Goal: Information Seeking & Learning: Learn about a topic

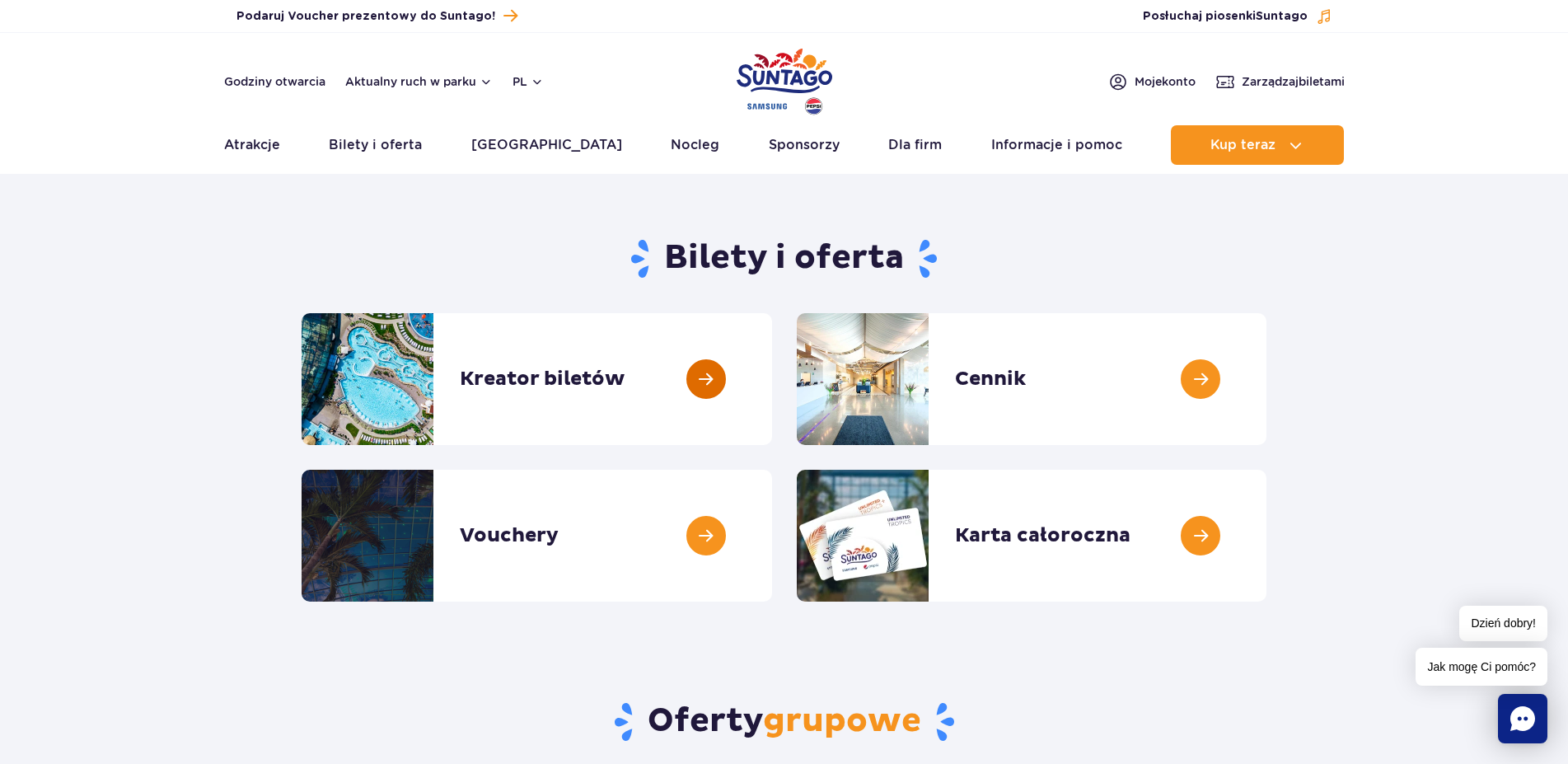
click at [772, 382] on link at bounding box center [772, 379] width 0 height 131
click at [1267, 372] on link at bounding box center [1267, 379] width 0 height 131
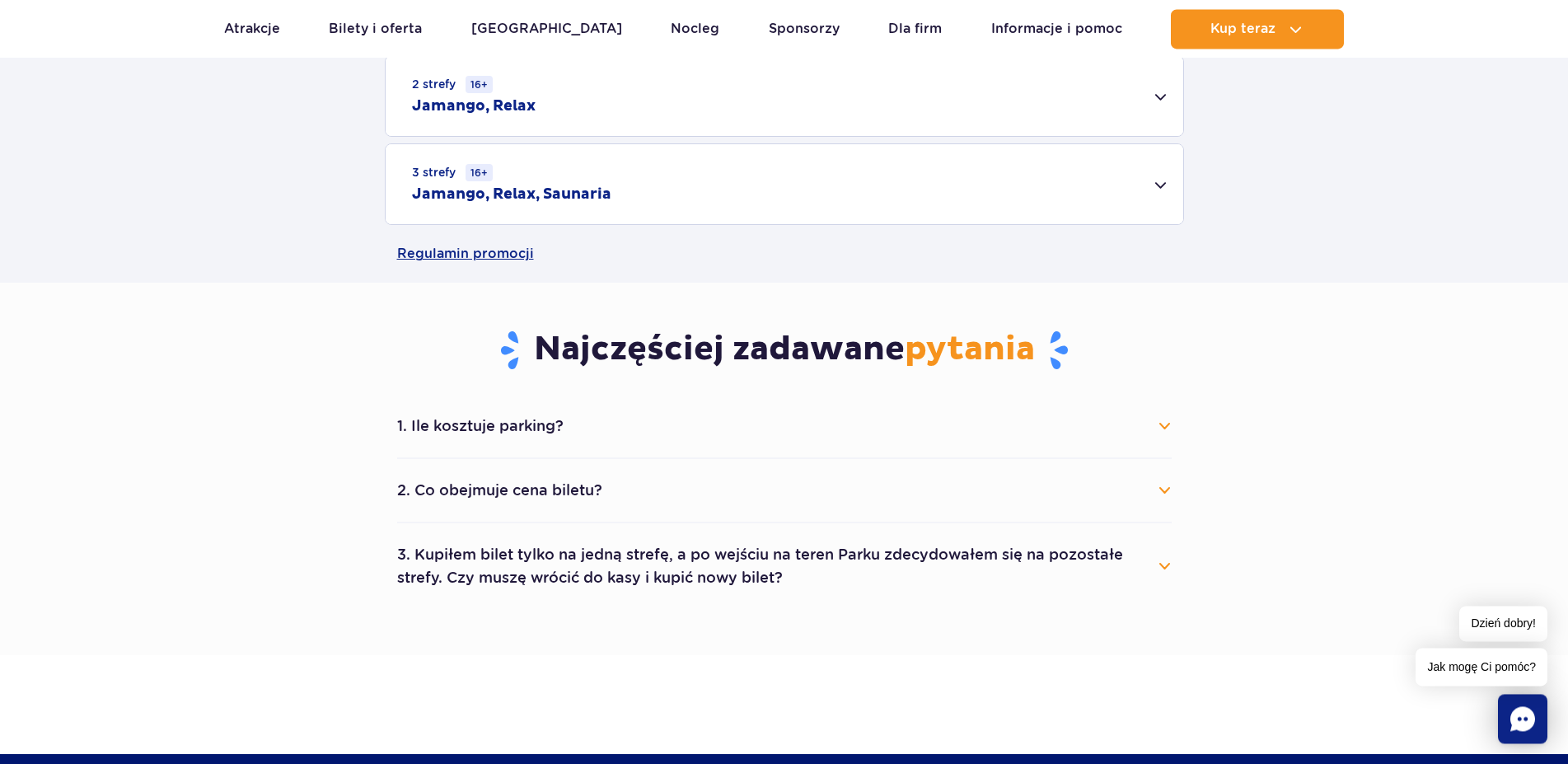
scroll to position [924, 0]
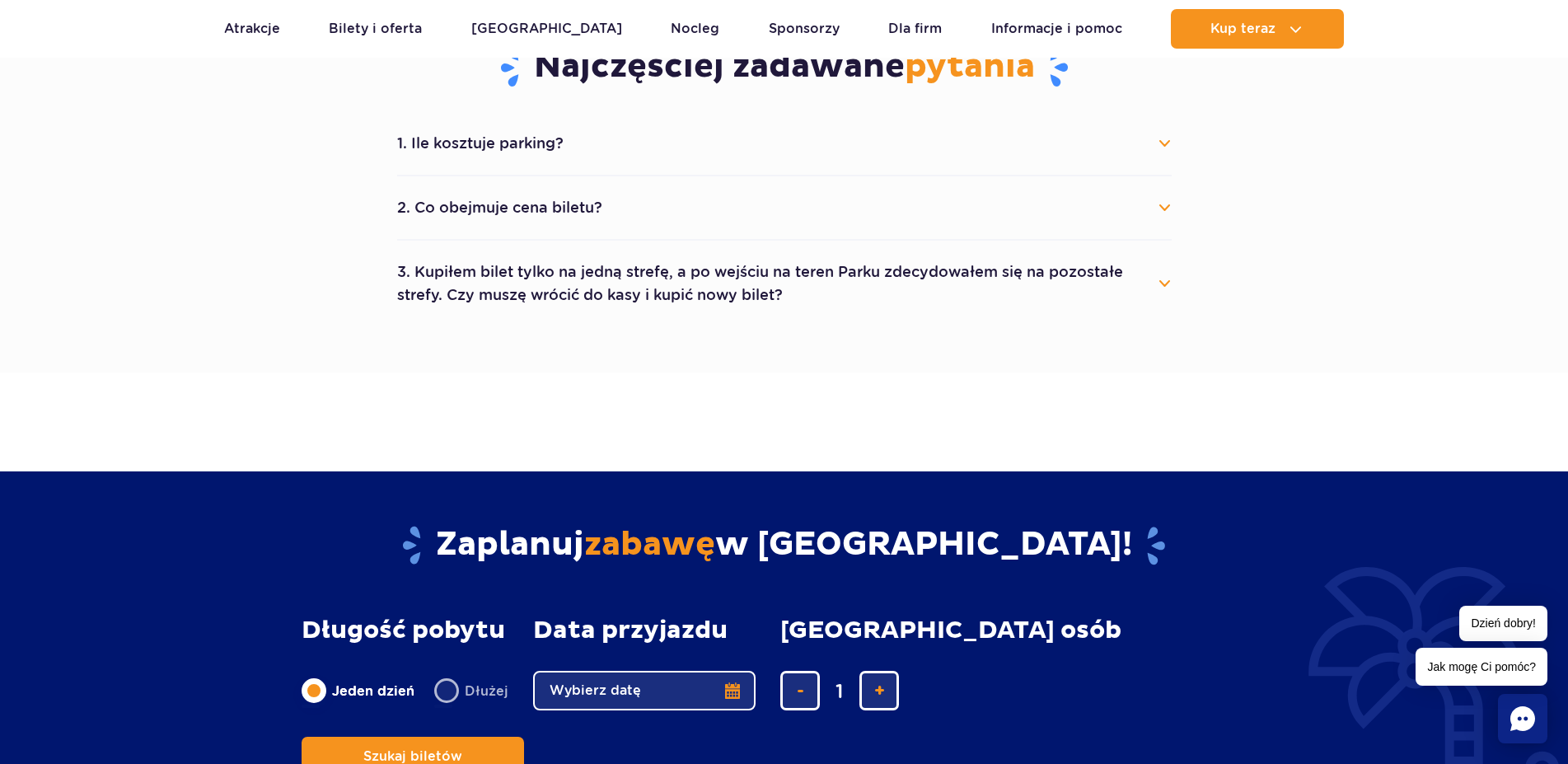
click at [1163, 141] on button "1. Ile kosztuje parking?" at bounding box center [784, 144] width 775 height 36
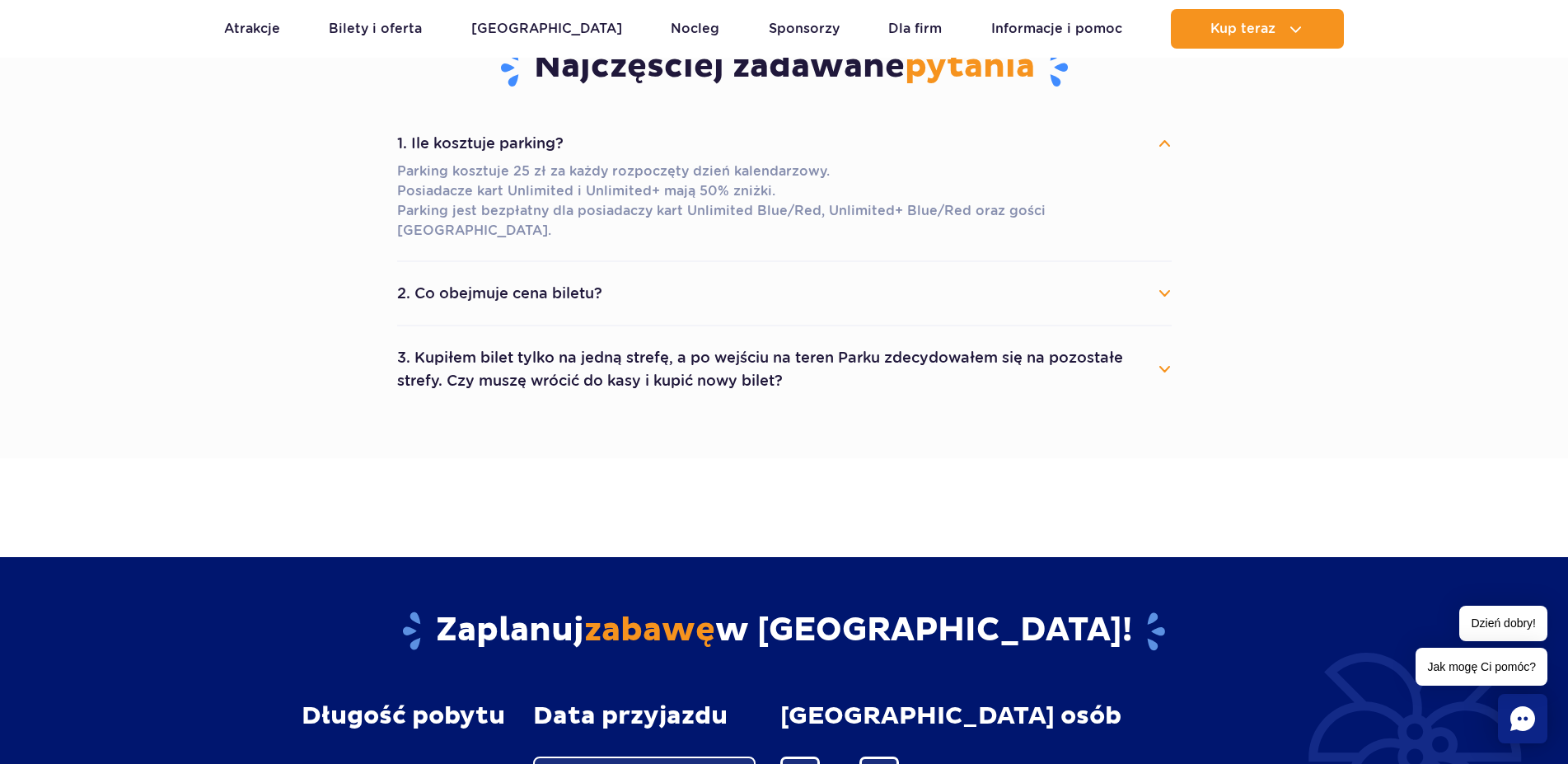
click at [1169, 275] on button "2. Co obejmuje cena biletu?" at bounding box center [784, 293] width 775 height 36
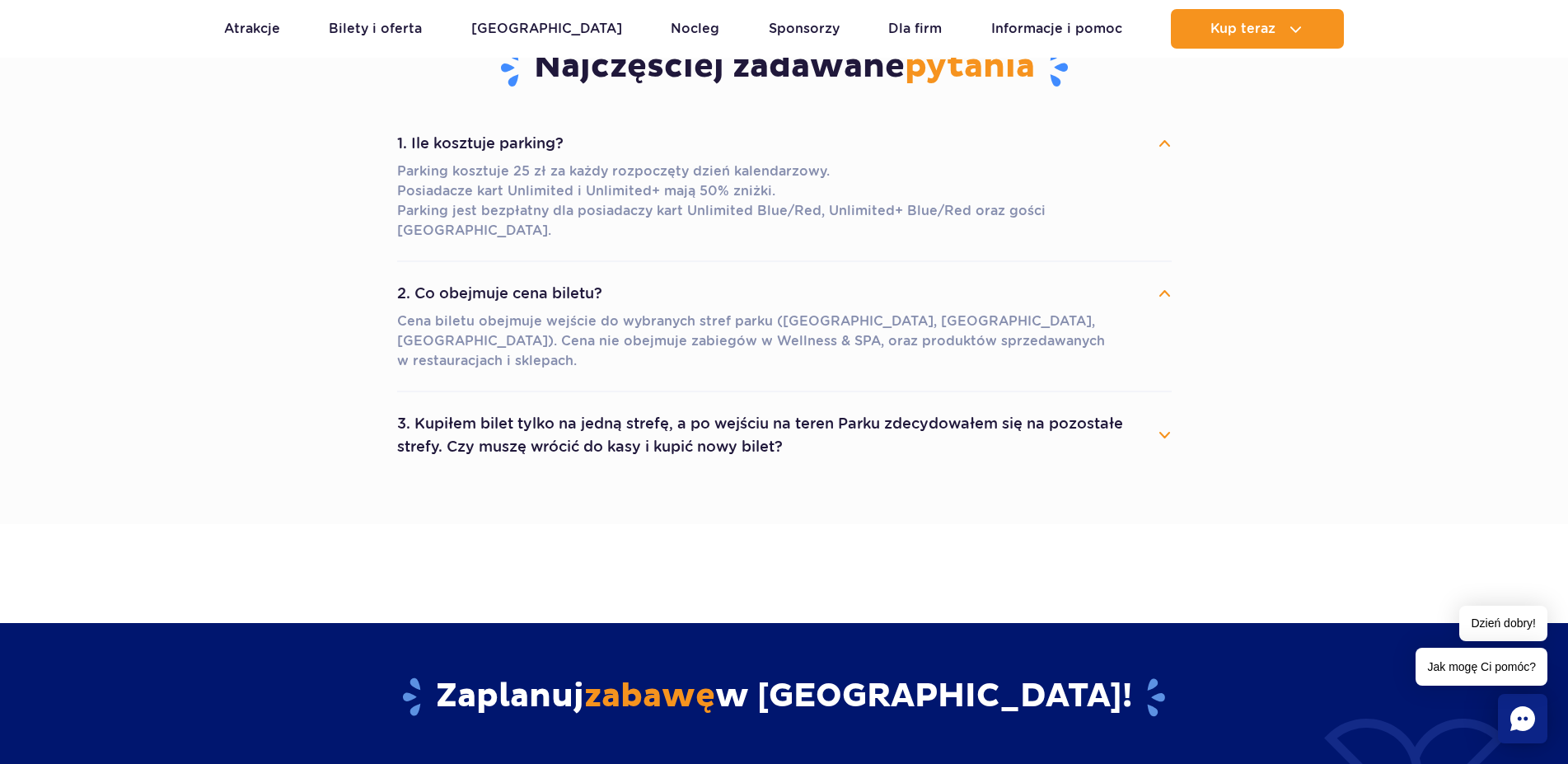
click at [1168, 405] on button "3. Kupiłem bilet tylko na jedną strefę, a po wejściu na teren Parku zdecydowałe…" at bounding box center [784, 435] width 775 height 59
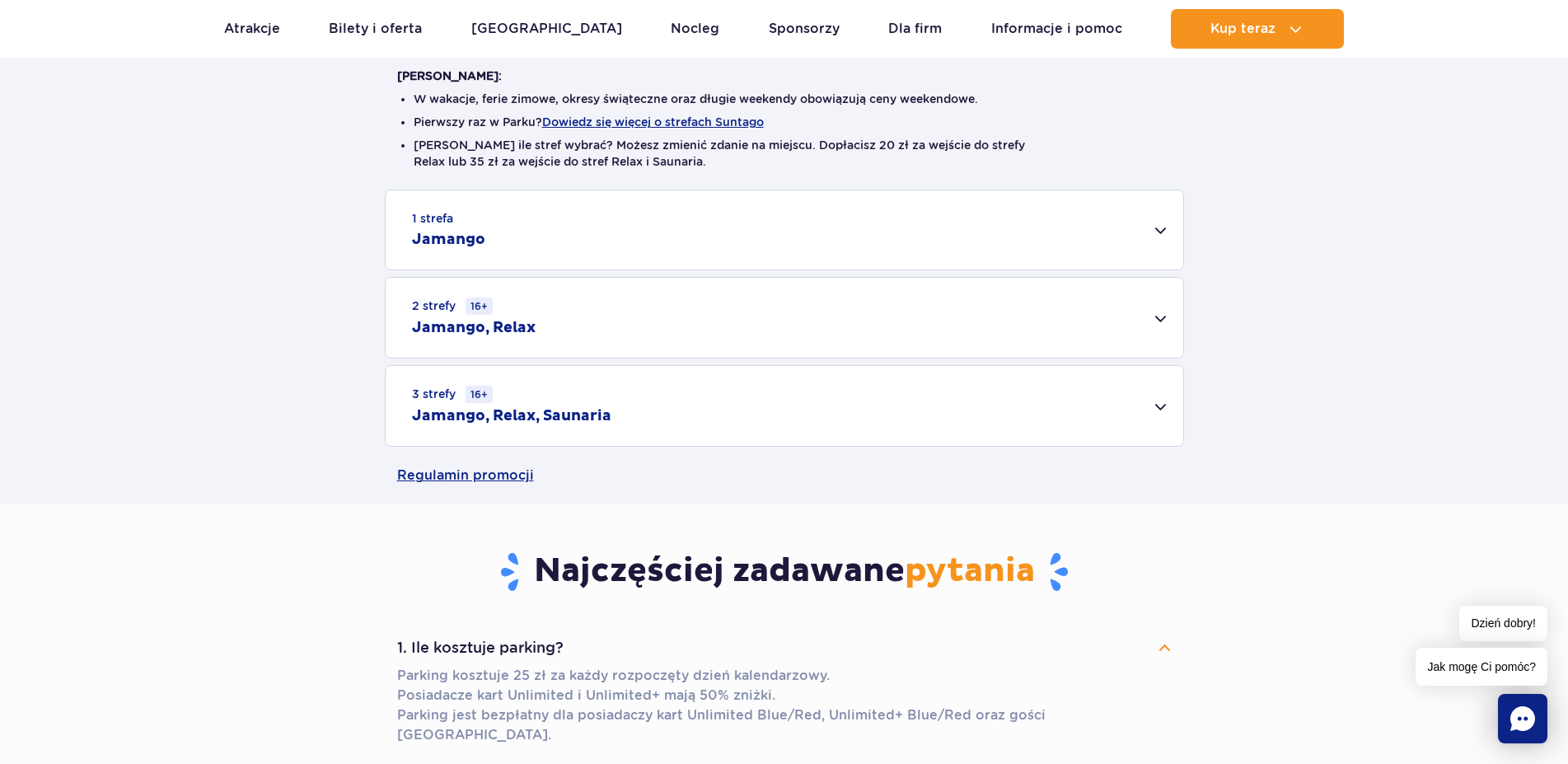
scroll to position [0, 0]
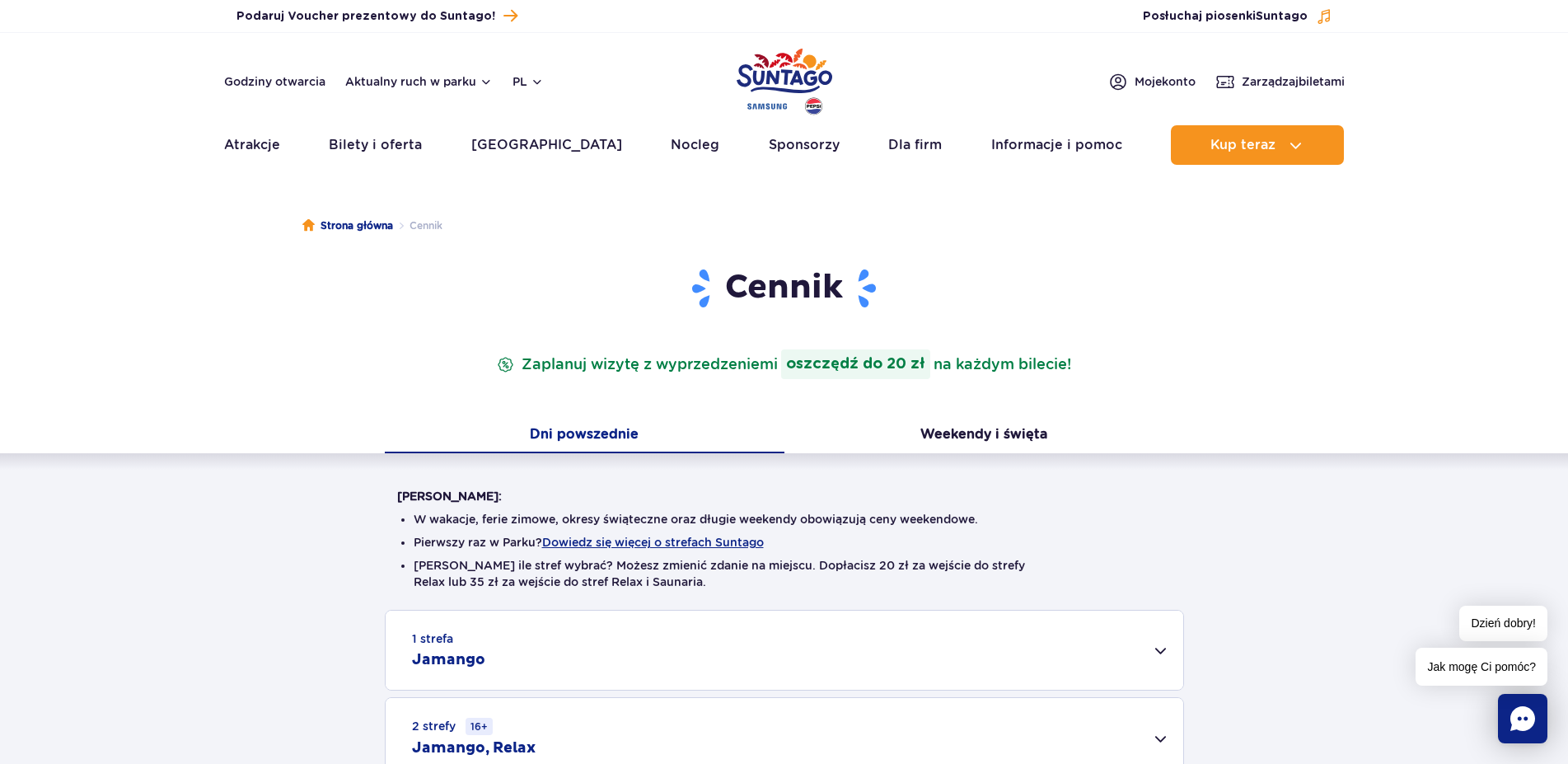
click at [575, 431] on button "Dni powszednie" at bounding box center [584, 436] width 400 height 35
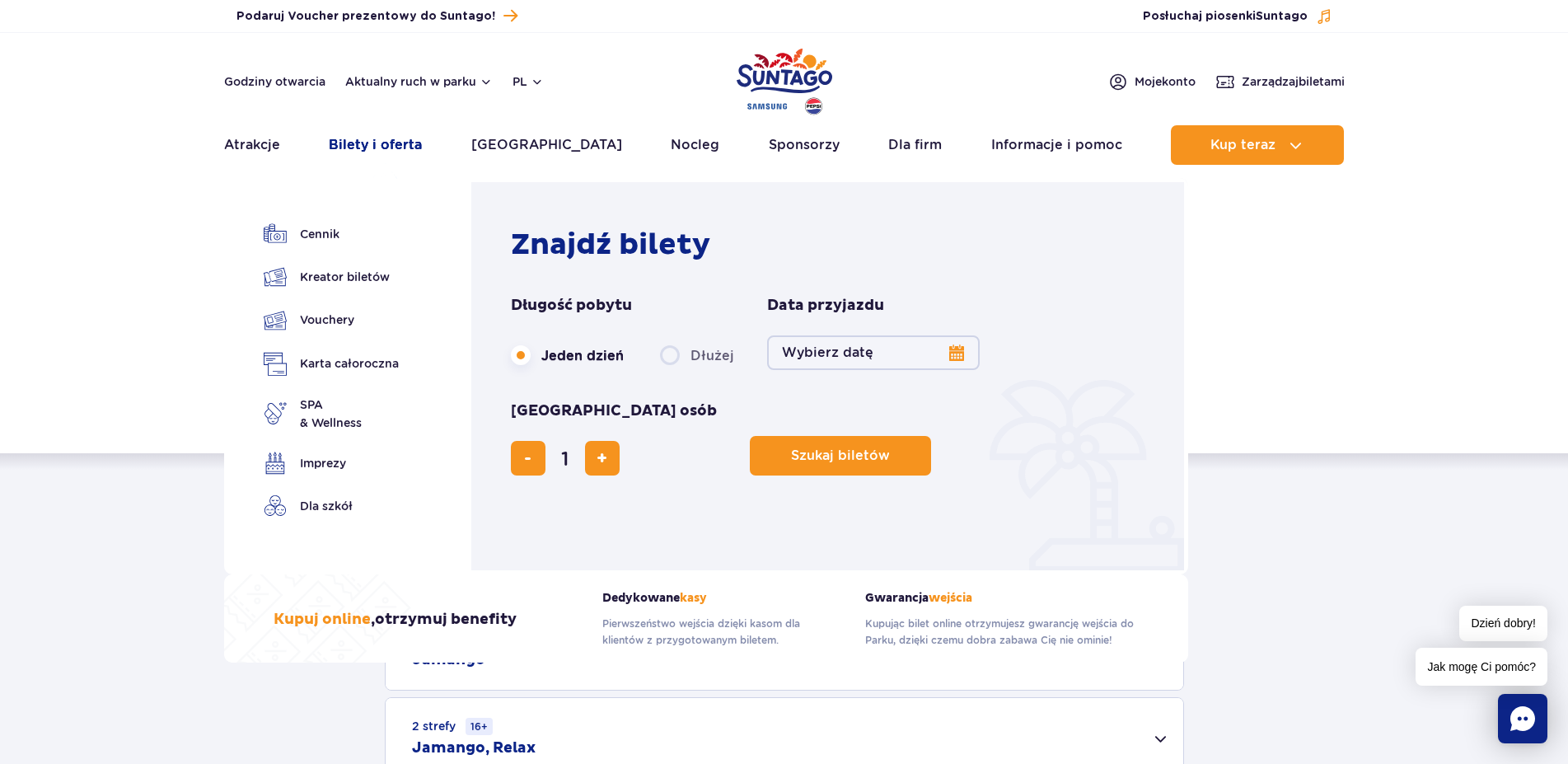
click at [384, 150] on link "Bilety i oferta" at bounding box center [375, 145] width 93 height 39
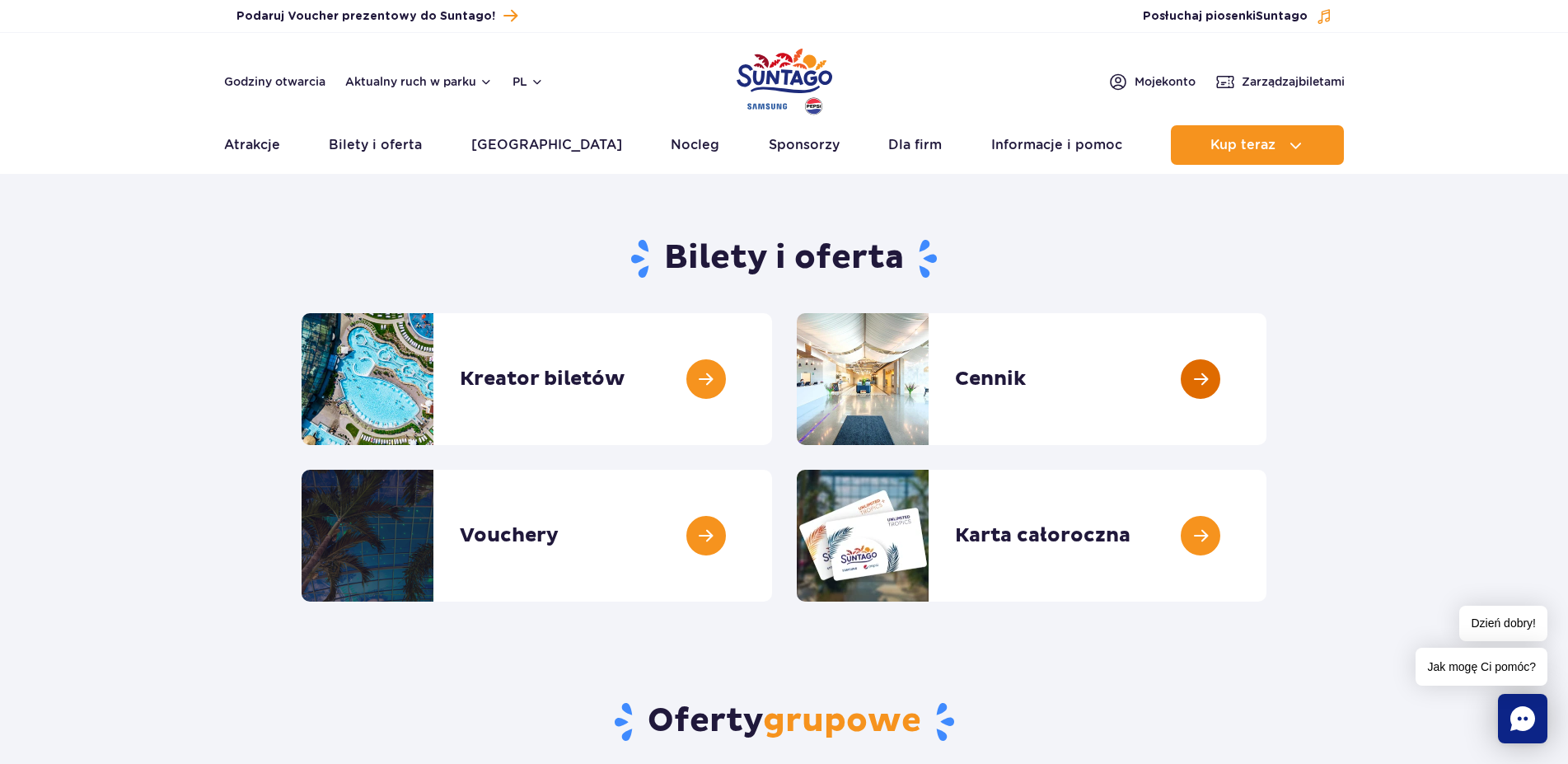
click at [1267, 374] on link at bounding box center [1267, 379] width 0 height 131
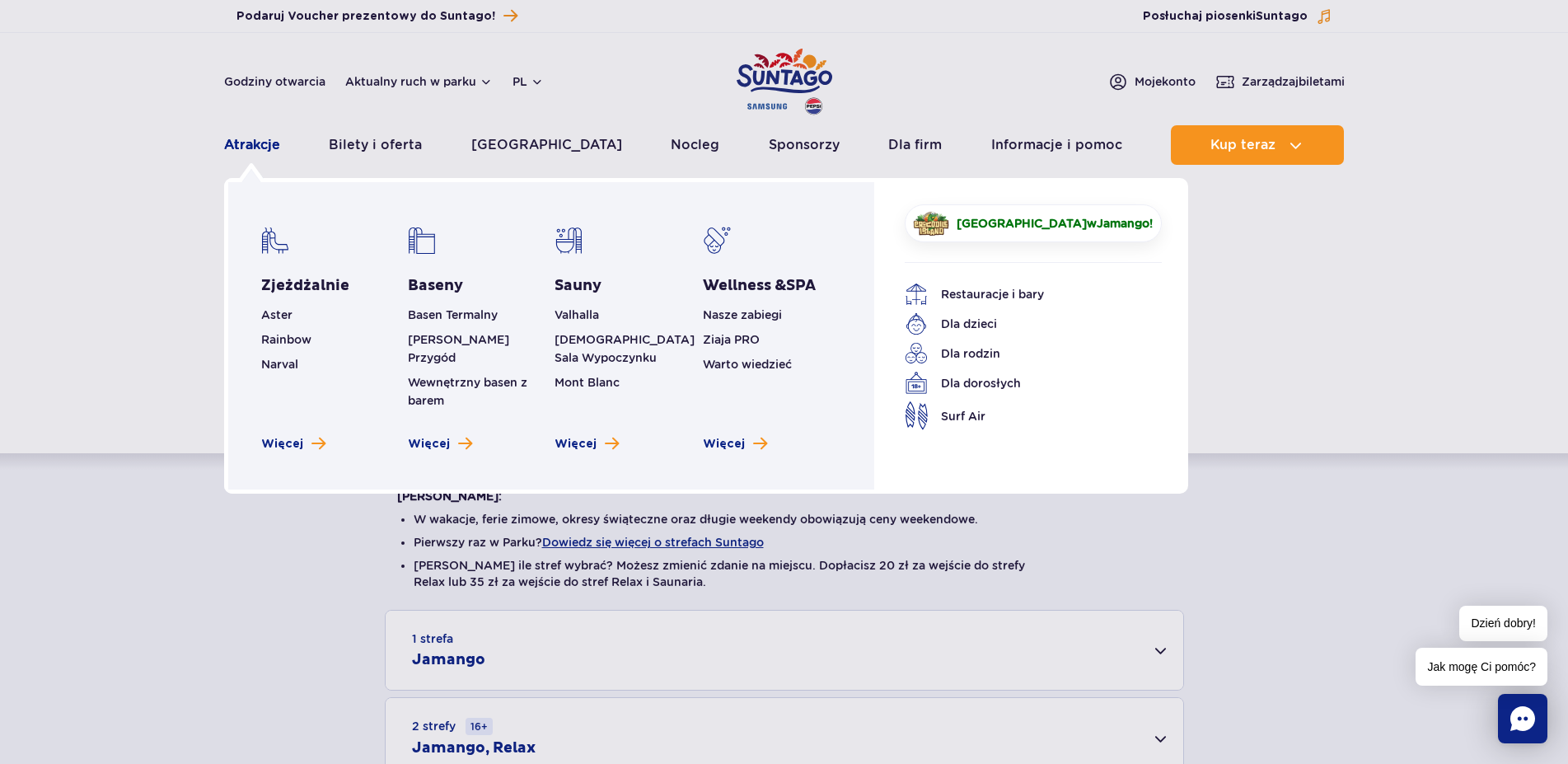
click at [246, 146] on link "Atrakcje" at bounding box center [252, 145] width 56 height 39
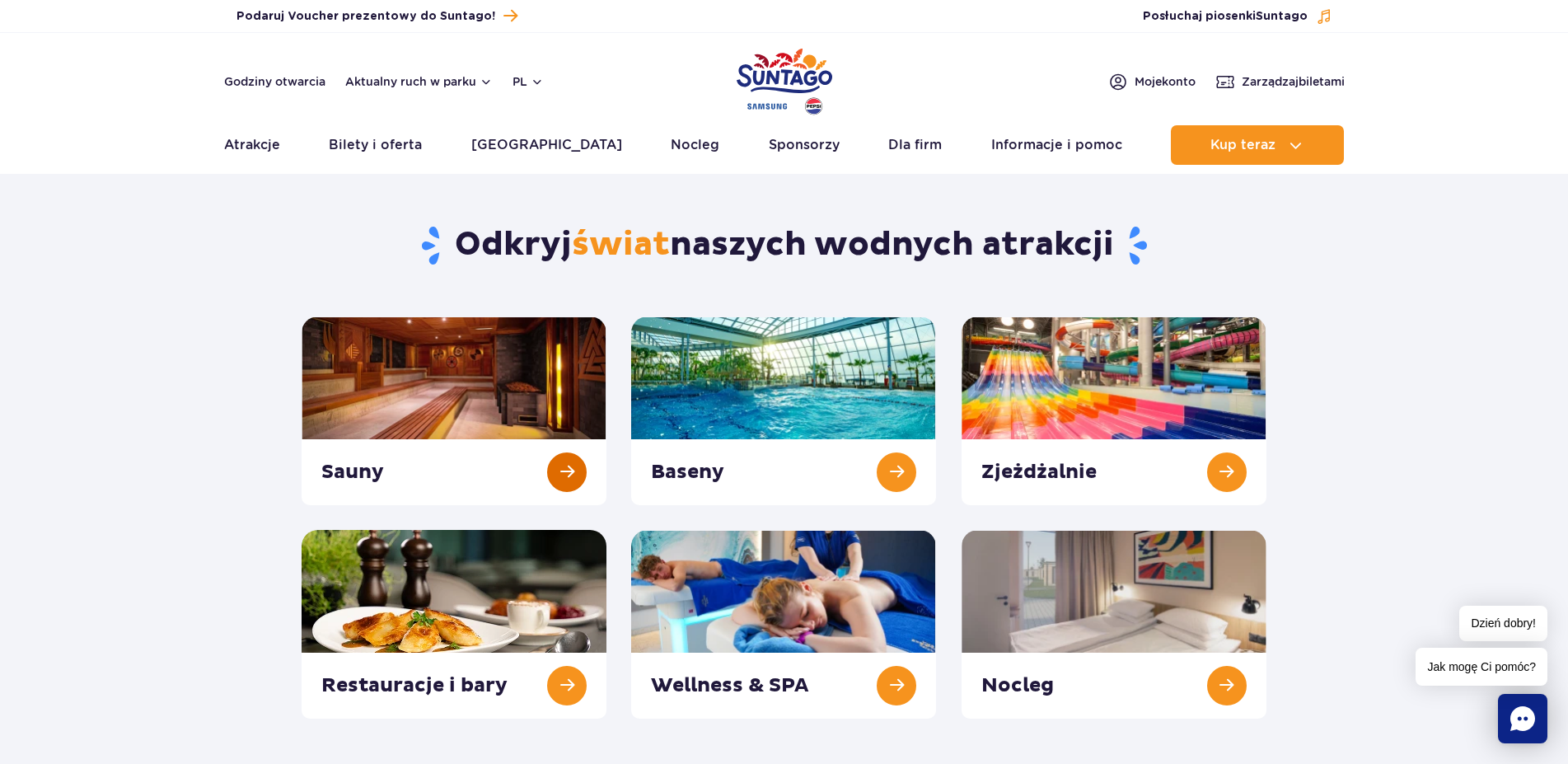
click at [494, 388] on link at bounding box center [455, 410] width 305 height 189
click at [774, 374] on link at bounding box center [784, 410] width 305 height 189
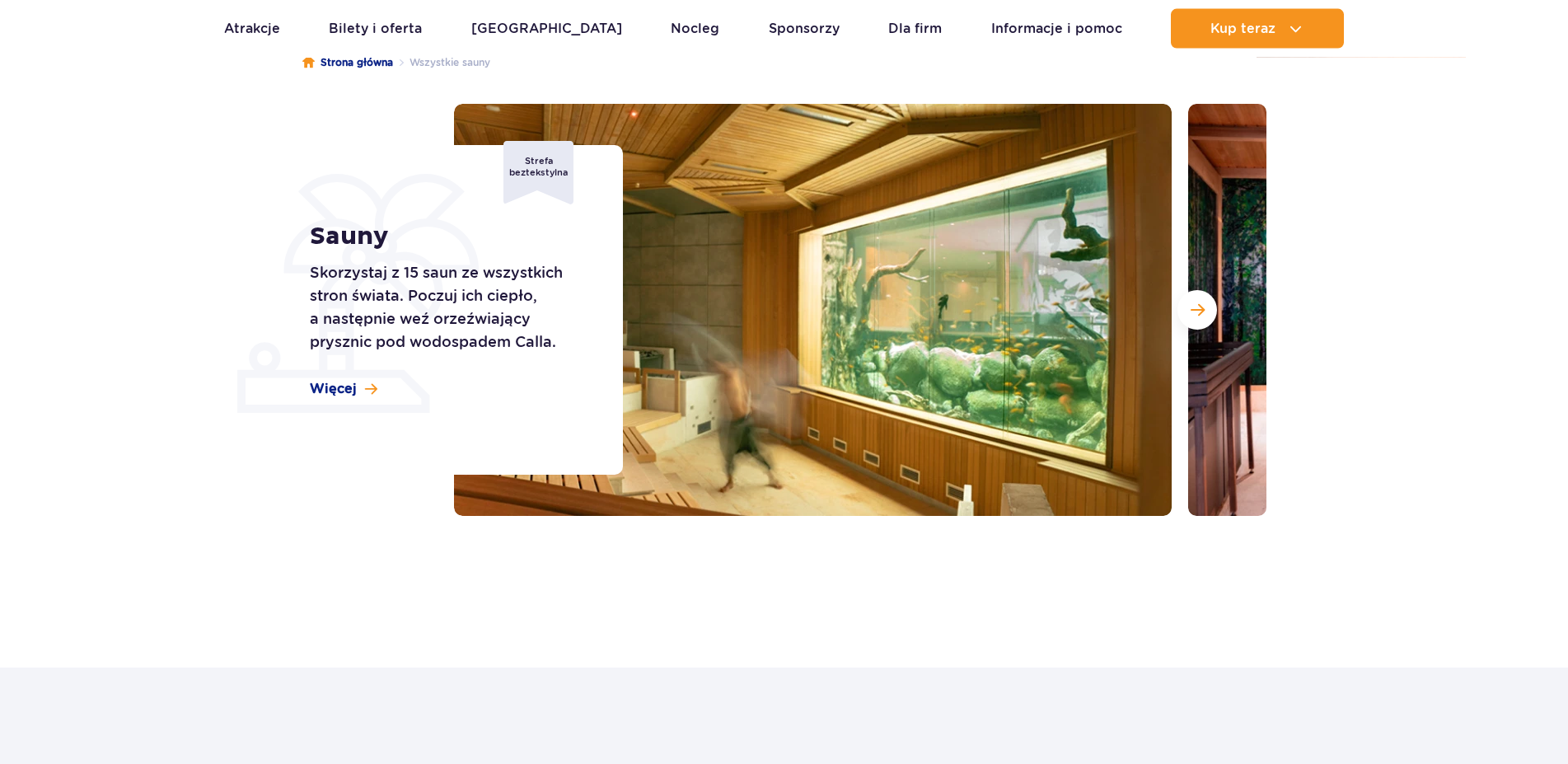
scroll to position [252, 0]
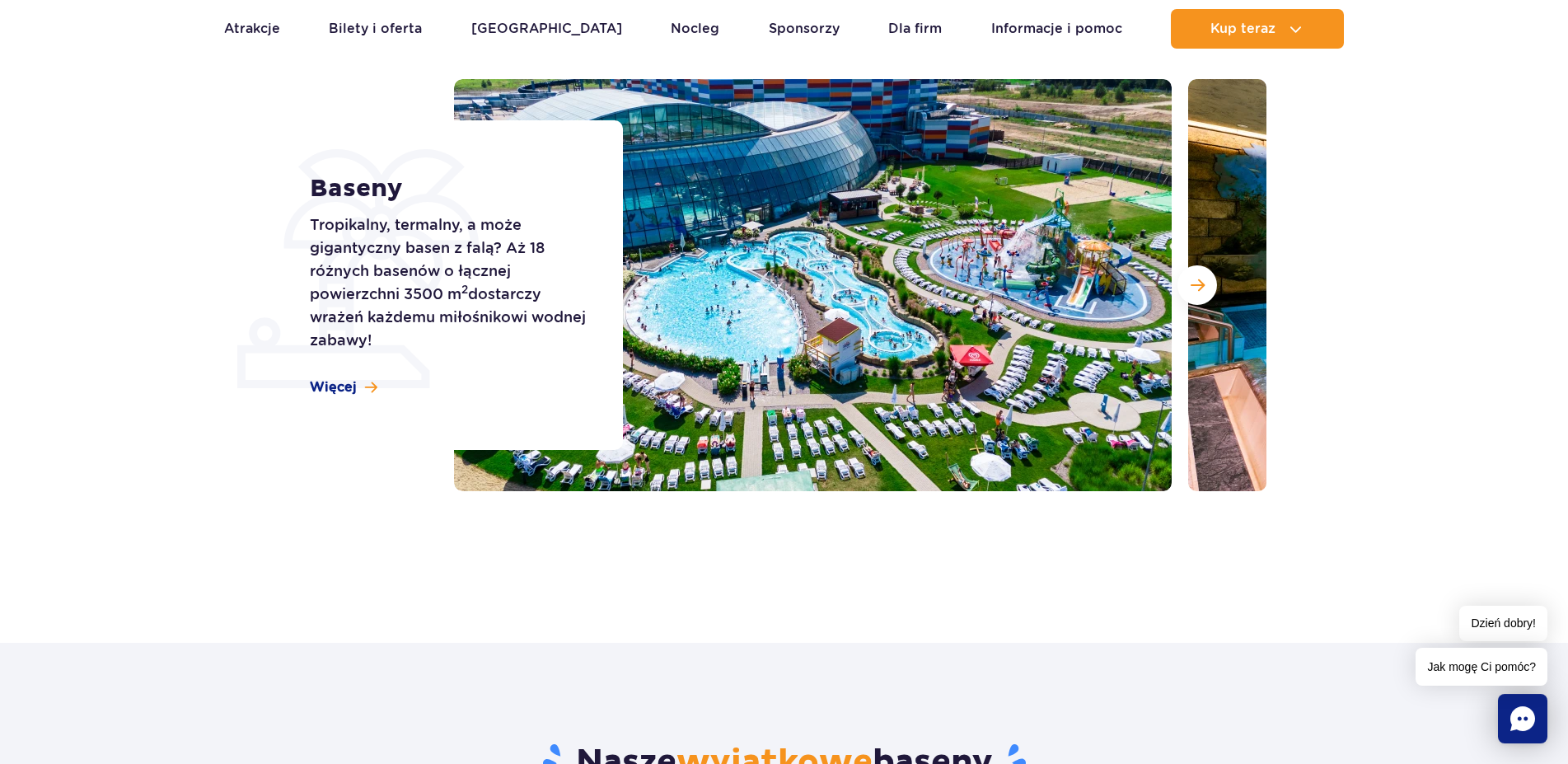
scroll to position [336, 0]
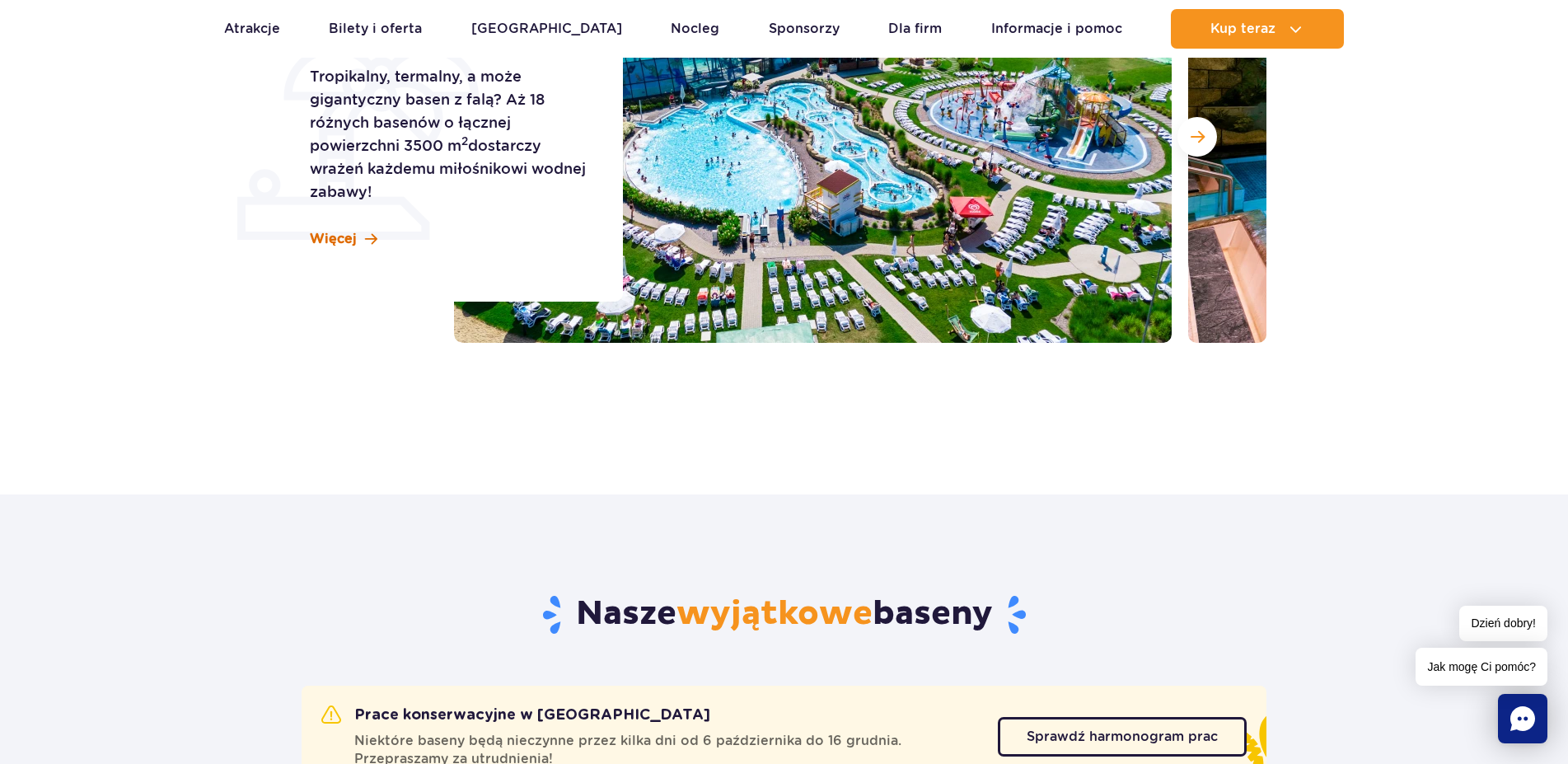
click at [355, 239] on span "Więcej" at bounding box center [333, 239] width 47 height 18
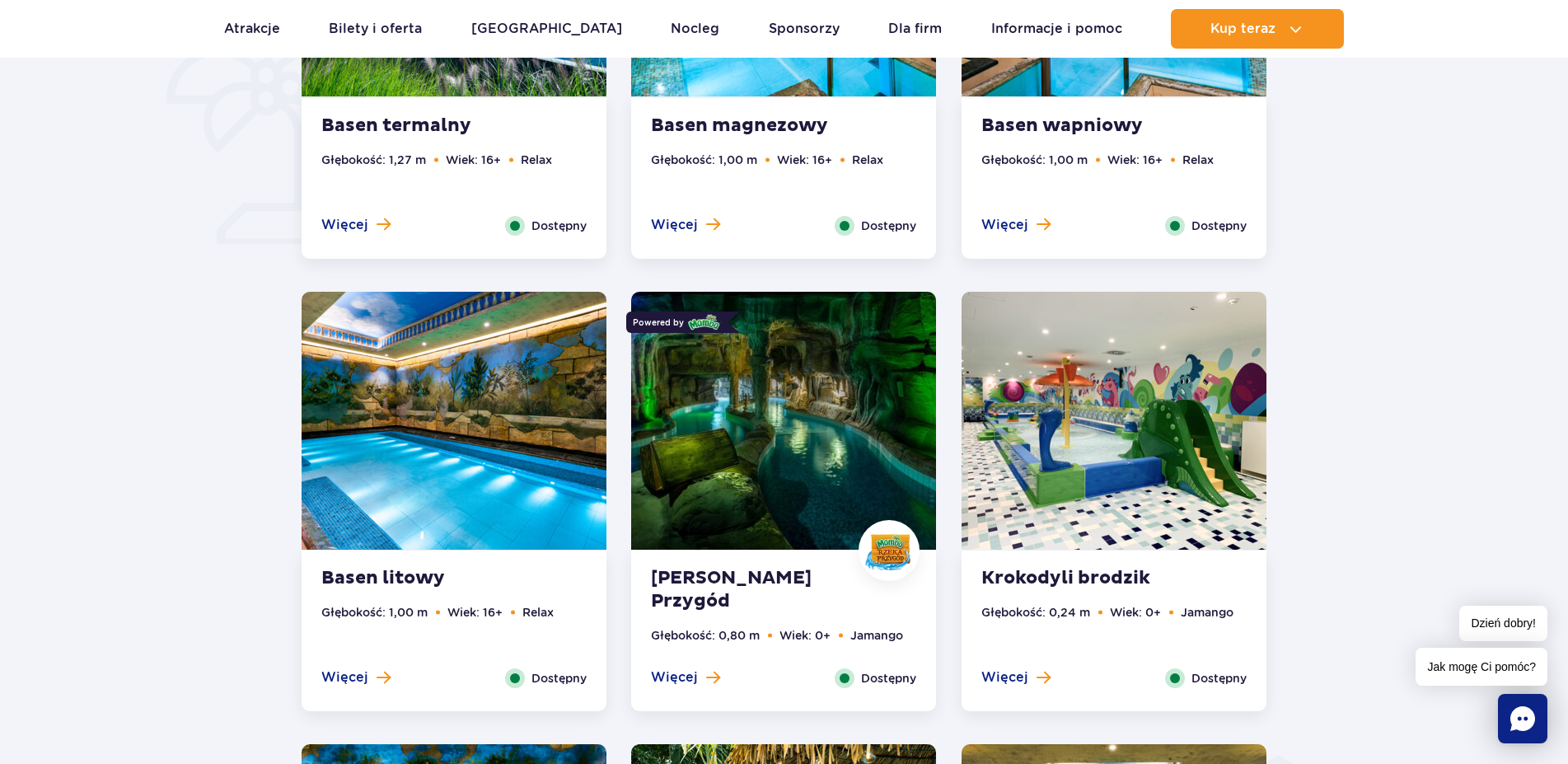
scroll to position [1671, 0]
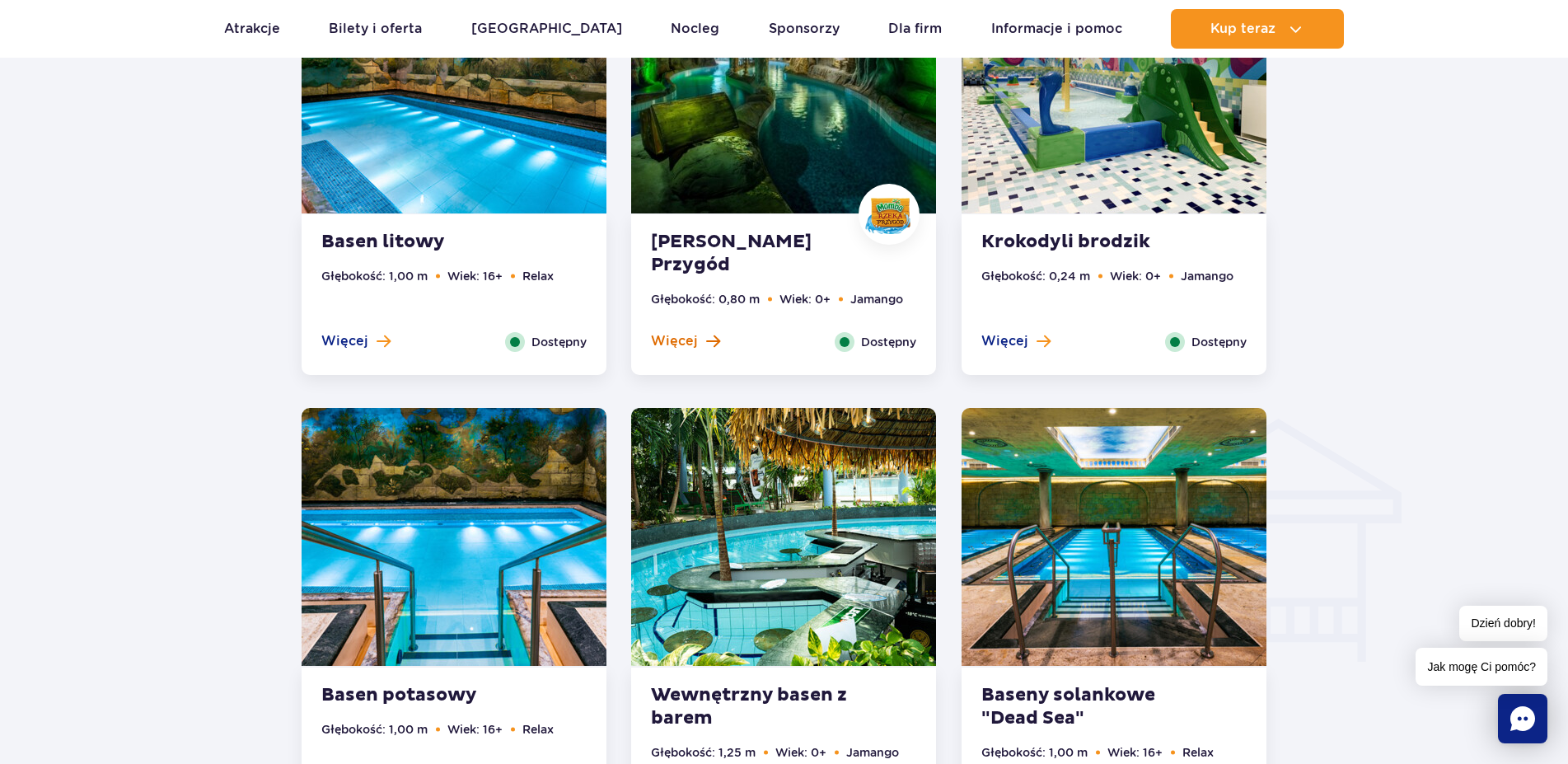
click at [710, 339] on span at bounding box center [713, 340] width 14 height 14
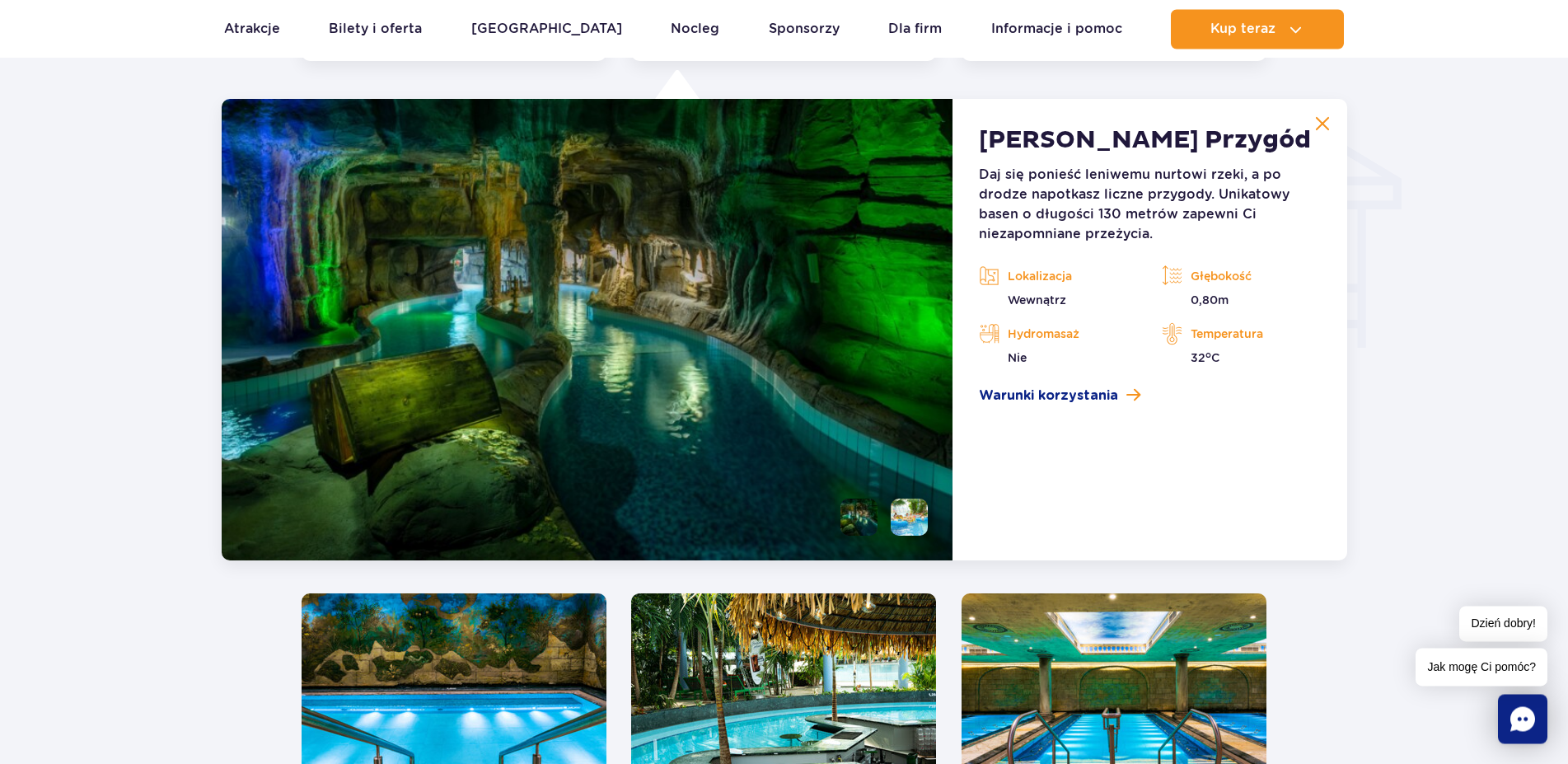
scroll to position [2236, 0]
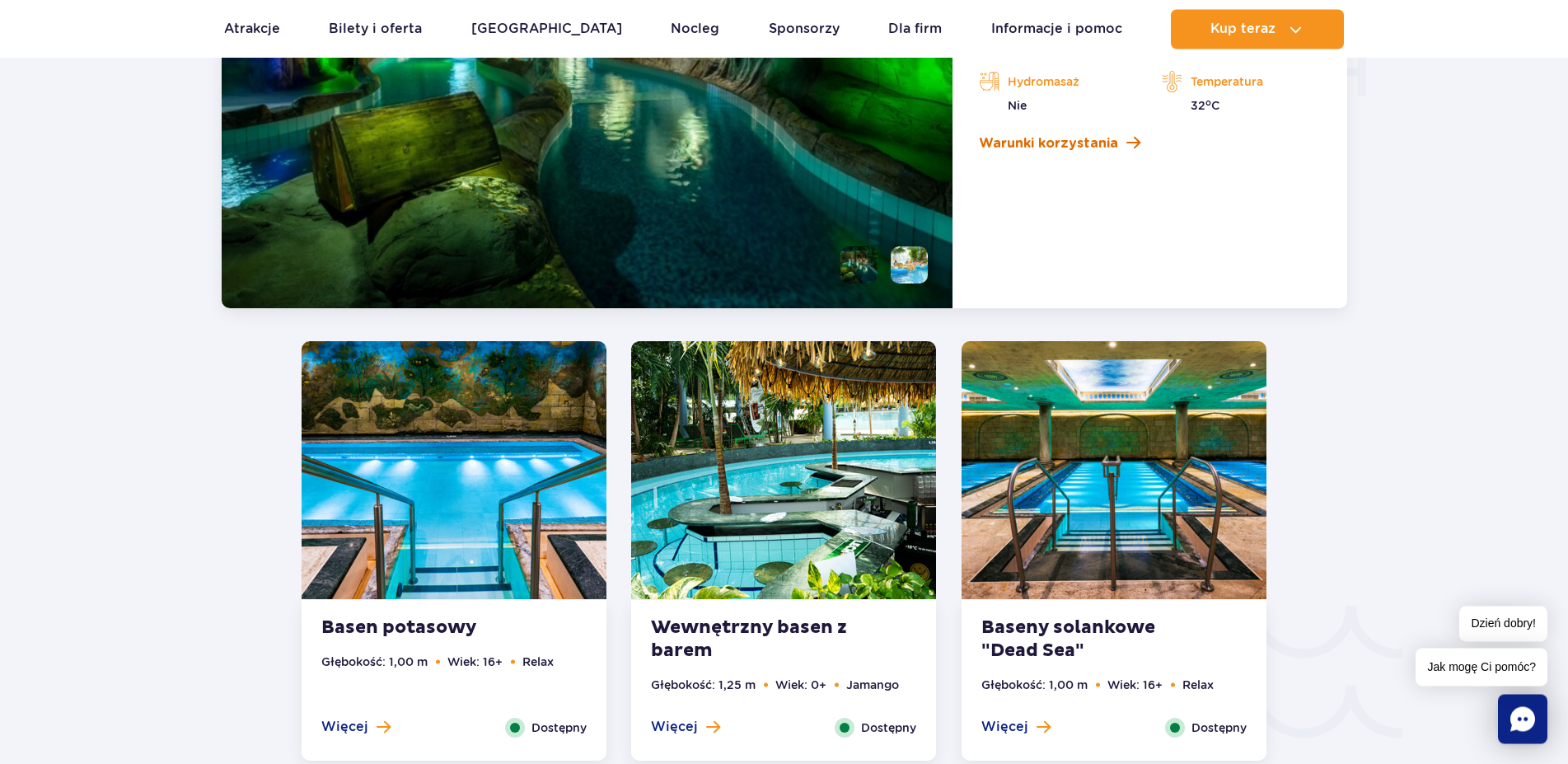
click at [1099, 136] on span "Warunki korzystania" at bounding box center [1048, 143] width 139 height 20
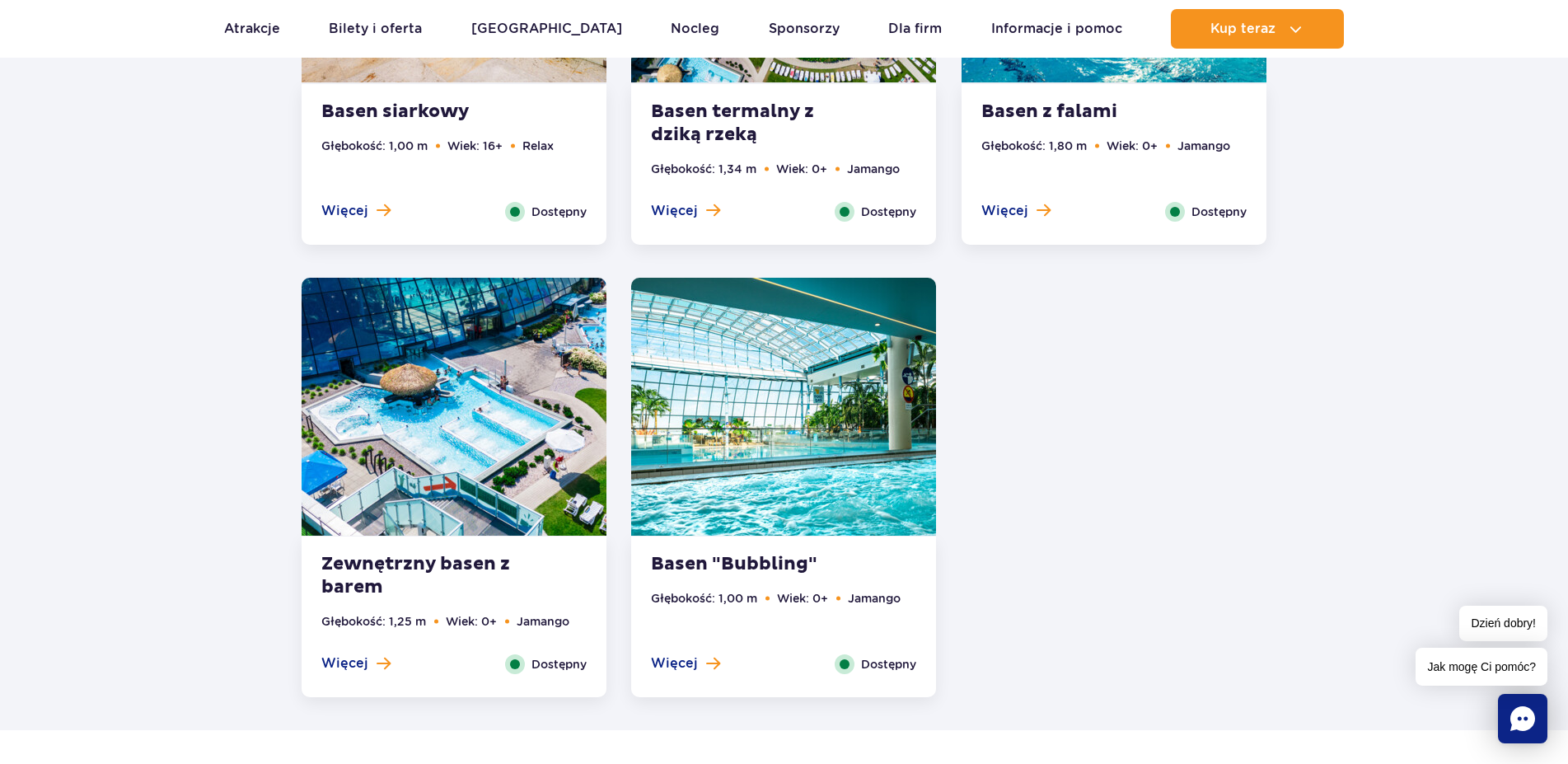
scroll to position [3413, 0]
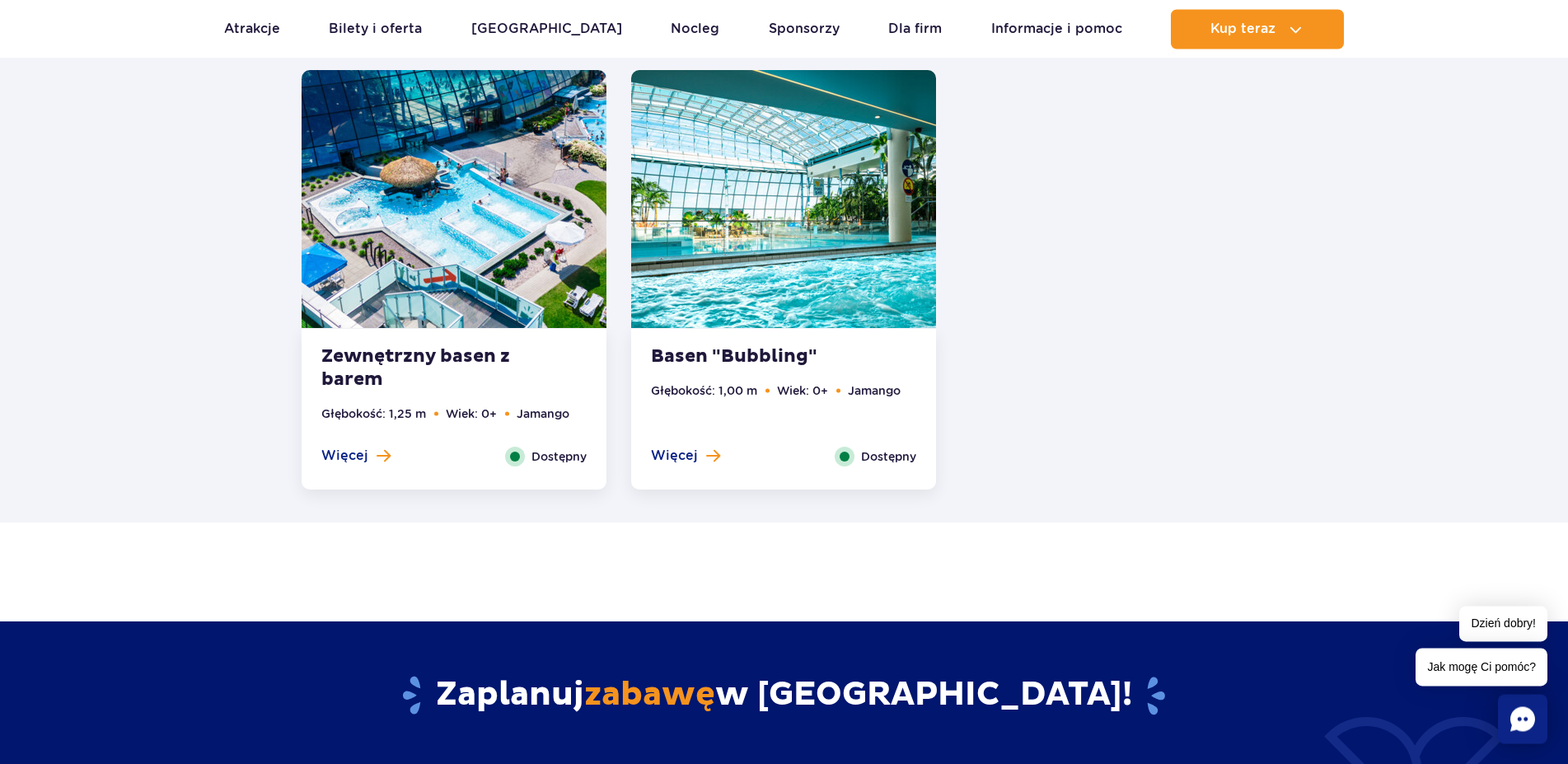
click at [496, 246] on img at bounding box center [455, 198] width 305 height 258
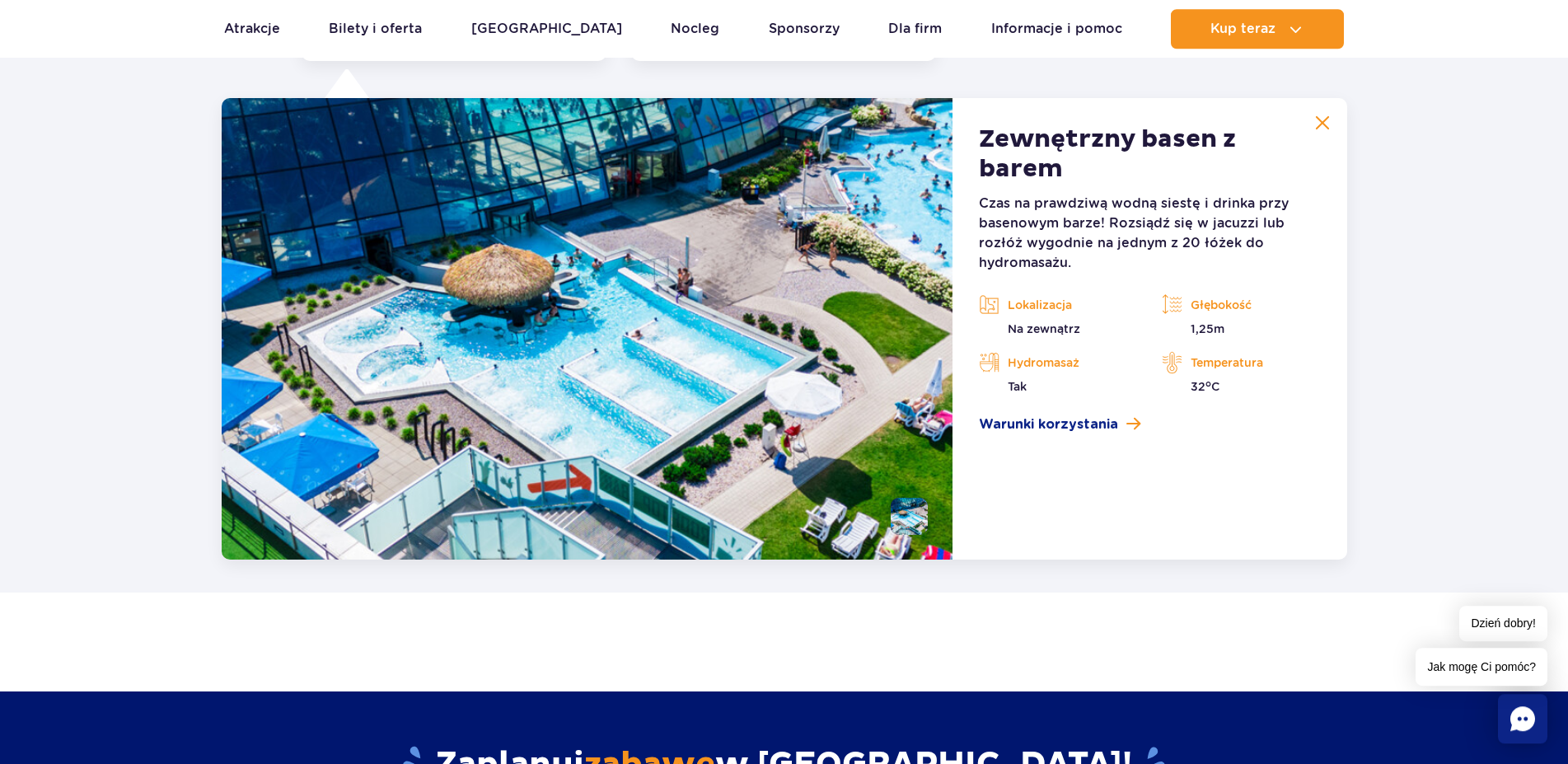
scroll to position [3342, 0]
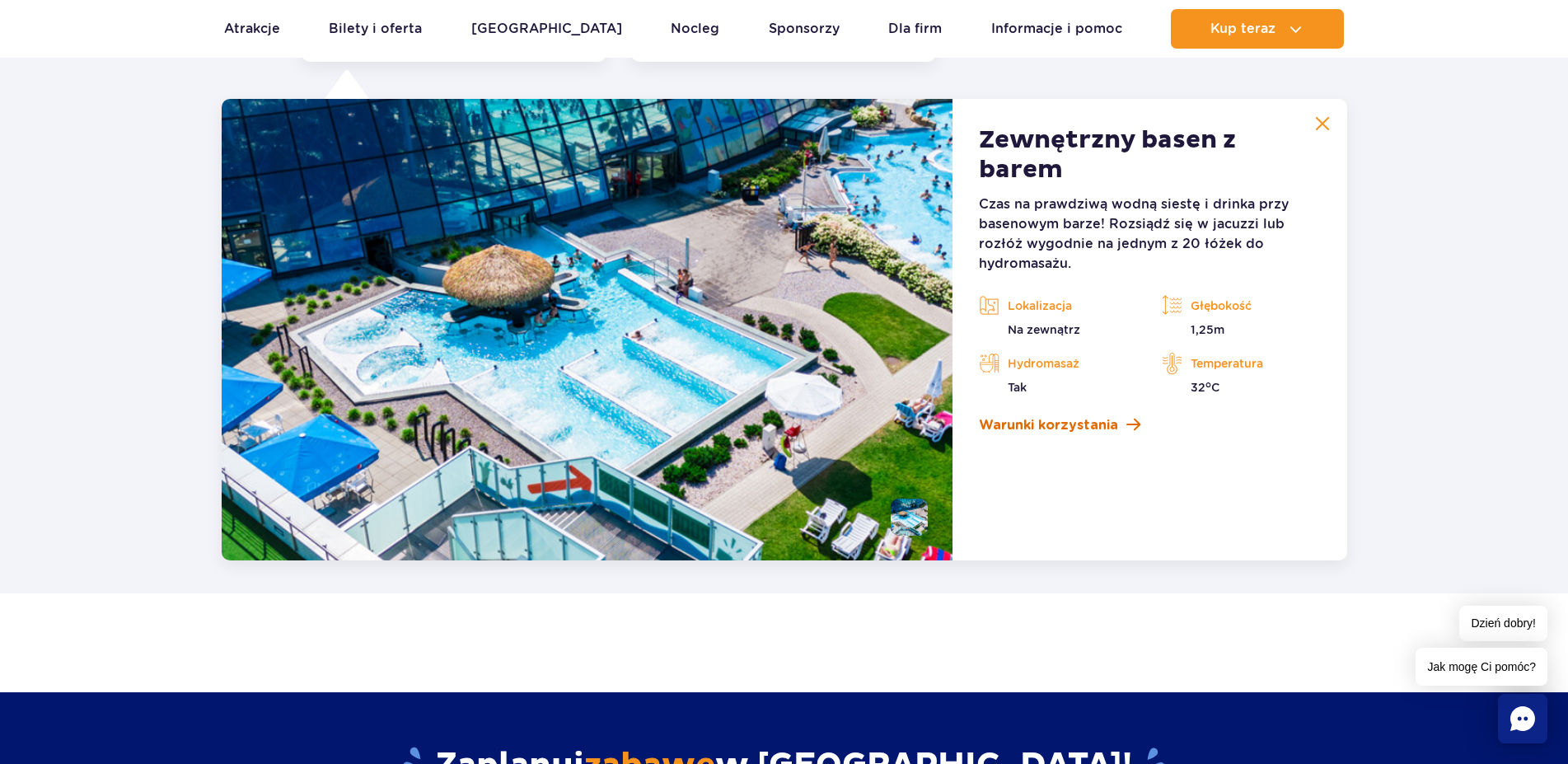
click at [1134, 428] on span at bounding box center [1134, 425] width 14 height 15
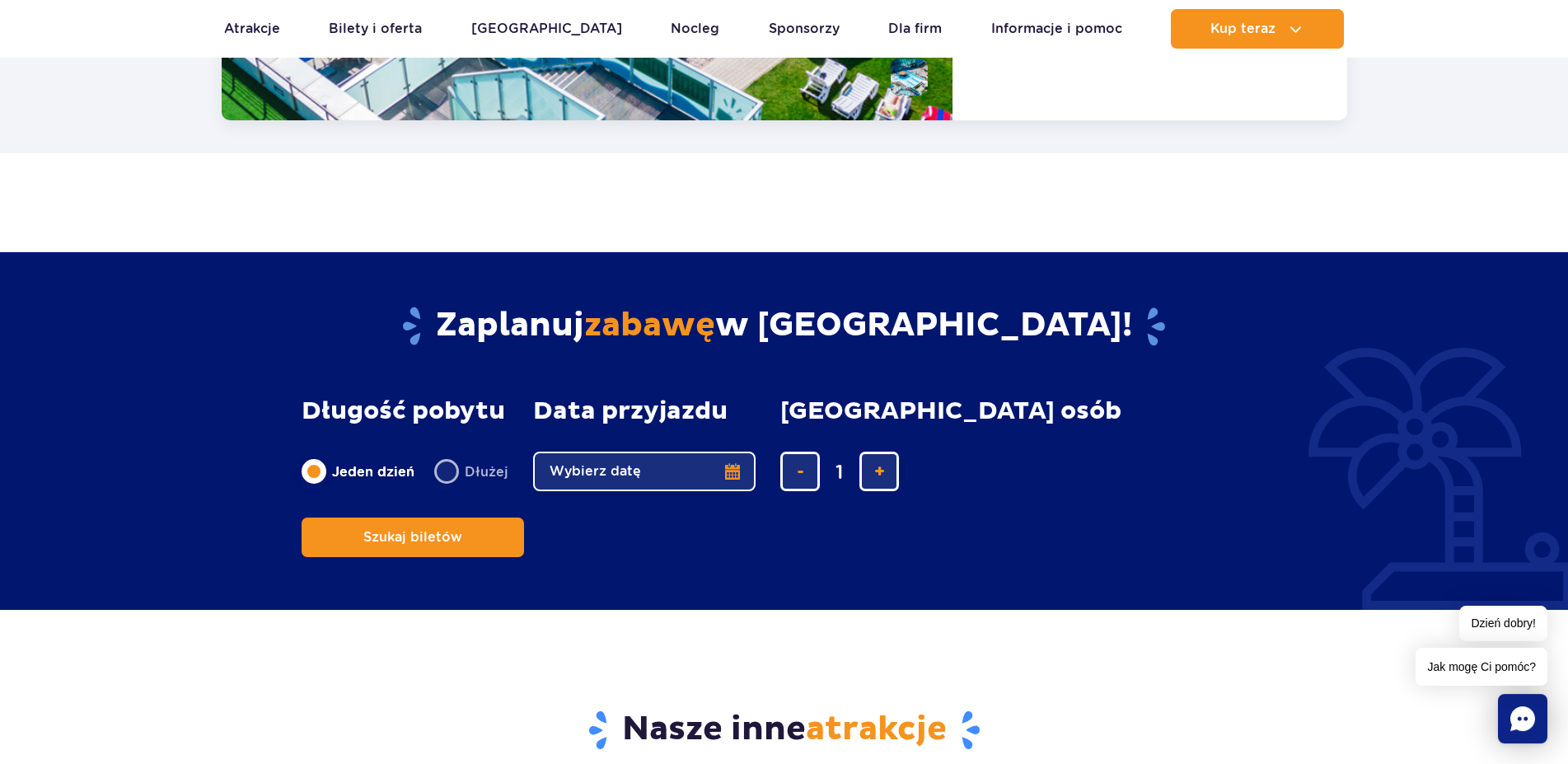
scroll to position [4014, 0]
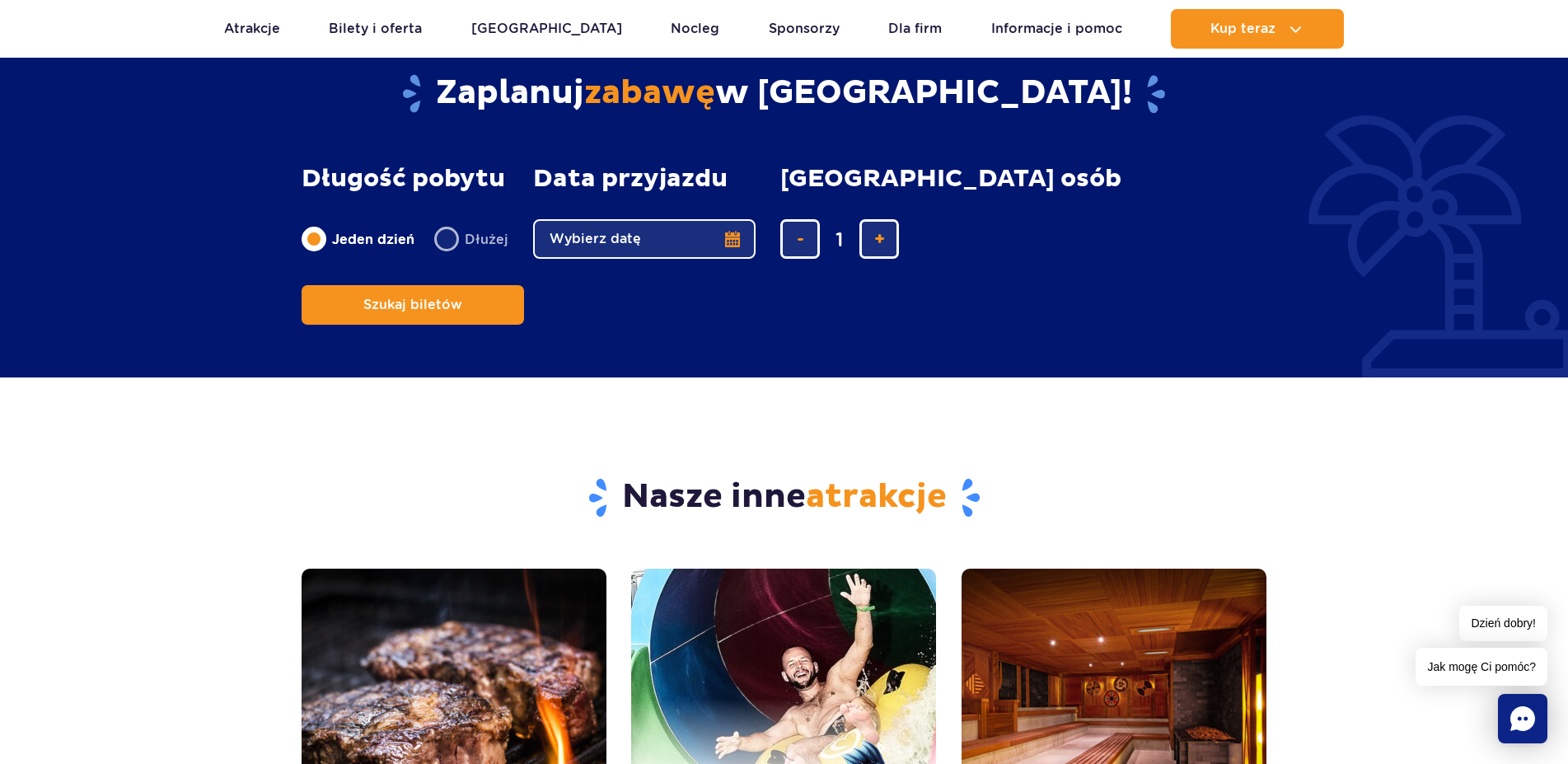
click at [732, 231] on button "Wybierz datę" at bounding box center [644, 239] width 222 height 39
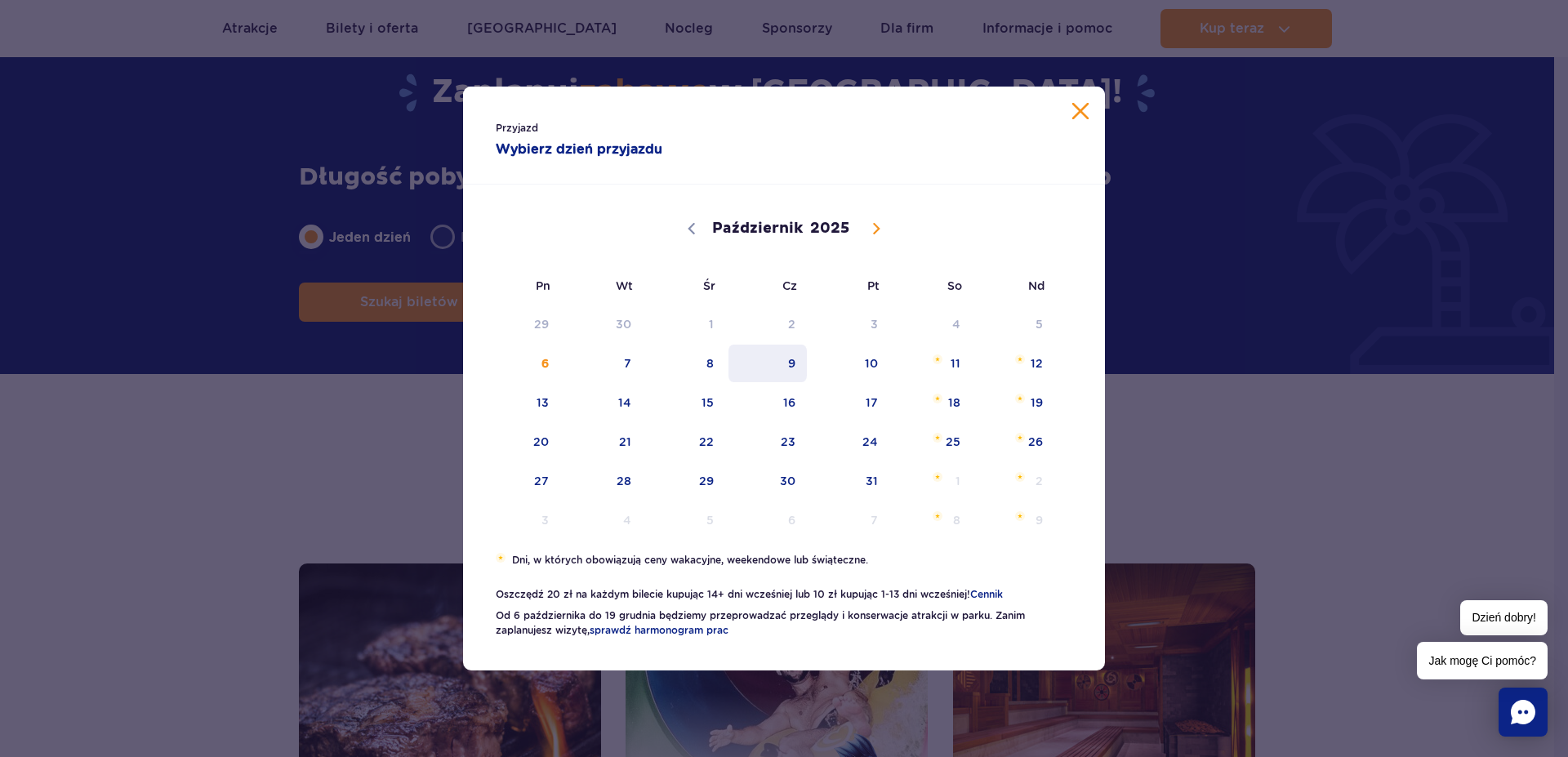
click at [794, 365] on span "9" at bounding box center [768, 364] width 83 height 38
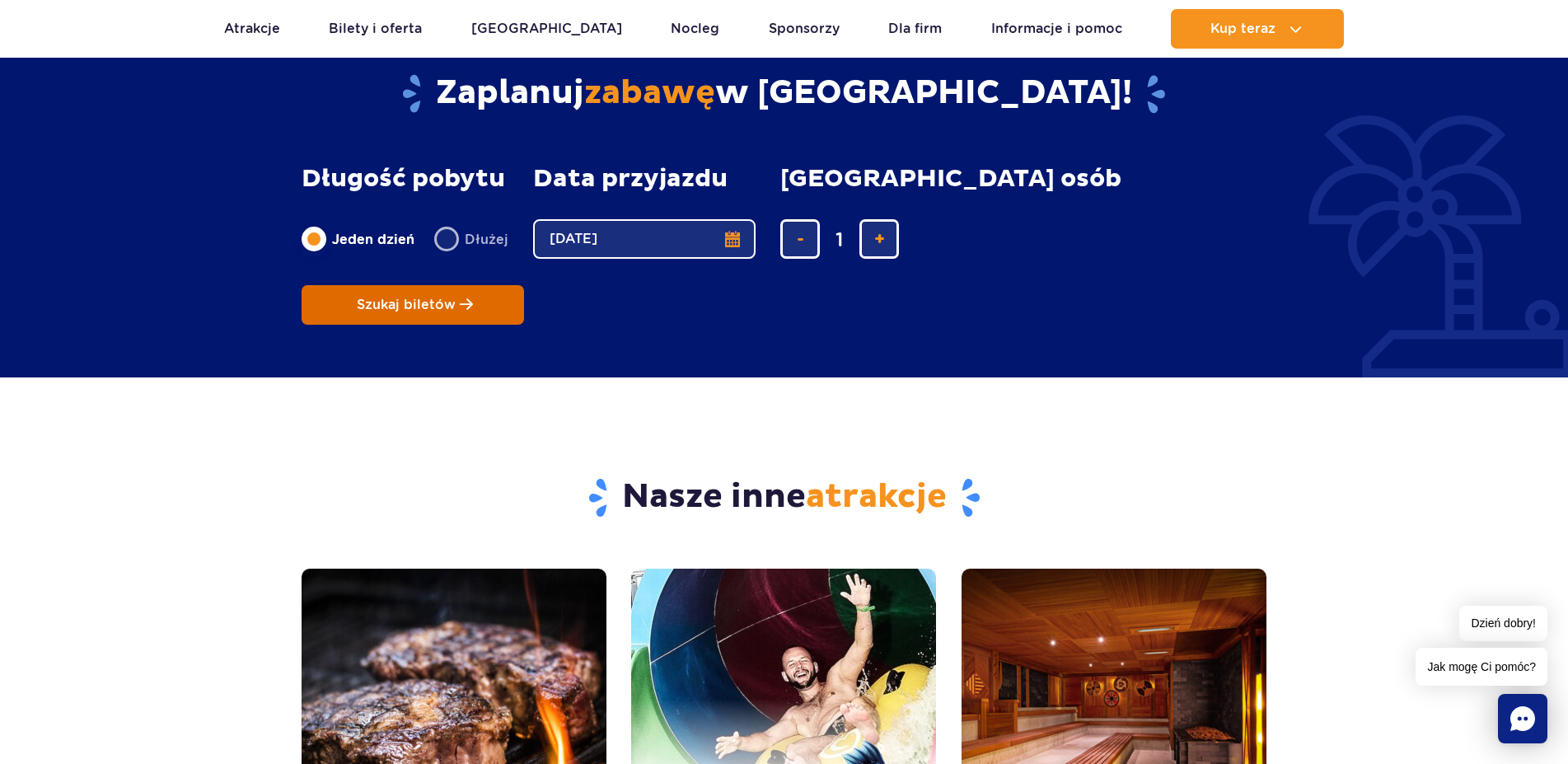
click at [456, 297] on span "Szukaj biletów" at bounding box center [406, 304] width 99 height 14
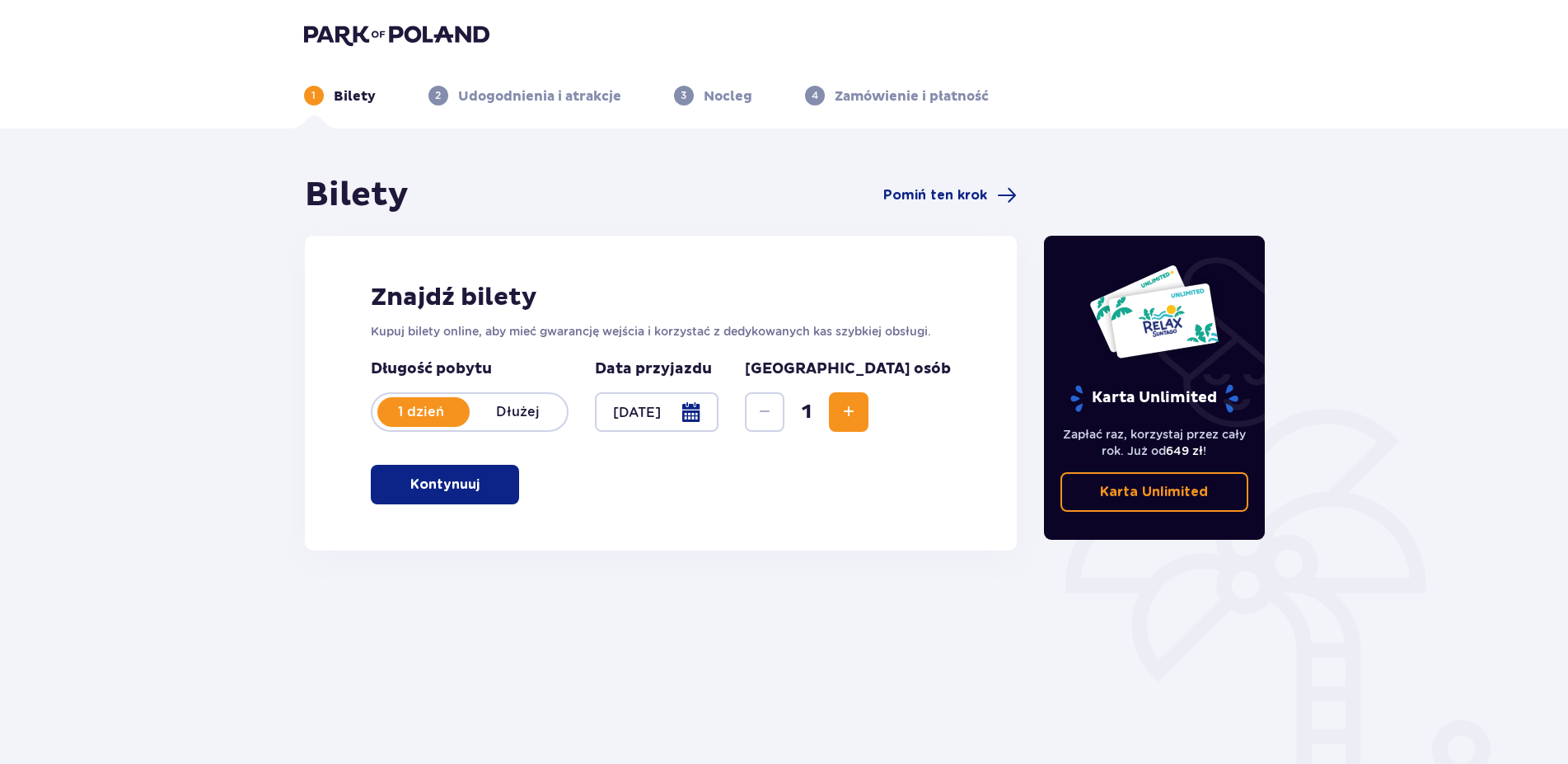
click at [858, 406] on span "Zwiększ" at bounding box center [849, 411] width 20 height 20
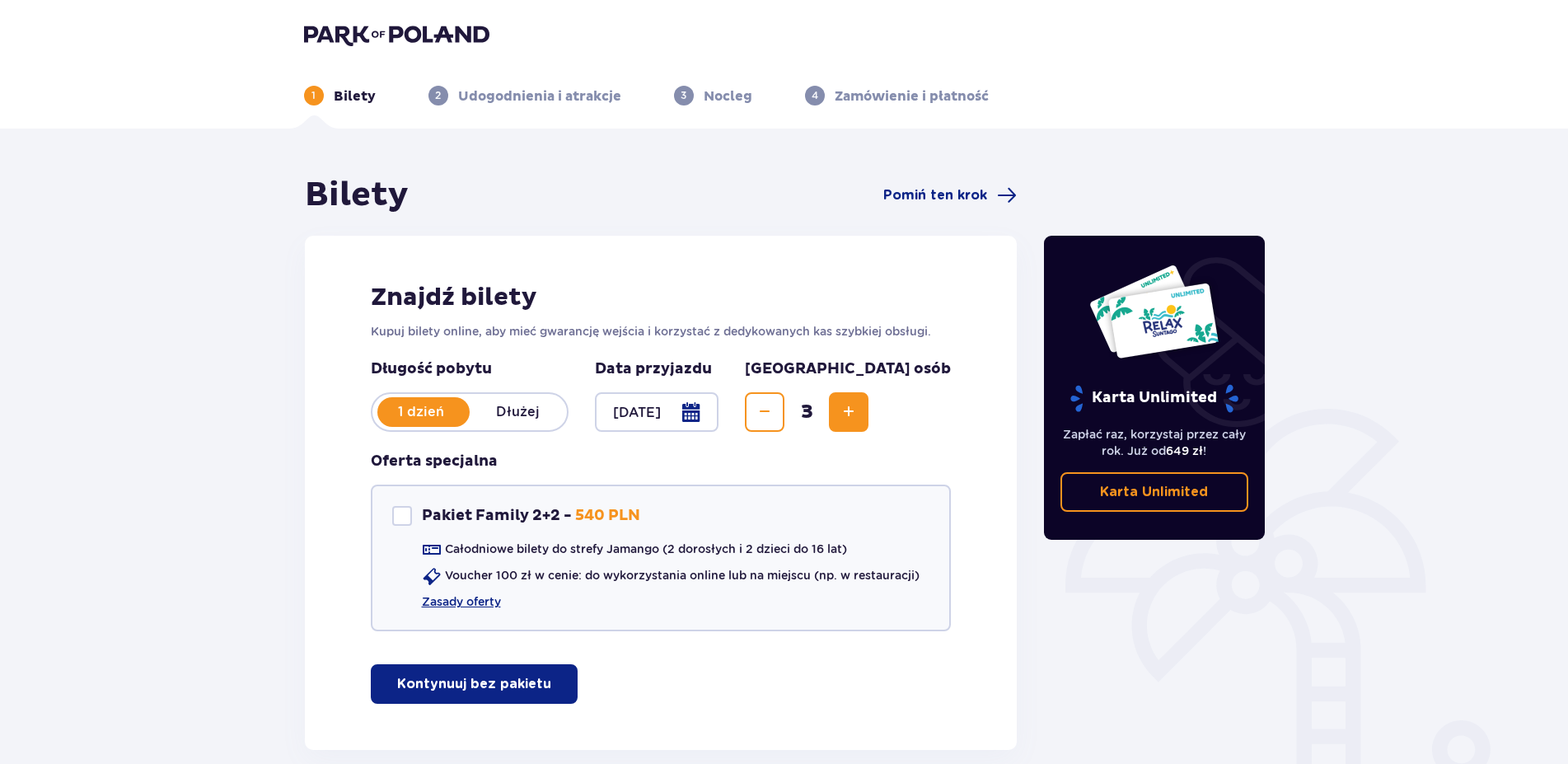
click at [858, 406] on span "Zwiększ" at bounding box center [849, 411] width 20 height 20
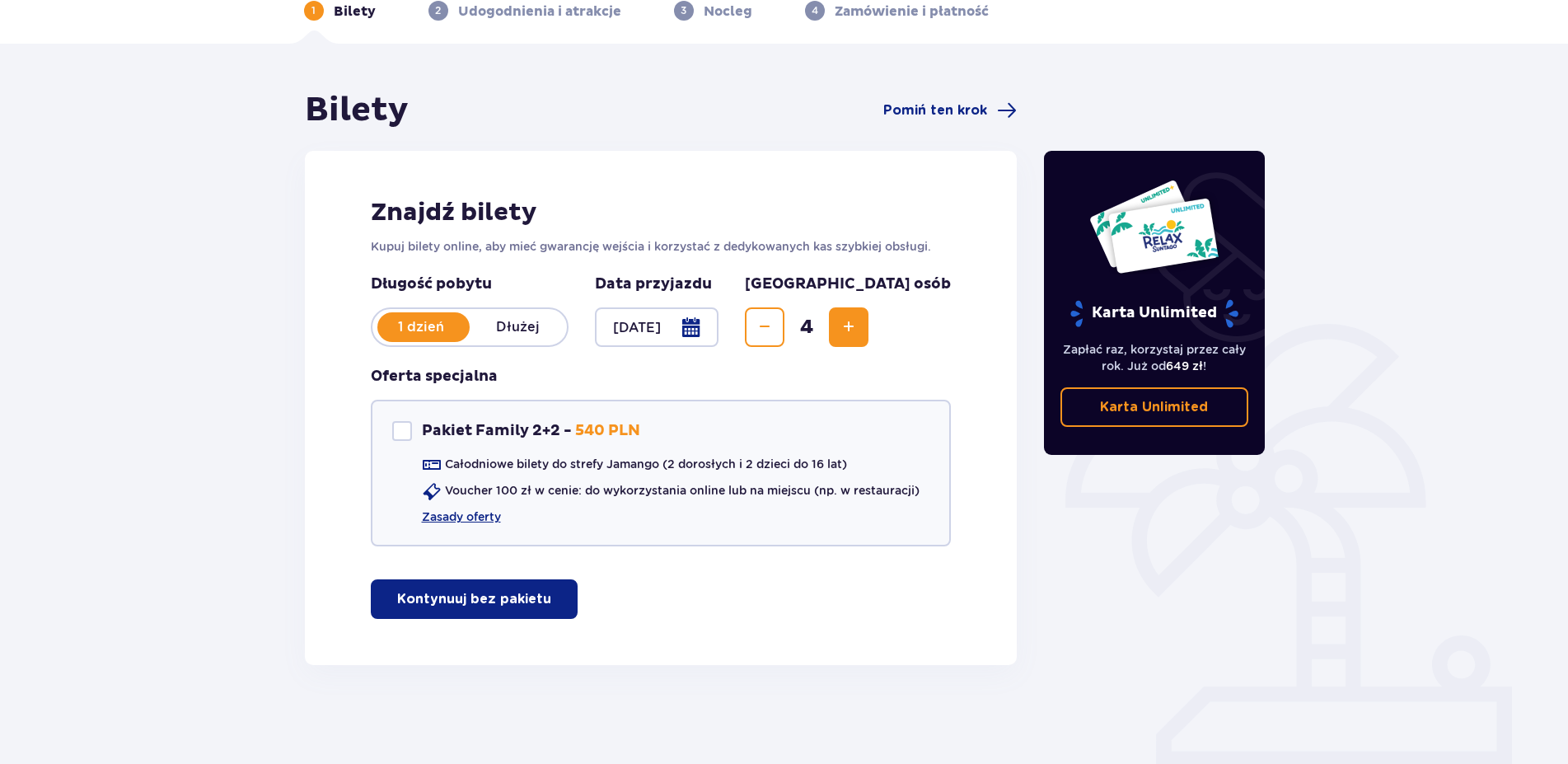
click at [512, 599] on p "Kontynuuj bez pakietu" at bounding box center [474, 598] width 154 height 18
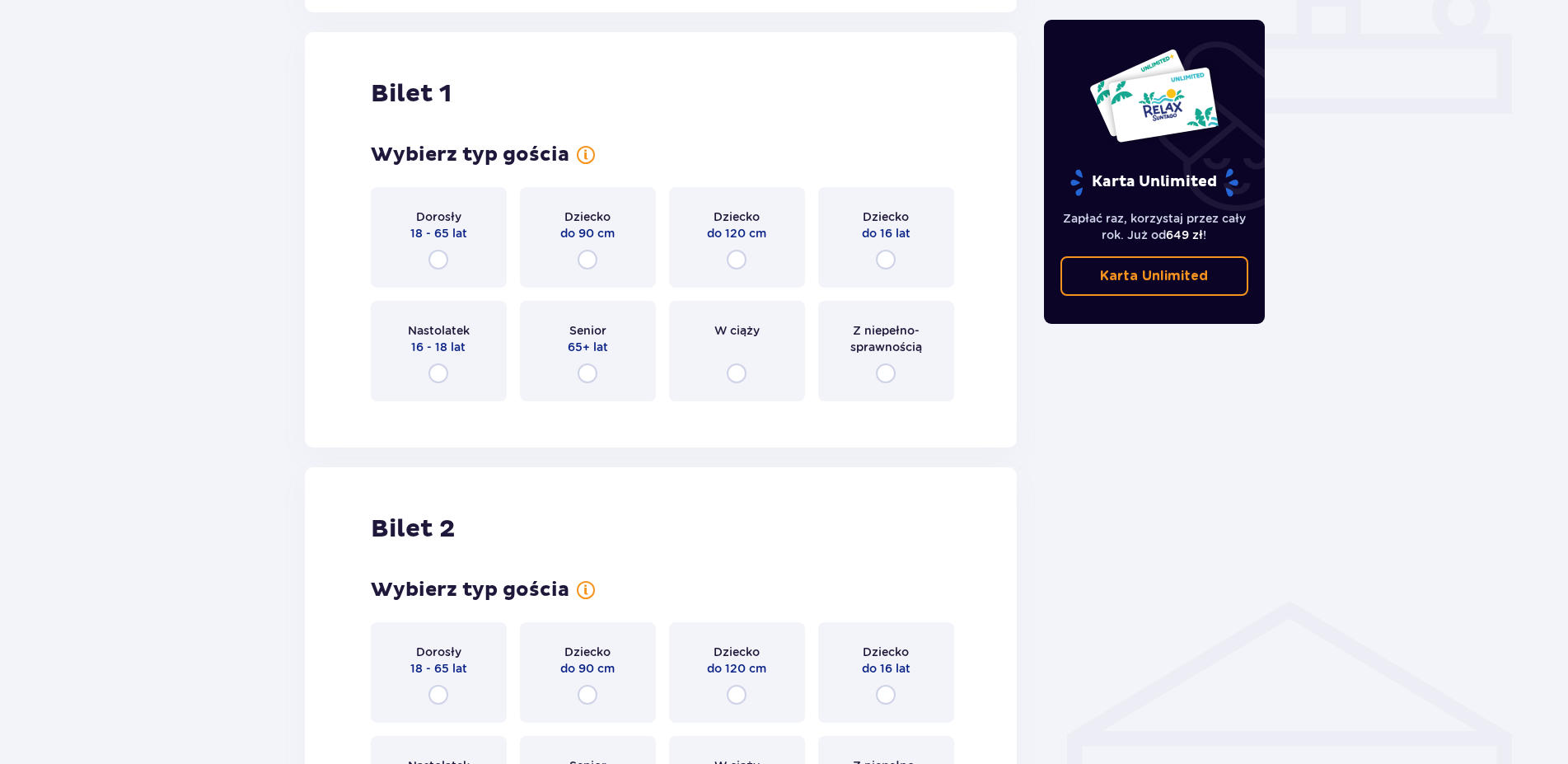
scroll to position [750, 0]
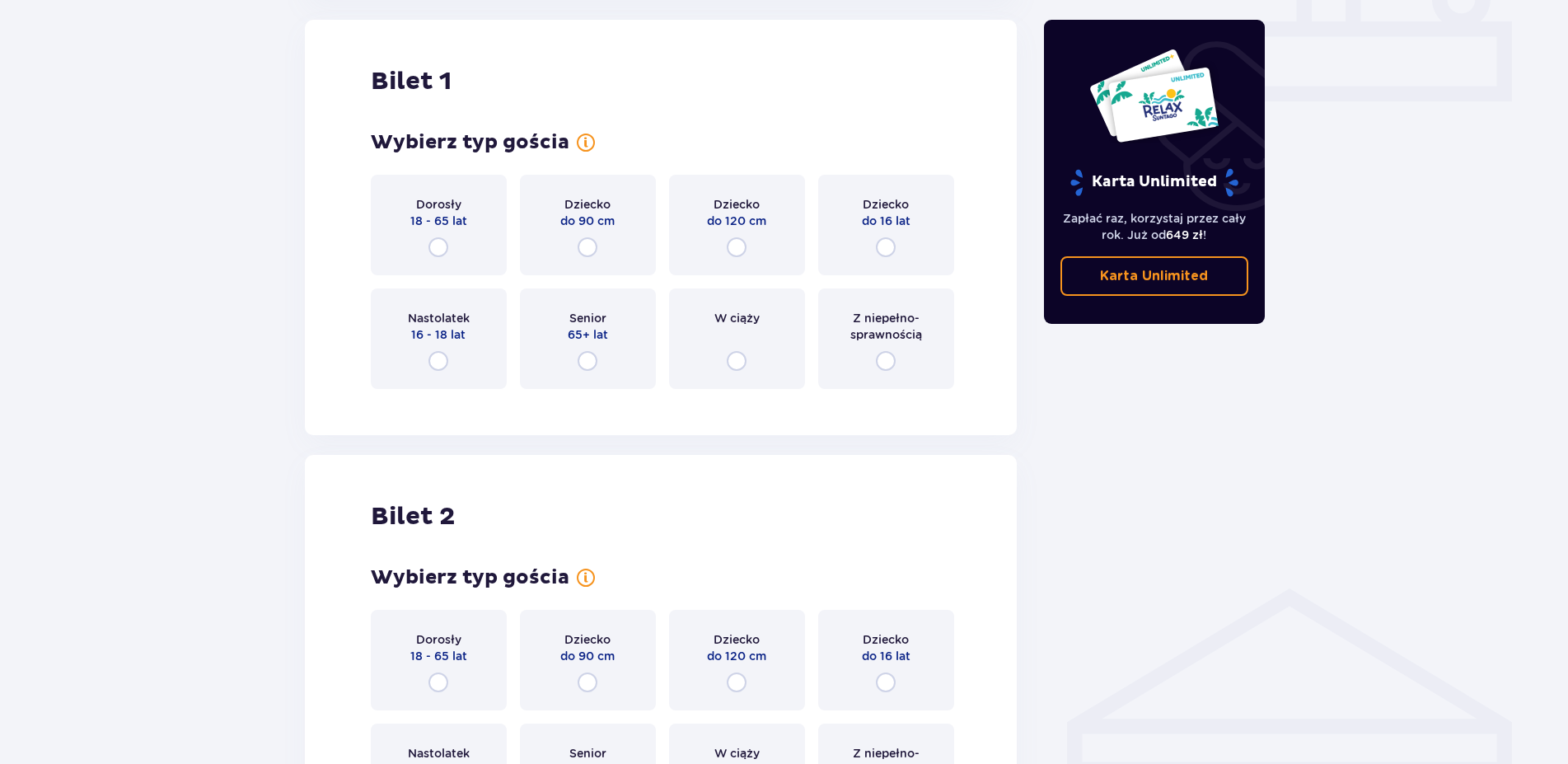
click at [440, 251] on input "radio" at bounding box center [438, 246] width 20 height 20
radio input "true"
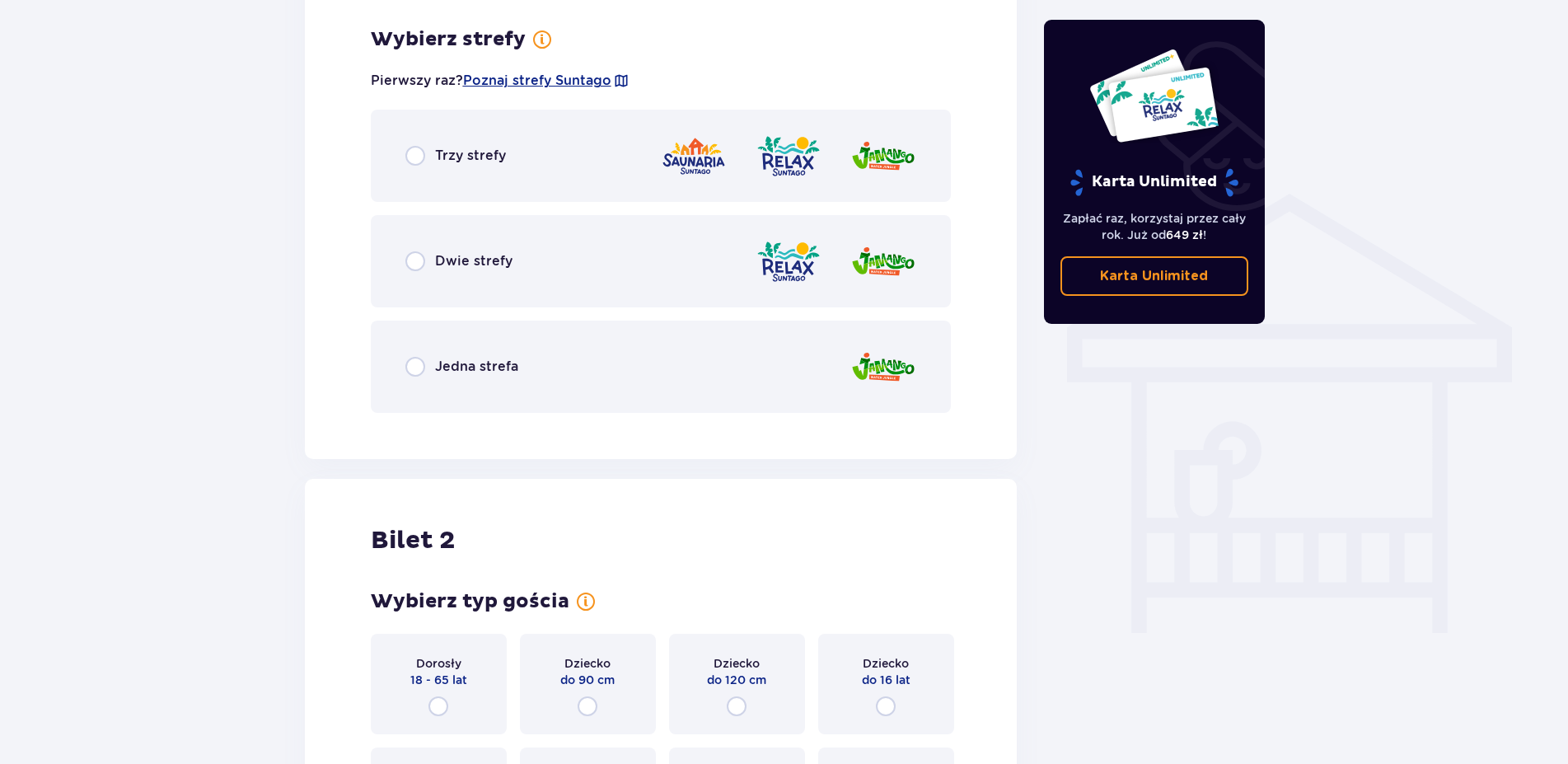
scroll to position [1151, 0]
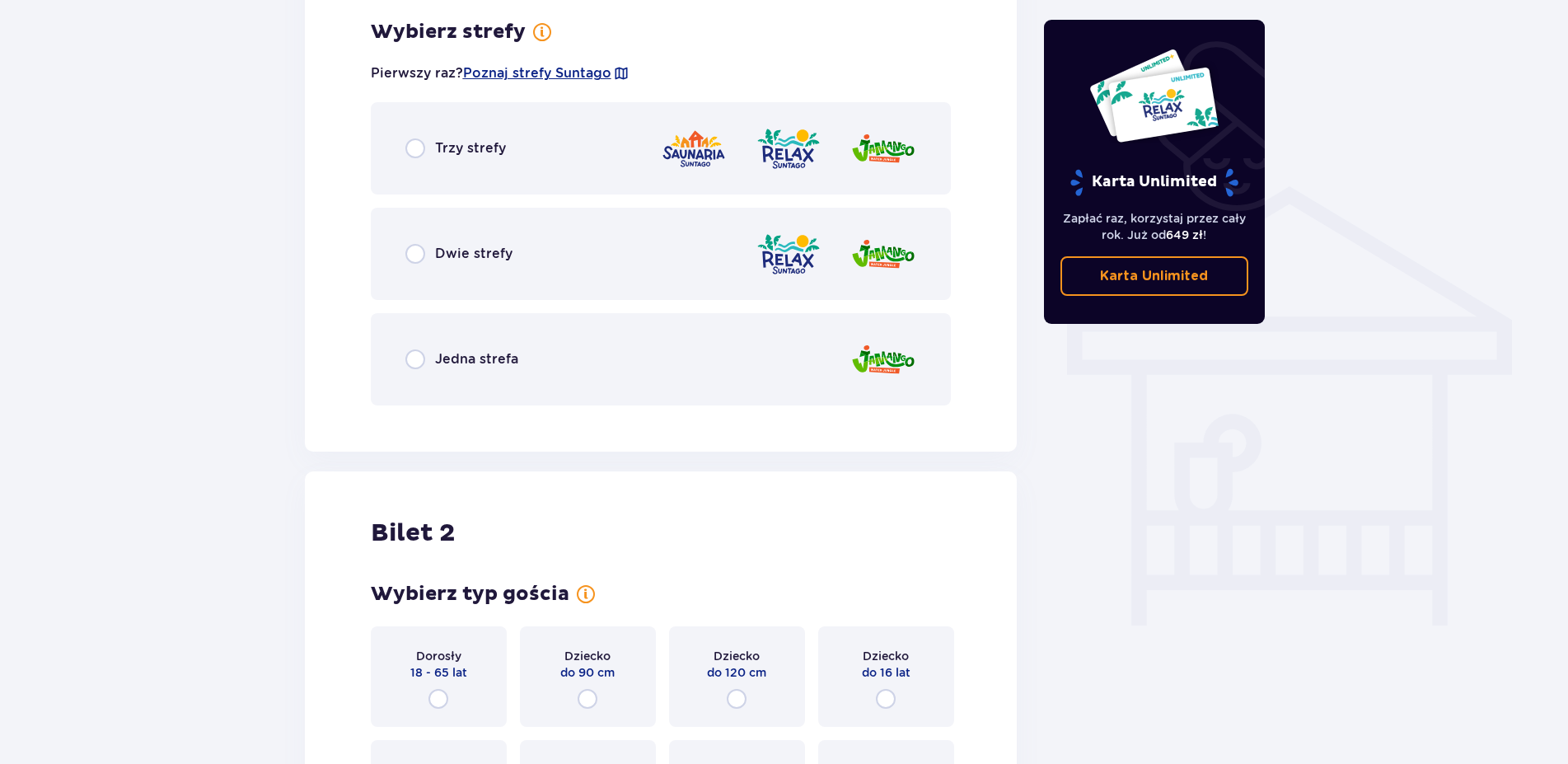
click at [416, 144] on input "radio" at bounding box center [415, 148] width 20 height 20
radio input "true"
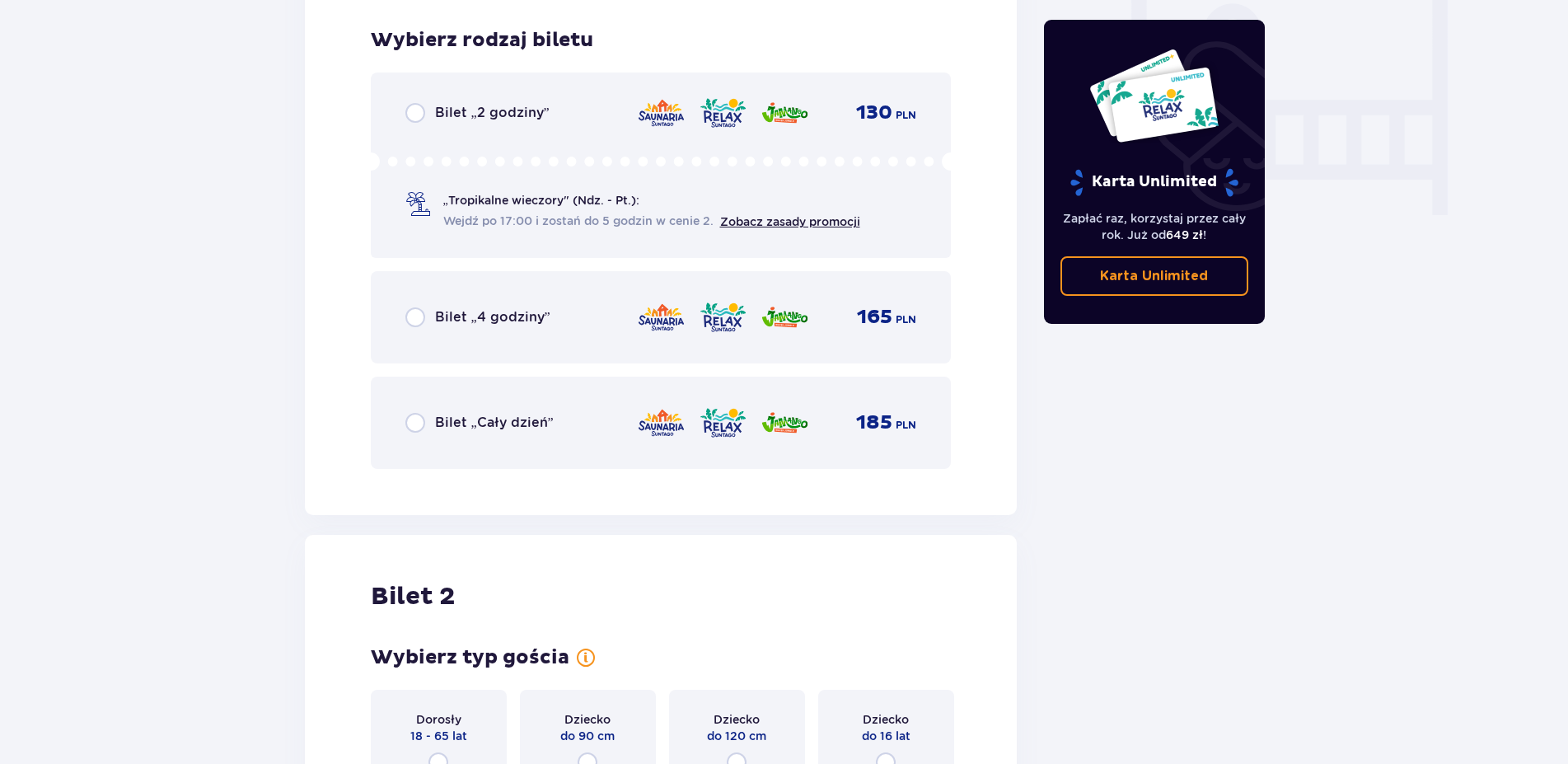
scroll to position [1570, 0]
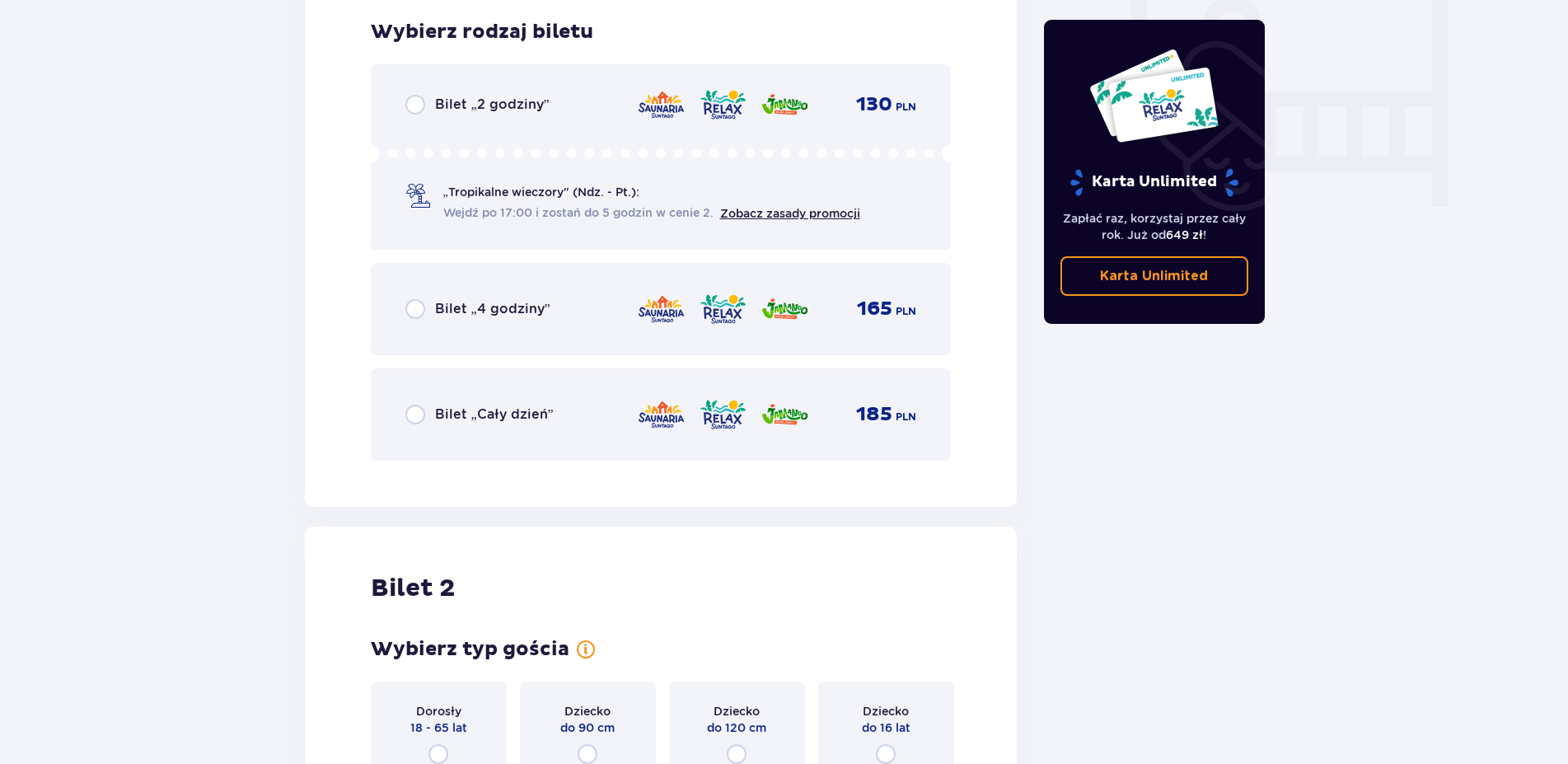
click at [413, 413] on input "radio" at bounding box center [415, 414] width 20 height 20
radio input "true"
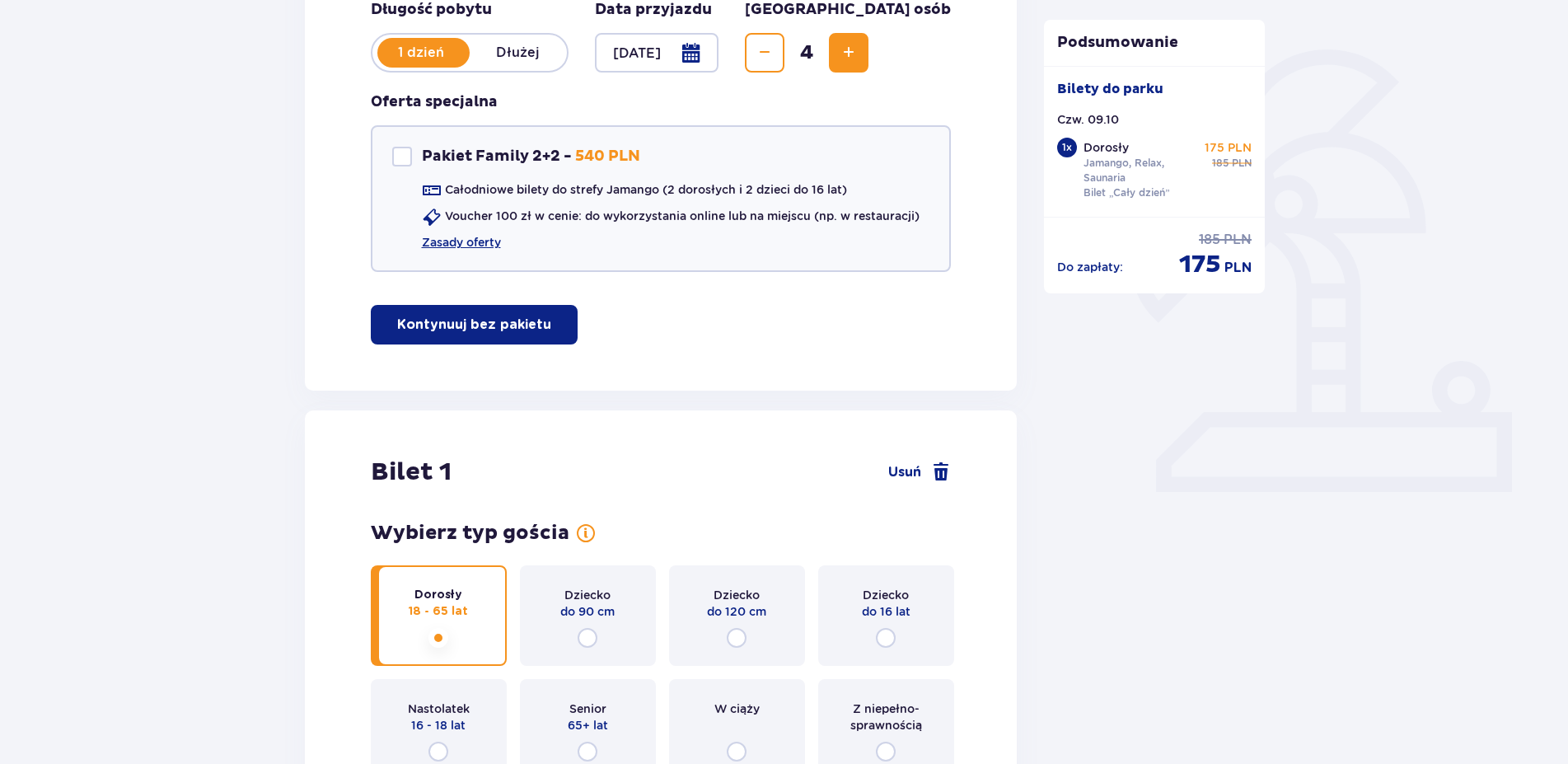
scroll to position [0, 0]
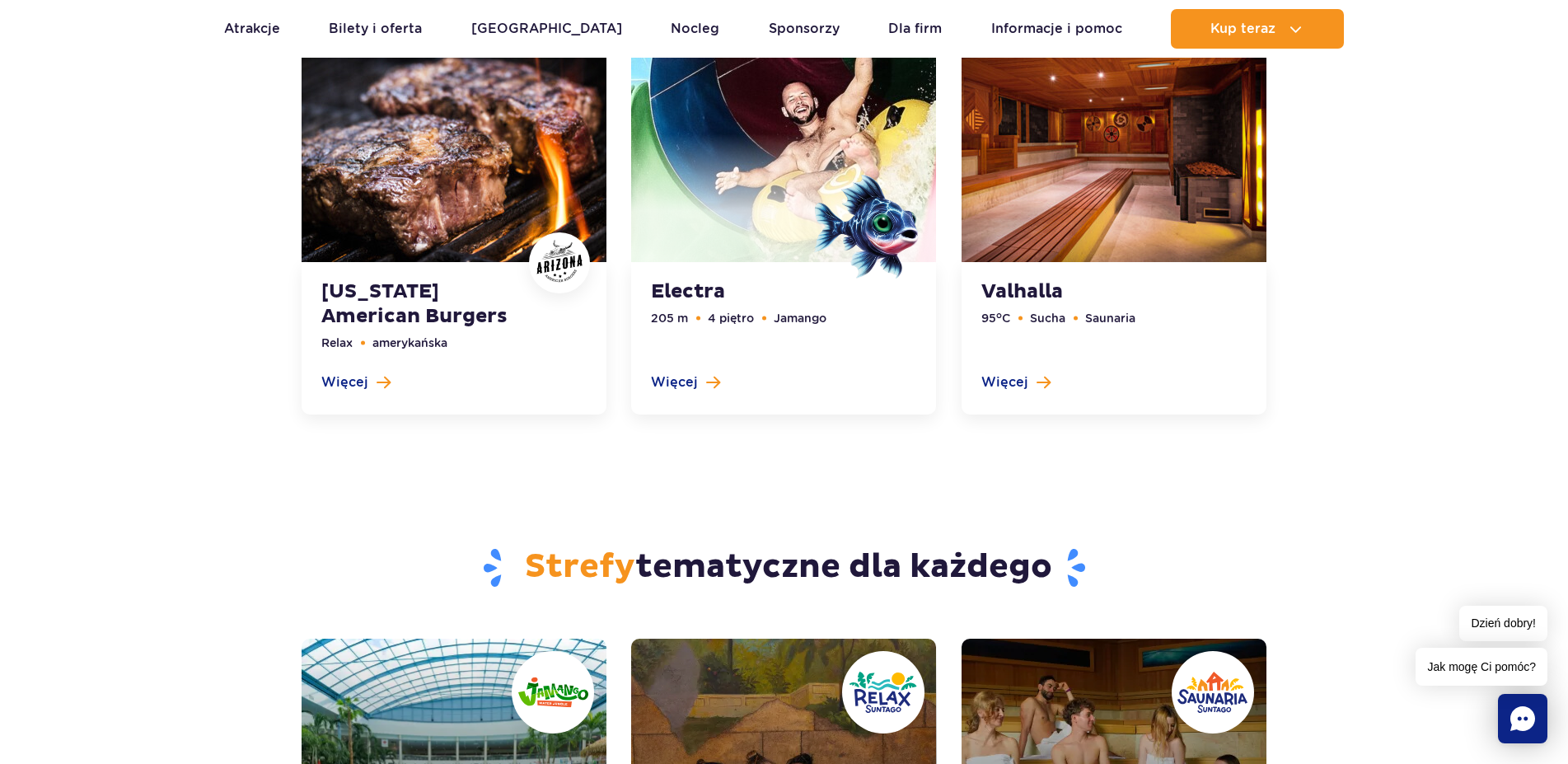
scroll to position [3930, 0]
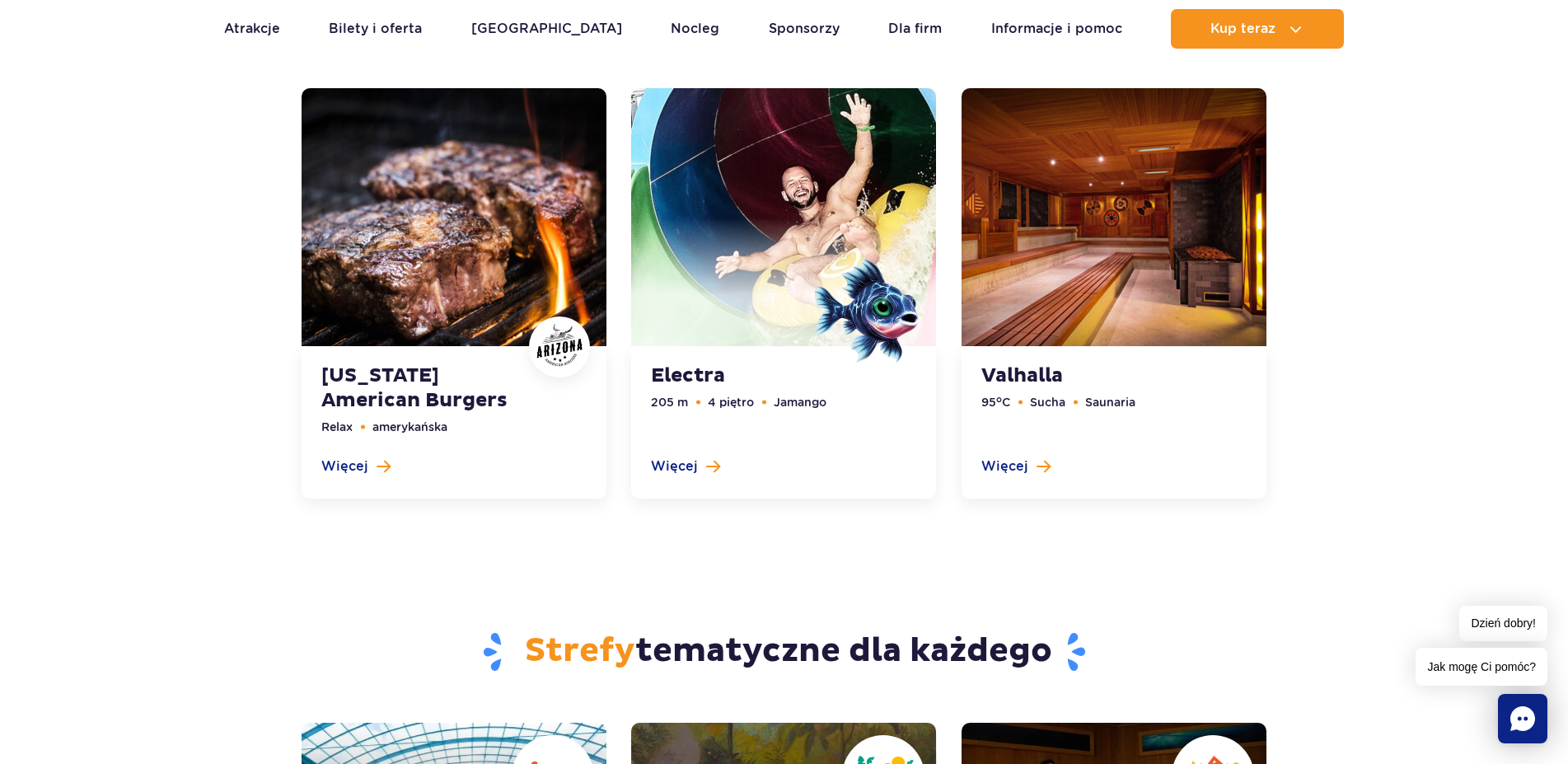
click at [1134, 193] on link at bounding box center [1114, 293] width 305 height 411
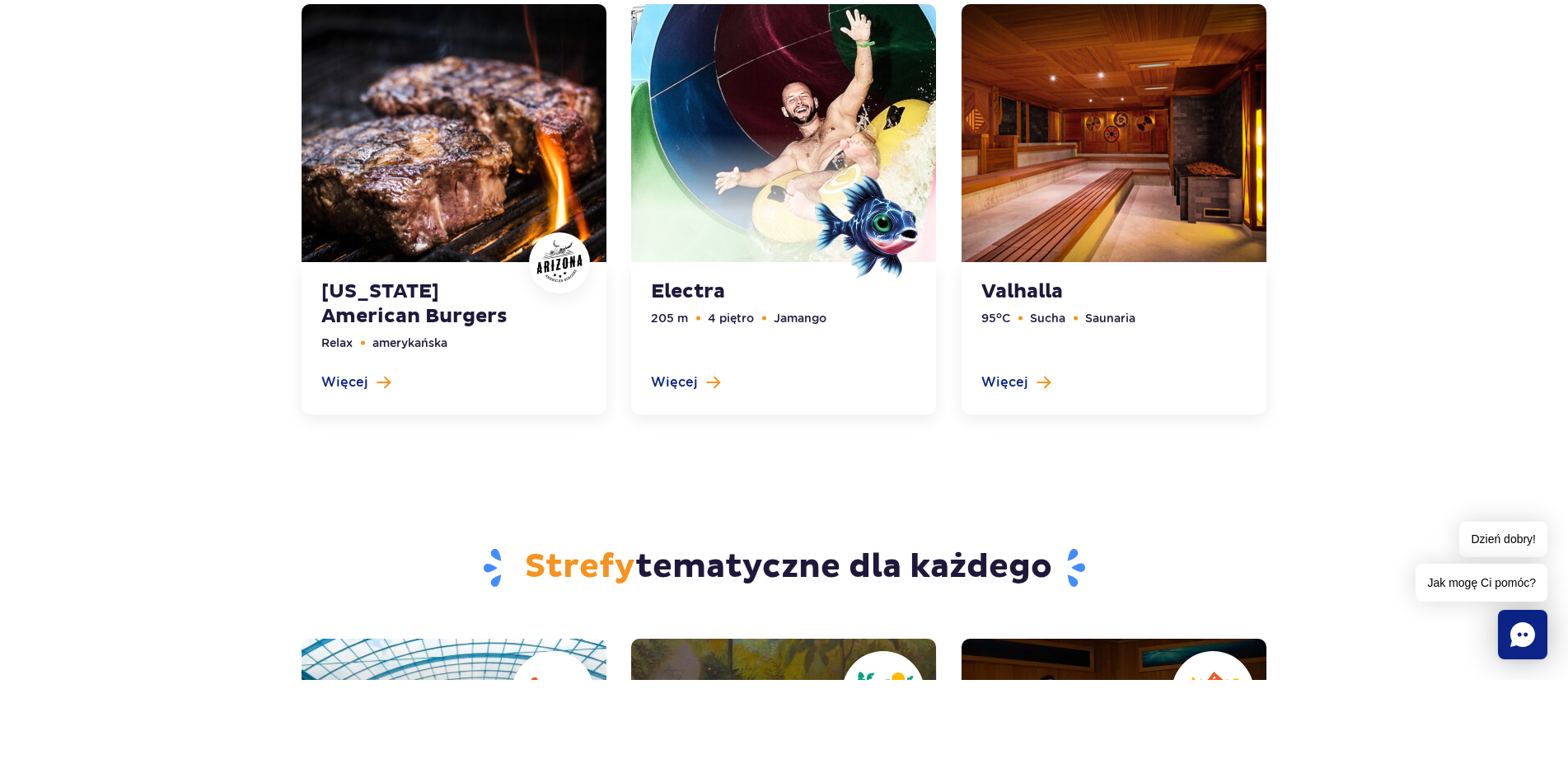
scroll to position [4014, 0]
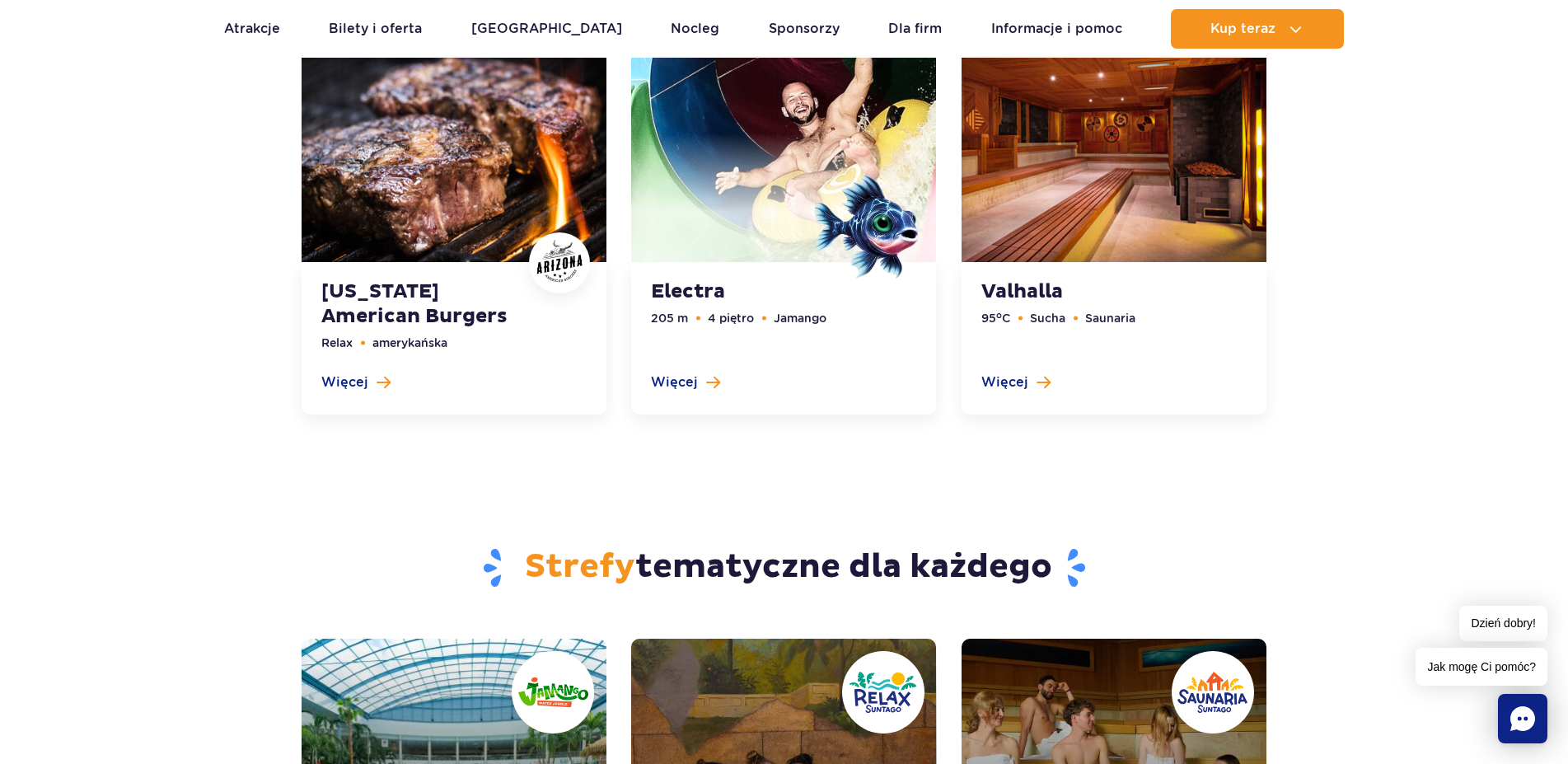
click at [260, 27] on link "Atrakcje" at bounding box center [252, 28] width 56 height 39
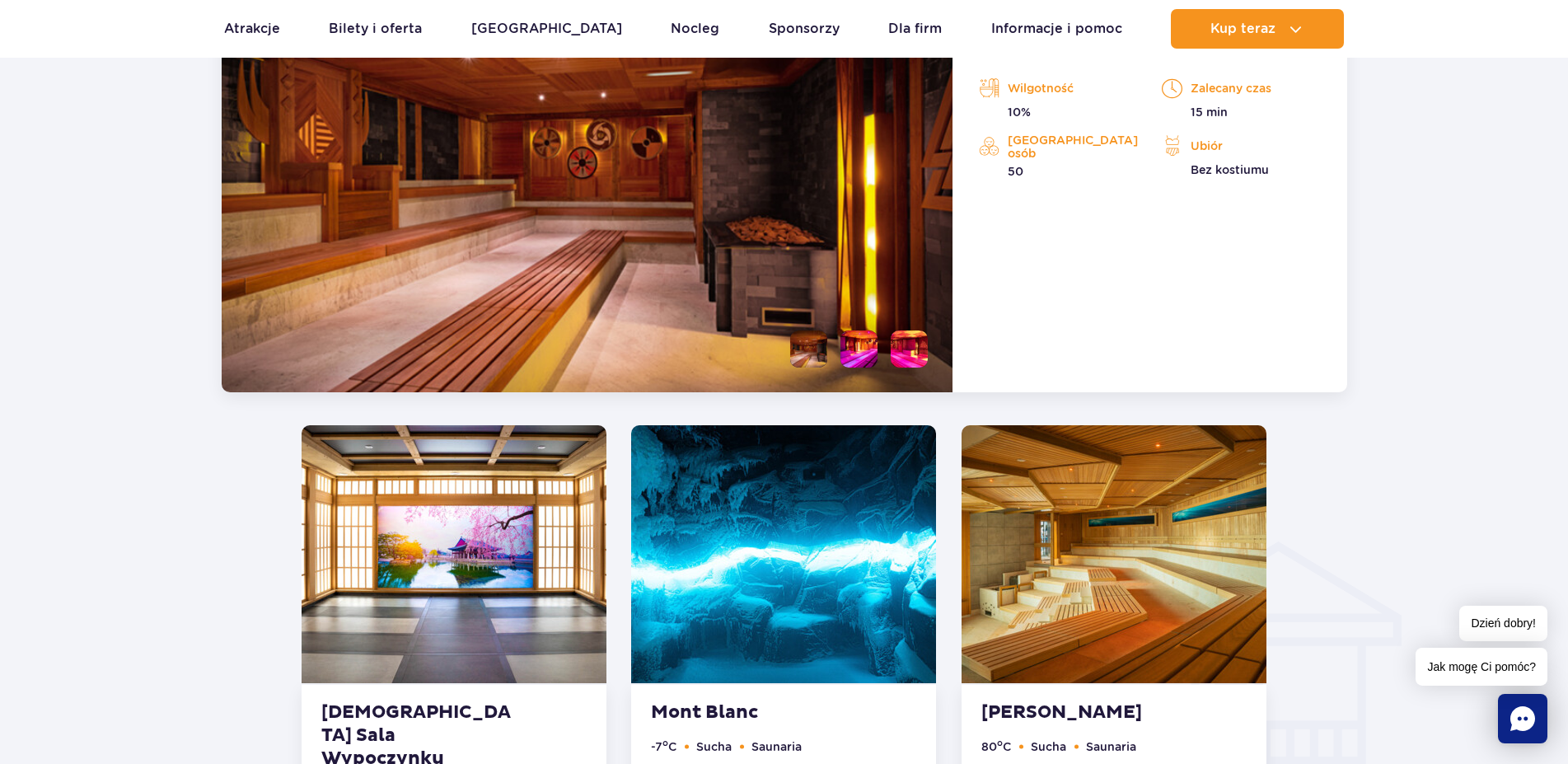
scroll to position [1884, 0]
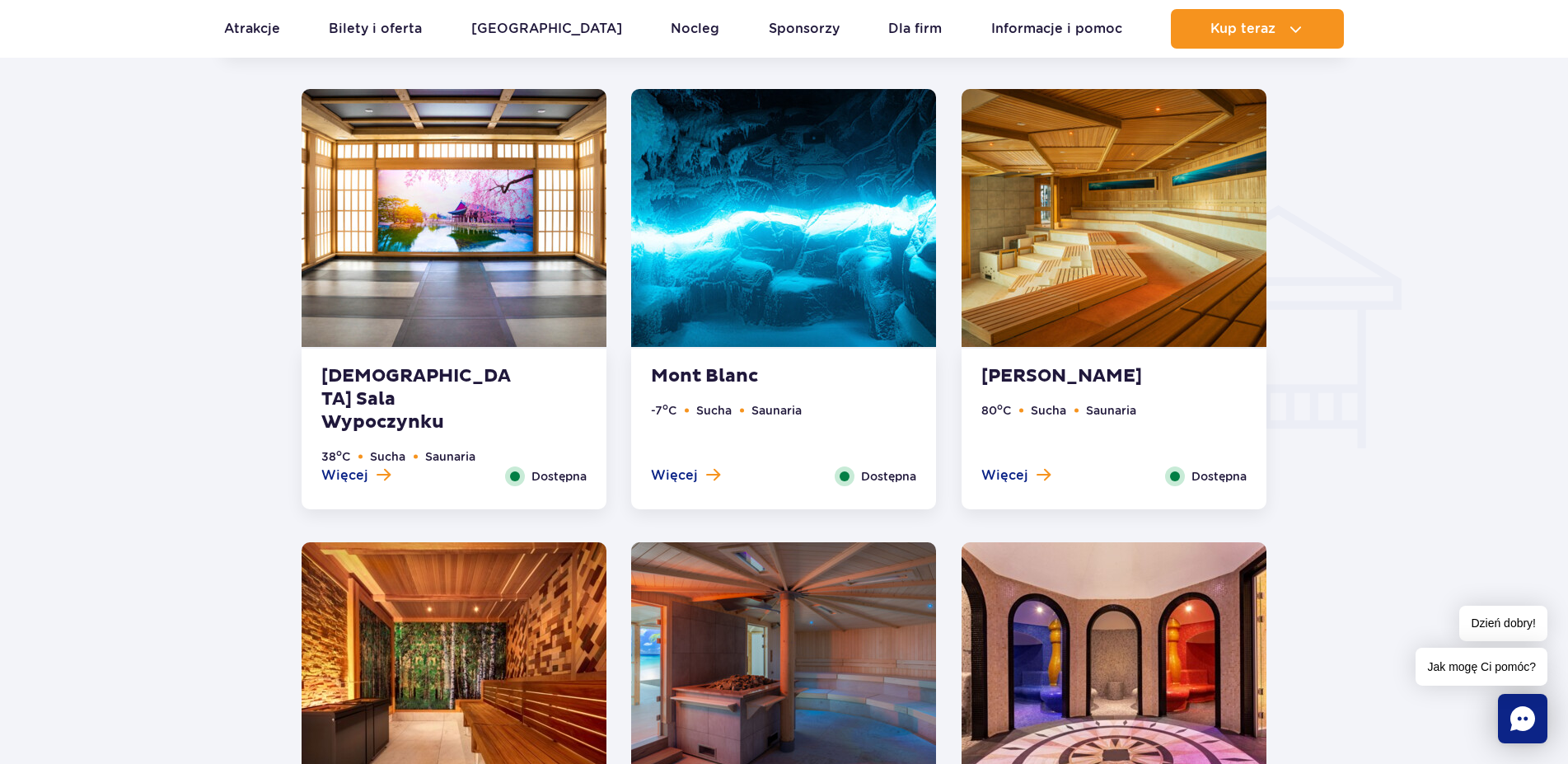
click at [416, 305] on img at bounding box center [455, 218] width 305 height 258
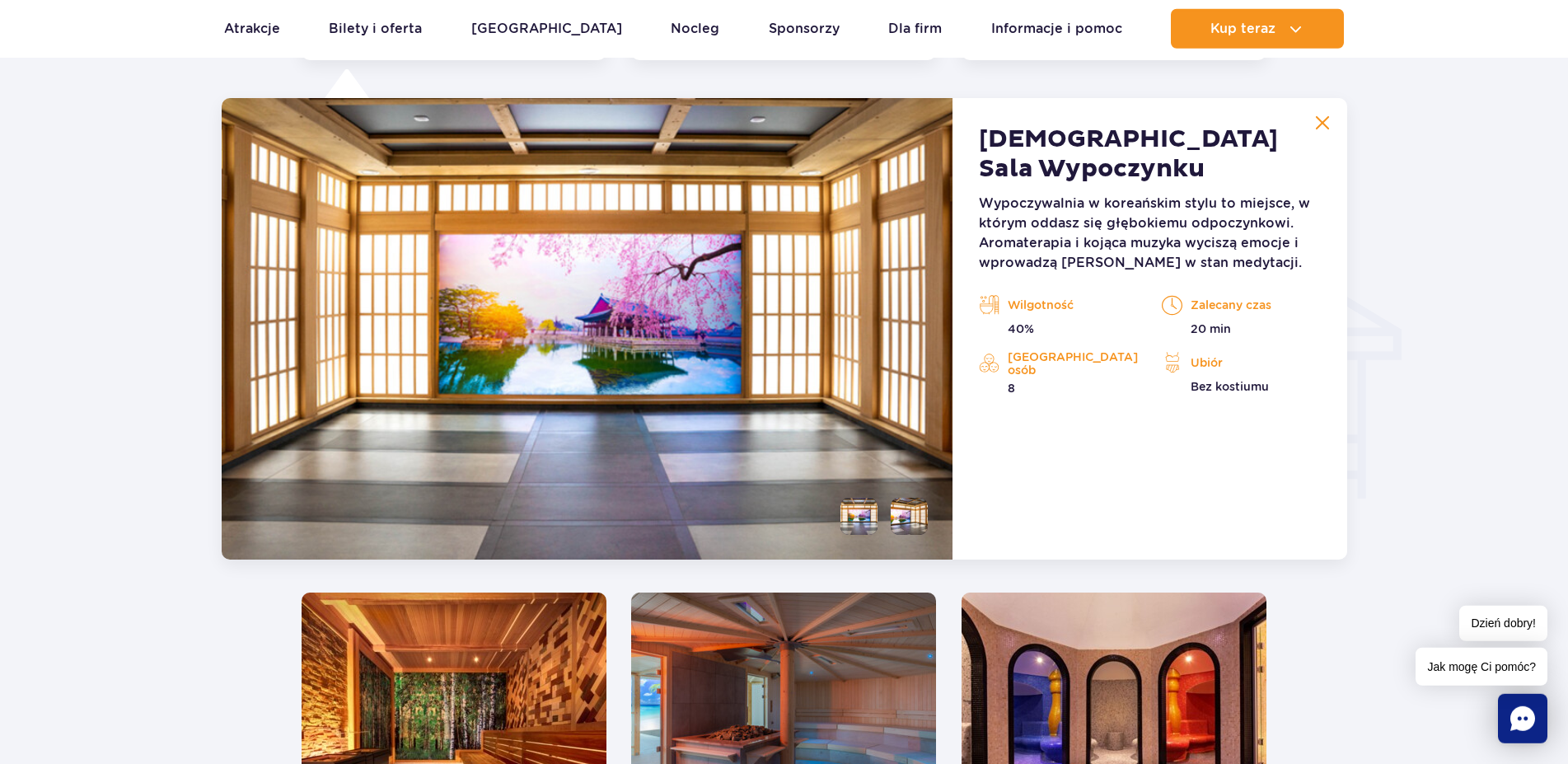
scroll to position [1833, 0]
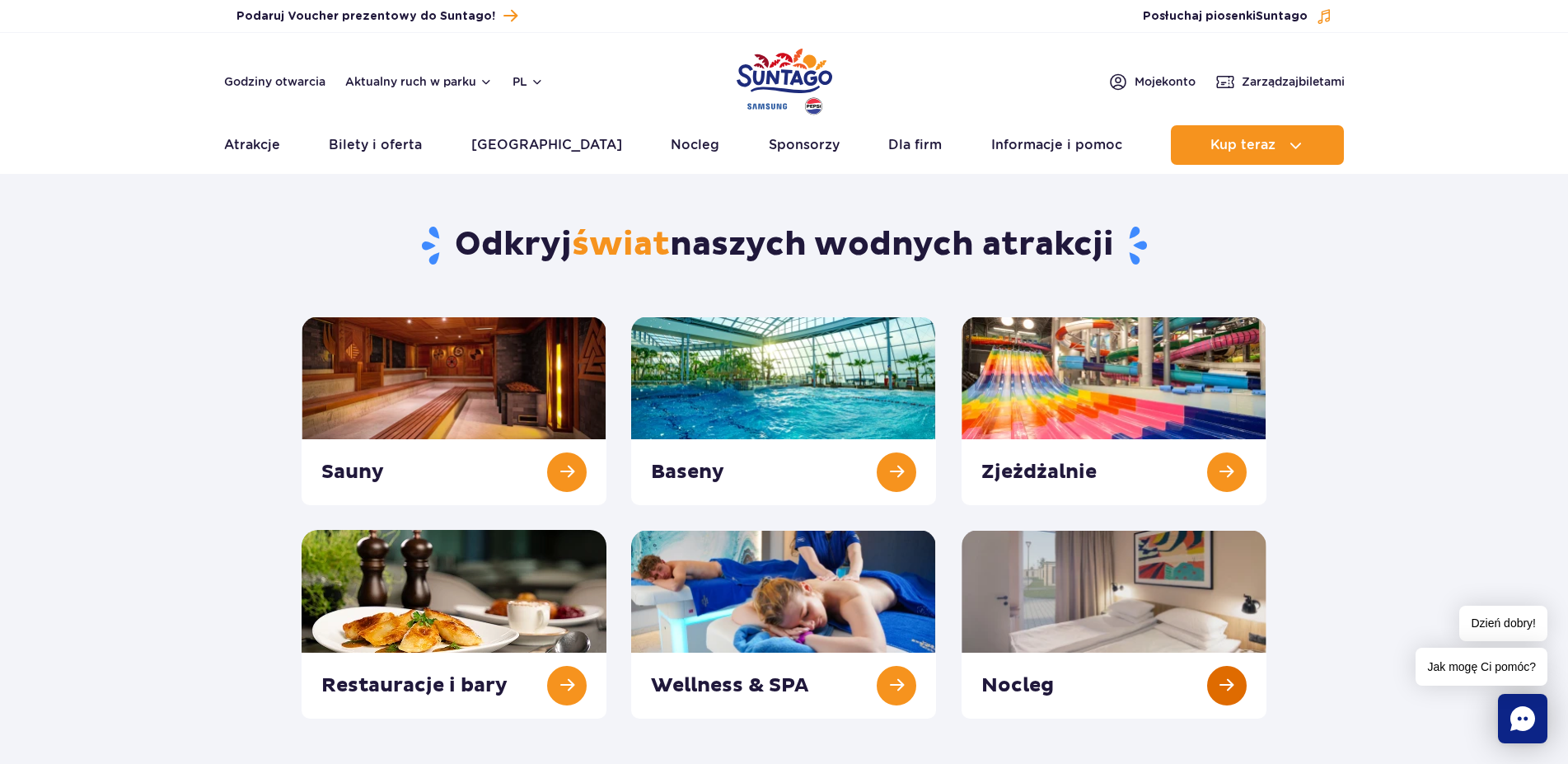
drag, startPoint x: 1228, startPoint y: 683, endPoint x: 1221, endPoint y: 679, distance: 8.1
click at [1222, 680] on link at bounding box center [1114, 624] width 305 height 189
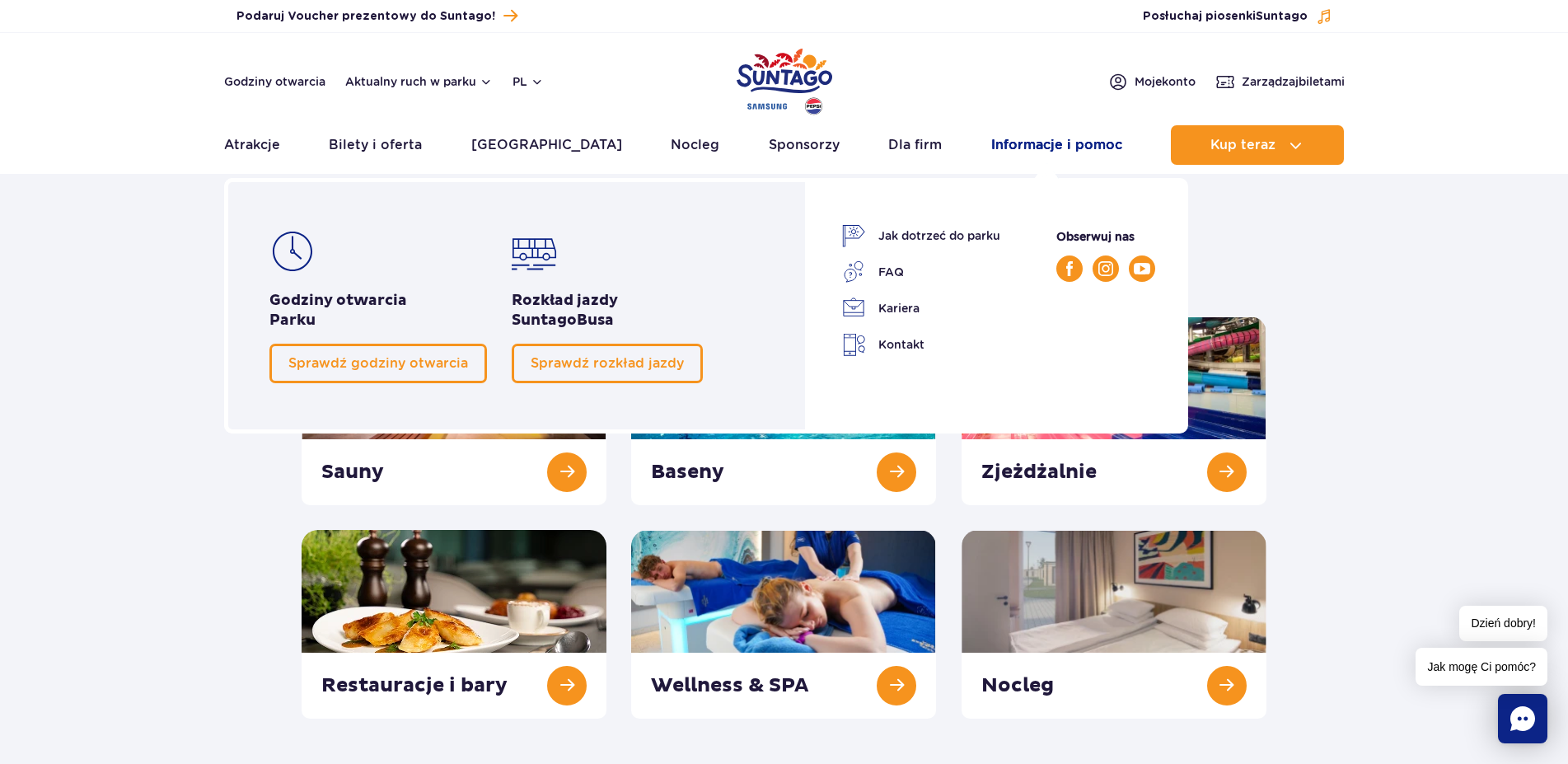
click at [1036, 144] on link "Informacje i pomoc" at bounding box center [1057, 145] width 131 height 39
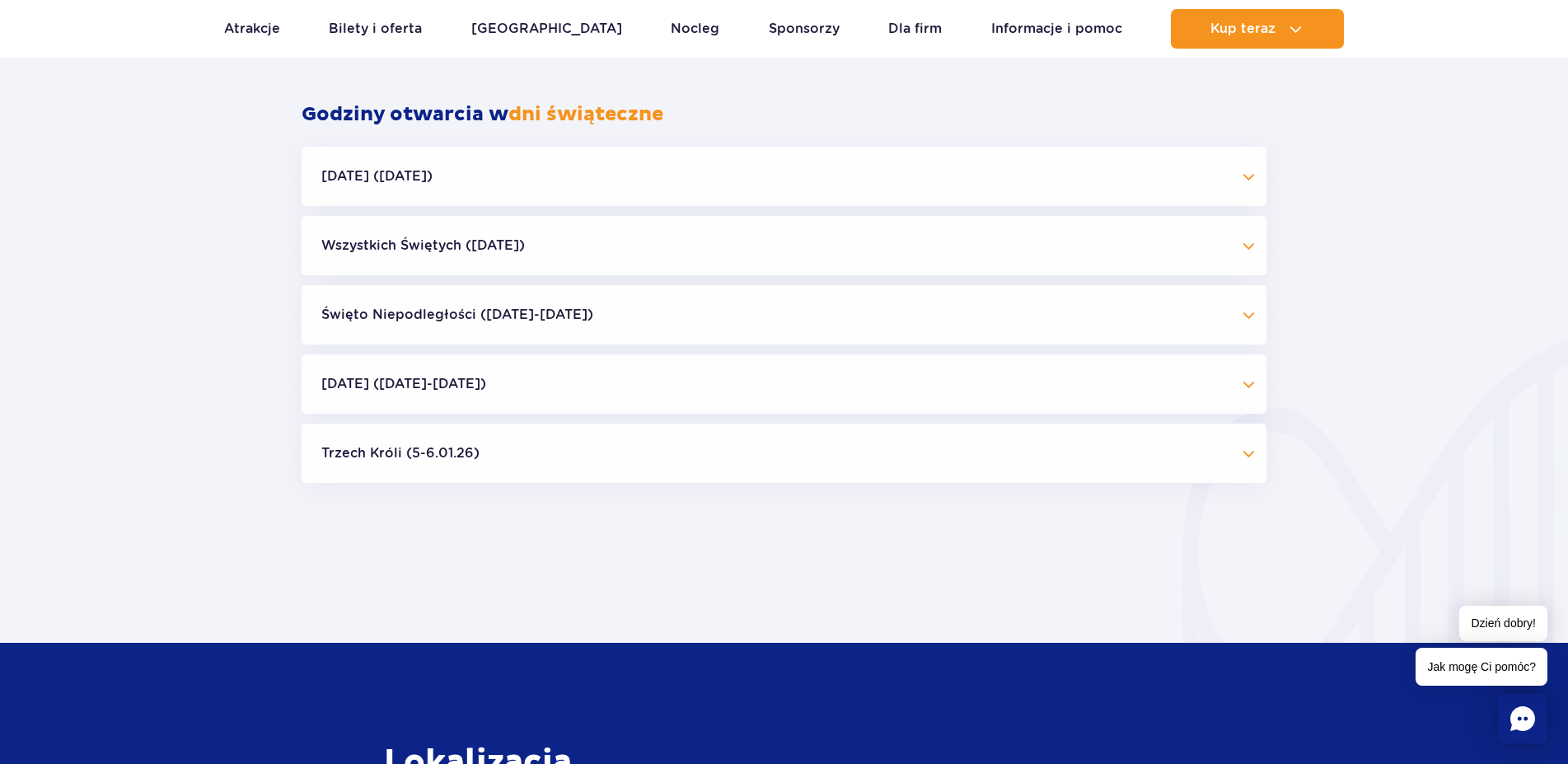
scroll to position [1428, 0]
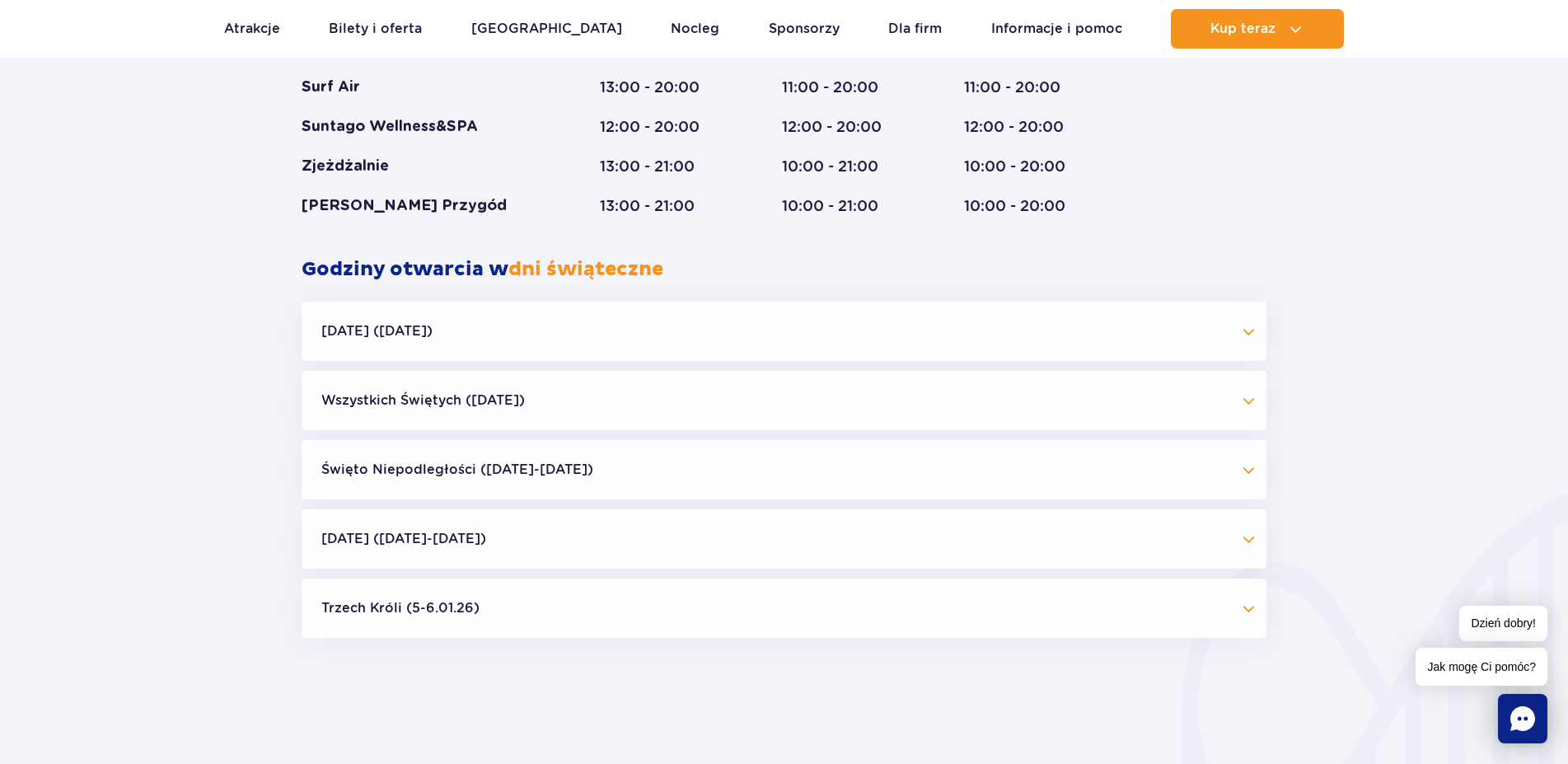
click at [1251, 395] on button "Wszystkich Świętych (01.11.25)" at bounding box center [784, 401] width 965 height 59
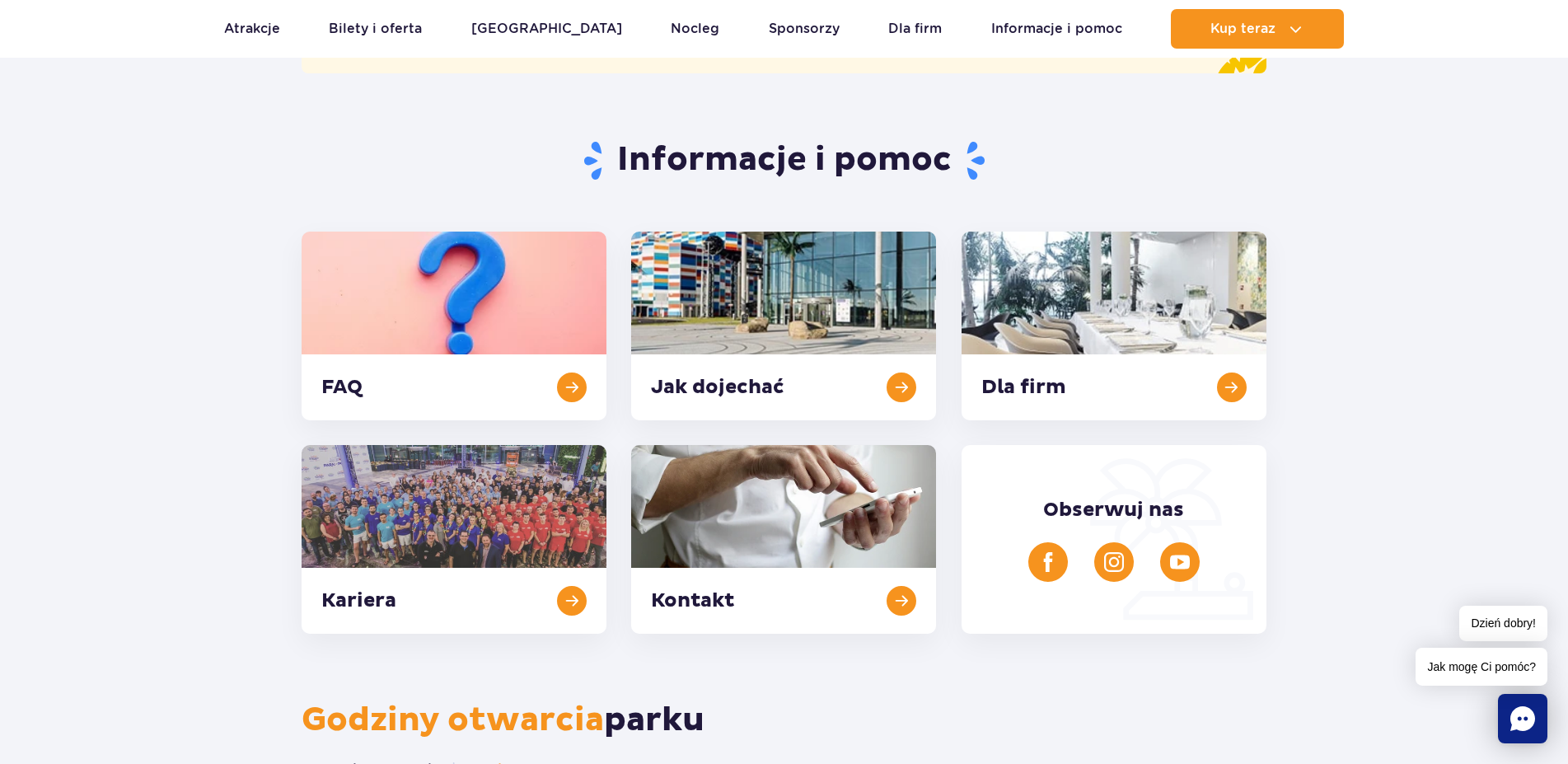
scroll to position [252, 0]
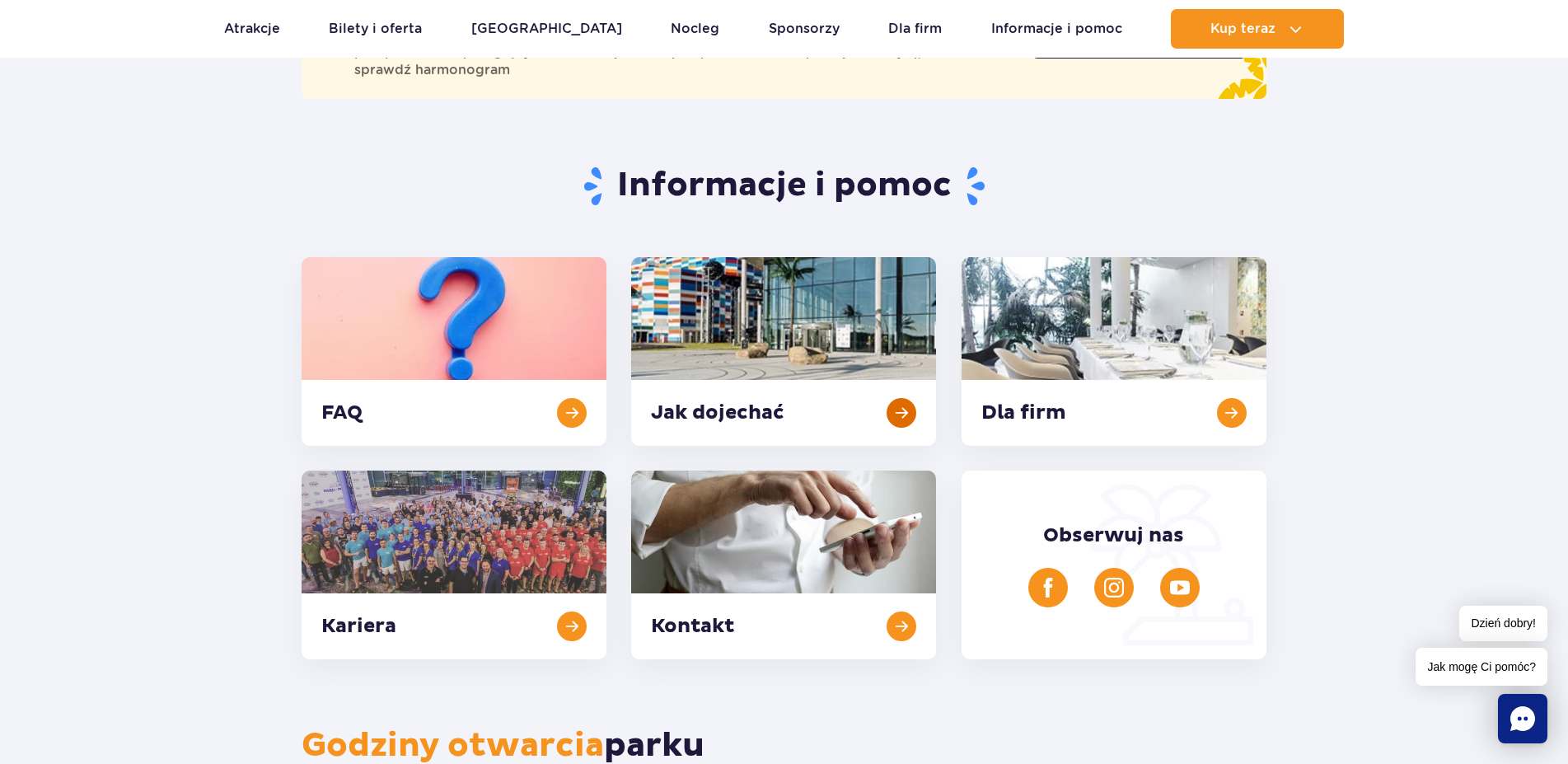
click at [897, 412] on link at bounding box center [784, 351] width 305 height 189
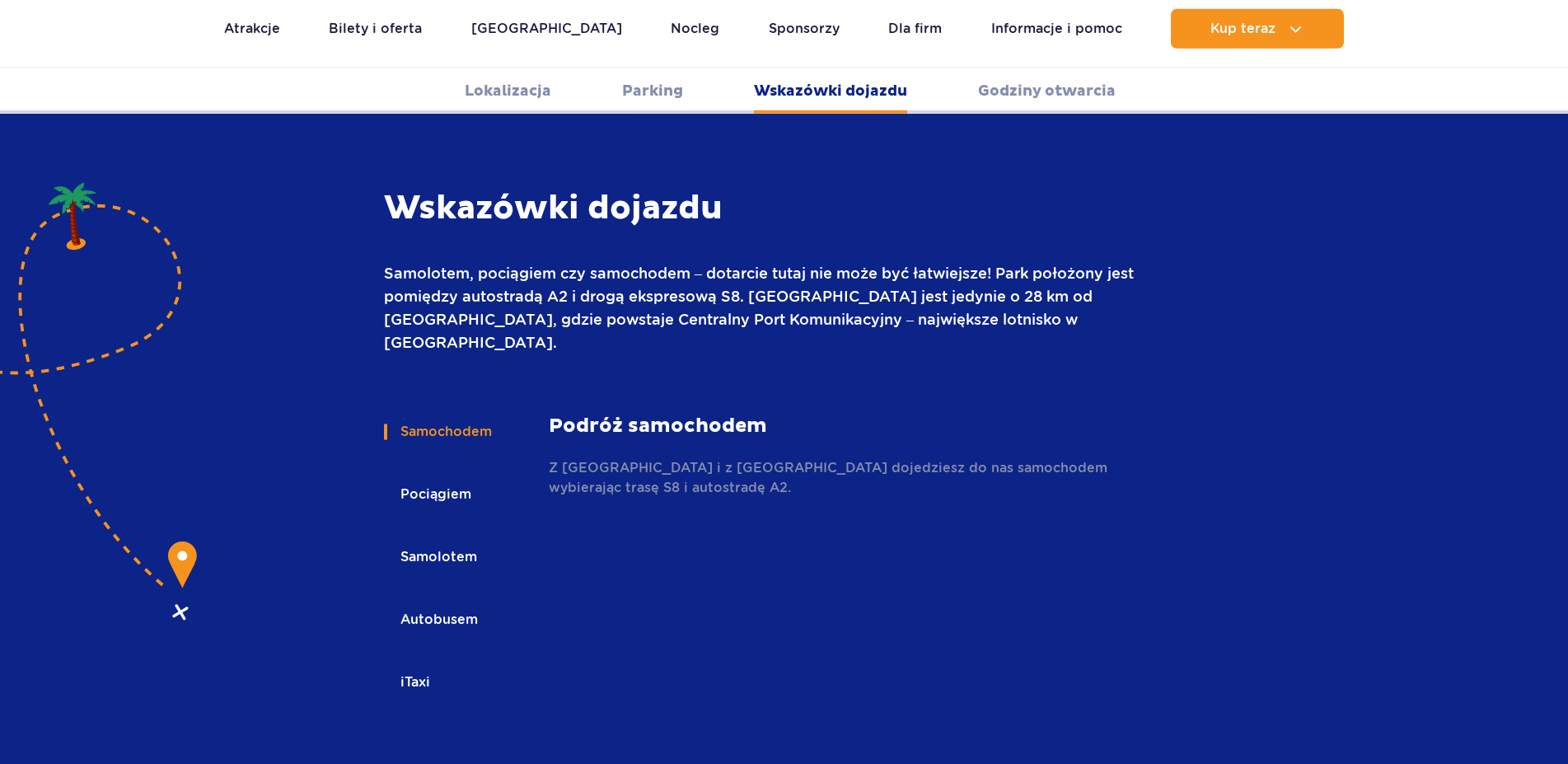
scroll to position [2192, 0]
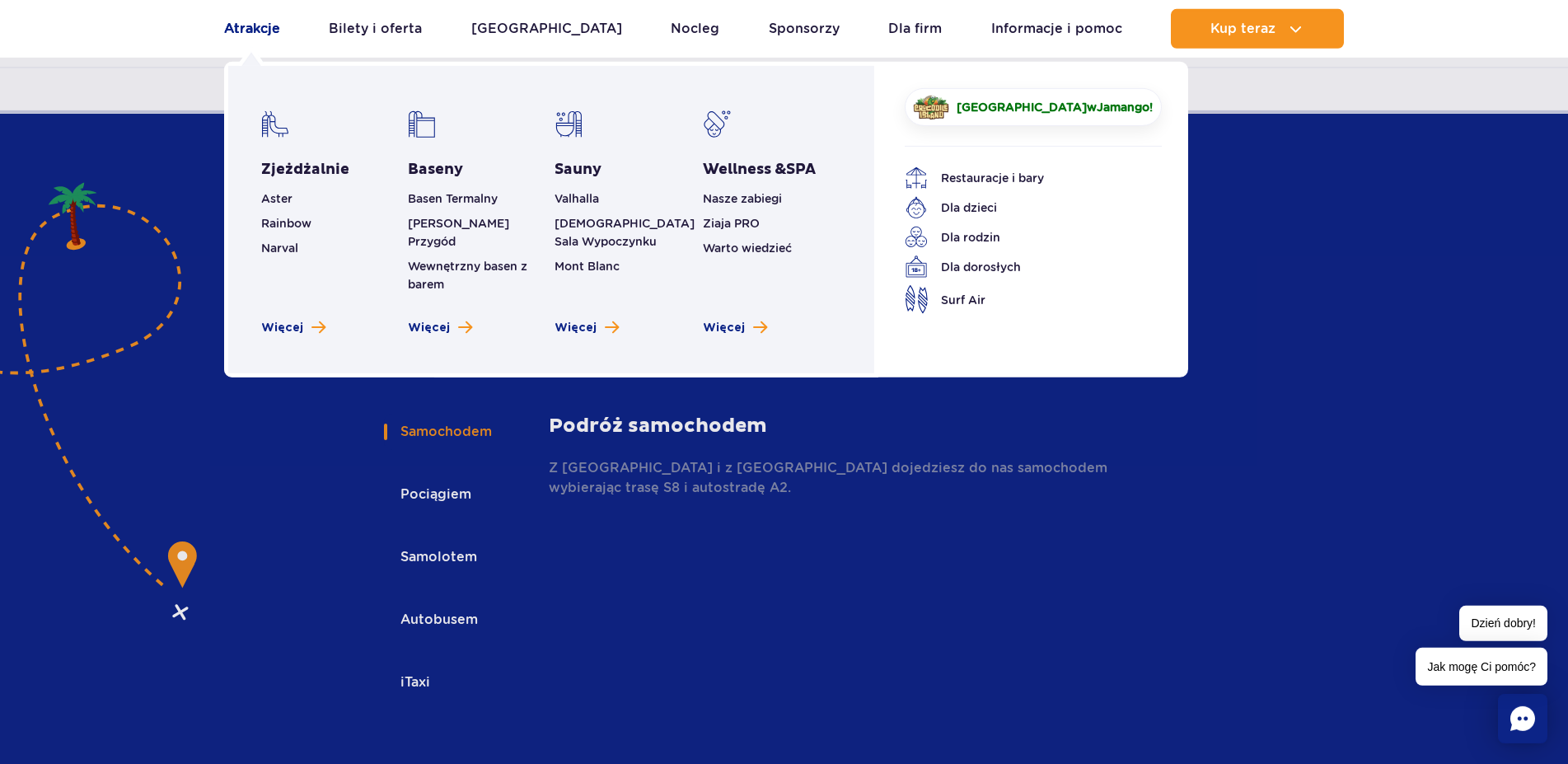
click at [233, 25] on link "Atrakcje" at bounding box center [252, 28] width 56 height 39
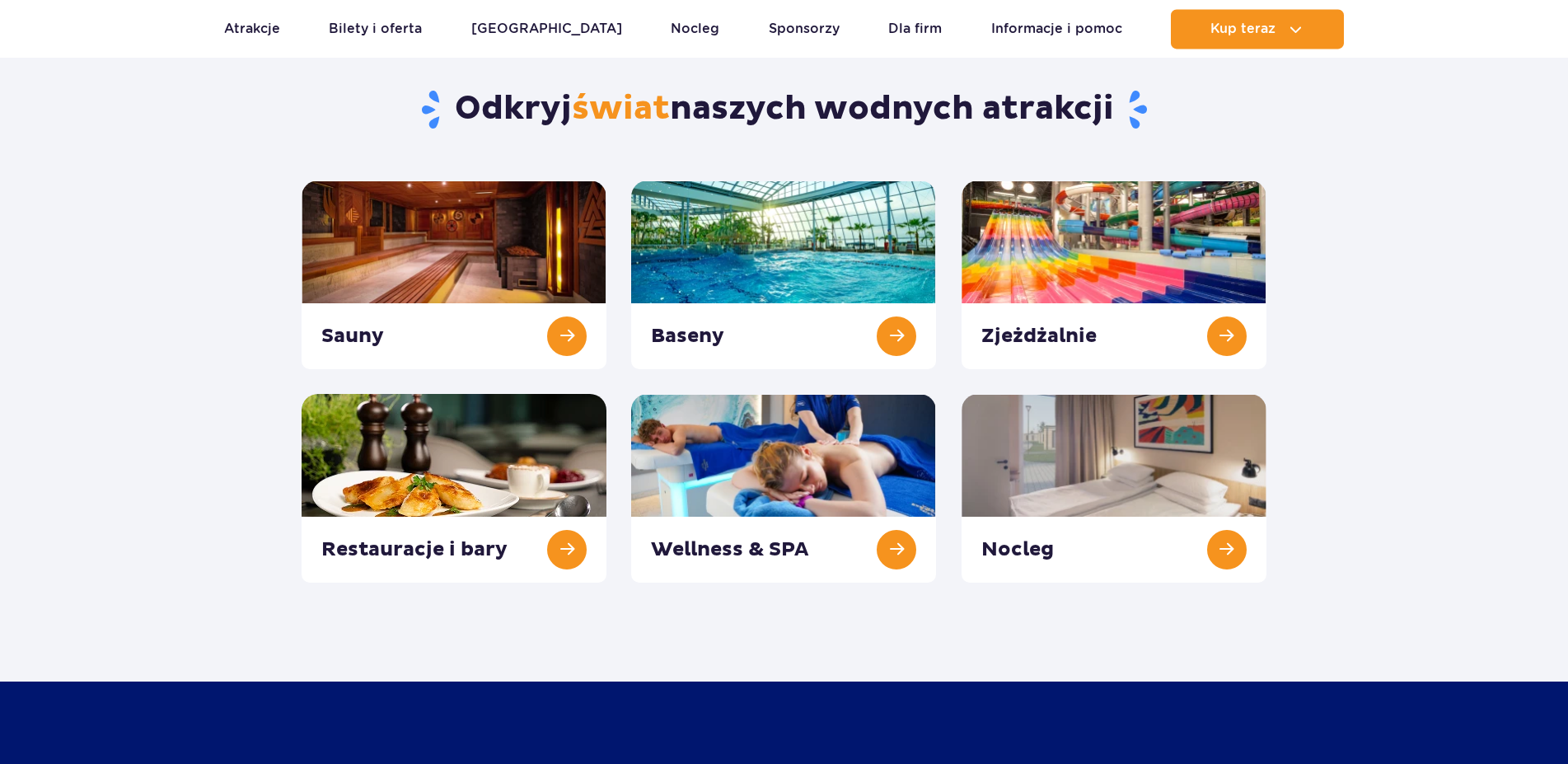
scroll to position [420, 0]
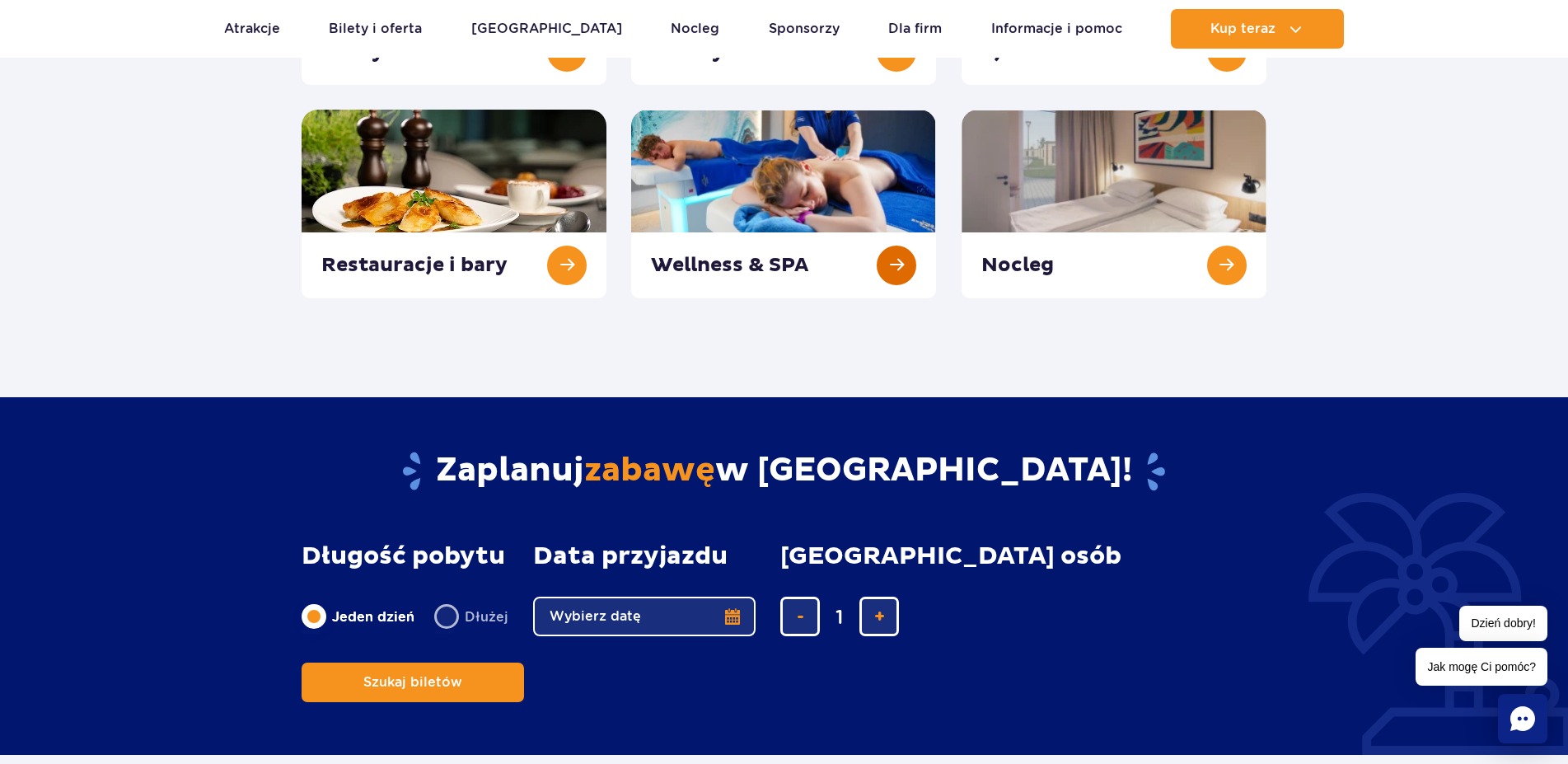
click at [891, 262] on link at bounding box center [784, 203] width 305 height 189
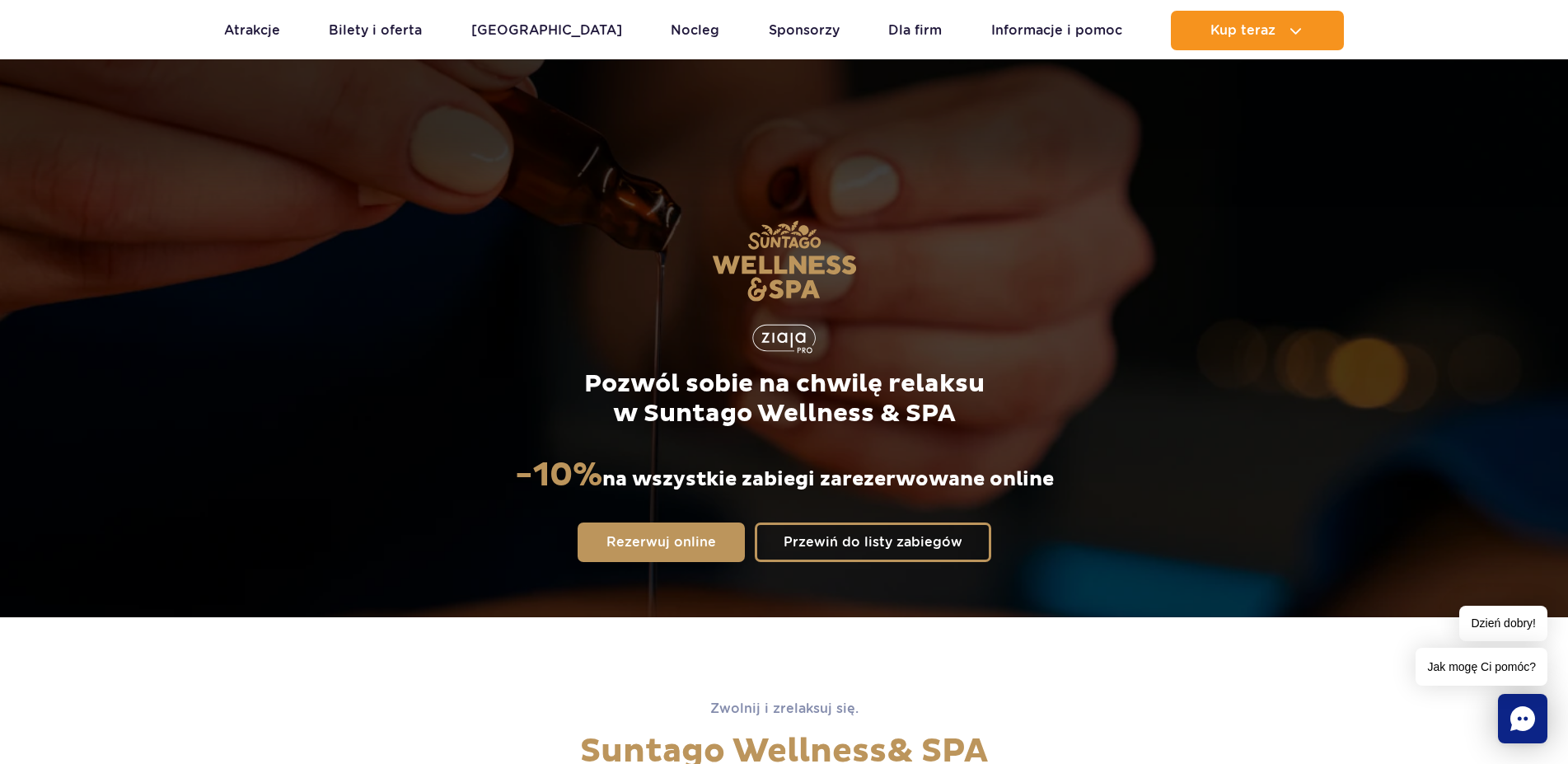
scroll to position [168, 0]
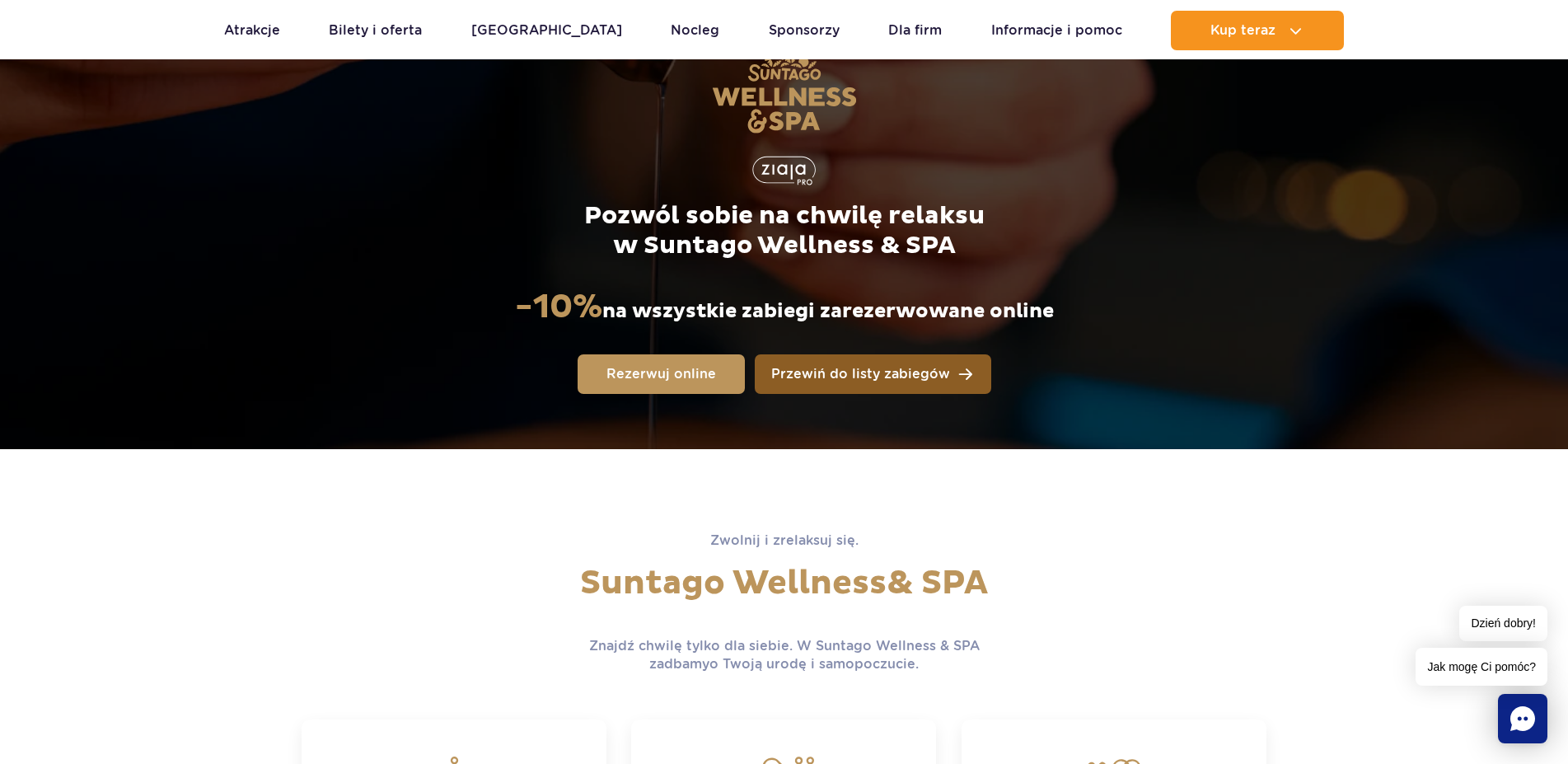
click at [958, 371] on link "Przewiń do listy zabiegów" at bounding box center [873, 374] width 237 height 39
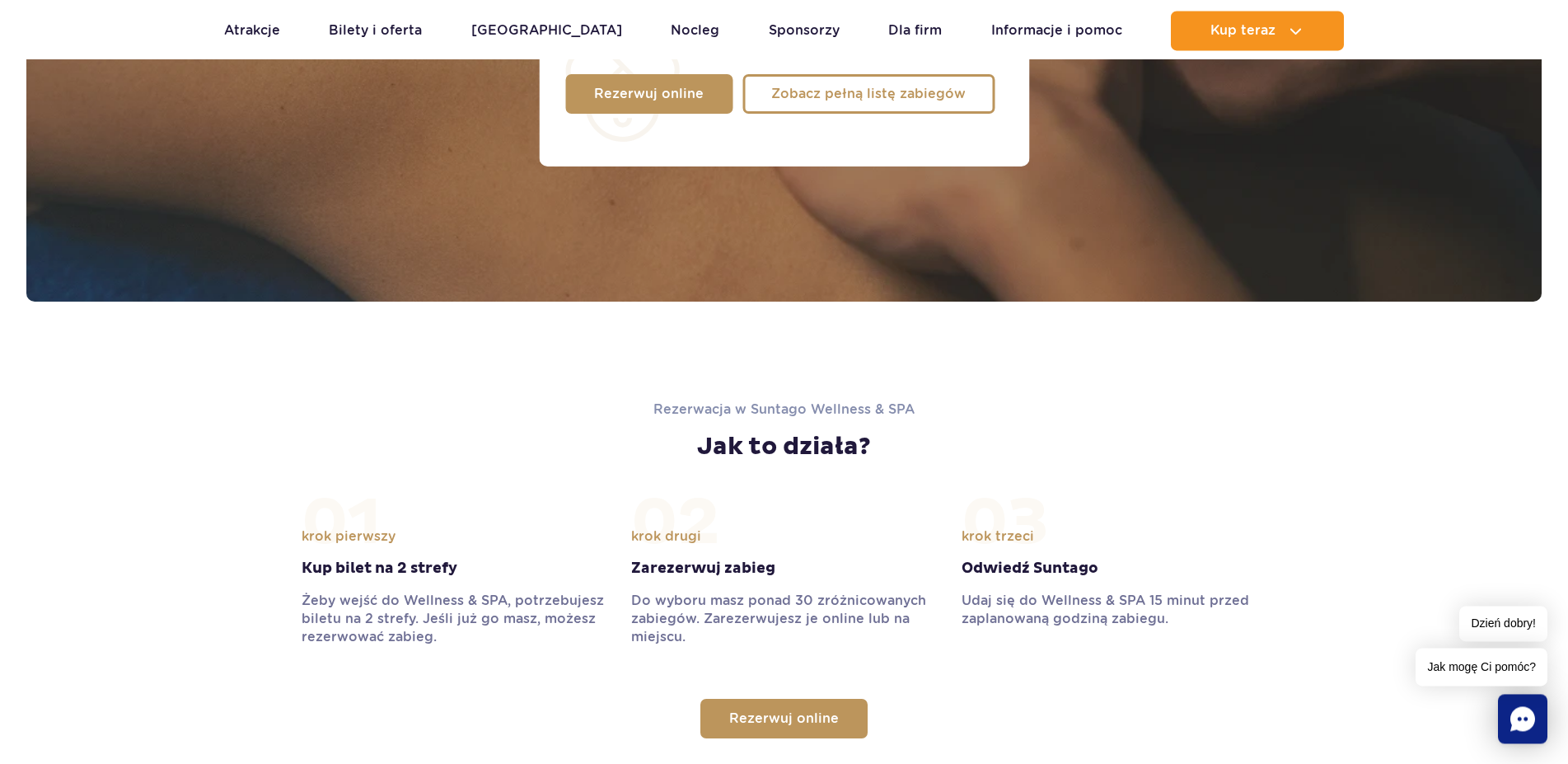
scroll to position [1383, 0]
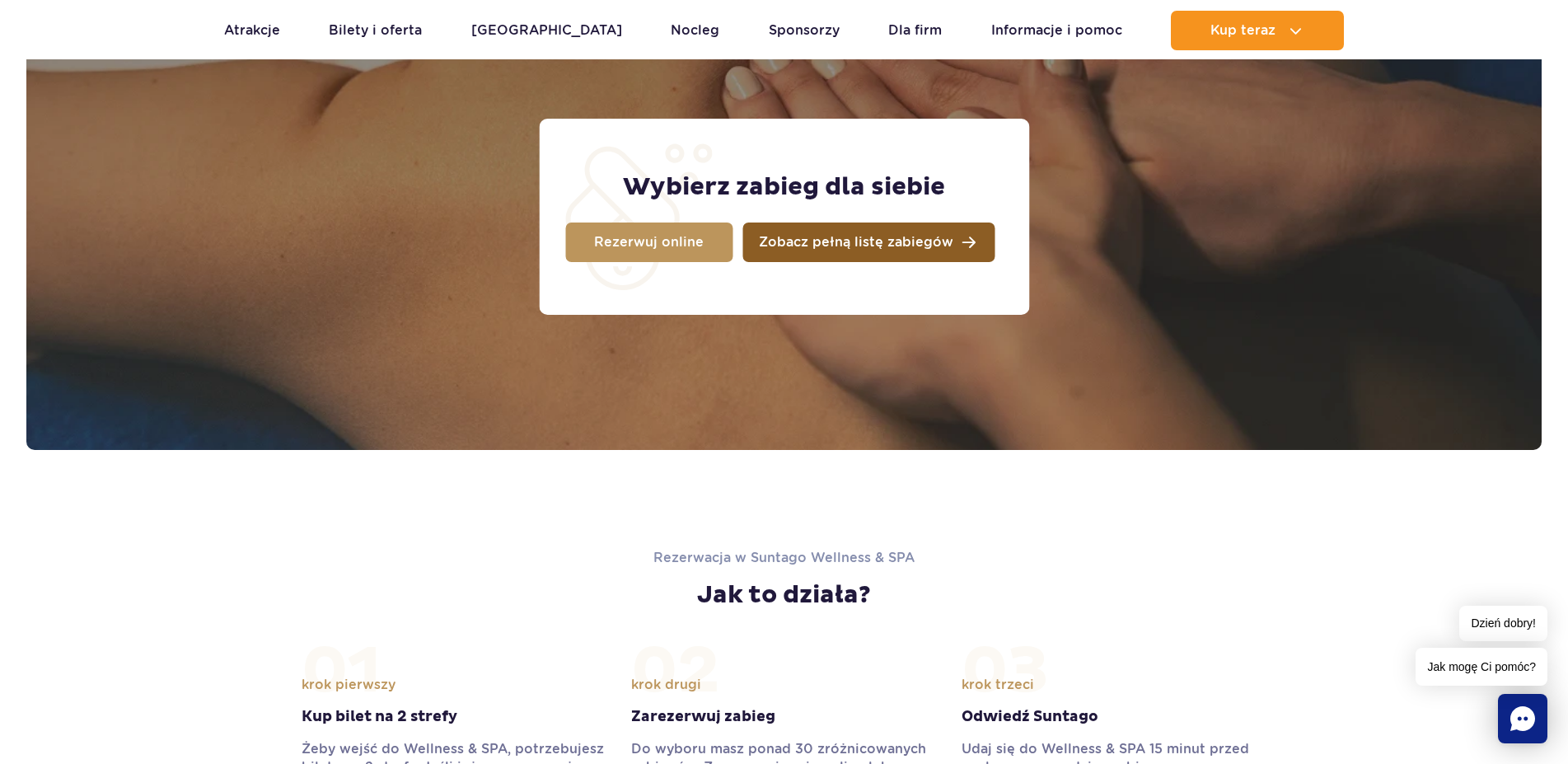
click at [854, 249] on span "Zobacz pełną listę zabiegów" at bounding box center [855, 243] width 195 height 13
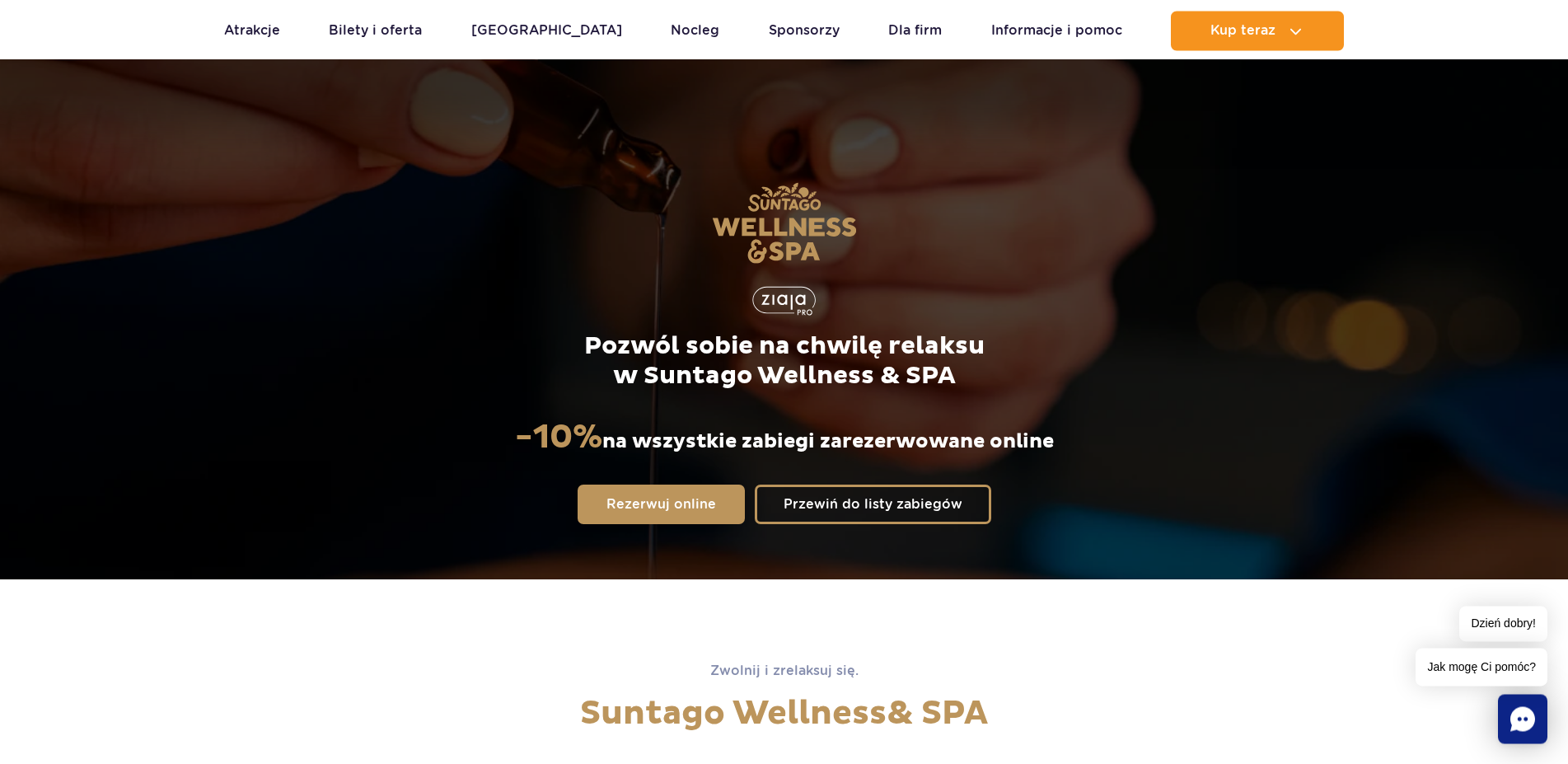
scroll to position [0, 0]
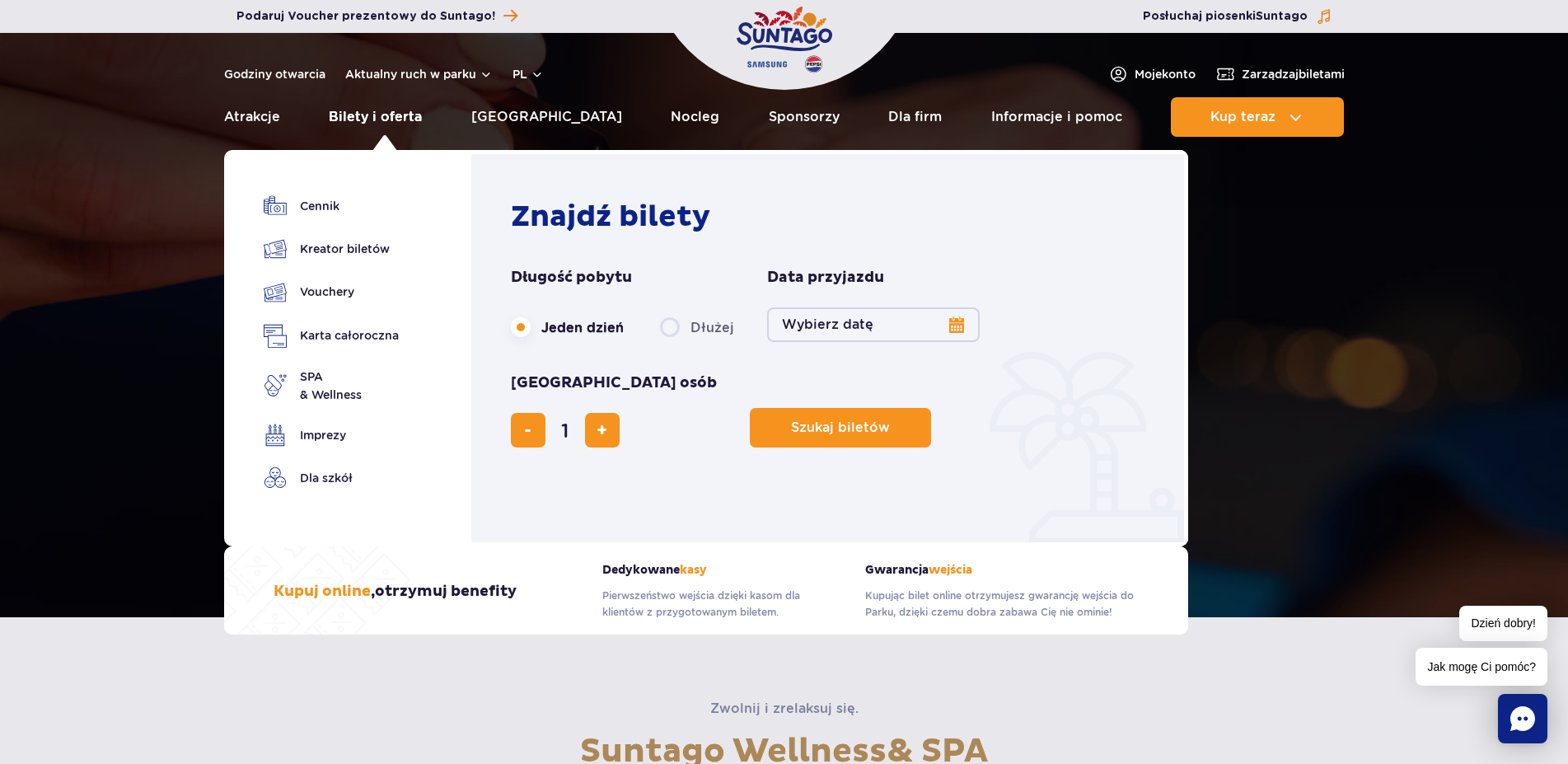
click at [378, 118] on link "Bilety i oferta" at bounding box center [375, 116] width 93 height 39
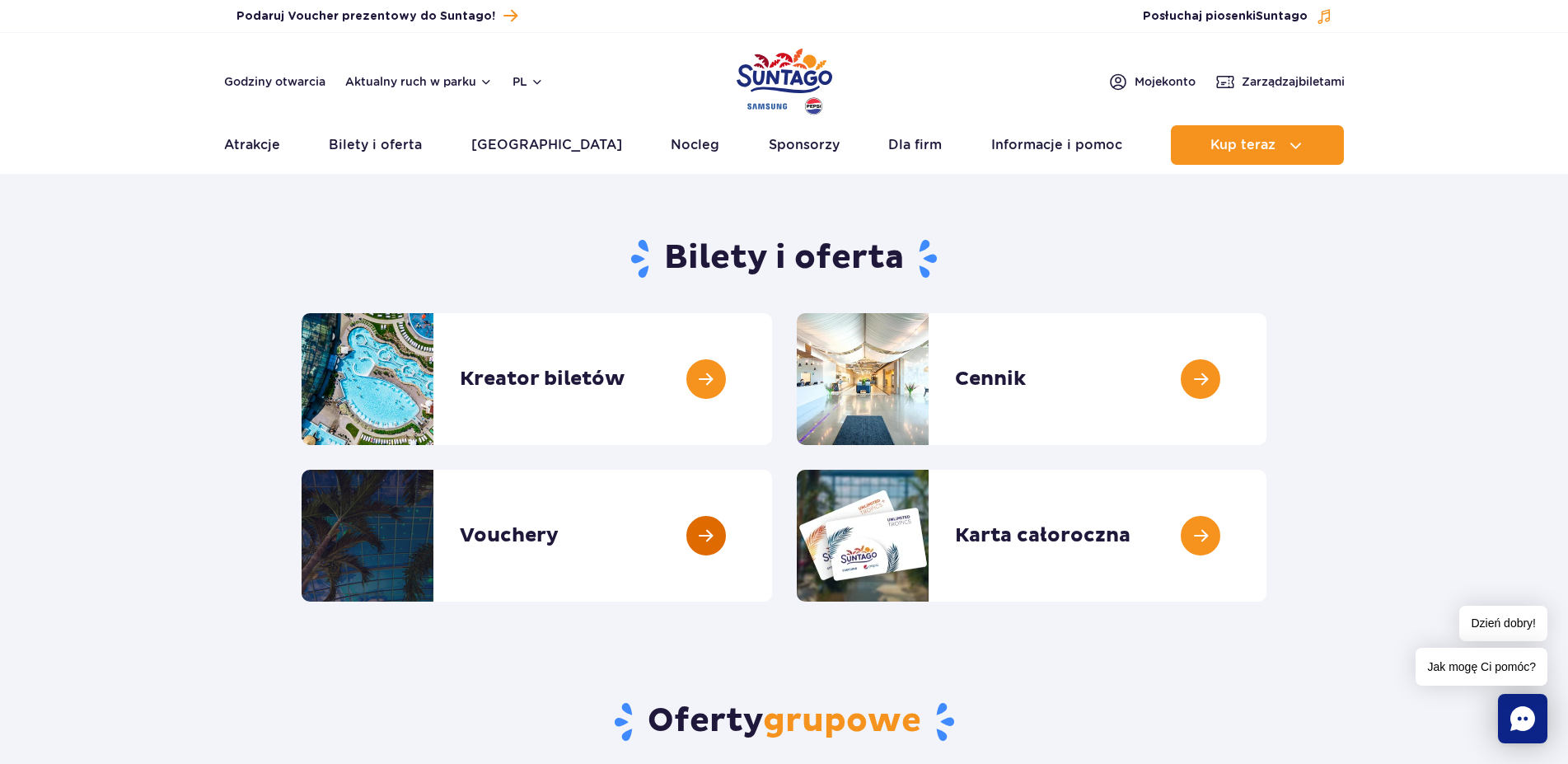
click at [772, 536] on link at bounding box center [772, 535] width 0 height 131
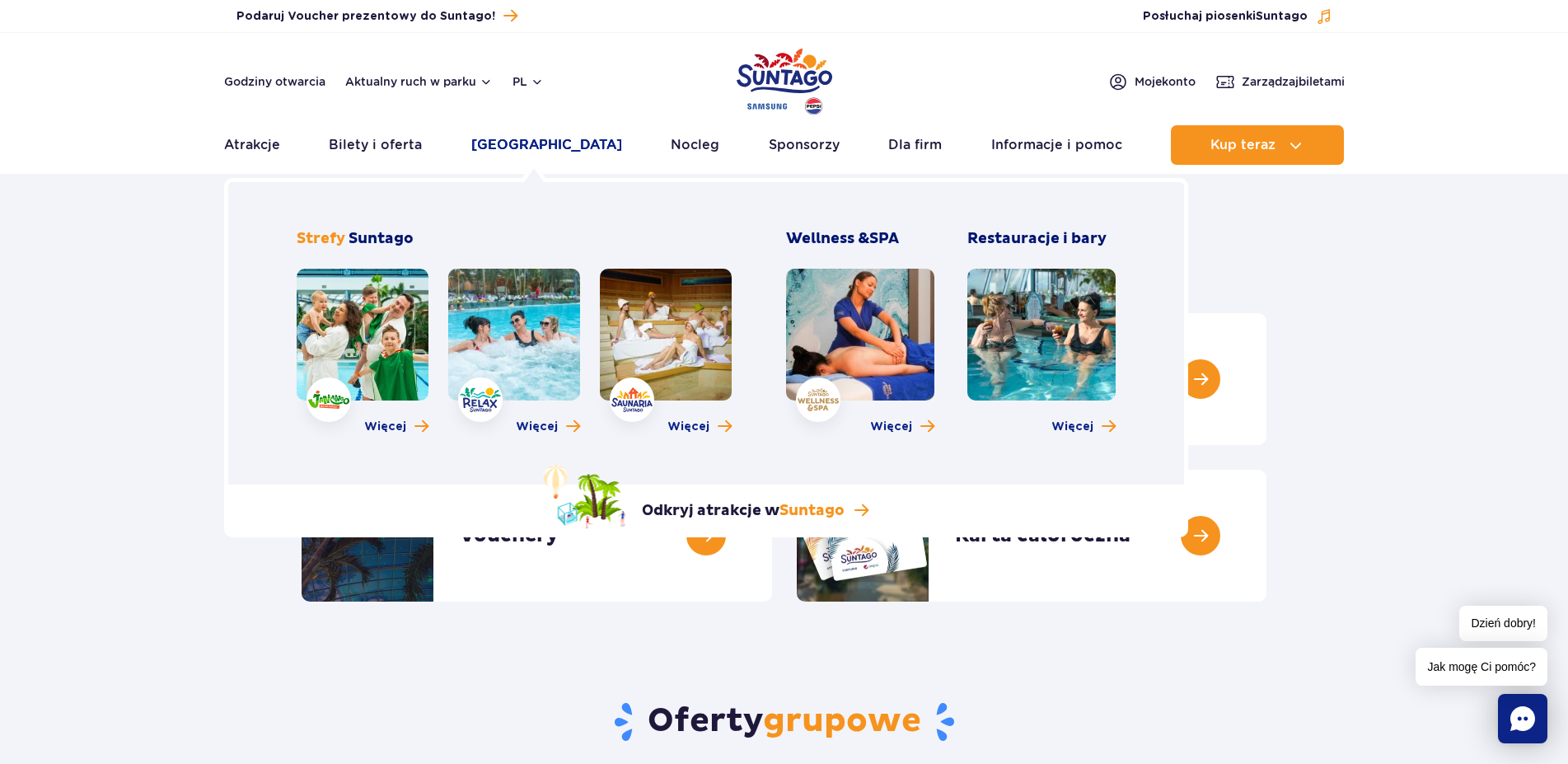
click at [513, 149] on link "[GEOGRAPHIC_DATA]" at bounding box center [547, 145] width 151 height 39
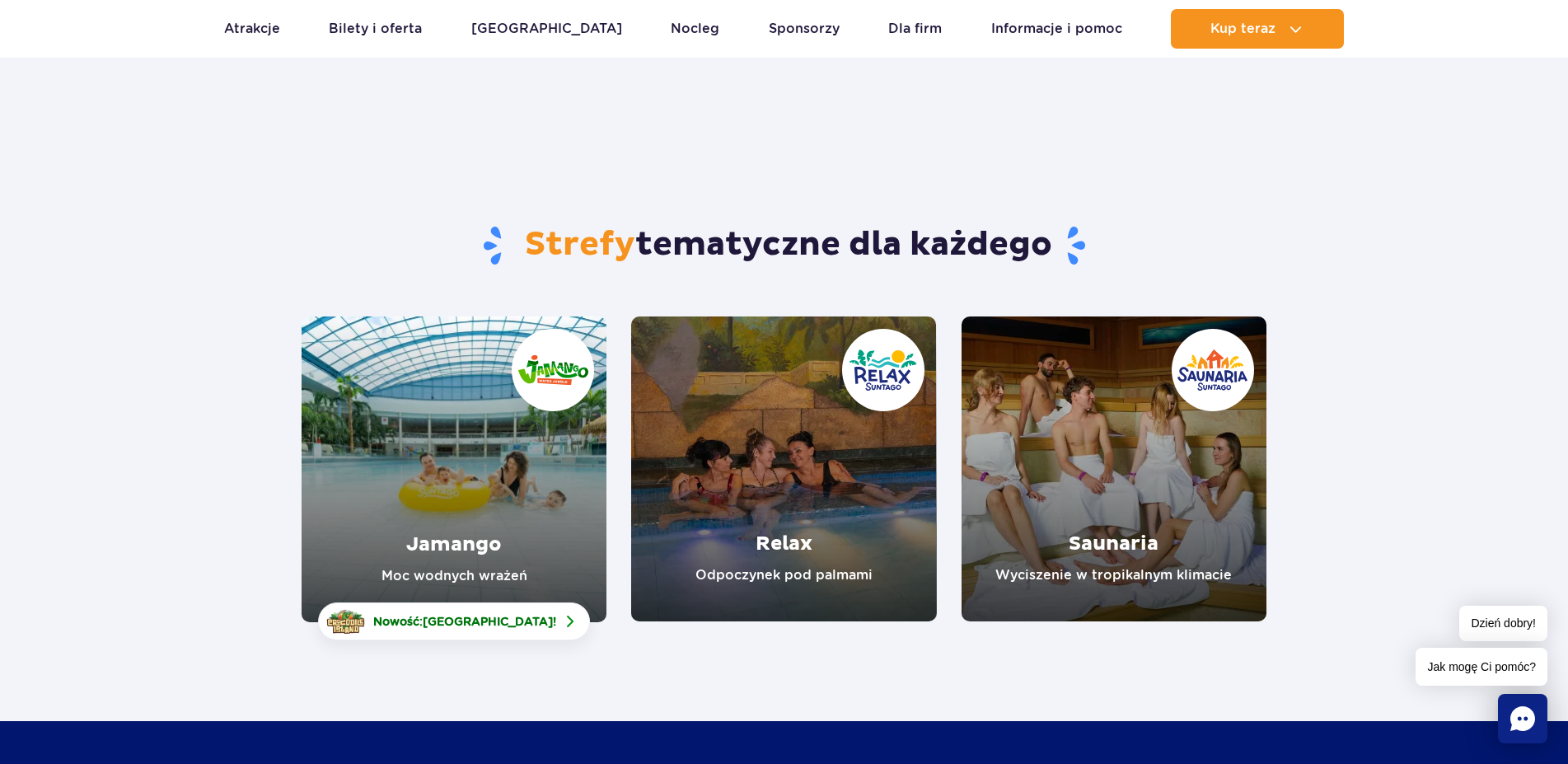
scroll to position [252, 0]
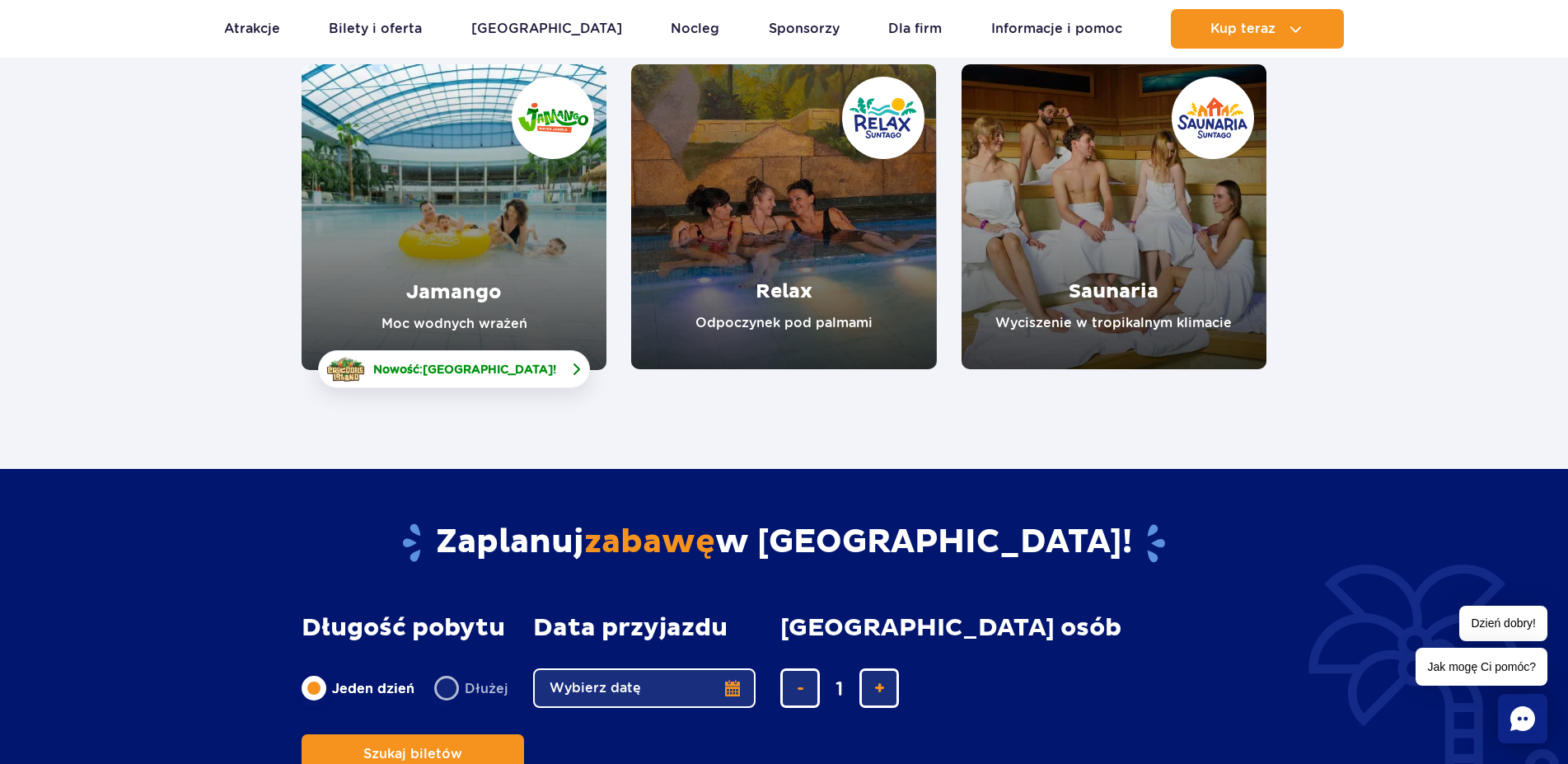
click at [568, 366] on img at bounding box center [575, 369] width 20 height 20
click at [808, 315] on link "Relax" at bounding box center [784, 217] width 305 height 305
click at [1098, 323] on link "Saunaria" at bounding box center [1114, 217] width 305 height 305
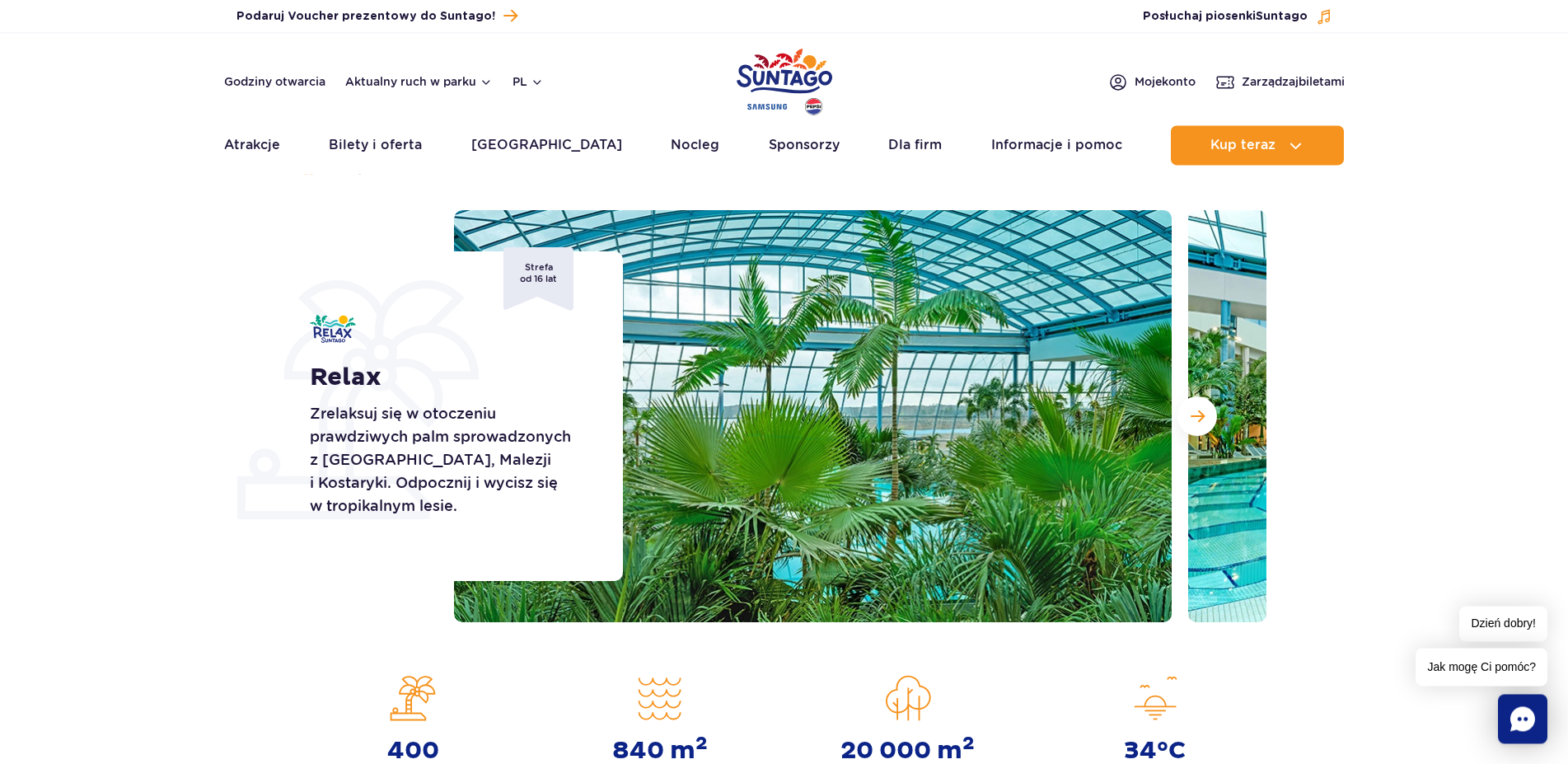
scroll to position [84, 0]
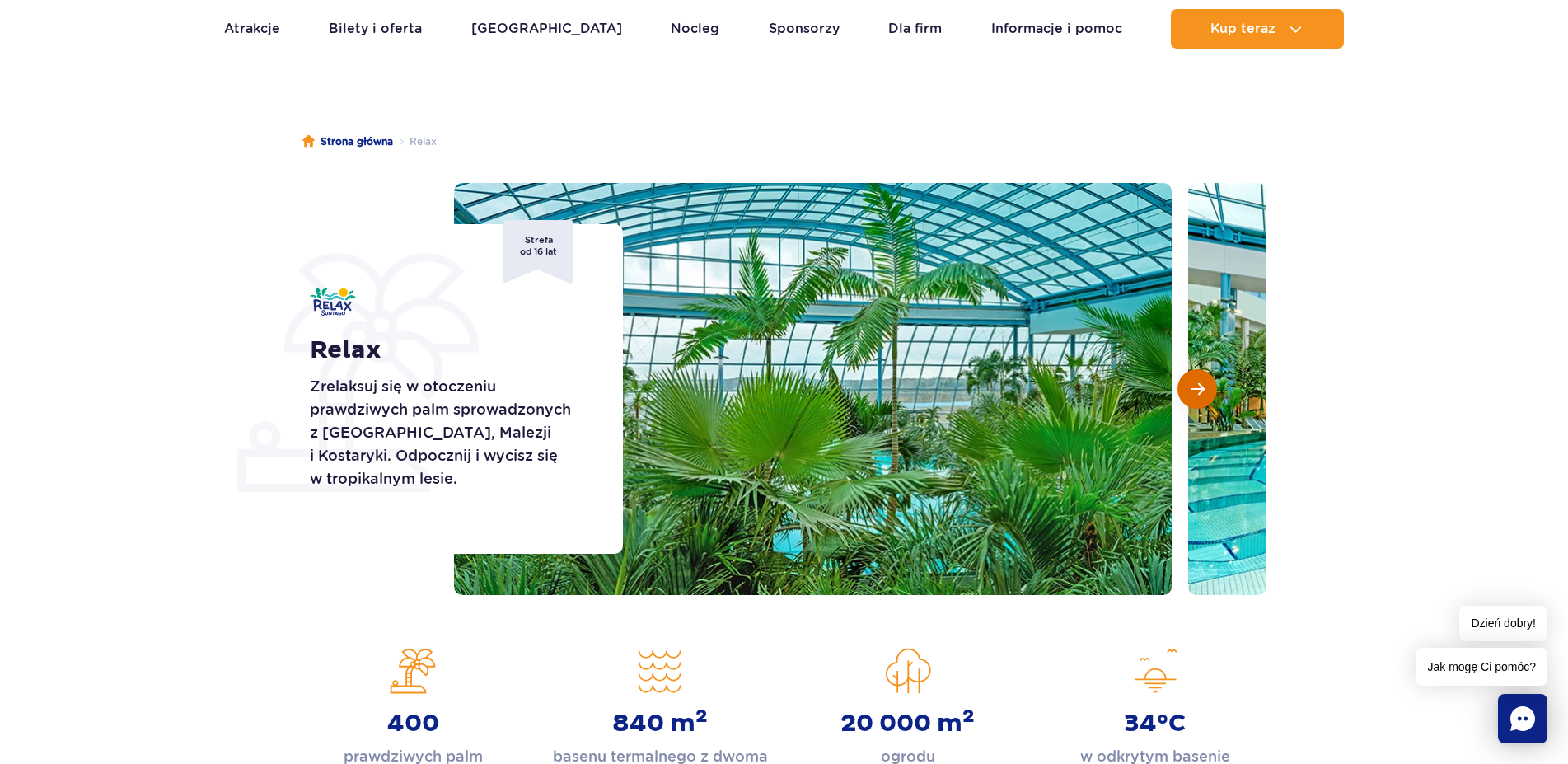
click at [1193, 377] on button "Następny slajd" at bounding box center [1197, 388] width 39 height 39
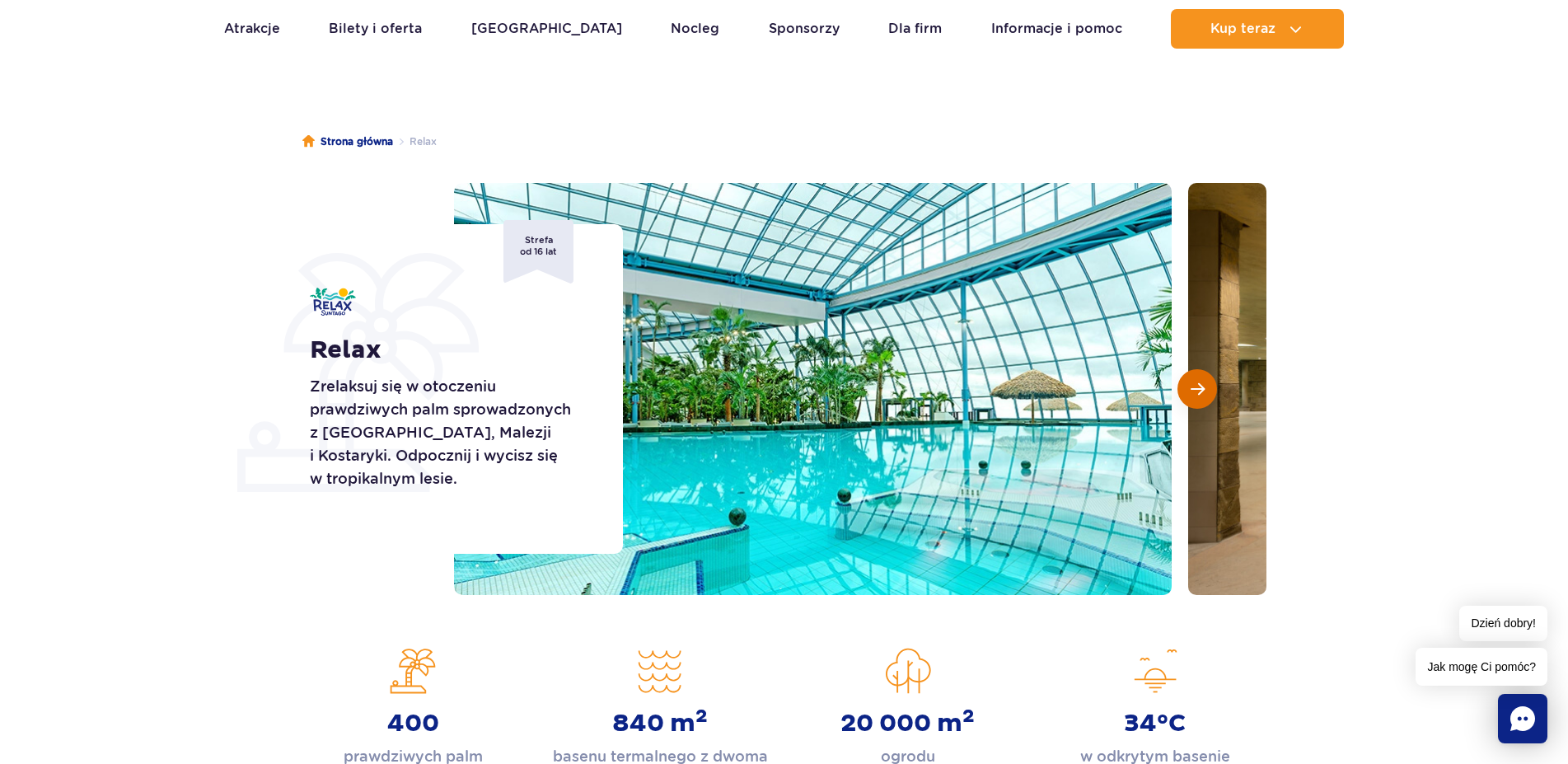
click at [1196, 384] on span "Następny slajd" at bounding box center [1198, 388] width 14 height 14
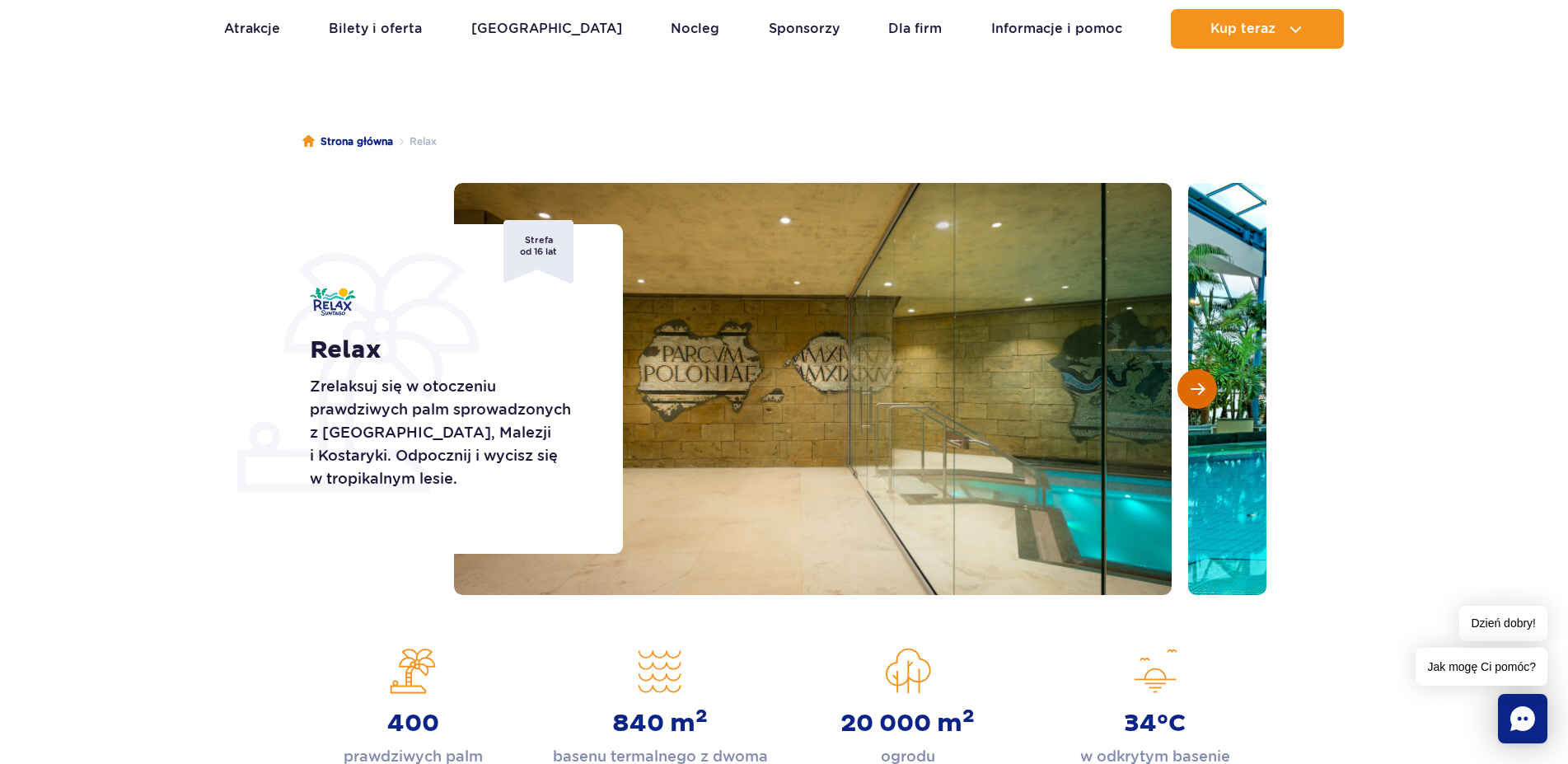
click at [1196, 384] on span "Następny slajd" at bounding box center [1198, 388] width 14 height 14
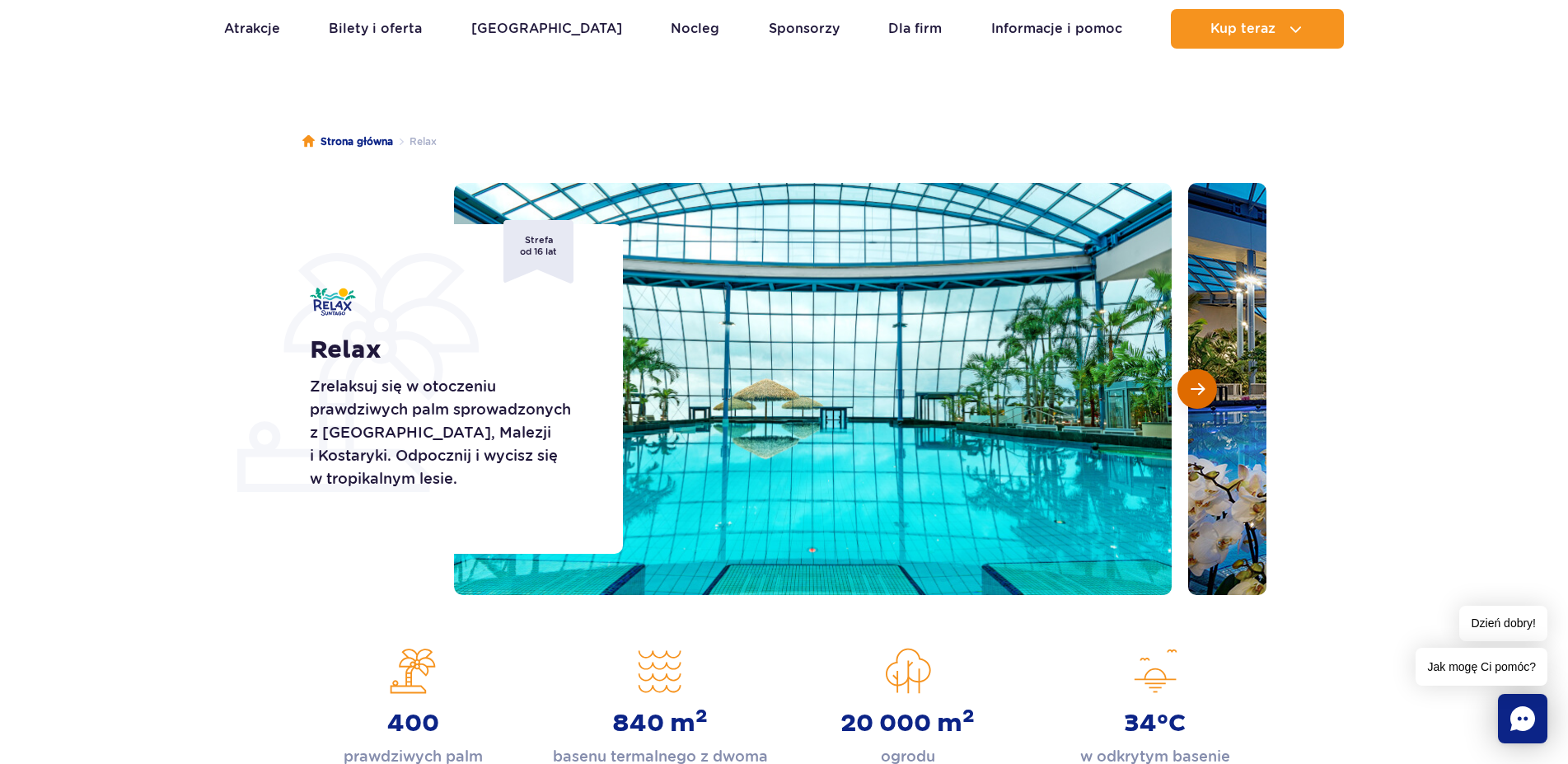
click at [1196, 384] on span "Następny slajd" at bounding box center [1198, 388] width 14 height 14
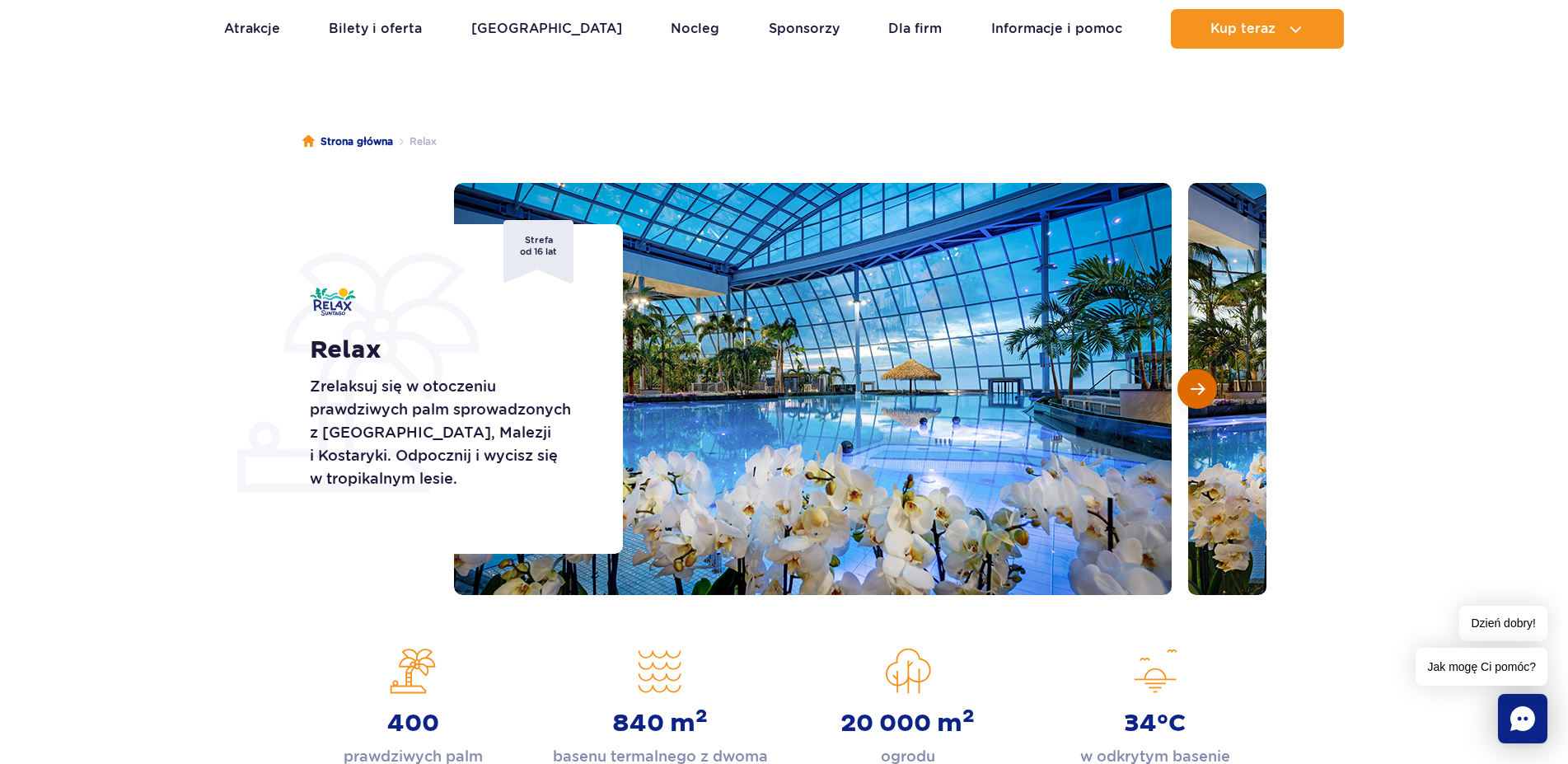
click at [1196, 384] on span "Następny slajd" at bounding box center [1198, 388] width 14 height 14
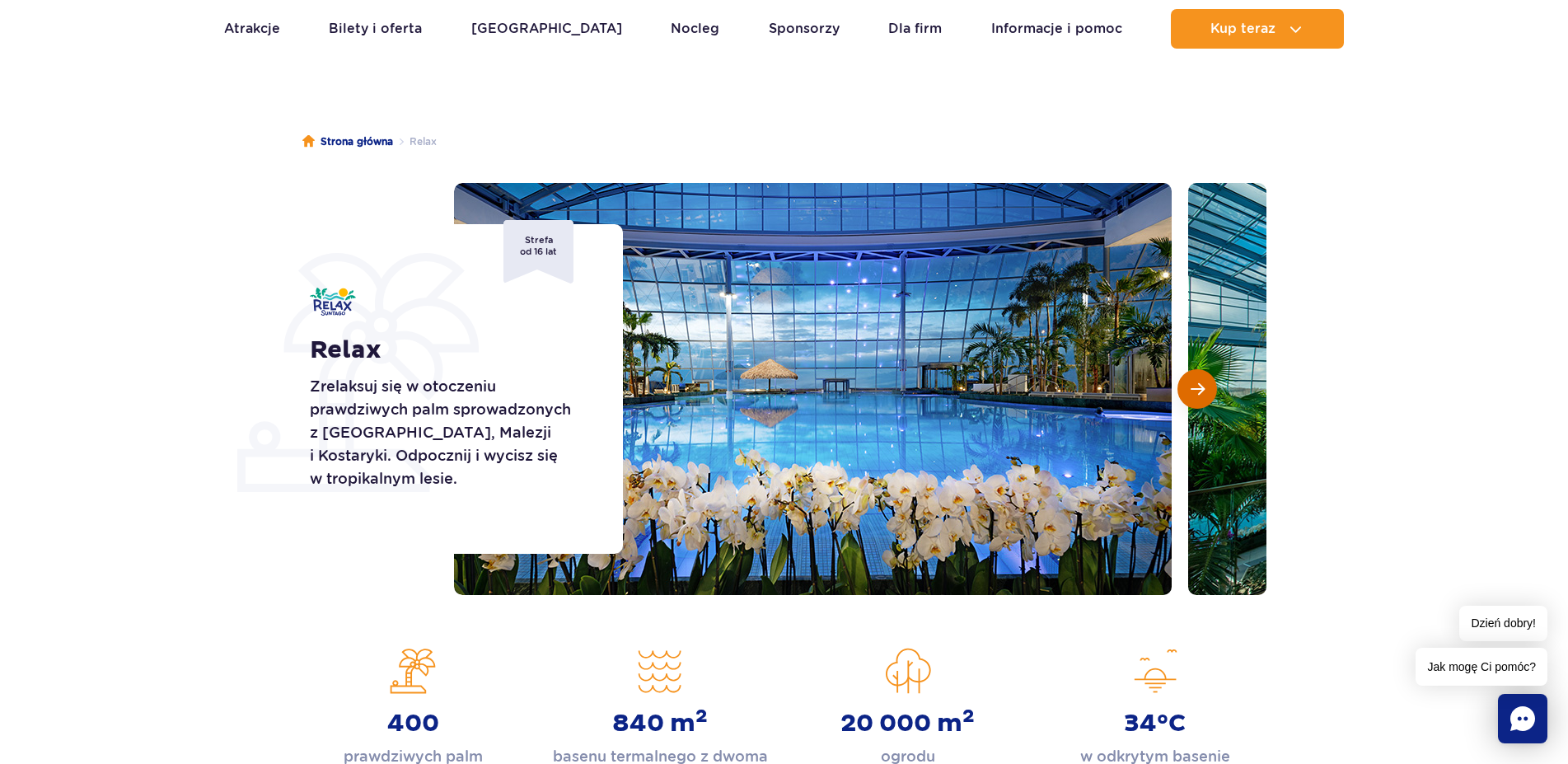
click at [1196, 384] on span "Następny slajd" at bounding box center [1198, 388] width 14 height 14
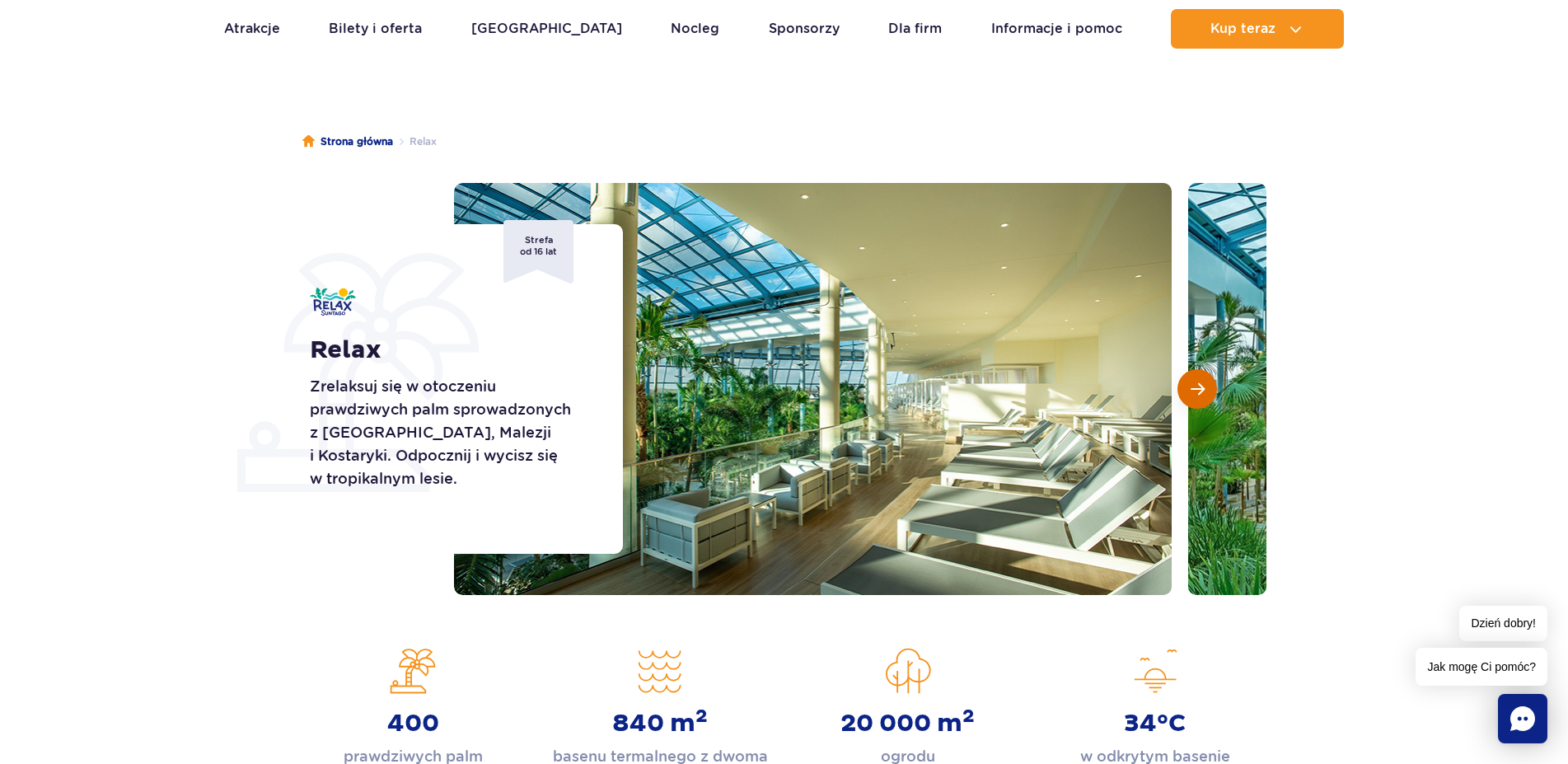
click at [1196, 384] on span "Następny slajd" at bounding box center [1198, 388] width 14 height 14
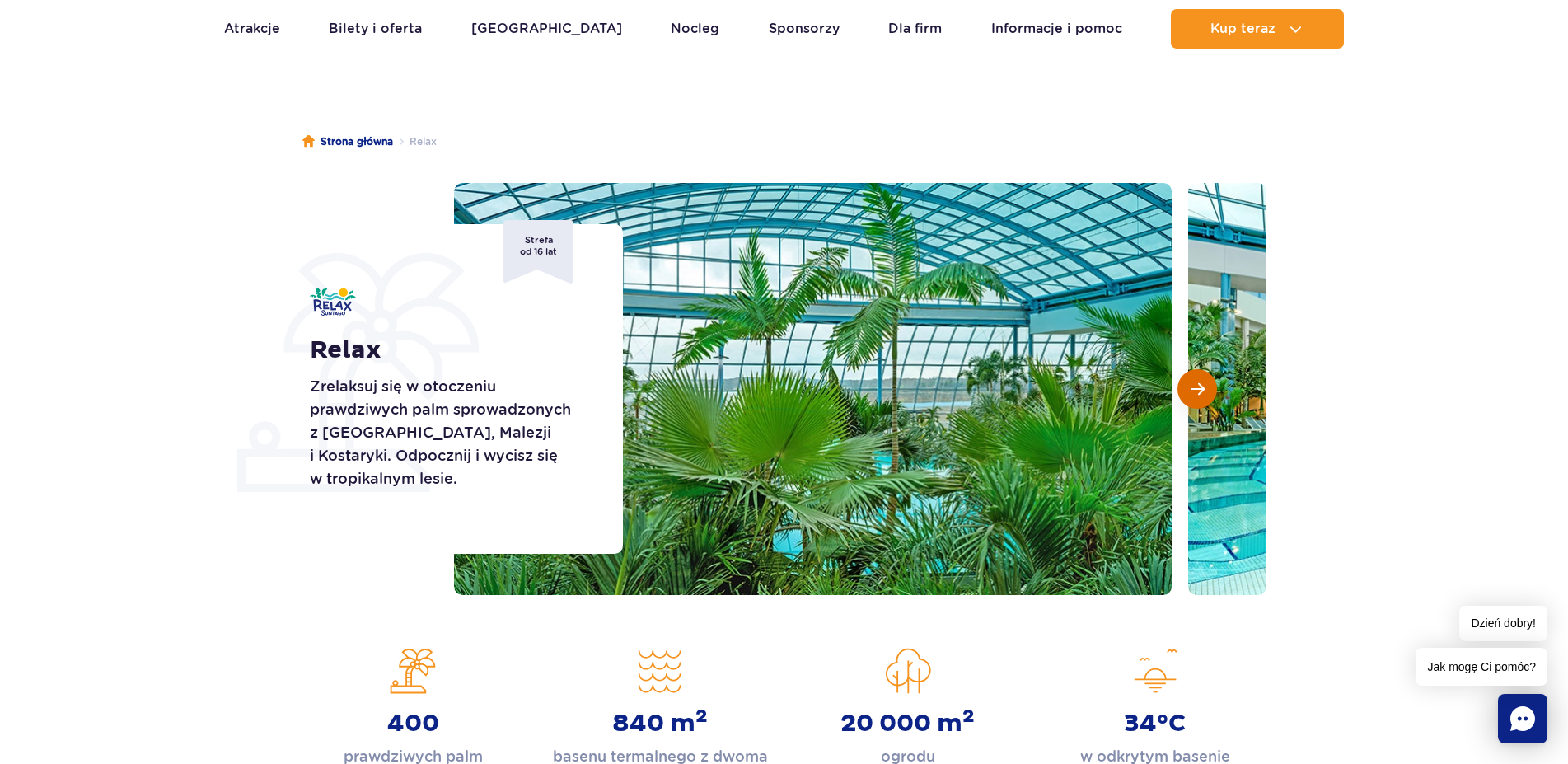
click at [1196, 384] on span "Następny slajd" at bounding box center [1198, 388] width 14 height 14
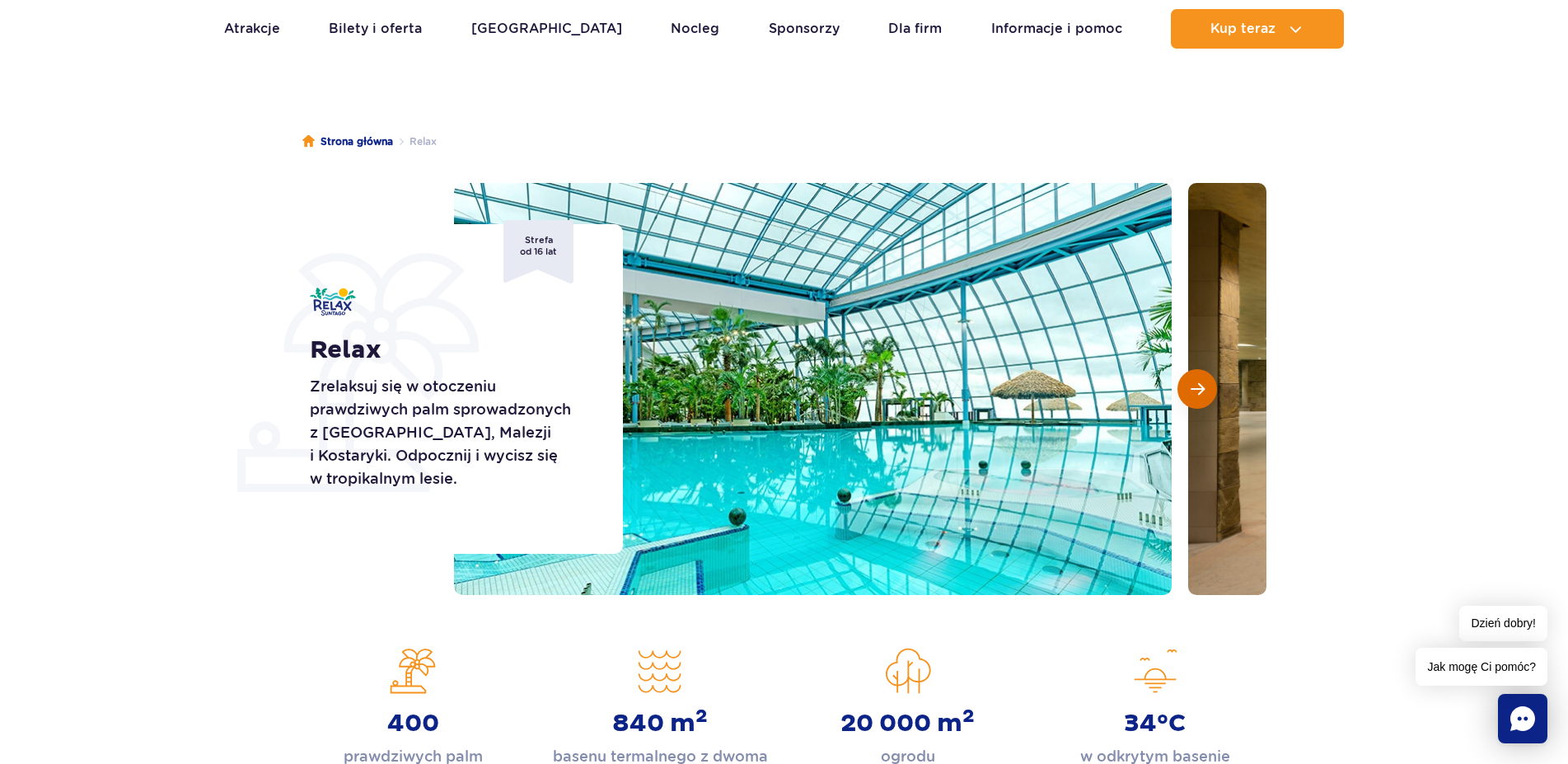
click at [1196, 384] on span "Następny slajd" at bounding box center [1198, 388] width 14 height 14
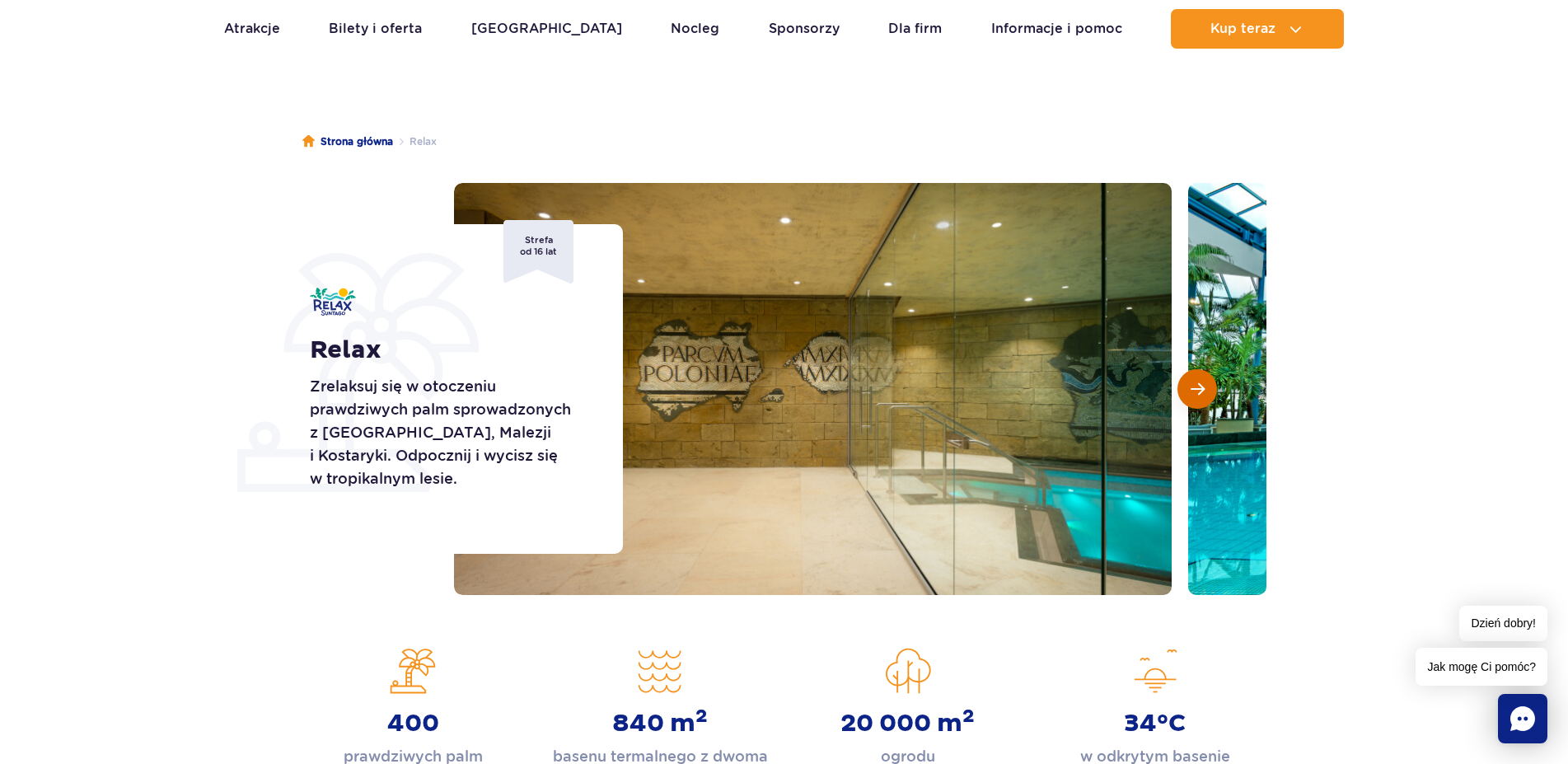
click at [1196, 384] on span "Następny slajd" at bounding box center [1198, 388] width 14 height 14
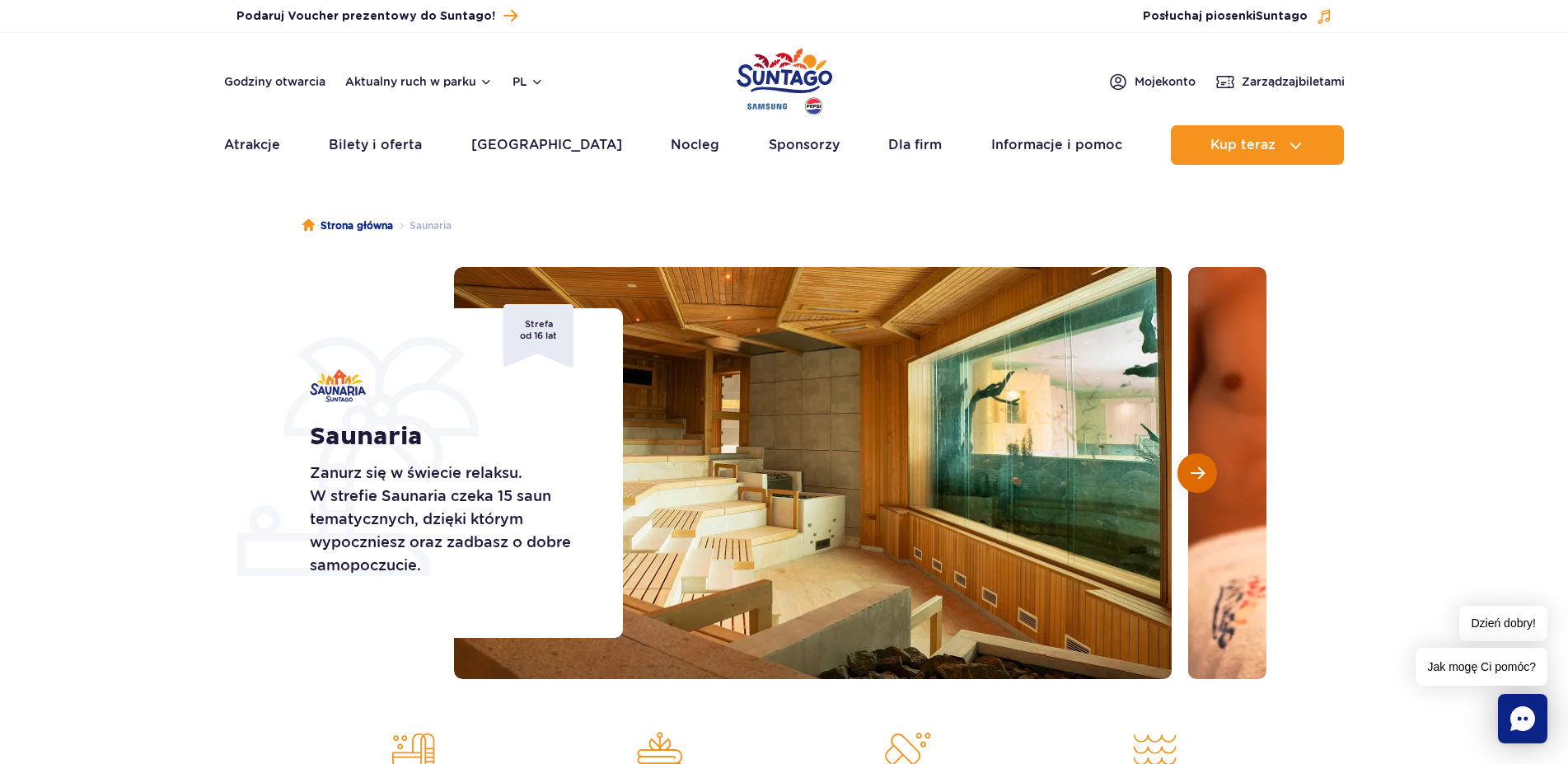
click at [1205, 472] on button "Następny slajd" at bounding box center [1197, 473] width 39 height 39
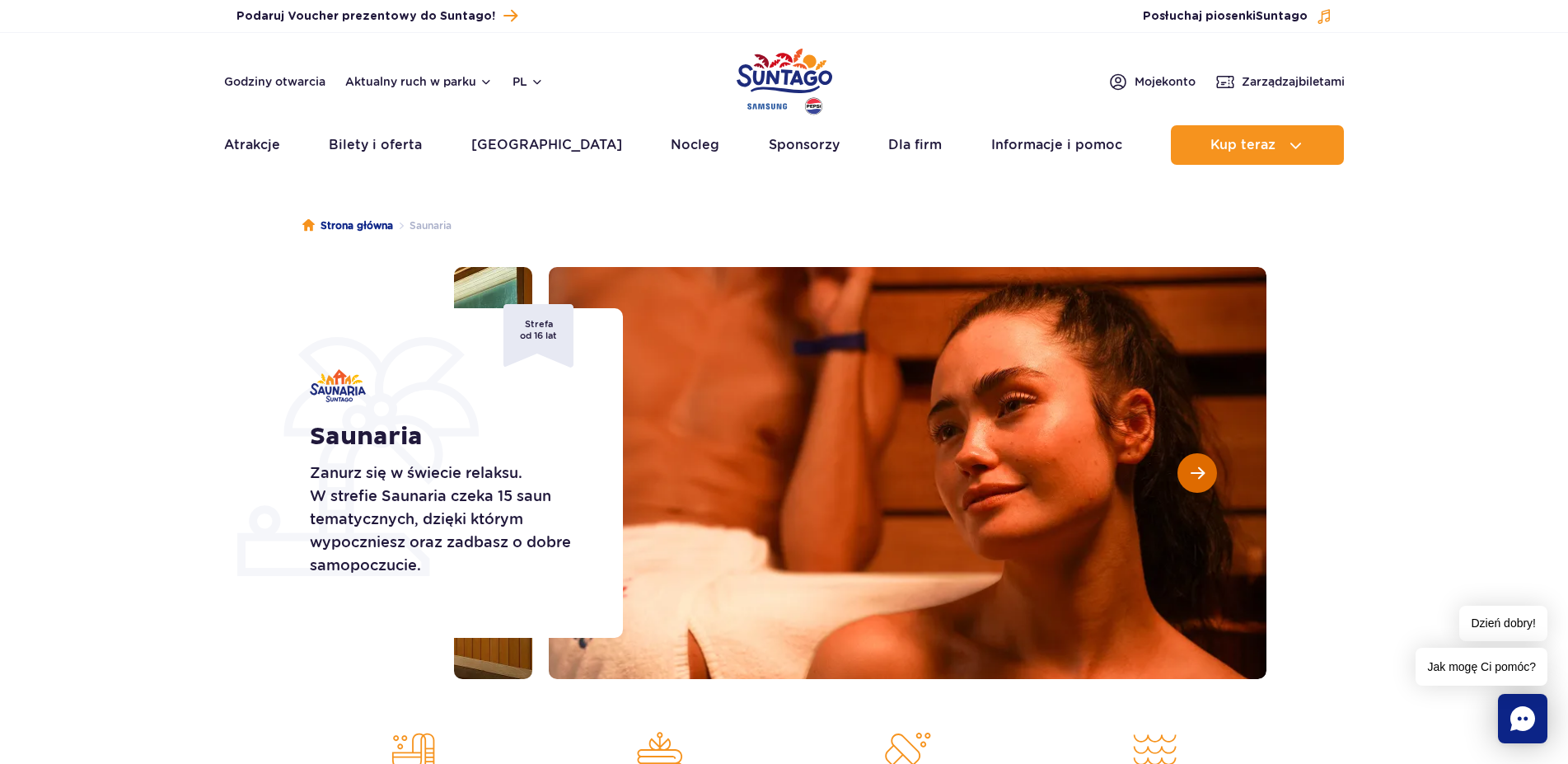
click at [1205, 472] on button "Następny slajd" at bounding box center [1197, 473] width 39 height 39
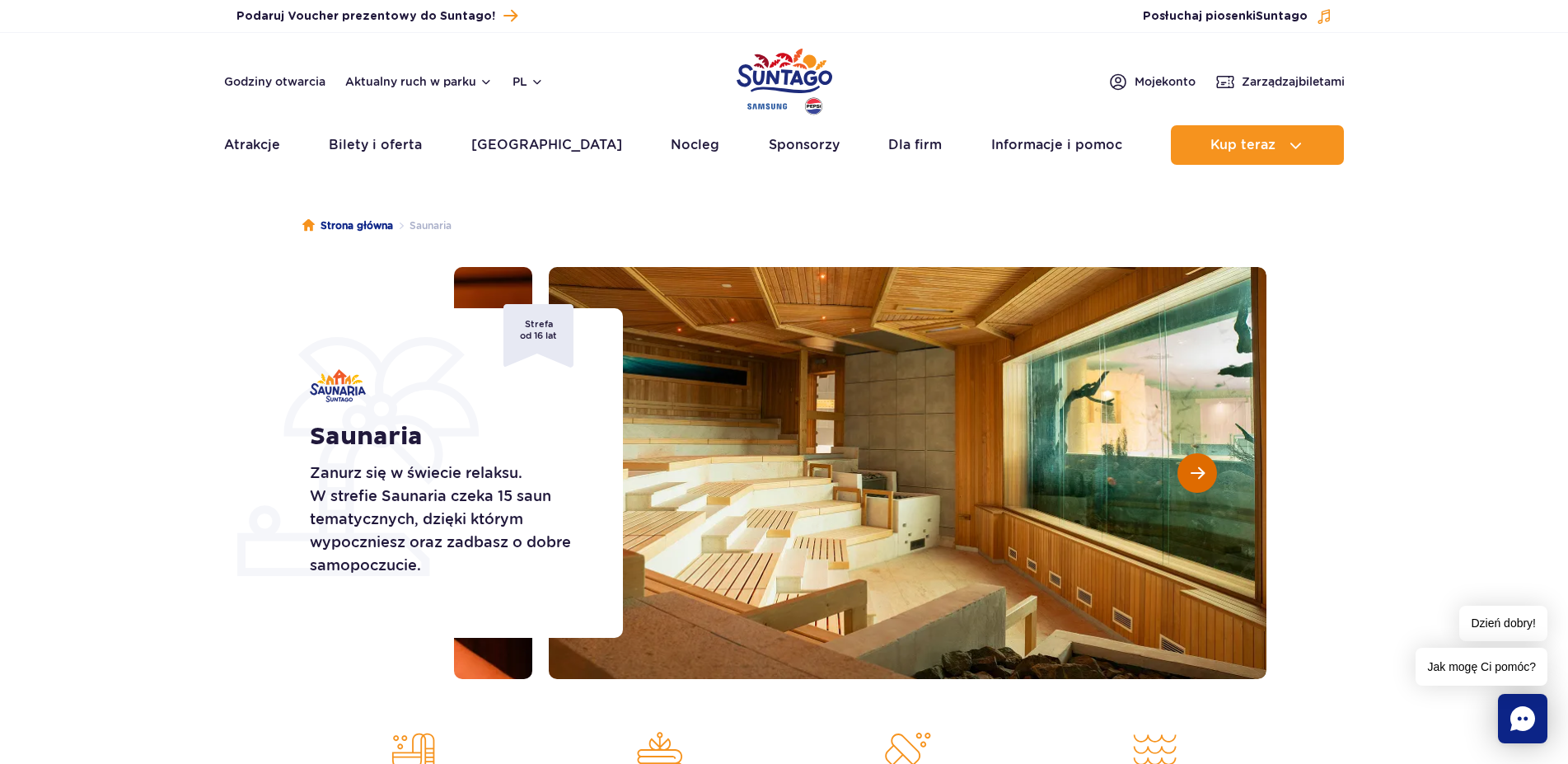
click at [1205, 472] on button "Następny slajd" at bounding box center [1197, 473] width 39 height 39
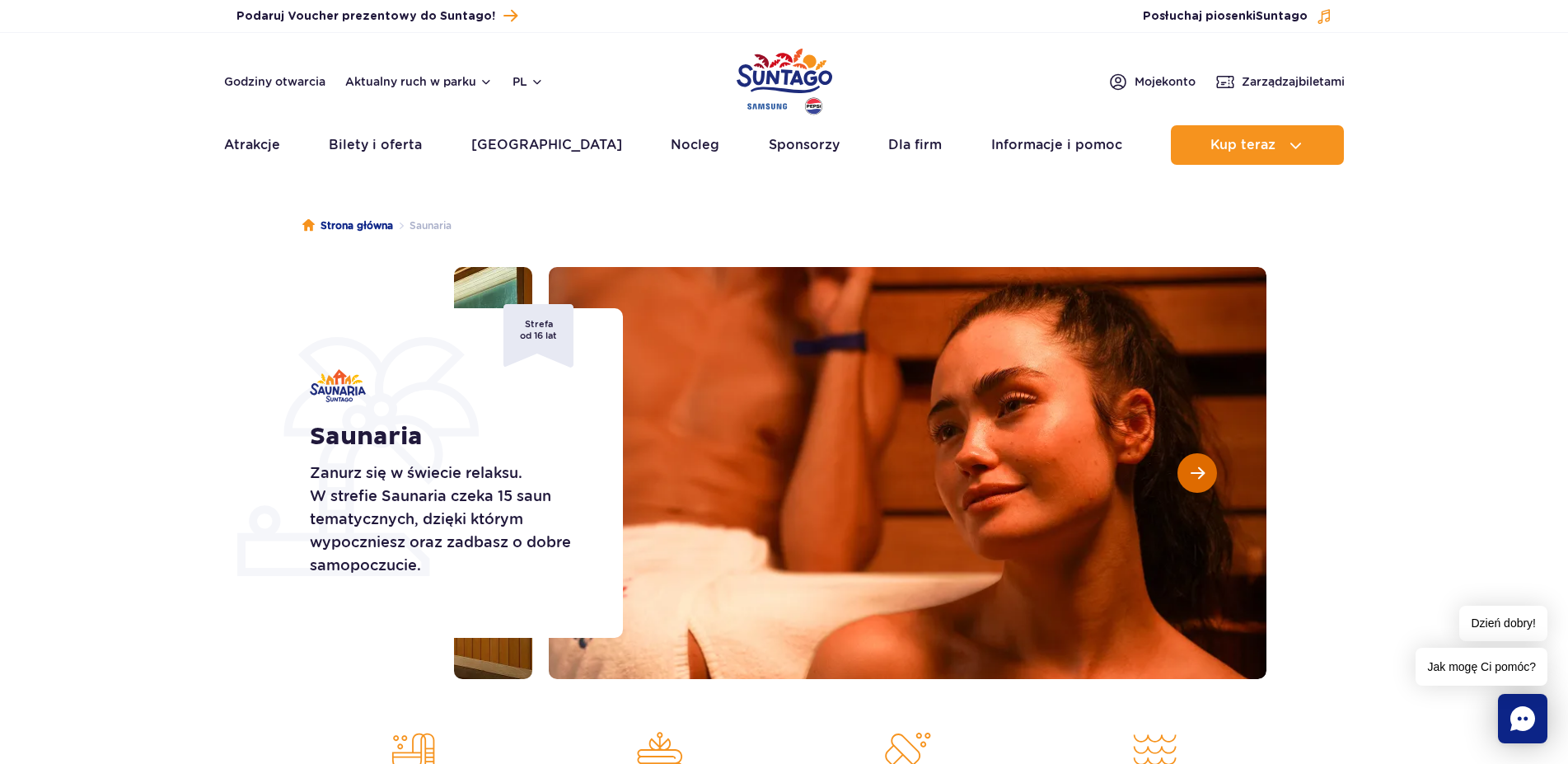
click at [1205, 472] on button "Następny slajd" at bounding box center [1197, 473] width 39 height 39
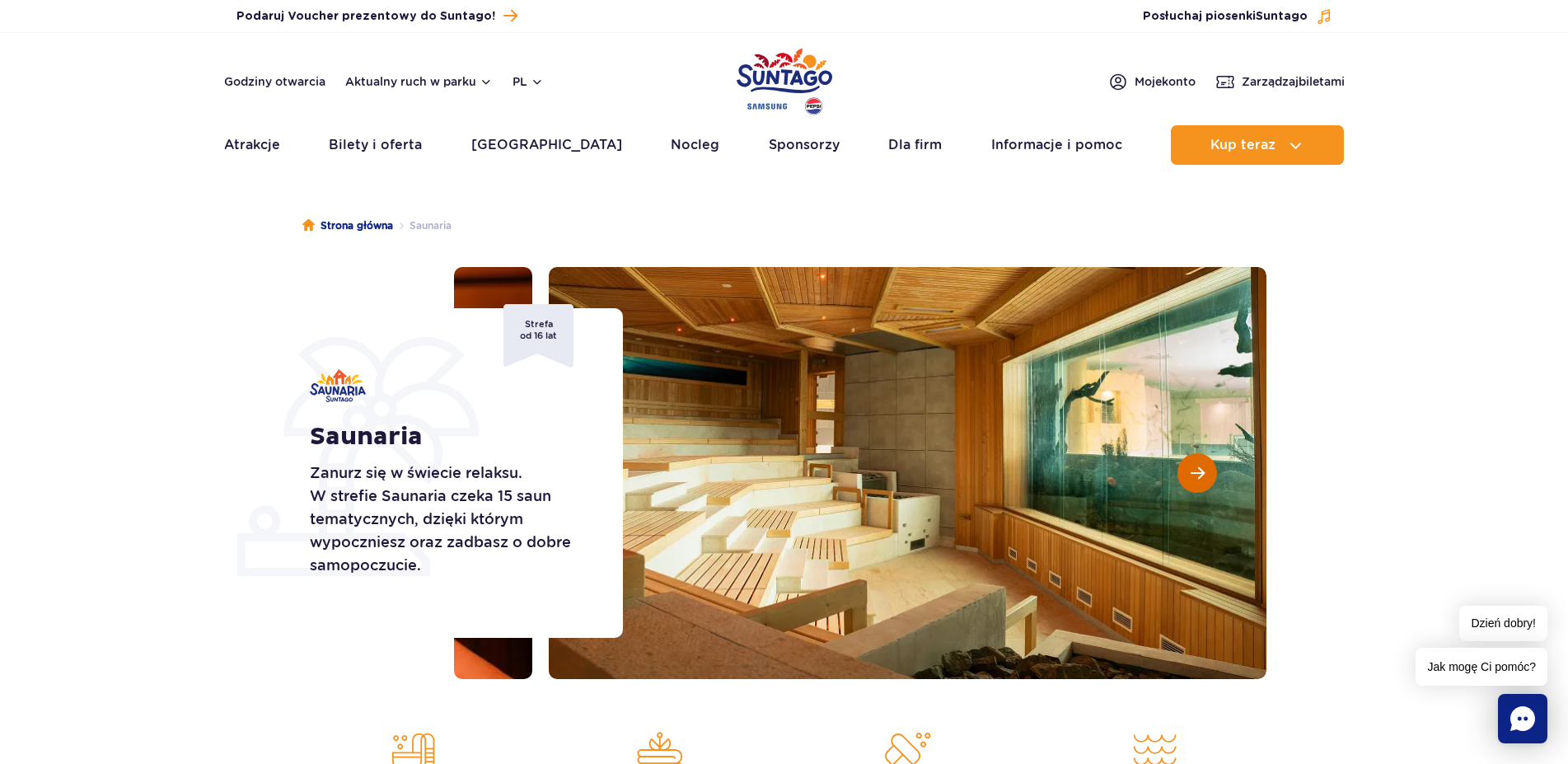
click at [1205, 472] on button "Następny slajd" at bounding box center [1197, 473] width 39 height 39
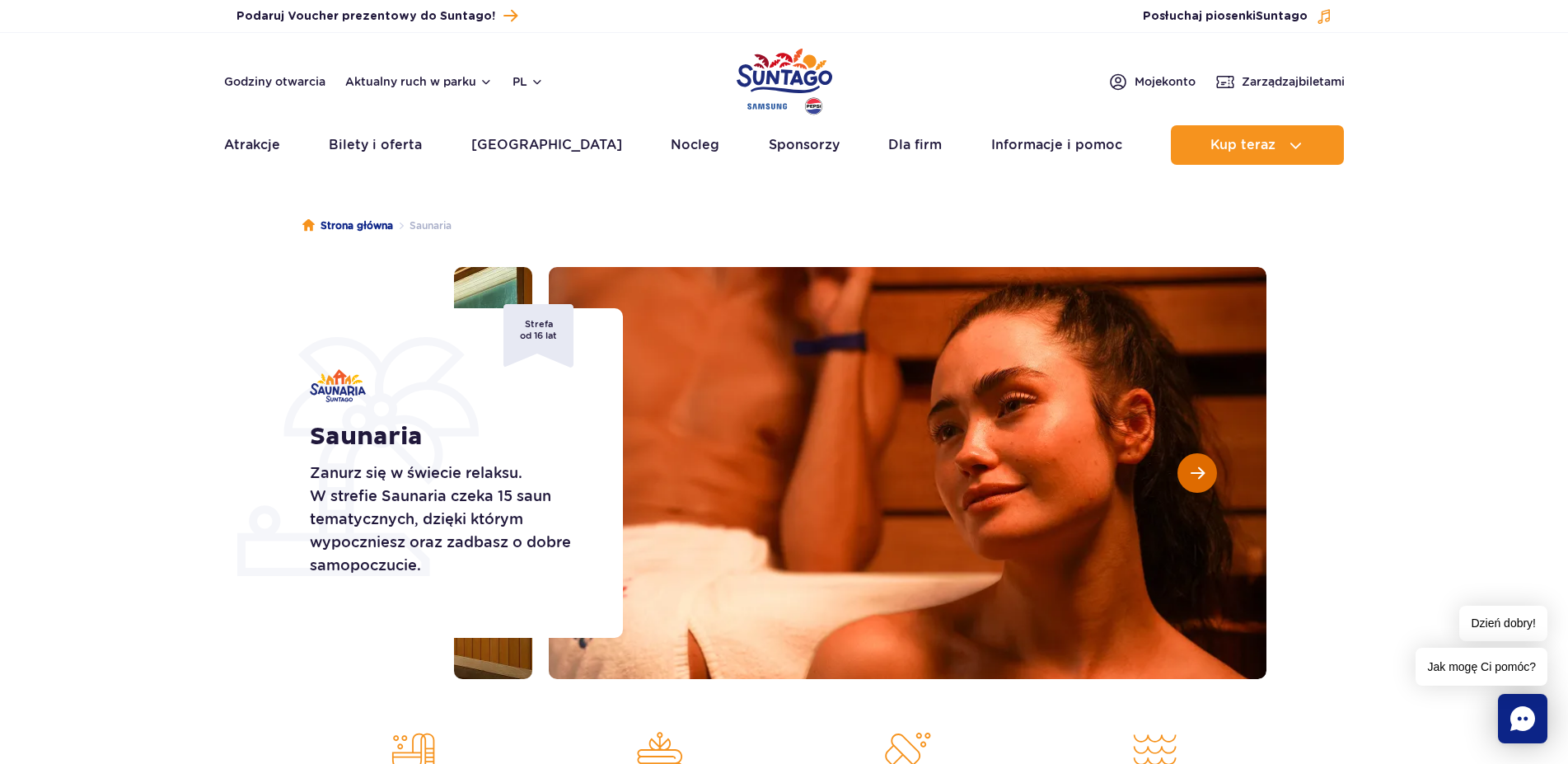
click at [1205, 472] on button "Następny slajd" at bounding box center [1197, 473] width 39 height 39
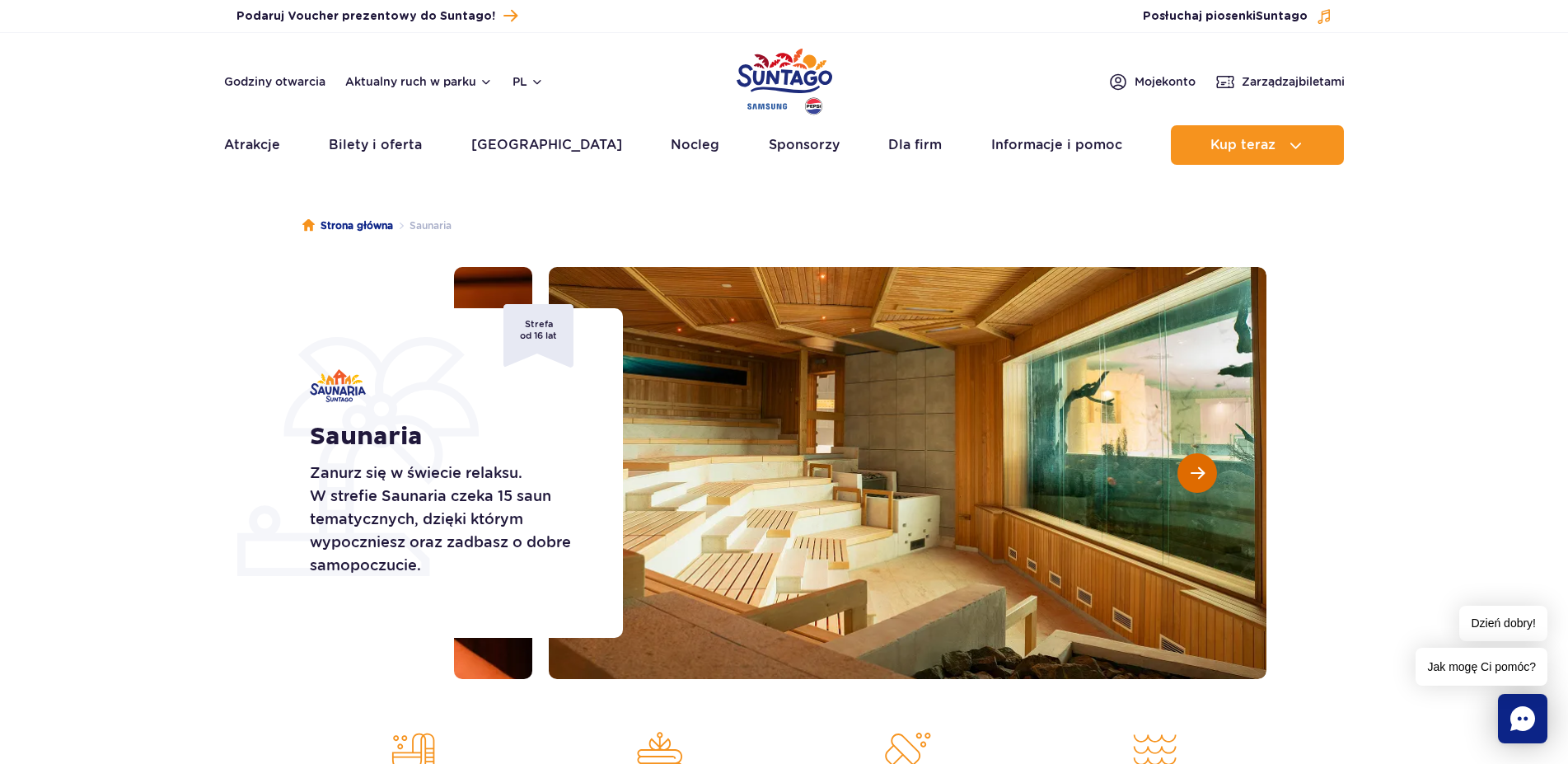
click at [1205, 472] on button "Następny slajd" at bounding box center [1197, 473] width 39 height 39
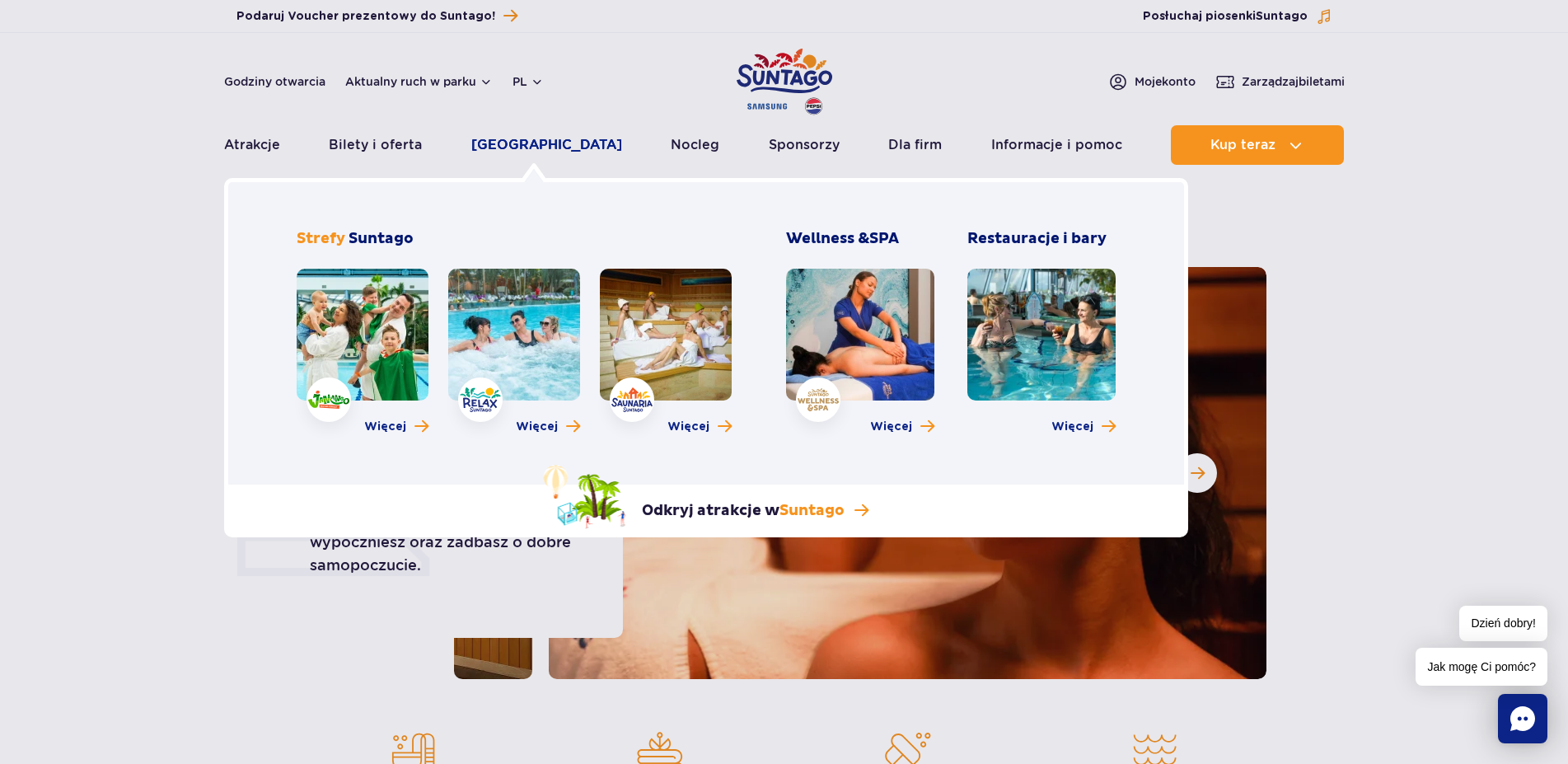
click at [514, 144] on link "[GEOGRAPHIC_DATA]" at bounding box center [547, 145] width 151 height 39
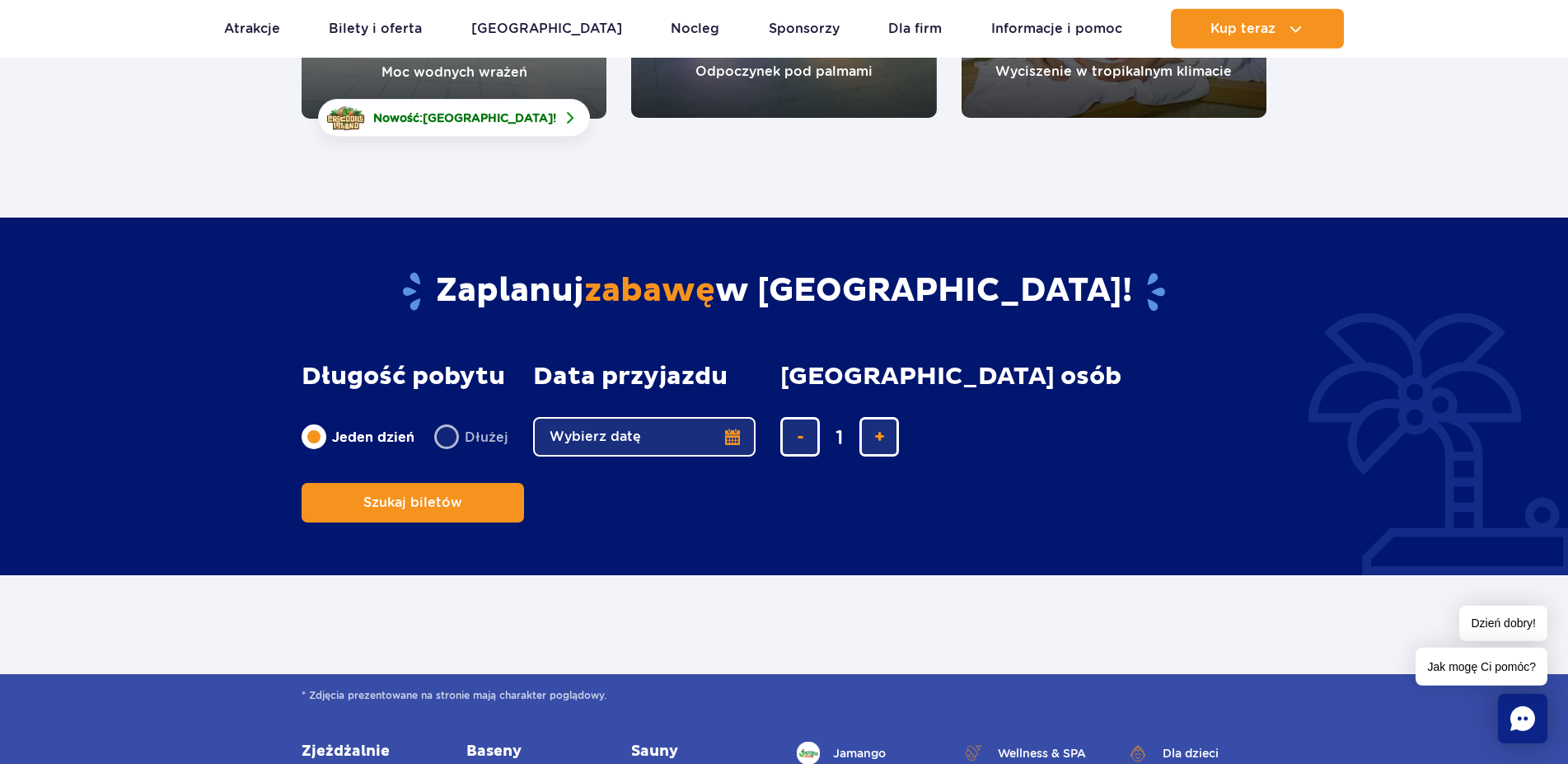
scroll to position [504, 0]
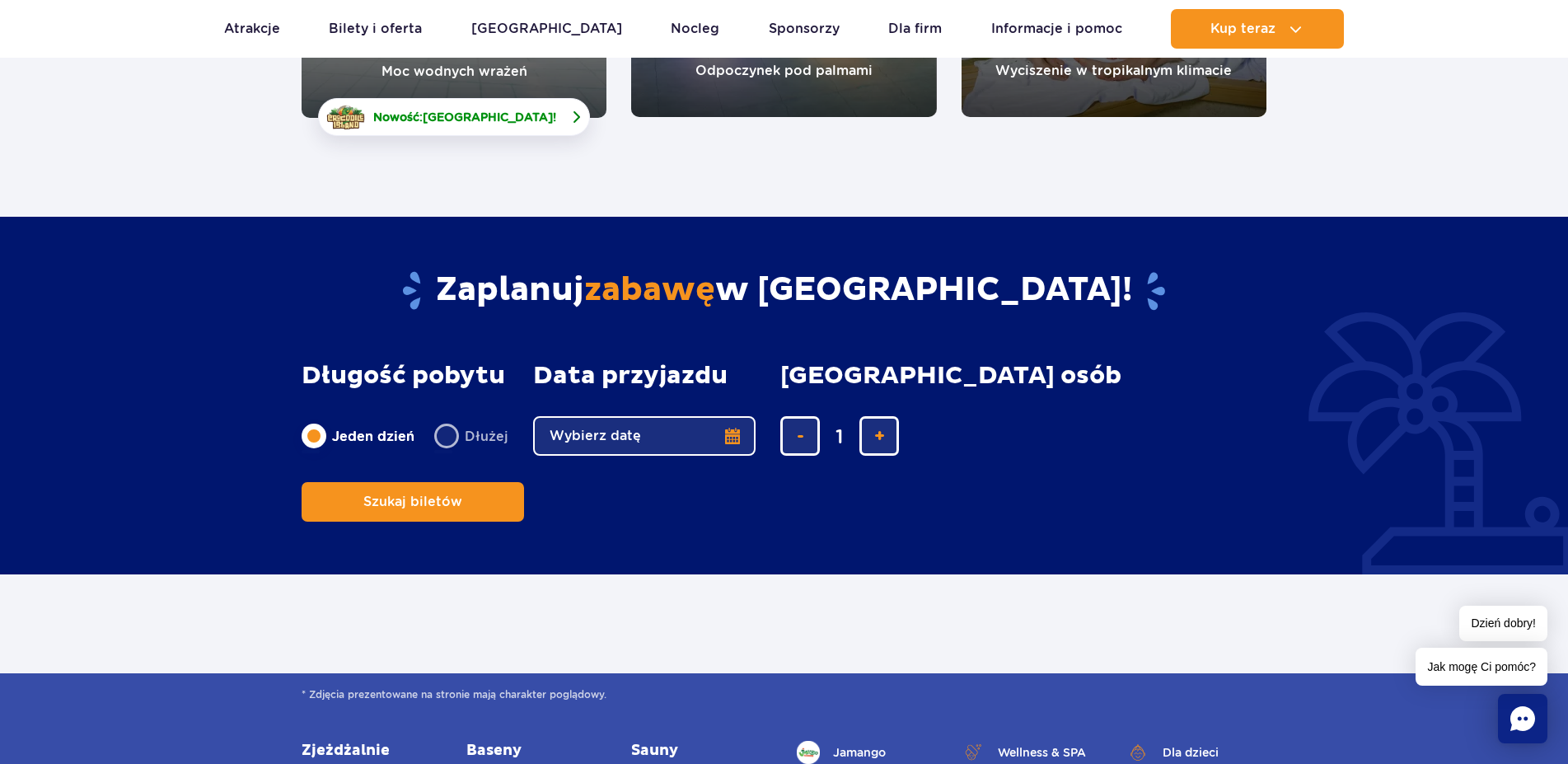
click at [548, 114] on link "Nowość: Crocodile Island !" at bounding box center [455, 117] width 272 height 38
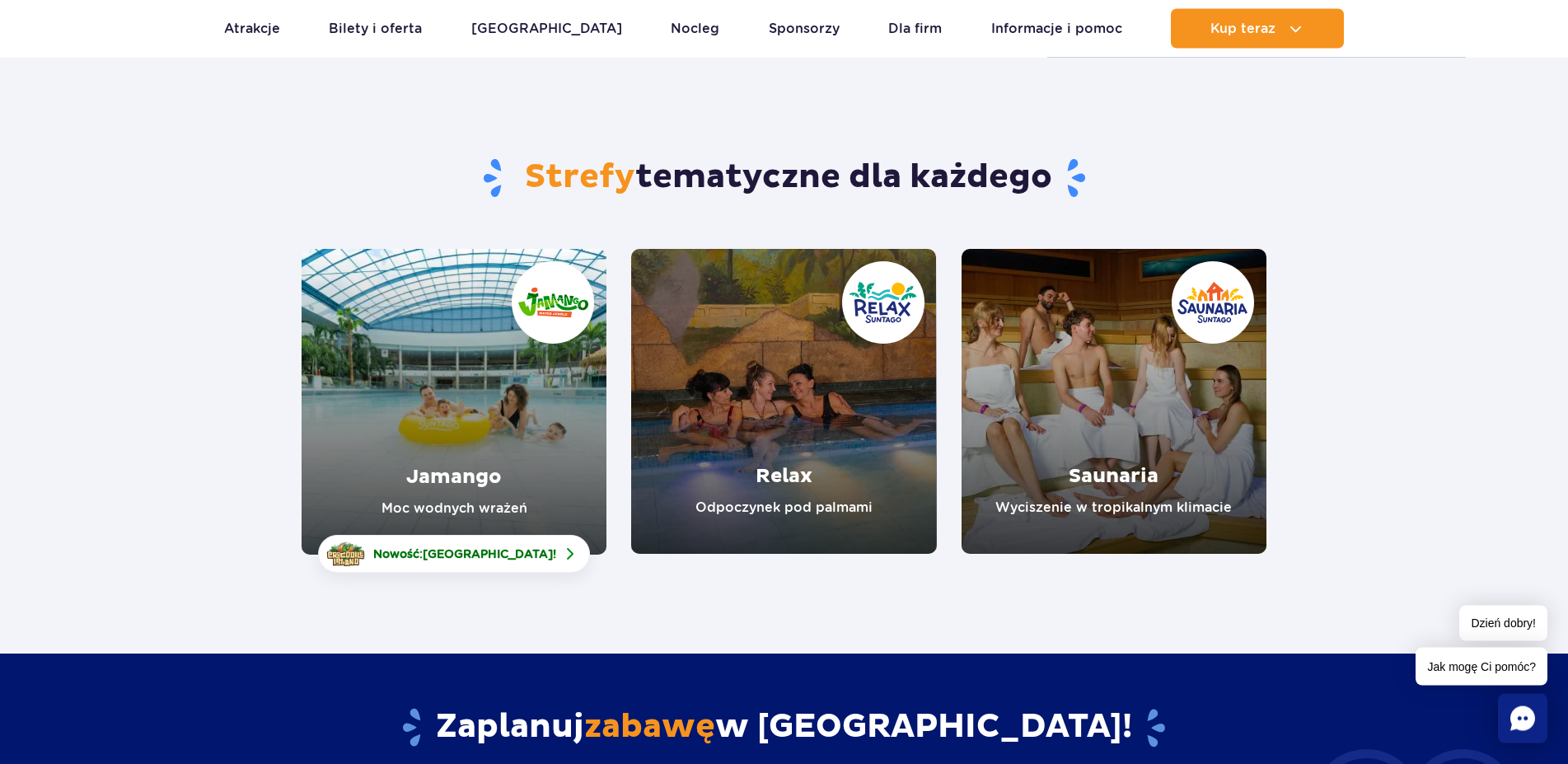
scroll to position [0, 0]
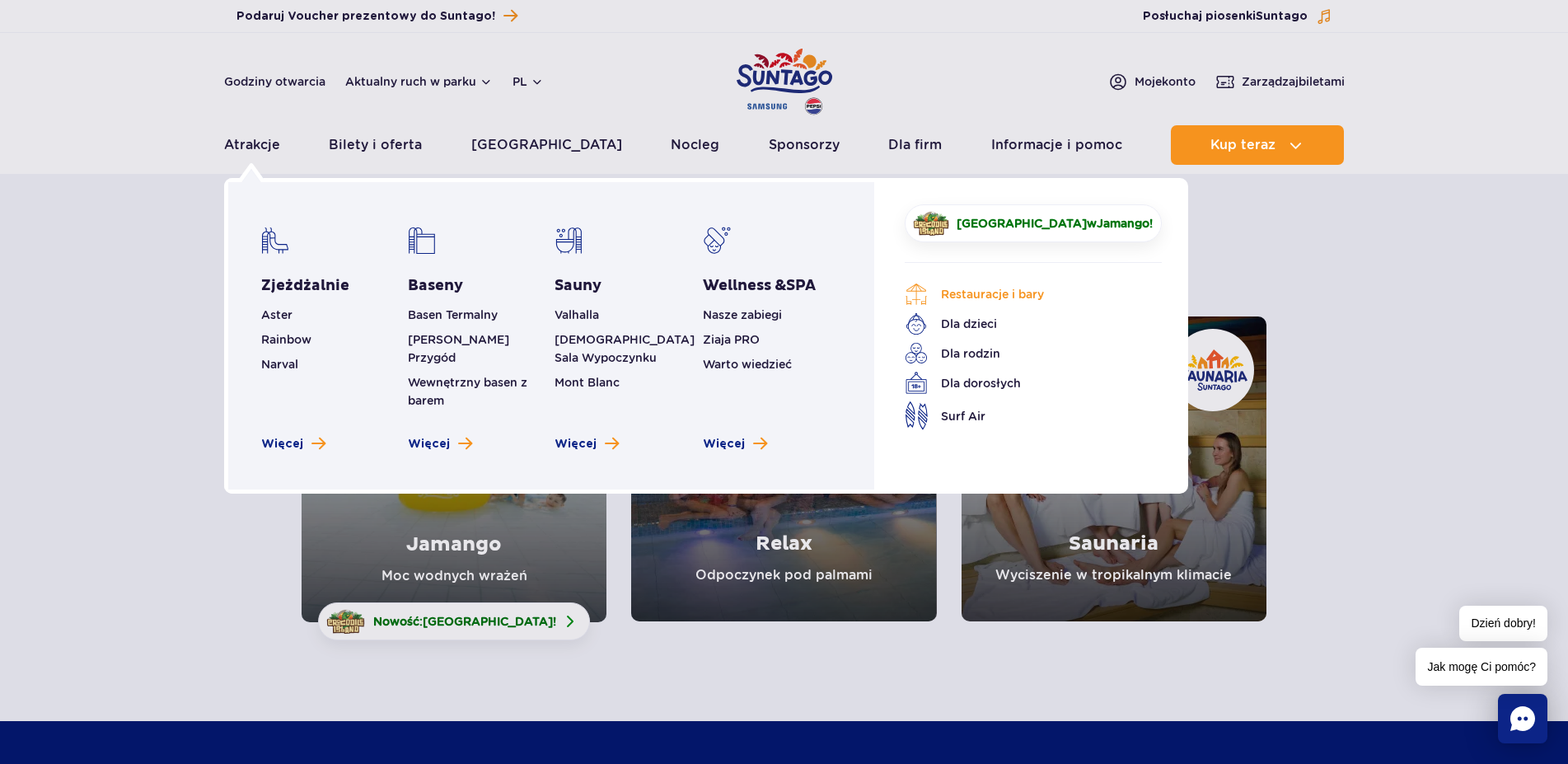
click at [960, 299] on link "Restauracje i bary" at bounding box center [1021, 294] width 232 height 23
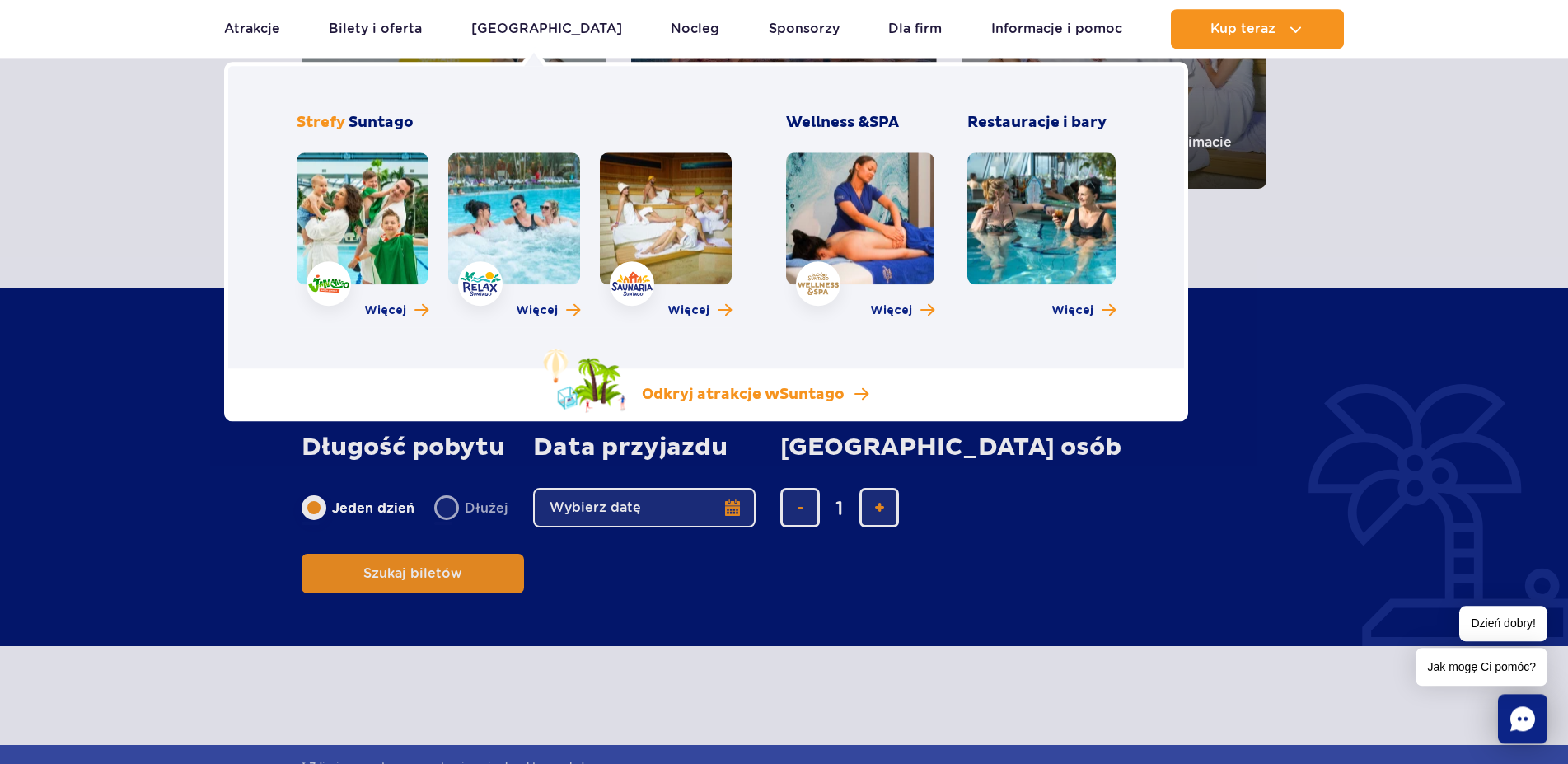
scroll to position [420, 0]
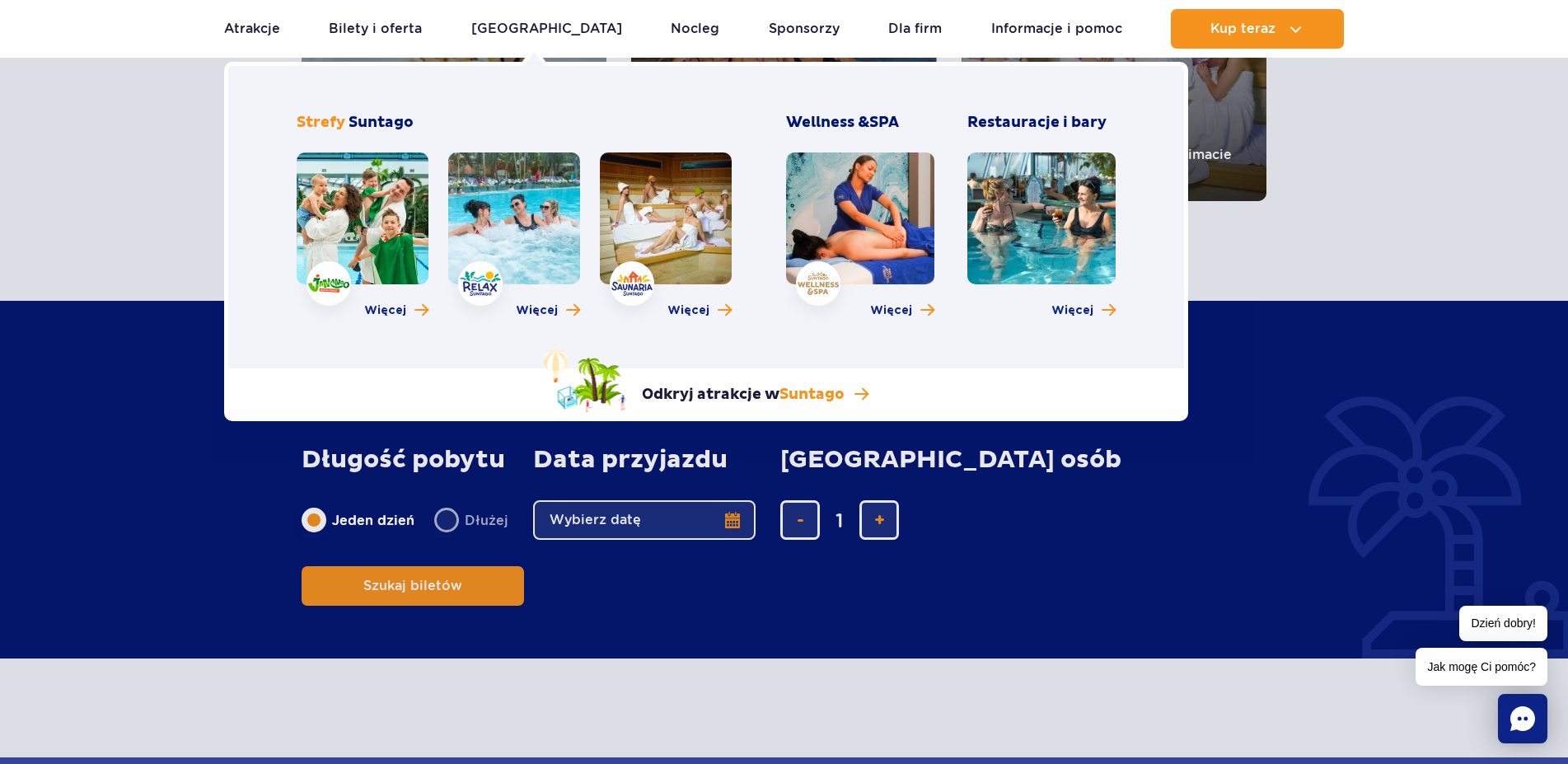
click at [547, 266] on link at bounding box center [513, 218] width 131 height 131
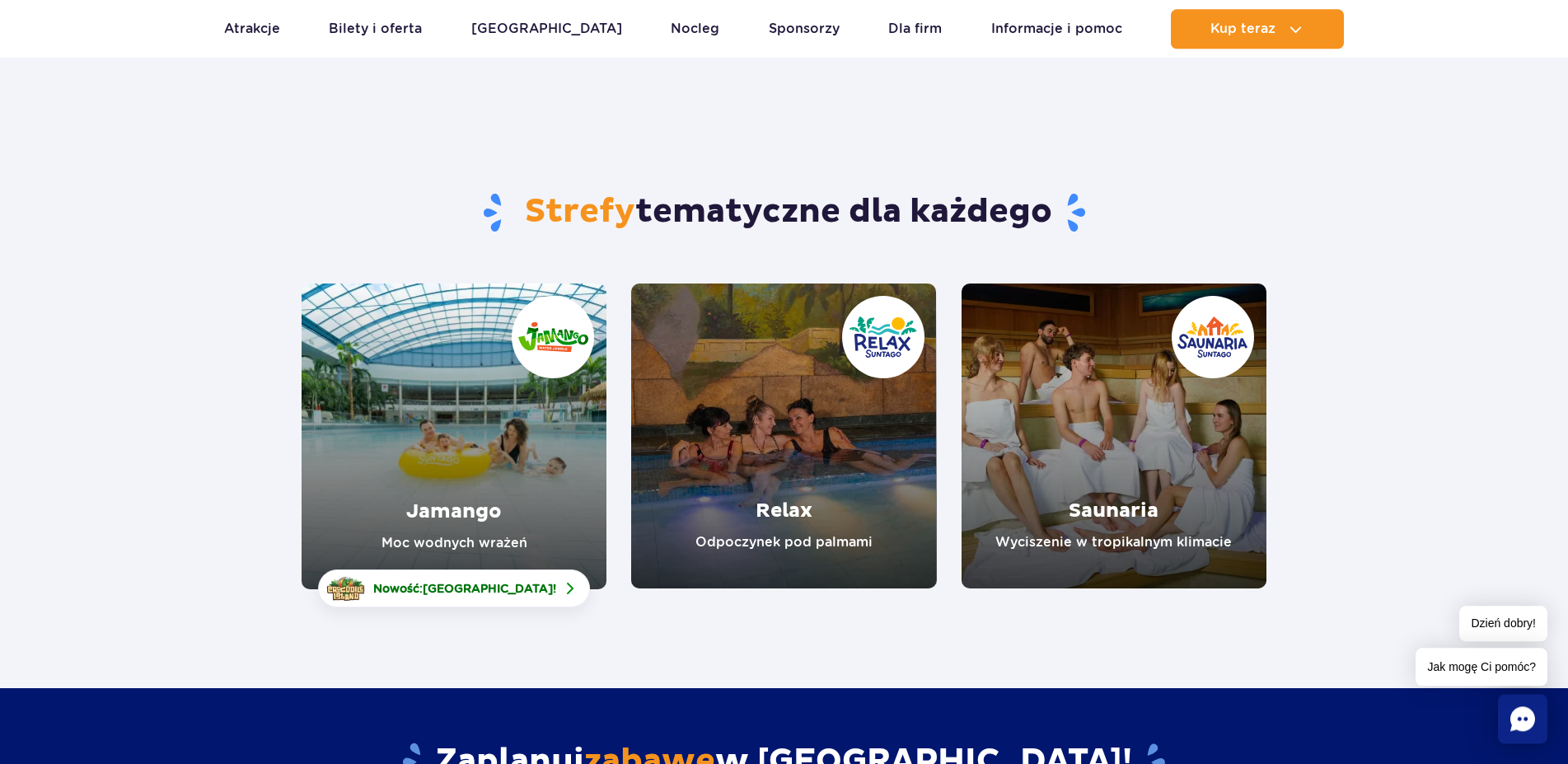
scroll to position [0, 0]
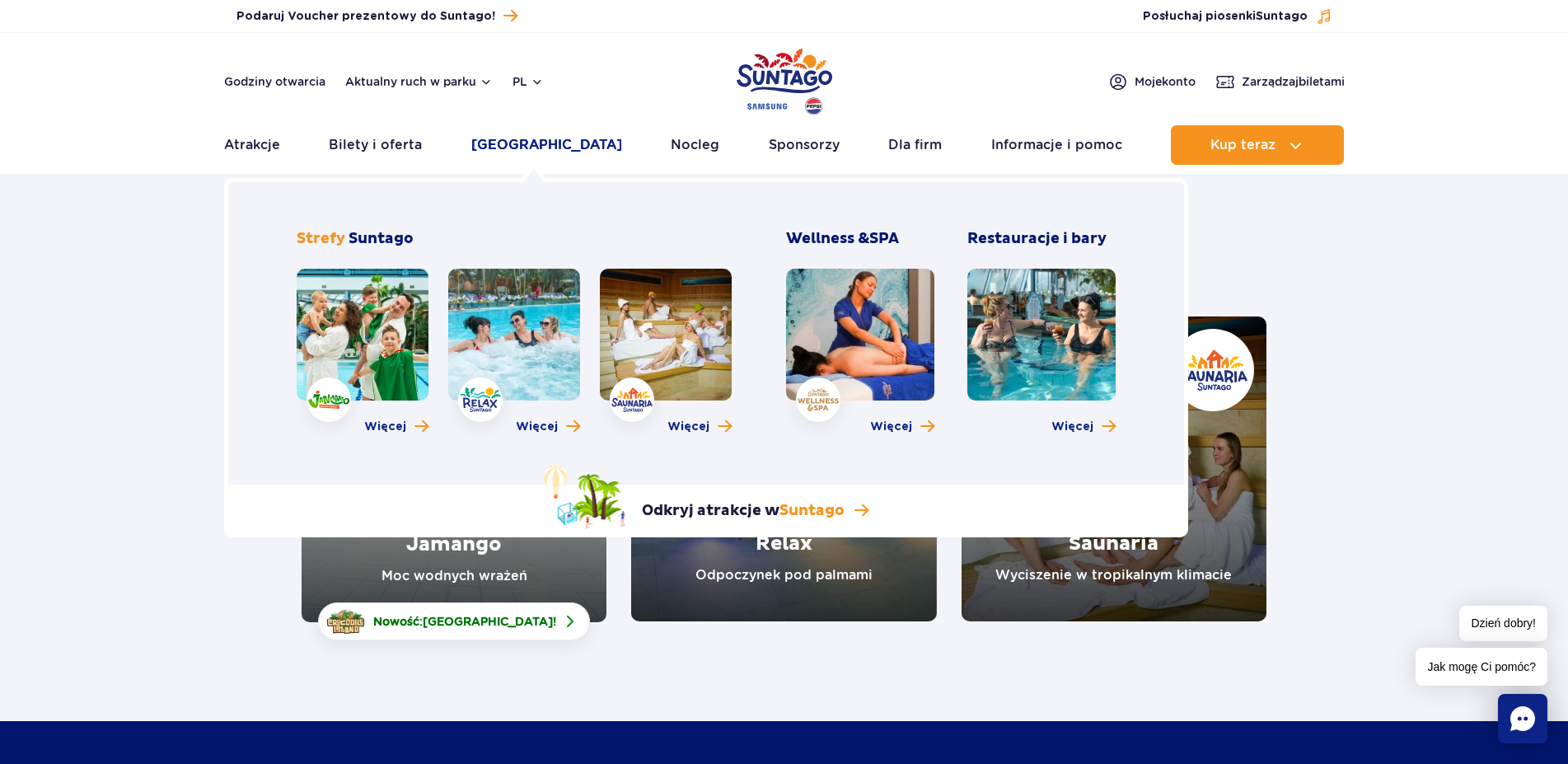
click at [520, 150] on link "[GEOGRAPHIC_DATA]" at bounding box center [547, 145] width 151 height 39
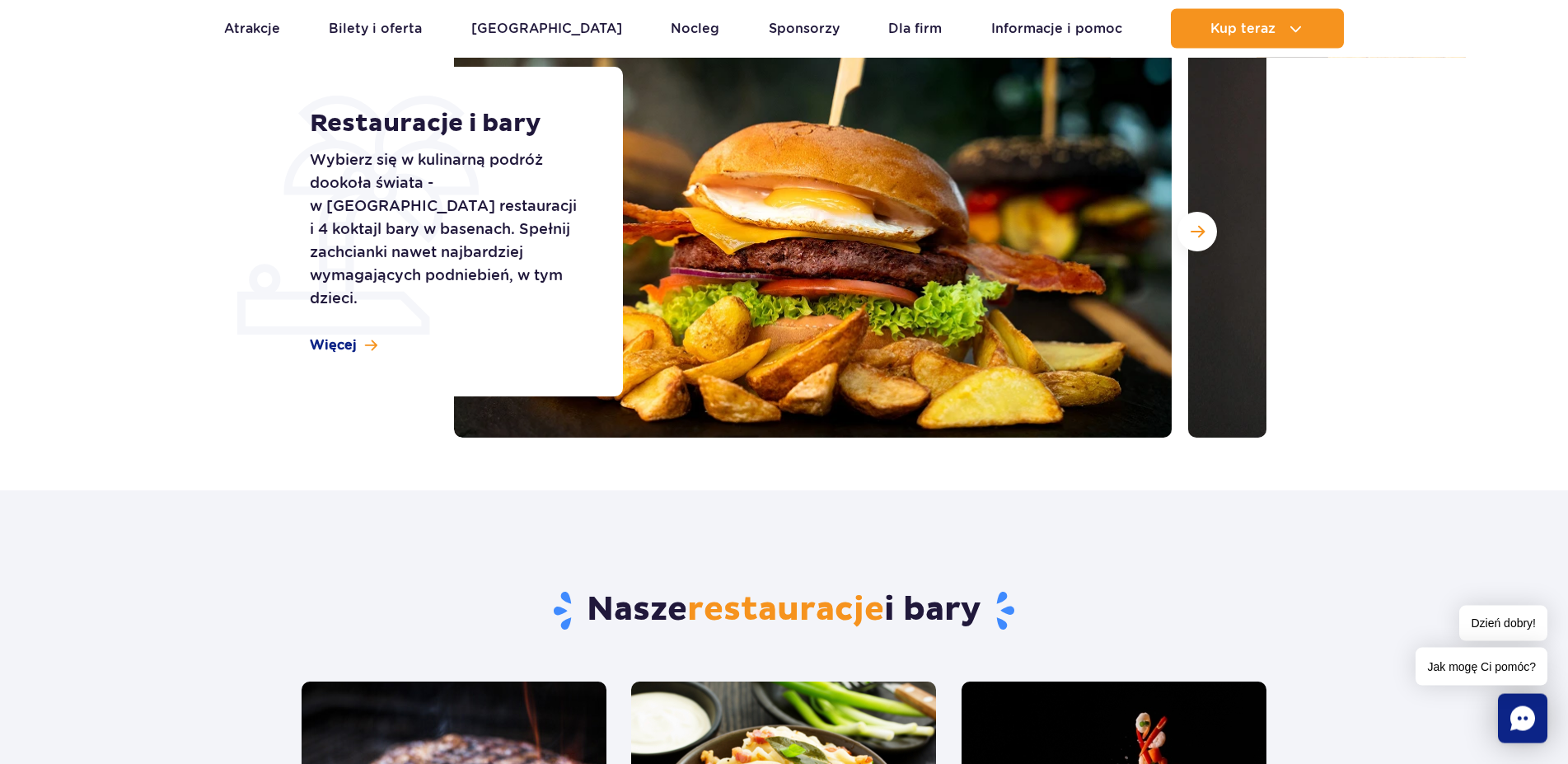
scroll to position [252, 0]
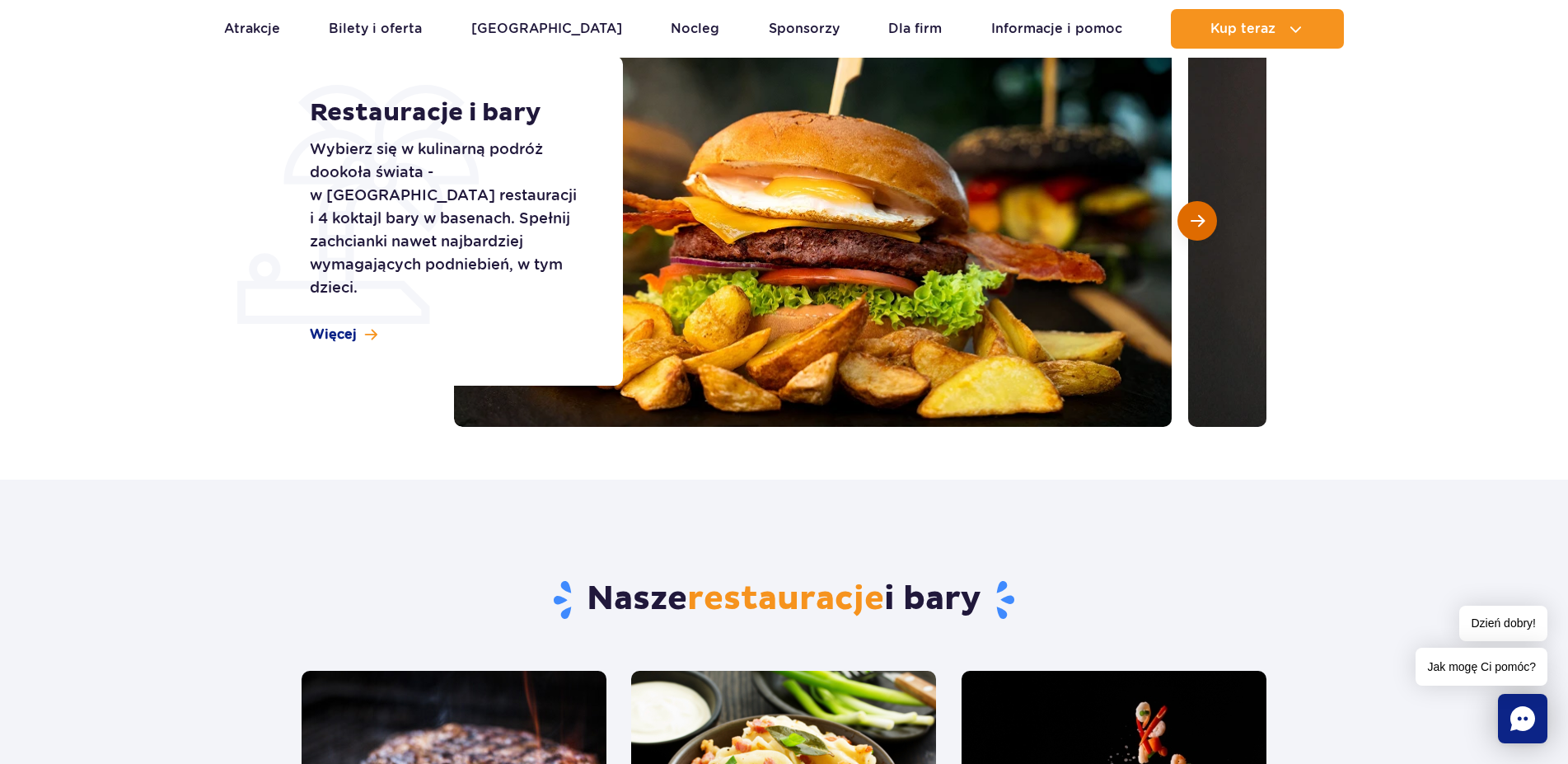
click at [1202, 222] on span "Następny slajd" at bounding box center [1198, 220] width 14 height 14
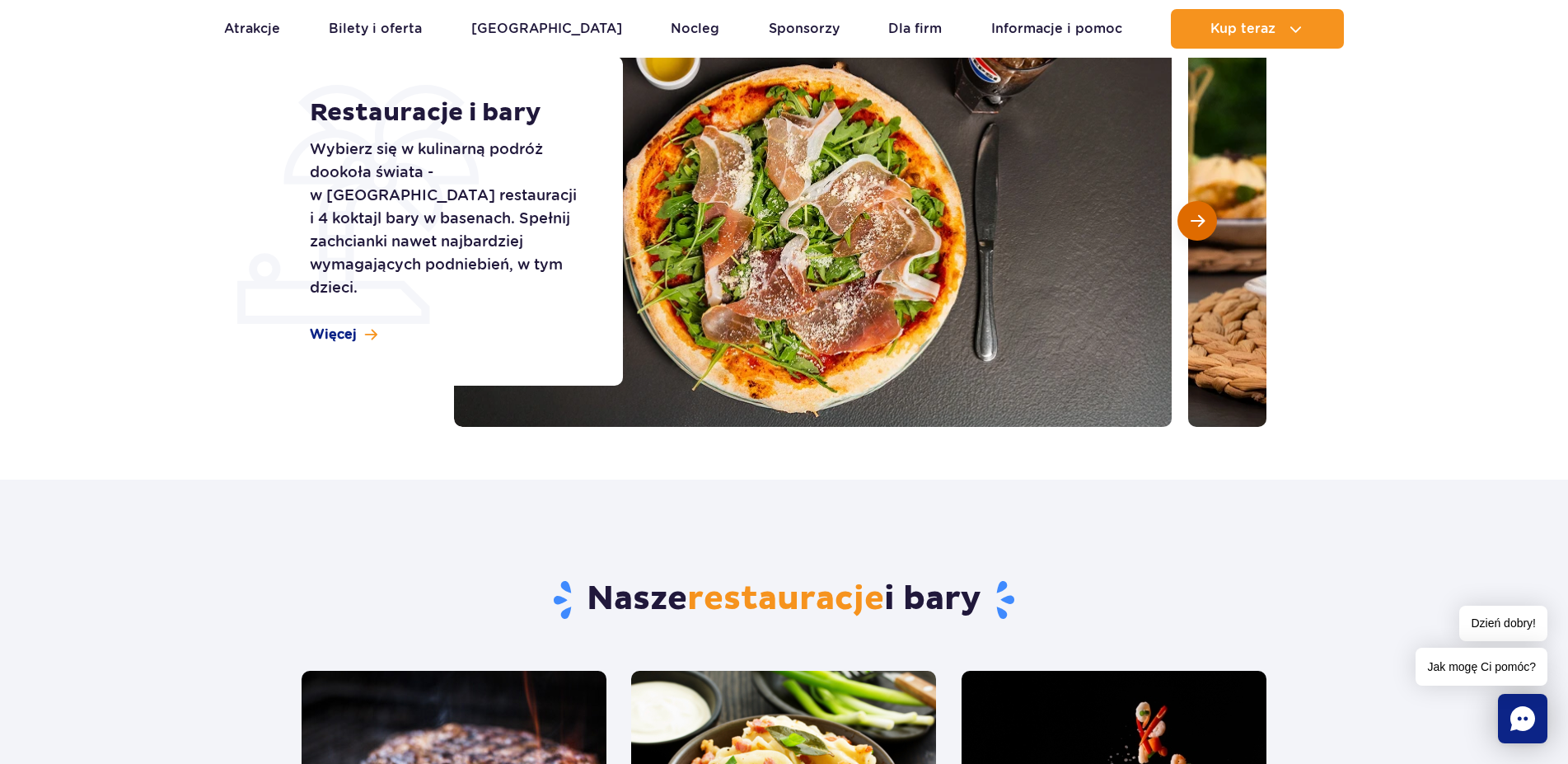
click at [1202, 222] on span "Następny slajd" at bounding box center [1198, 220] width 14 height 14
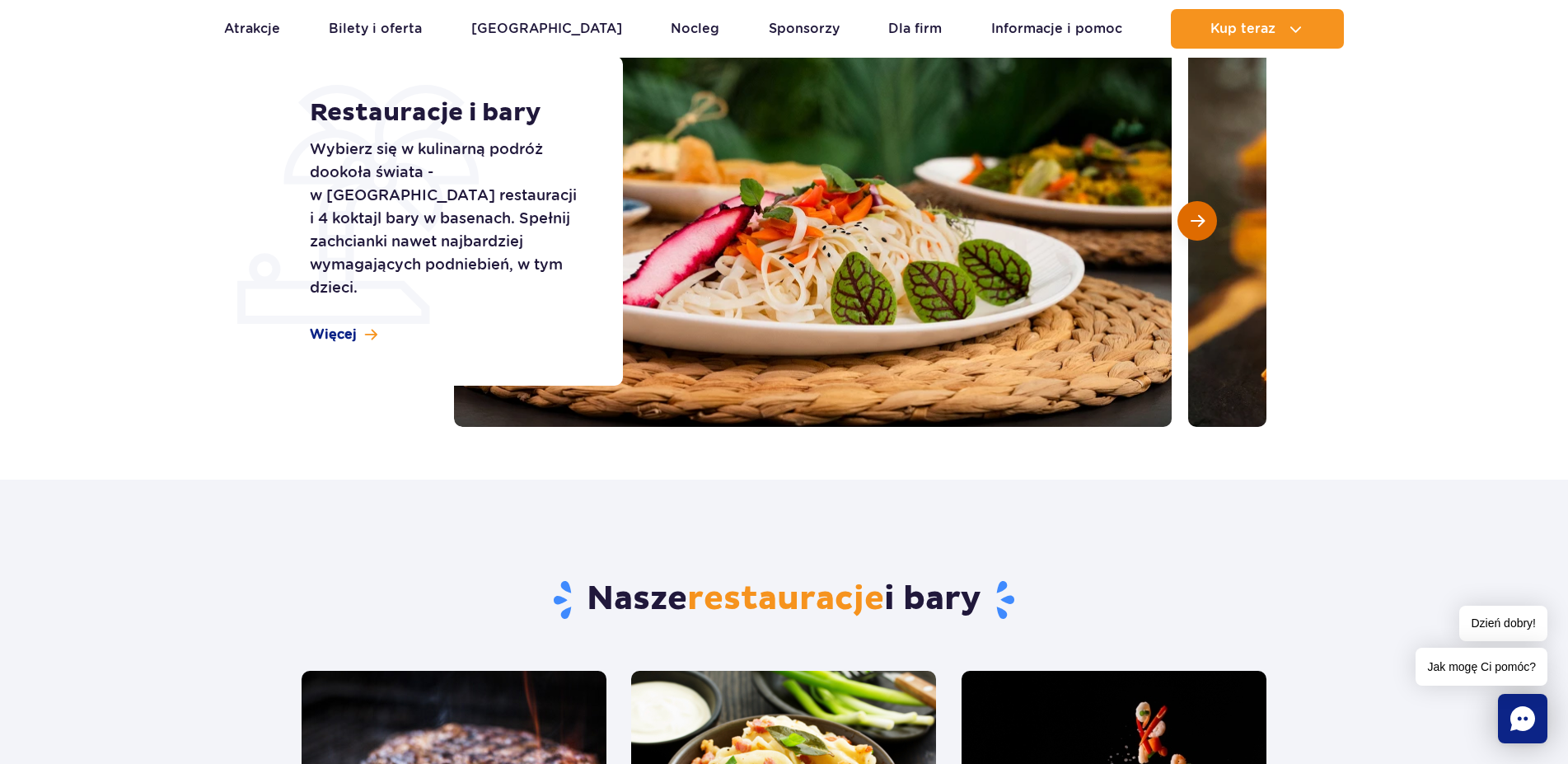
click at [1202, 222] on span "Następny slajd" at bounding box center [1198, 220] width 14 height 14
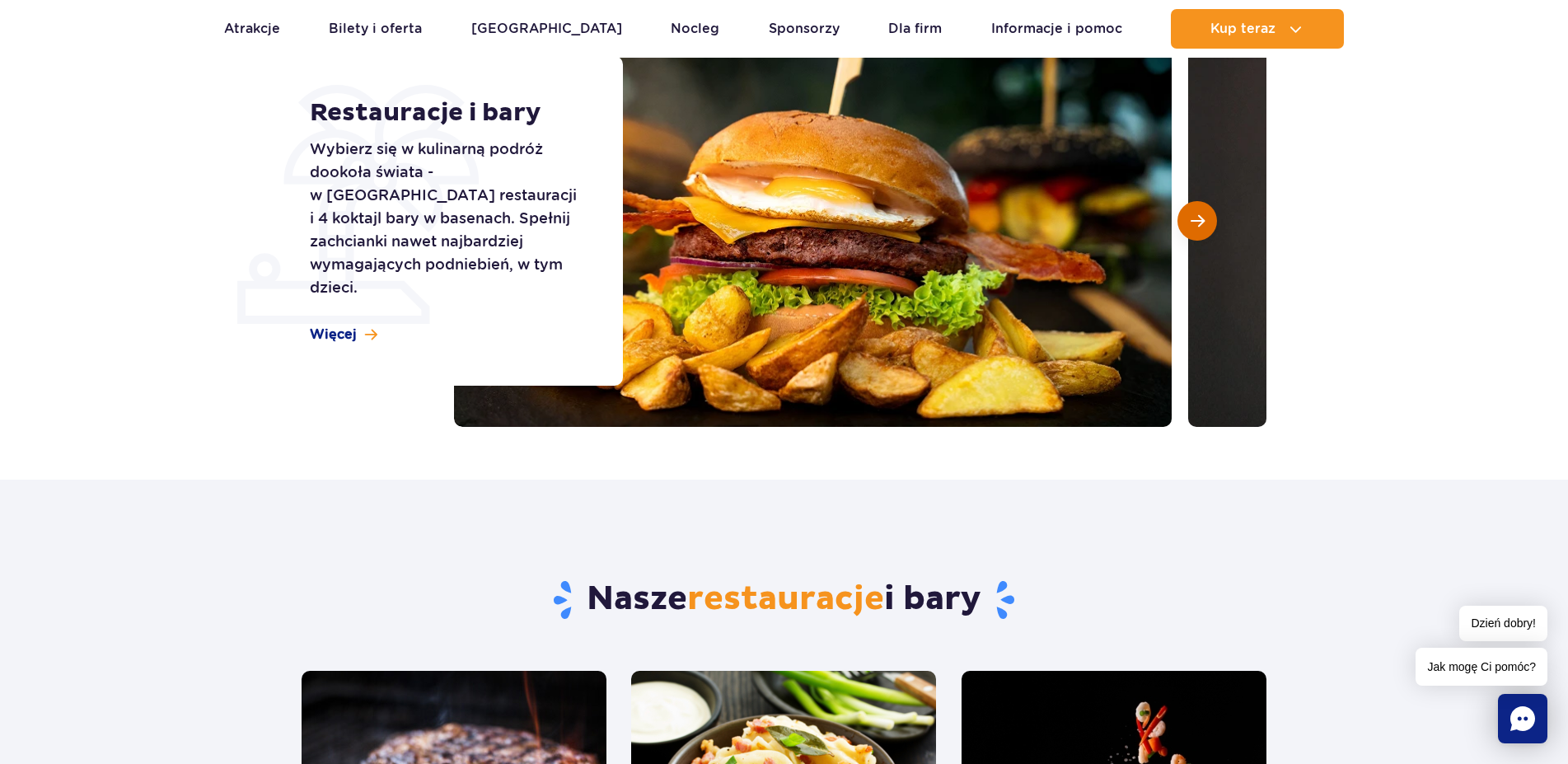
click at [1202, 222] on span "Następny slajd" at bounding box center [1198, 220] width 14 height 14
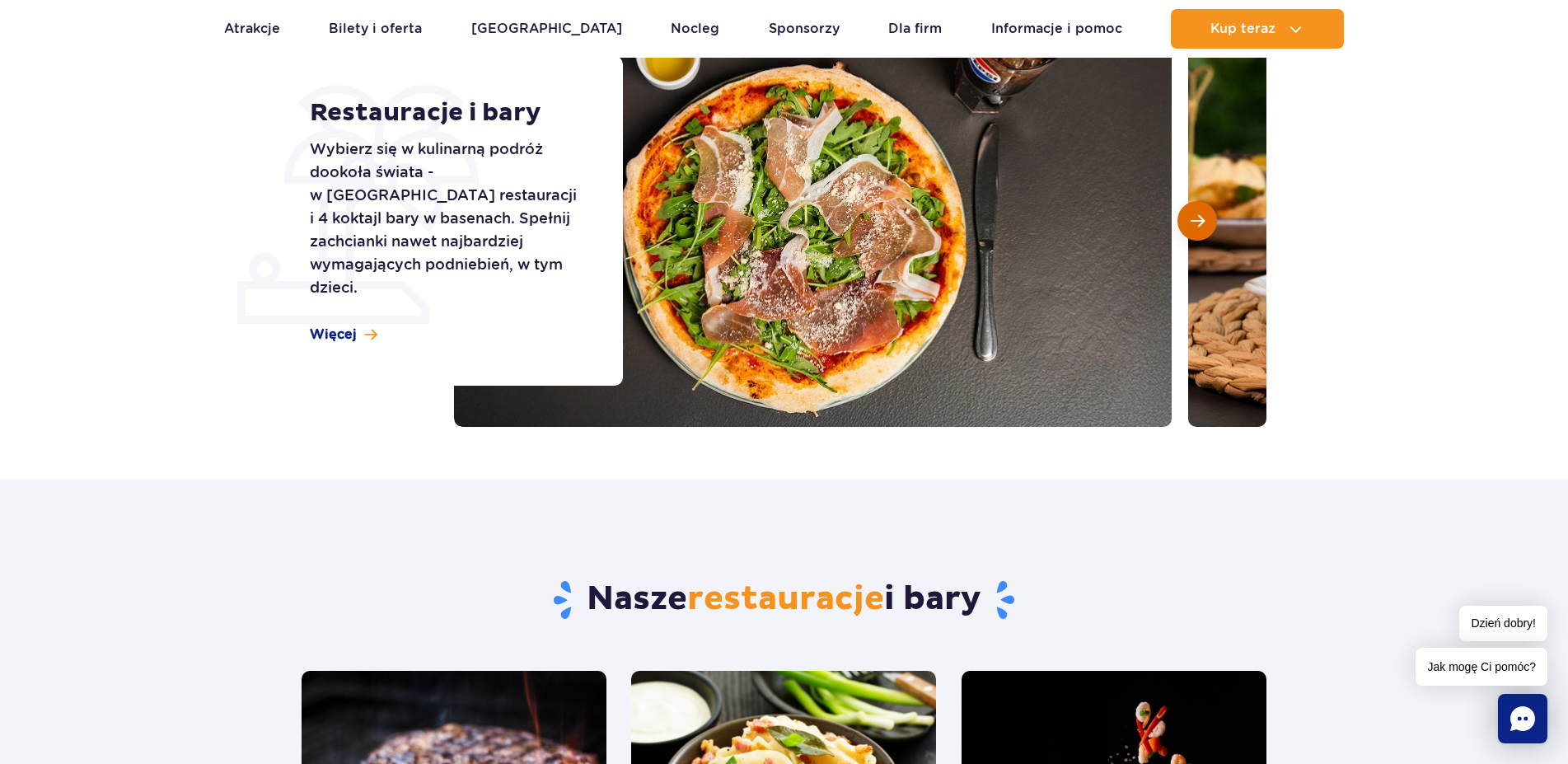
click at [1202, 222] on span "Następny slajd" at bounding box center [1198, 220] width 14 height 14
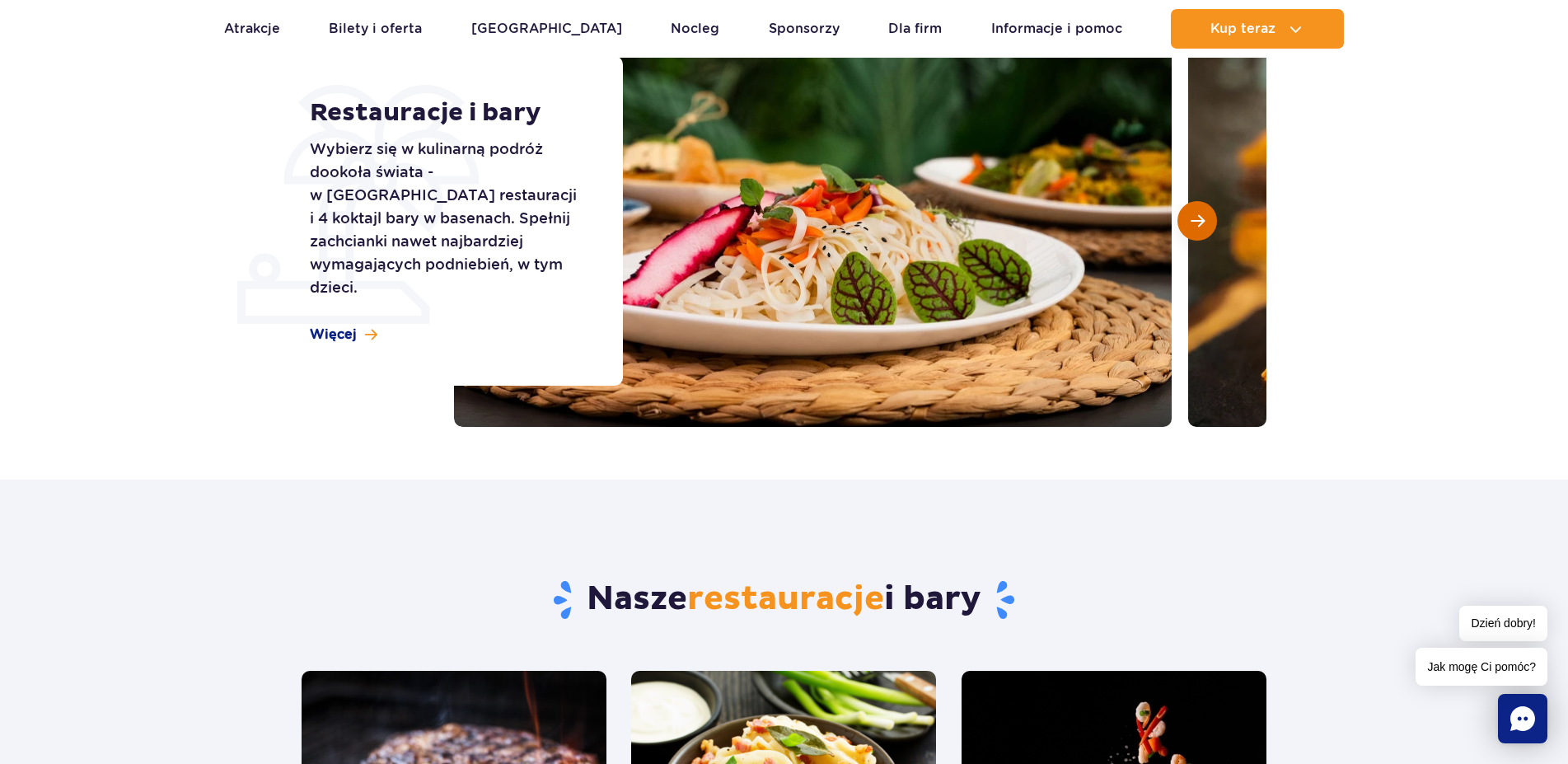
click at [1202, 222] on span "Następny slajd" at bounding box center [1198, 220] width 14 height 14
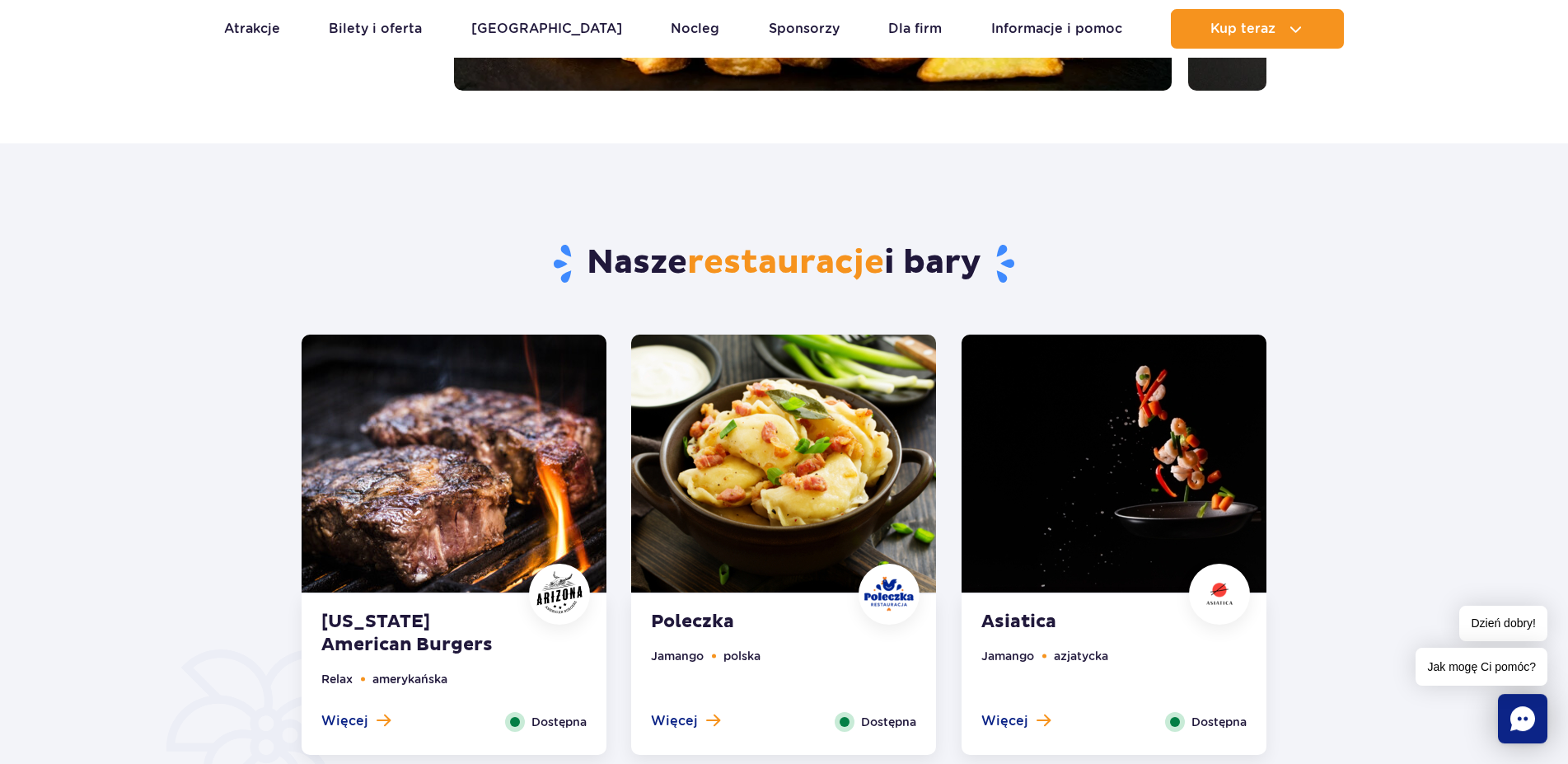
scroll to position [672, 0]
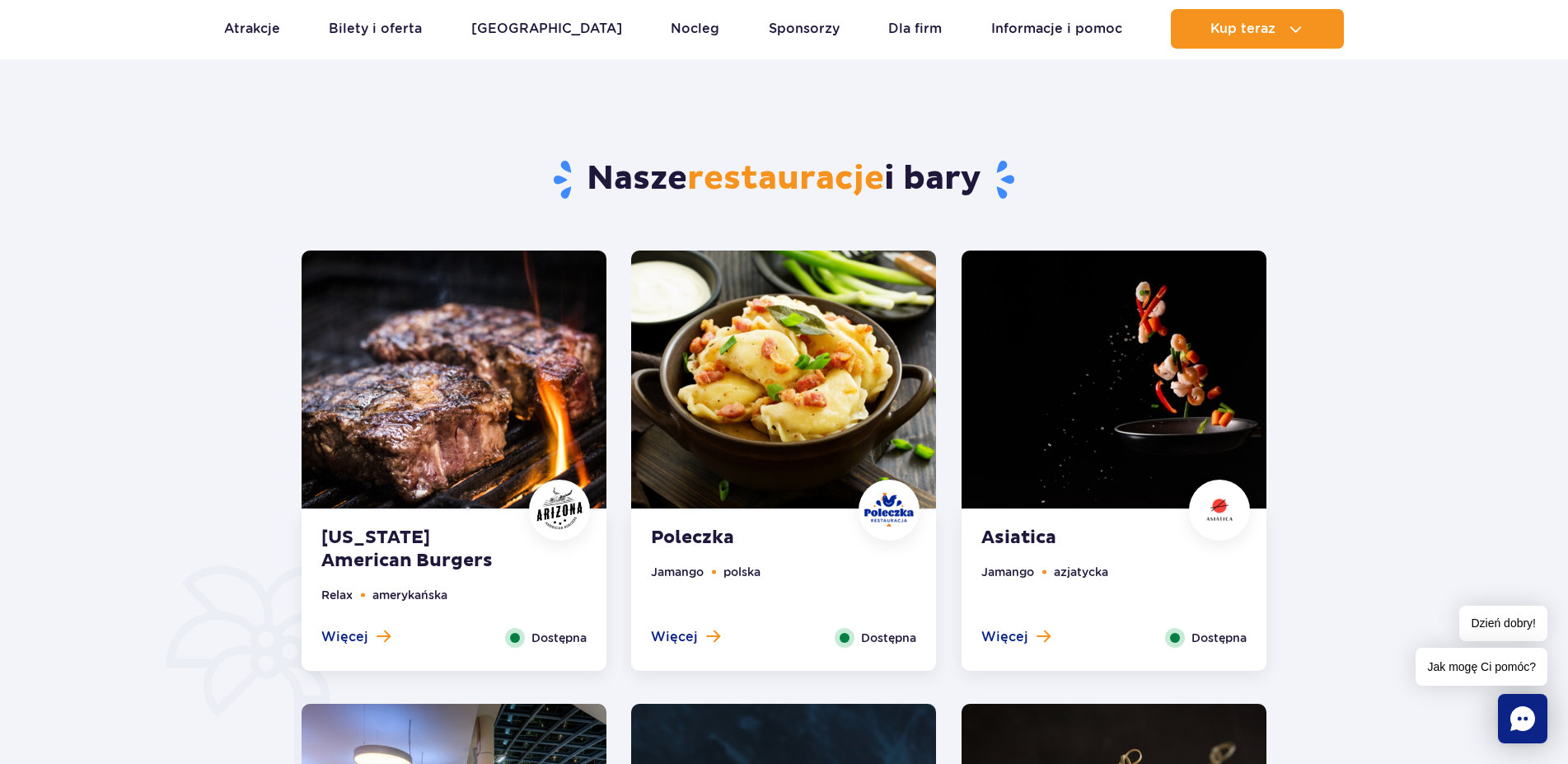
click at [530, 393] on img at bounding box center [455, 379] width 305 height 258
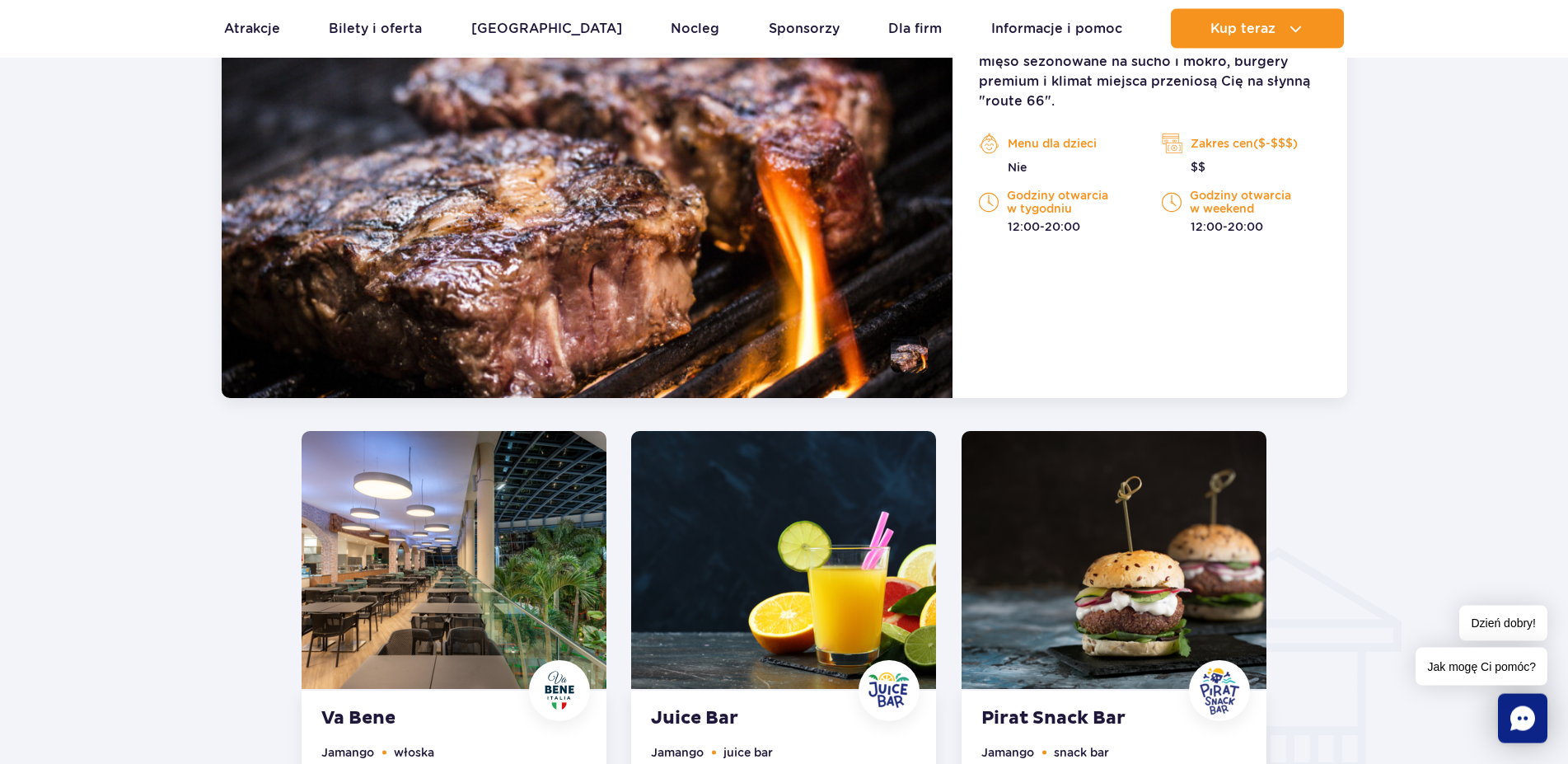
scroll to position [1449, 0]
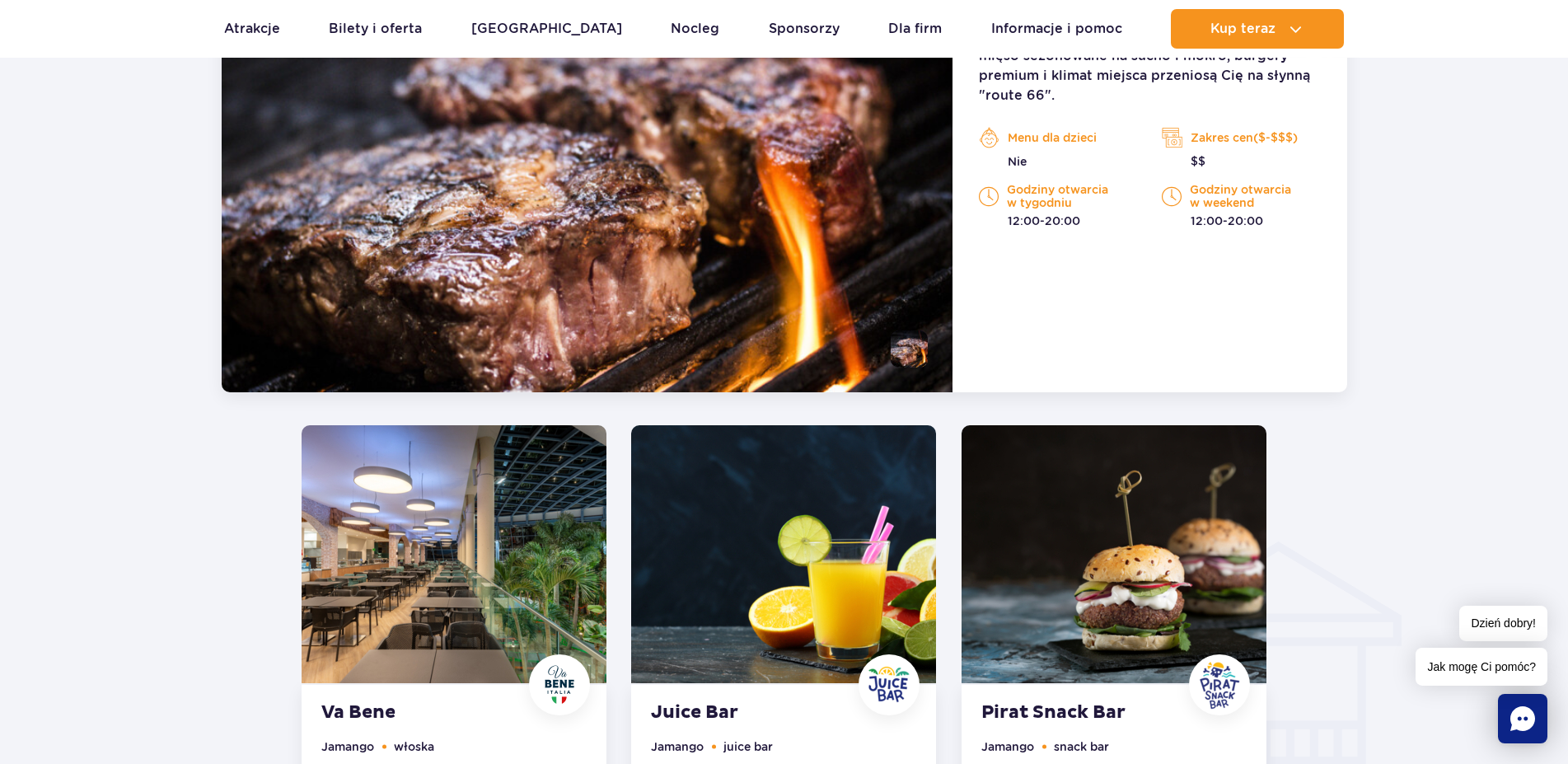
click at [473, 567] on img at bounding box center [455, 553] width 305 height 258
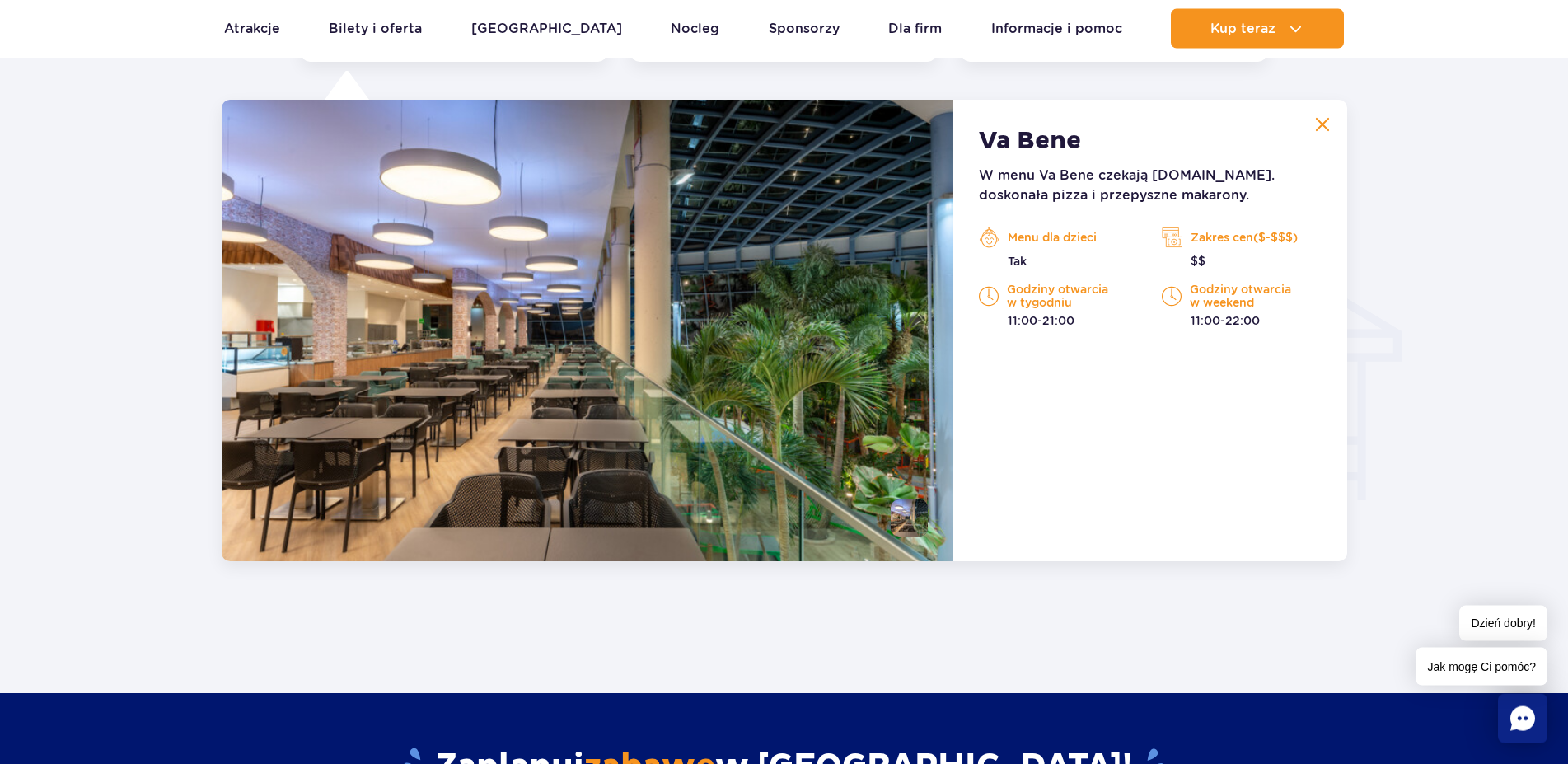
scroll to position [1734, 0]
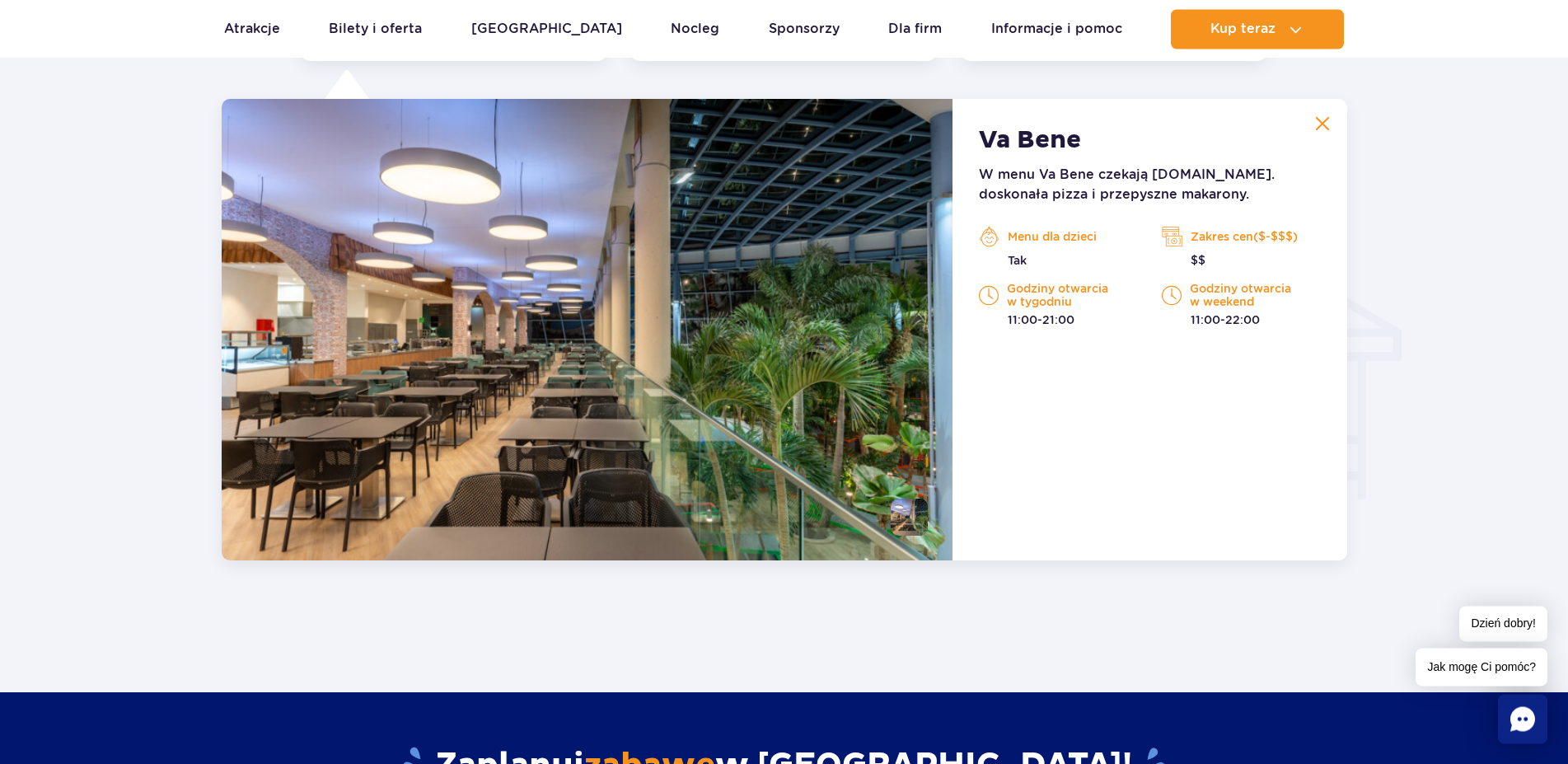
click at [1182, 234] on img at bounding box center [1172, 237] width 20 height 25
click at [1057, 323] on p "11:00-21:00" at bounding box center [1058, 319] width 158 height 16
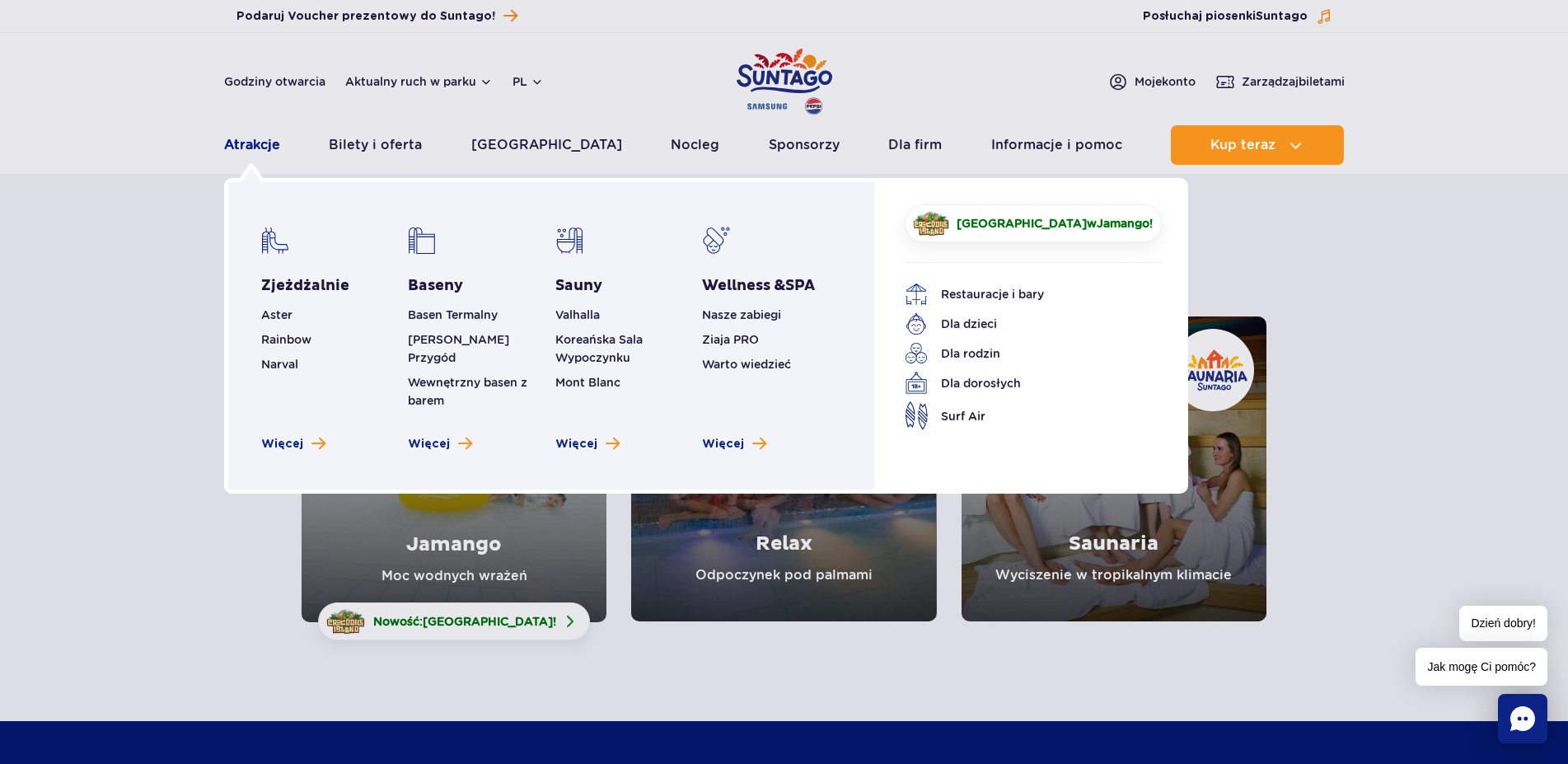
click at [260, 146] on link "Atrakcje" at bounding box center [252, 145] width 56 height 39
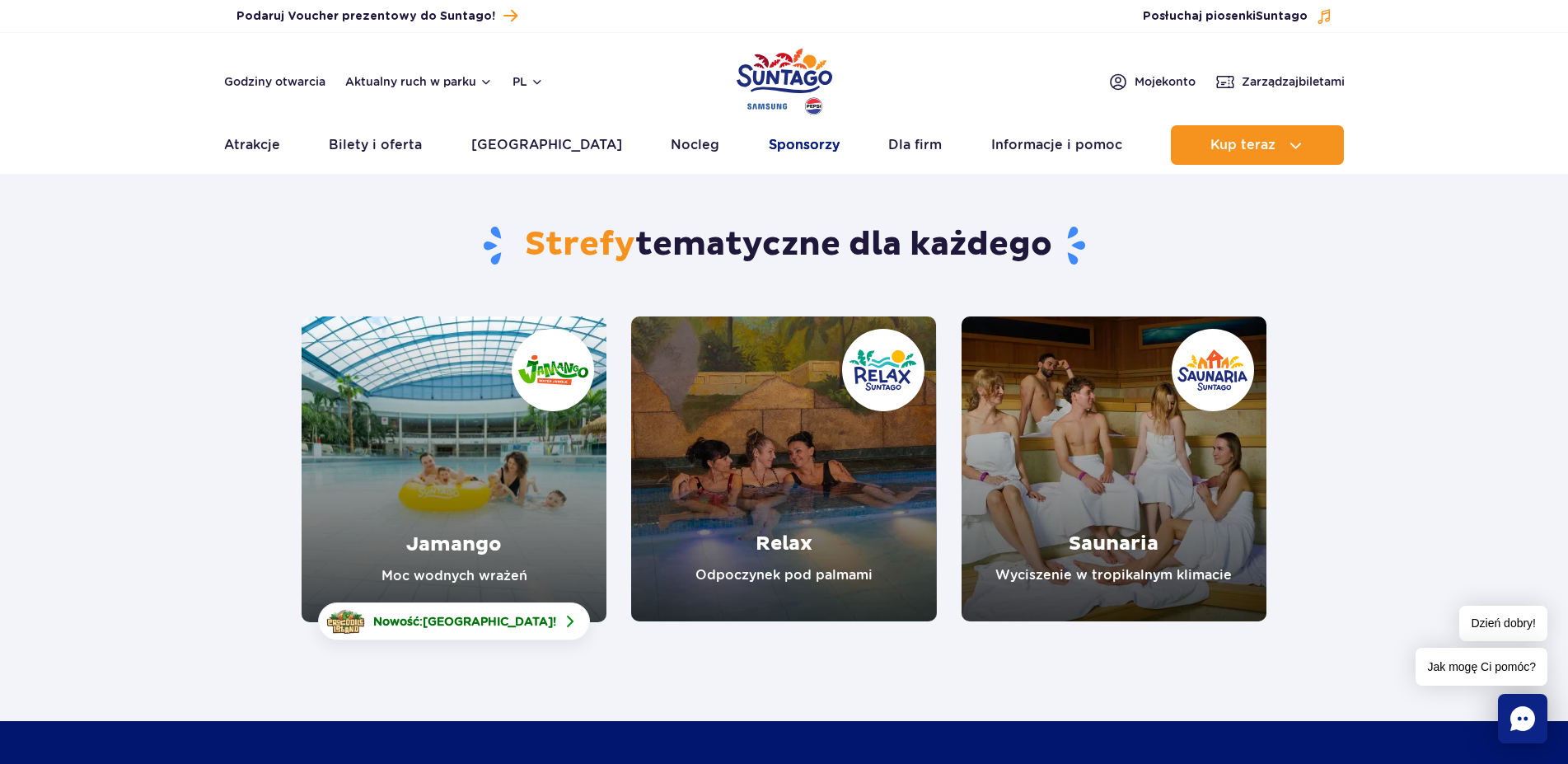
click at [799, 147] on link "Sponsorzy" at bounding box center [805, 145] width 71 height 39
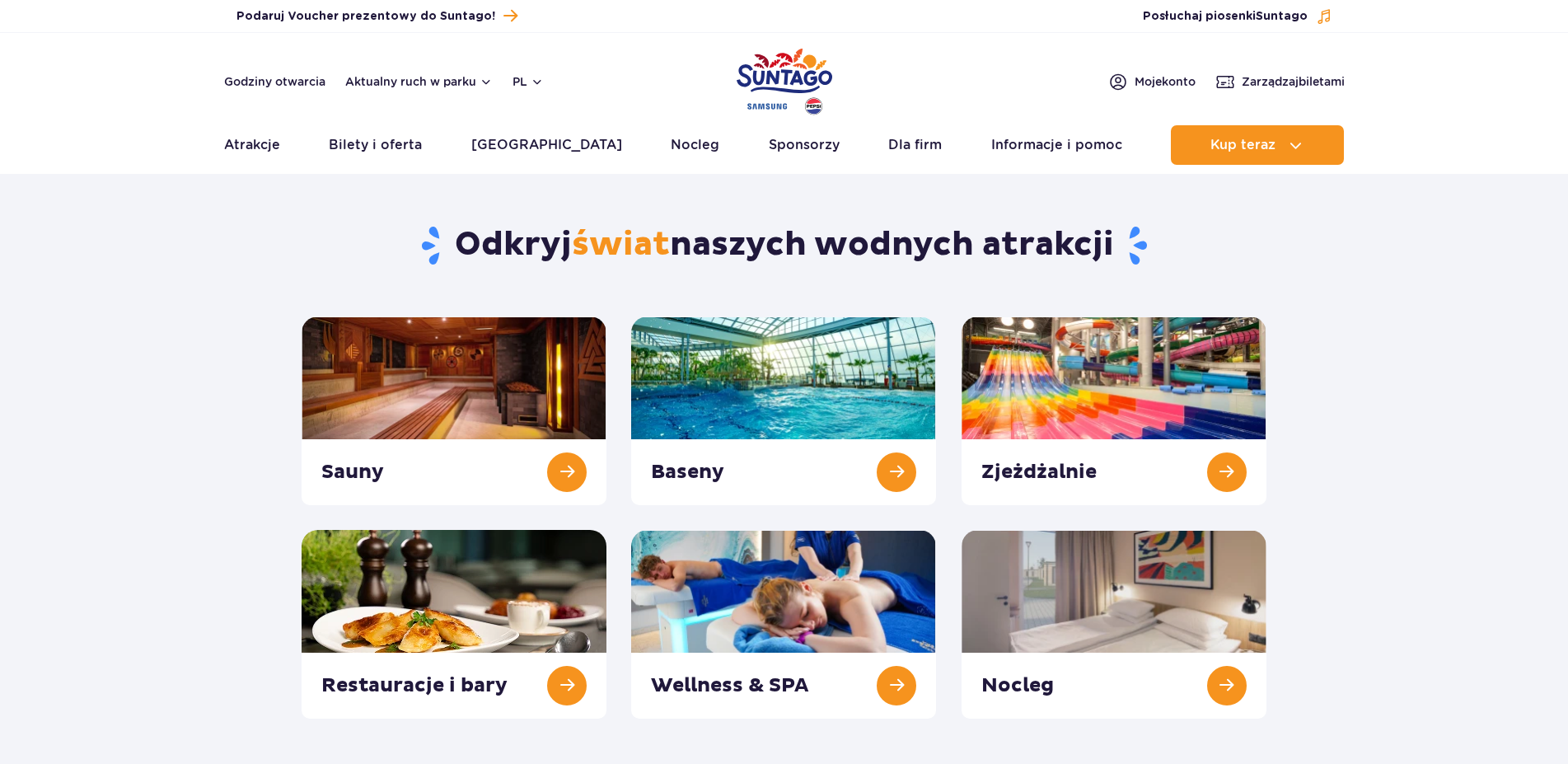
click at [258, 146] on link "Atrakcje" at bounding box center [252, 145] width 56 height 39
click at [498, 610] on link at bounding box center [455, 624] width 305 height 189
drag, startPoint x: 328, startPoint y: 635, endPoint x: 328, endPoint y: 624, distance: 11.0
click at [328, 631] on link at bounding box center [455, 624] width 305 height 189
click at [829, 595] on link at bounding box center [784, 624] width 305 height 189
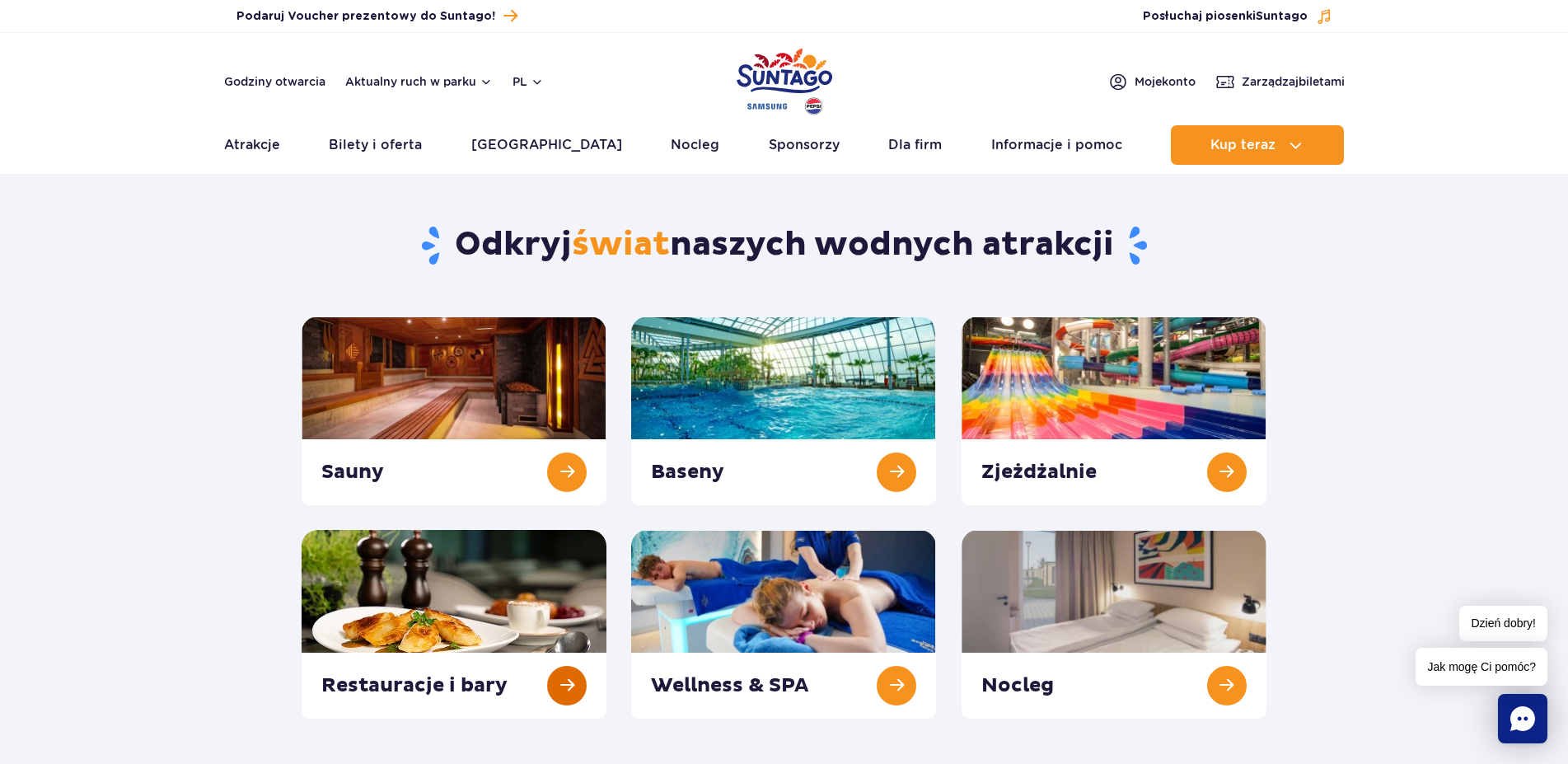
click at [475, 615] on link at bounding box center [455, 624] width 305 height 189
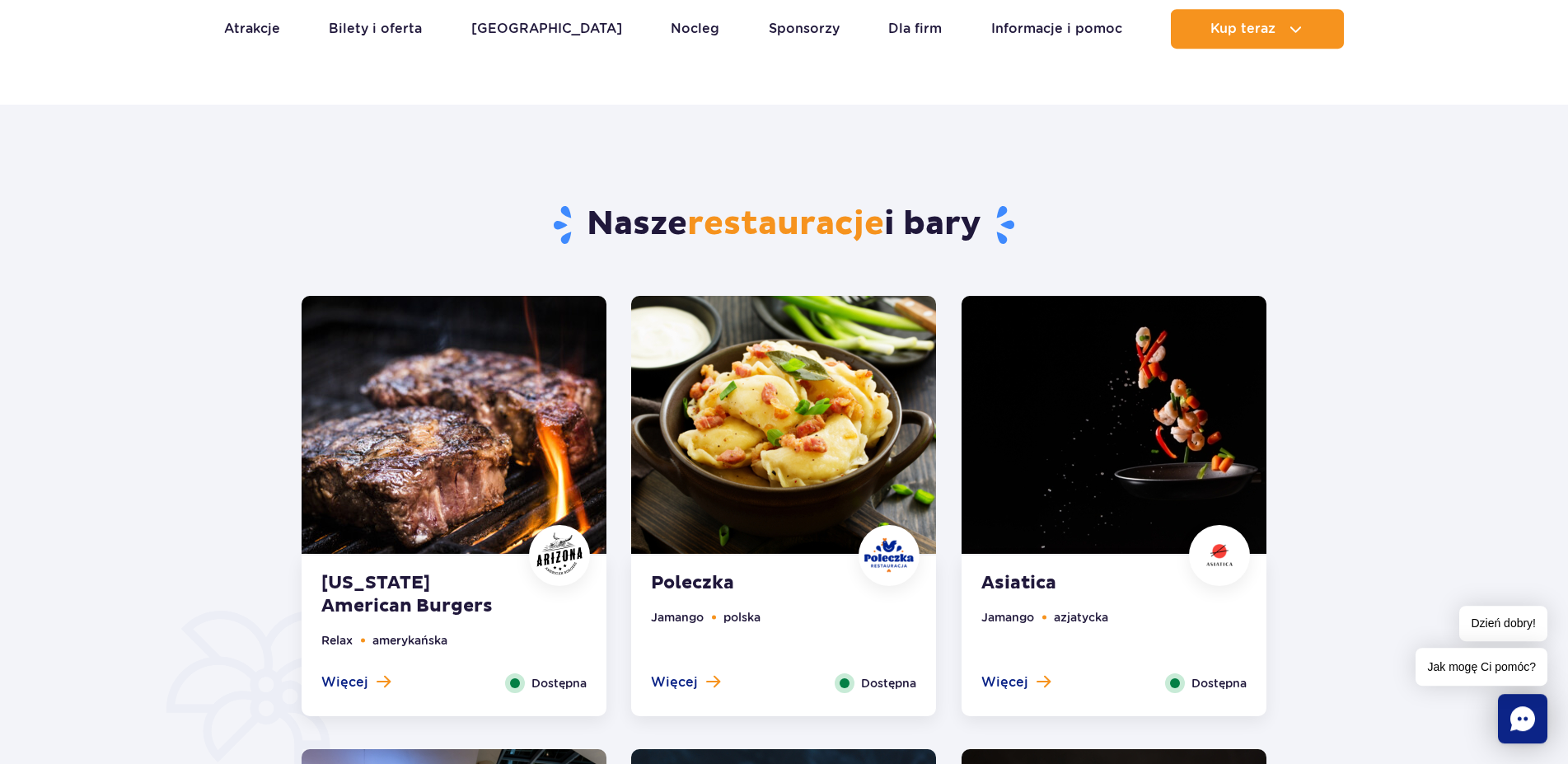
scroll to position [672, 0]
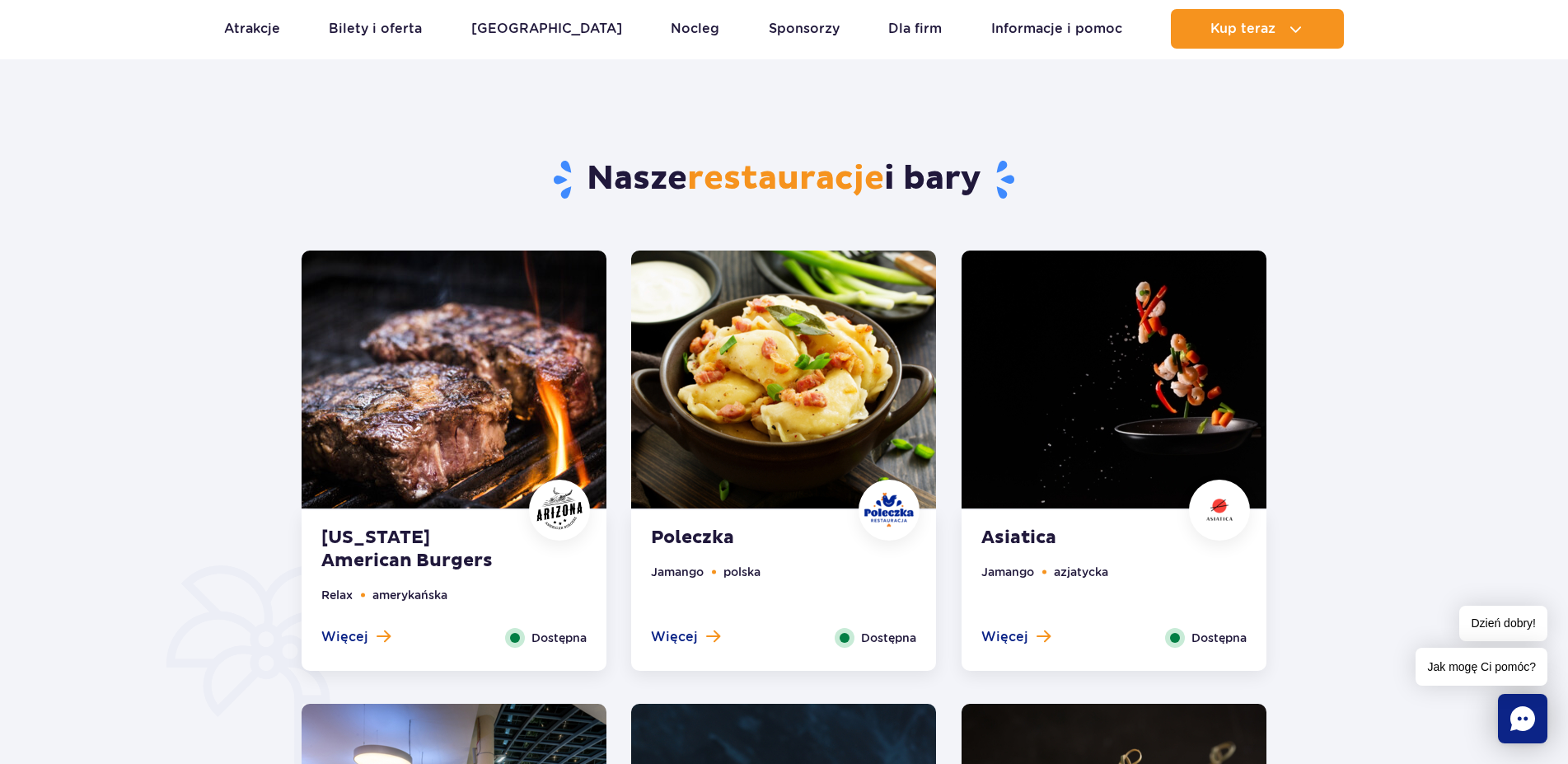
click at [764, 439] on img at bounding box center [784, 379] width 305 height 258
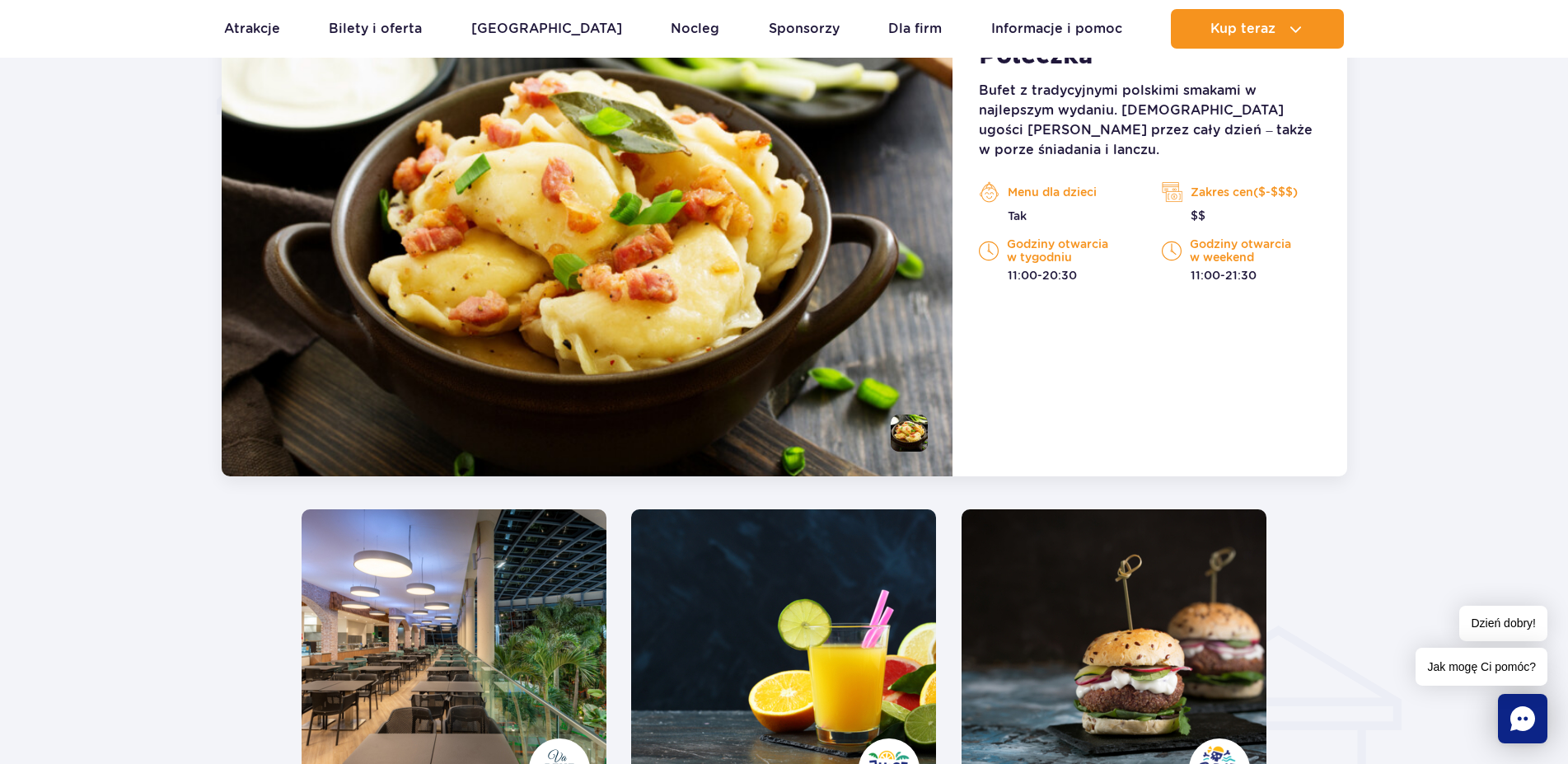
scroll to position [1197, 0]
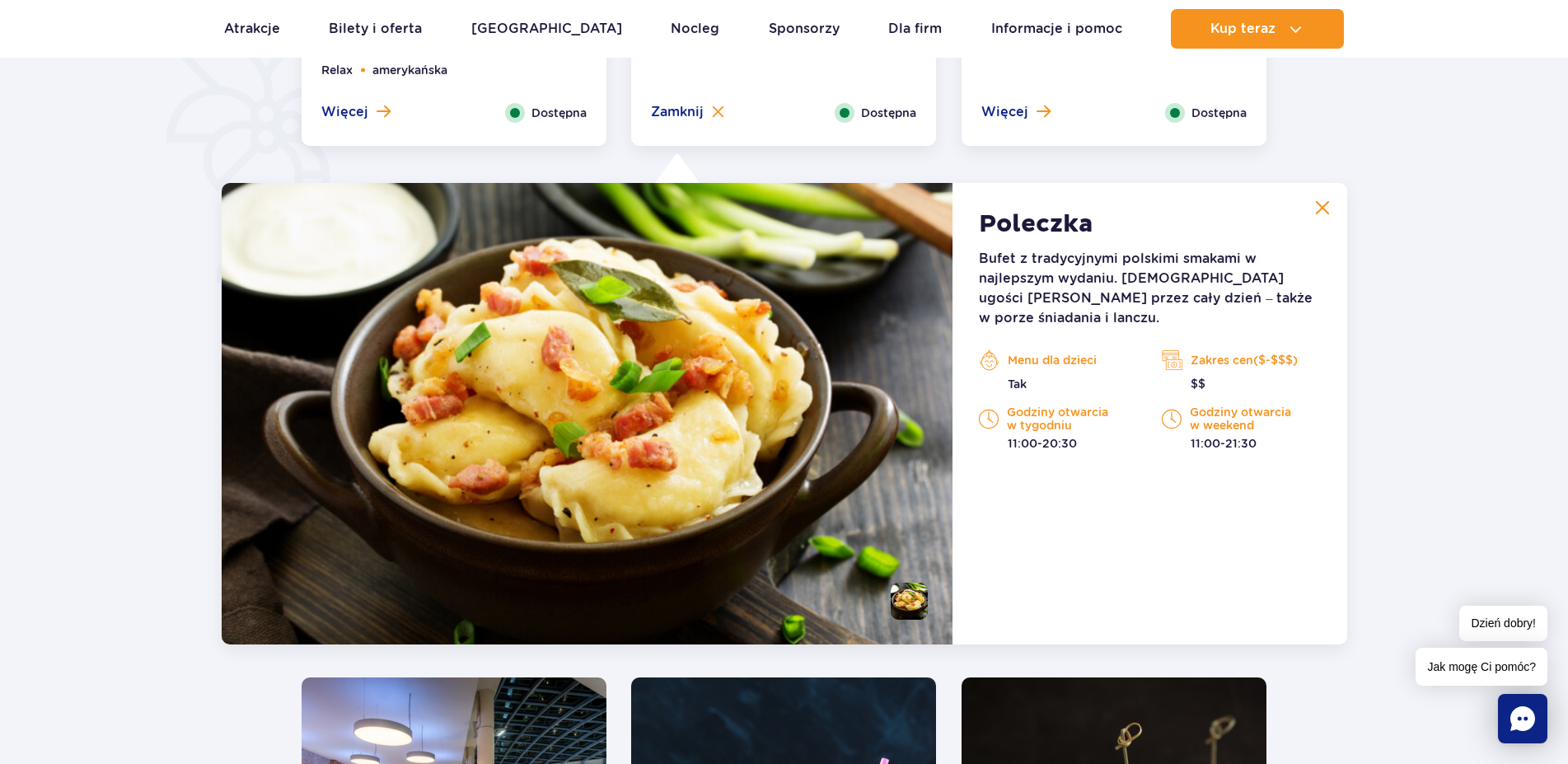
click at [1323, 208] on img at bounding box center [1322, 207] width 14 height 14
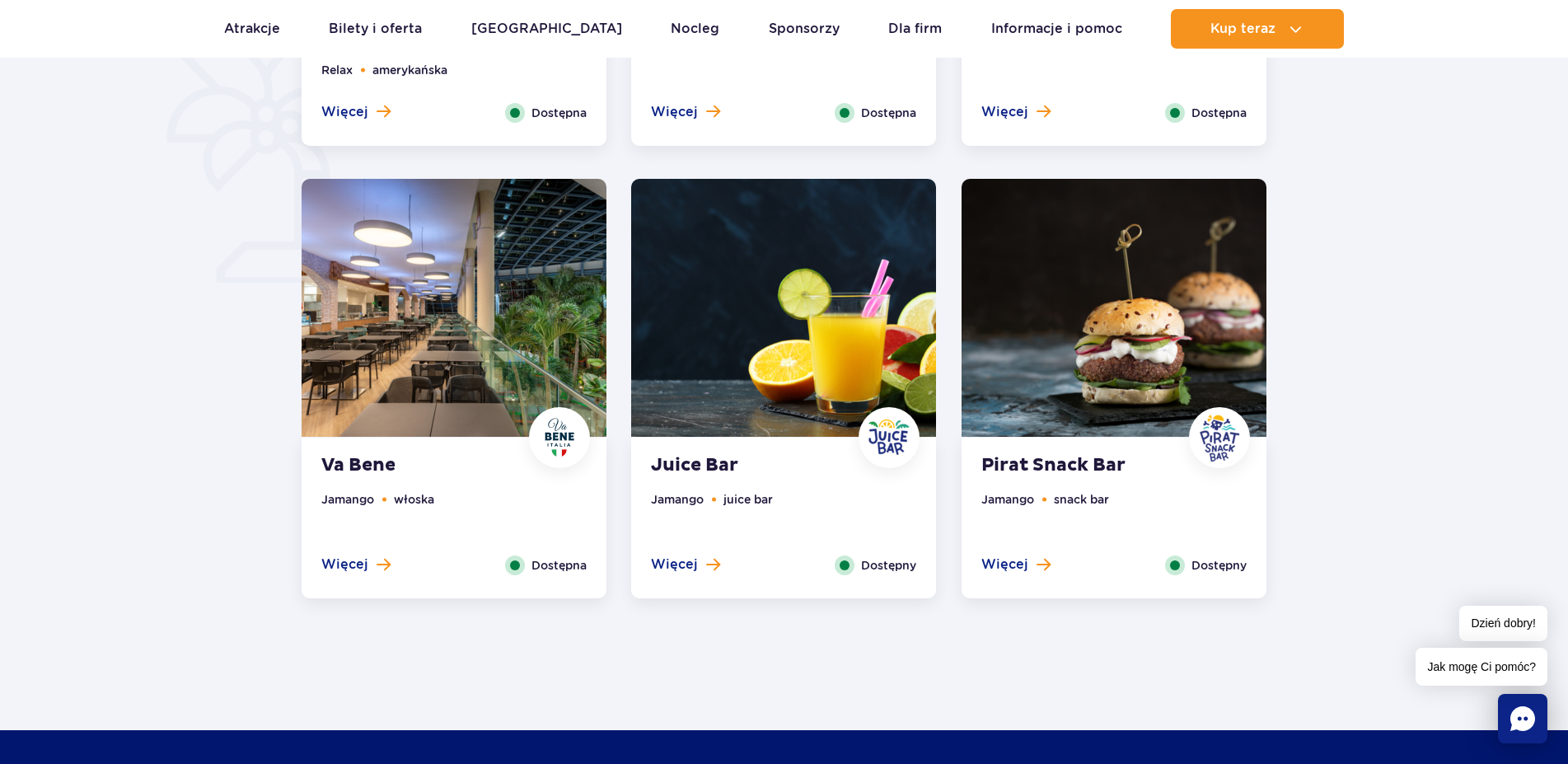
click at [798, 342] on img at bounding box center [784, 307] width 305 height 258
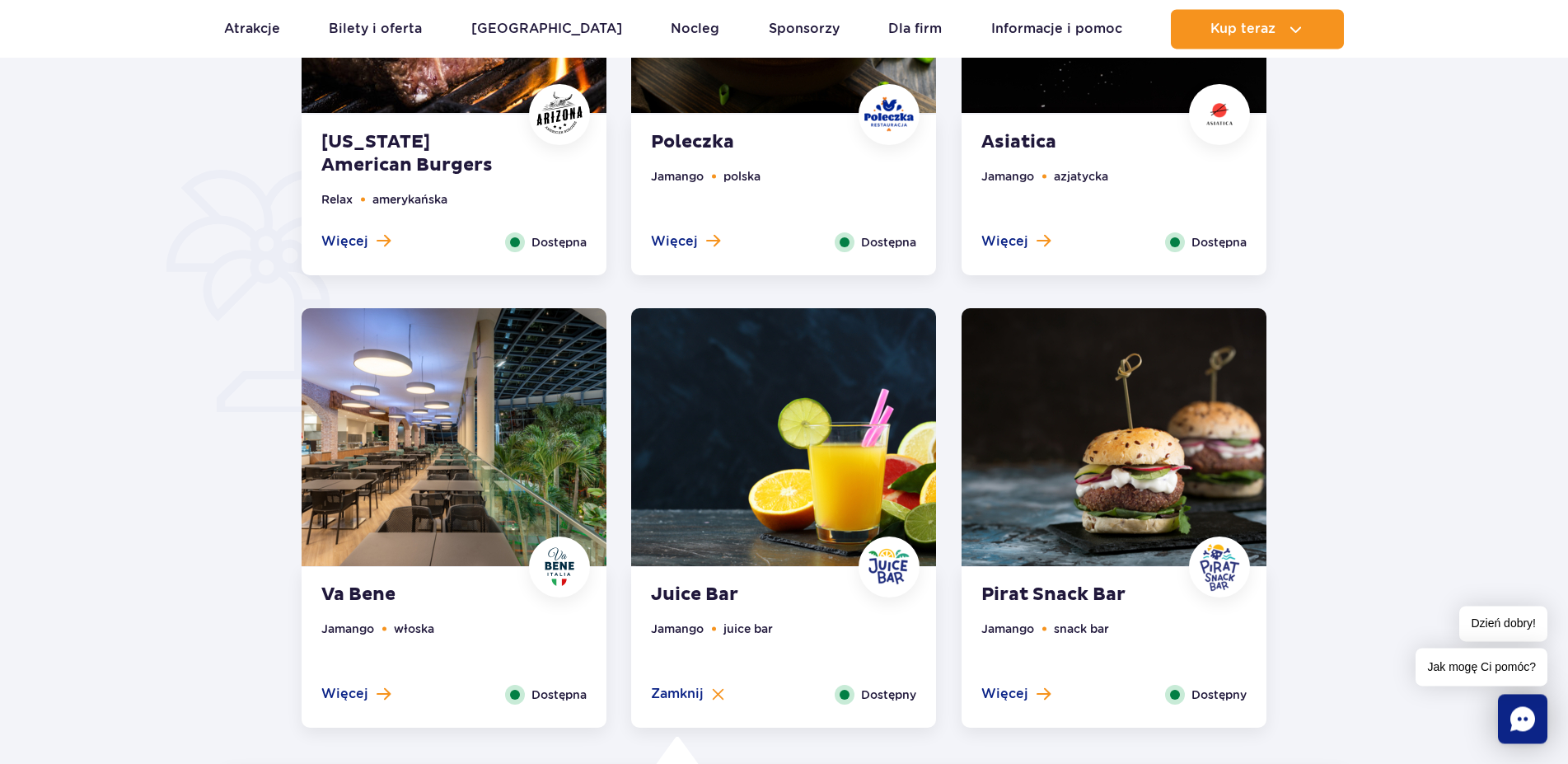
scroll to position [1062, 0]
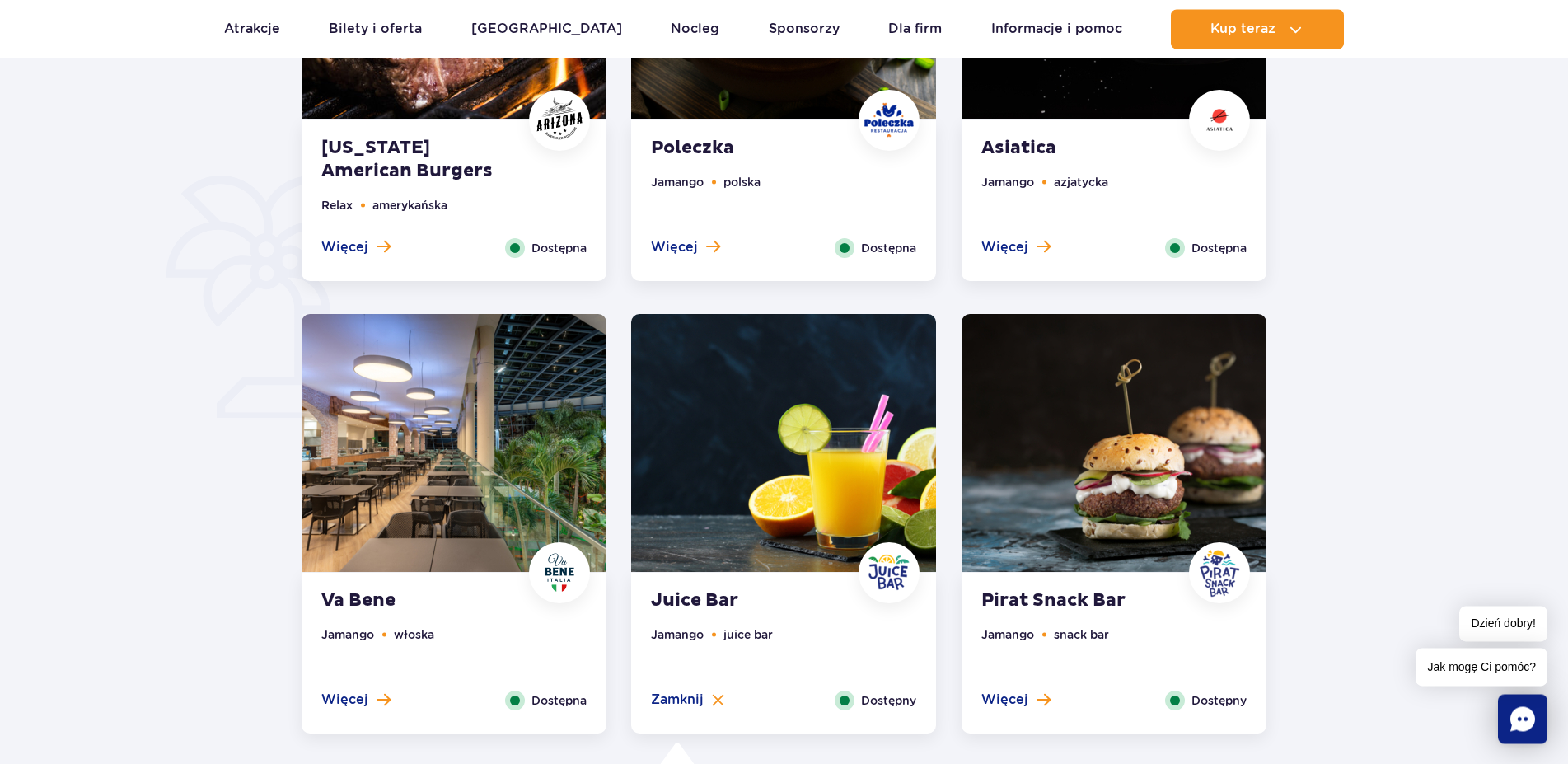
click at [1239, 196] on ul "Jamango azjatycka" at bounding box center [1113, 205] width 266 height 65
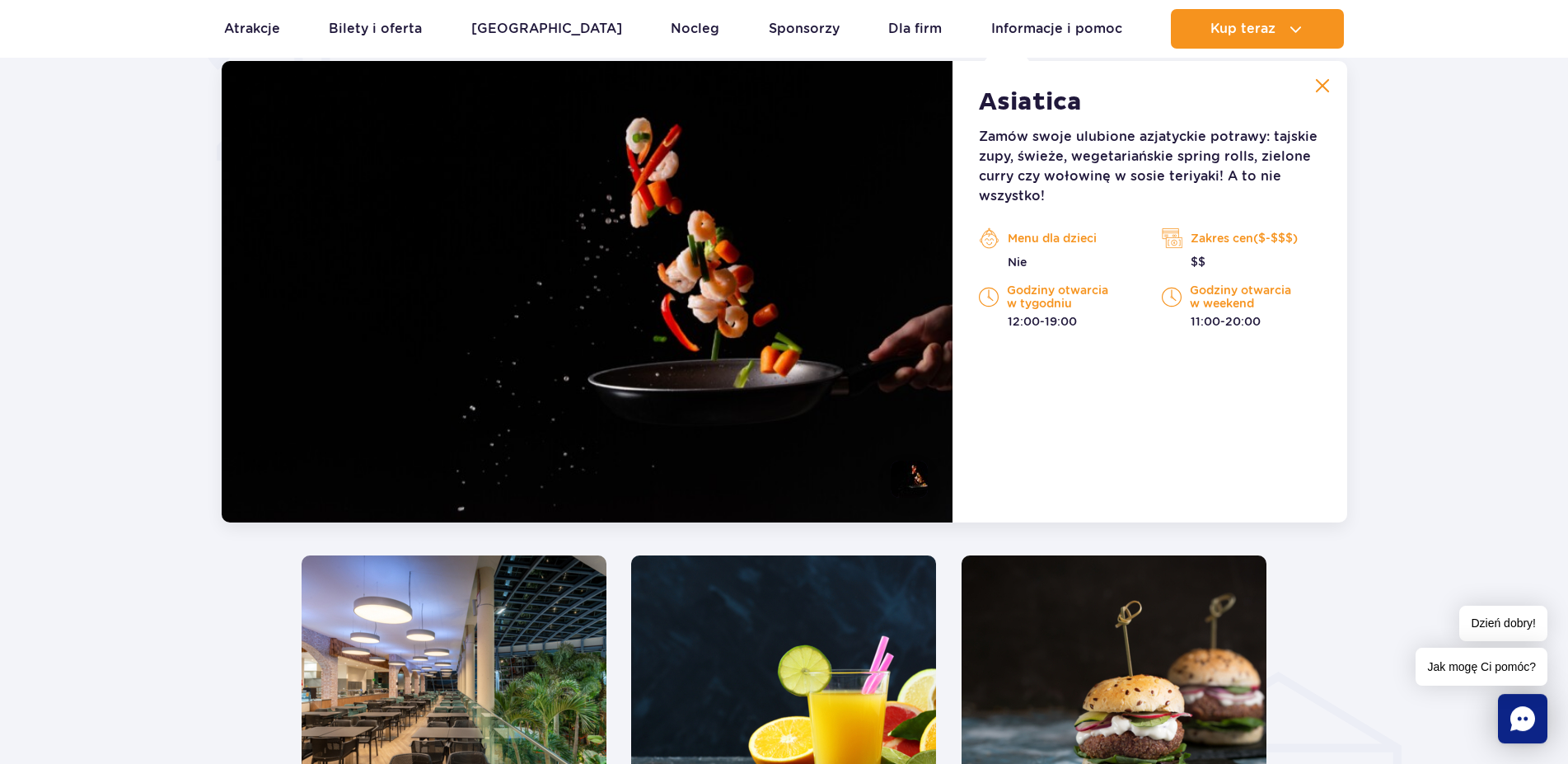
scroll to position [1197, 0]
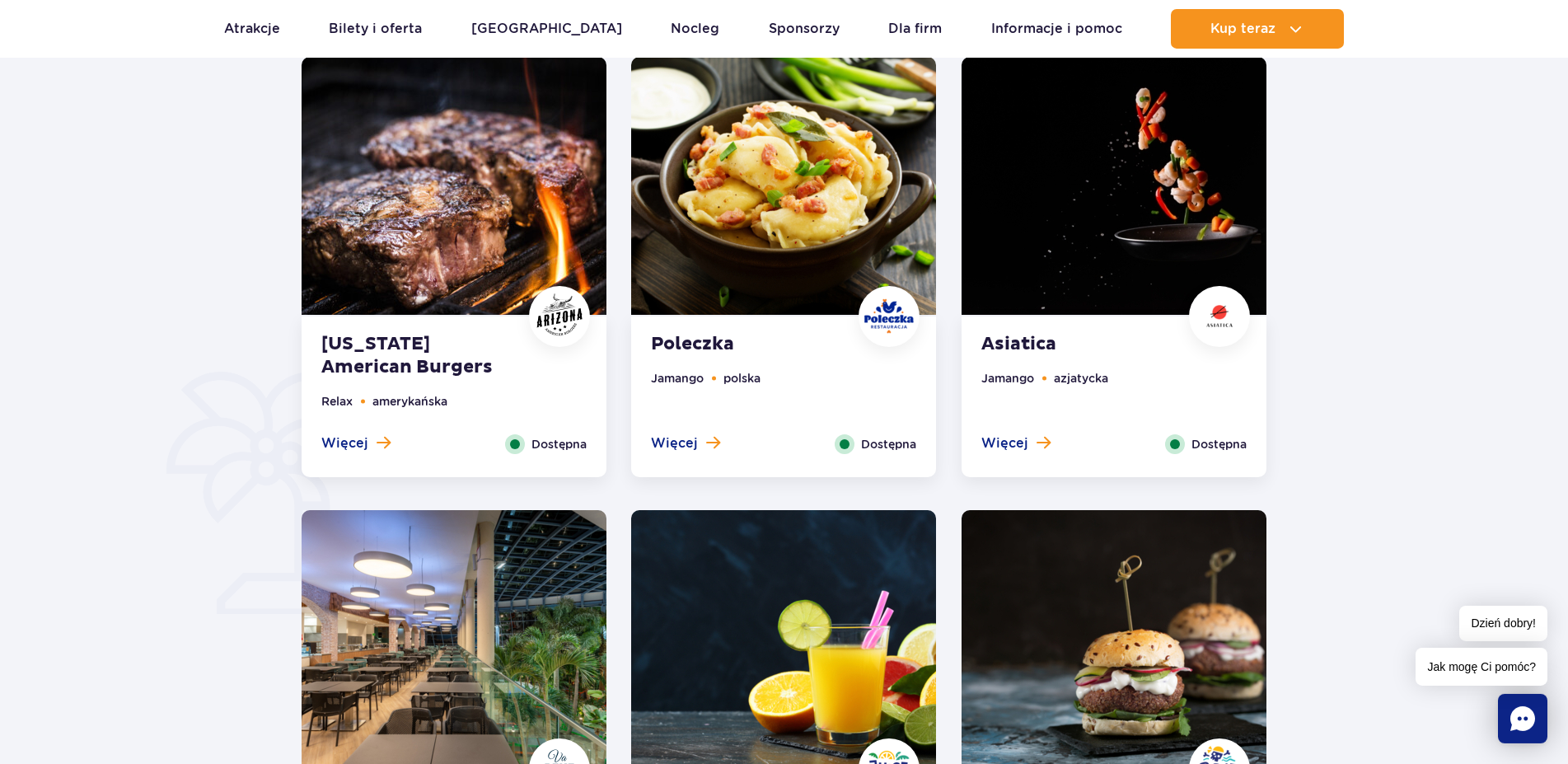
scroll to position [1092, 0]
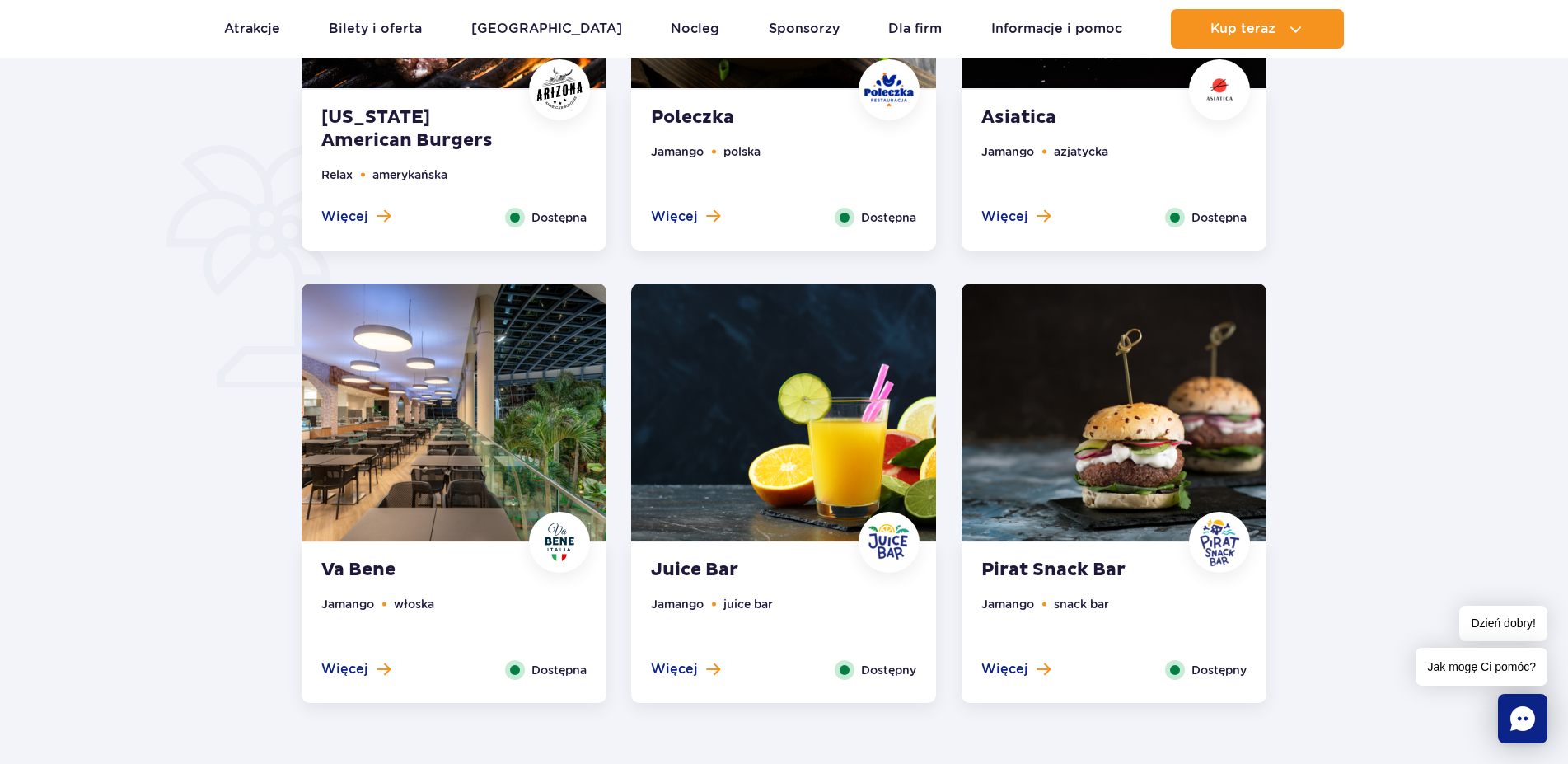
click at [536, 485] on img at bounding box center [455, 412] width 305 height 258
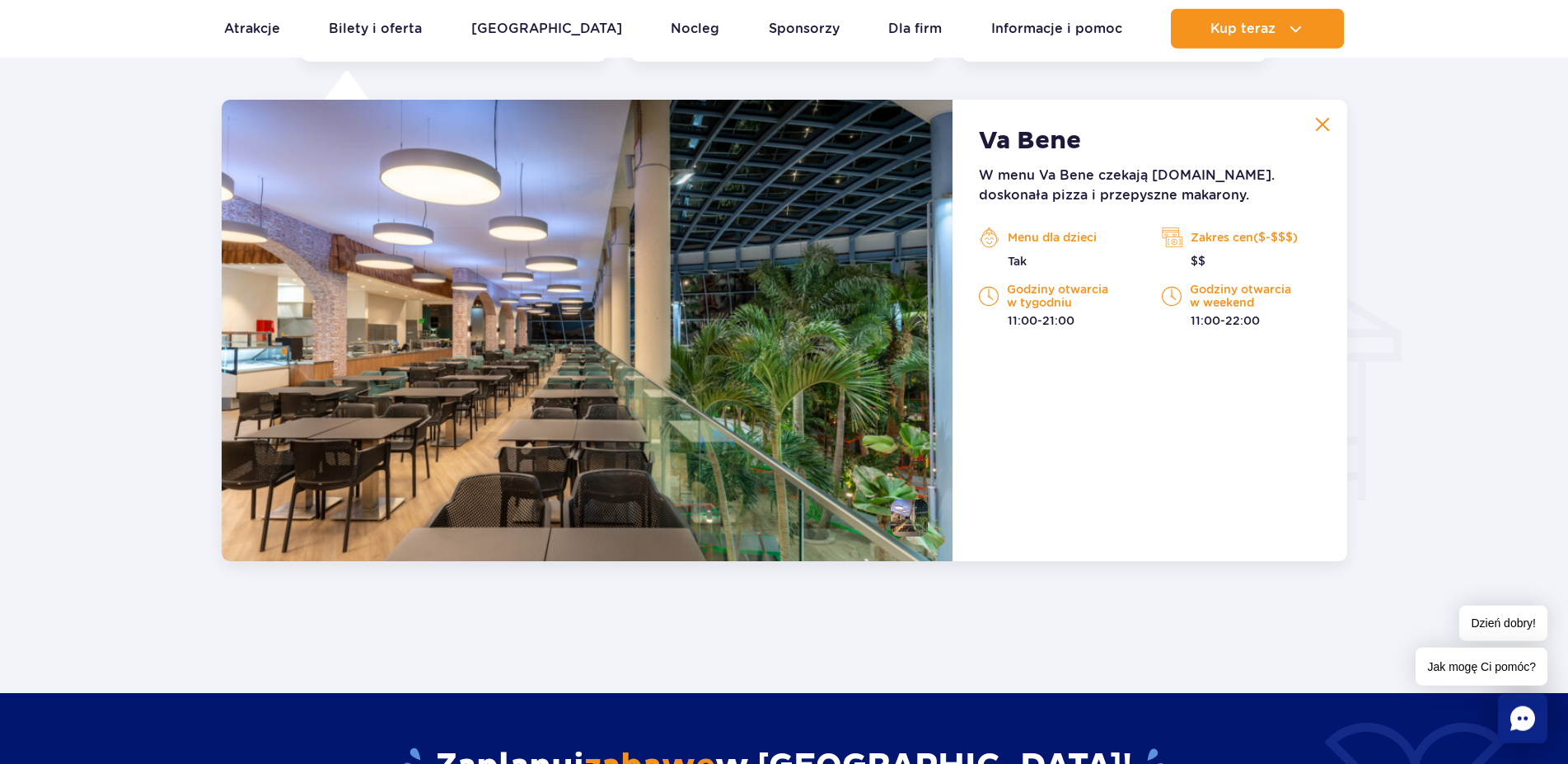
scroll to position [1734, 0]
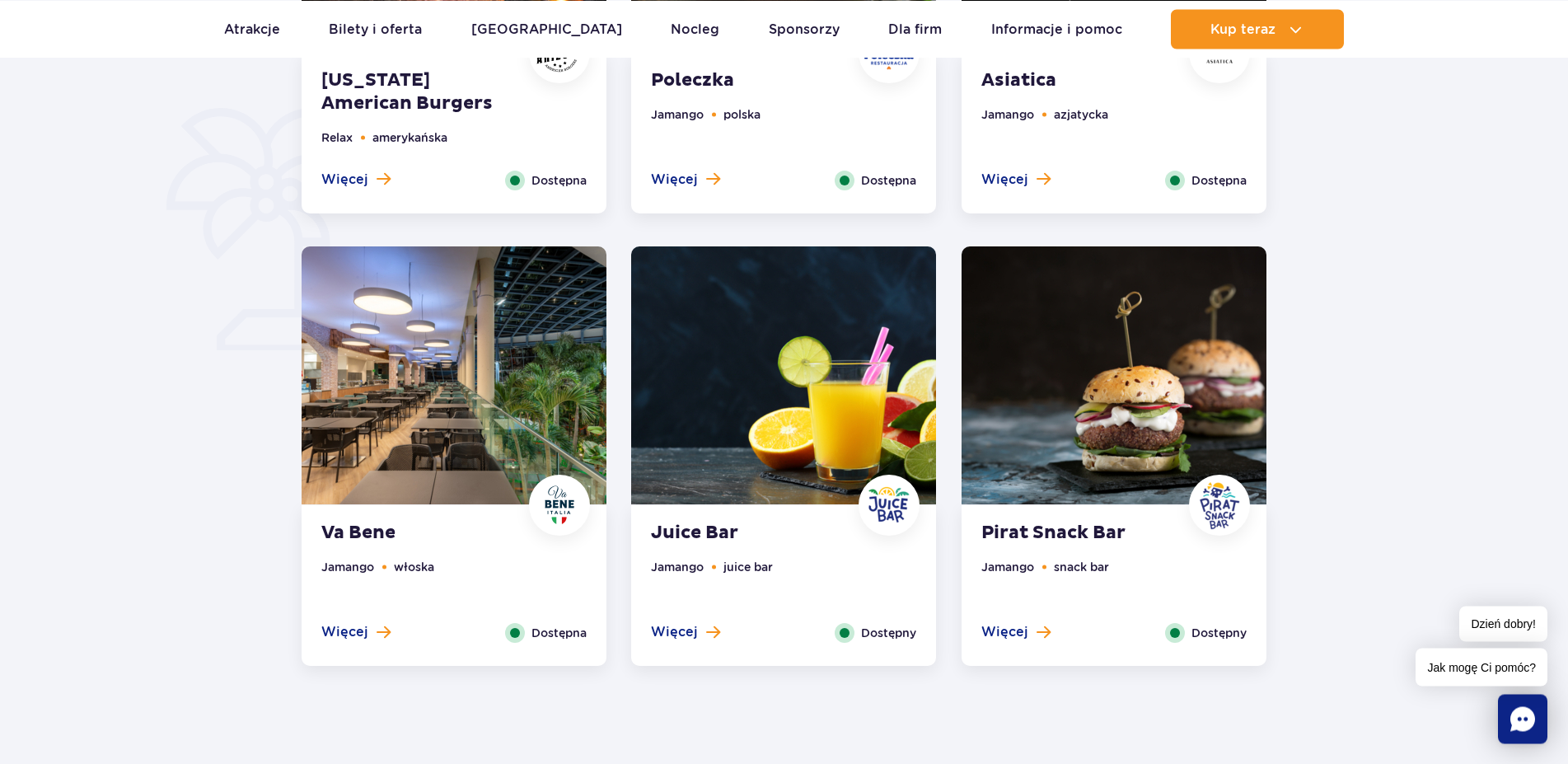
scroll to position [1344, 0]
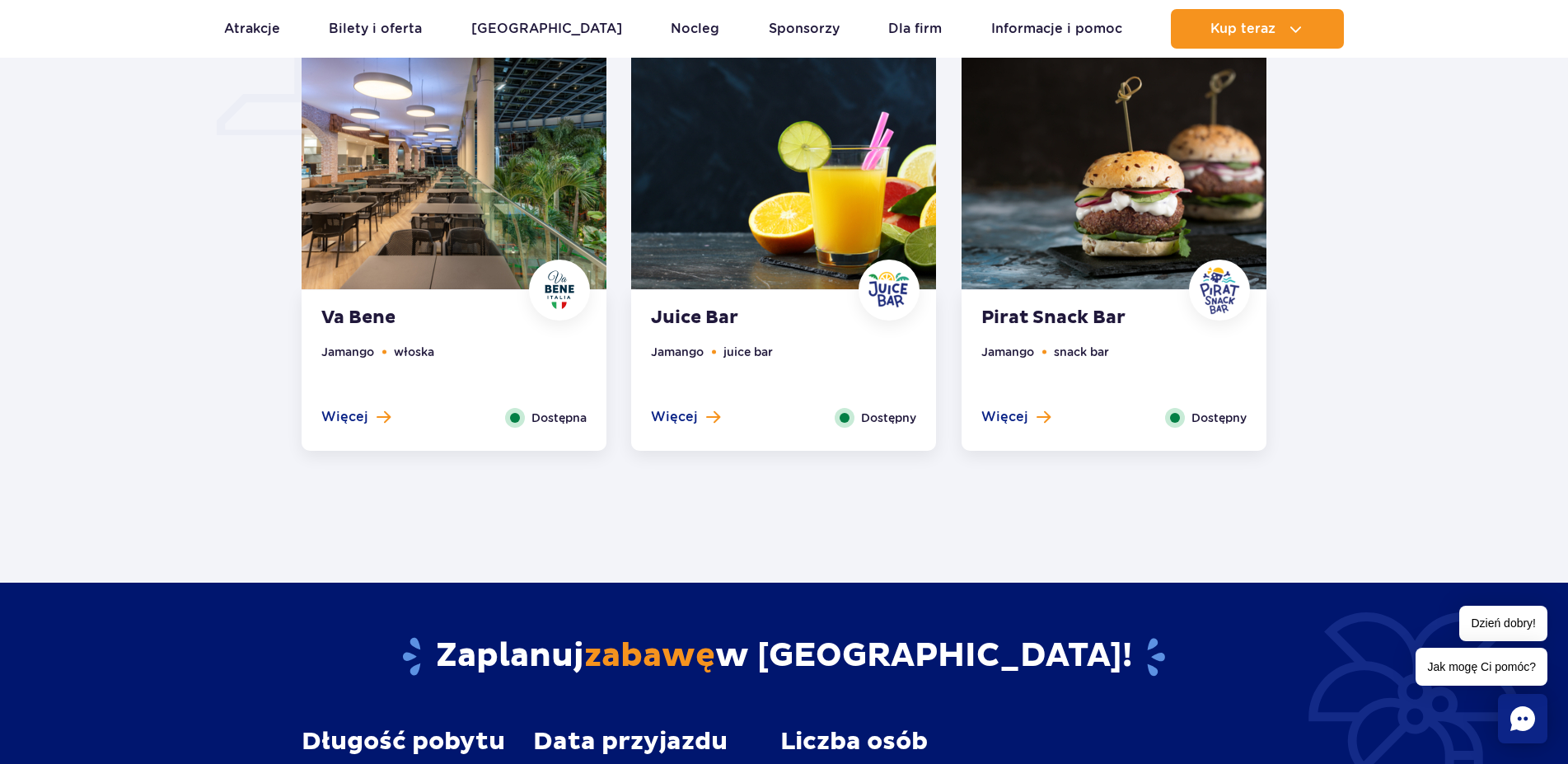
click at [1129, 238] on img at bounding box center [1114, 160] width 305 height 258
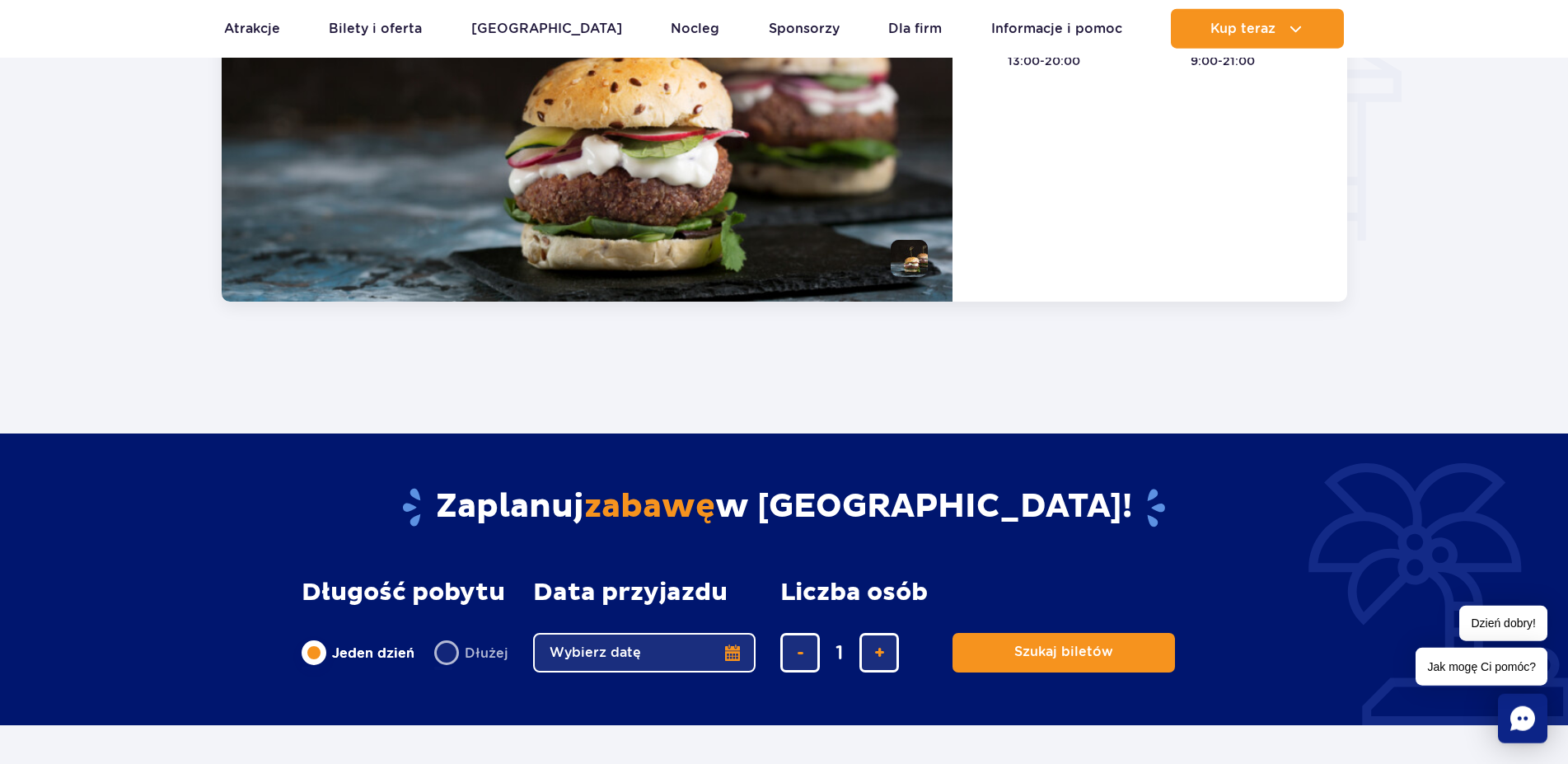
scroll to position [2070, 0]
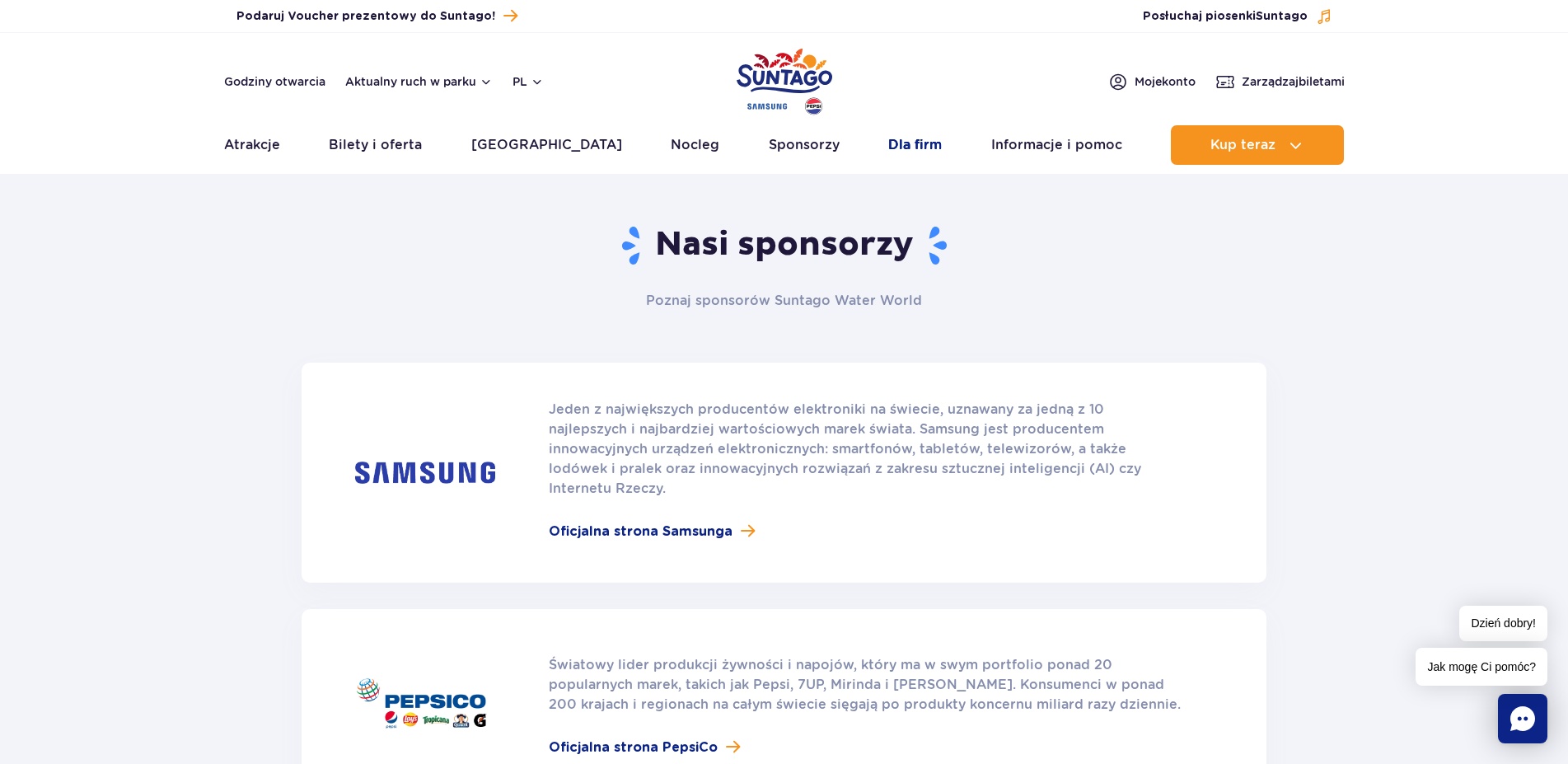
click at [905, 148] on link "Dla firm" at bounding box center [915, 145] width 54 height 39
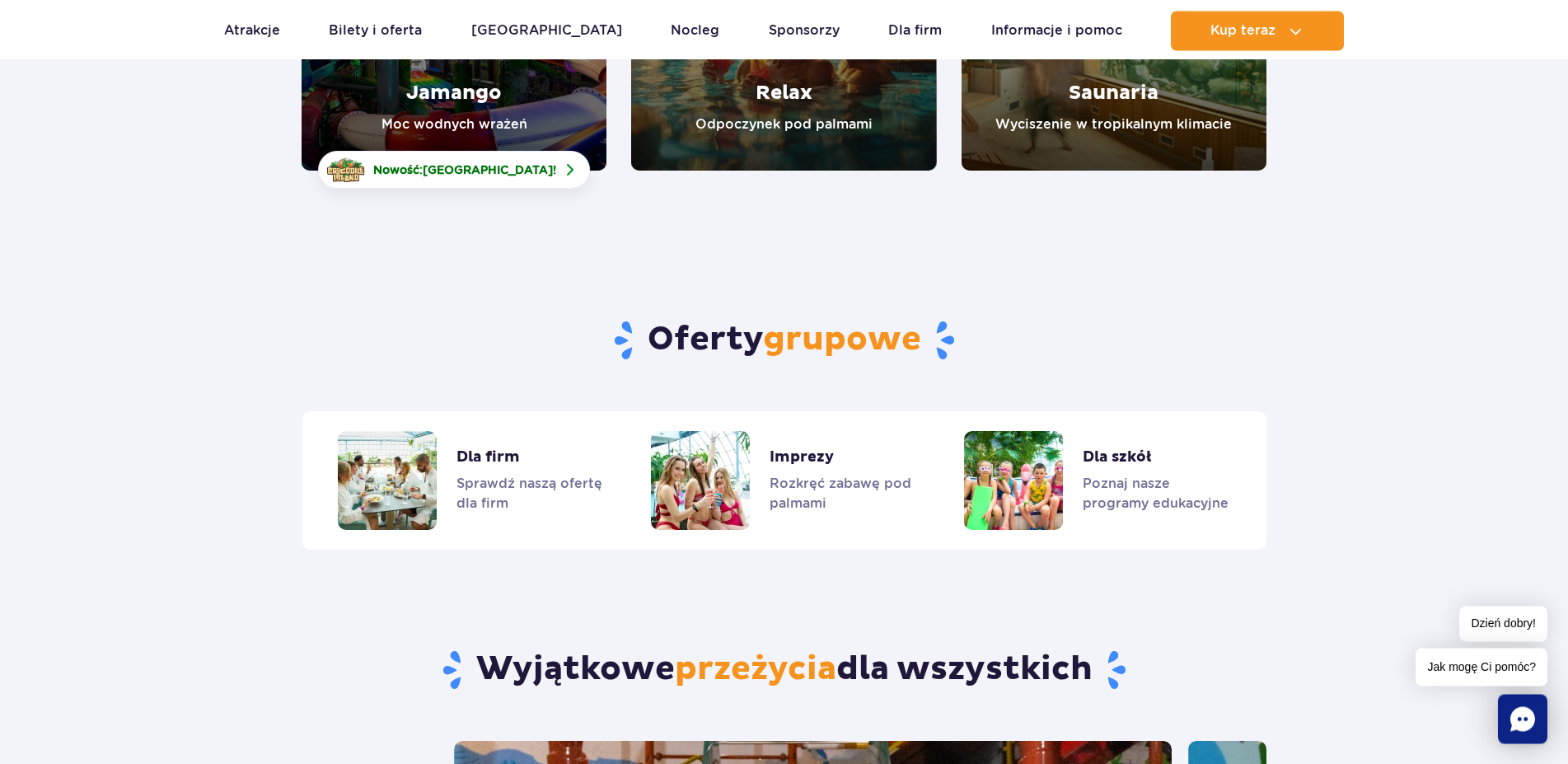
scroll to position [3832, 0]
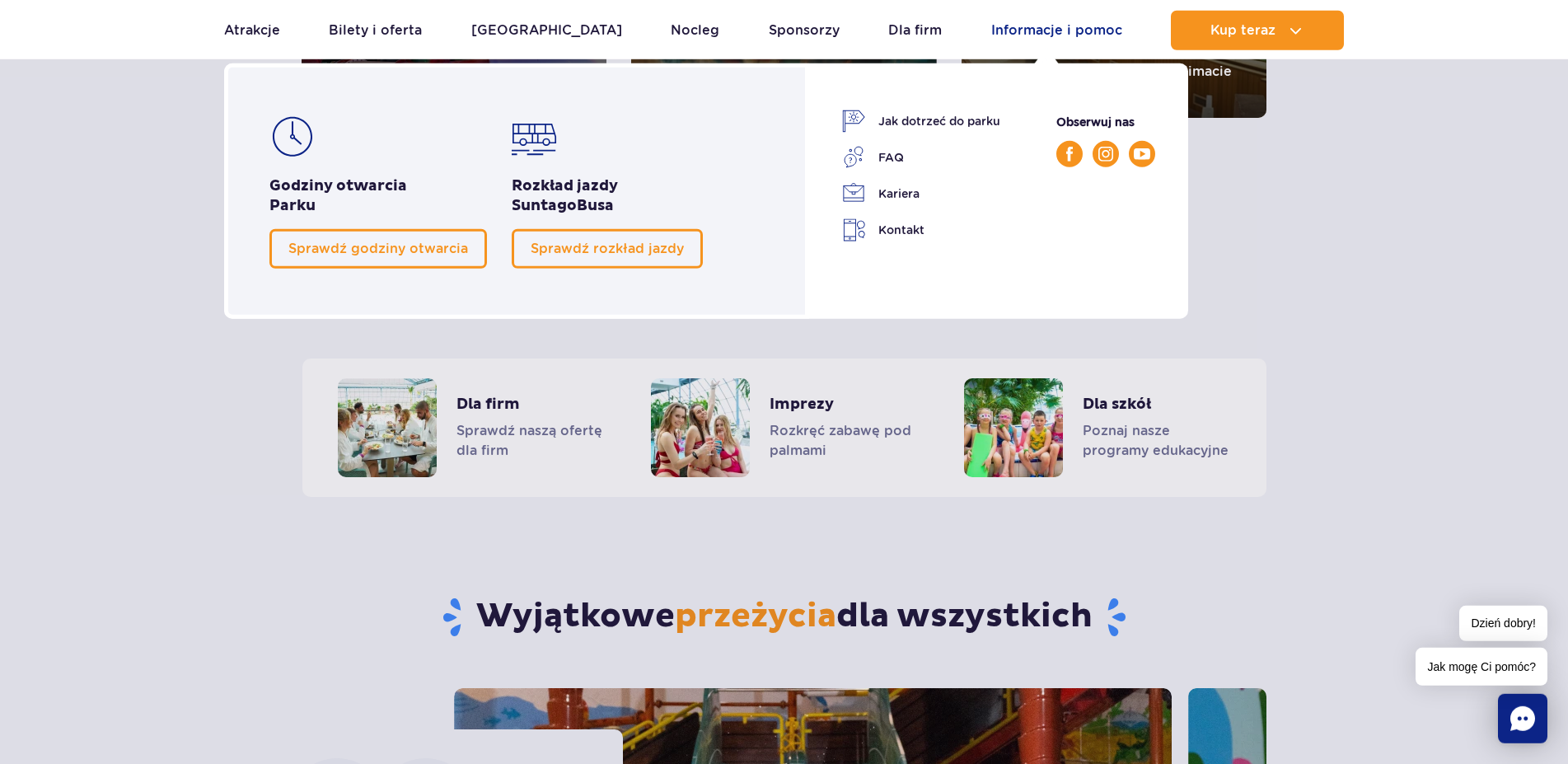
click at [1024, 32] on link "Informacje i pomoc" at bounding box center [1057, 30] width 131 height 39
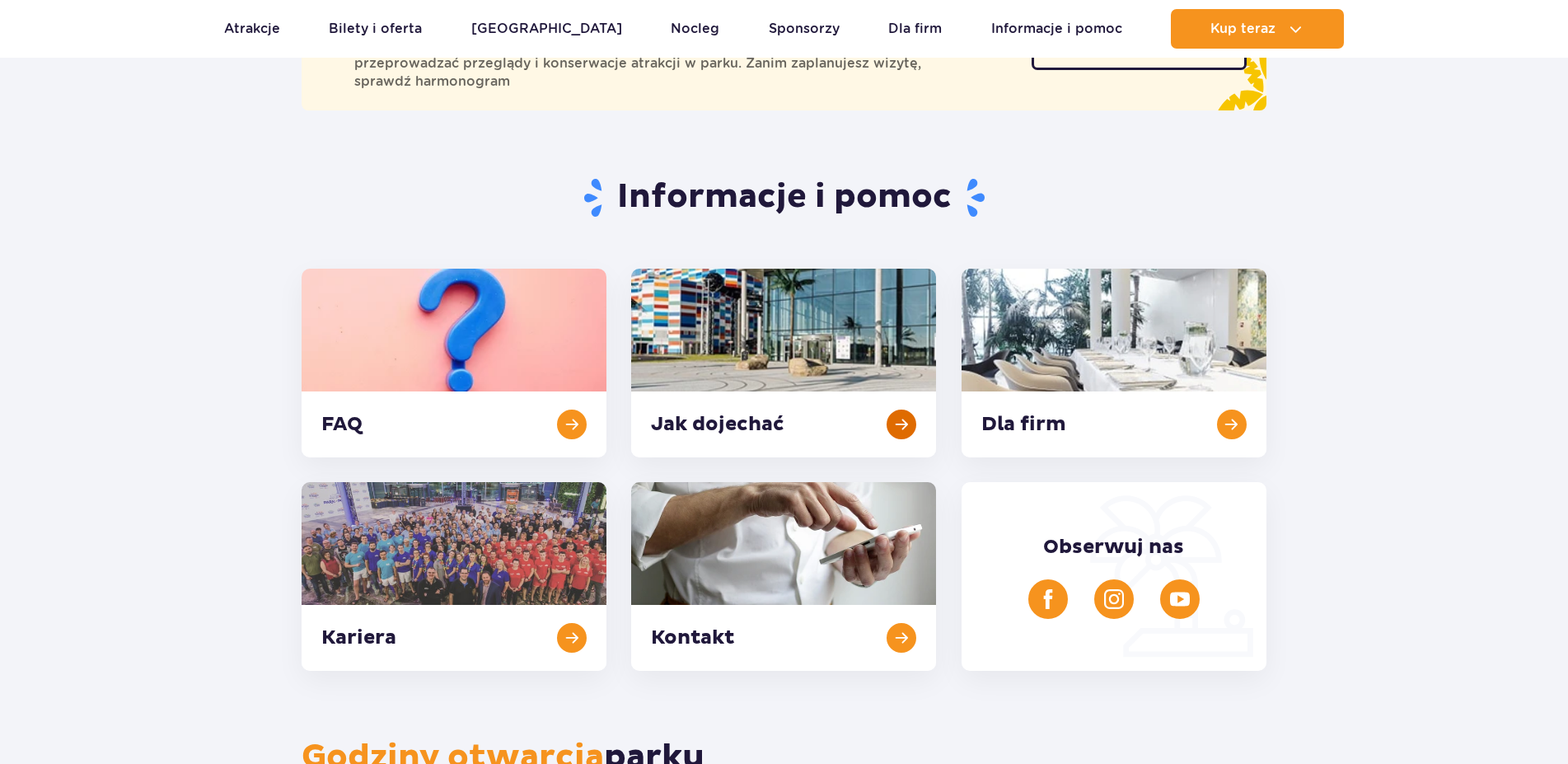
scroll to position [252, 0]
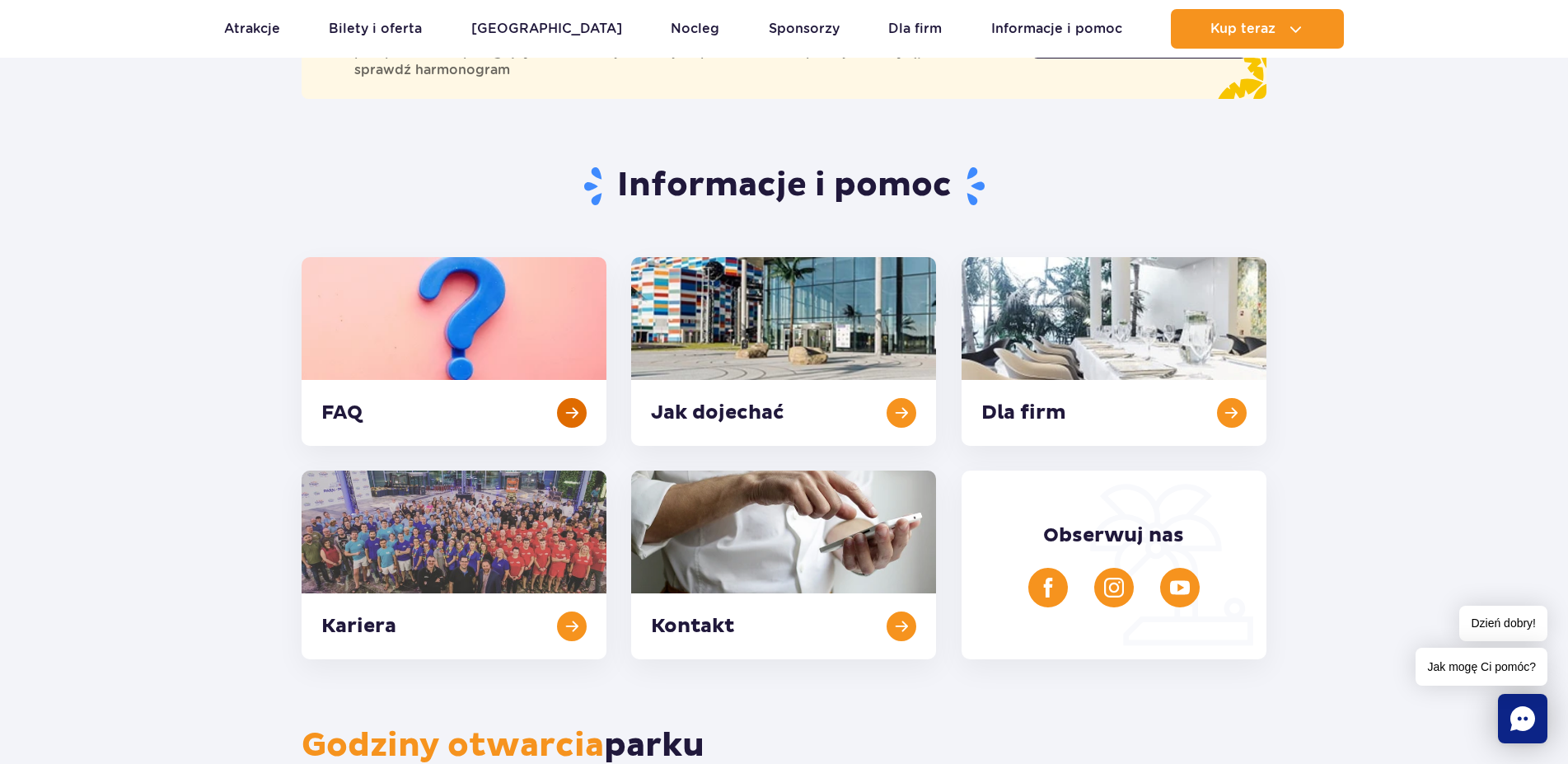
click at [572, 408] on link at bounding box center [455, 351] width 305 height 189
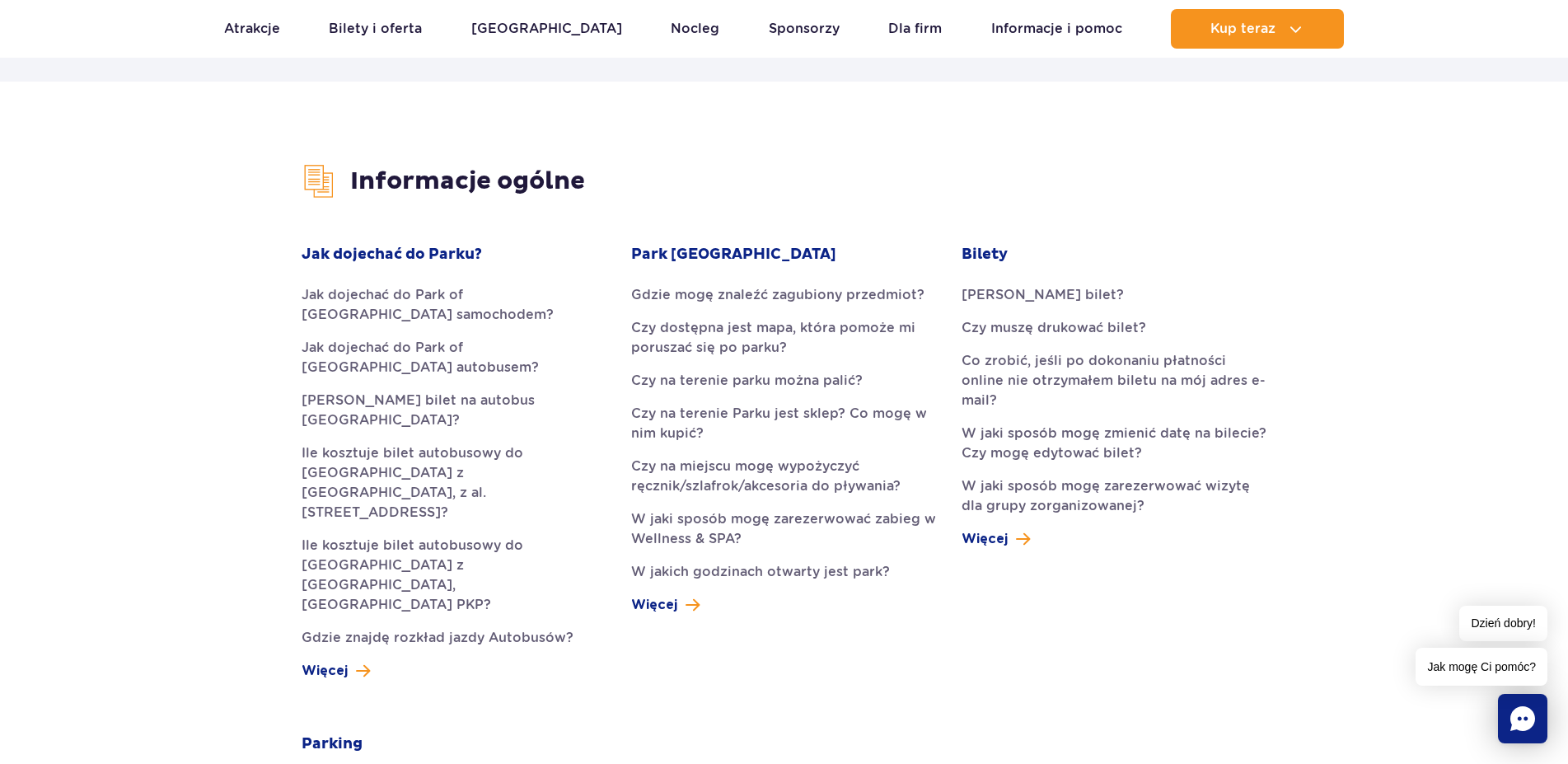
scroll to position [504, 0]
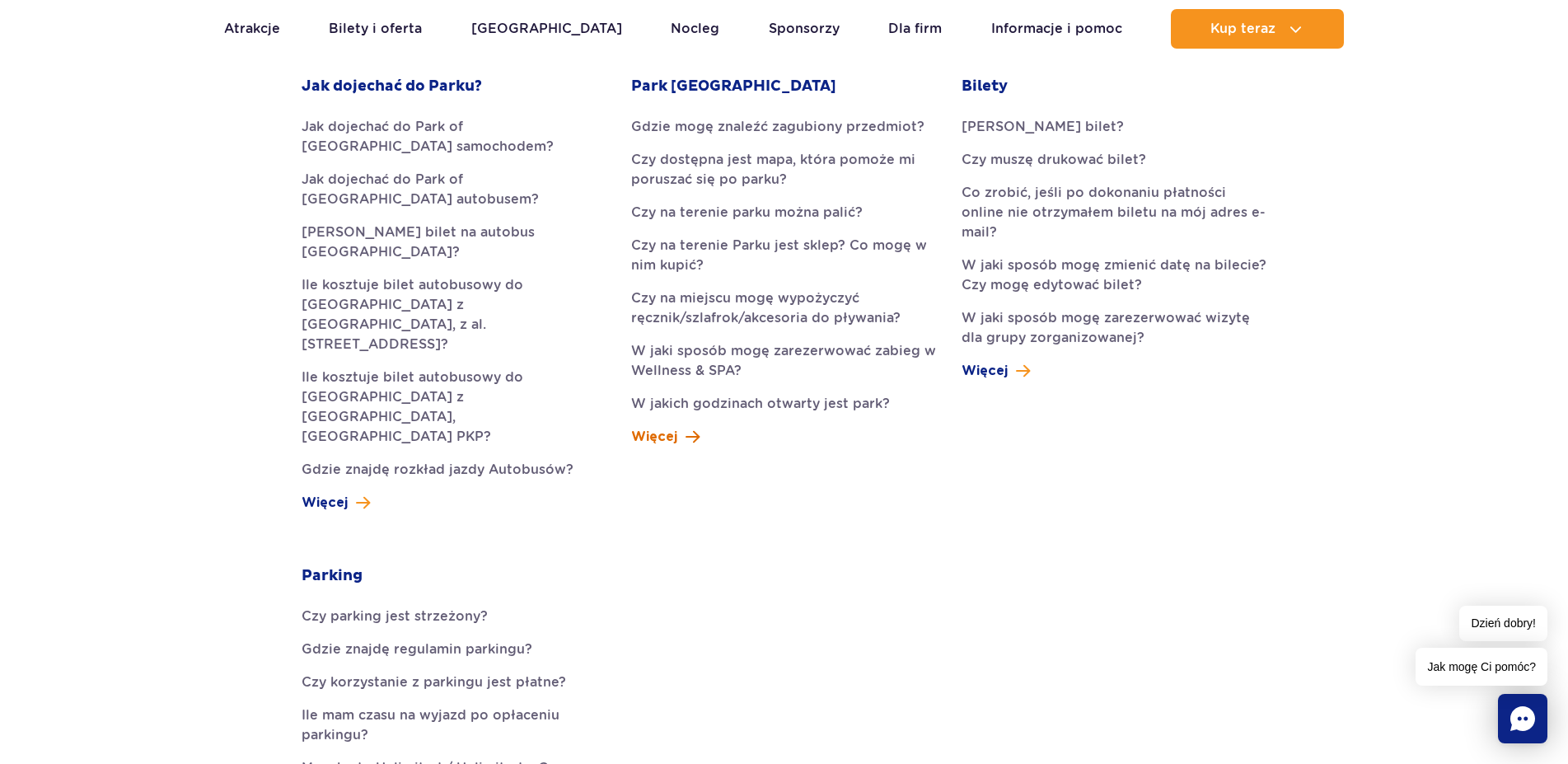
click at [688, 439] on span at bounding box center [692, 436] width 14 height 20
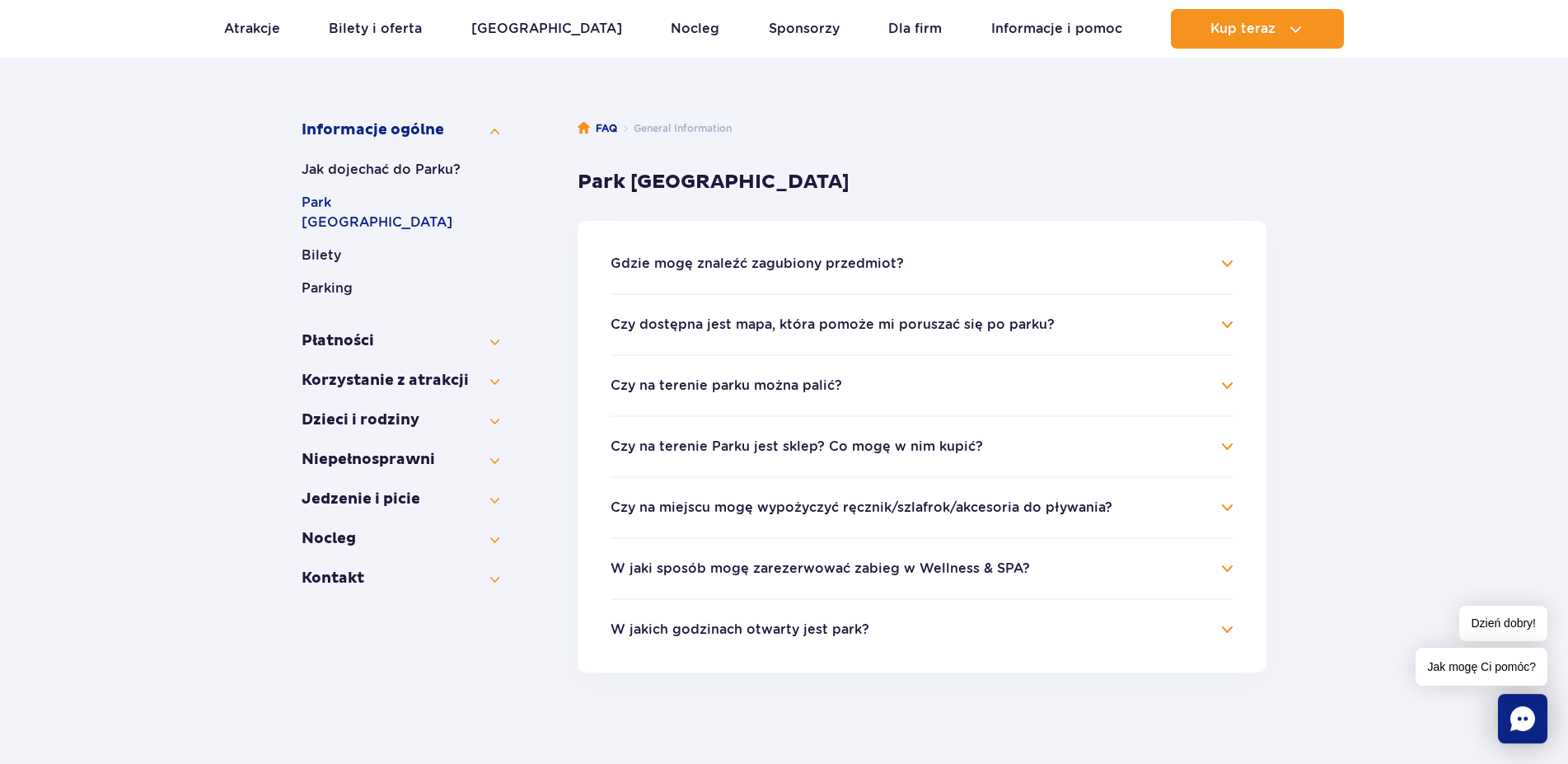
scroll to position [252, 0]
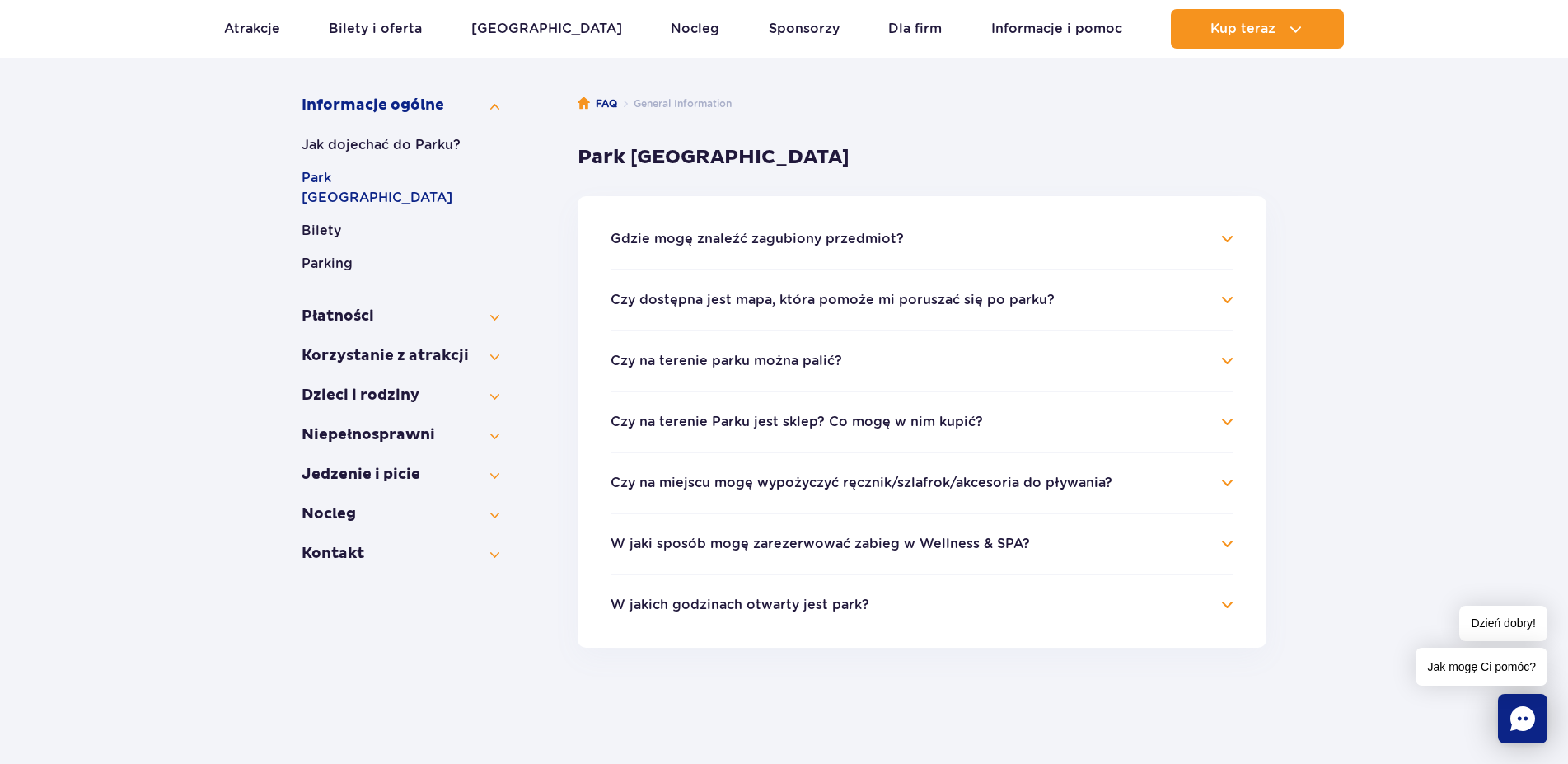
click at [1217, 479] on h4 "Czy na miejscu mogę wypożyczyć ręcznik/szlafrok/akcesoria do pływania?" at bounding box center [923, 482] width 623 height 20
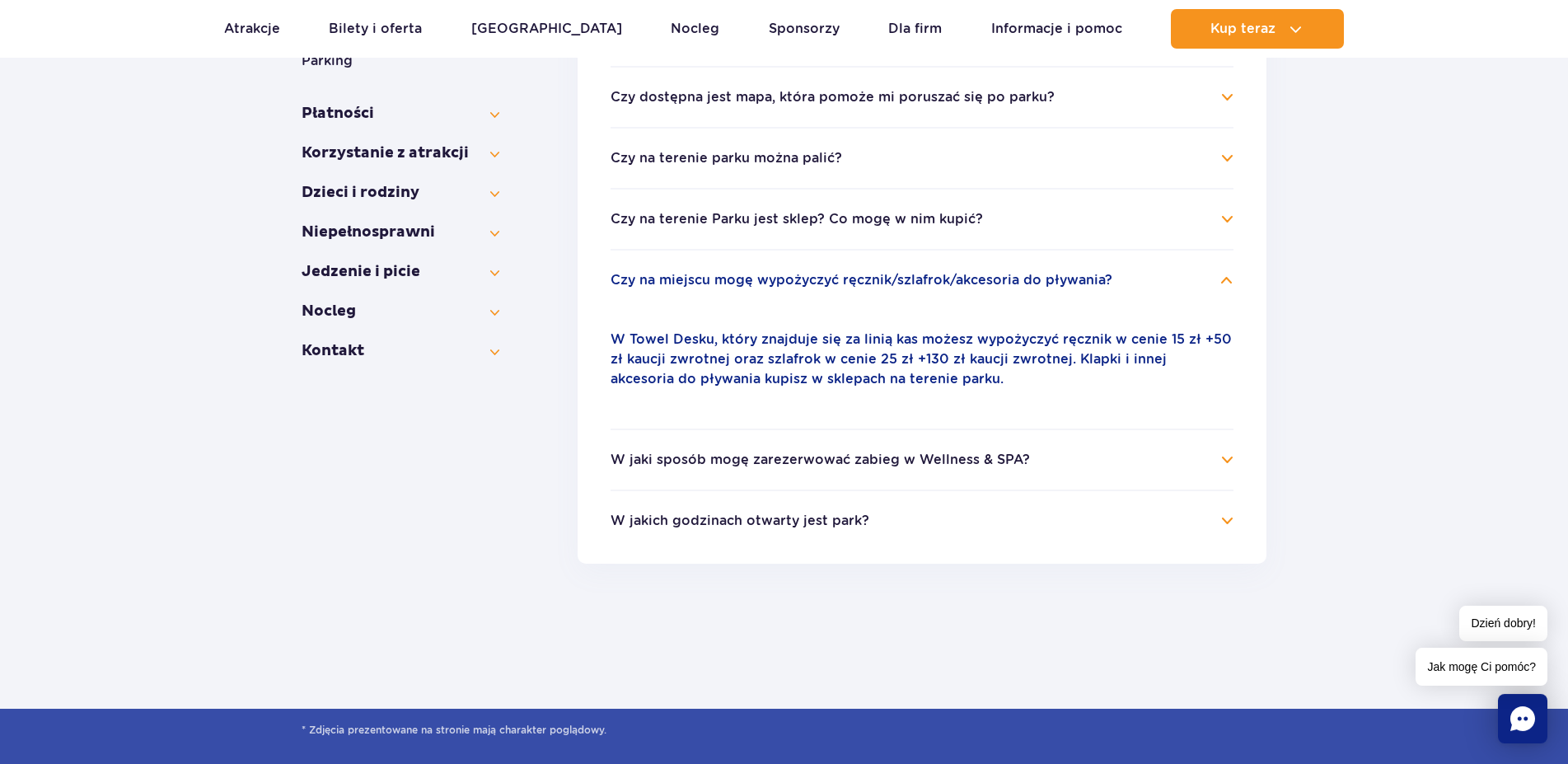
scroll to position [504, 0]
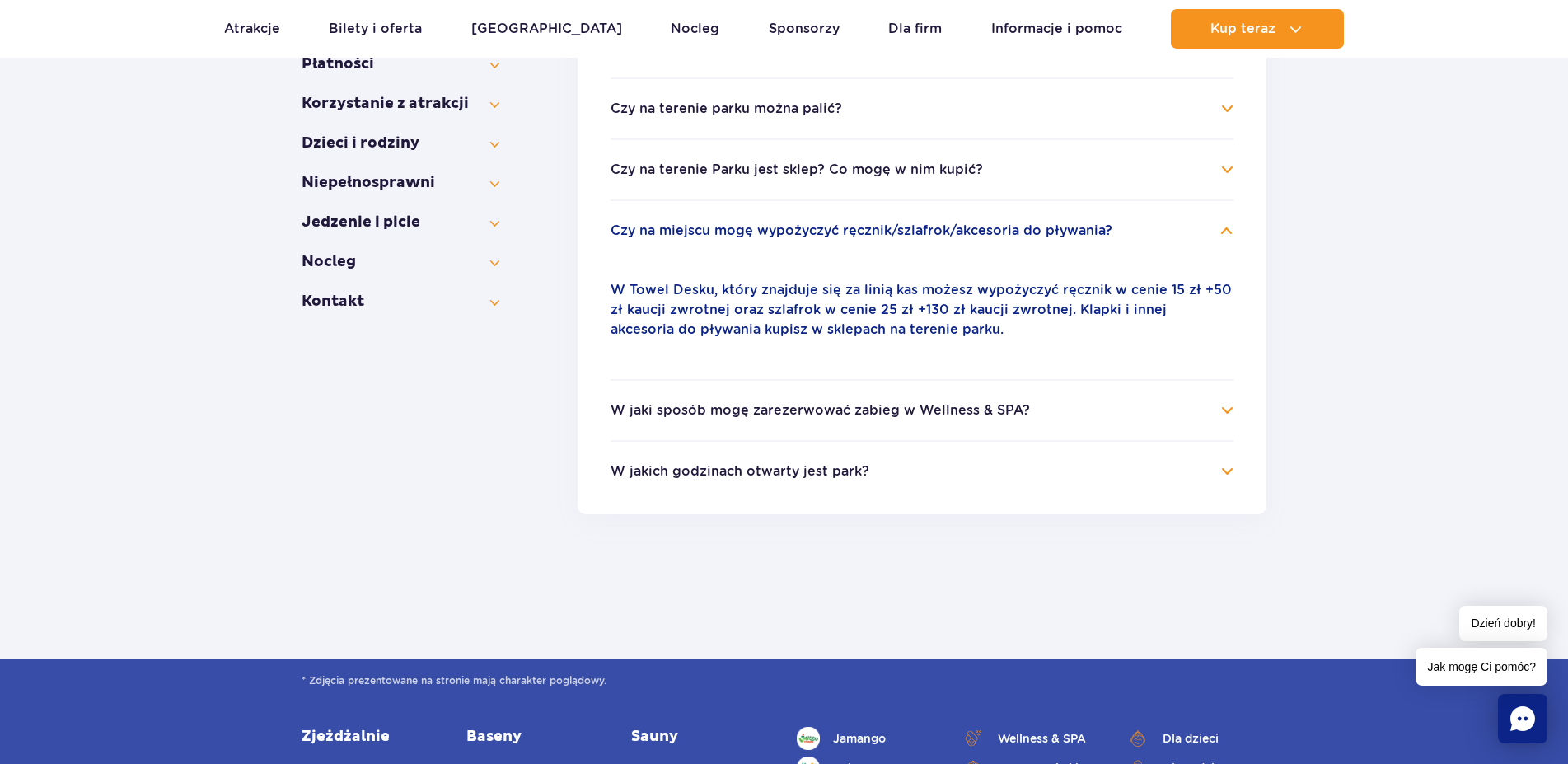
click at [1228, 411] on h4 "W jaki sposób mogę zarezerwować zabieg w Wellness & SPA?" at bounding box center [923, 410] width 623 height 20
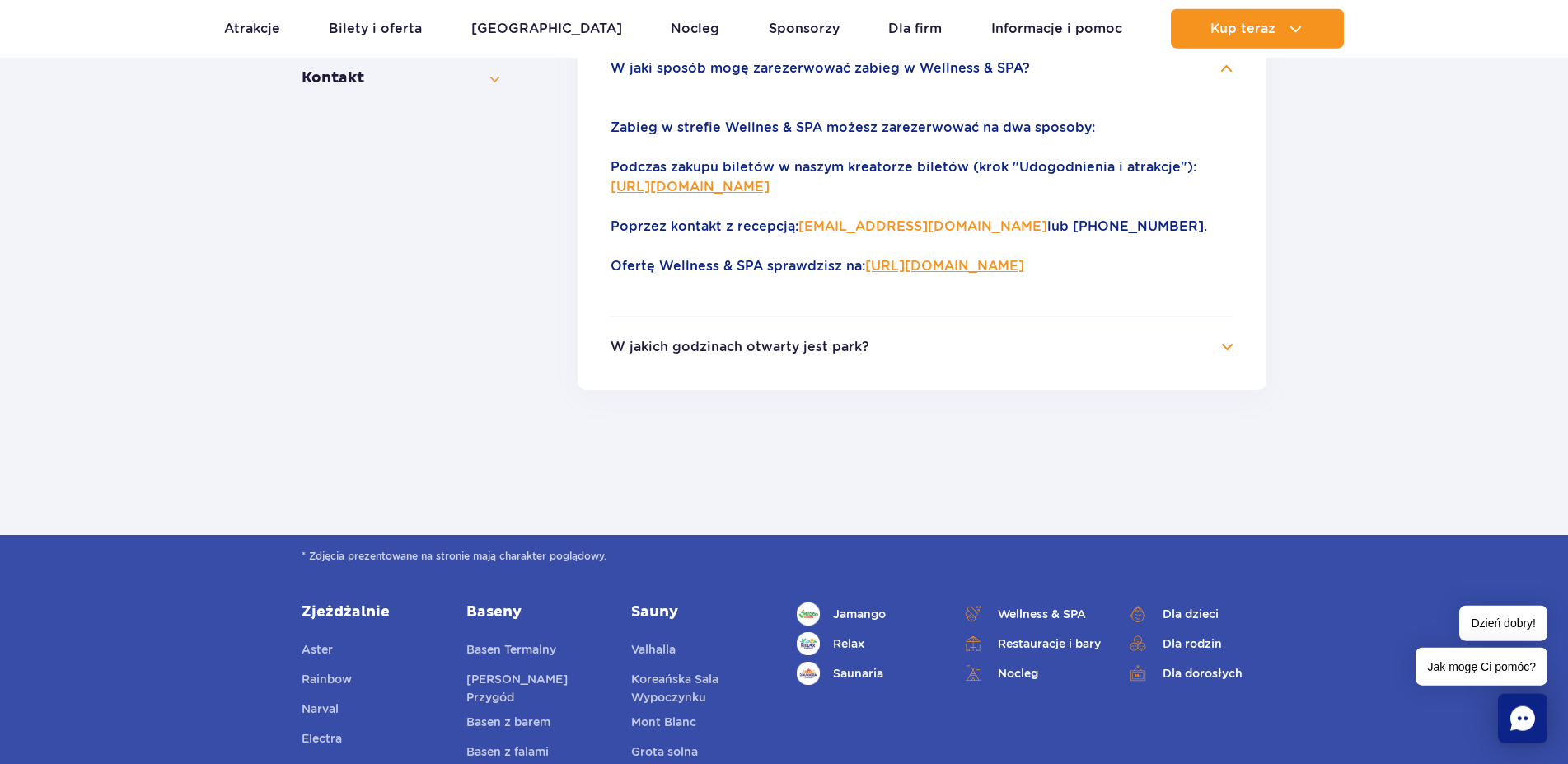
scroll to position [756, 0]
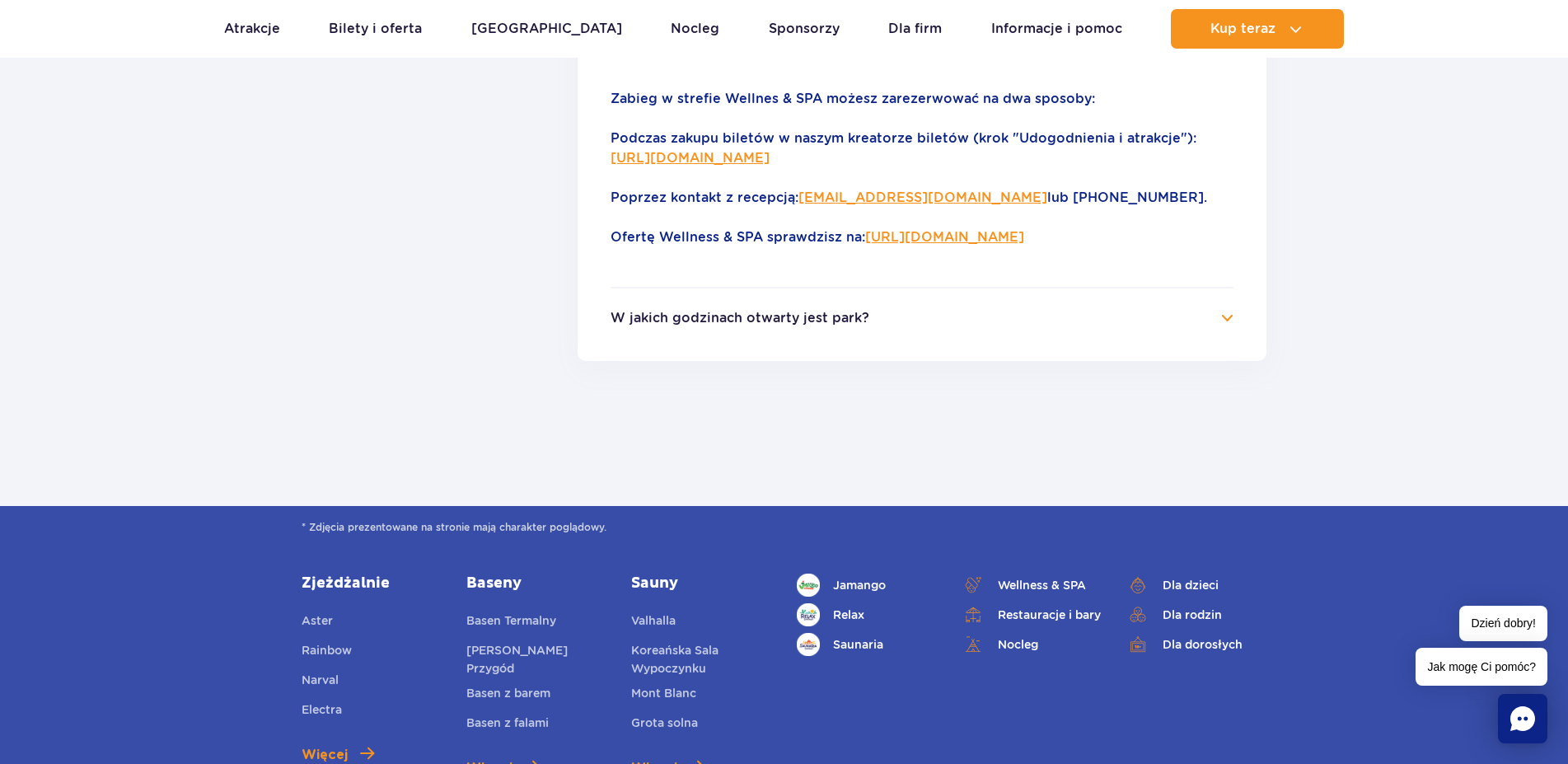
click at [1231, 317] on h4 "W jakich godzinach otwarty jest park?" at bounding box center [923, 317] width 623 height 20
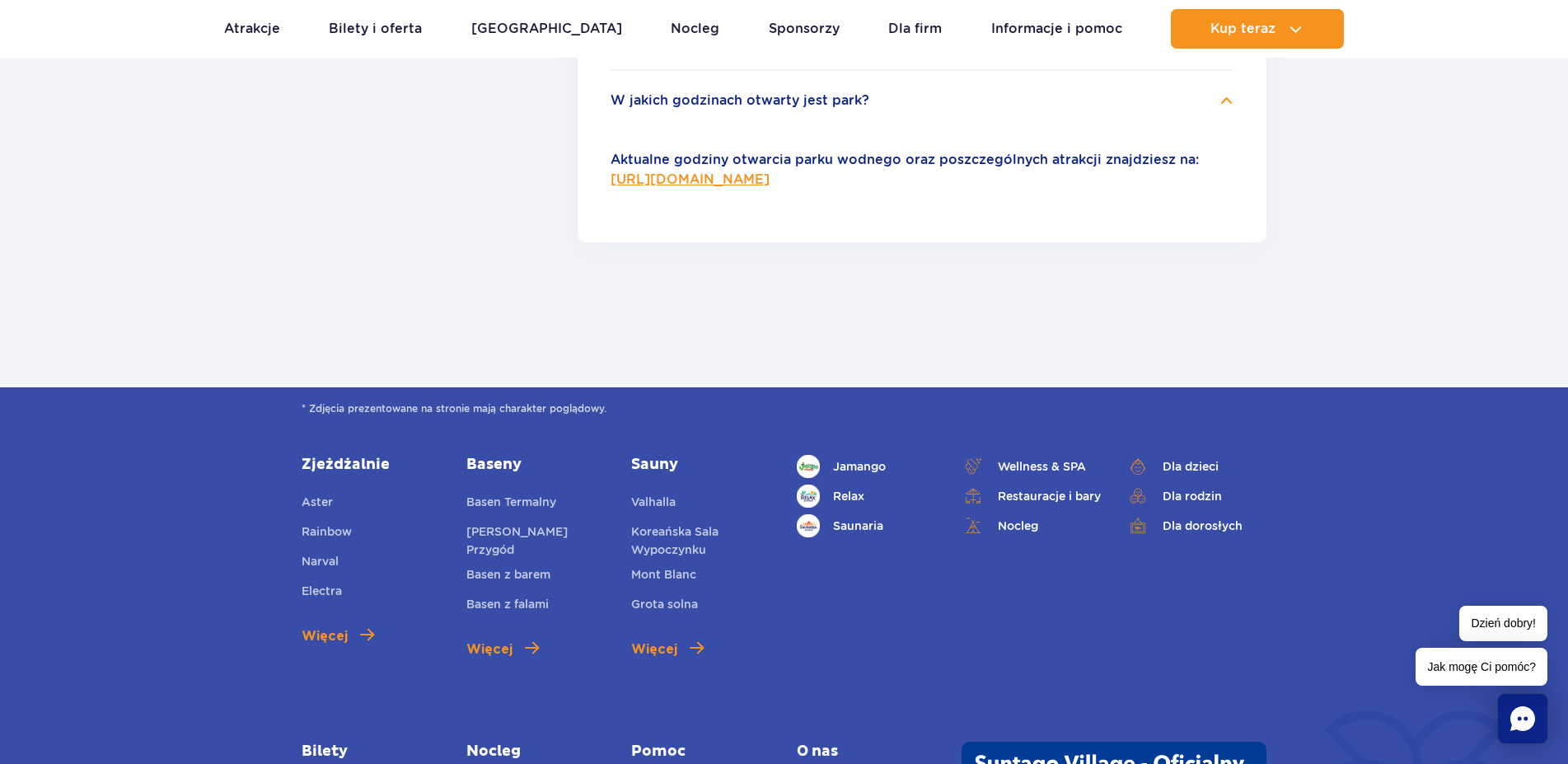
click at [764, 178] on link "https://parkofpoland.com/pl/informacje" at bounding box center [690, 179] width 159 height 15
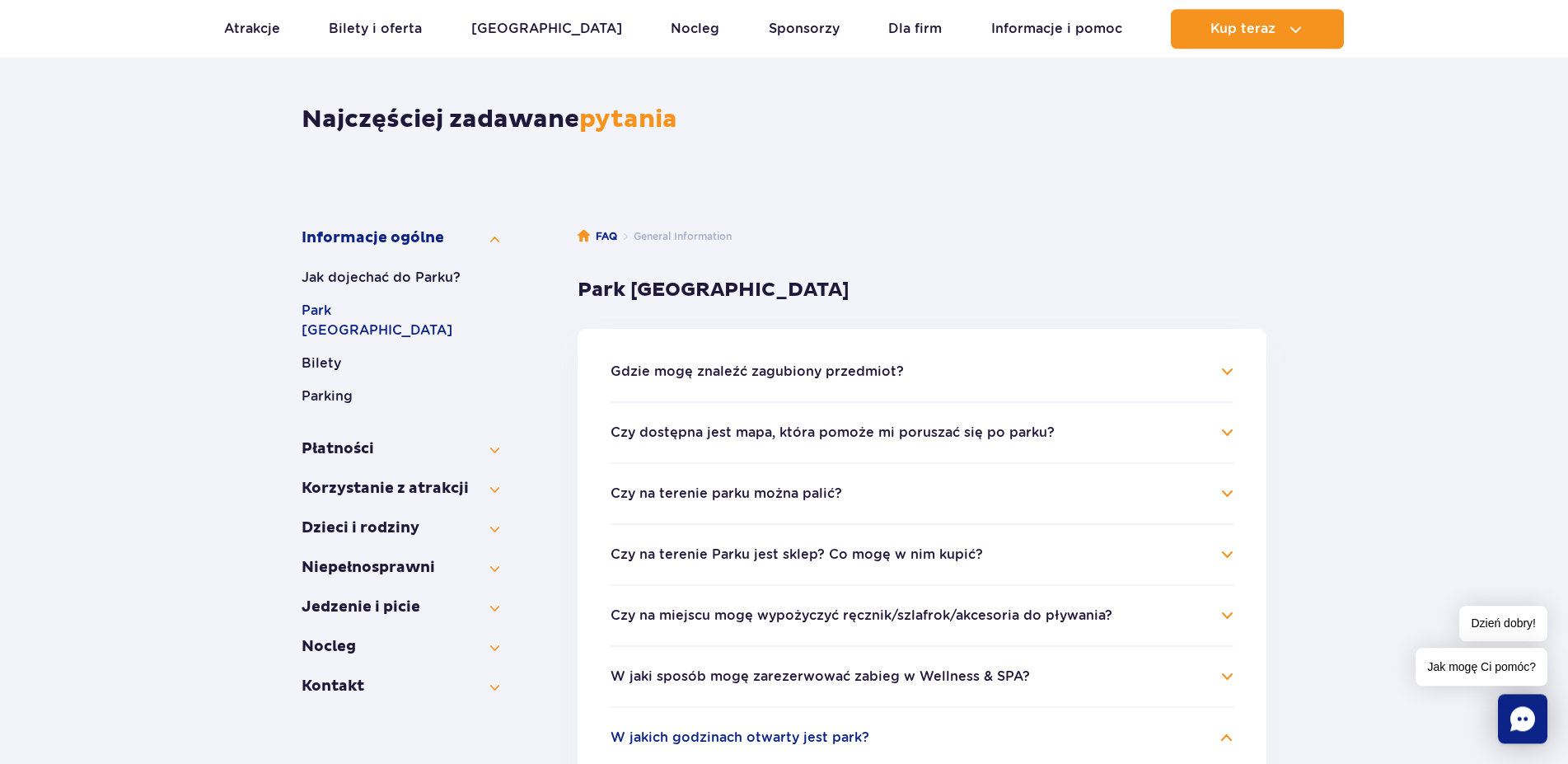
scroll to position [168, 0]
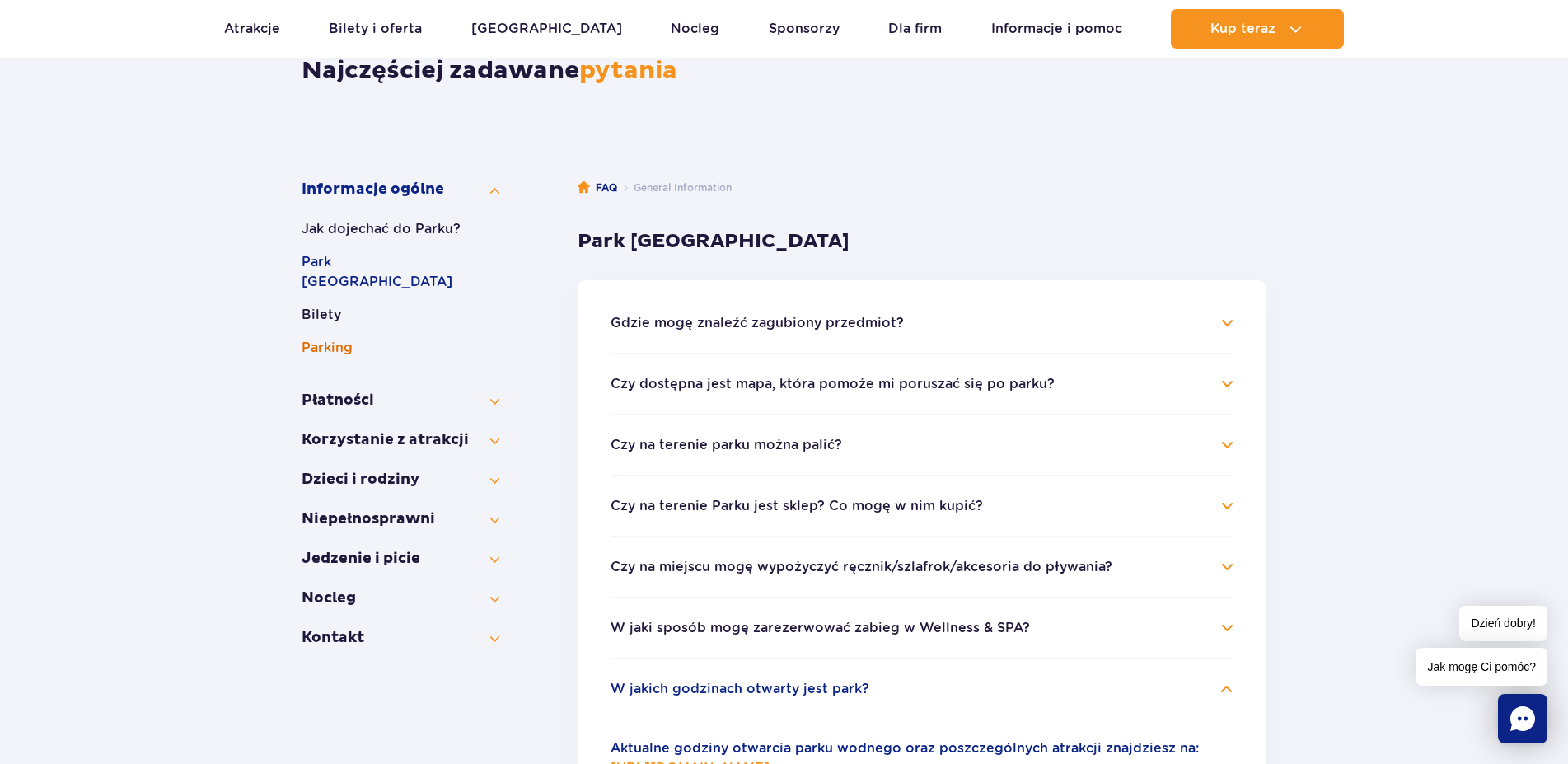
click at [331, 337] on button "Parking" at bounding box center [401, 347] width 198 height 20
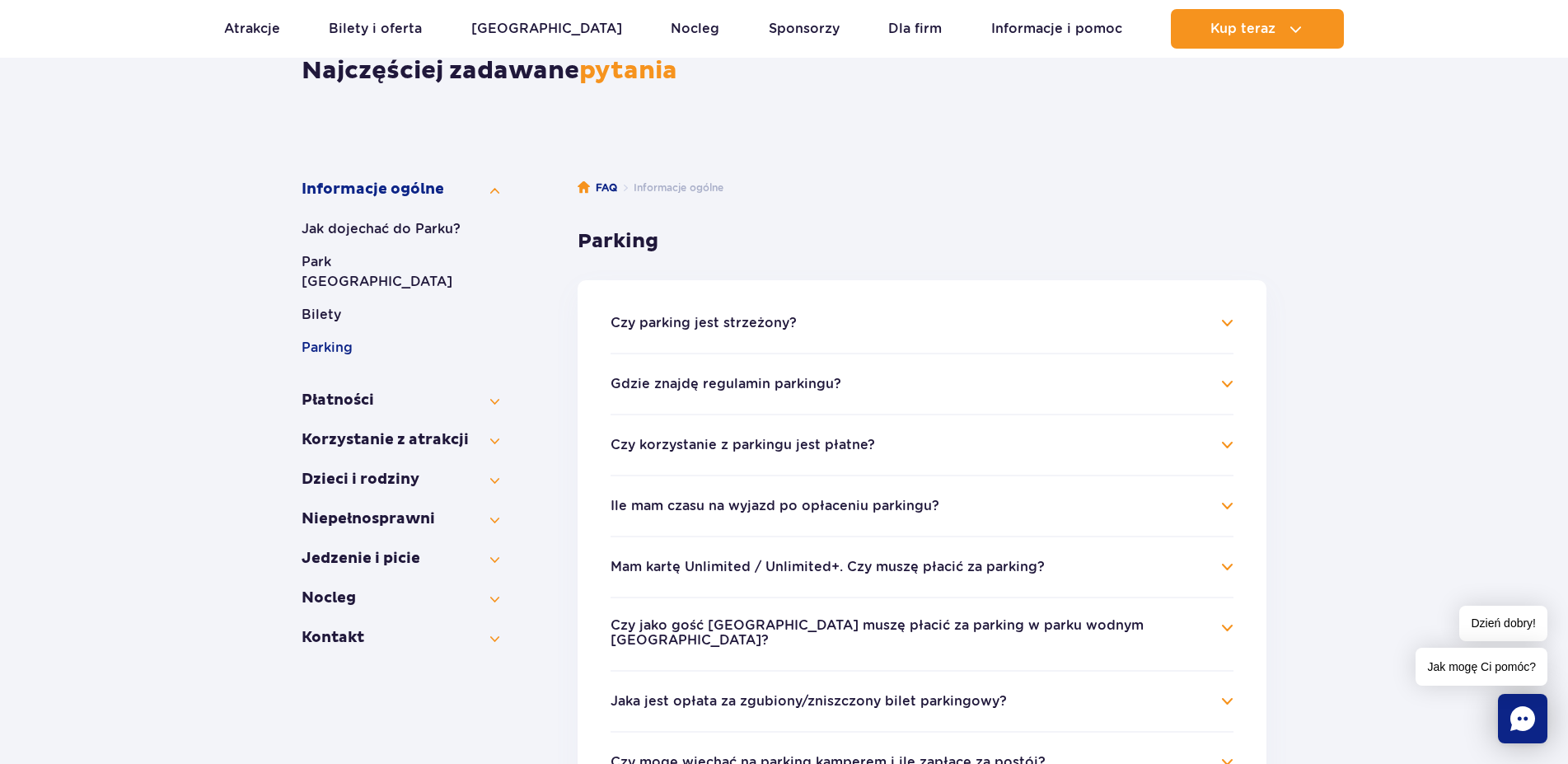
click at [1228, 319] on h4 "Czy parking jest strzeżony?" at bounding box center [923, 323] width 623 height 20
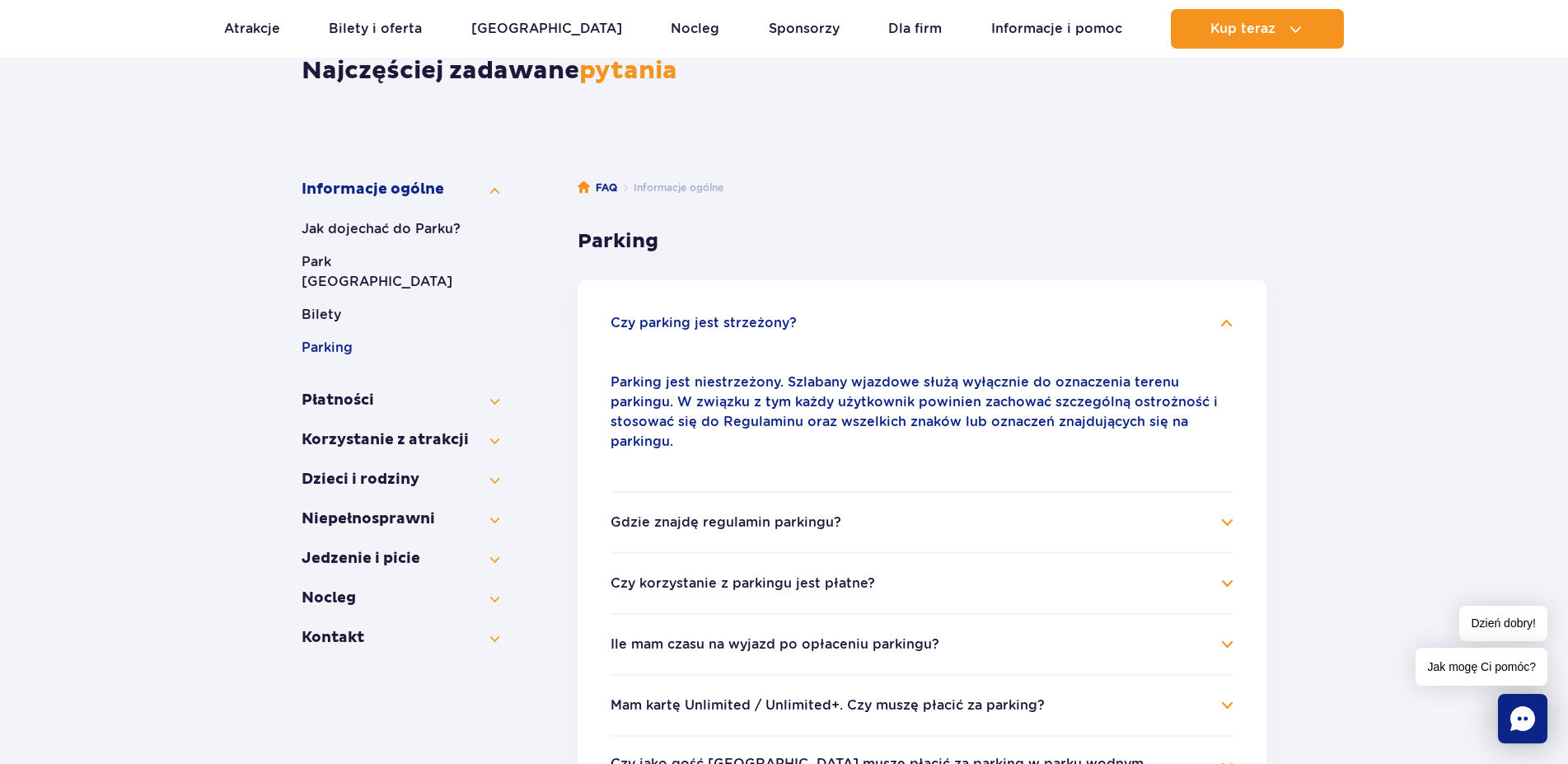
click at [1229, 512] on h4 "Gdzie znajdę regulamin parkingu?" at bounding box center [923, 521] width 623 height 20
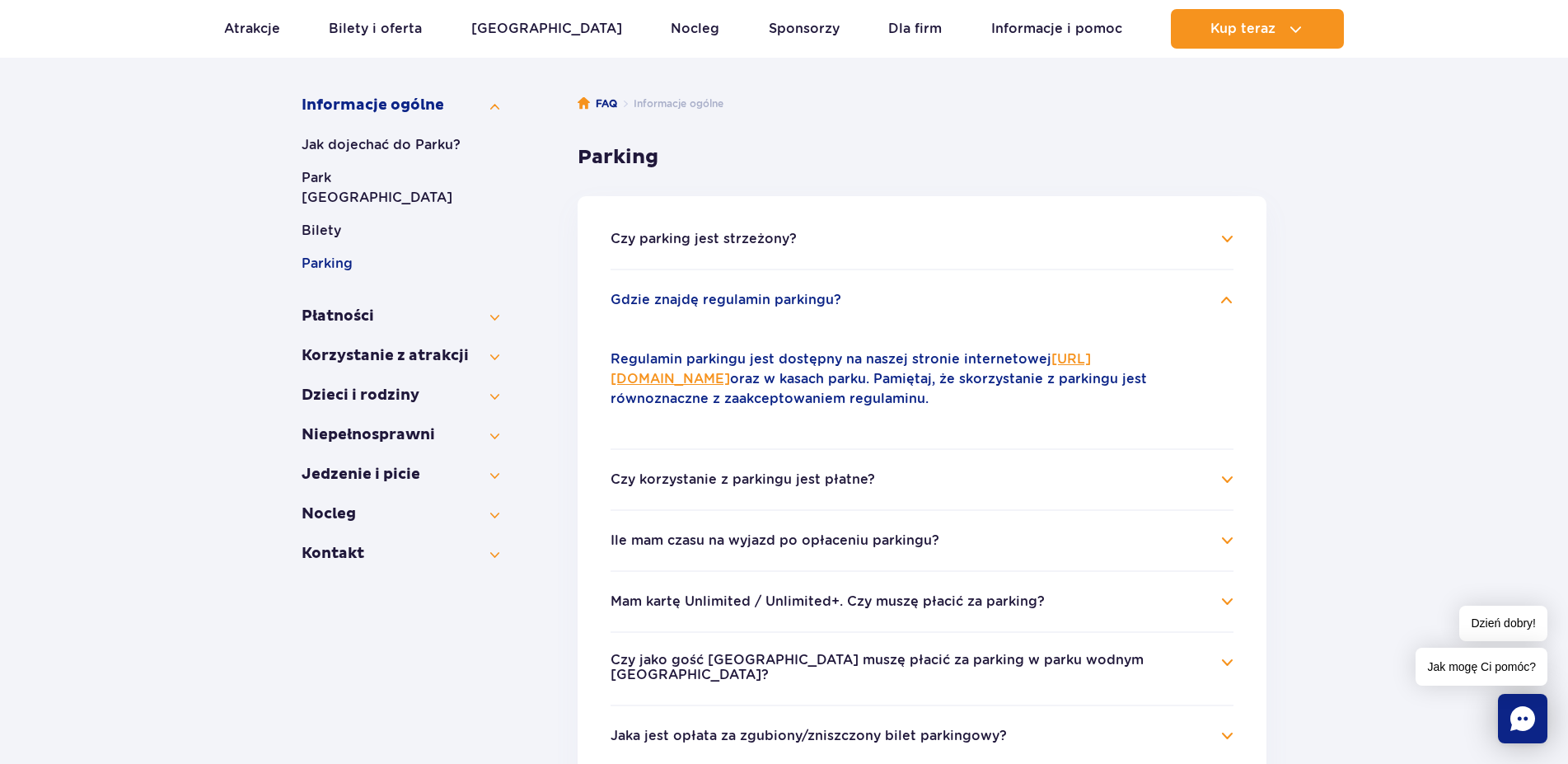
scroll to position [336, 0]
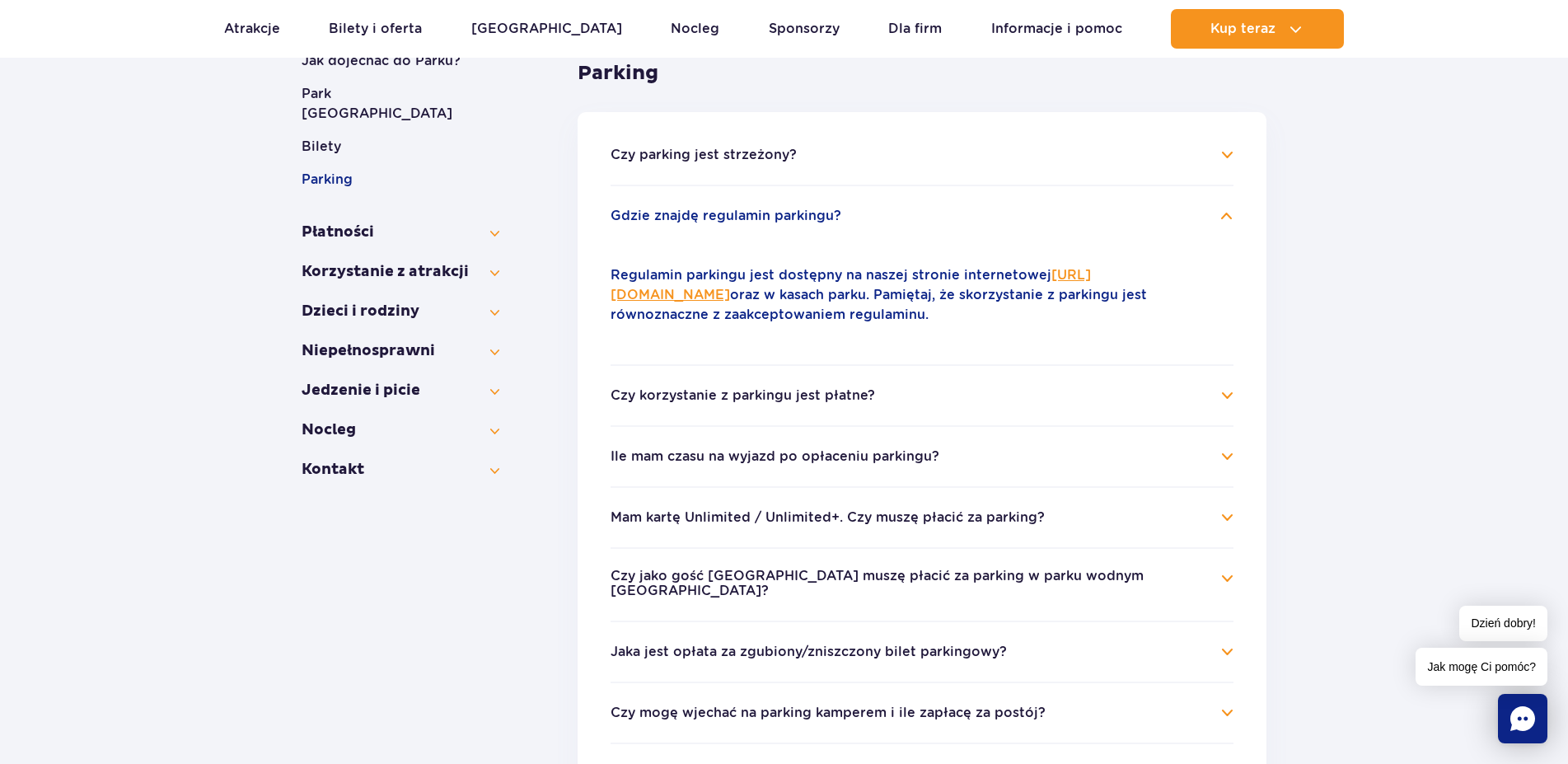
click at [1229, 396] on h4 "Czy korzystanie z parkingu jest płatne?" at bounding box center [923, 395] width 623 height 20
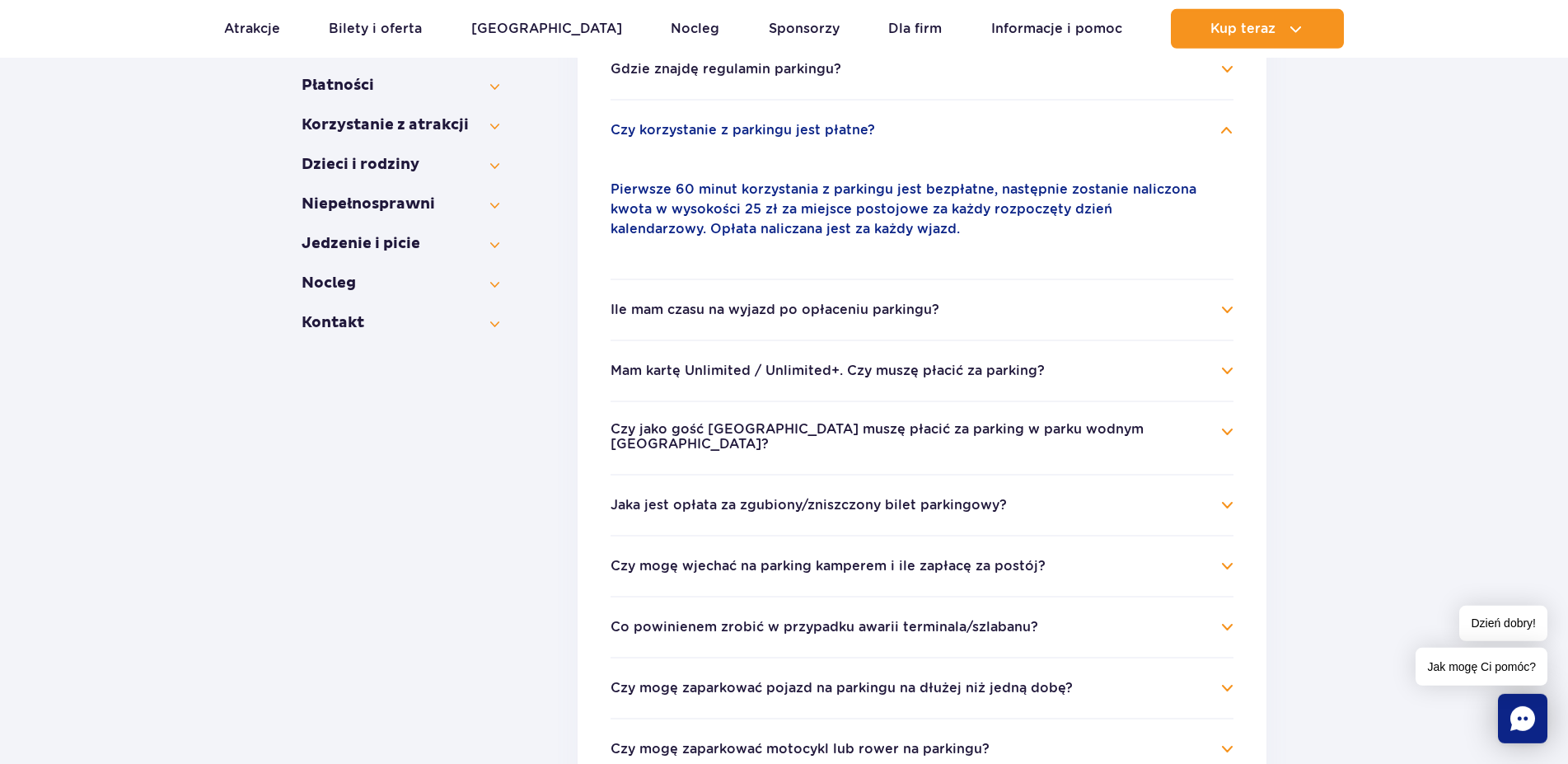
scroll to position [504, 0]
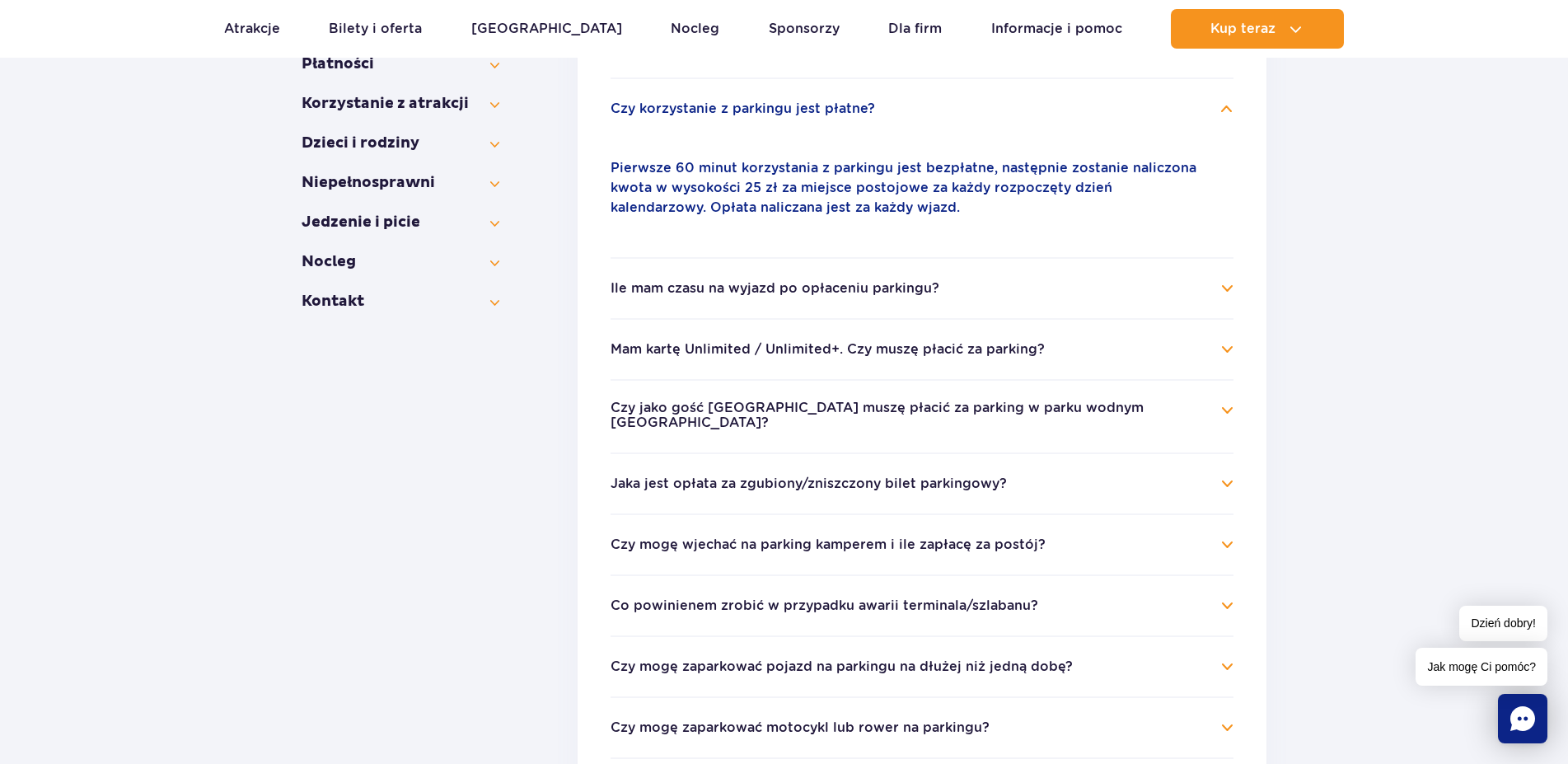
click at [1225, 289] on h4 "Ile mam czasu na wyjazd po opłaceniu parkingu?" at bounding box center [923, 288] width 623 height 20
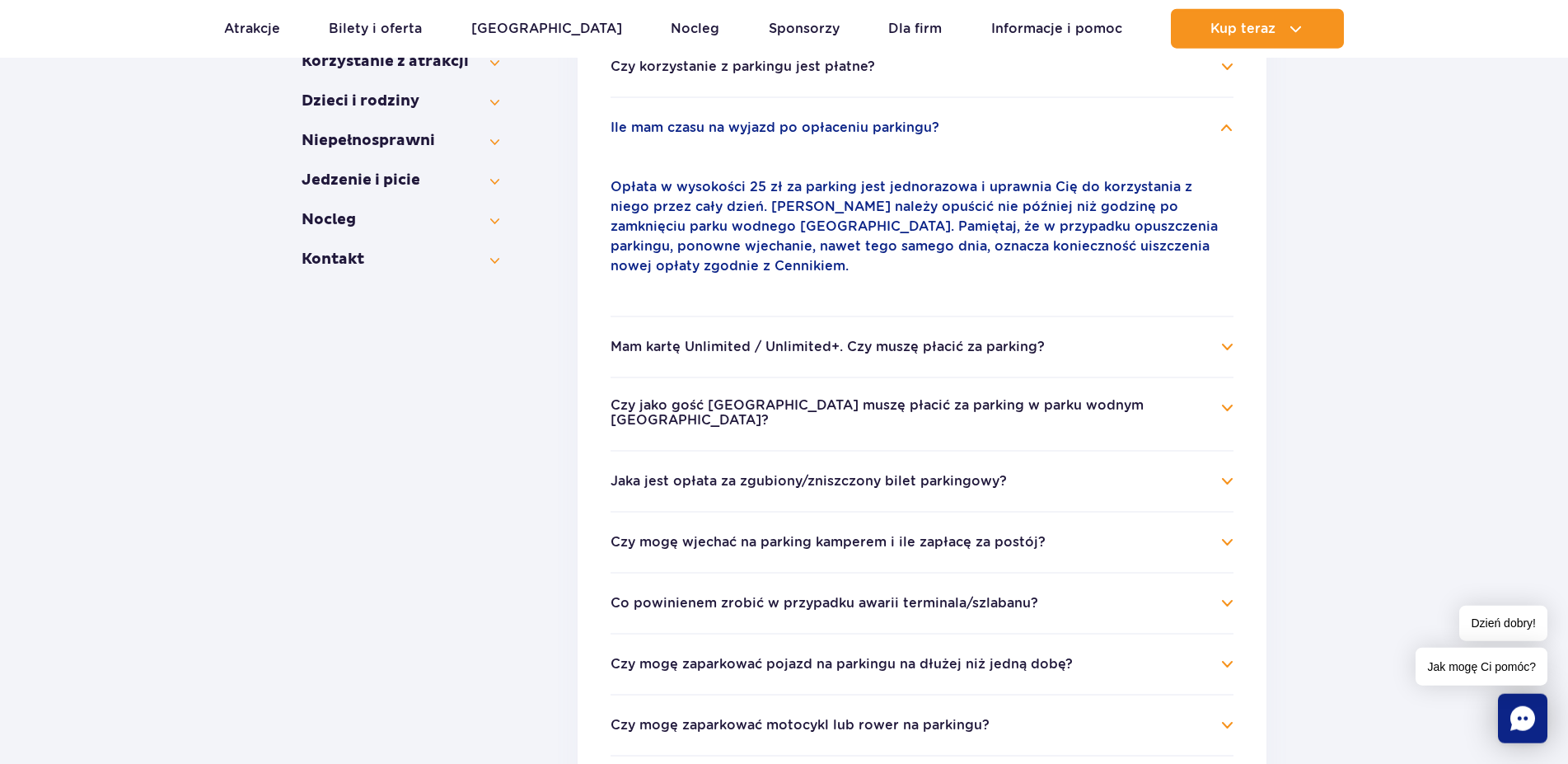
scroll to position [589, 0]
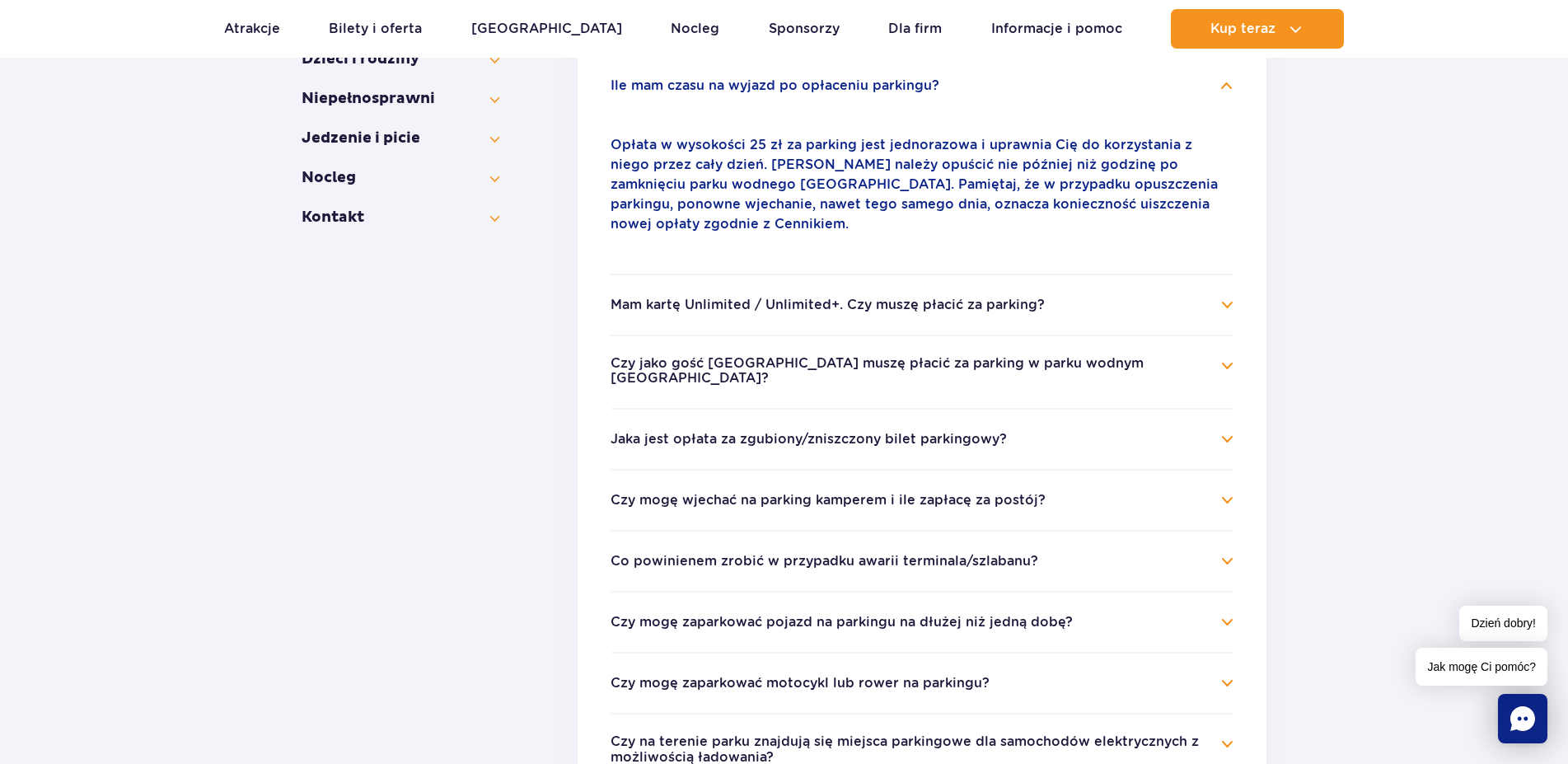
click at [1228, 295] on h4 "Mam kartę Unlimited / Unlimited+. Czy muszę płacić za parking?" at bounding box center [923, 305] width 623 height 20
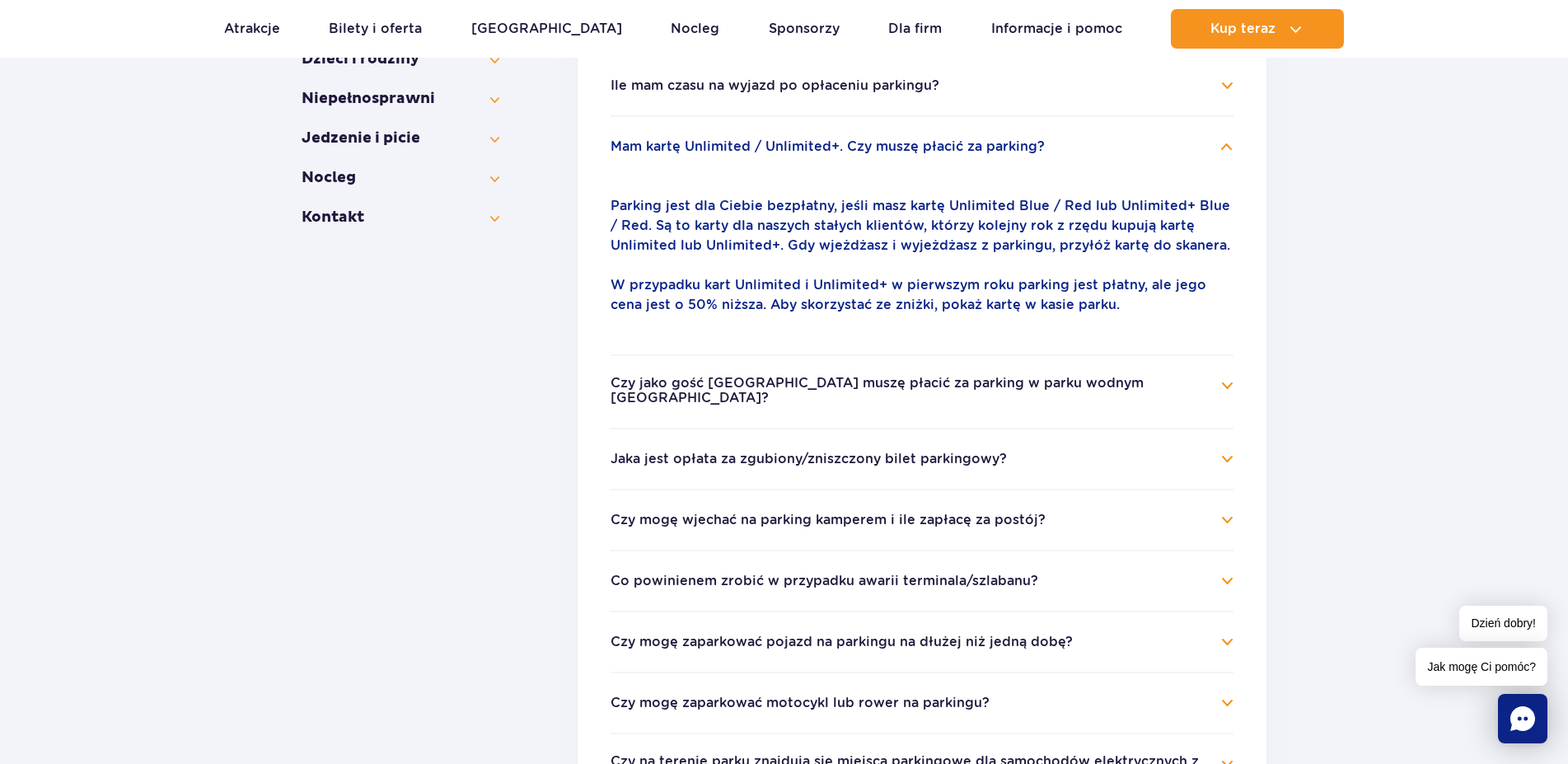
click at [1228, 387] on h4 "Czy jako gość Suntago Village muszę płacić za parking w parku wodnym Suntago?" at bounding box center [923, 392] width 623 height 33
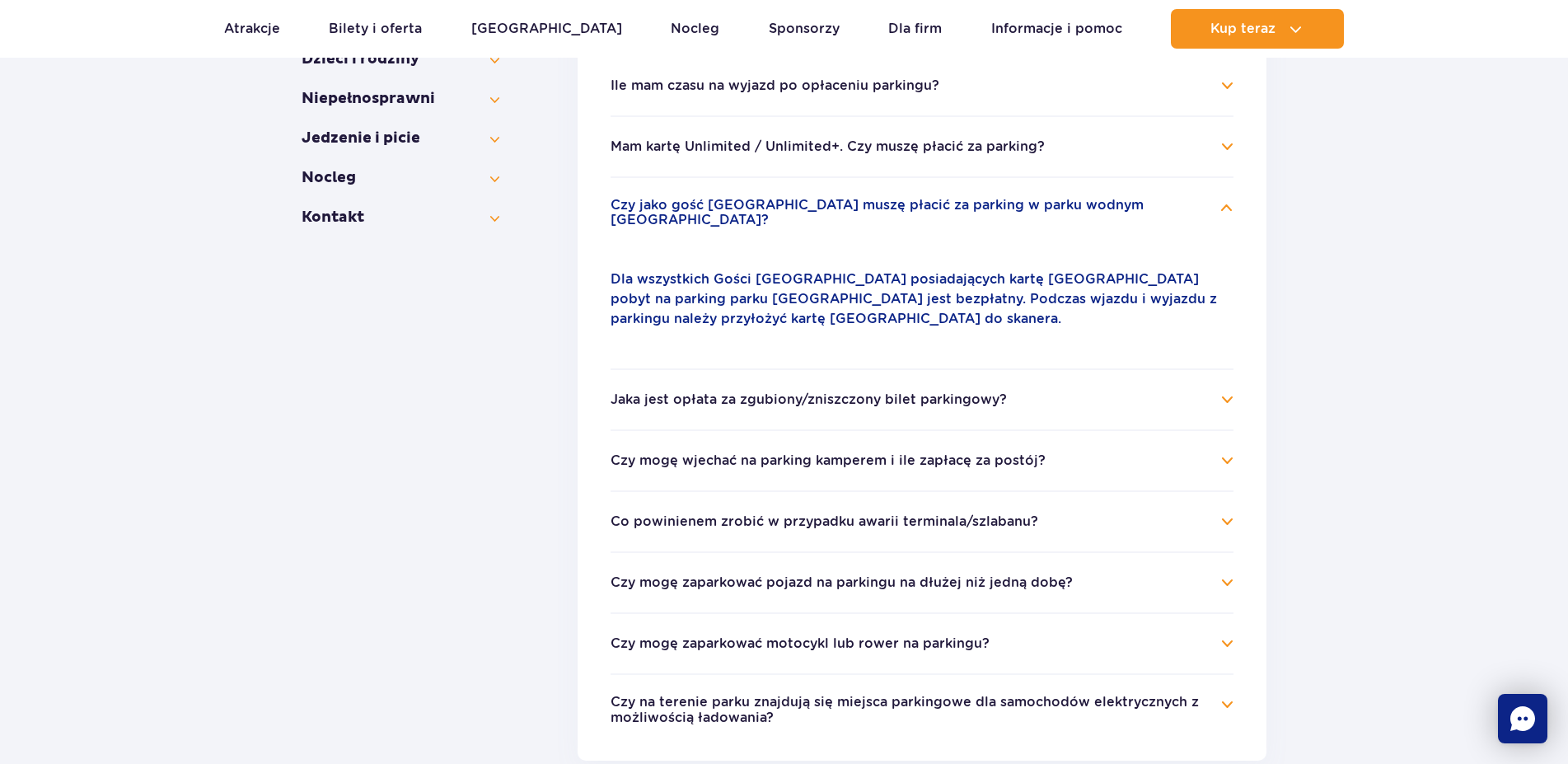
scroll to position [672, 0]
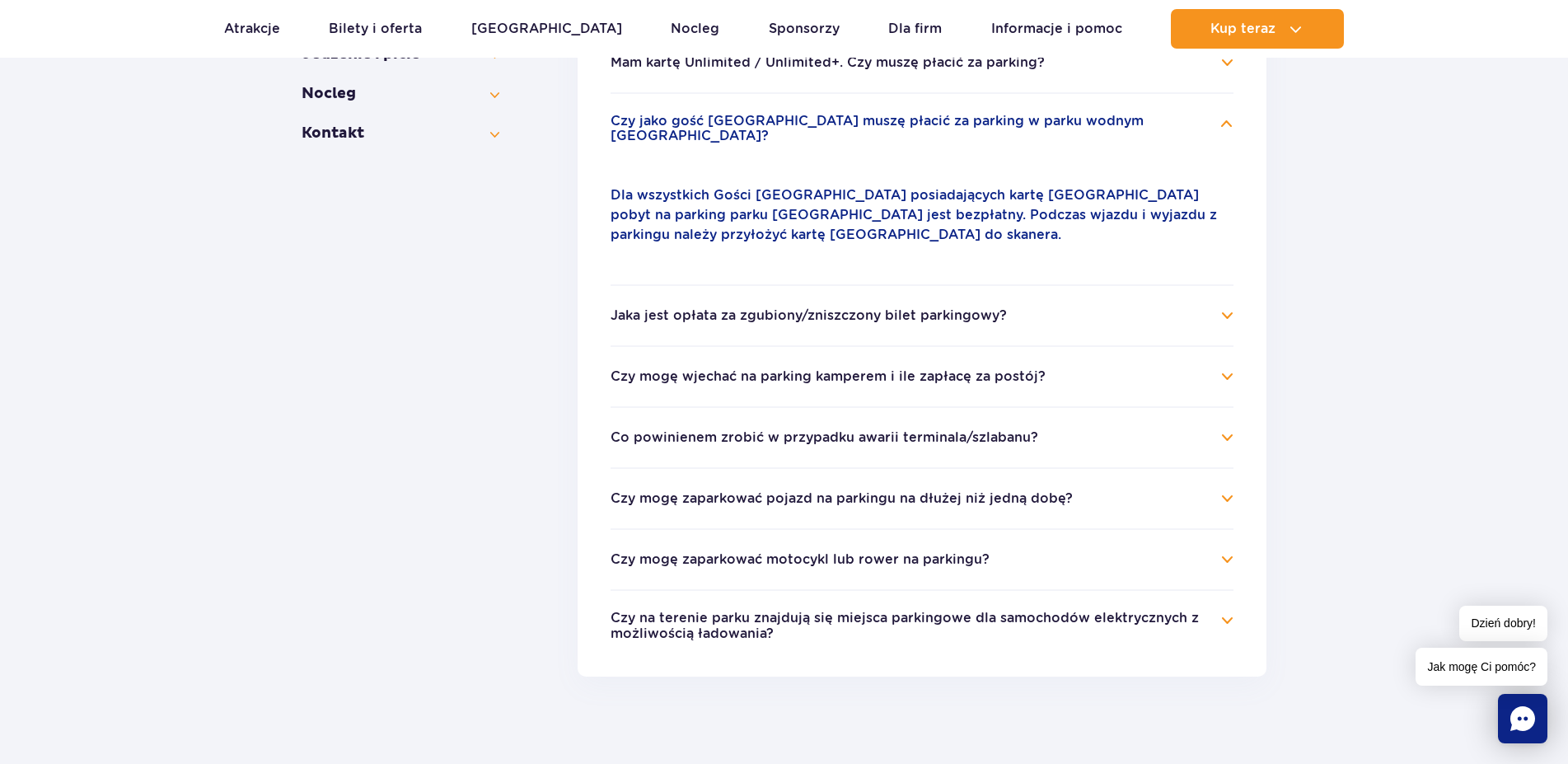
click at [1231, 306] on h4 "Jaka jest opłata za zgubiony/zniszczony bilet parkingowy?" at bounding box center [923, 315] width 623 height 20
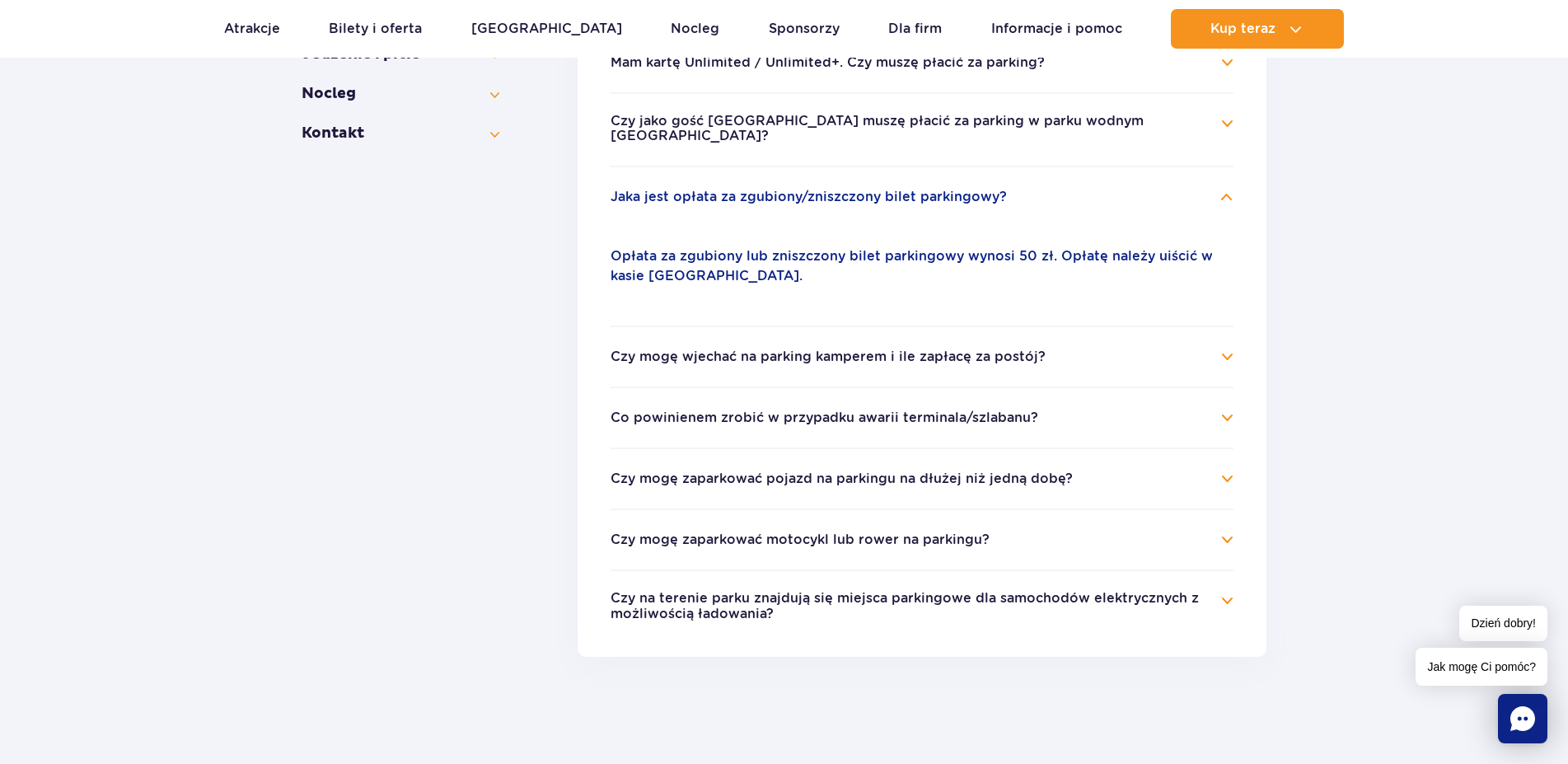
click at [1229, 347] on h4 "Czy mogę wjechać na parking kamperem i ile zapłacę za postój?" at bounding box center [923, 357] width 623 height 20
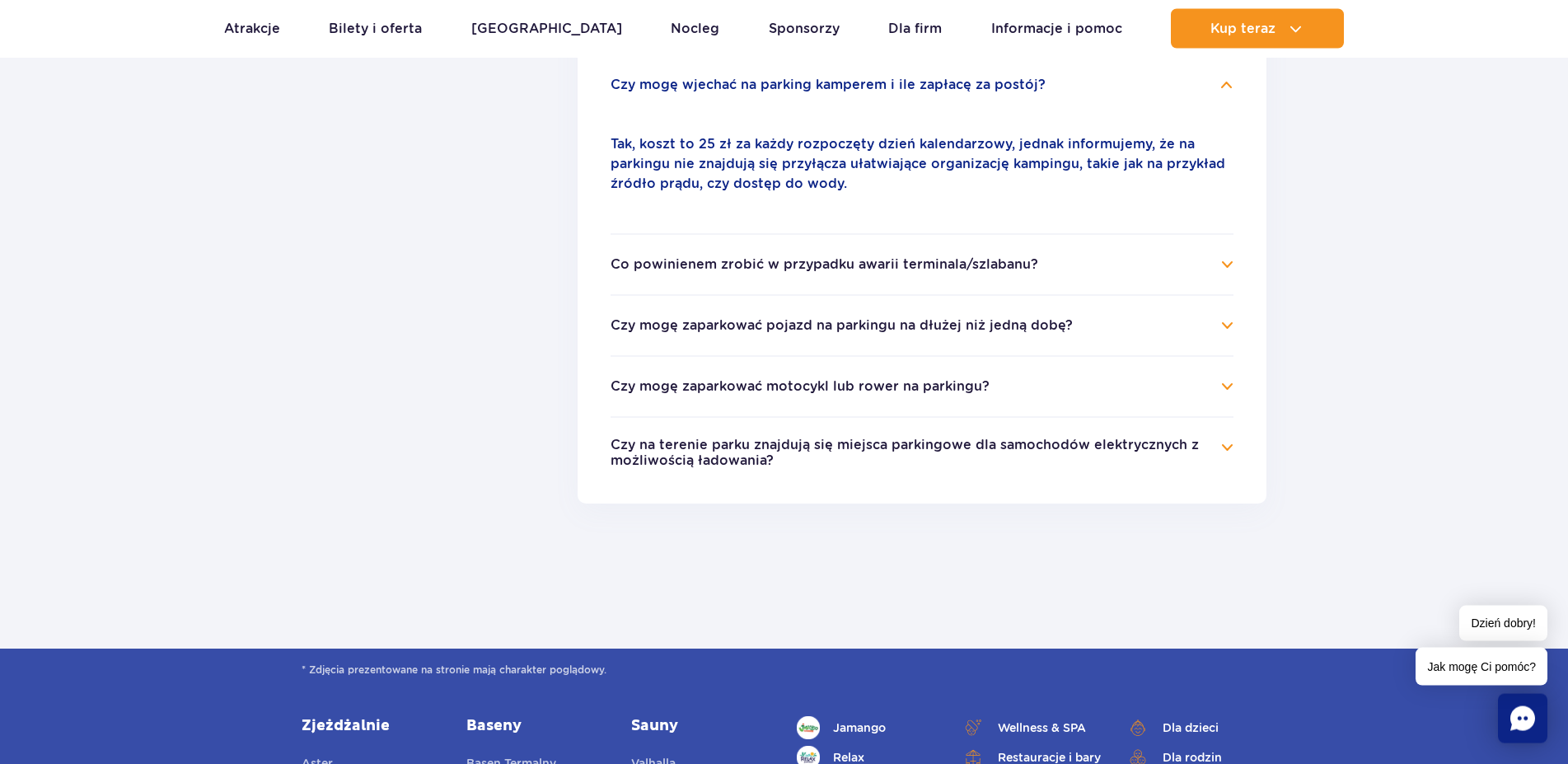
scroll to position [924, 0]
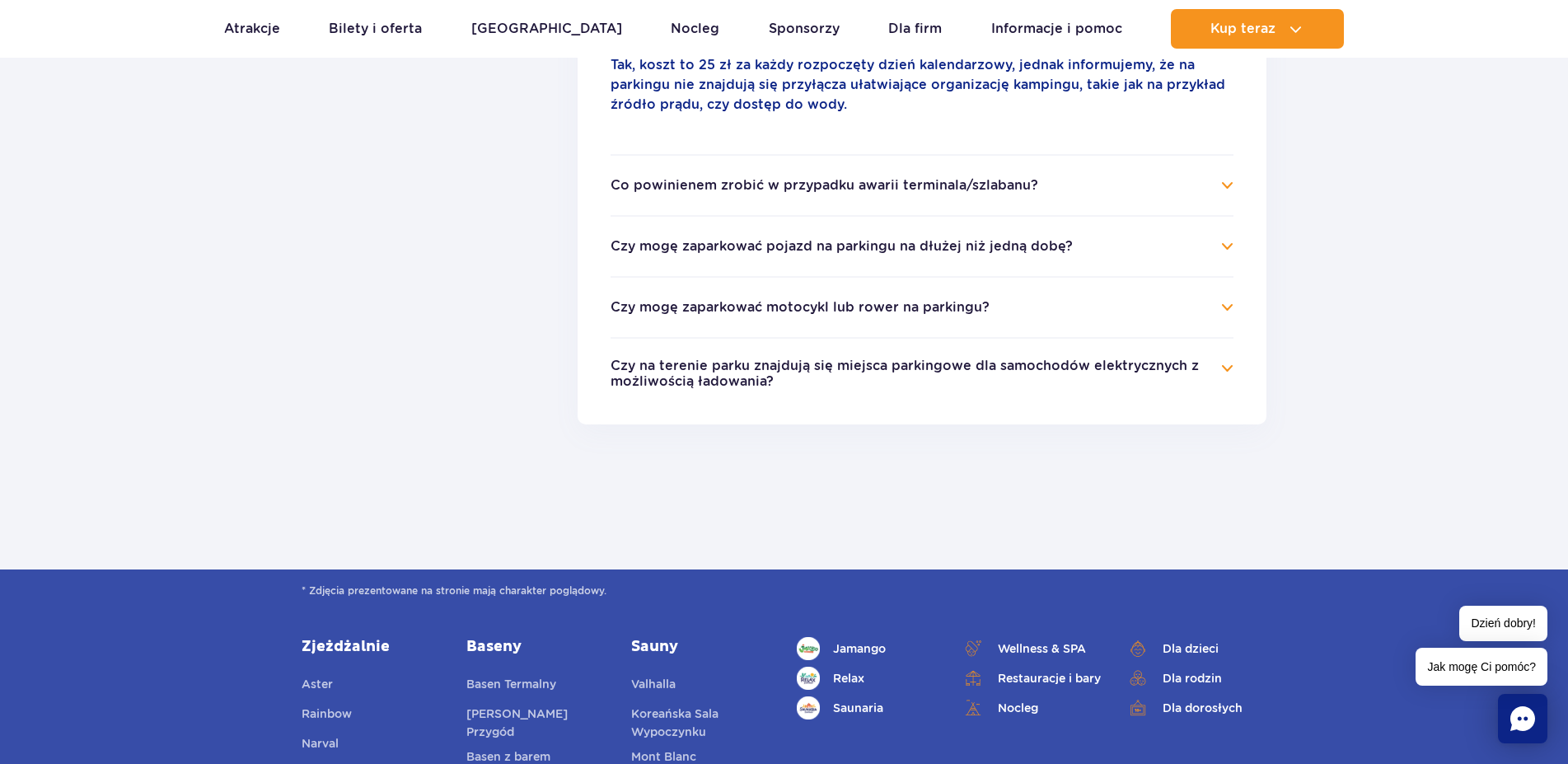
click at [1223, 175] on h4 "Co powinienem zrobić w przypadku awarii terminala/szlabanu?" at bounding box center [923, 185] width 623 height 20
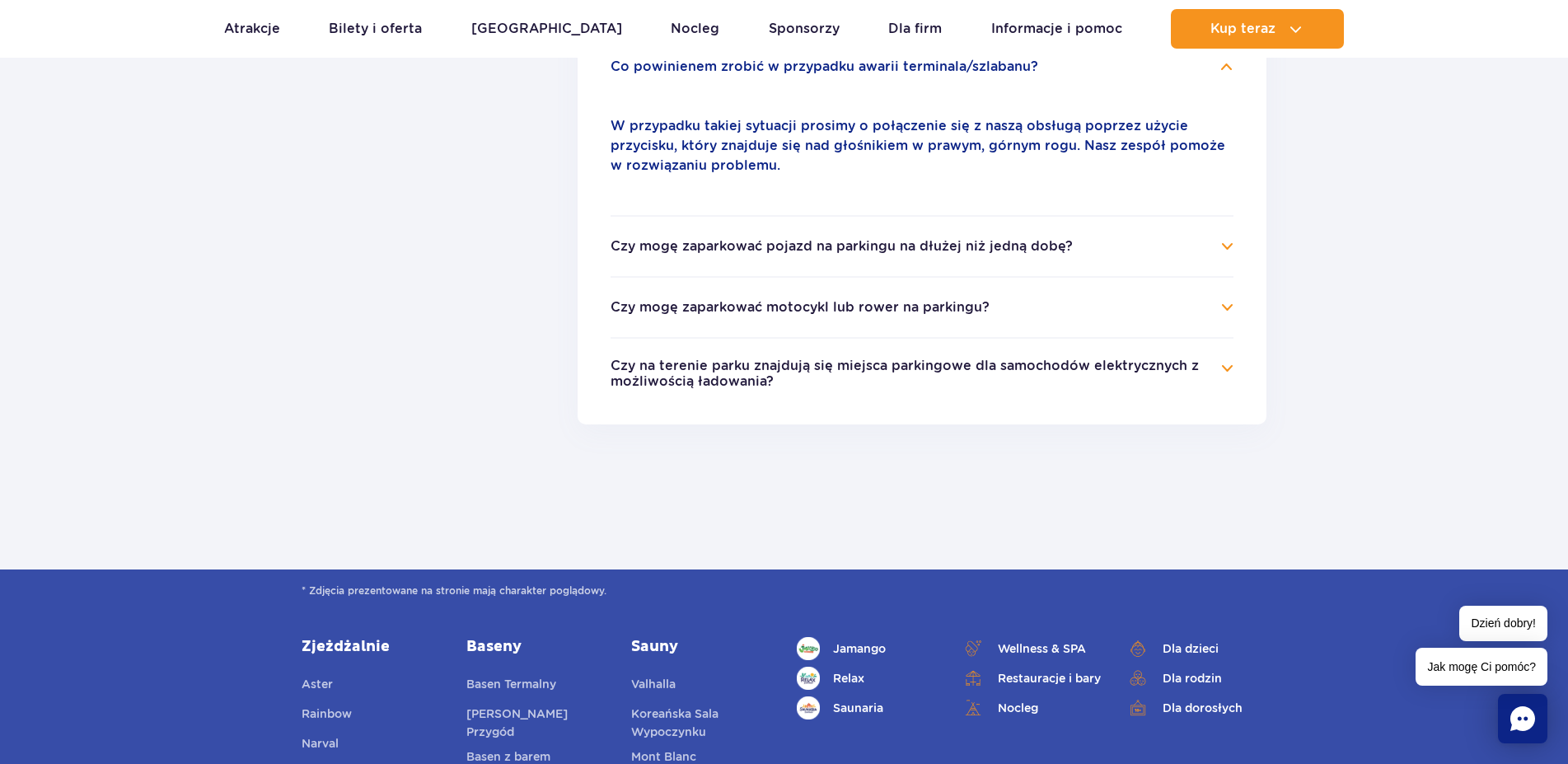
click at [1232, 237] on h4 "Czy mogę zaparkować pojazd na parkingu na dłużej niż jedną dobę?" at bounding box center [923, 246] width 623 height 20
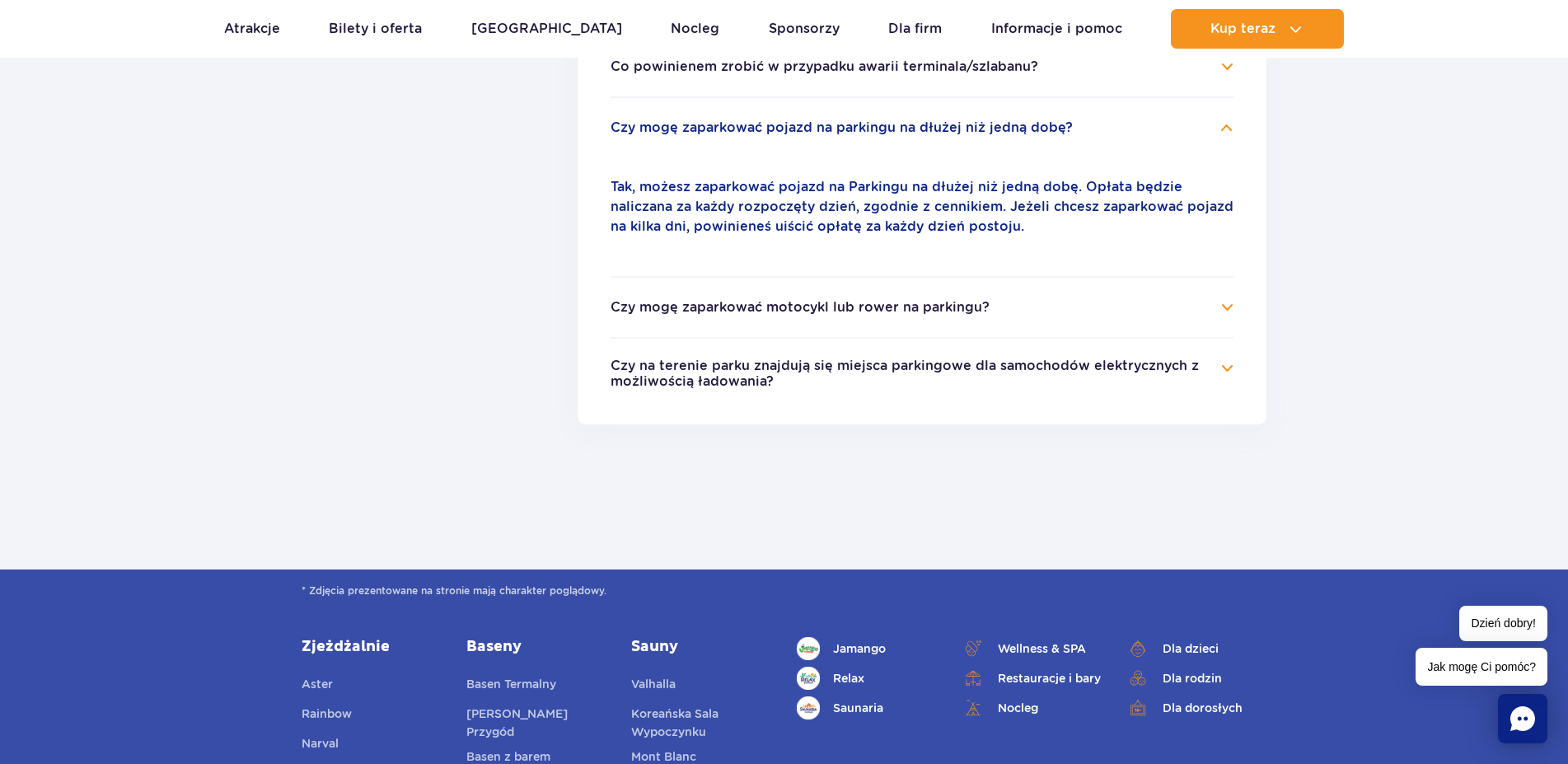
click at [1228, 297] on h4 "Czy mogę zaparkować motocykl lub rower na parkingu?" at bounding box center [923, 307] width 623 height 20
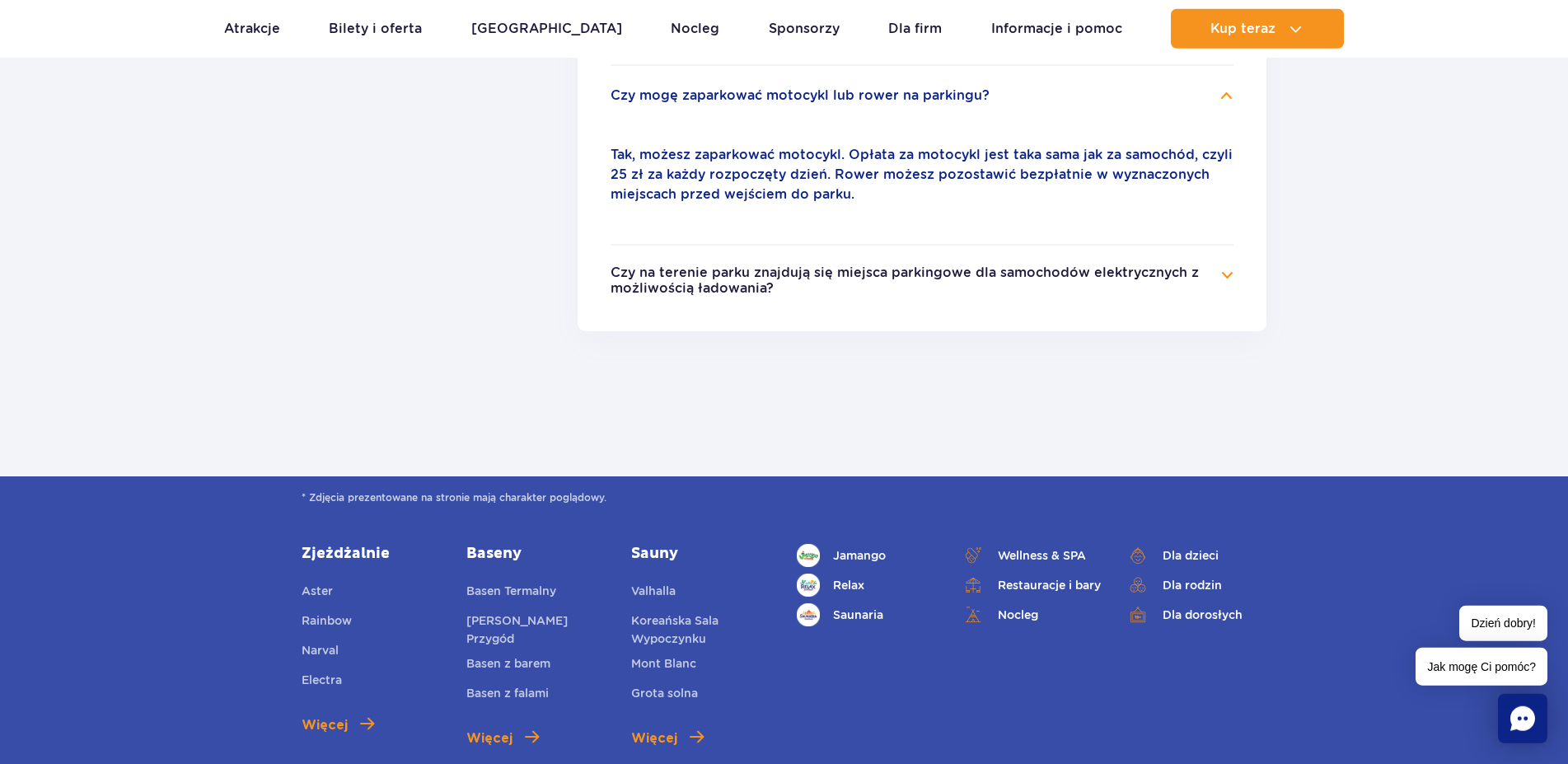
scroll to position [1092, 0]
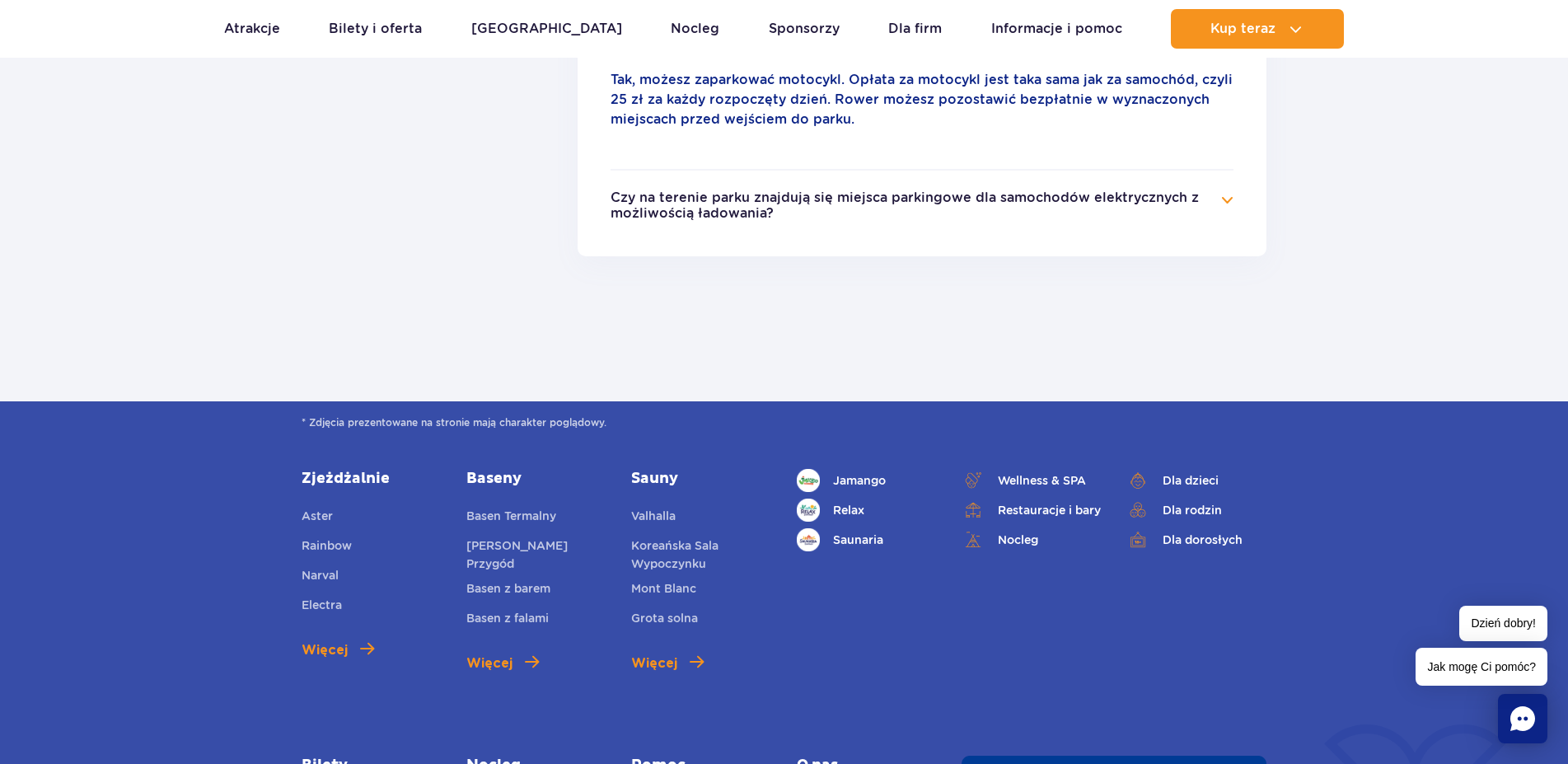
click at [1223, 191] on h4 "Czy na terenie parku znajdują się miejsca parkingowe dla samochodów elektryczny…" at bounding box center [923, 207] width 623 height 33
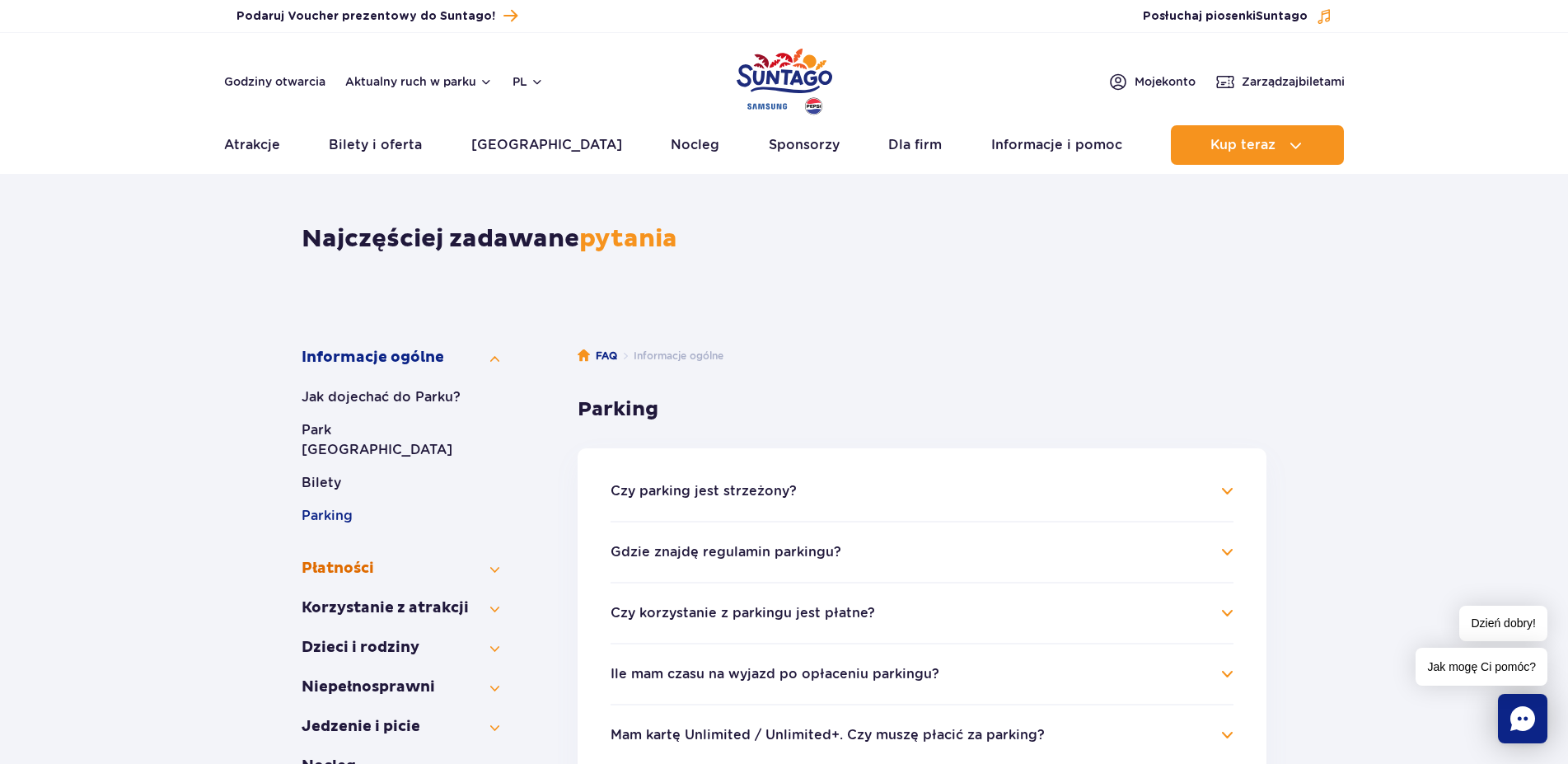
click at [340, 559] on button "Płatności" at bounding box center [401, 568] width 198 height 20
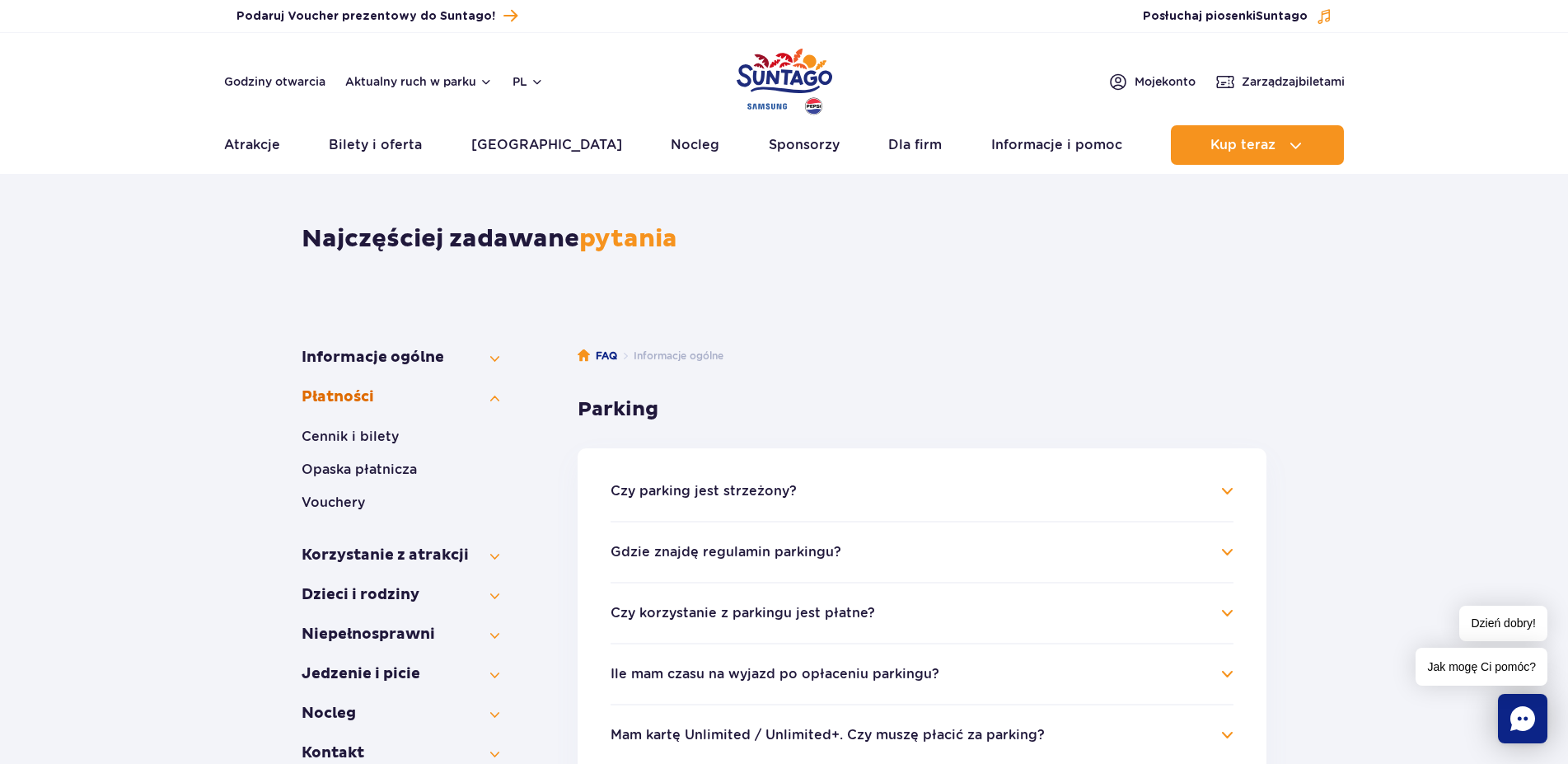
click at [318, 393] on button "Płatności" at bounding box center [401, 397] width 198 height 20
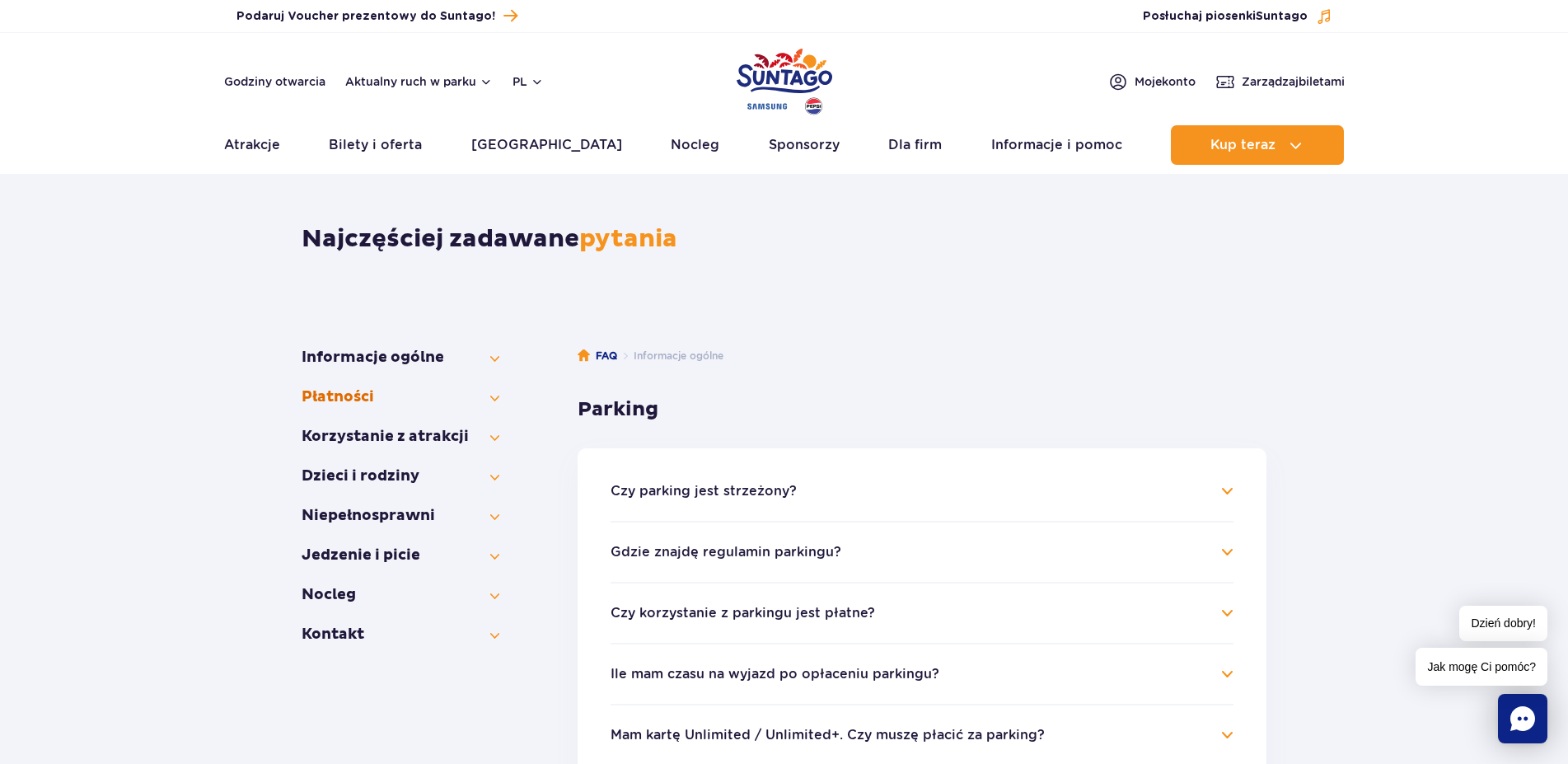
click at [316, 390] on button "Płatności" at bounding box center [401, 397] width 198 height 20
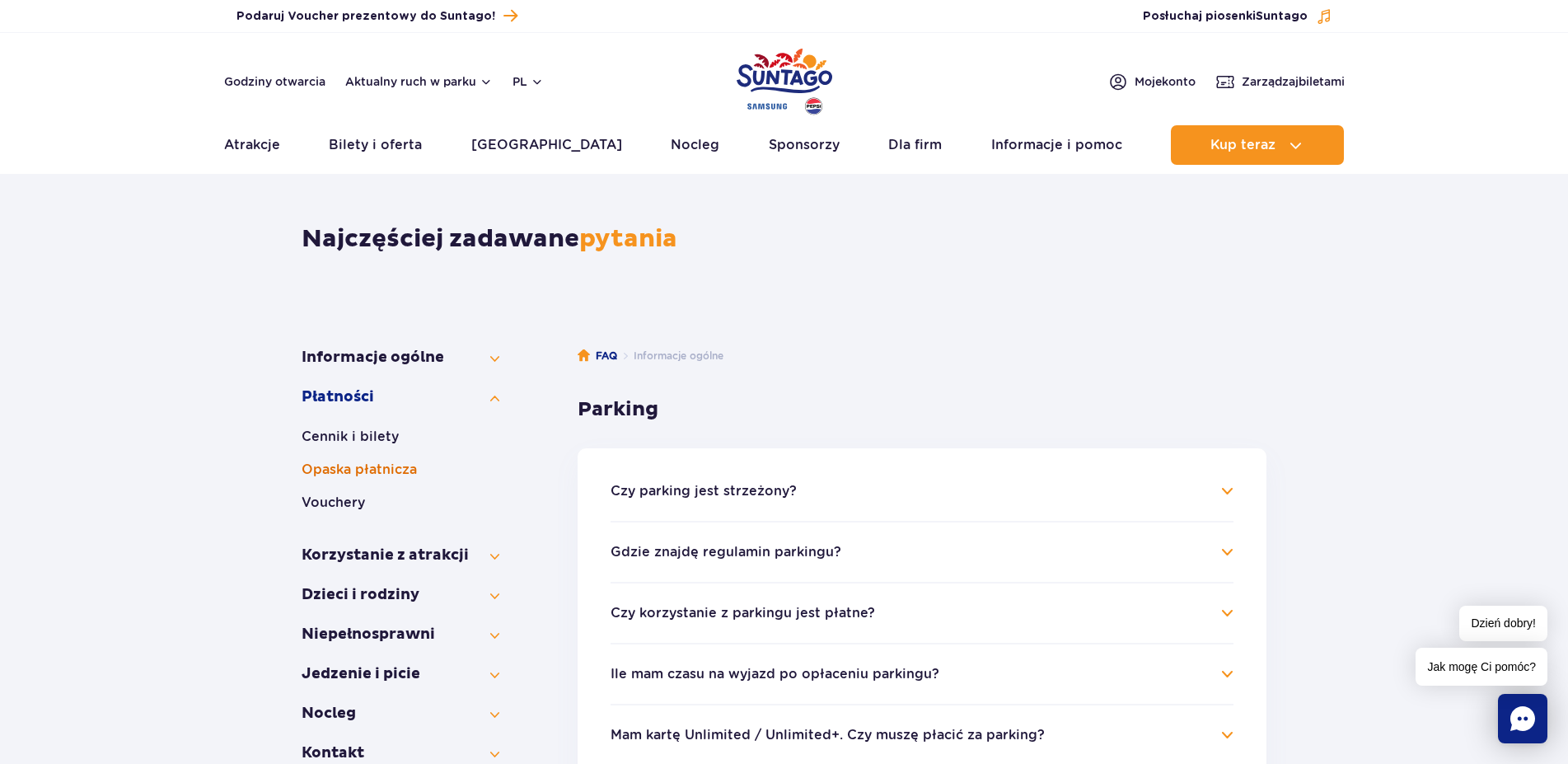
click at [337, 470] on button "Opaska płatnicza" at bounding box center [401, 469] width 198 height 20
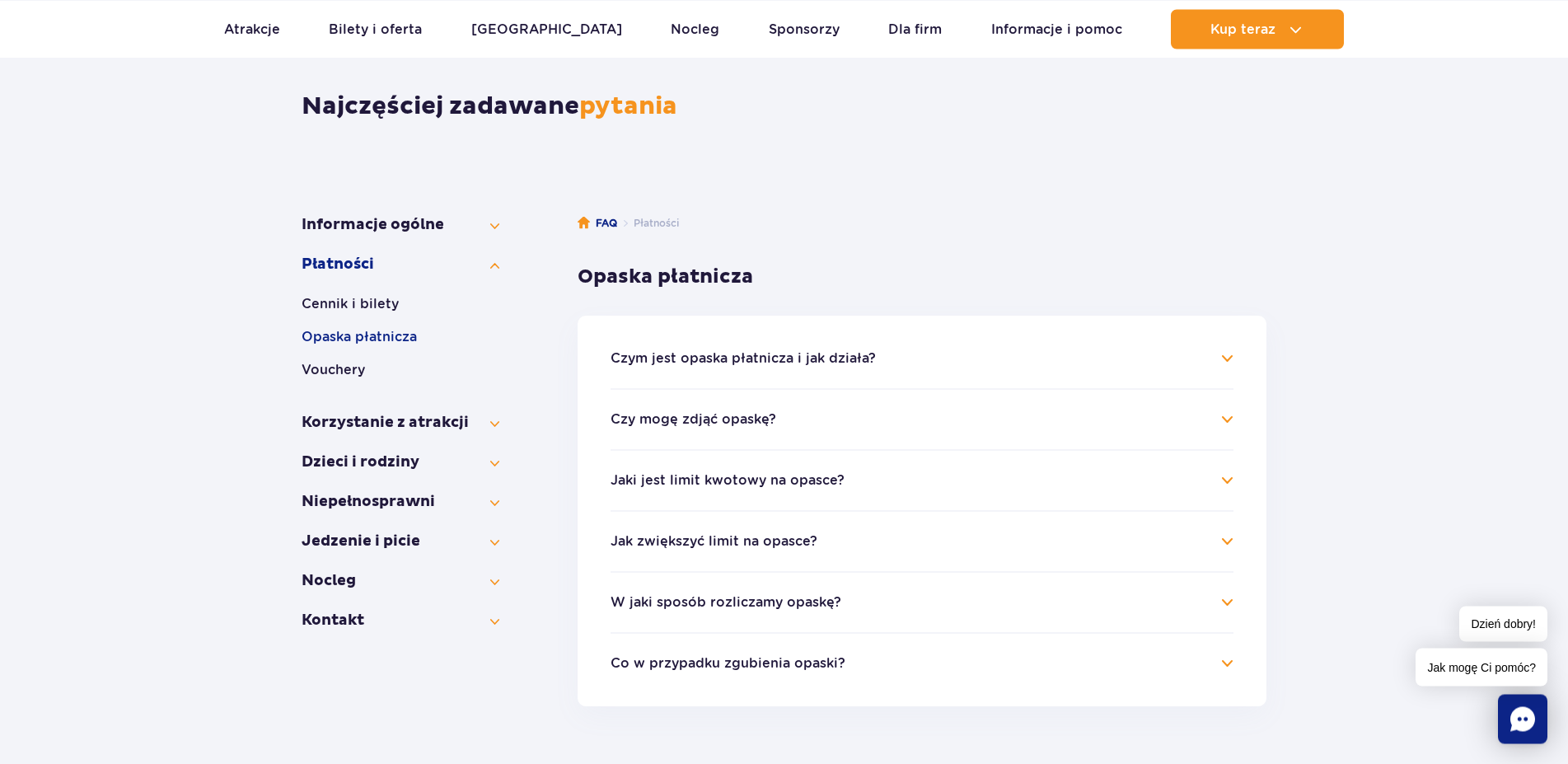
scroll to position [168, 0]
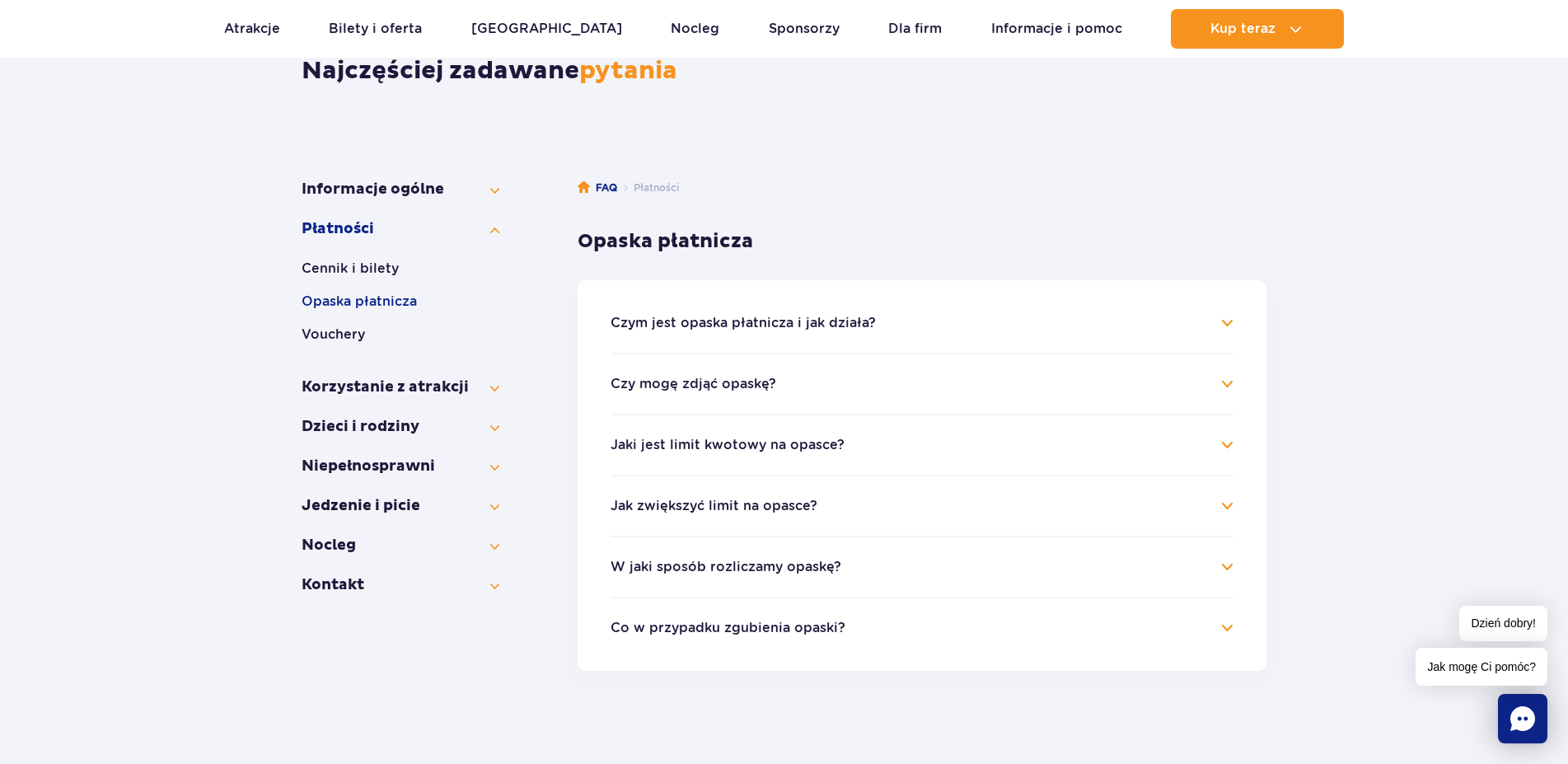
click at [1228, 323] on h4 "Czym jest opaska płatnicza i jak działa?" at bounding box center [923, 323] width 623 height 20
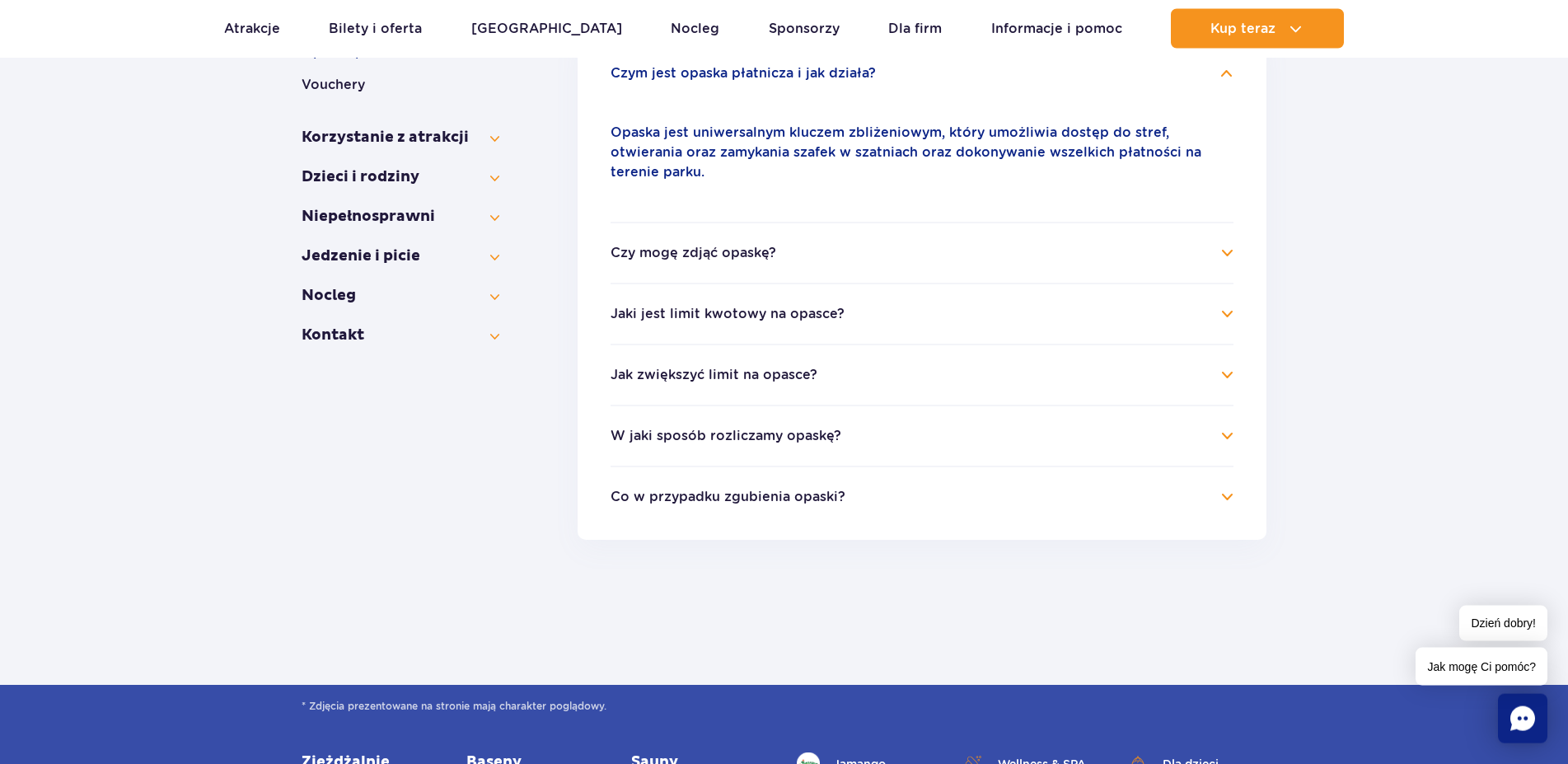
scroll to position [420, 0]
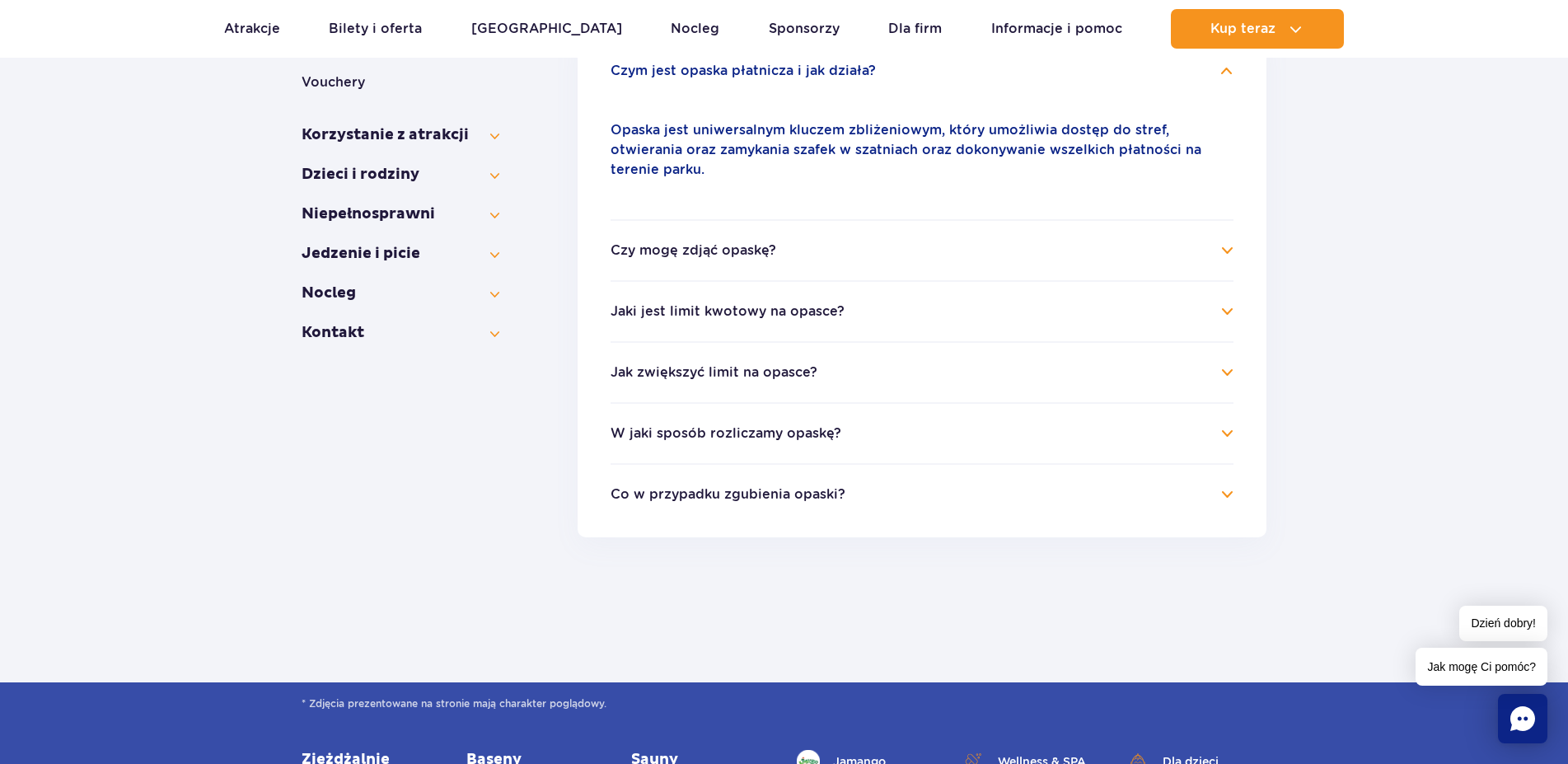
click at [1232, 241] on h4 "Czy mogę zdjąć opaskę?" at bounding box center [923, 250] width 623 height 20
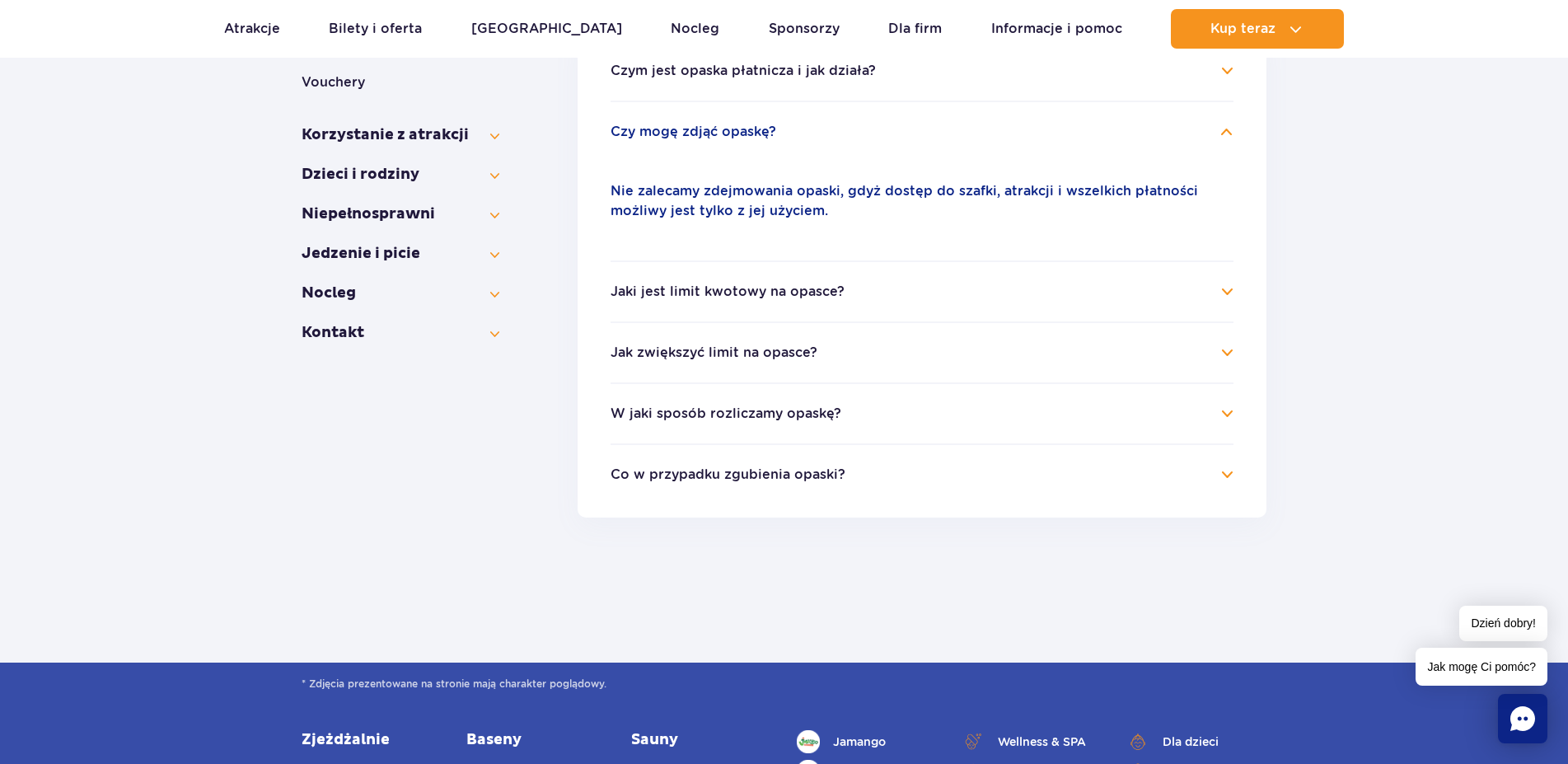
click at [1228, 290] on h4 "Jaki jest limit kwotowy na opasce?" at bounding box center [923, 291] width 623 height 20
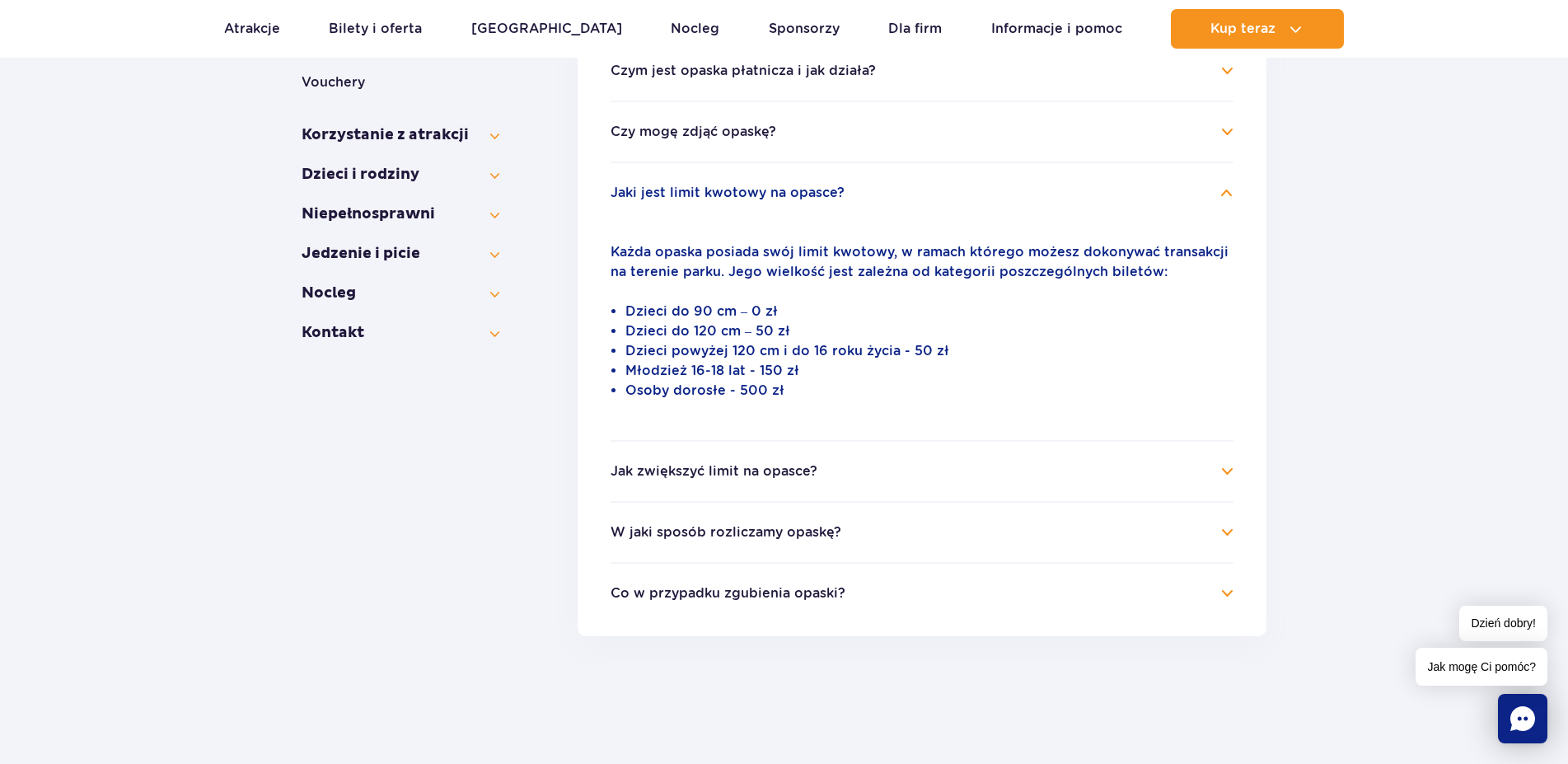
click at [1227, 474] on h4 "Jak zwiększyć limit na opasce?" at bounding box center [923, 471] width 623 height 20
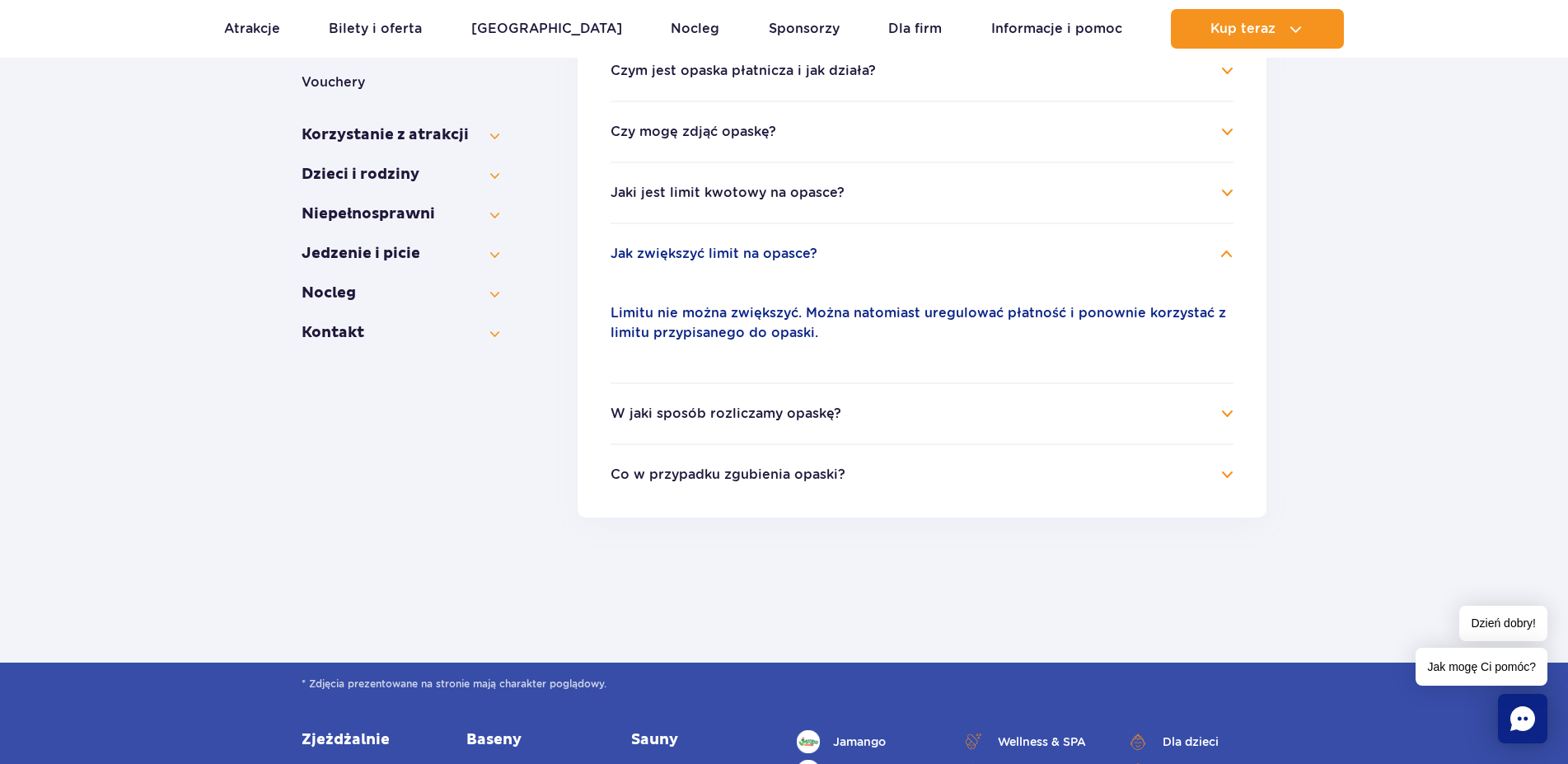
scroll to position [589, 0]
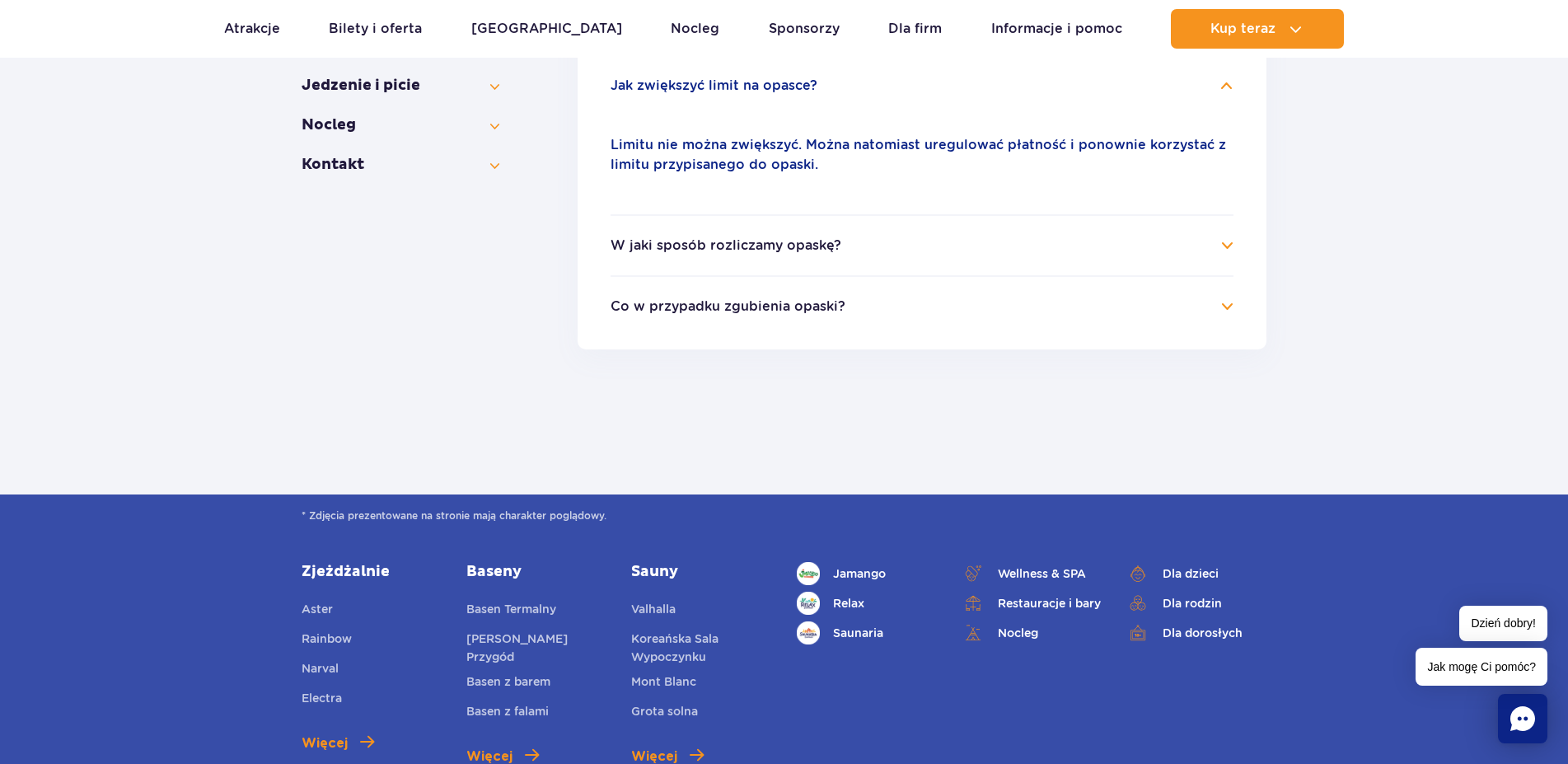
click at [1227, 245] on h4 "W jaki sposób rozliczamy opaskę?" at bounding box center [923, 245] width 623 height 20
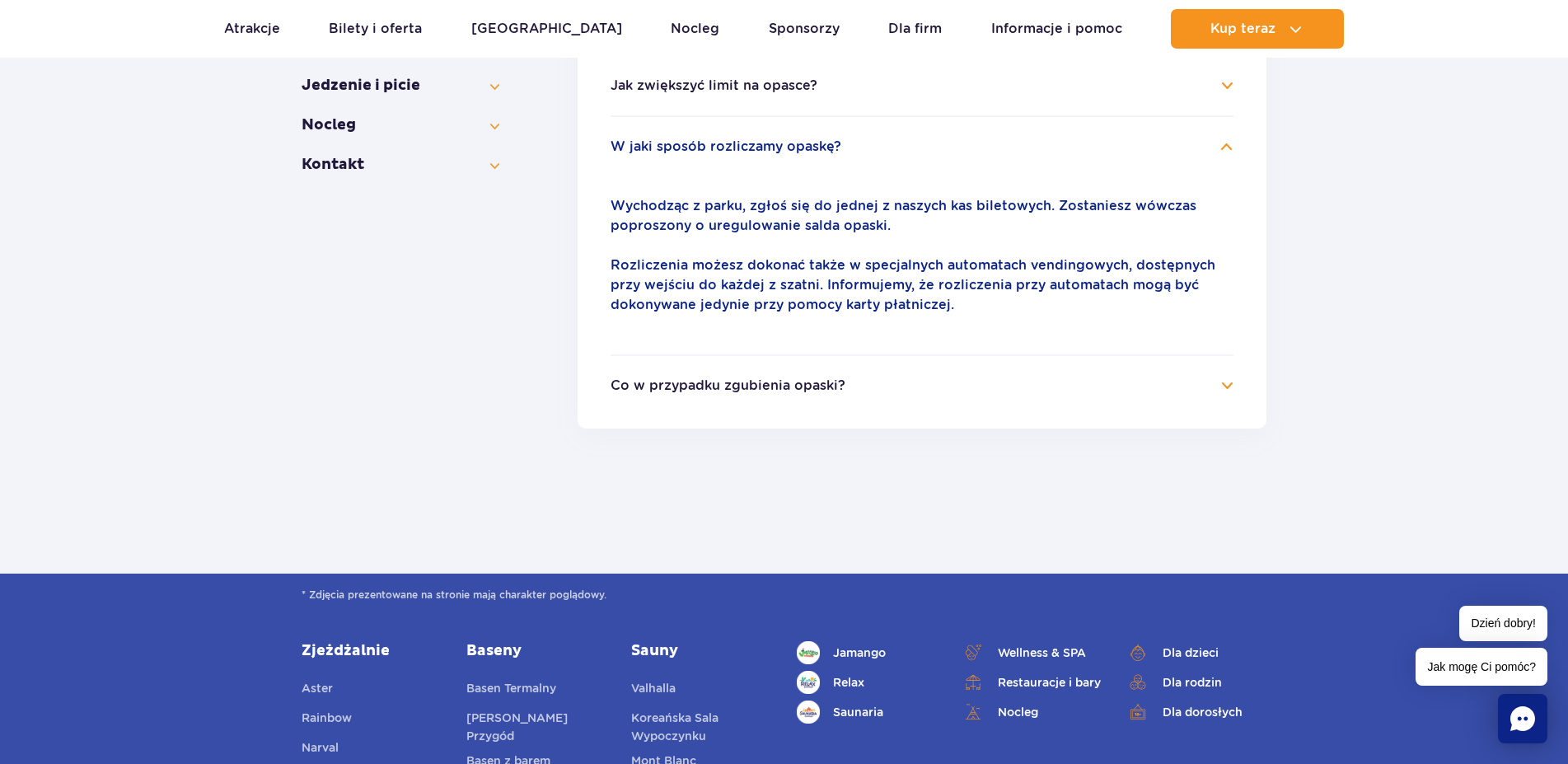
click at [1227, 383] on h4 "Co w przypadku zgubienia opaski?" at bounding box center [923, 385] width 623 height 20
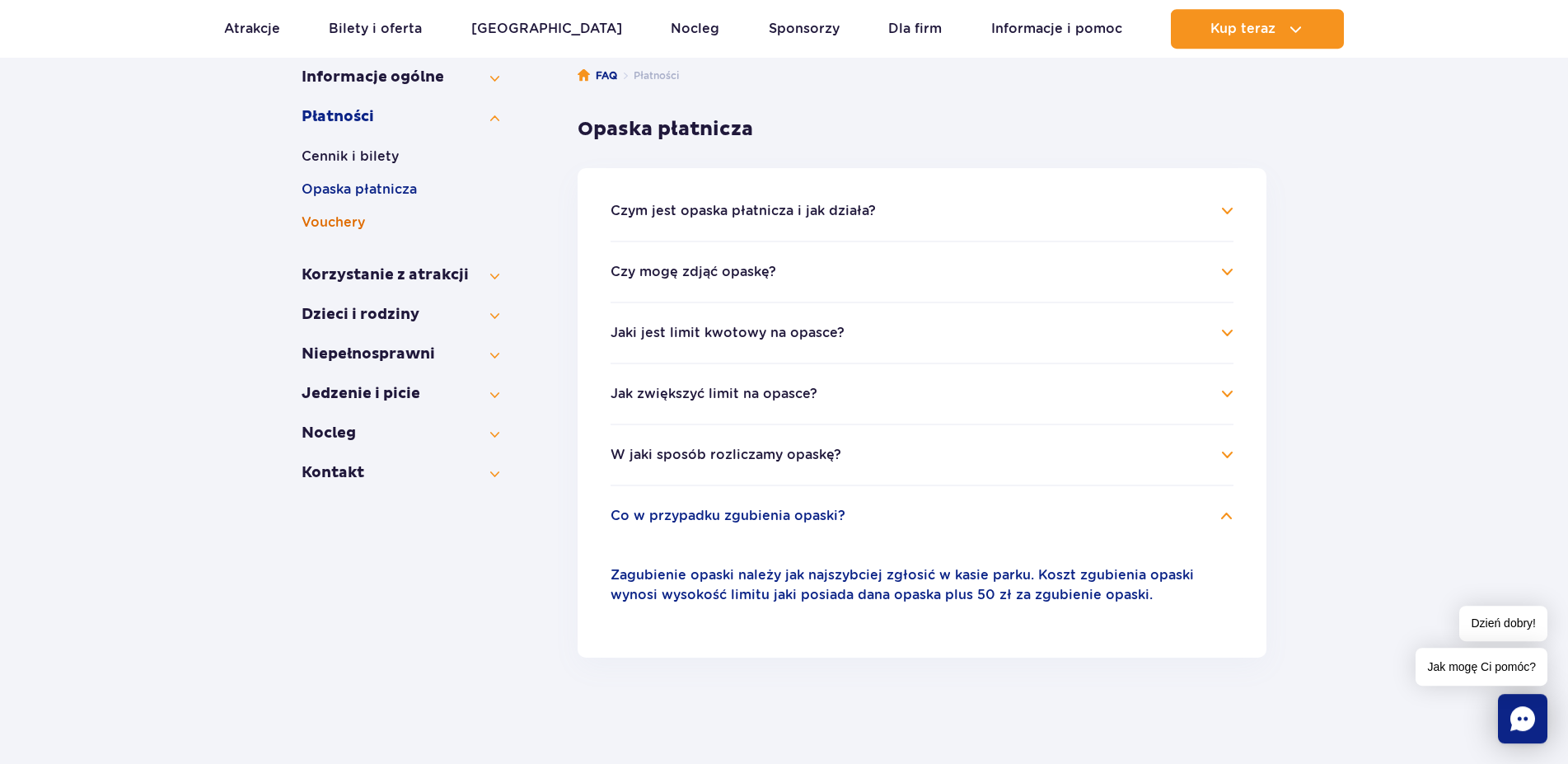
scroll to position [252, 0]
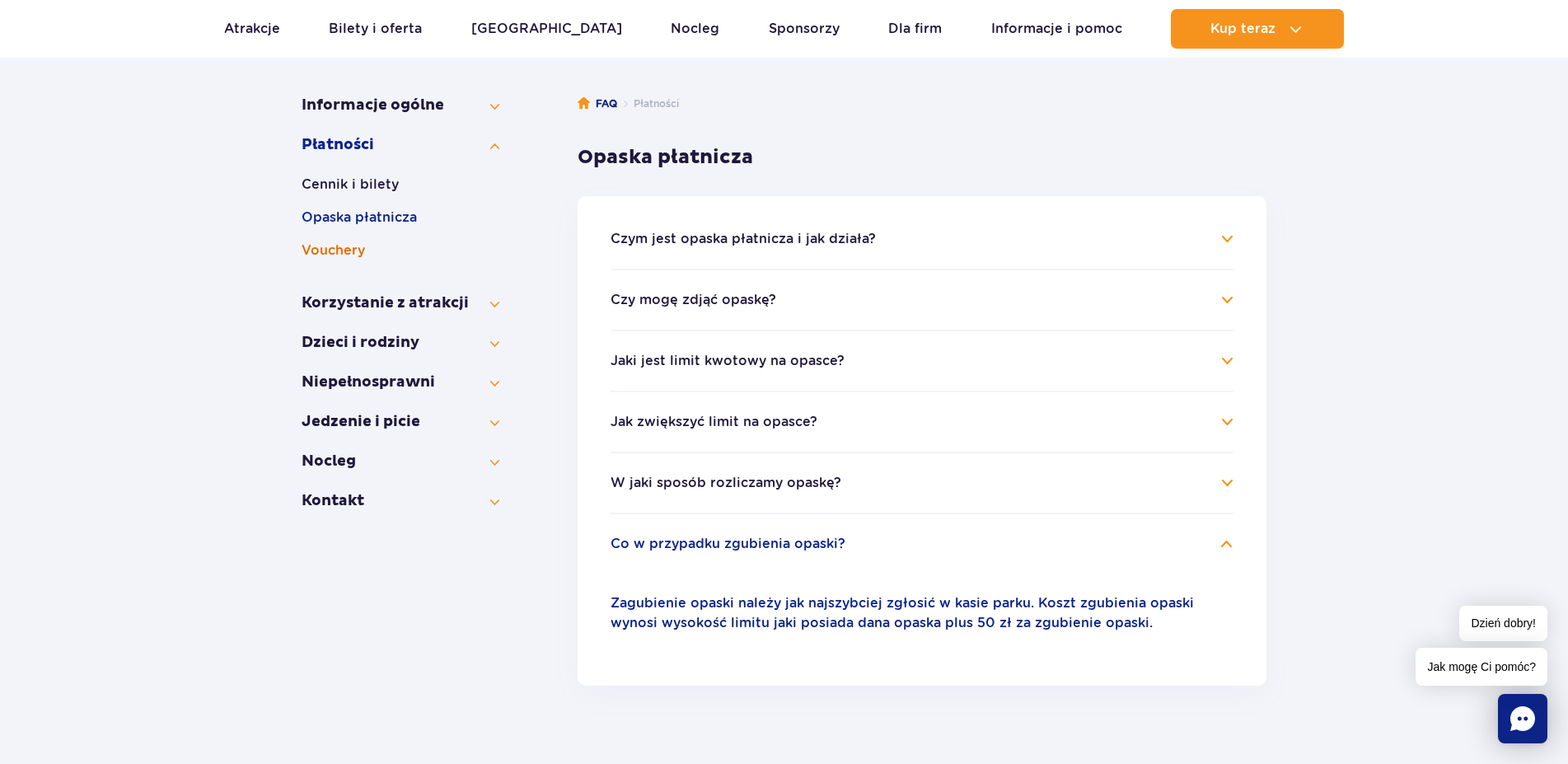
click at [321, 249] on button "Vouchery" at bounding box center [401, 250] width 198 height 20
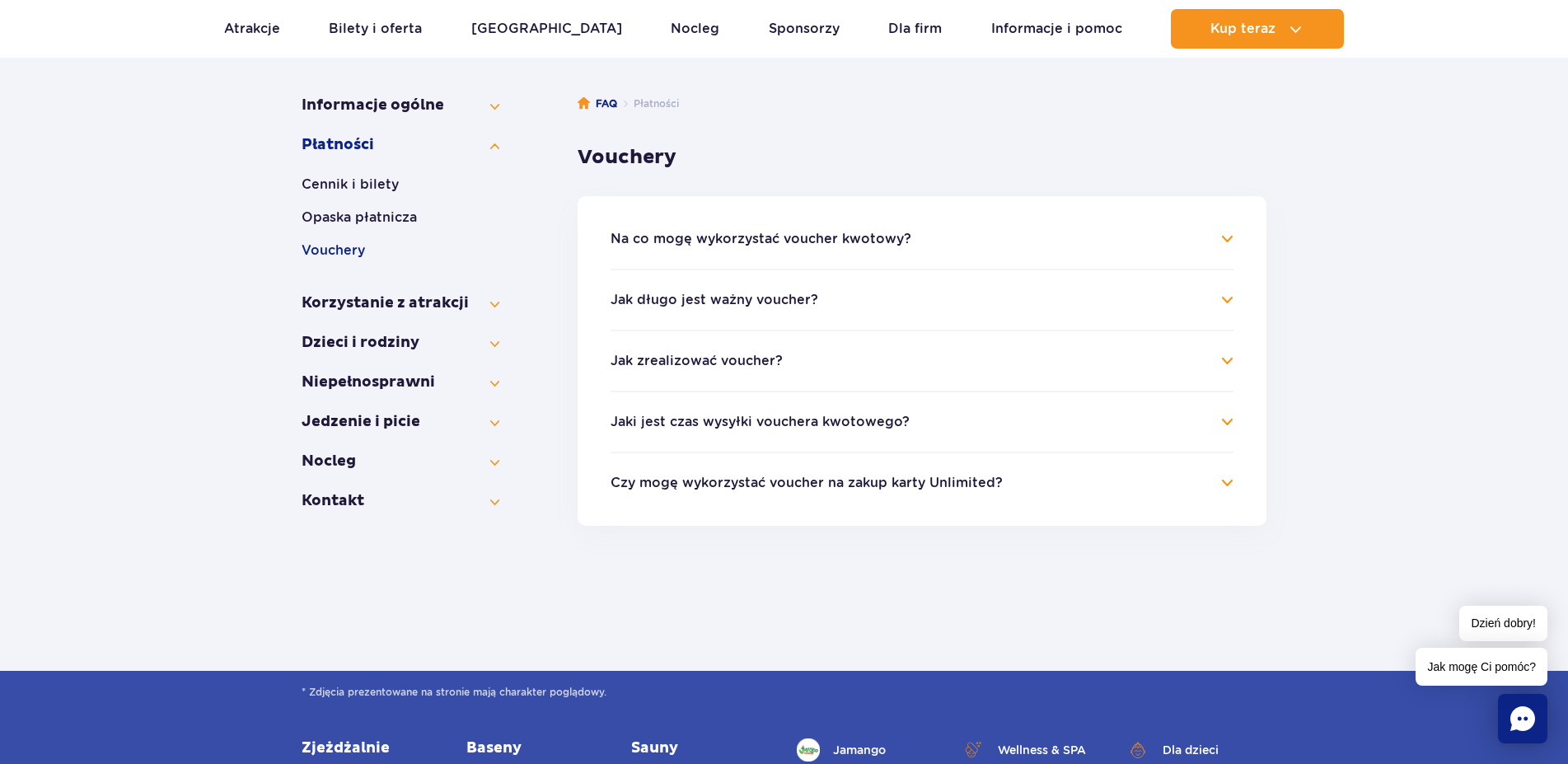
click at [1222, 234] on h4 "Na co mogę wykorzystać voucher kwotowy?" at bounding box center [923, 239] width 623 height 20
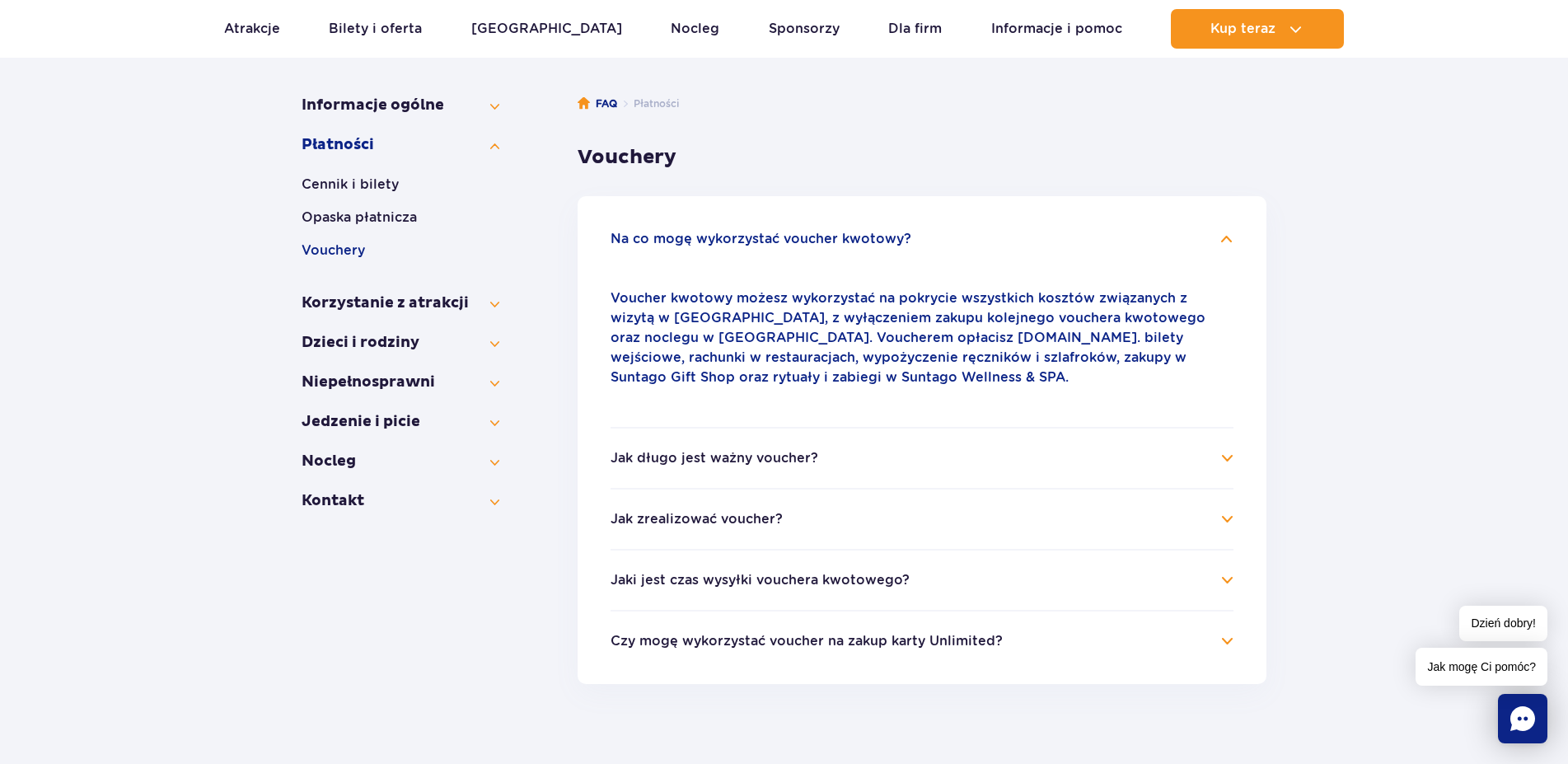
click at [1228, 457] on h4 "Jak długo jest ważny voucher?" at bounding box center [923, 457] width 623 height 20
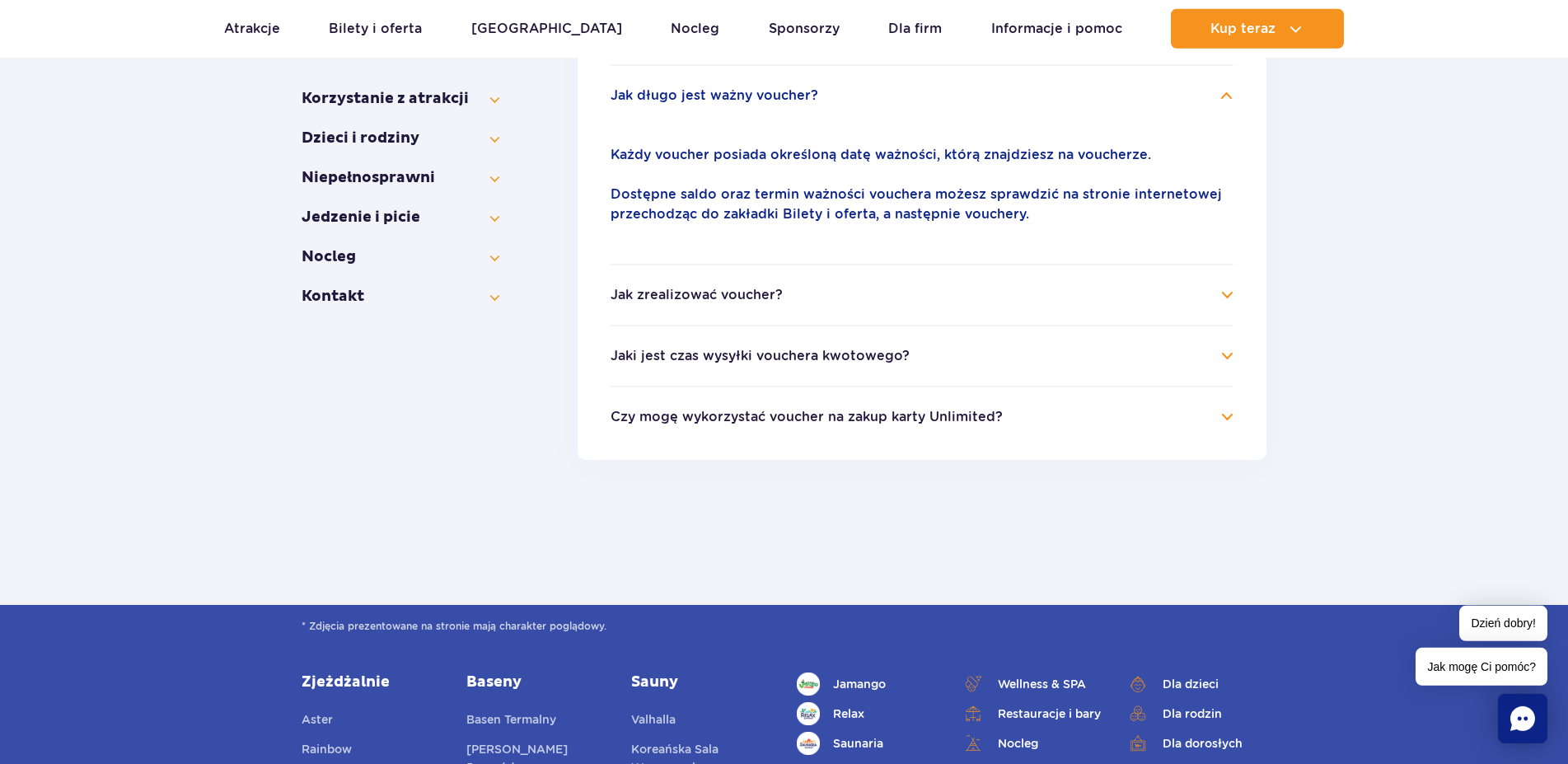
scroll to position [504, 0]
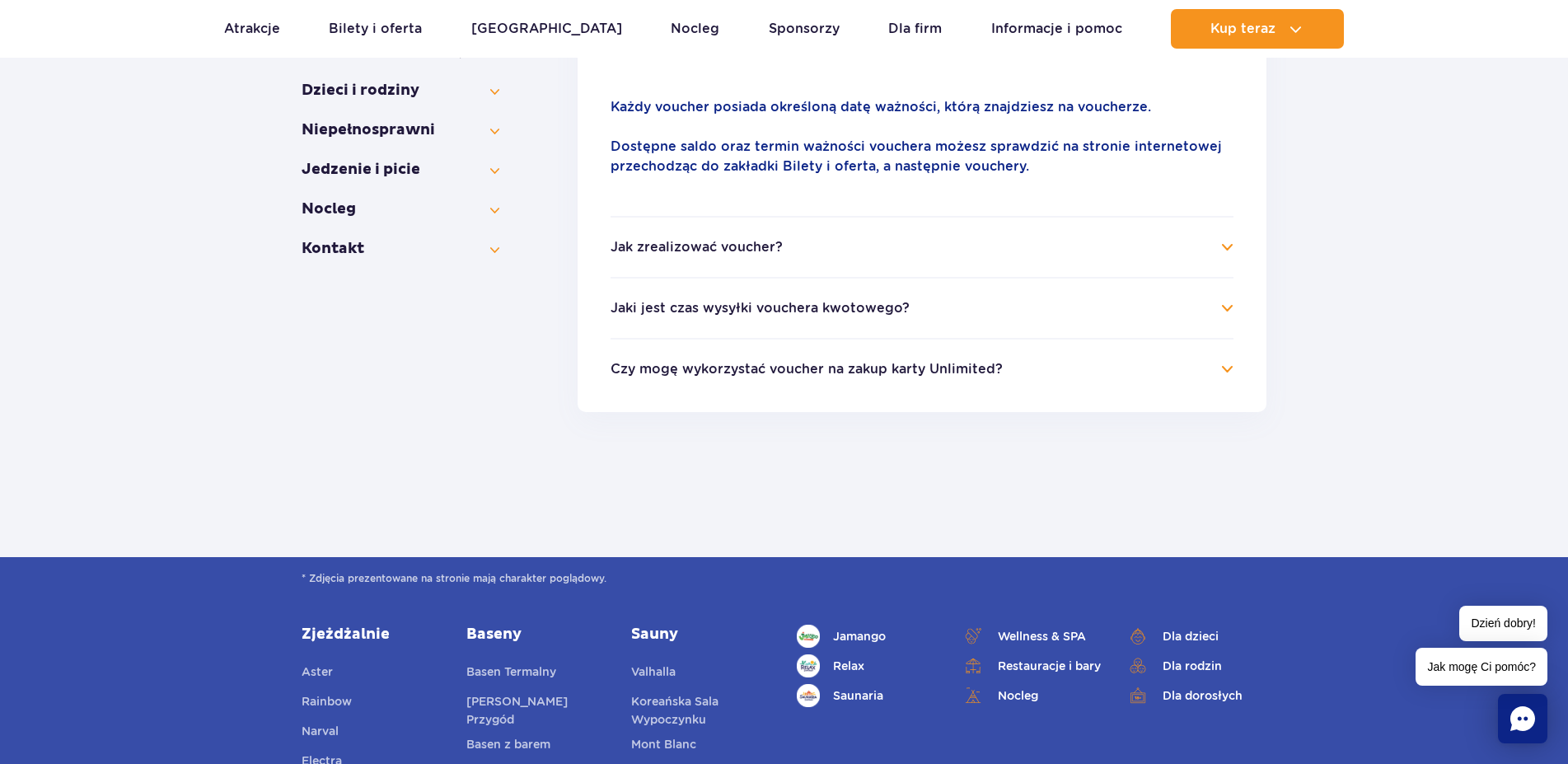
click at [1231, 307] on h4 "Jaki jest czas wysyłki vouchera kwotowego?" at bounding box center [923, 308] width 623 height 20
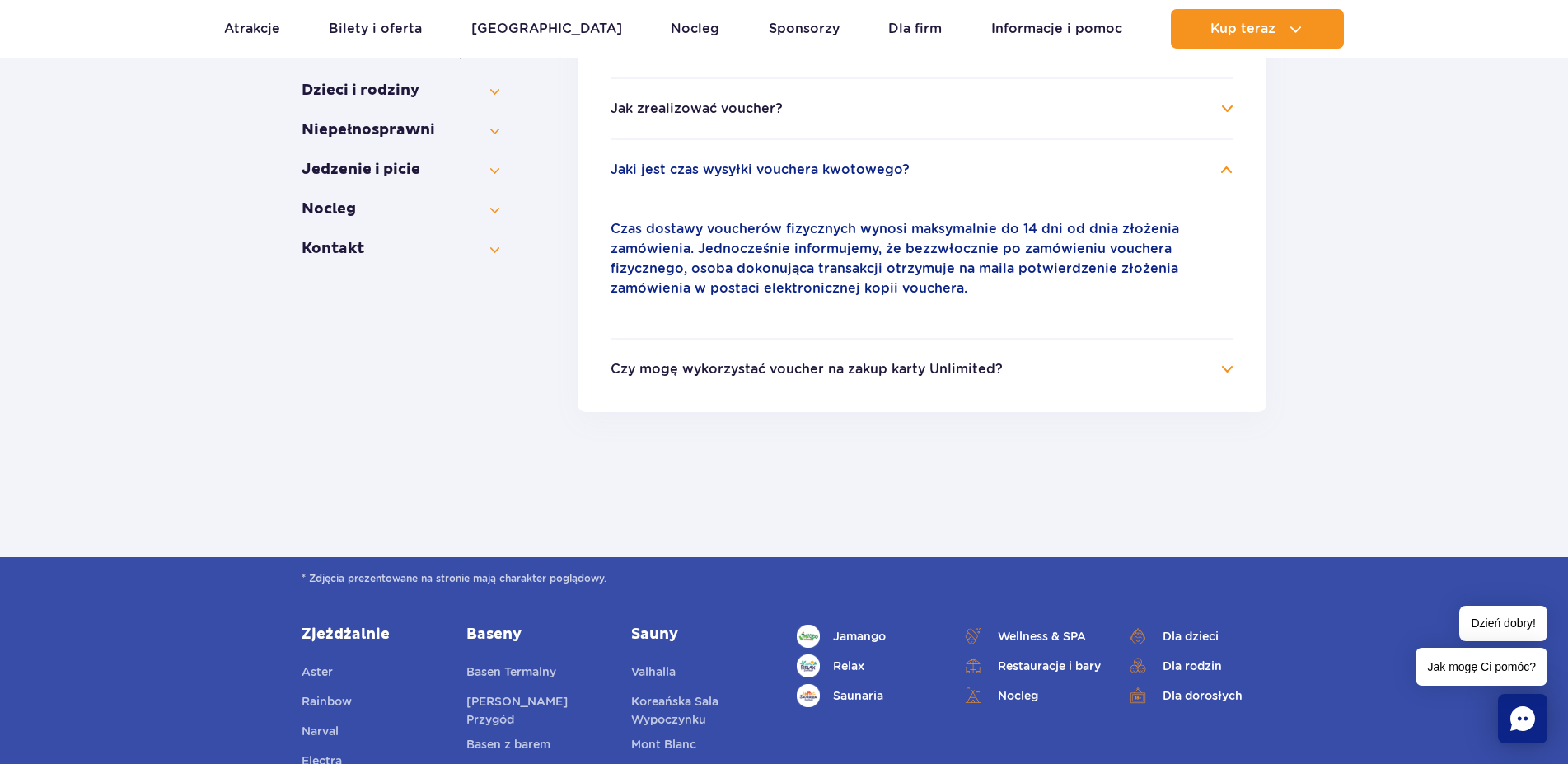
click at [1228, 365] on h4 "Czy mogę wykorzystać voucher na zakup karty Unlimited?" at bounding box center [923, 369] width 623 height 20
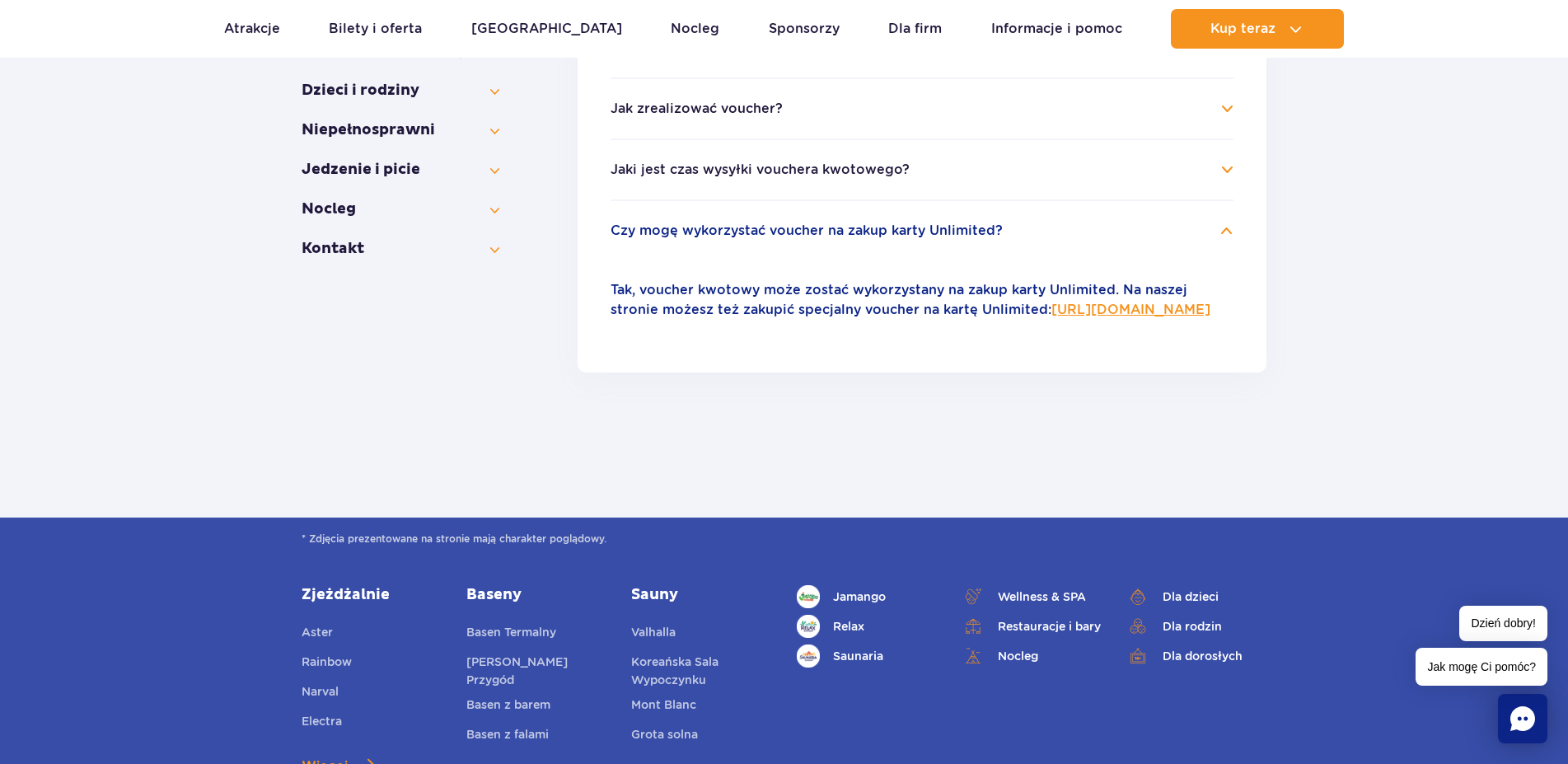
scroll to position [168, 0]
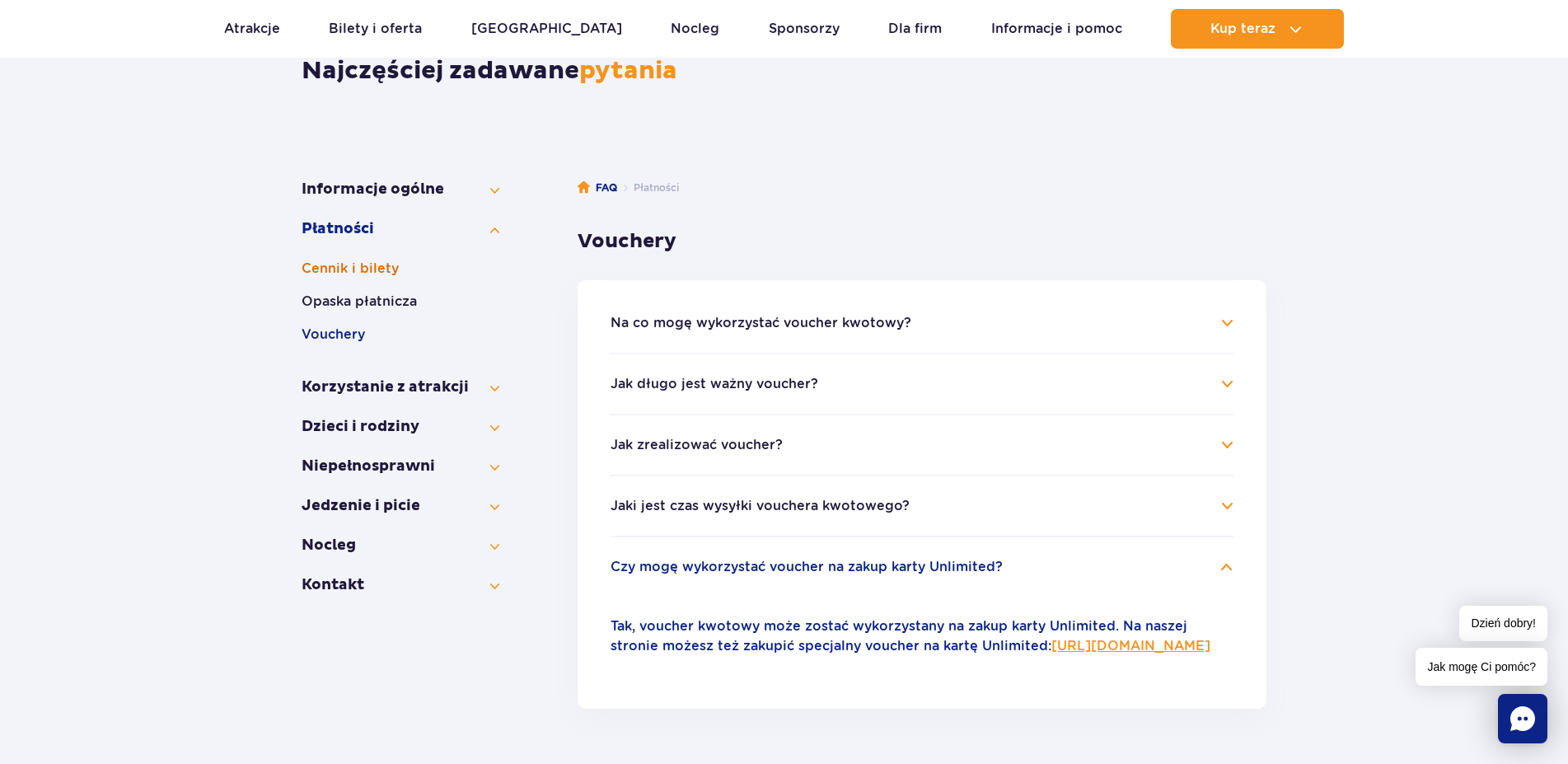
click at [341, 272] on button "Cennik i bilety" at bounding box center [401, 268] width 198 height 20
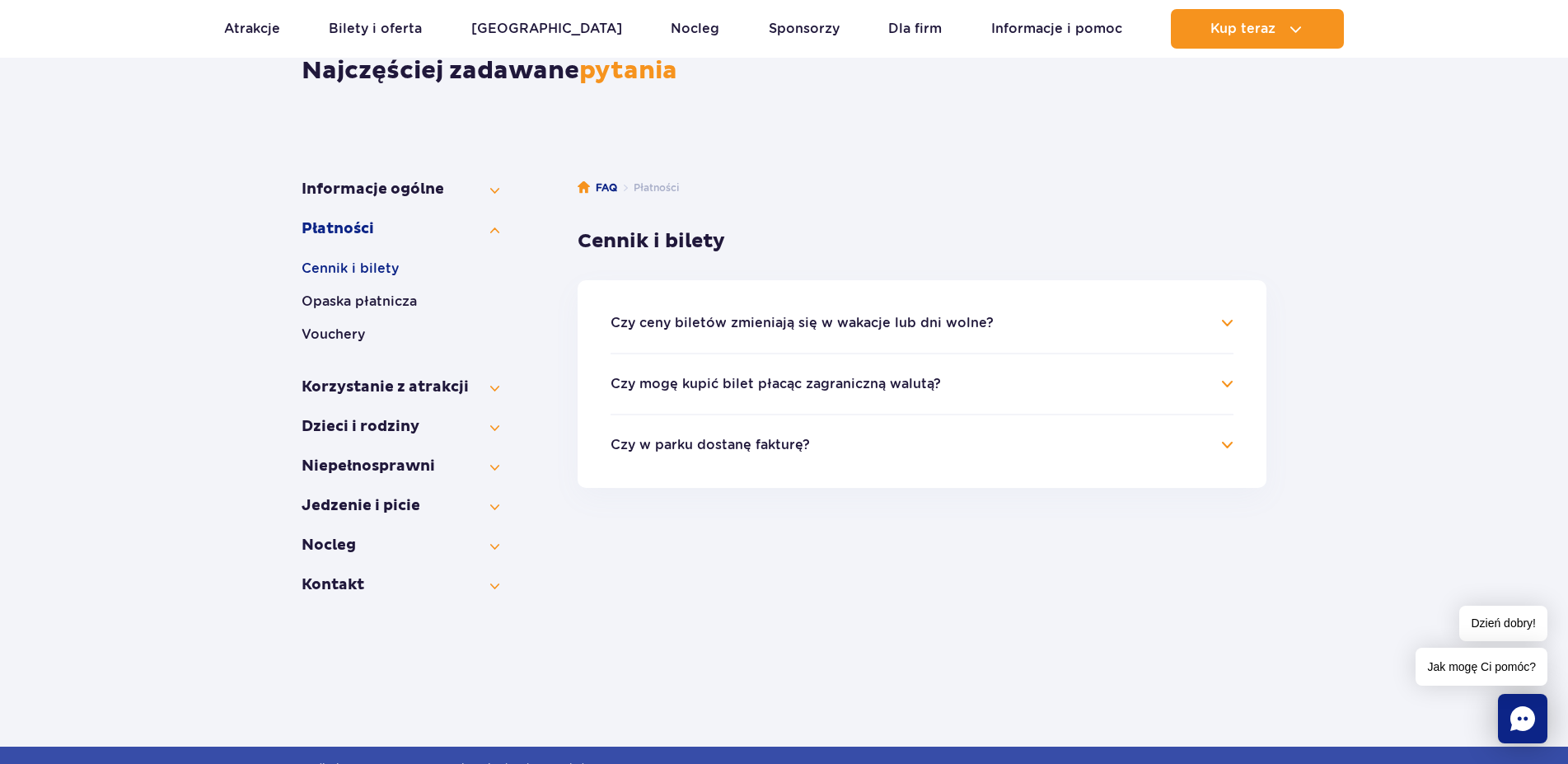
click at [1222, 319] on h4 "Czy ceny biletów zmieniają się w wakacje lub dni wolne?" at bounding box center [923, 323] width 623 height 20
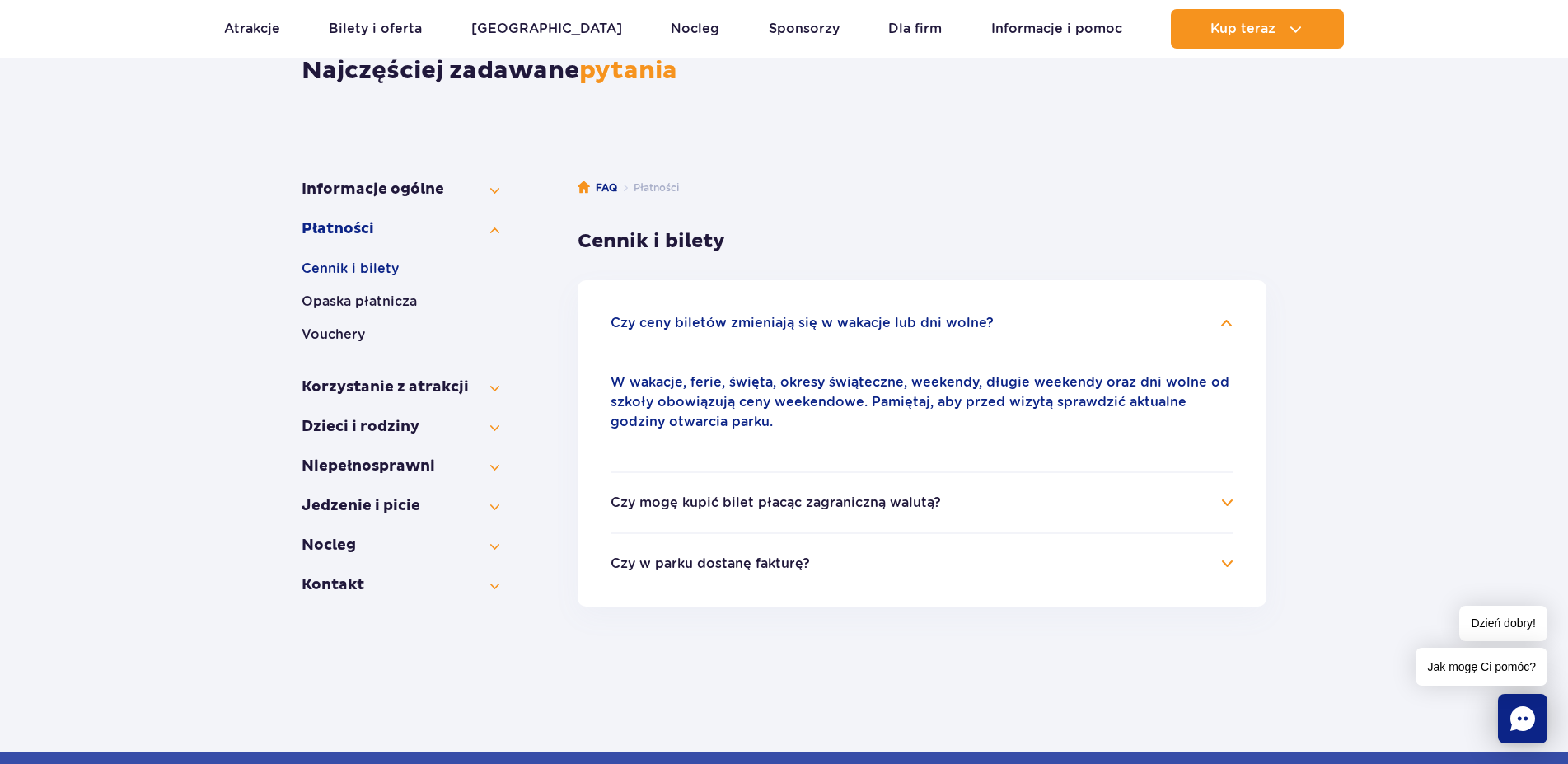
click at [1229, 497] on h4 "Czy mogę kupić bilet płacąc zagraniczną walutą?" at bounding box center [923, 502] width 623 height 20
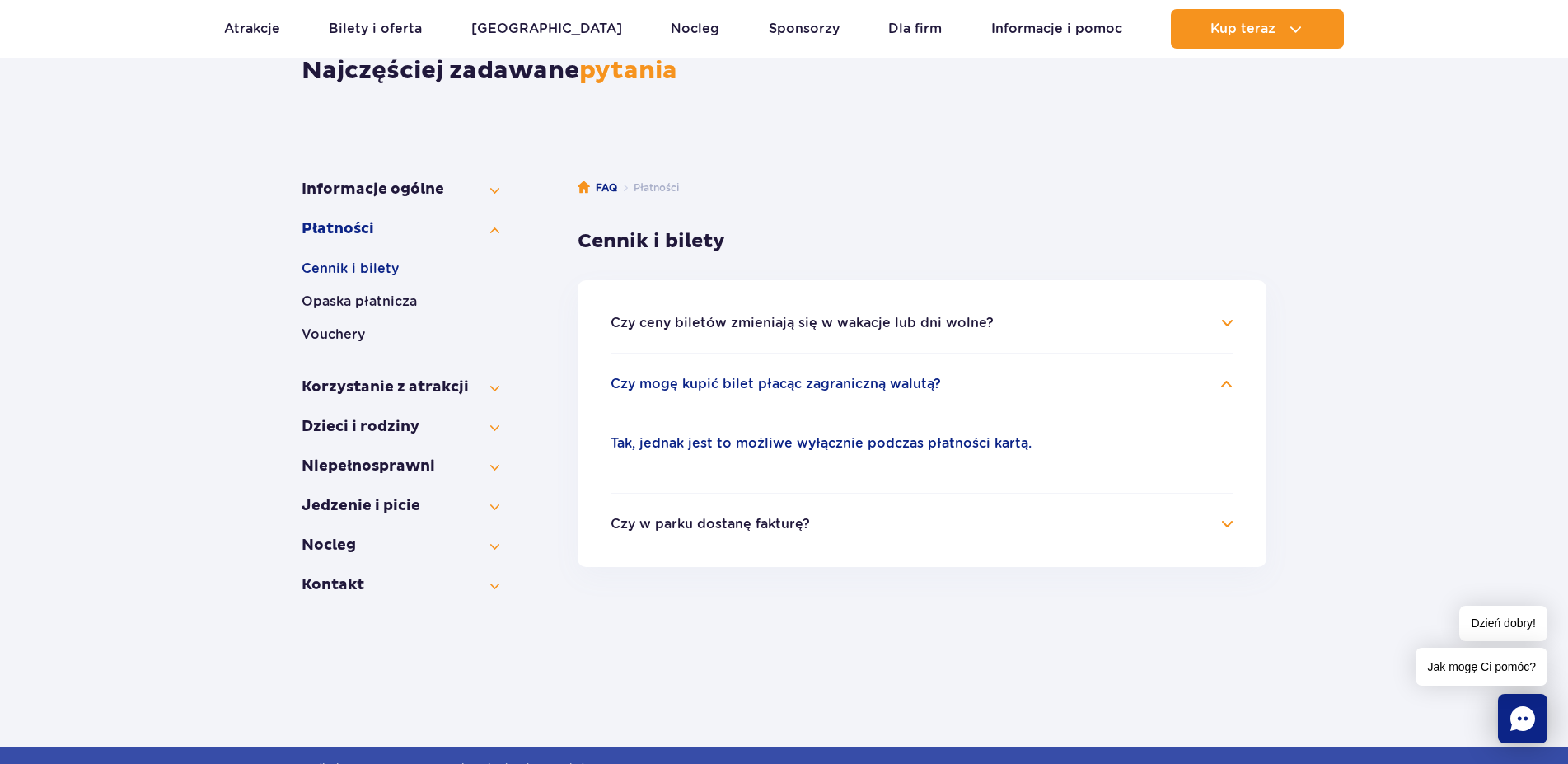
click at [1229, 524] on h4 "Czy w parku dostanę fakturę?" at bounding box center [923, 523] width 623 height 20
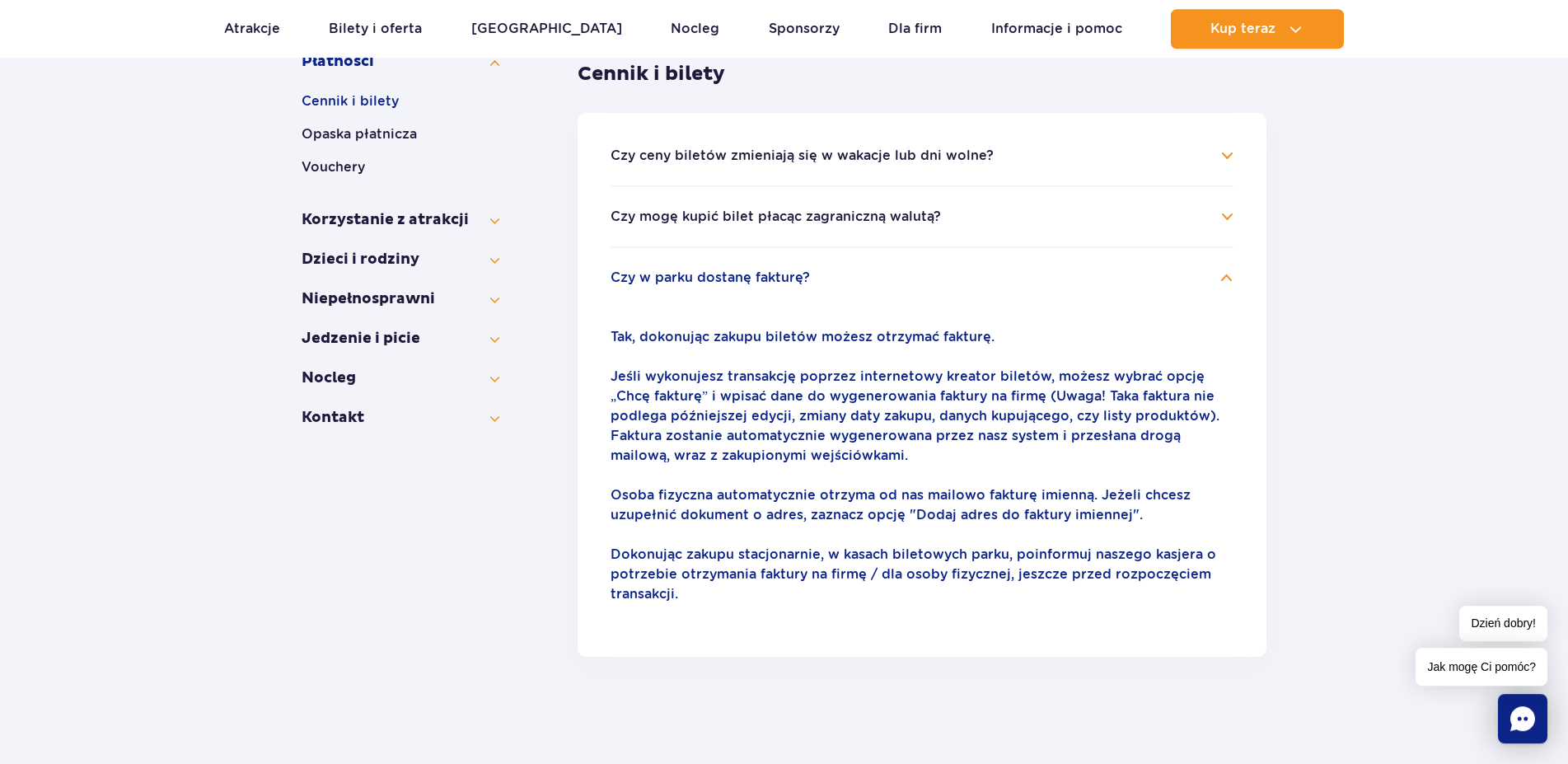
scroll to position [336, 0]
click at [349, 218] on button "Korzystanie z atrakcji" at bounding box center [401, 219] width 198 height 20
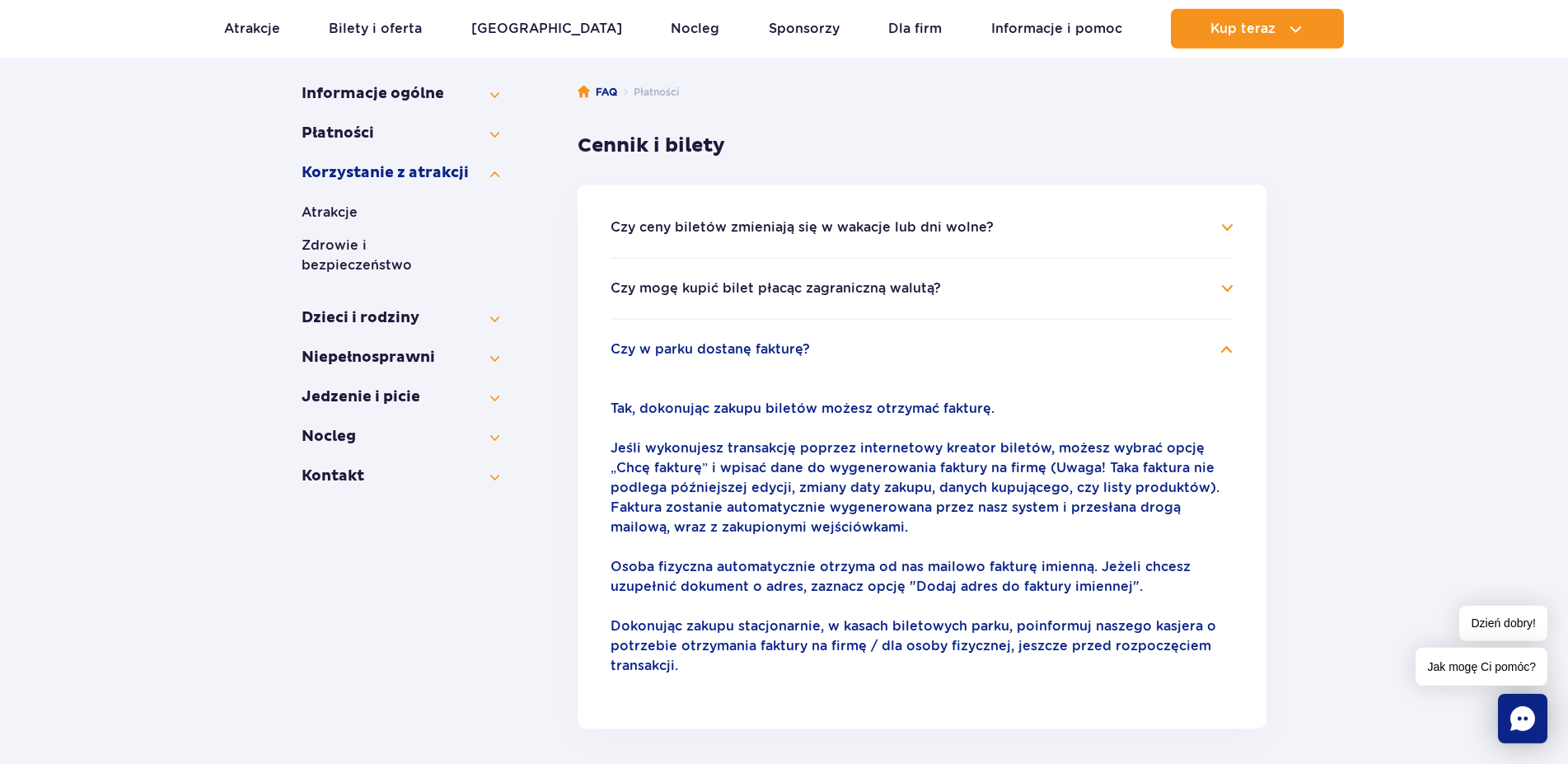
scroll to position [168, 0]
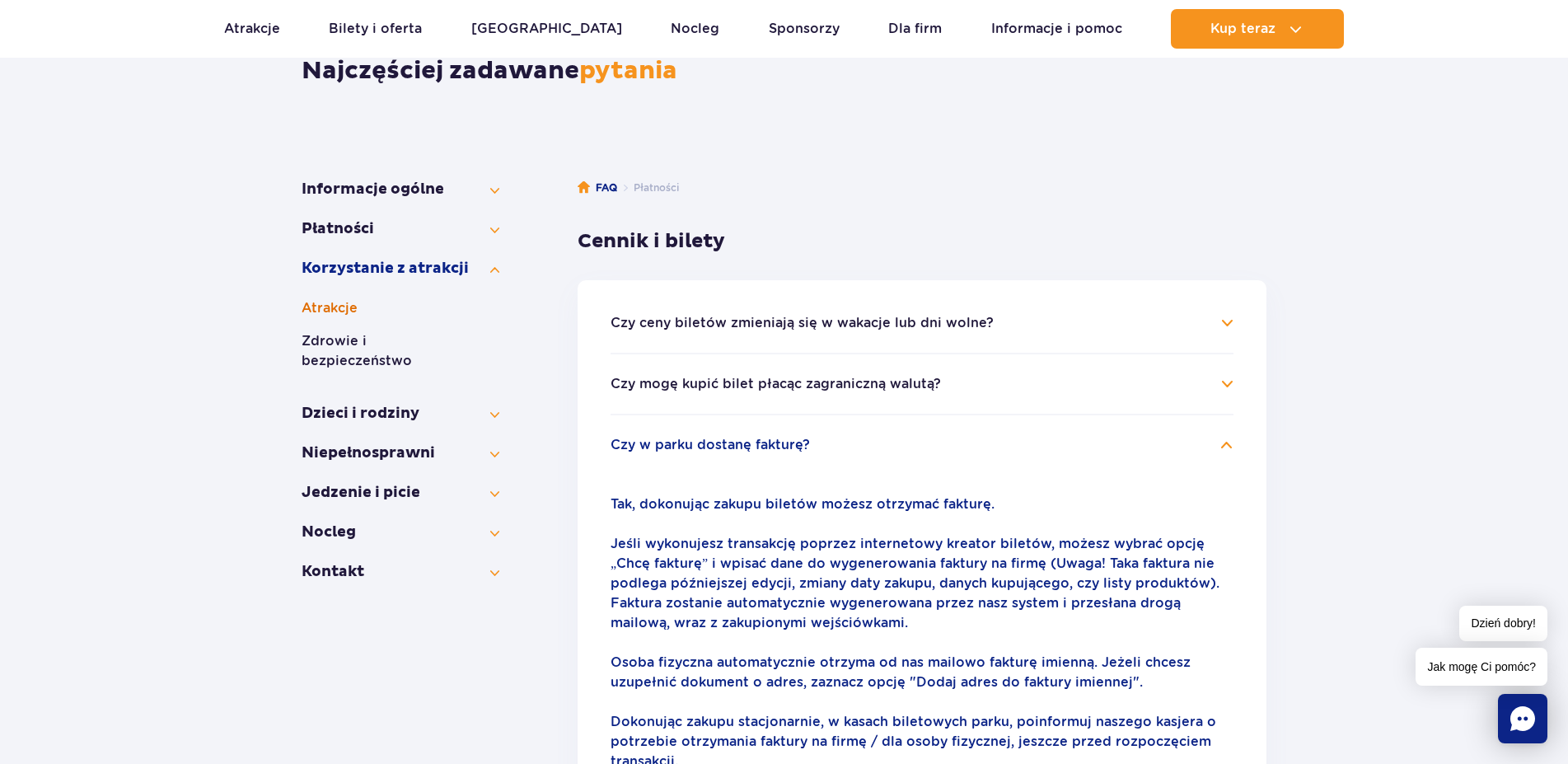
click at [323, 306] on button "Atrakcje" at bounding box center [401, 308] width 198 height 20
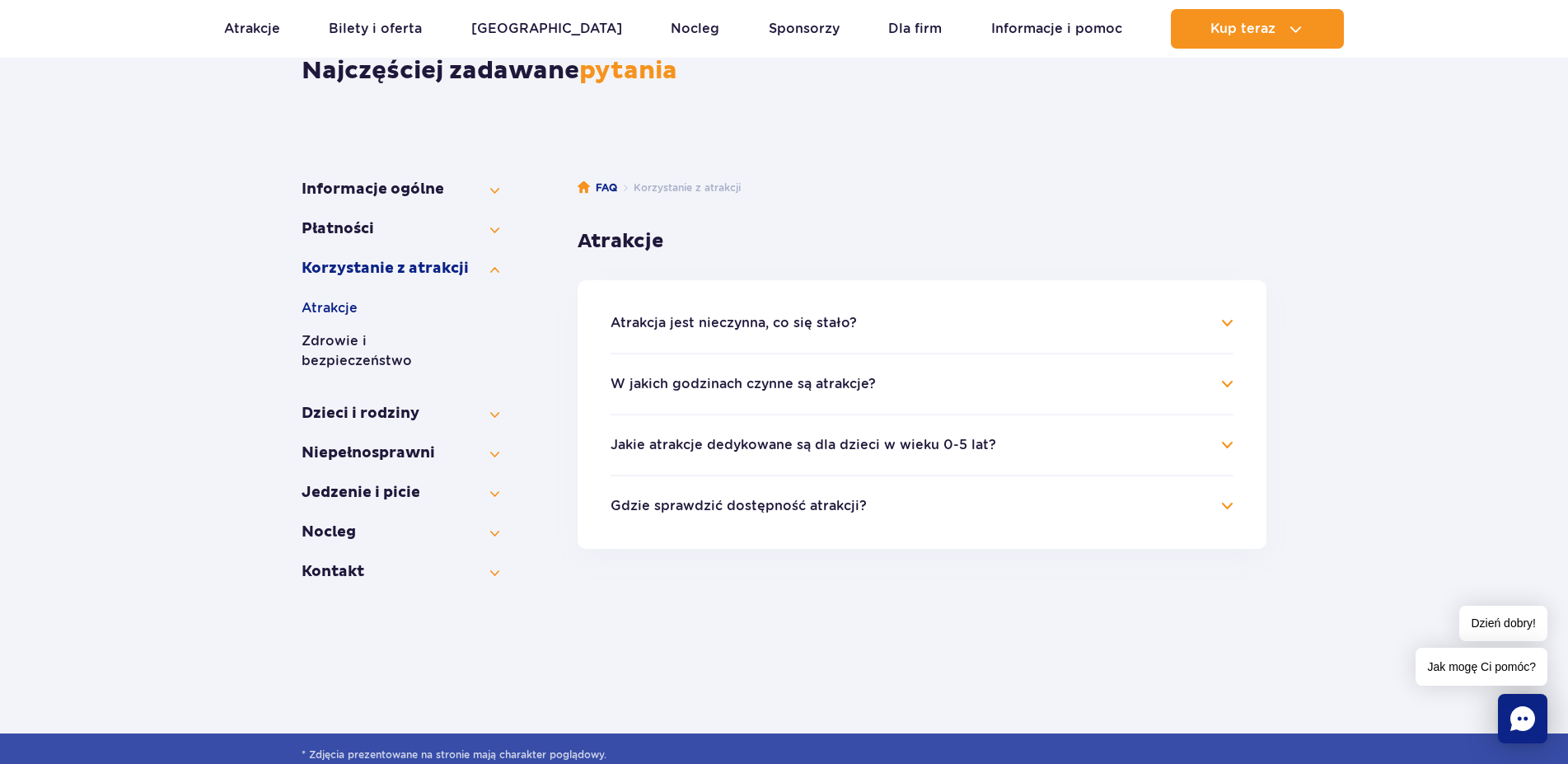
click at [1229, 318] on h4 "Atrakcja jest nieczynna, co się stało?" at bounding box center [923, 323] width 623 height 20
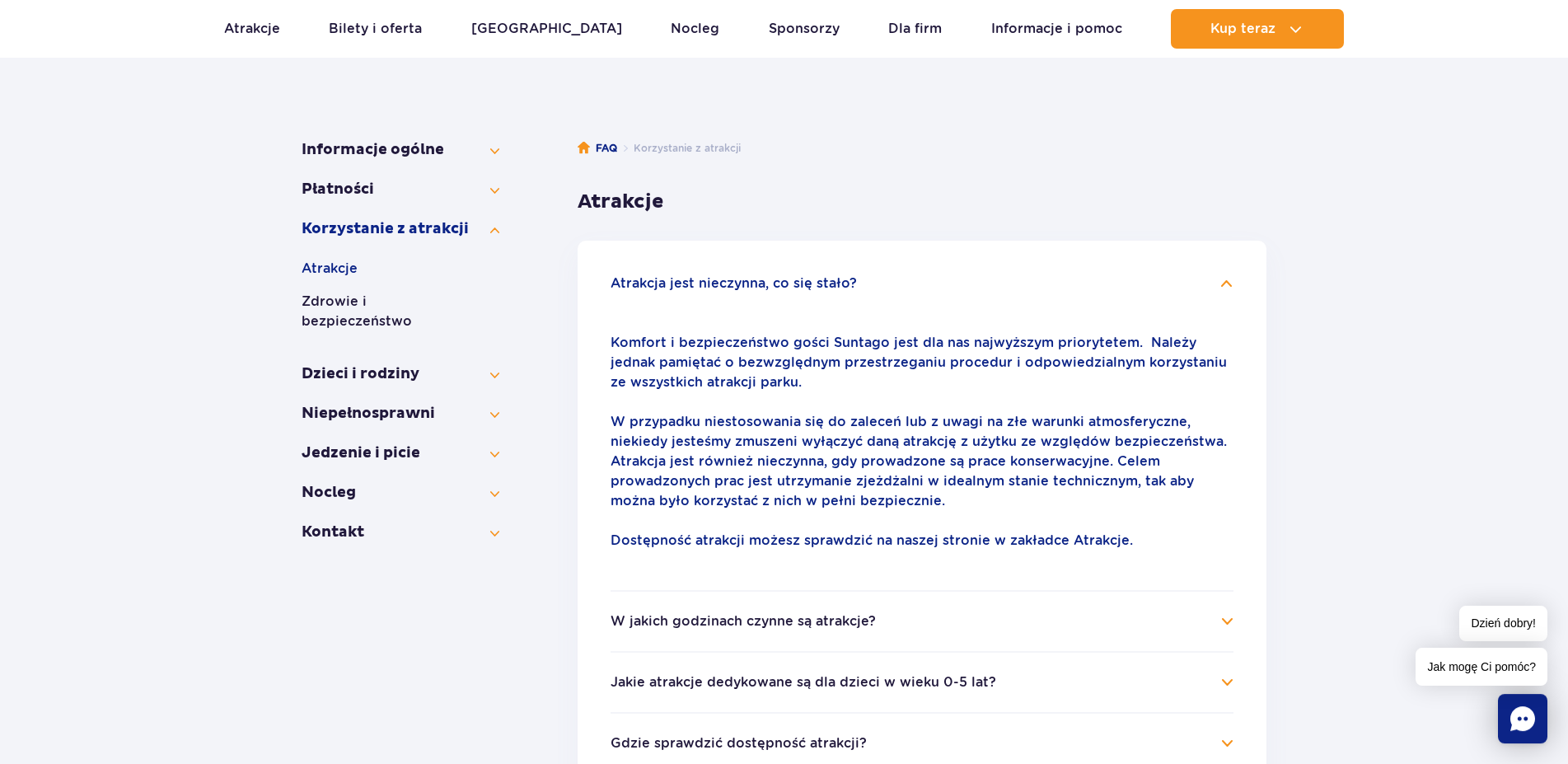
scroll to position [252, 0]
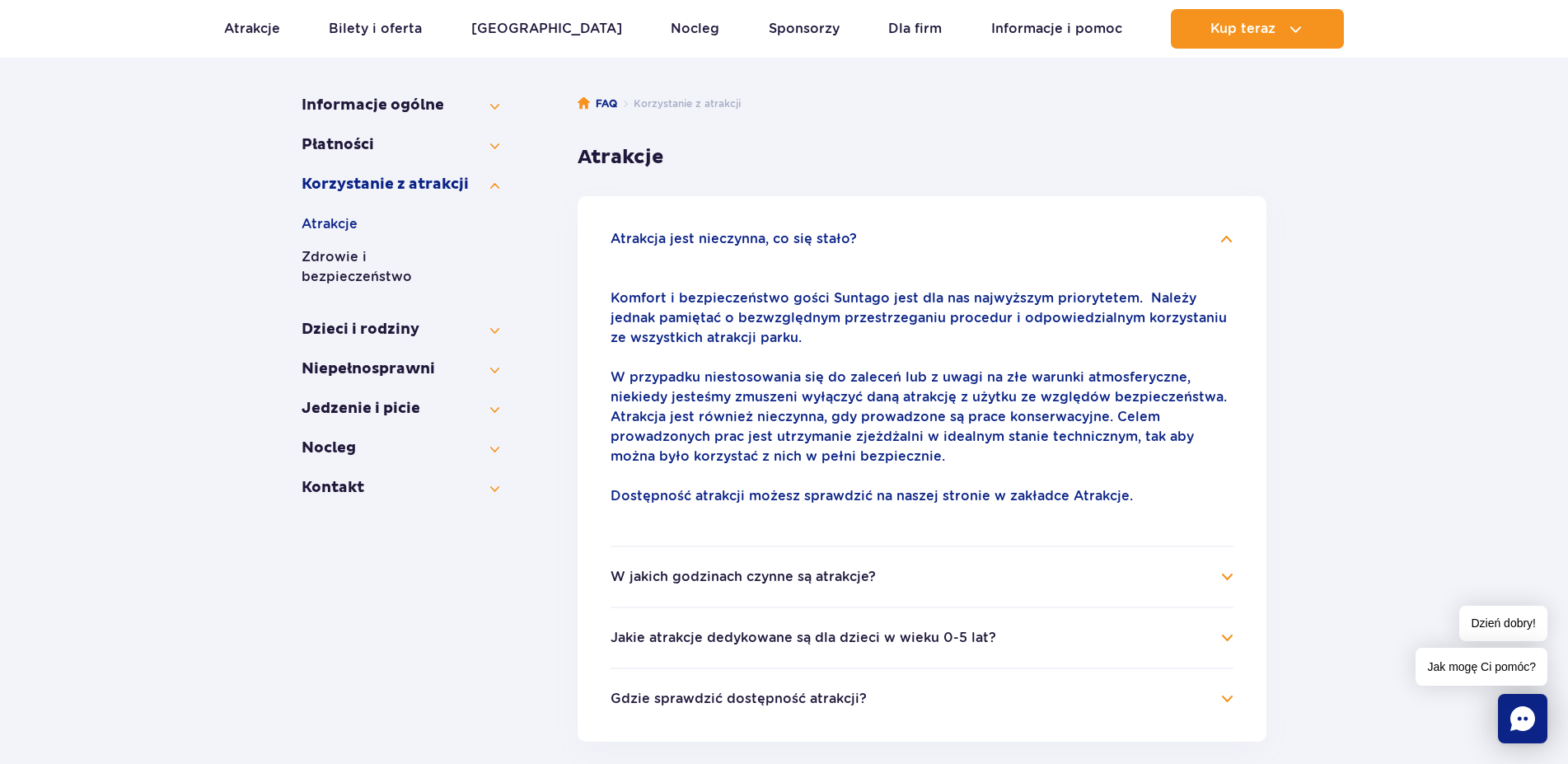
click at [1223, 570] on h4 "W jakich godzinach czynne są atrakcje?" at bounding box center [923, 576] width 623 height 20
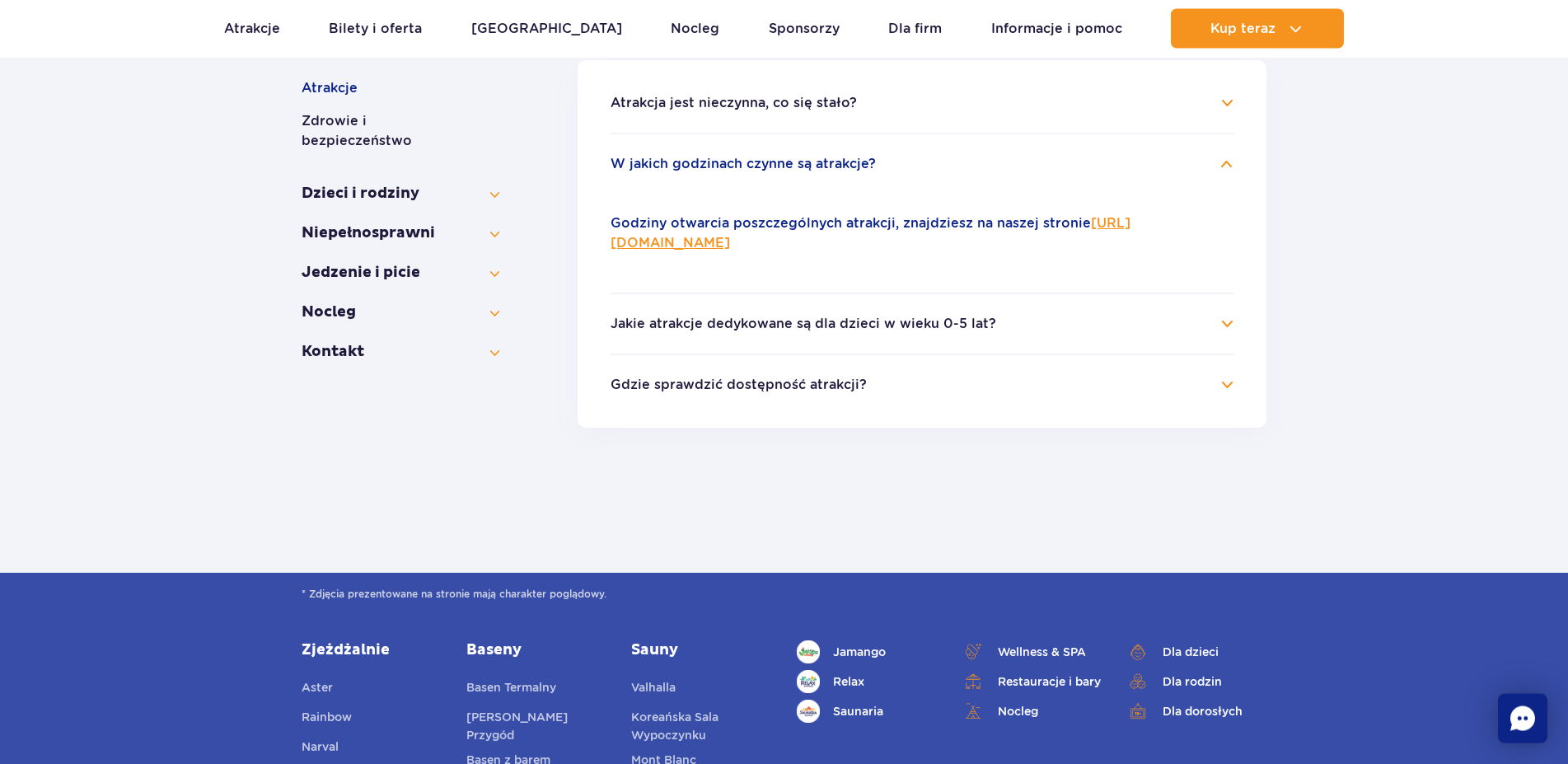
scroll to position [420, 0]
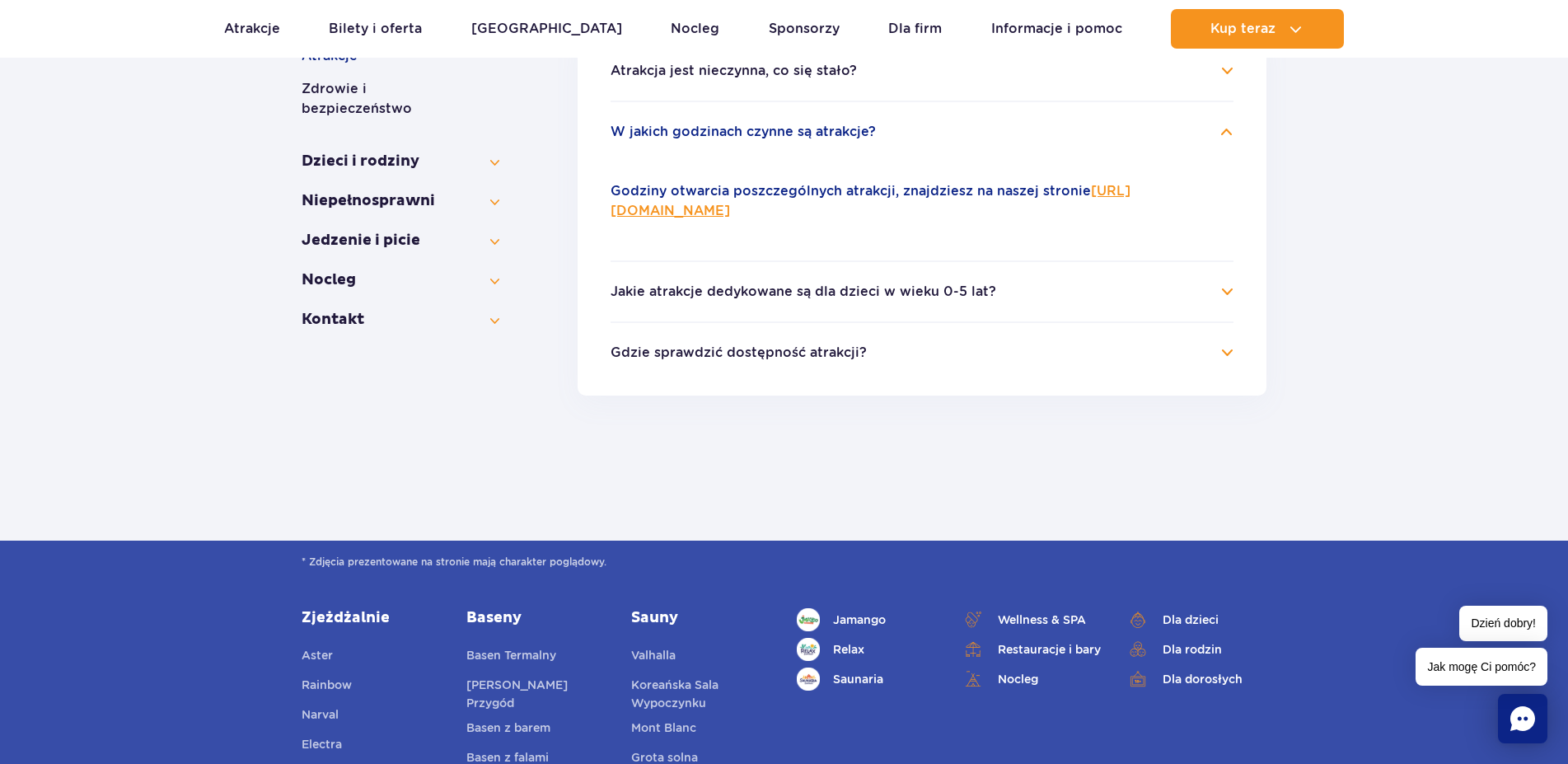
click at [1229, 352] on h4 "Gdzie sprawdzić dostępność atrakcji?" at bounding box center [923, 352] width 623 height 20
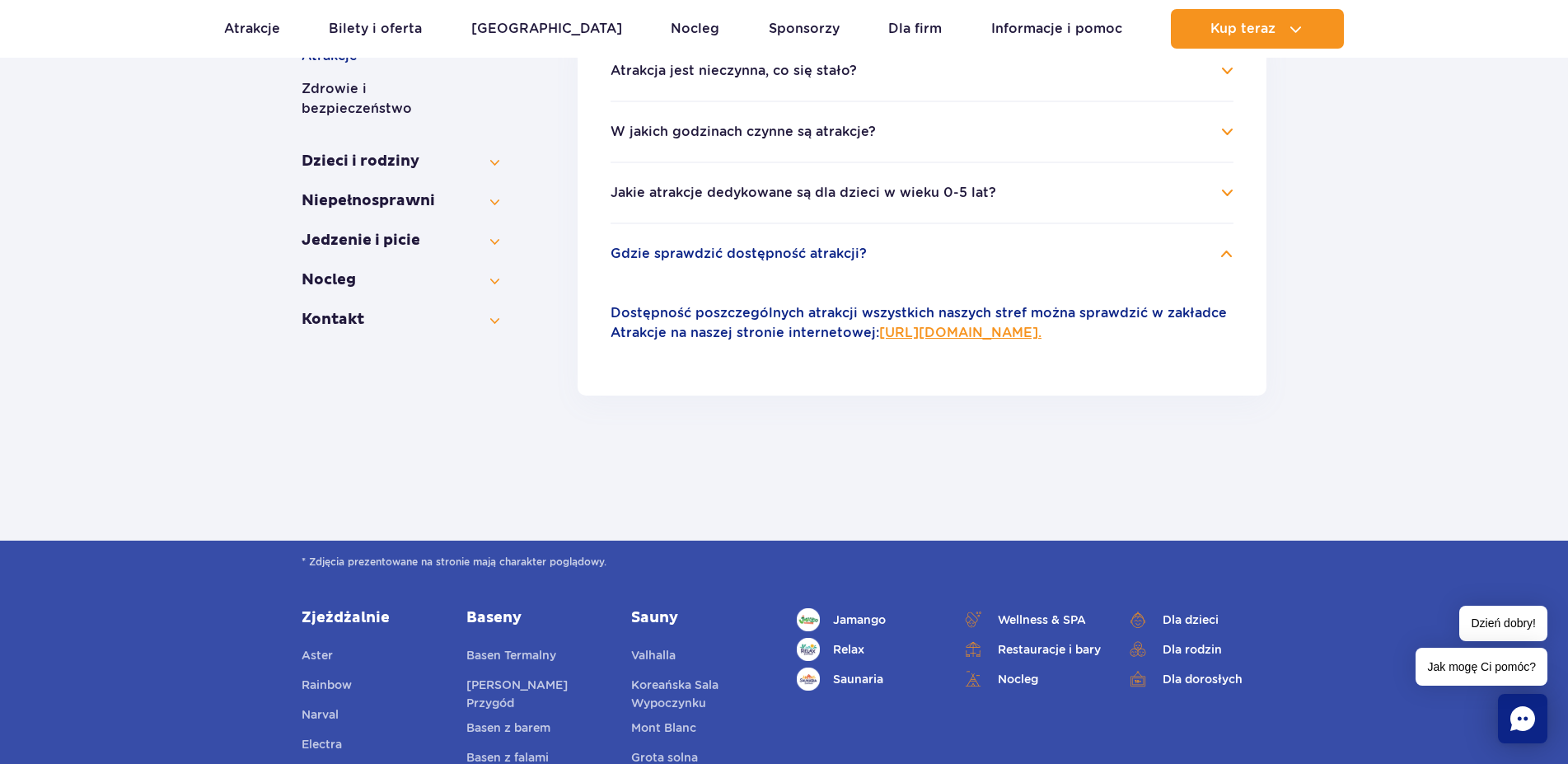
click at [1041, 333] on link "https://parkofpoland.com/pl/atrakcje." at bounding box center [960, 333] width 162 height 15
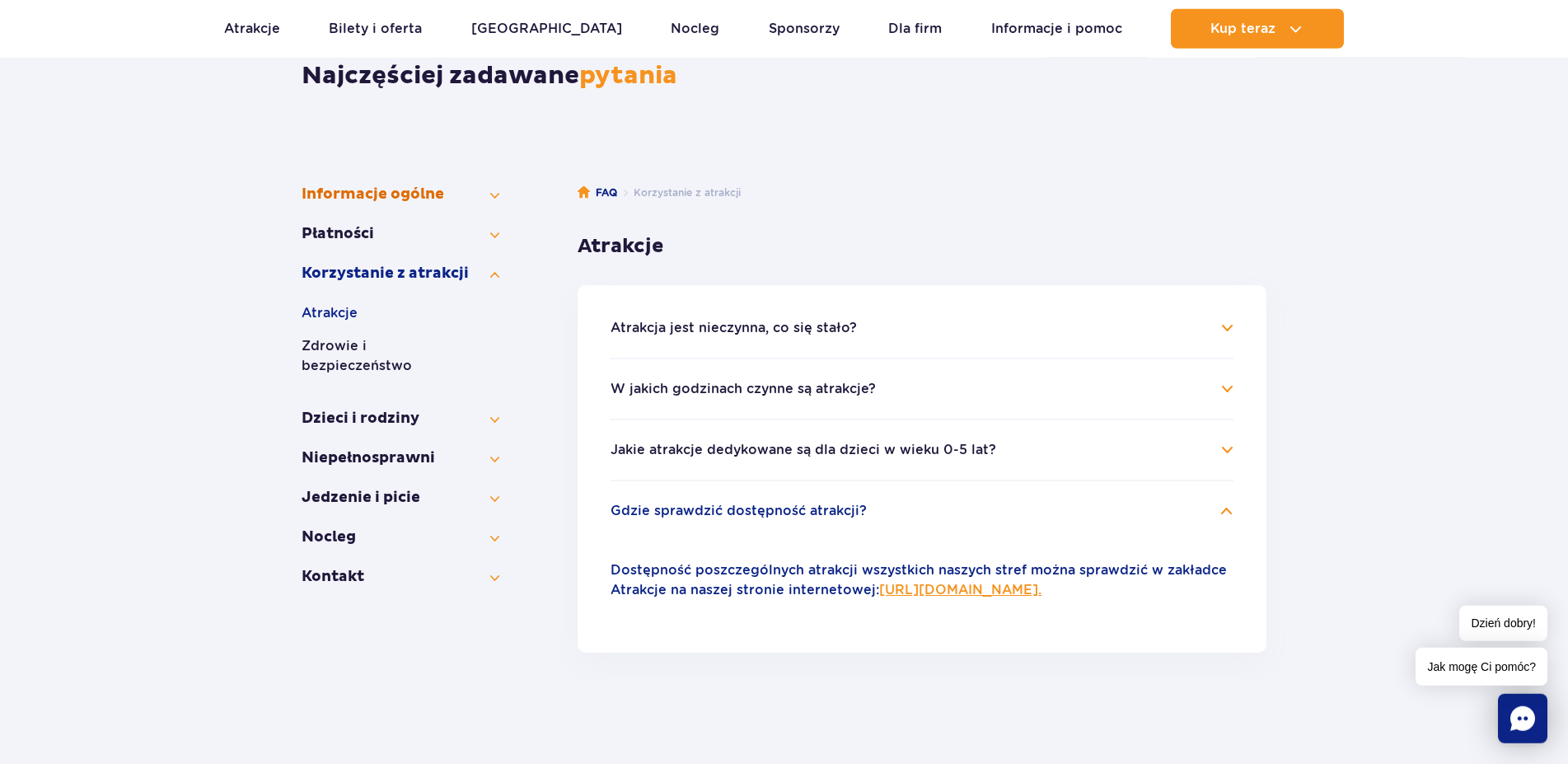
scroll to position [84, 0]
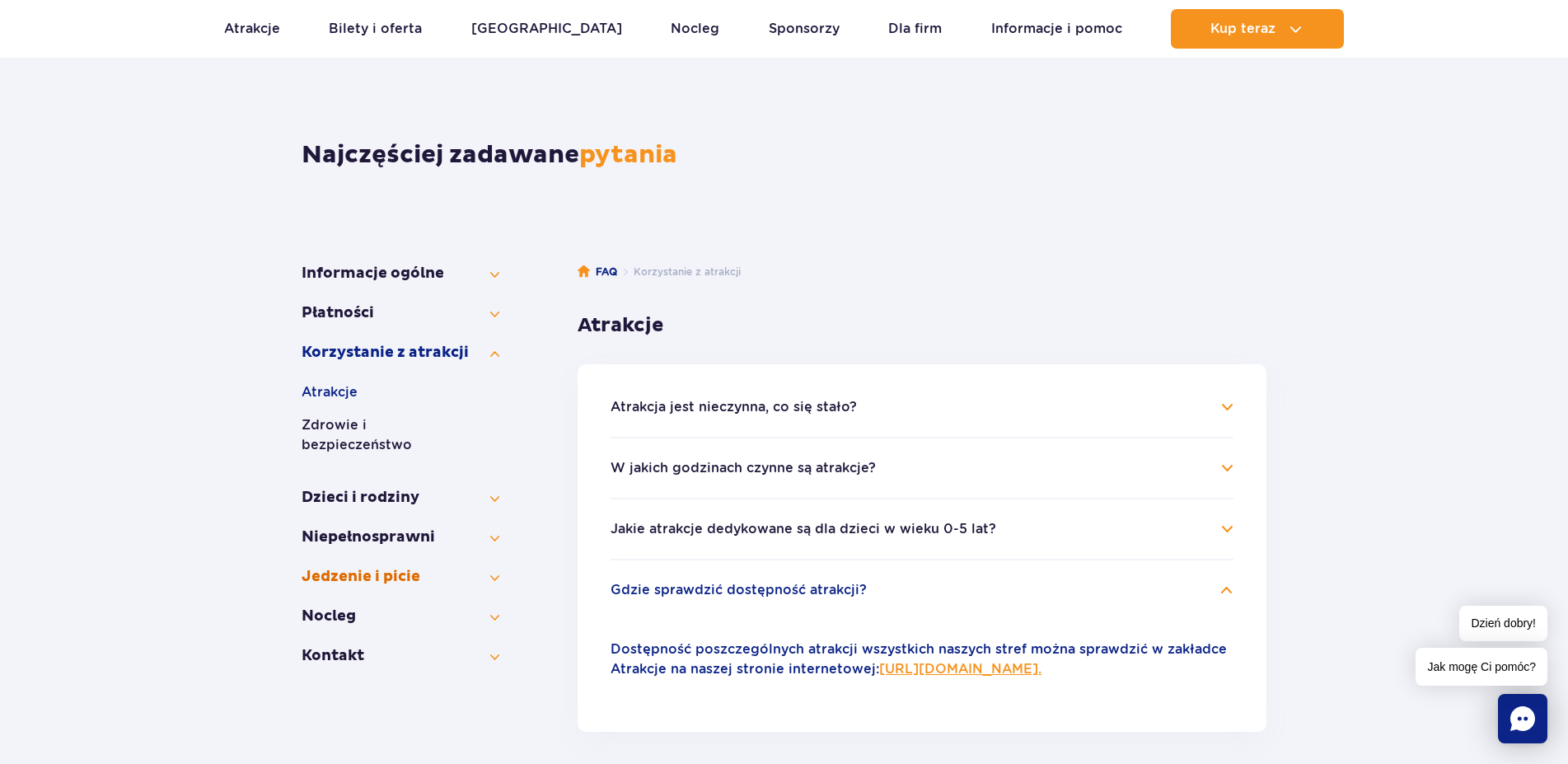
click at [408, 567] on button "Jedzenie i picie" at bounding box center [401, 576] width 198 height 20
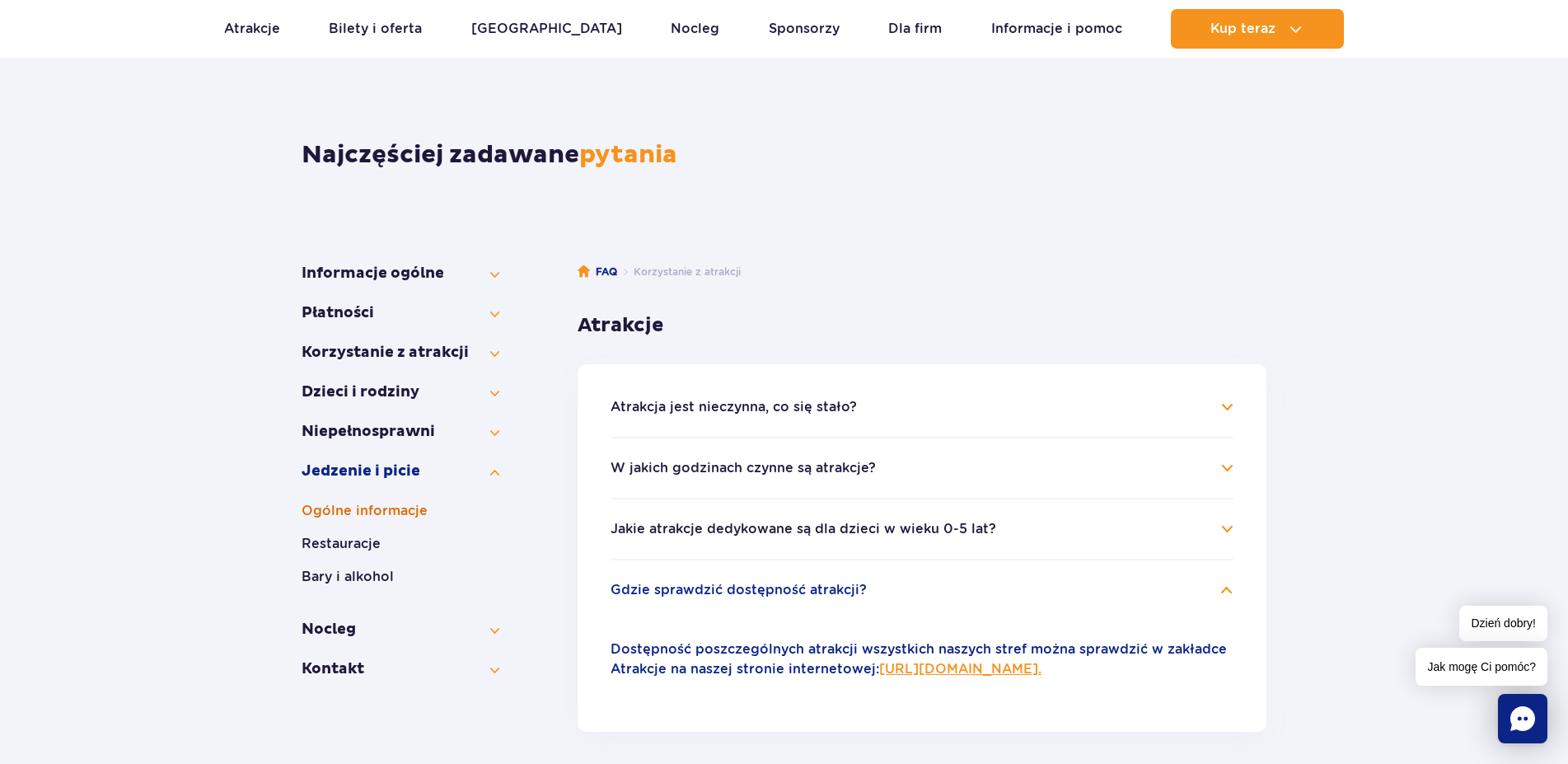
click at [386, 512] on button "Ogólne informacje" at bounding box center [401, 510] width 198 height 20
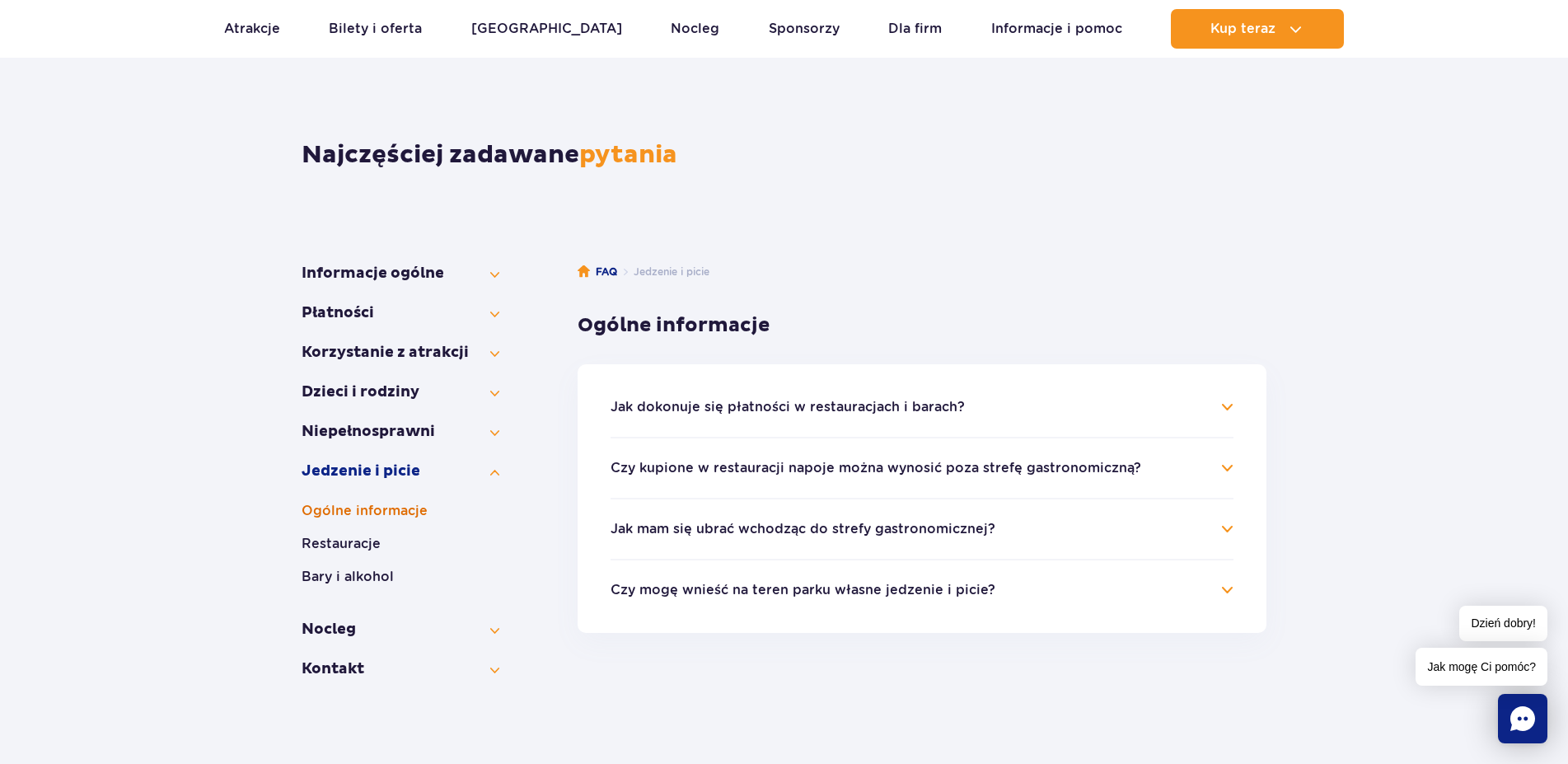
click at [379, 506] on button "Ogólne informacje" at bounding box center [401, 510] width 198 height 20
click at [1223, 405] on h4 "Jak dokonuje się płatności w restauracjach i barach?" at bounding box center [923, 406] width 623 height 20
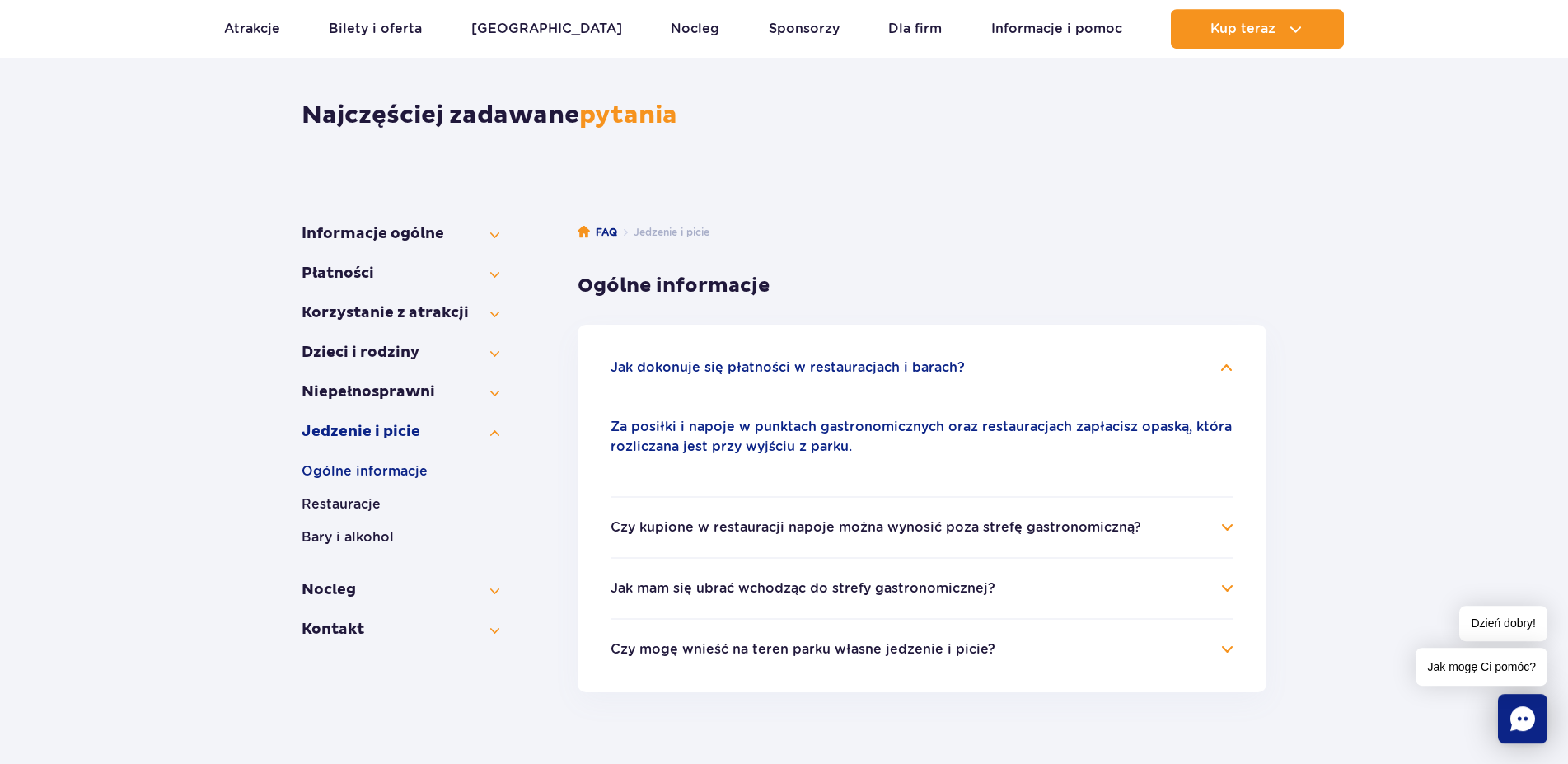
scroll to position [168, 0]
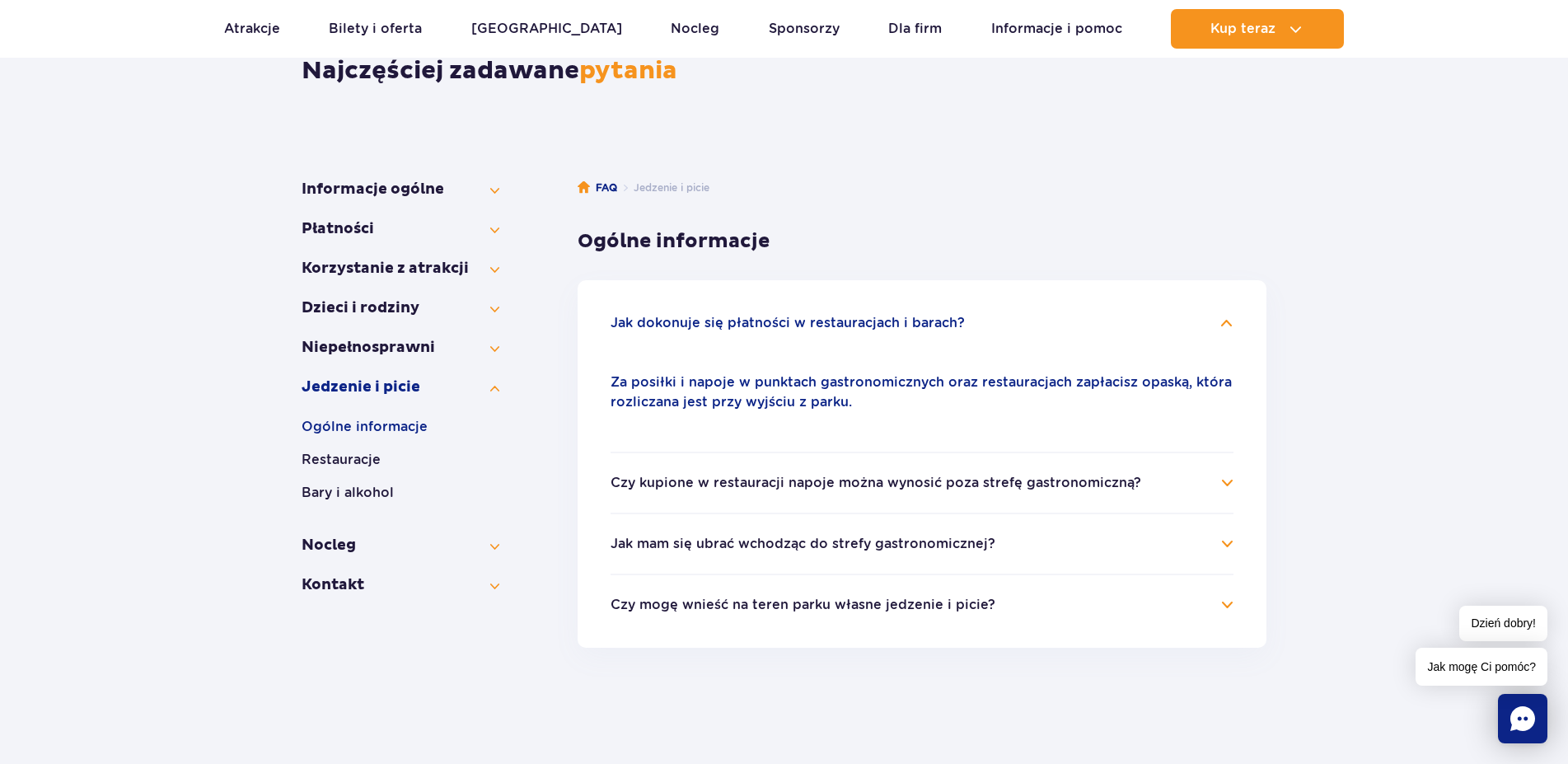
click at [1225, 482] on h4 "Czy kupione w restauracji napoje można wynosić poza strefę gastronomiczną?" at bounding box center [923, 482] width 623 height 20
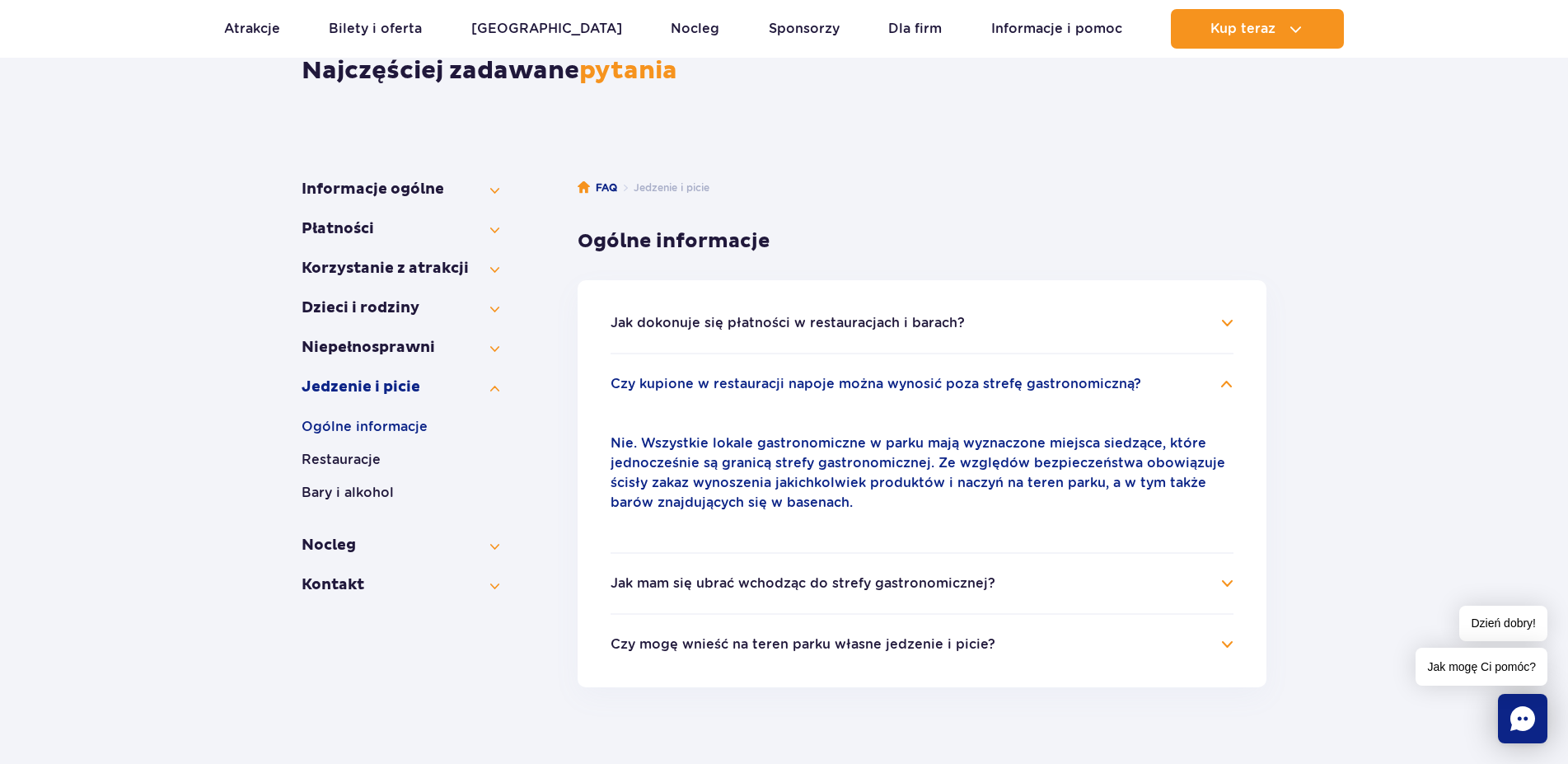
click at [1224, 578] on h4 "Jak mam się ubrać wchodząc do strefy gastronomicznej?" at bounding box center [923, 583] width 623 height 20
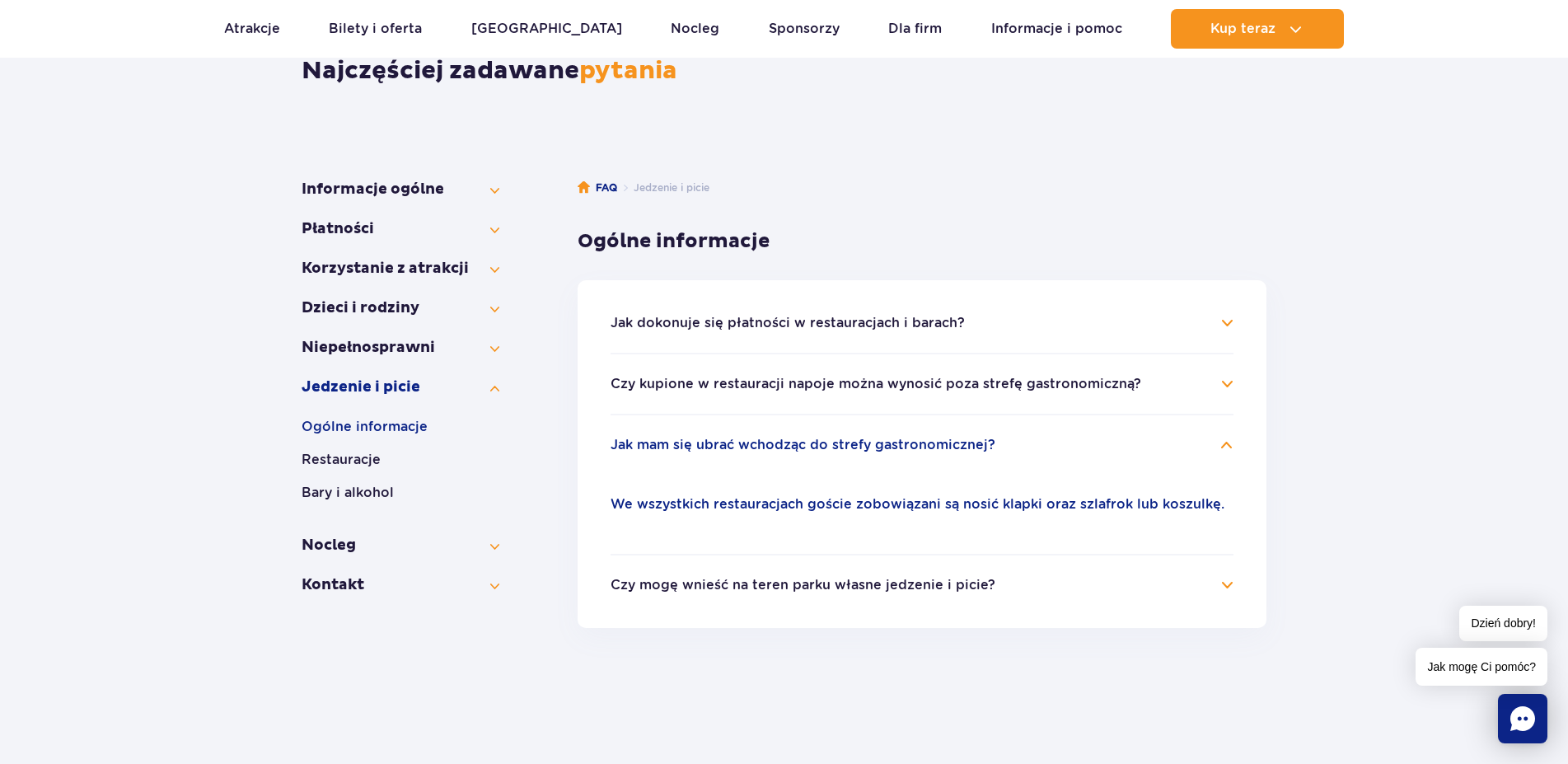
click at [1230, 583] on h4 "Czy mogę wnieść na teren parku własne jedzenie i picie?" at bounding box center [923, 585] width 623 height 20
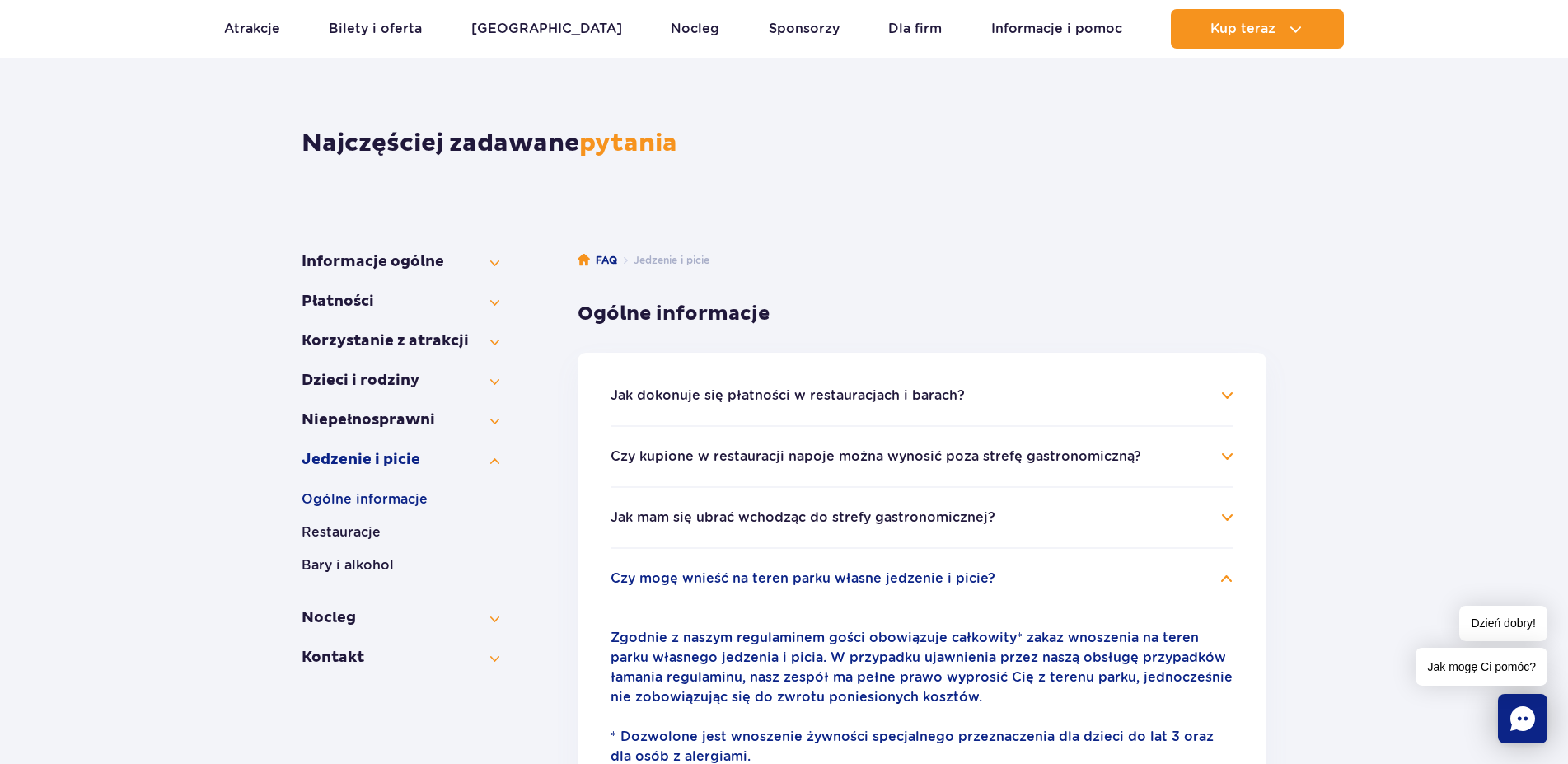
scroll to position [84, 0]
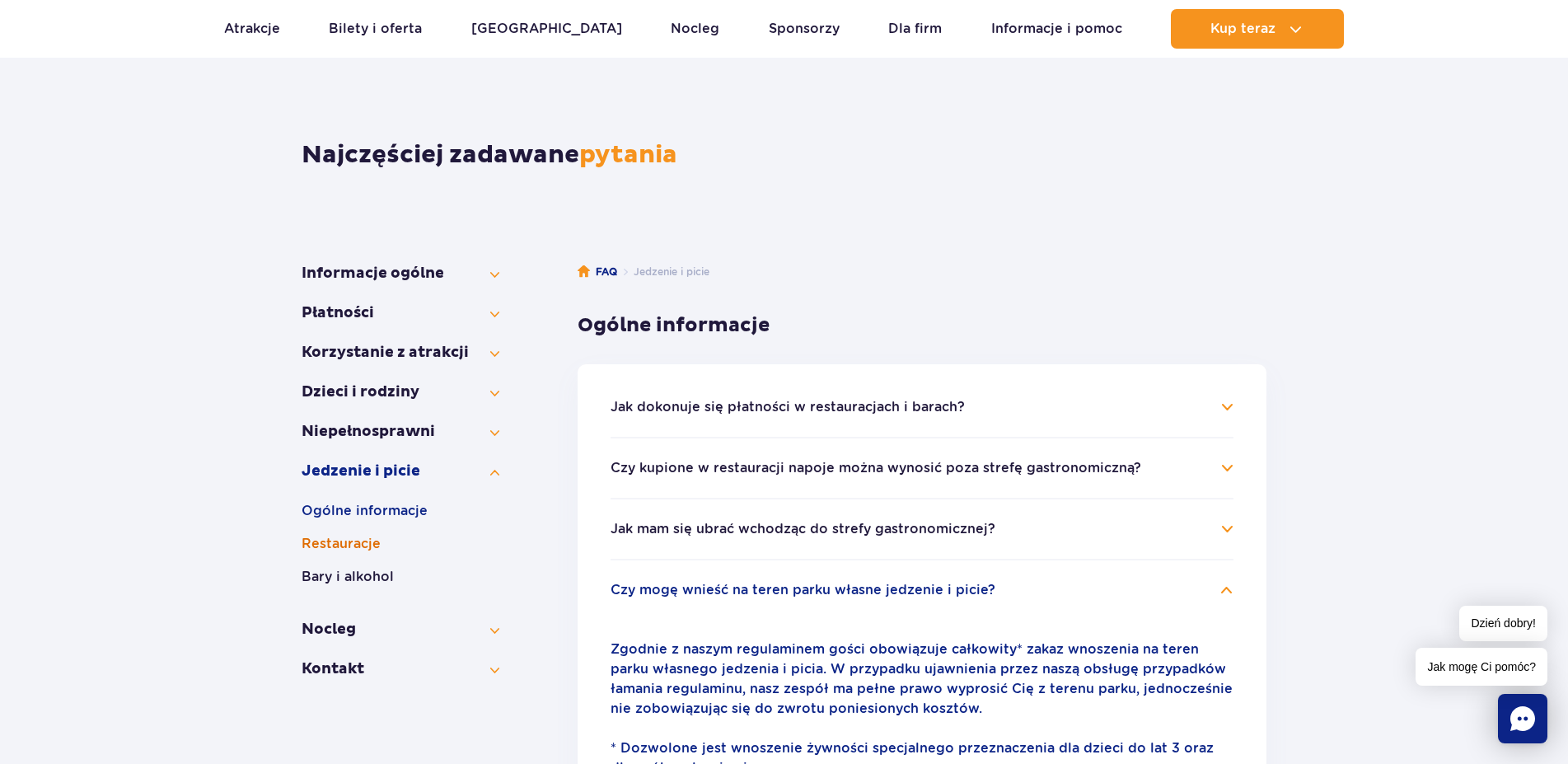
click at [320, 540] on button "Restauracje" at bounding box center [401, 544] width 198 height 20
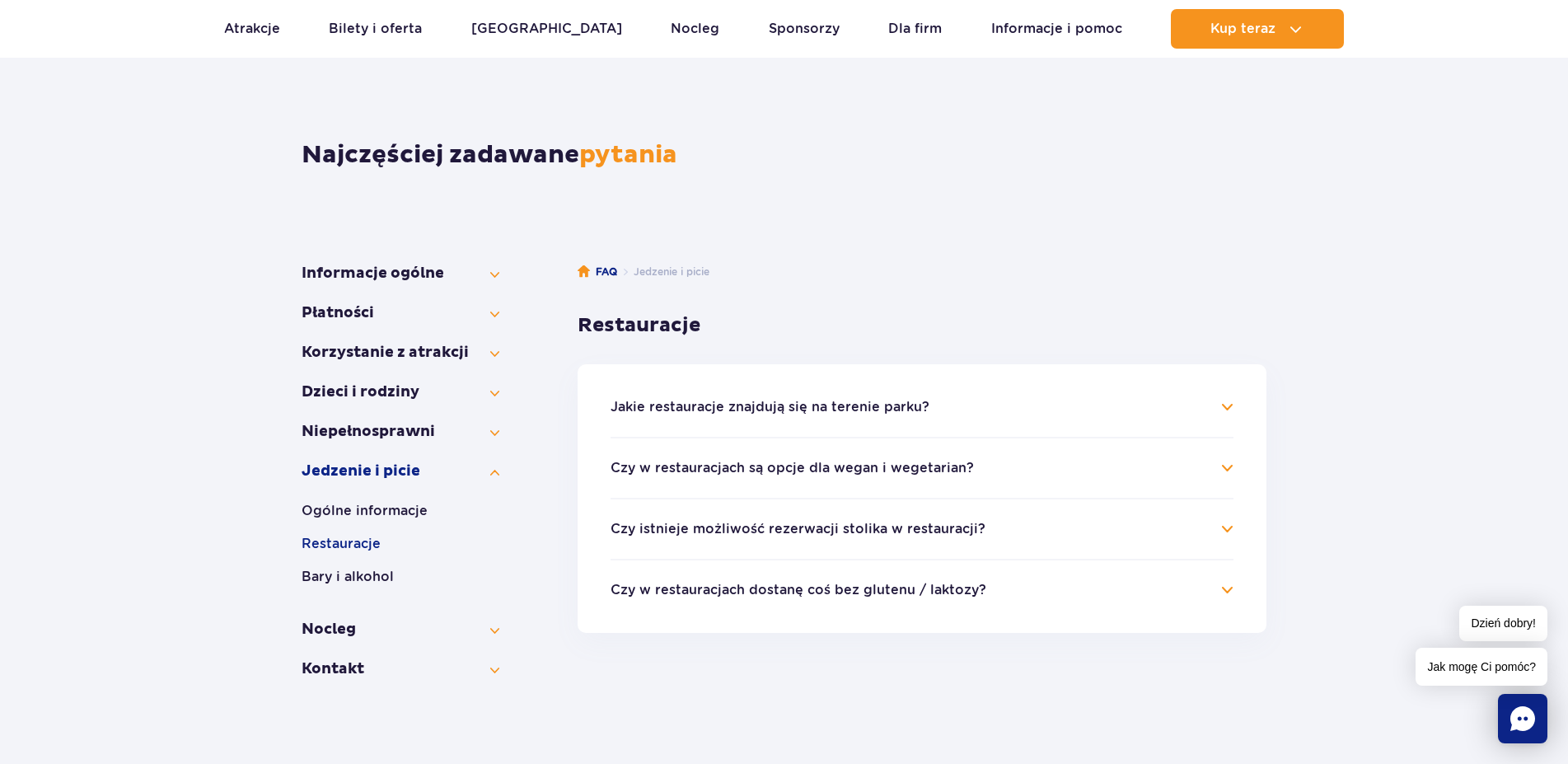
click at [1225, 405] on h4 "Jakie restauracje znajdują się na terenie parku?" at bounding box center [923, 406] width 623 height 20
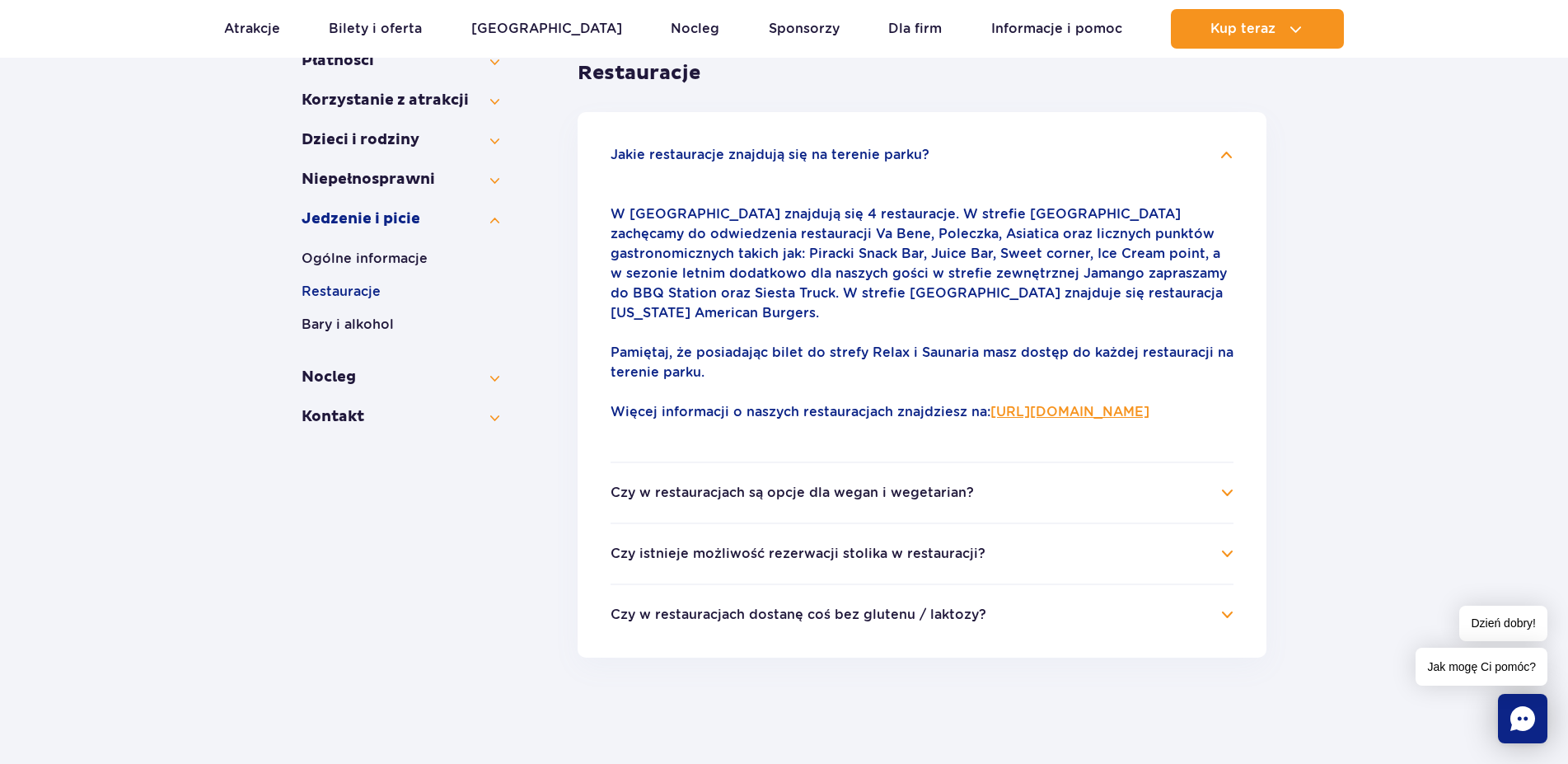
scroll to position [504, 0]
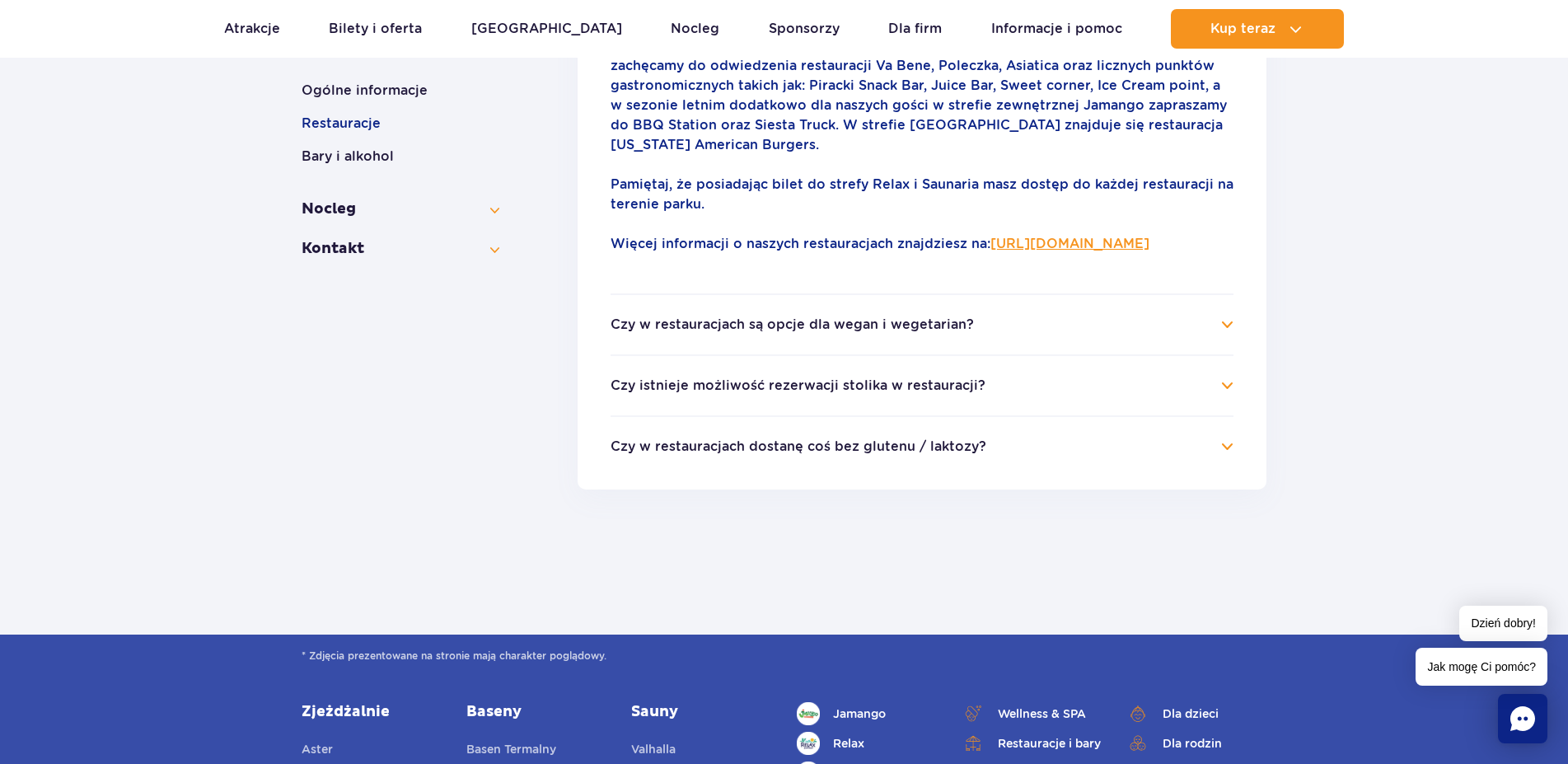
click at [1228, 324] on h4 "Czy w restauracjach są opcje dla wegan i wegetarian?" at bounding box center [923, 324] width 623 height 20
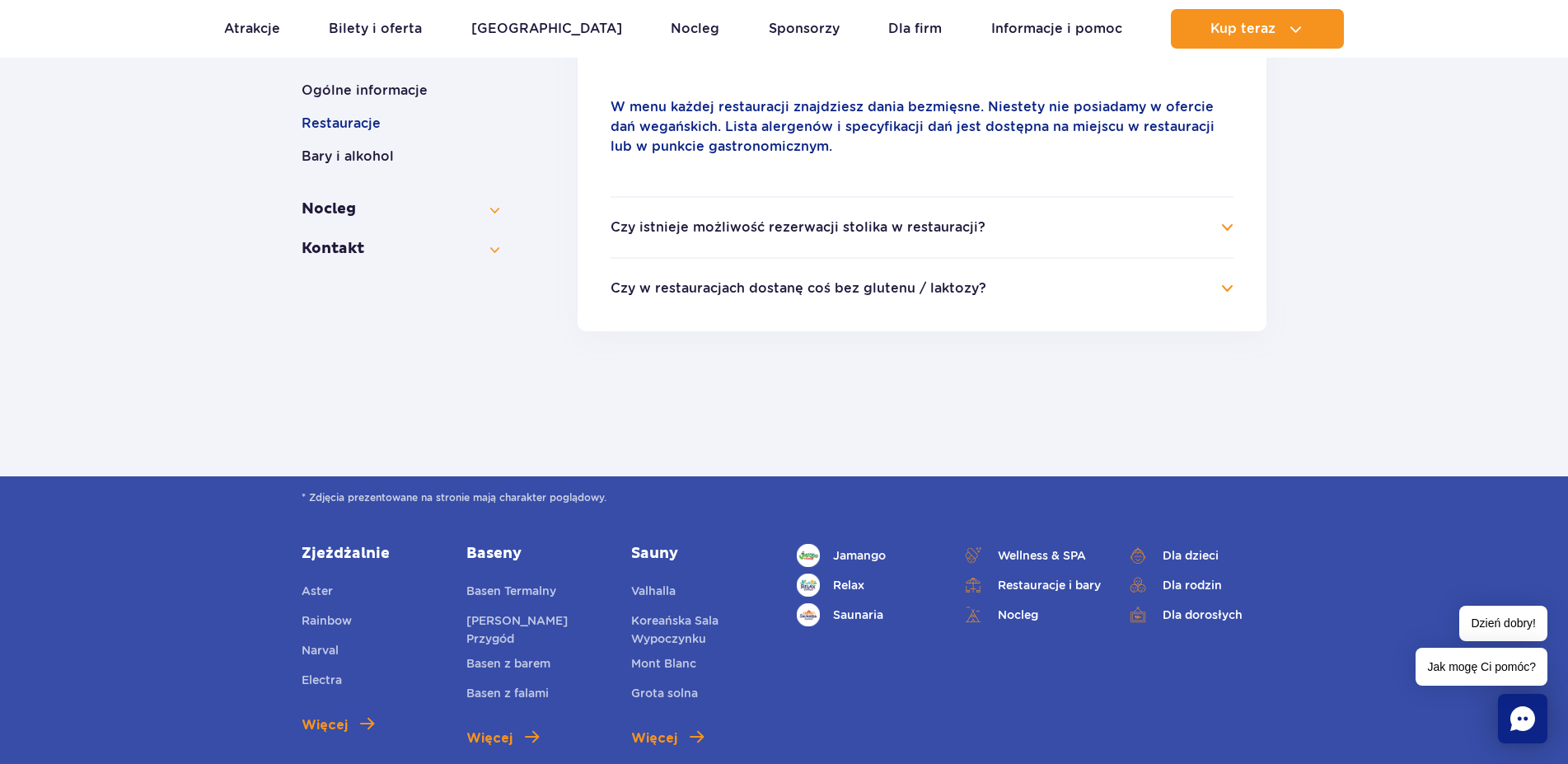
click at [1228, 230] on h4 "Czy istnieje możliwość rezerwacji stolika w restauracji?" at bounding box center [923, 227] width 623 height 20
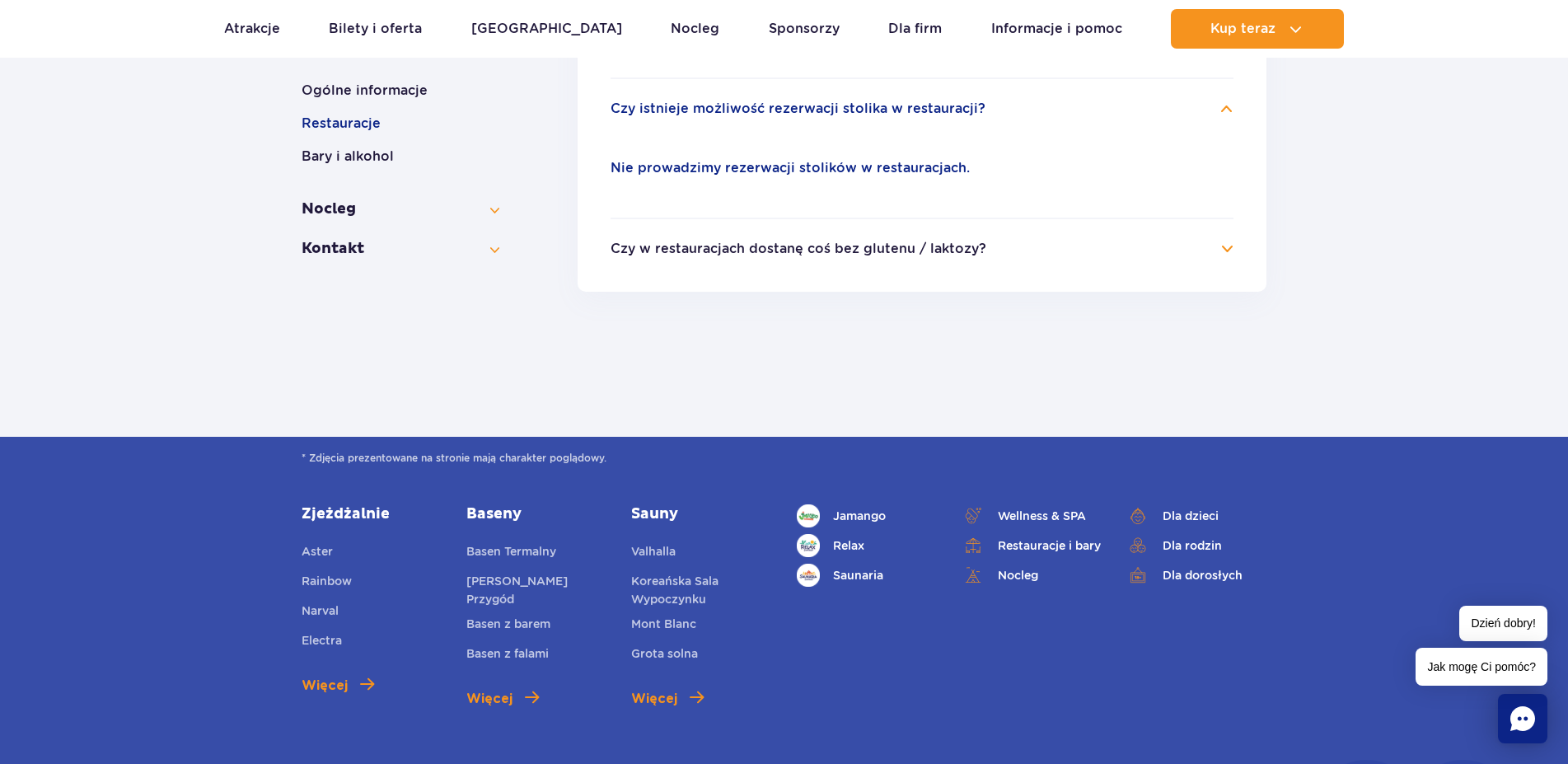
click at [1231, 246] on h4 "Czy w restauracjach dostanę coś bez glutenu / laktozy?" at bounding box center [923, 248] width 623 height 20
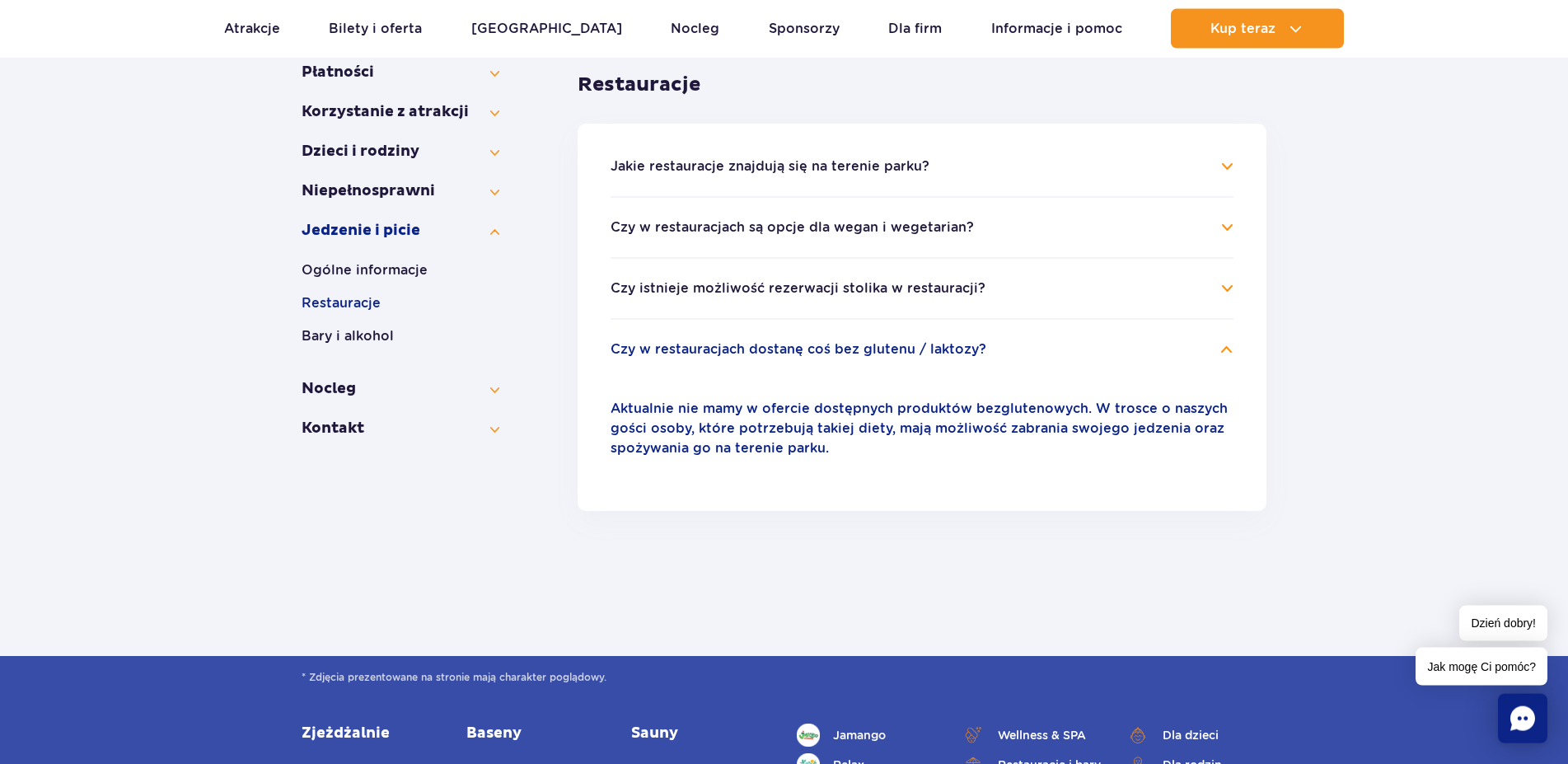
scroll to position [168, 0]
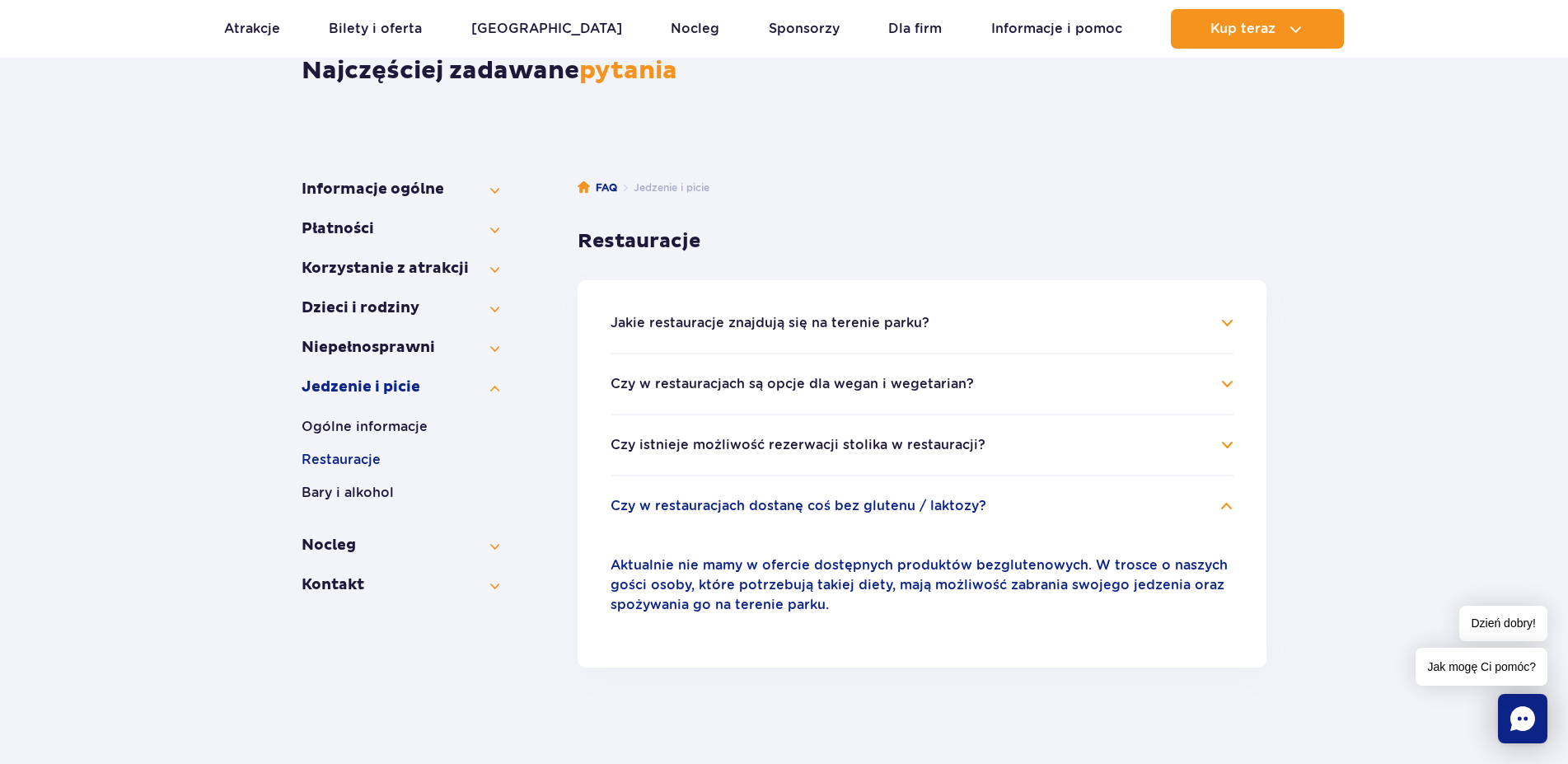
drag, startPoint x: 379, startPoint y: 489, endPoint x: 397, endPoint y: 479, distance: 20.6
click at [380, 486] on button "Bary i alkohol" at bounding box center [401, 493] width 198 height 20
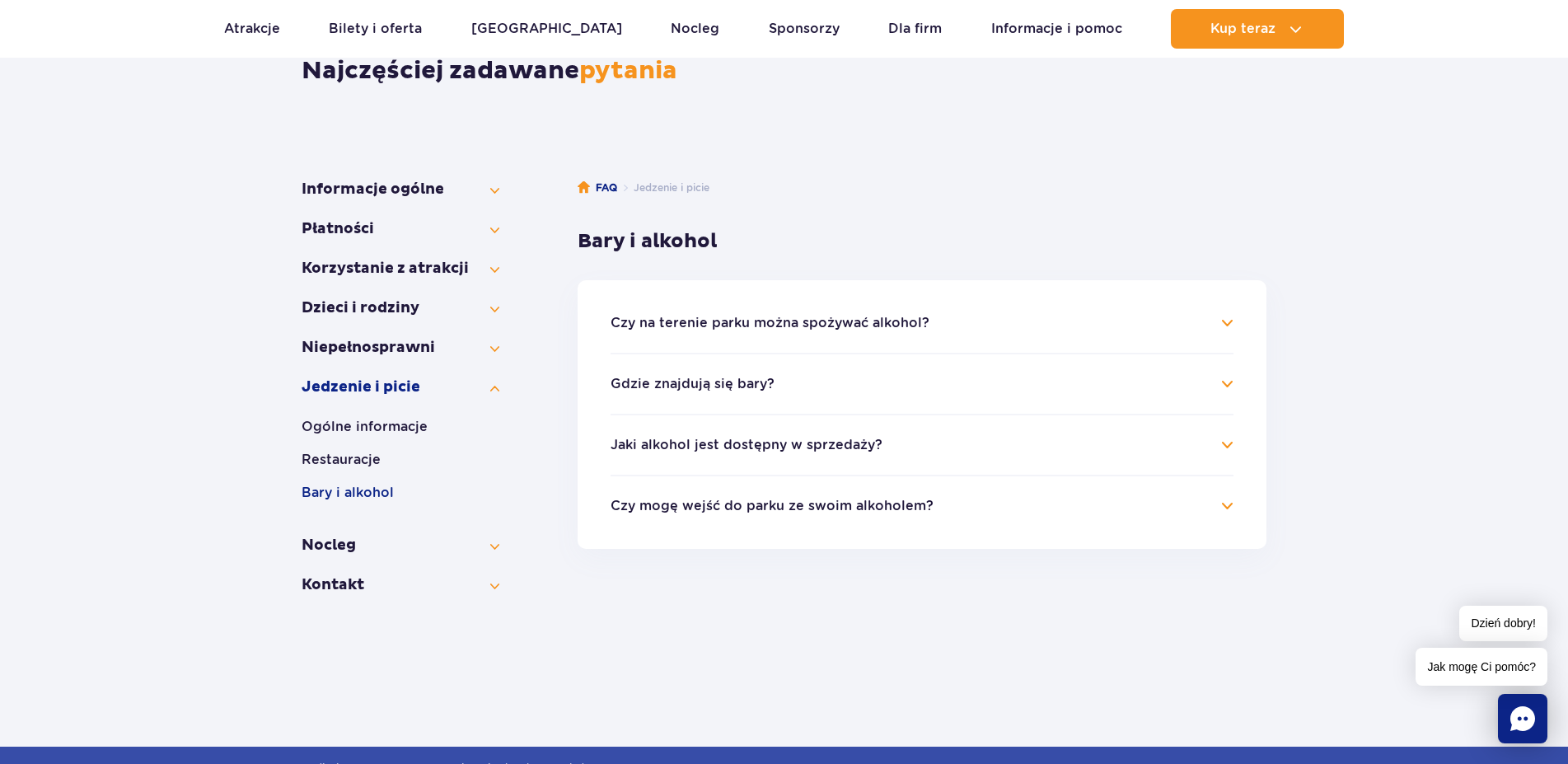
click at [1233, 319] on h4 "Czy na terenie parku można spożywać alkohol?" at bounding box center [923, 323] width 623 height 20
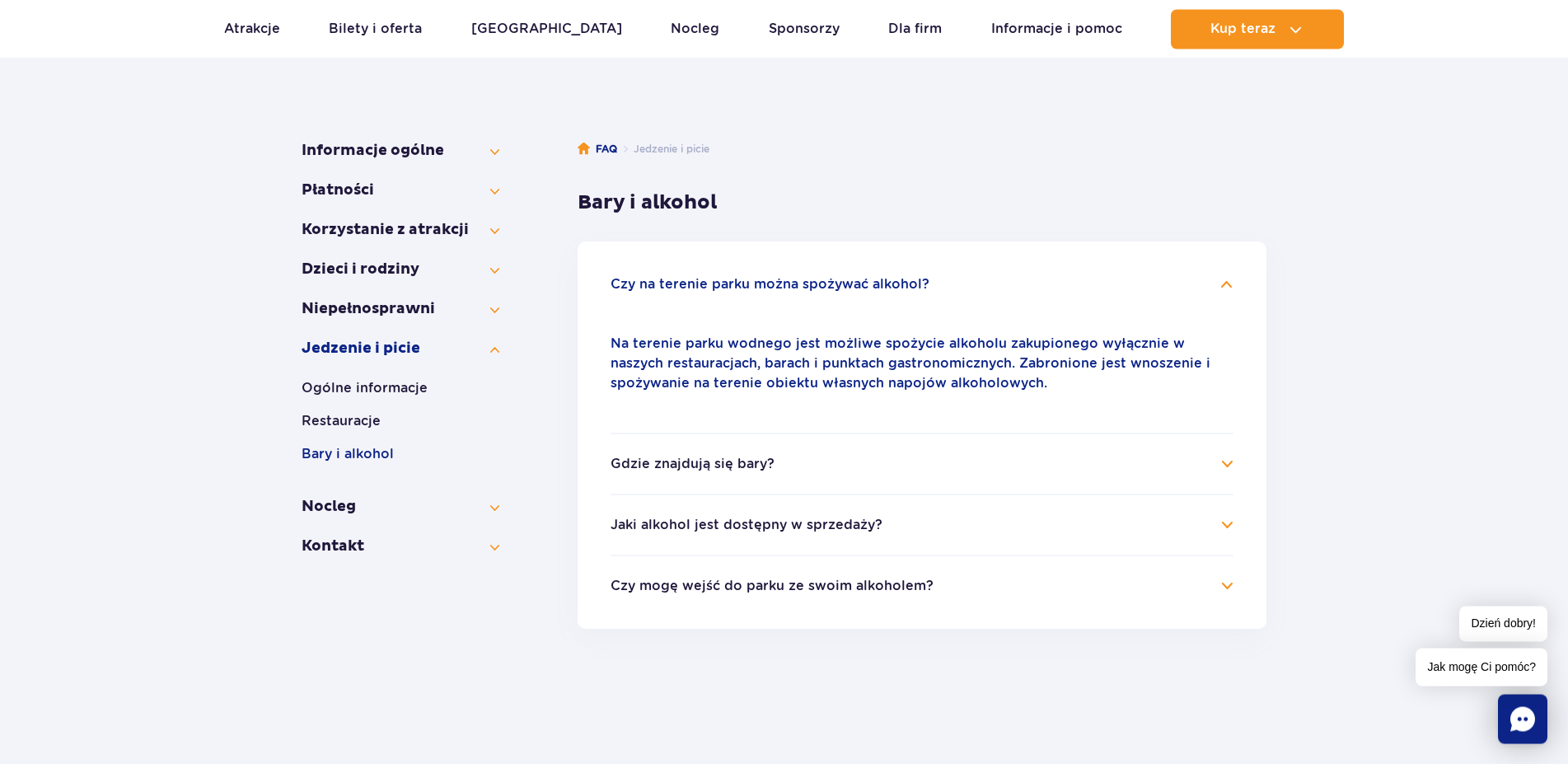
scroll to position [252, 0]
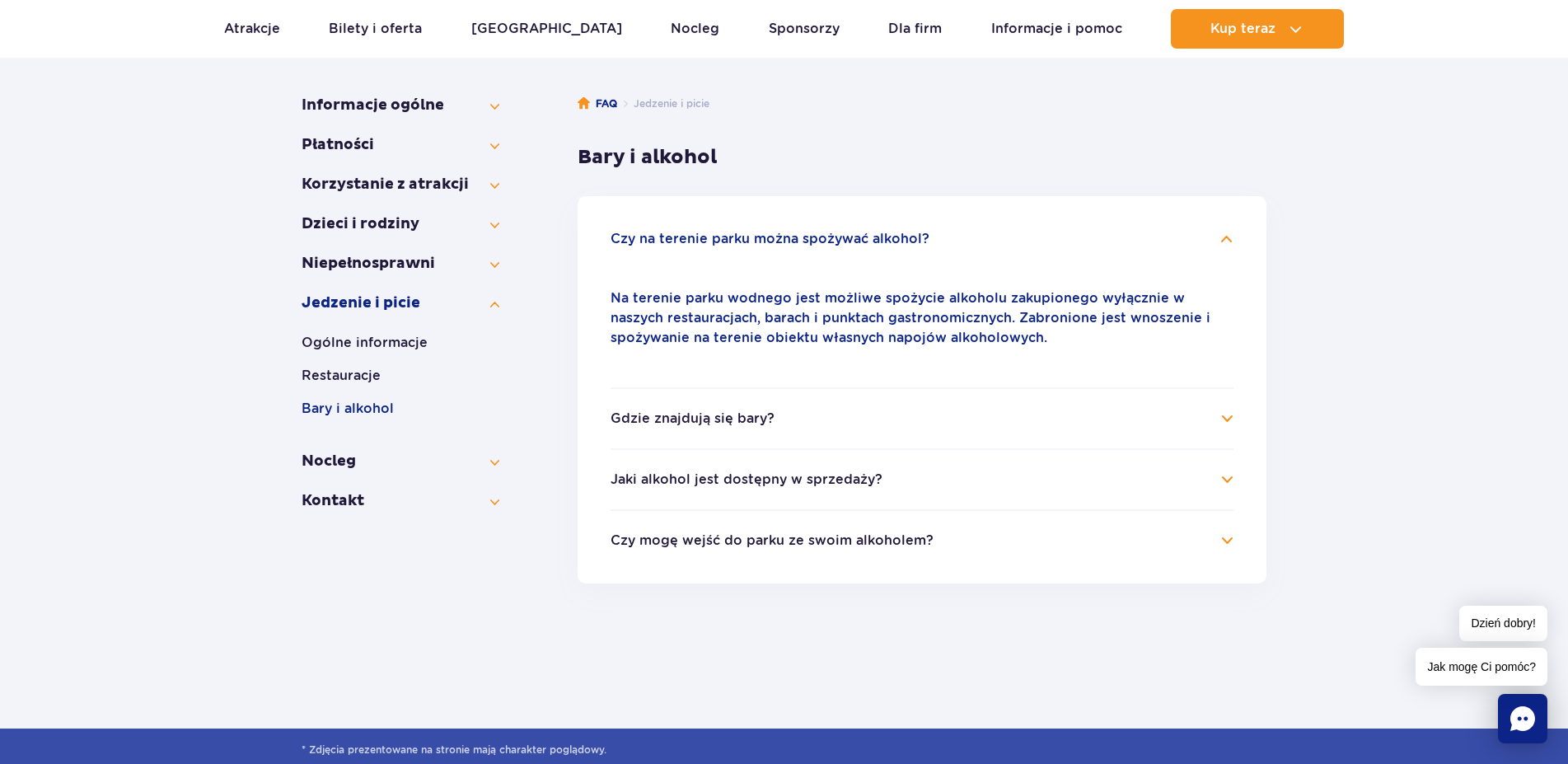
click at [1224, 413] on h4 "Gdzie znajdują się bary?" at bounding box center [923, 418] width 623 height 20
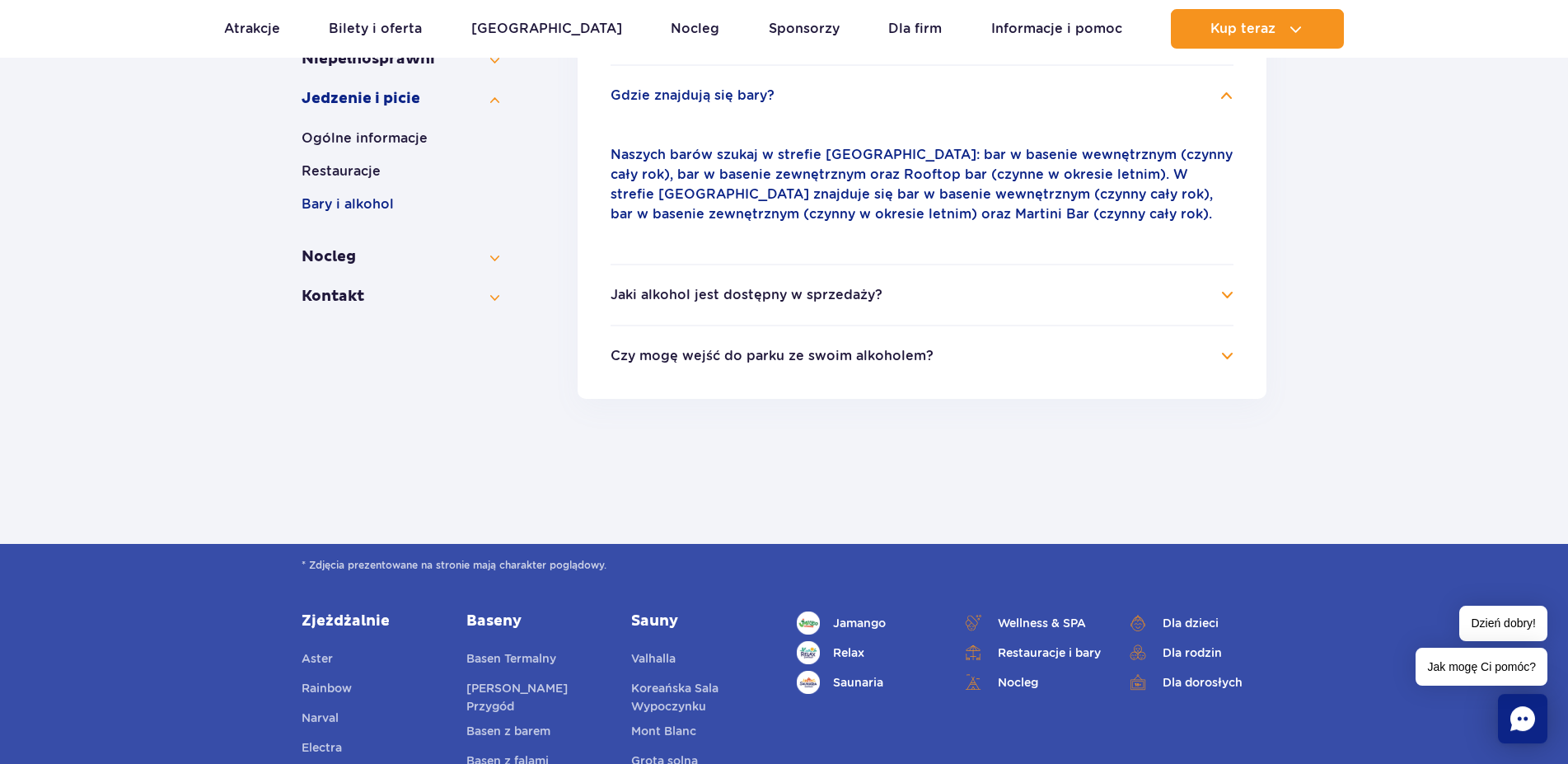
scroll to position [589, 0]
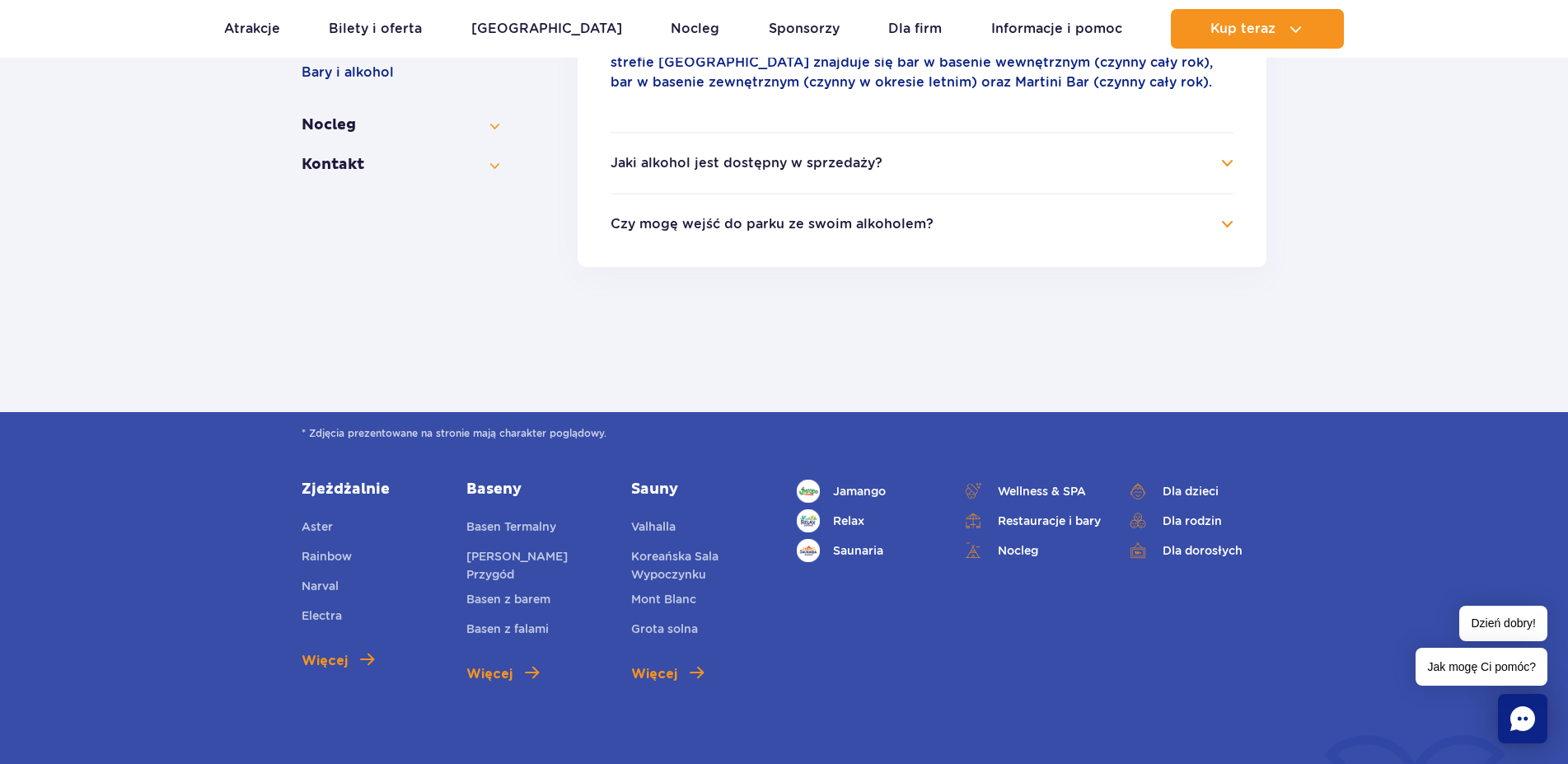
click at [1229, 160] on h4 "Jaki alkohol jest dostępny w sprzedaży?" at bounding box center [923, 163] width 623 height 20
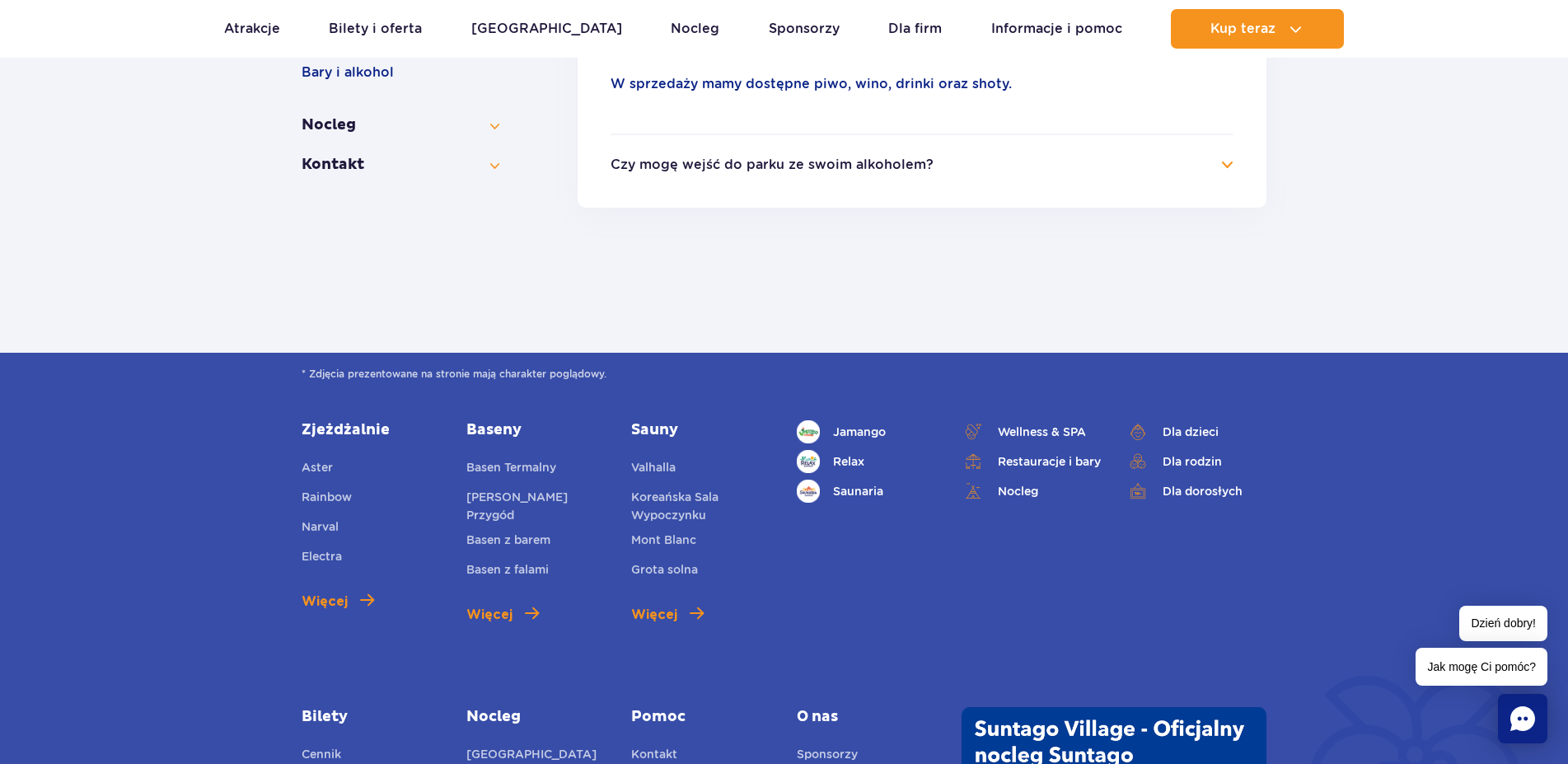
click at [1225, 167] on h4 "Czy mogę wejść do parku ze swoim alkoholem?" at bounding box center [923, 165] width 623 height 20
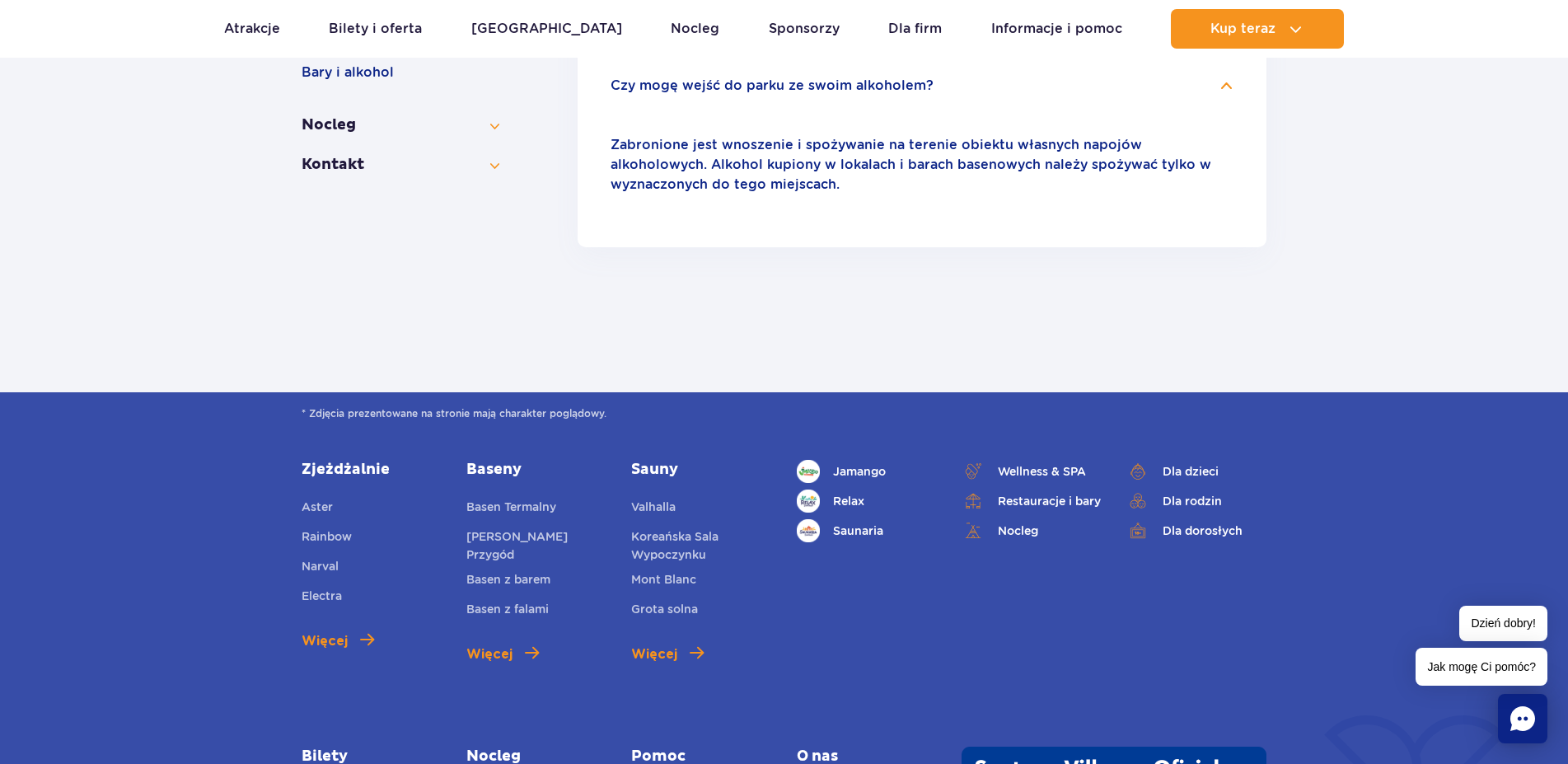
scroll to position [252, 0]
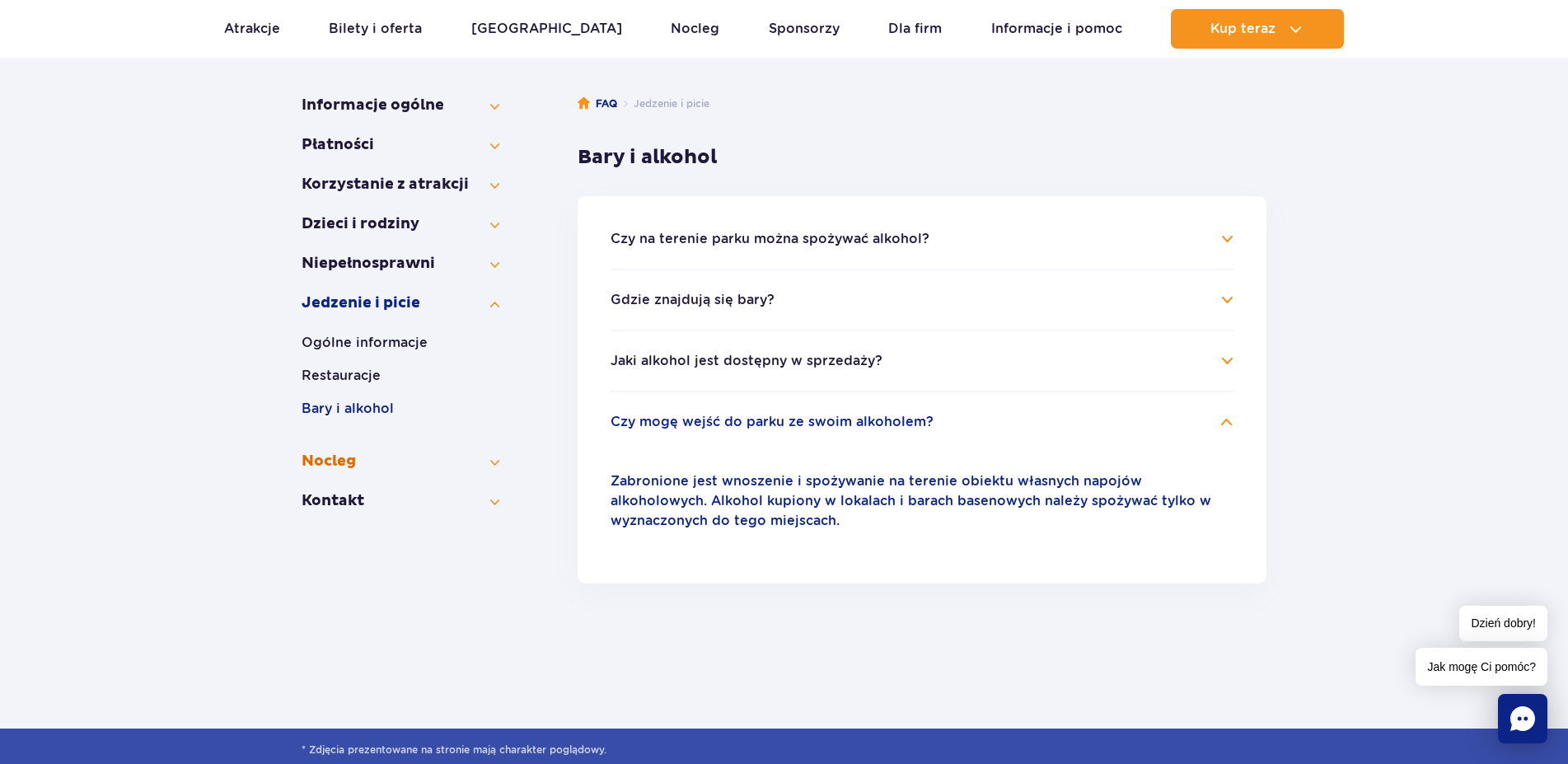
click at [341, 464] on button "Nocleg" at bounding box center [401, 461] width 198 height 20
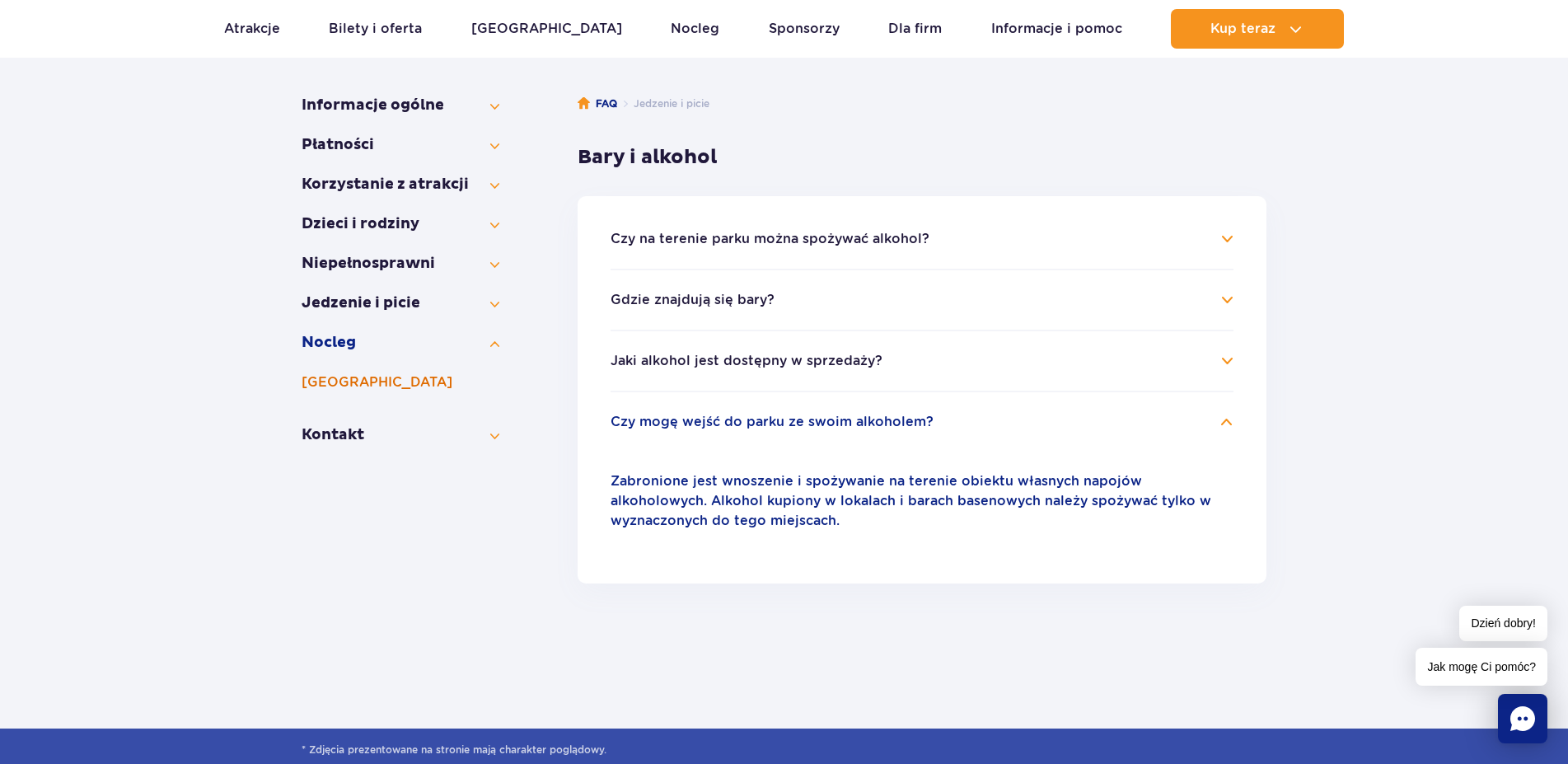
click at [378, 382] on button "[GEOGRAPHIC_DATA]" at bounding box center [401, 382] width 198 height 20
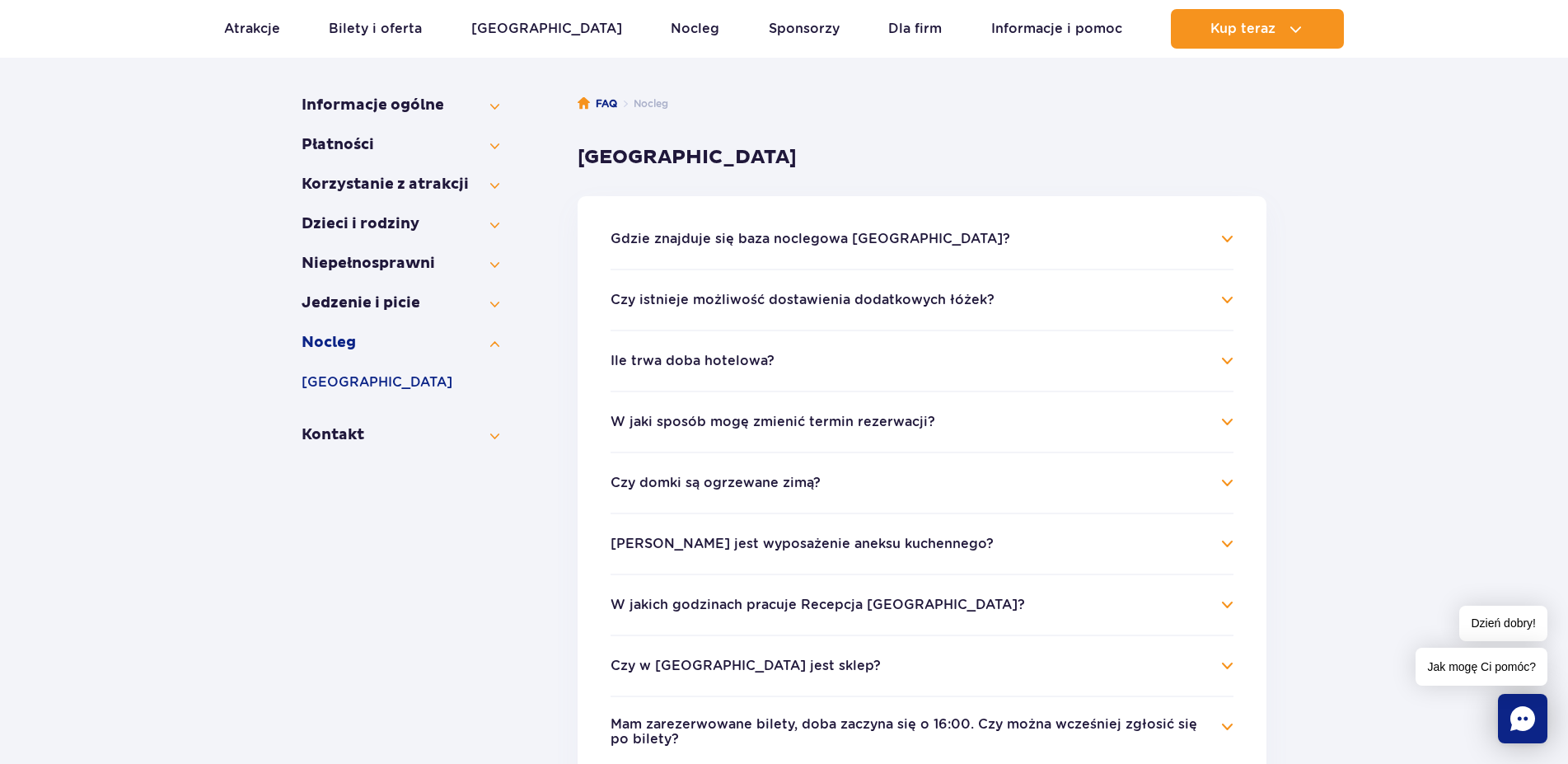
click at [1230, 237] on h4 "Gdzie znajduje się baza noclegowa Suntago Village?" at bounding box center [923, 239] width 623 height 20
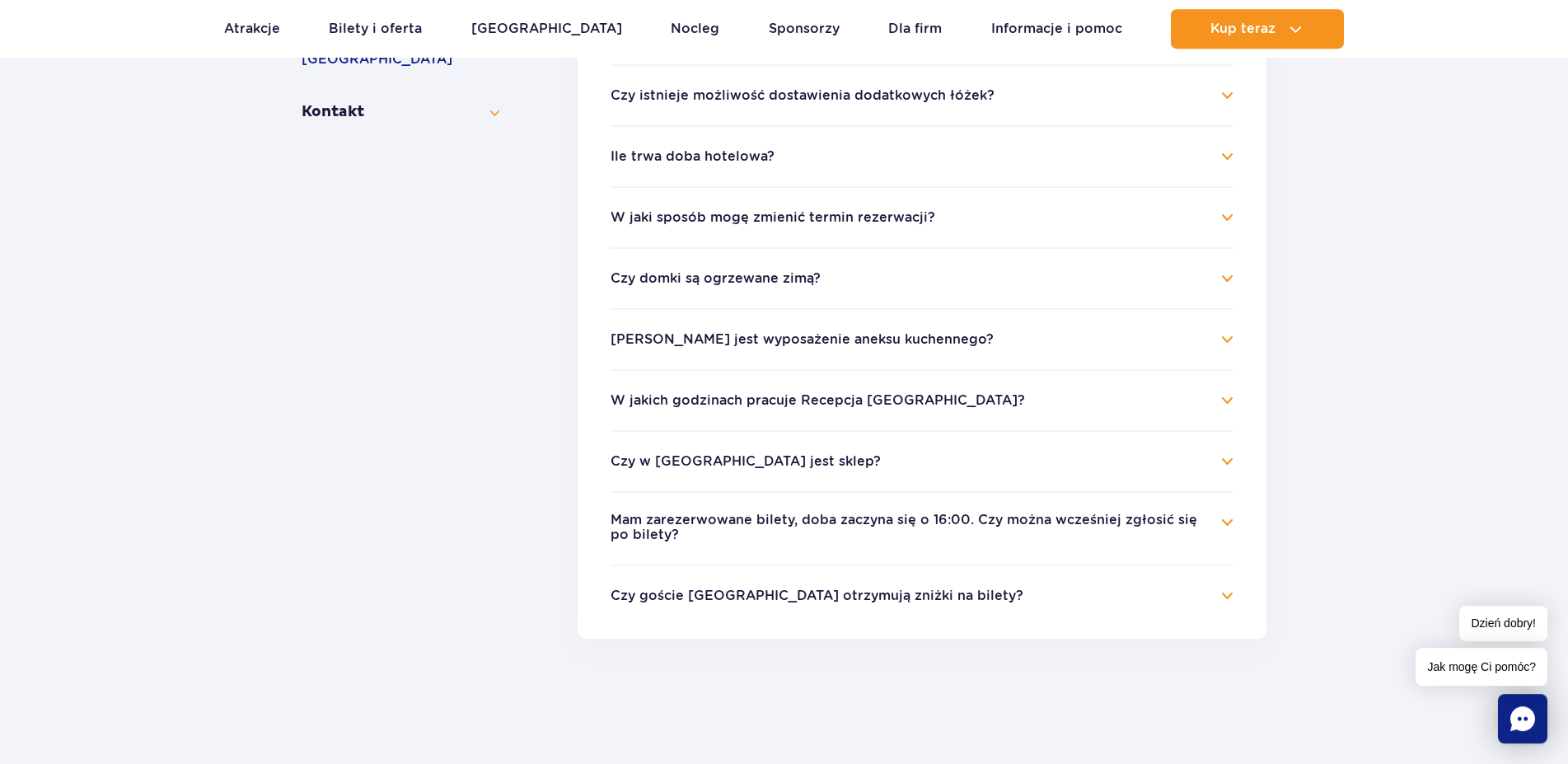
scroll to position [589, 0]
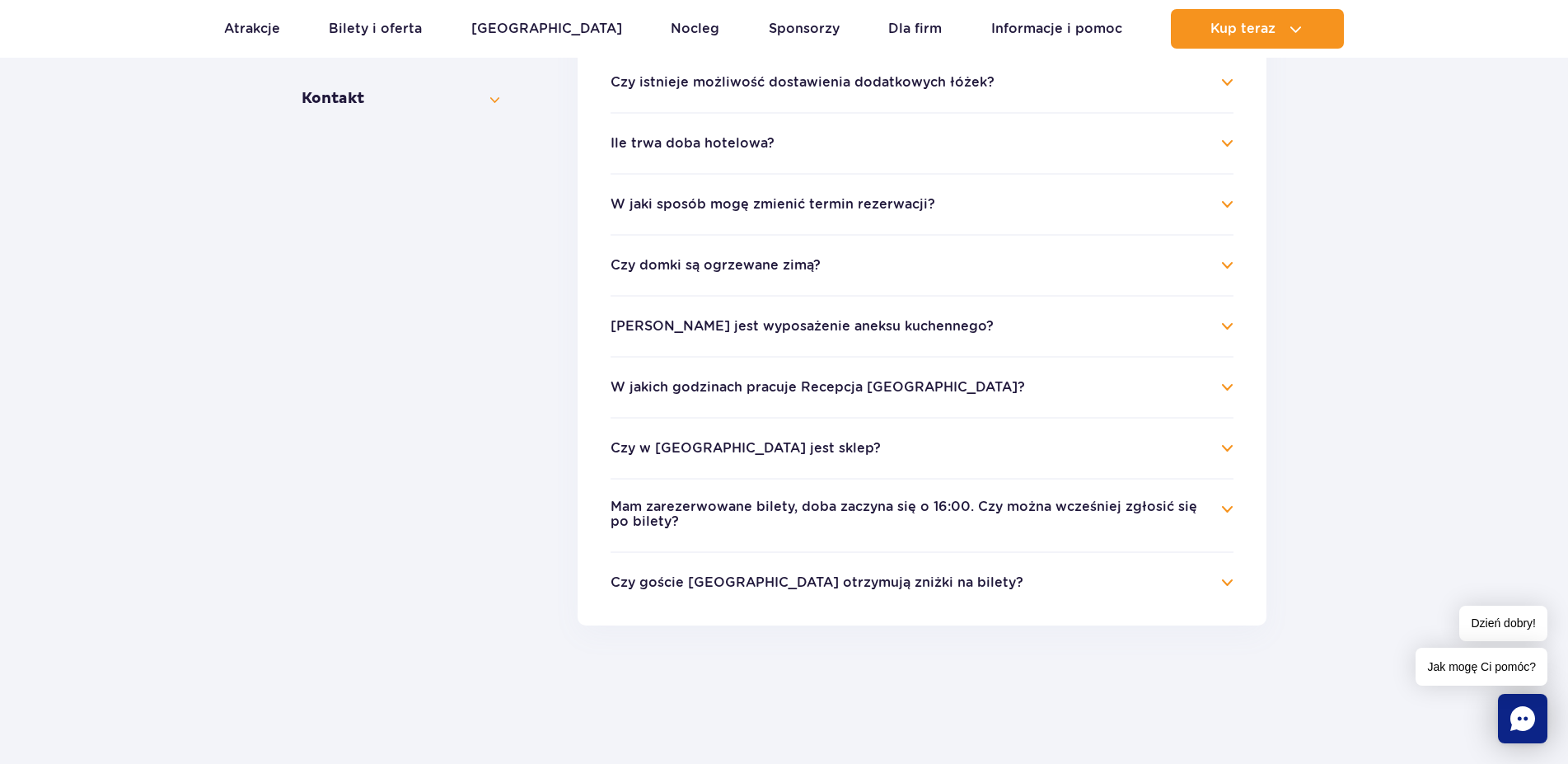
click at [1228, 138] on h4 "Ile trwa doba hotelowa?" at bounding box center [923, 143] width 623 height 20
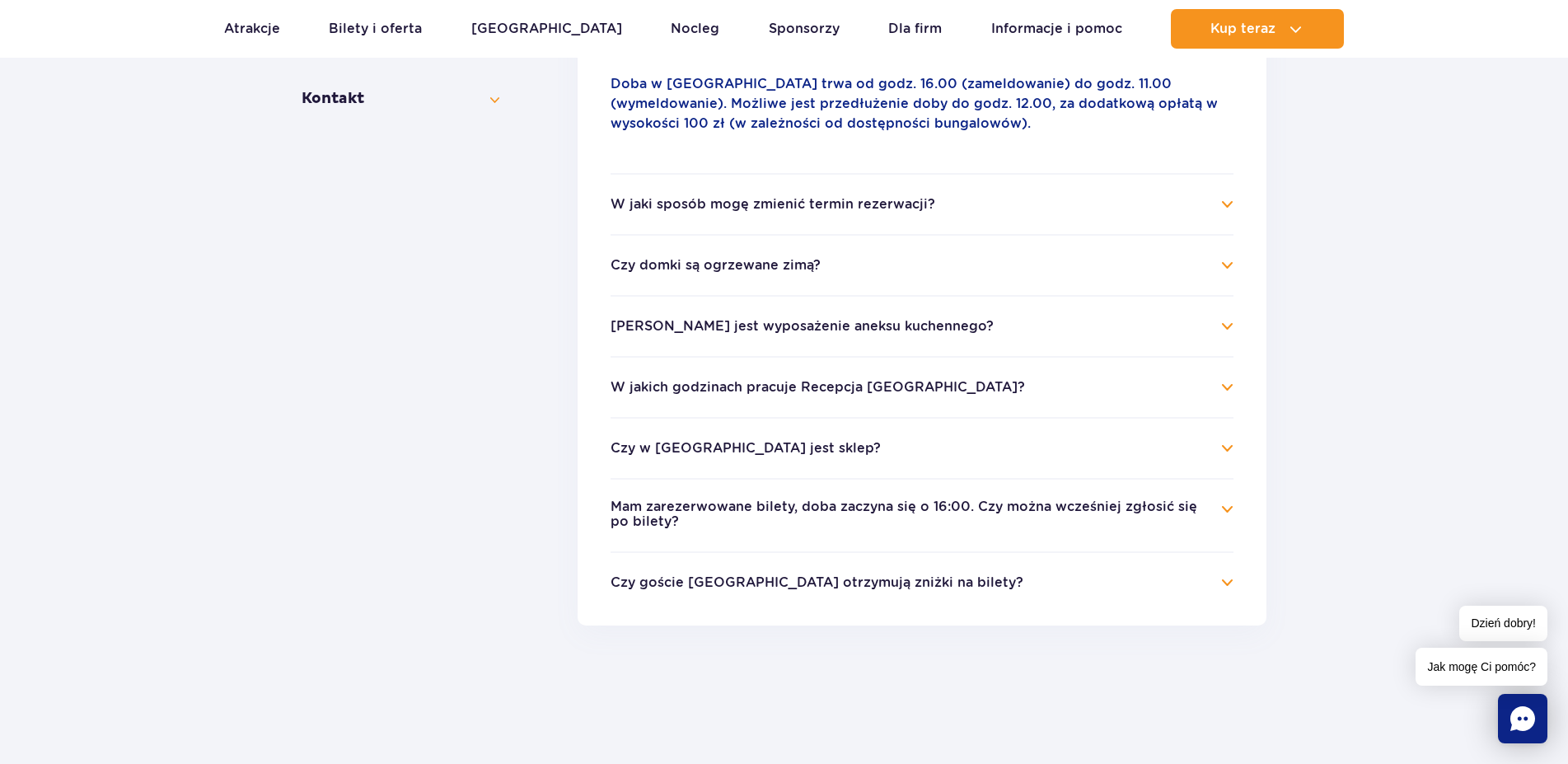
click at [1228, 266] on h4 "Czy domki są ogrzewane zimą?" at bounding box center [923, 265] width 623 height 20
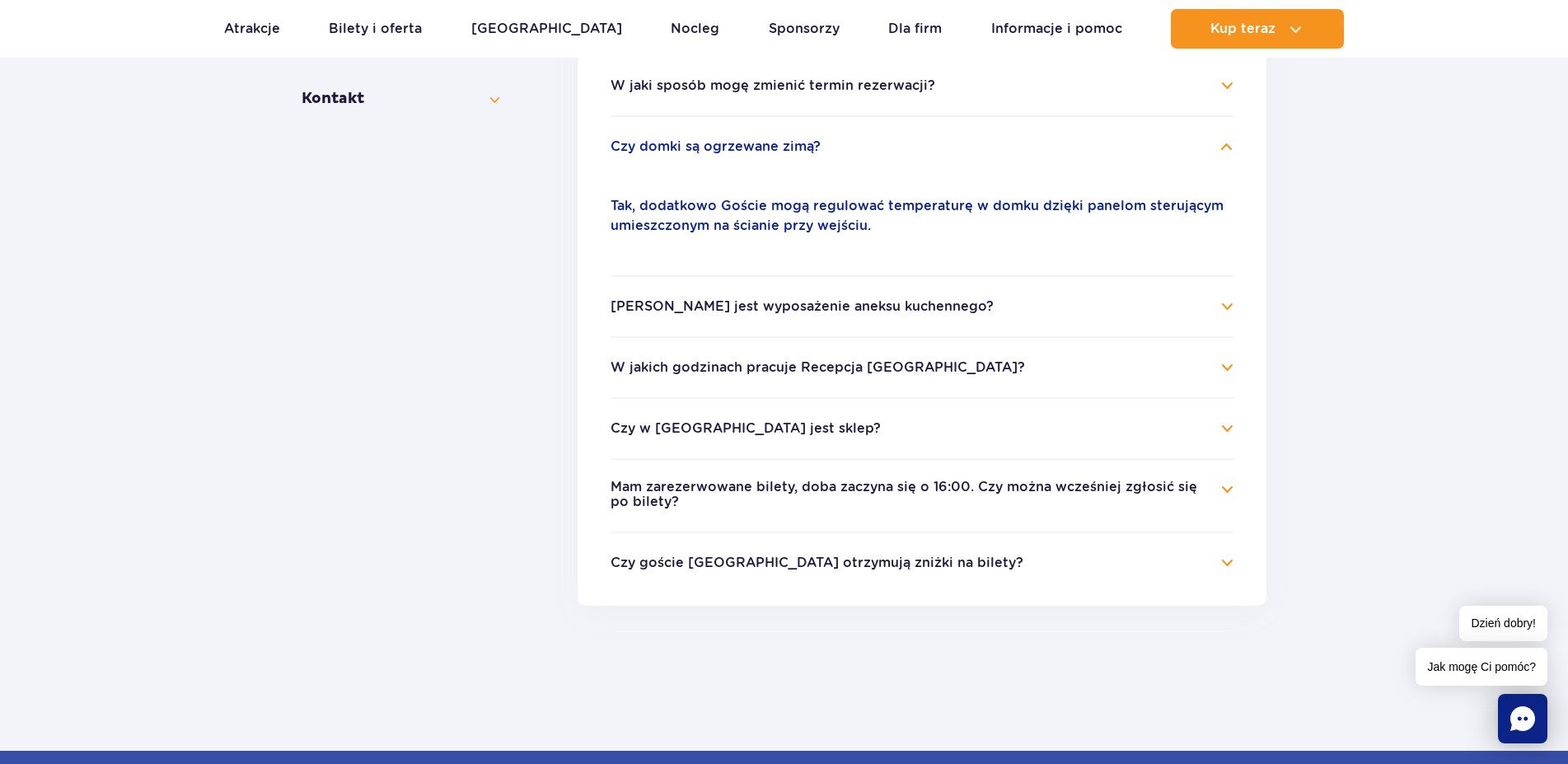
click at [1229, 305] on h4 "Jakie jest wyposażenie aneksu kuchennego?" at bounding box center [923, 306] width 623 height 20
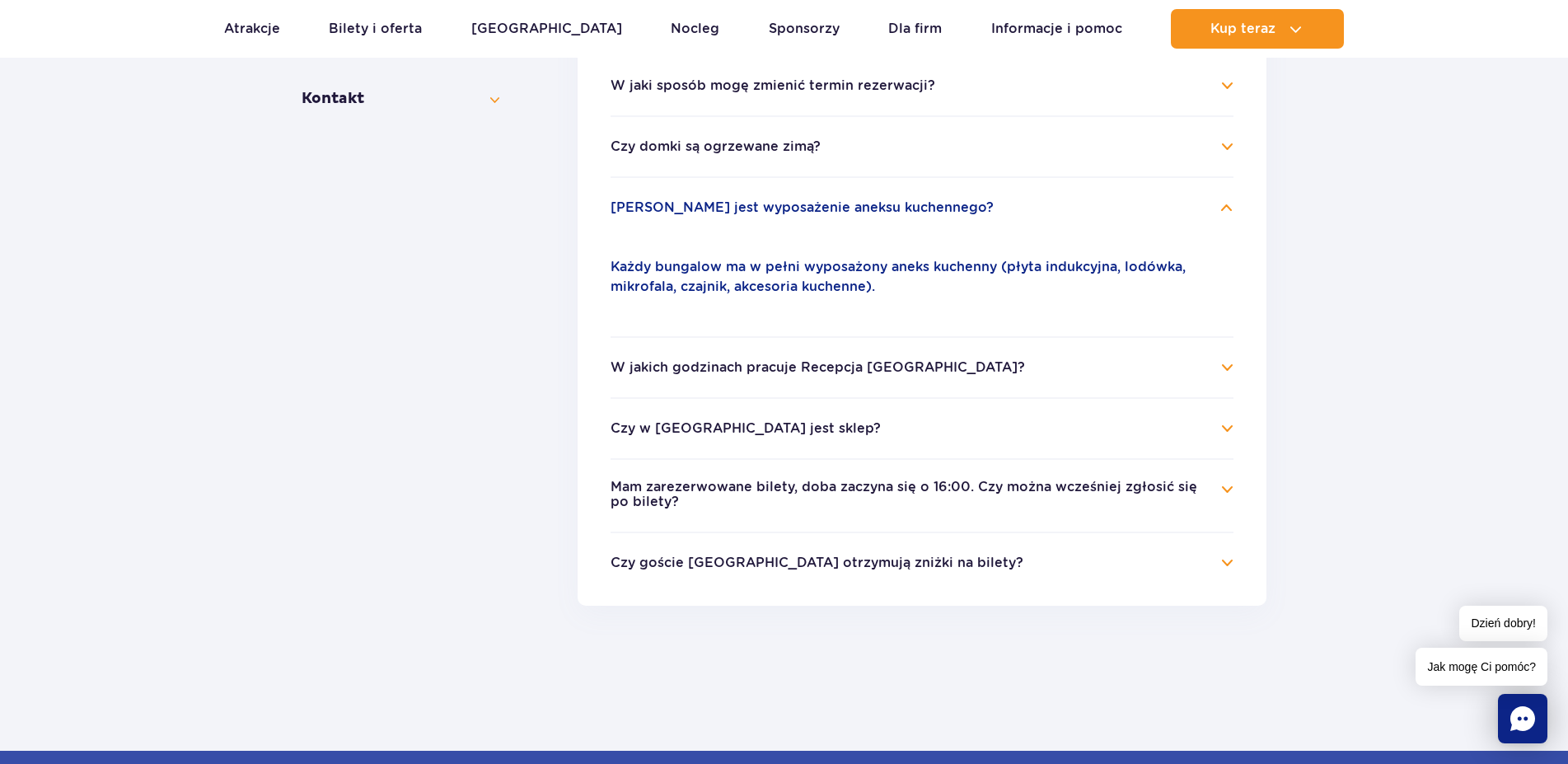
click at [1222, 366] on h4 "W jakich godzinach pracuje Recepcja Suntago Village?" at bounding box center [923, 367] width 623 height 20
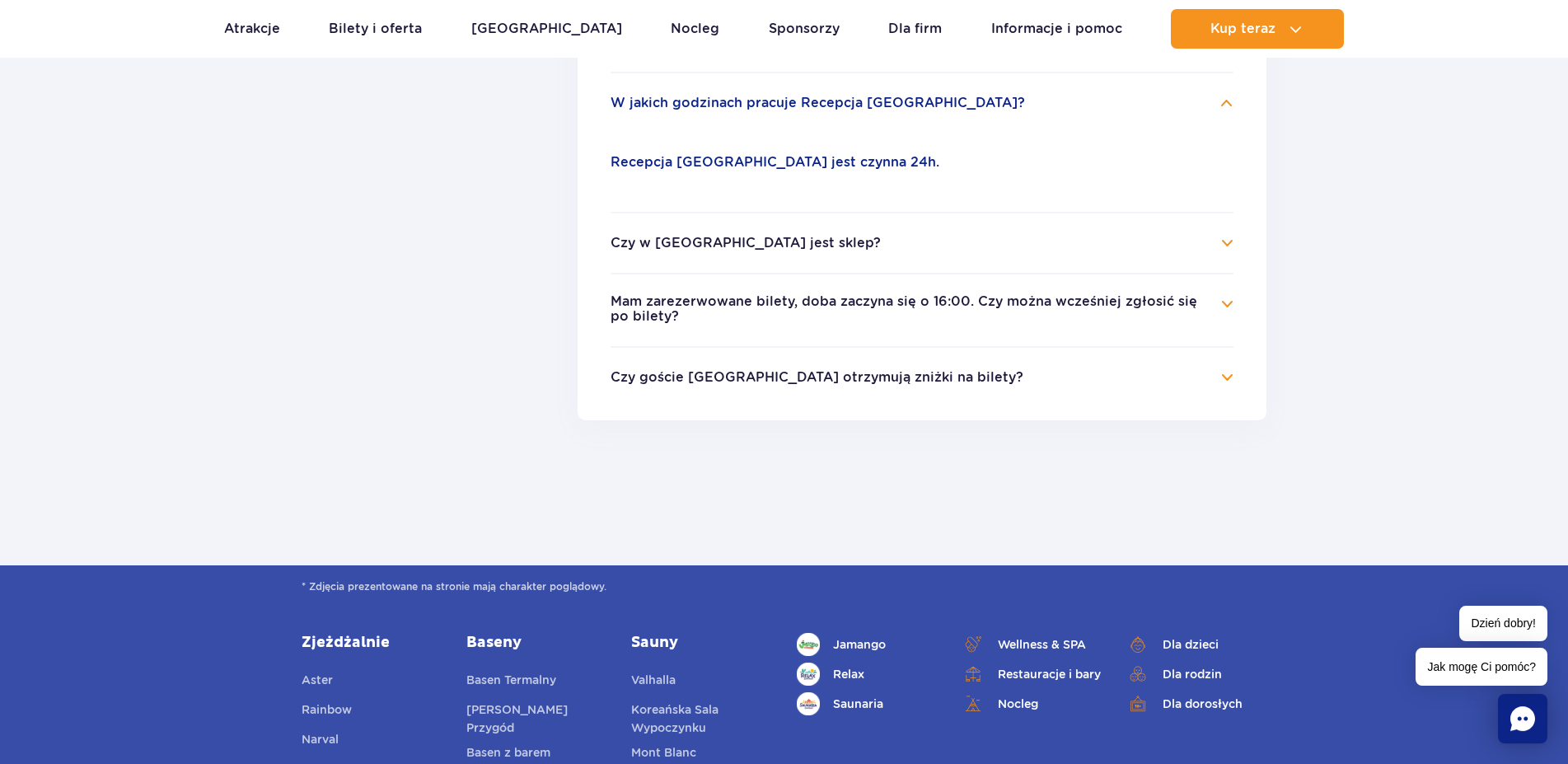
scroll to position [756, 0]
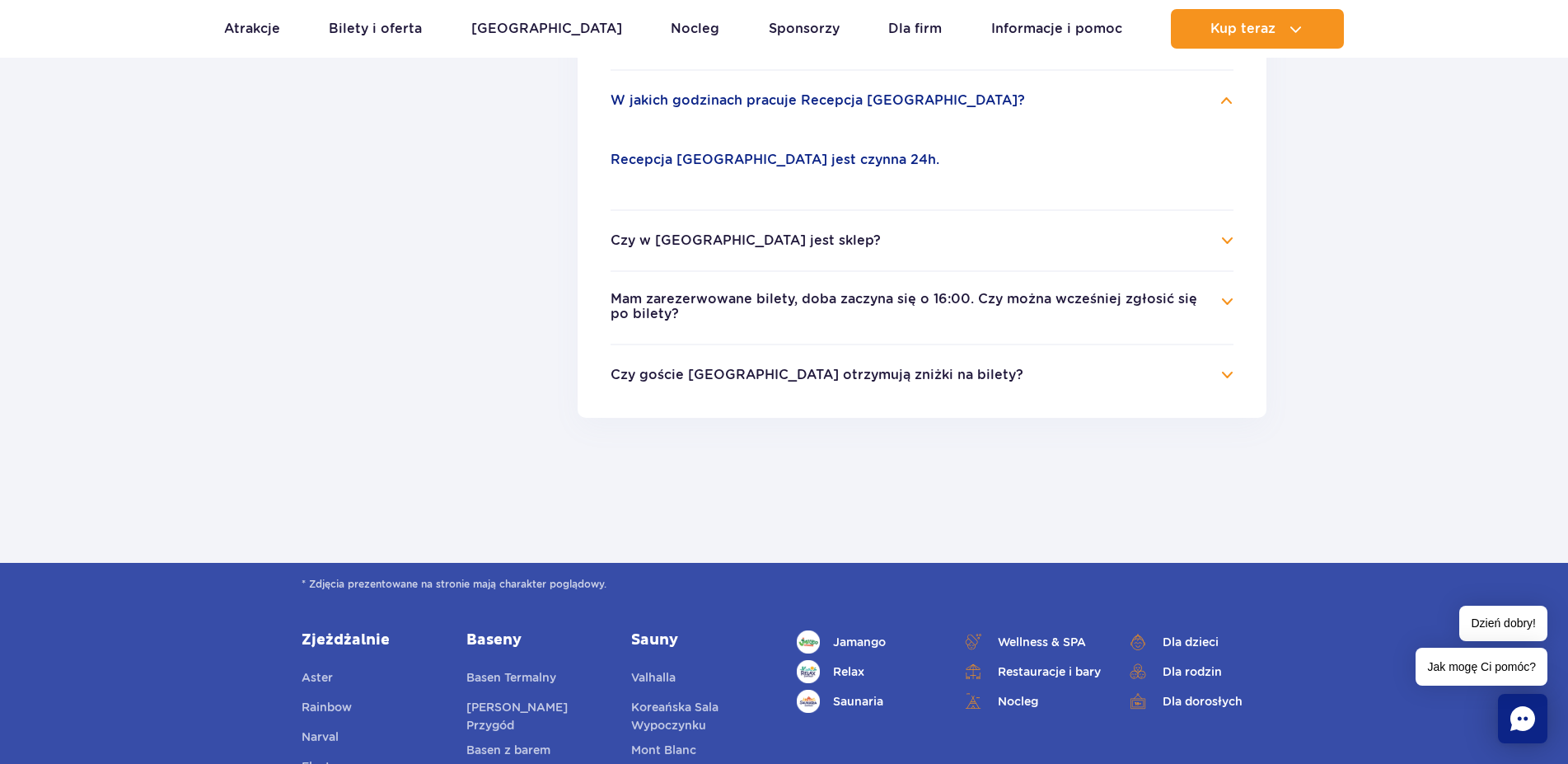
click at [1229, 241] on h4 "Czy w Suntago Village jest sklep?" at bounding box center [923, 241] width 623 height 20
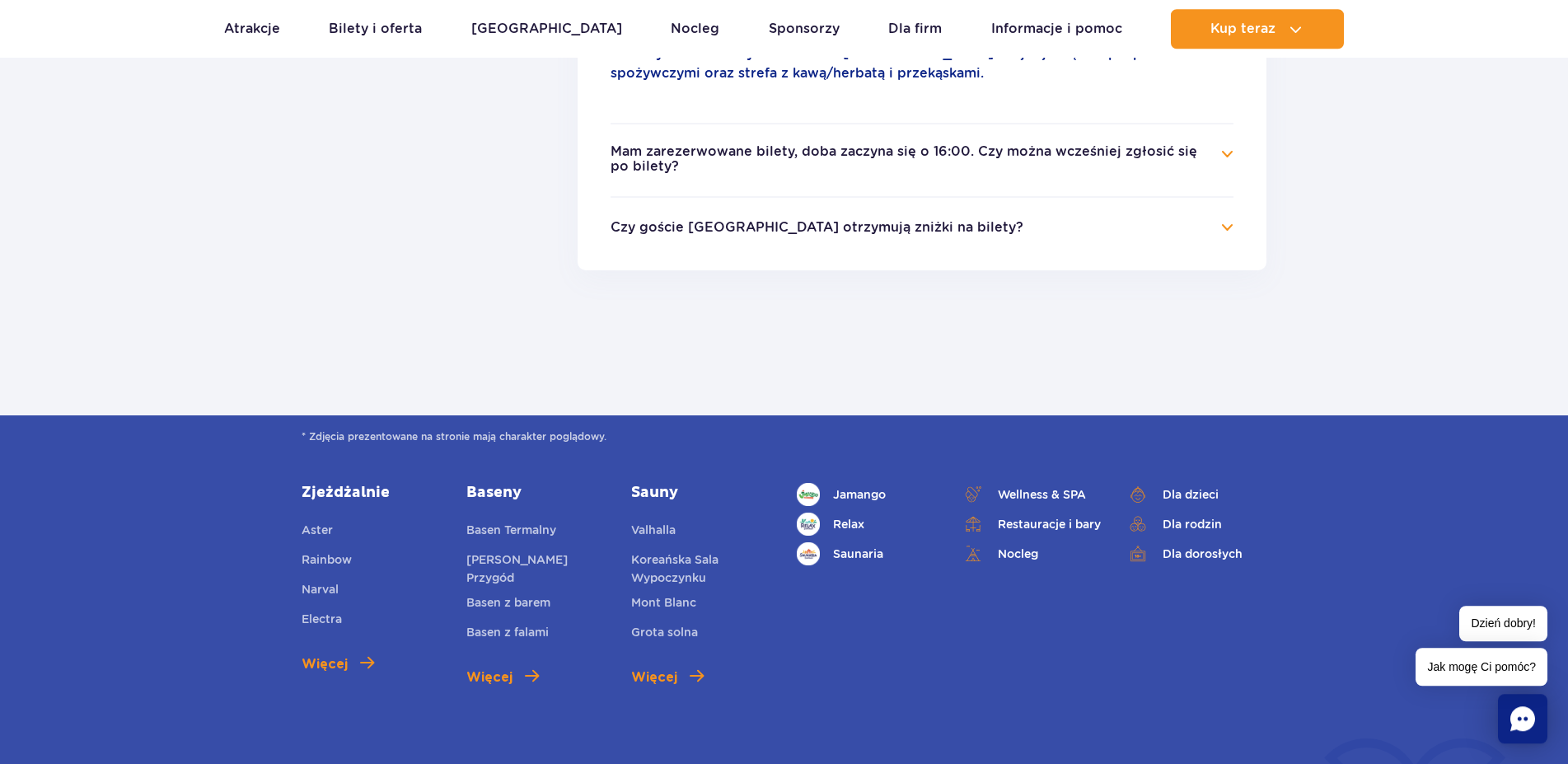
scroll to position [924, 0]
click at [1229, 153] on h4 "Mam zarezerwowane bilety, doba zaczyna się o 16:00. Czy można wcześniej zgłosić…" at bounding box center [923, 160] width 623 height 33
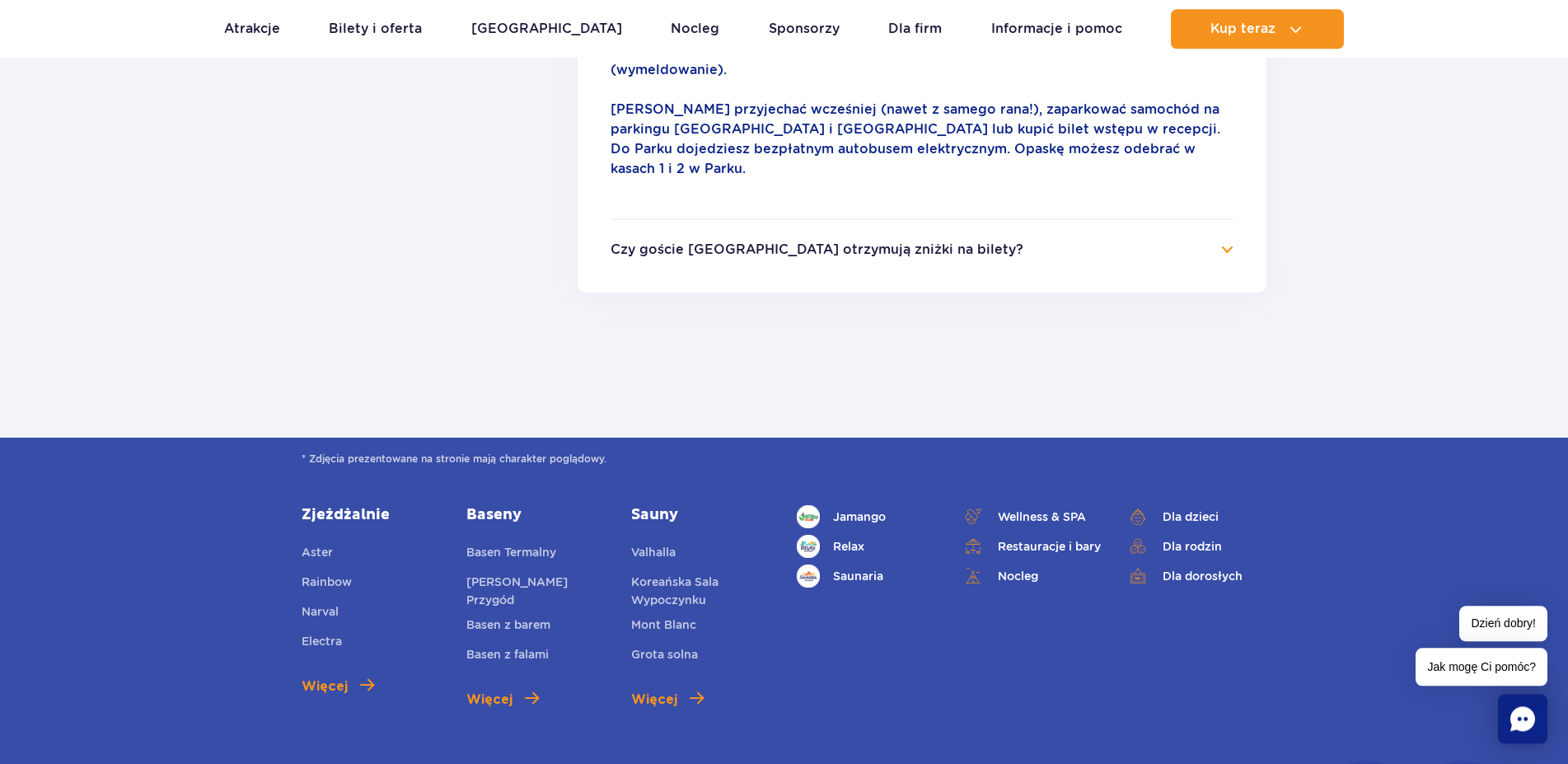
scroll to position [1092, 0]
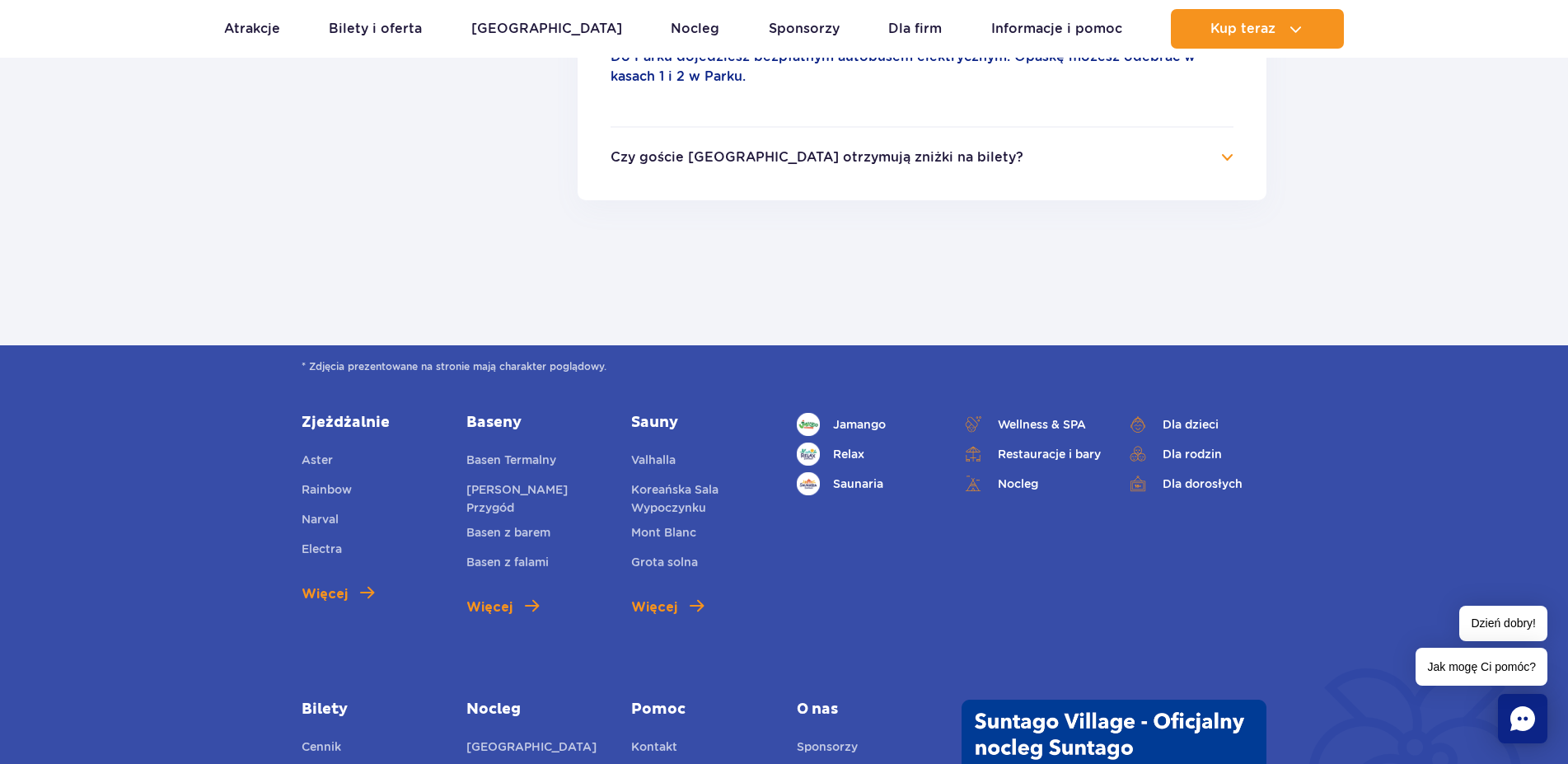
click at [1221, 148] on h4 "Czy goście Suntago Village otrzymują zniżki na bilety?" at bounding box center [923, 157] width 623 height 20
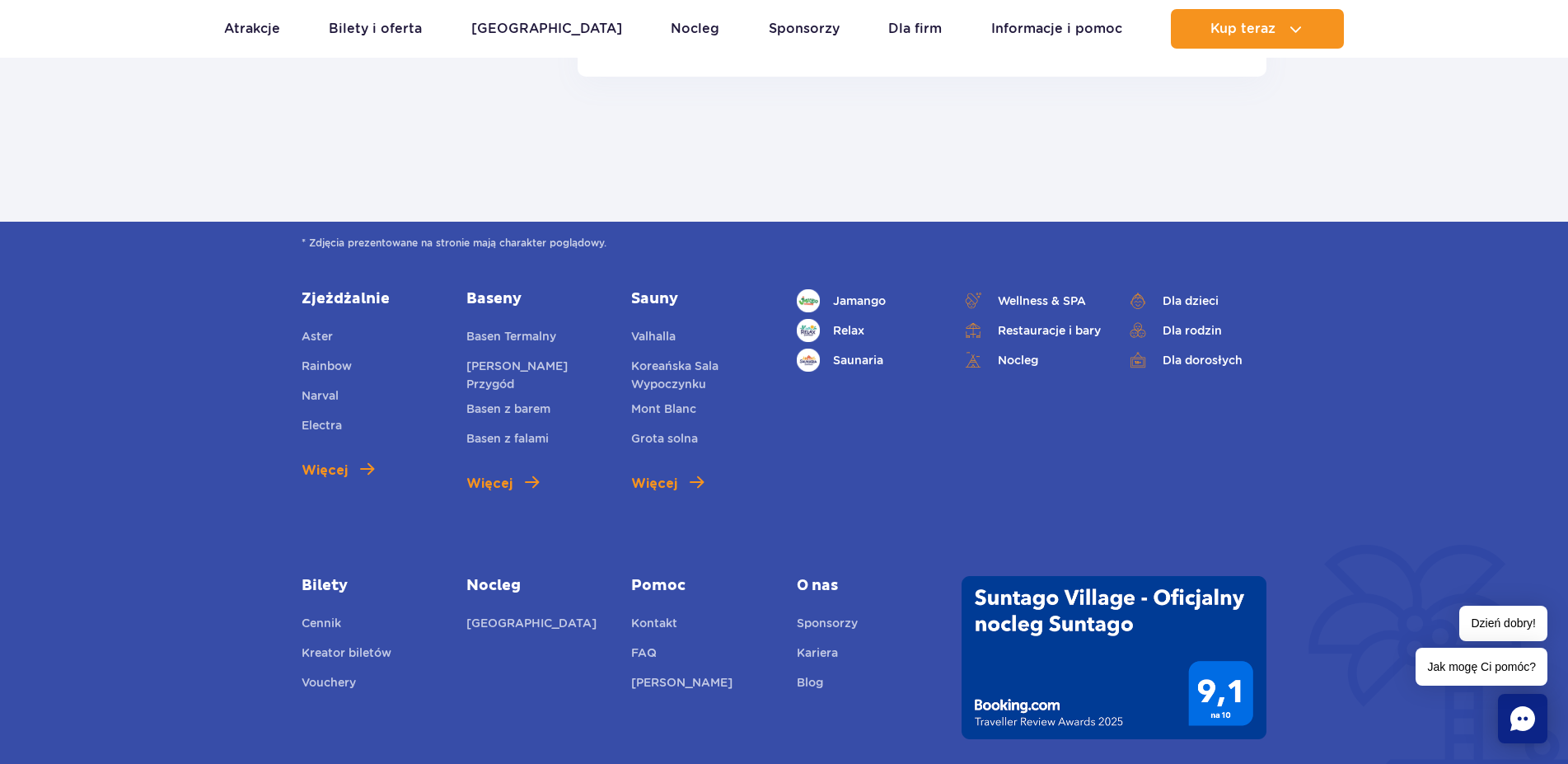
scroll to position [1428, 0]
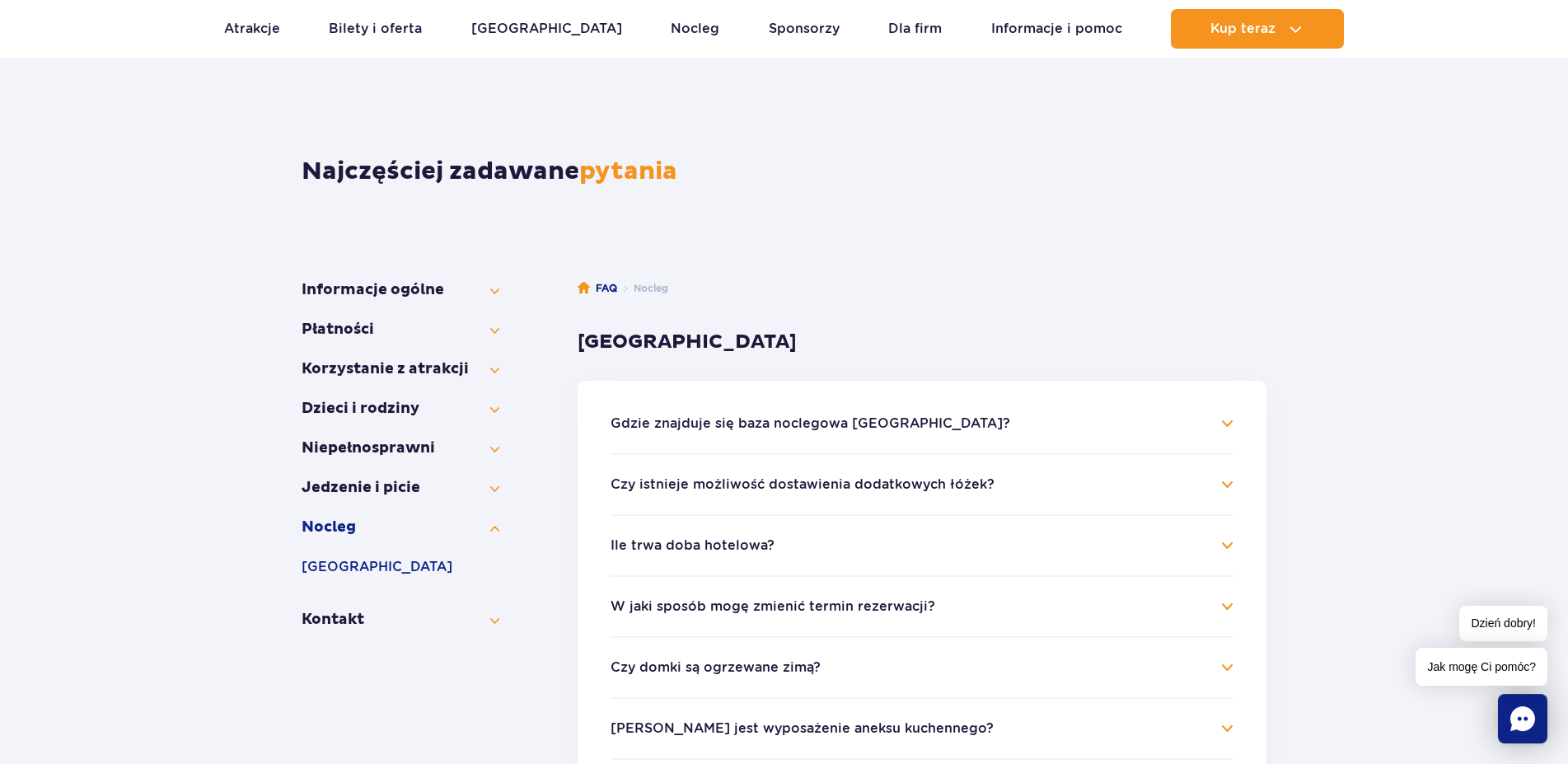
scroll to position [51, 0]
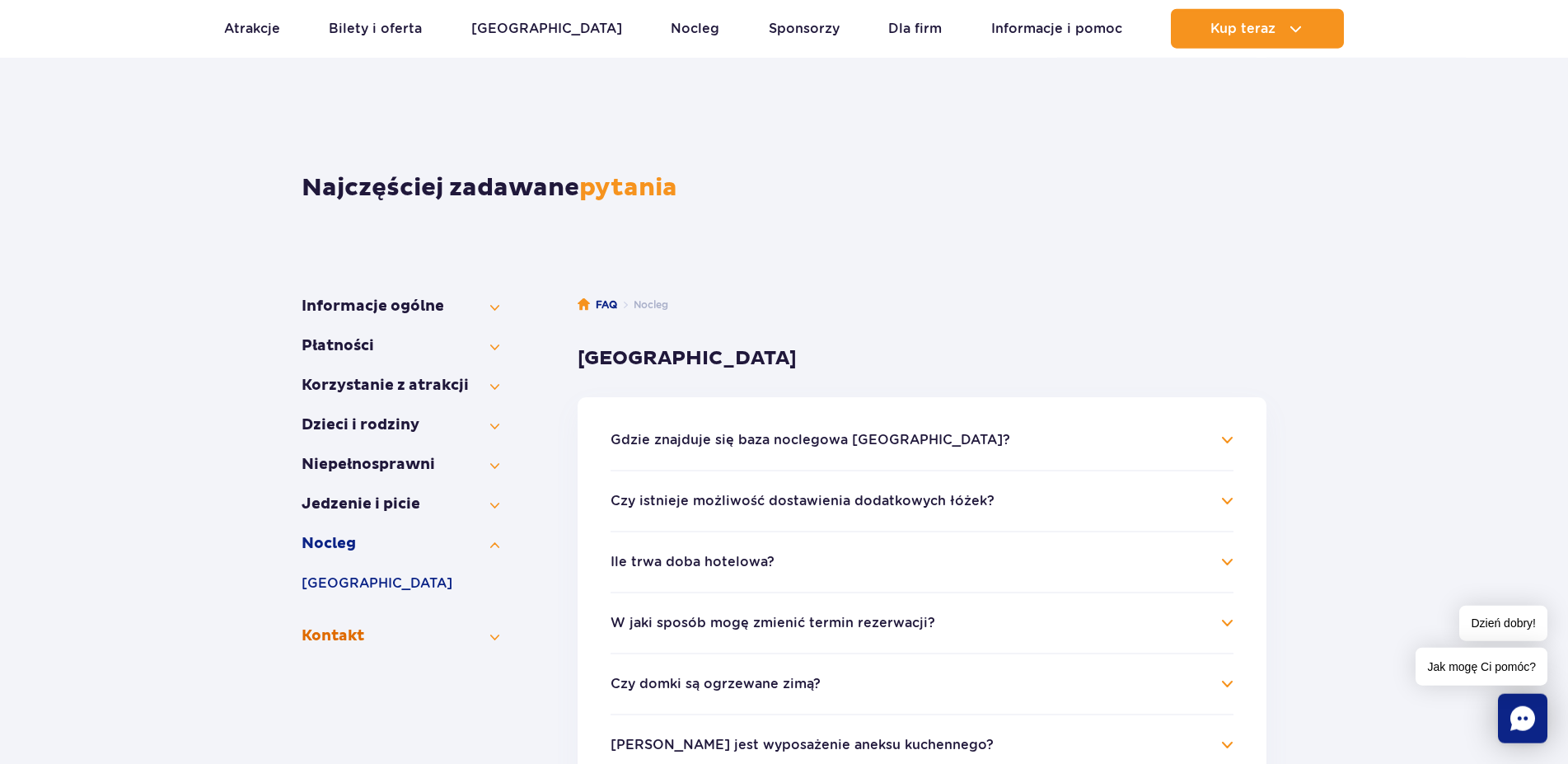
click at [314, 636] on button "Kontakt" at bounding box center [401, 636] width 198 height 20
click at [337, 581] on button "Kontakt" at bounding box center [401, 583] width 198 height 20
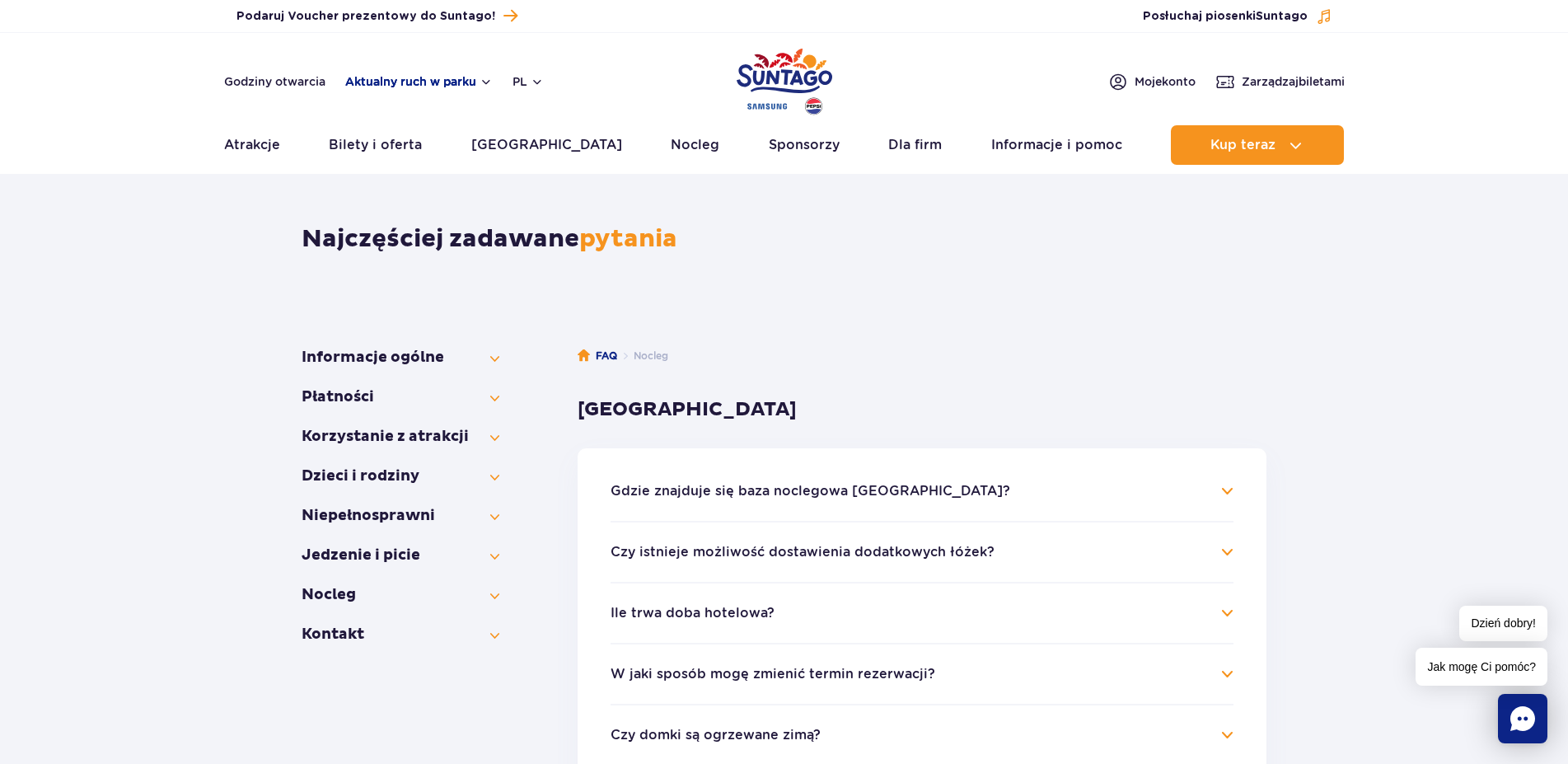
click at [488, 81] on button "Aktualny ruch w parku" at bounding box center [419, 81] width 148 height 13
click at [486, 79] on button "Aktualny ruch w parku" at bounding box center [419, 81] width 148 height 13
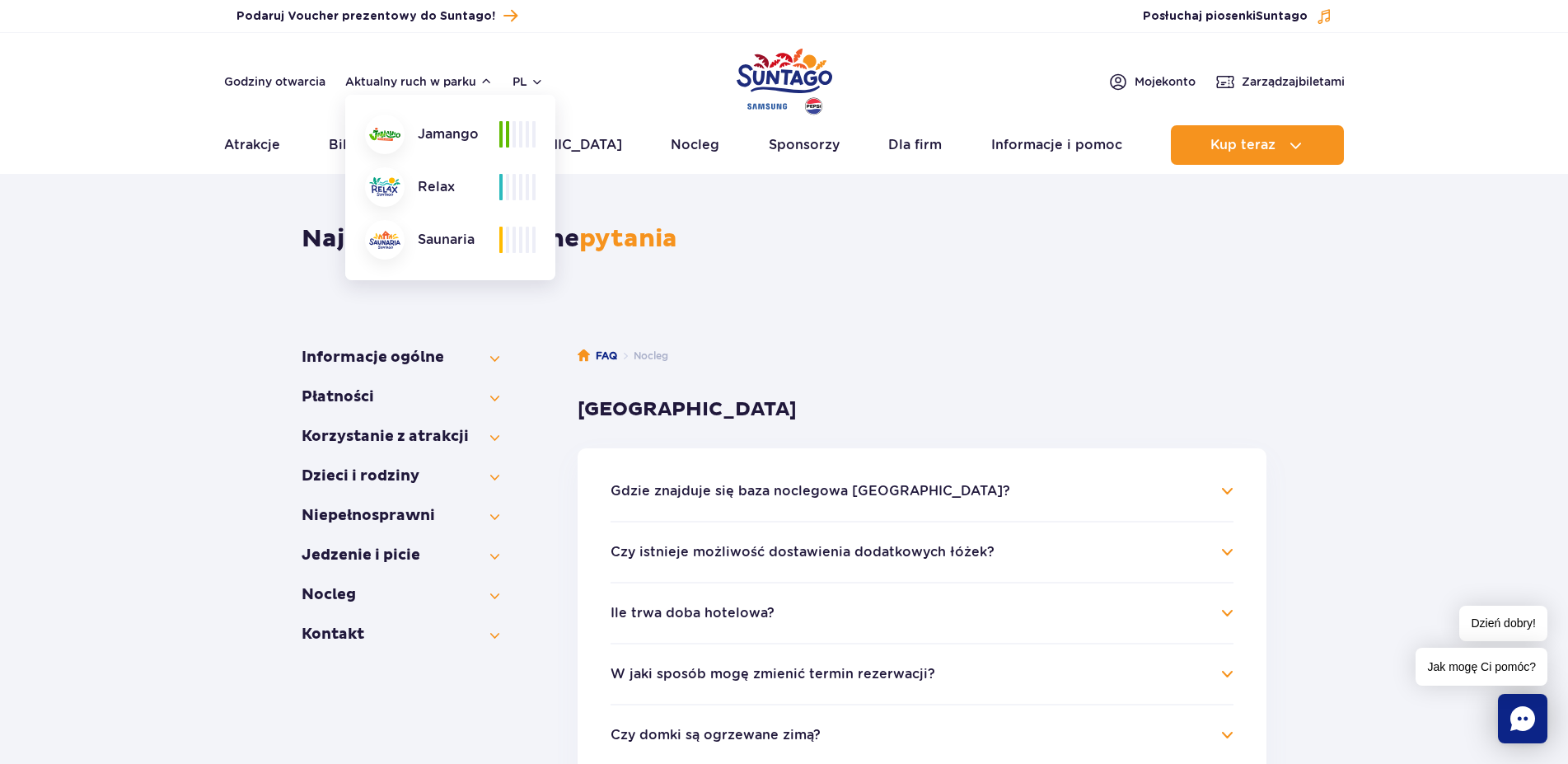
click at [400, 150] on div "Jamango" at bounding box center [433, 133] width 134 height 39
click at [493, 137] on div "Jamango" at bounding box center [433, 133] width 134 height 39
click at [442, 189] on div "Relax" at bounding box center [433, 186] width 134 height 39
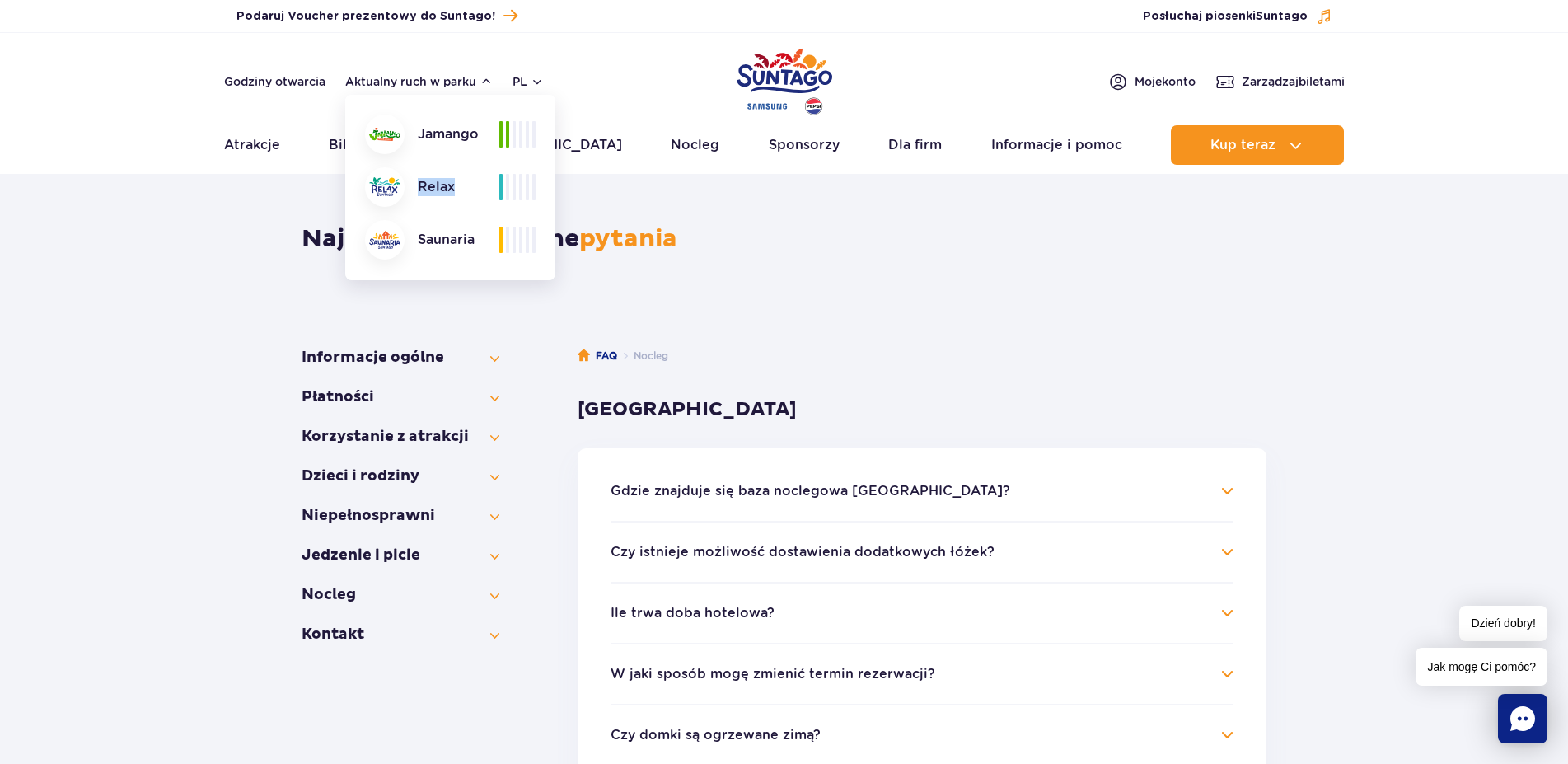
click at [442, 189] on div "Relax" at bounding box center [433, 186] width 134 height 39
click at [466, 241] on div "Saunaria" at bounding box center [433, 239] width 134 height 39
click at [483, 80] on button "Aktualny ruch w parku" at bounding box center [419, 81] width 148 height 13
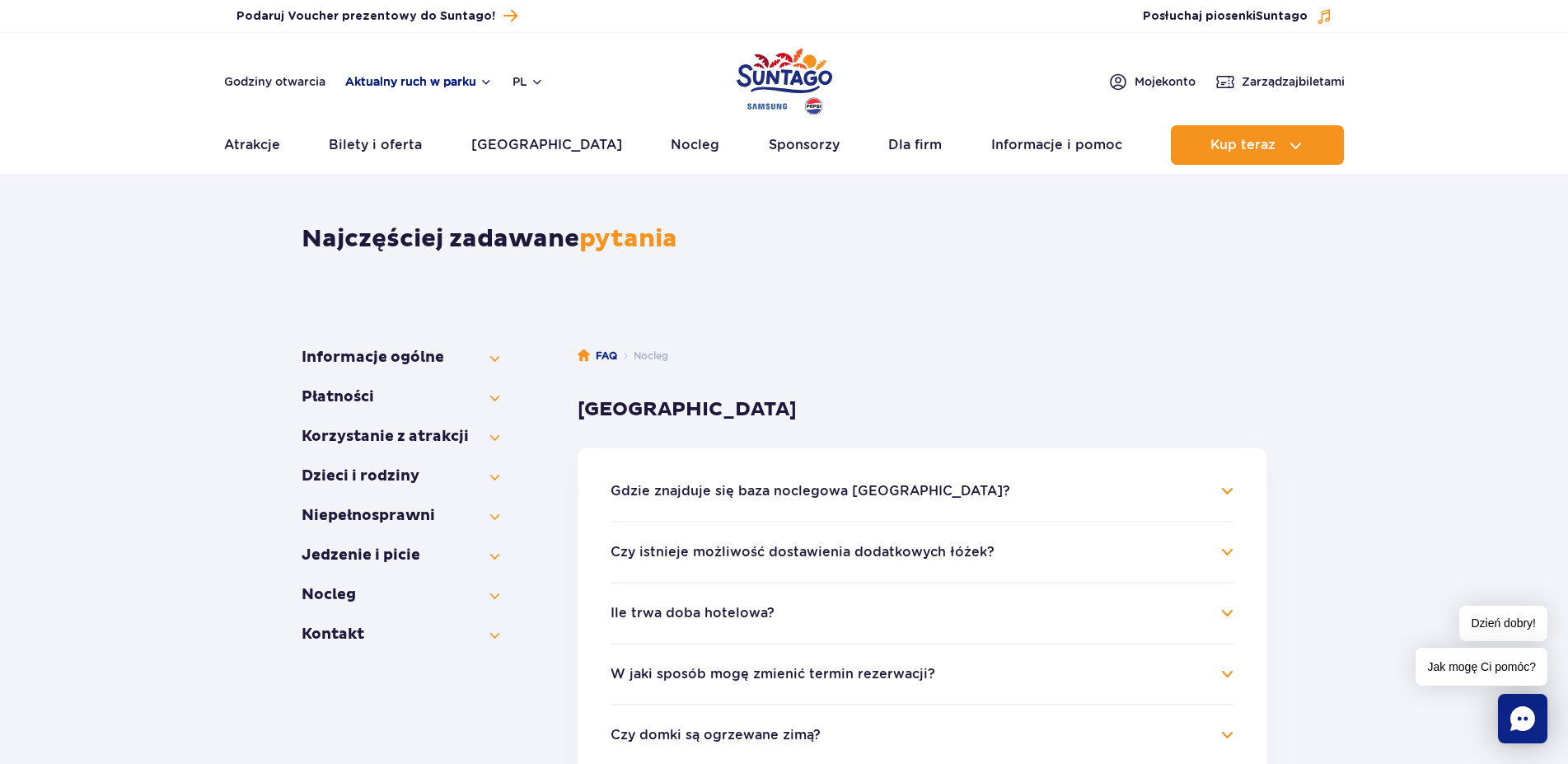
click at [483, 80] on button "Aktualny ruch w parku" at bounding box center [419, 81] width 148 height 13
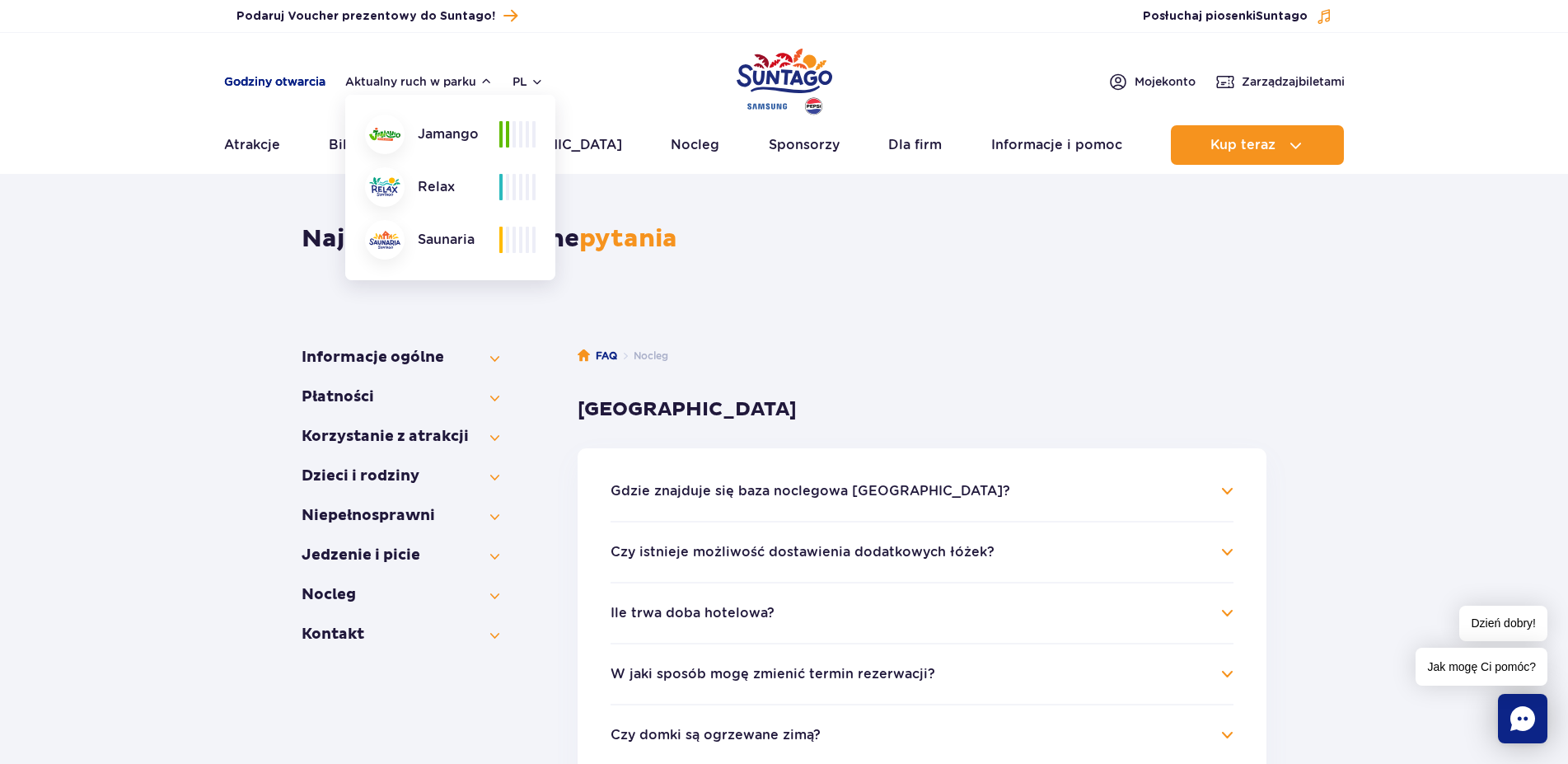
click at [308, 80] on link "Godziny otwarcia" at bounding box center [275, 81] width 102 height 16
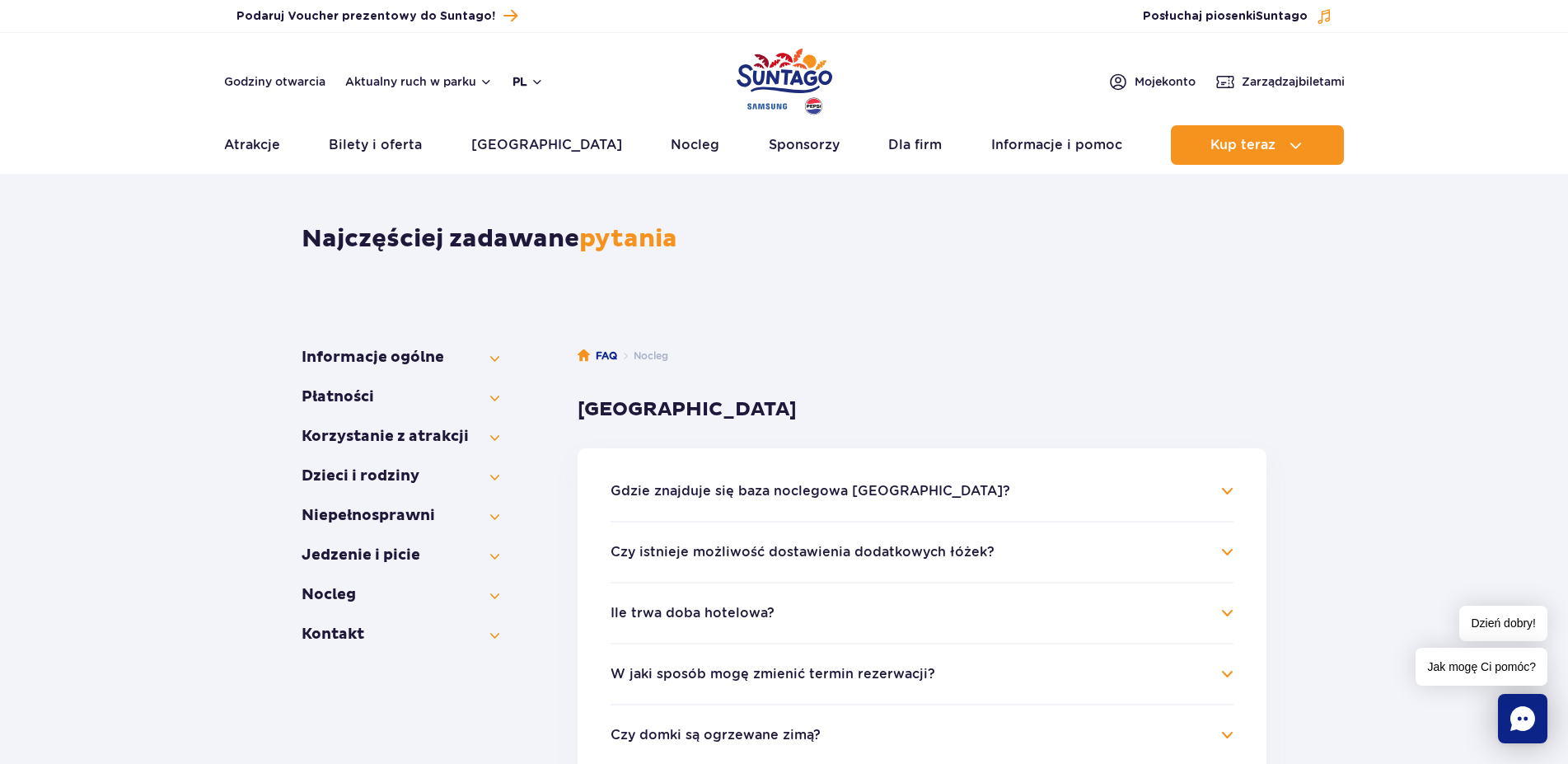
click at [535, 81] on button "pl" at bounding box center [527, 81] width 32 height 16
click at [598, 54] on header "Godziny otwarcia Aktualny ruch w parku pl PL EN UA Moje konto Zarządzaj biletam…" at bounding box center [784, 103] width 1568 height 141
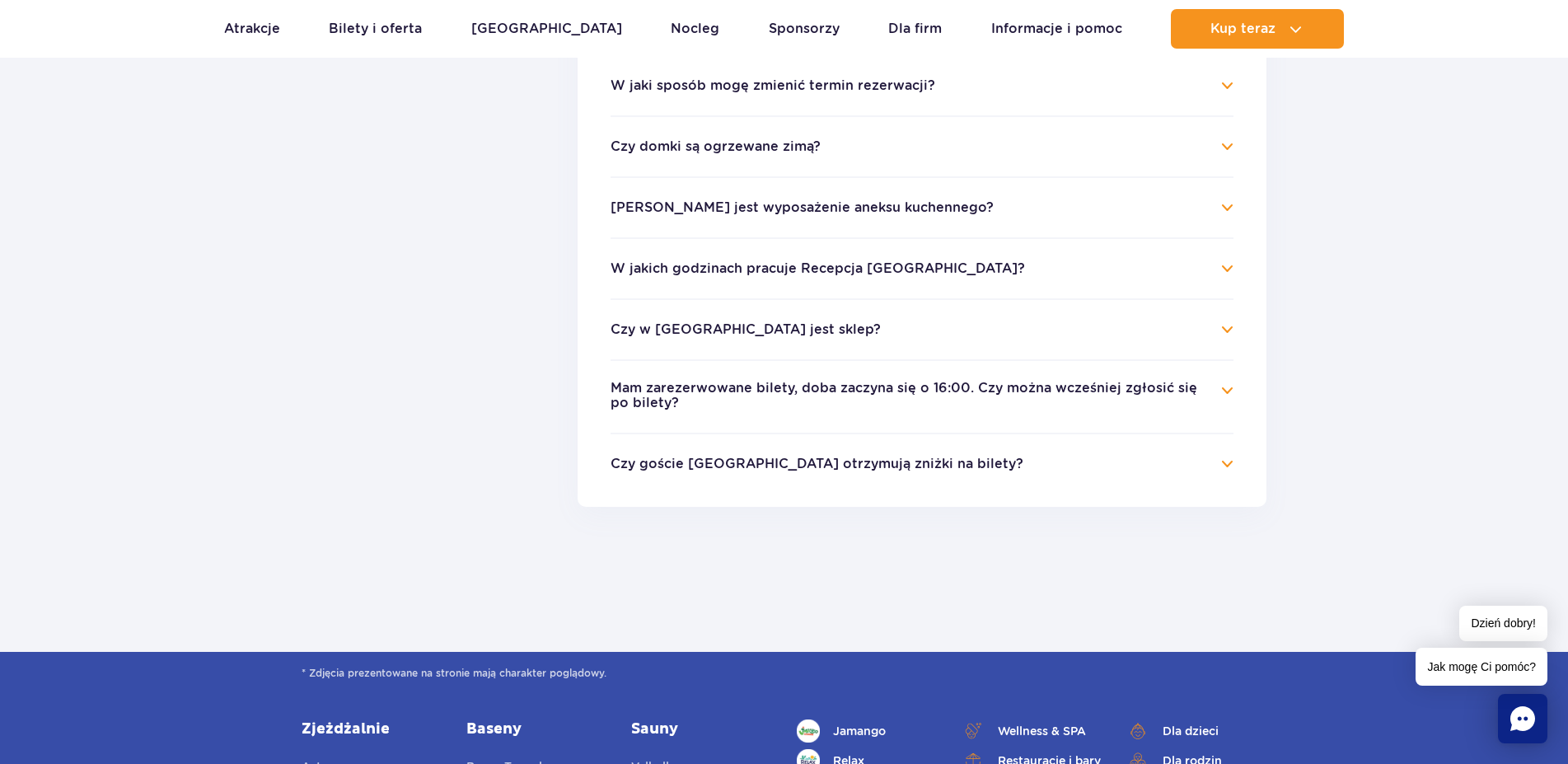
scroll to position [924, 0]
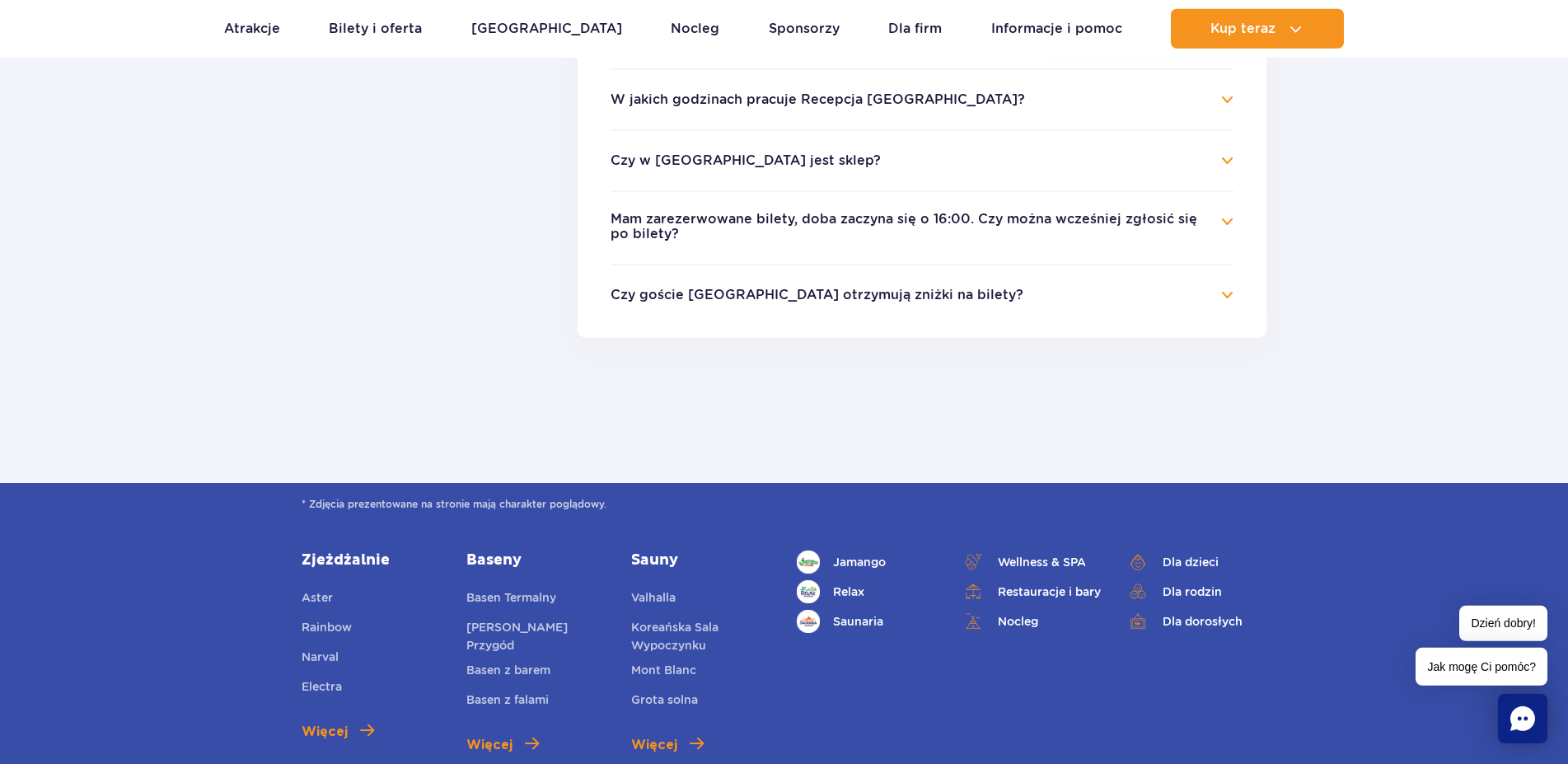
scroll to position [756, 0]
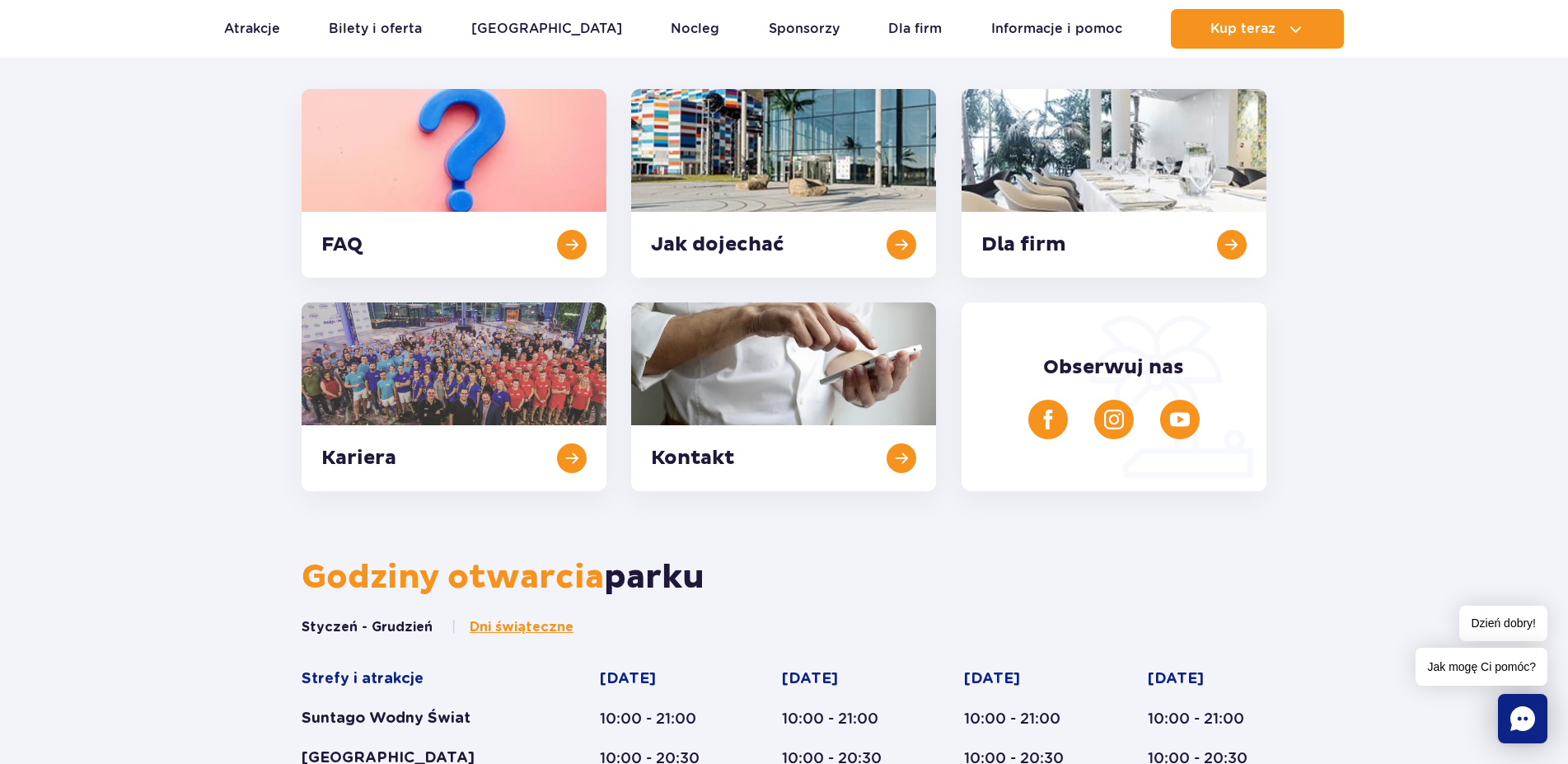
scroll to position [168, 0]
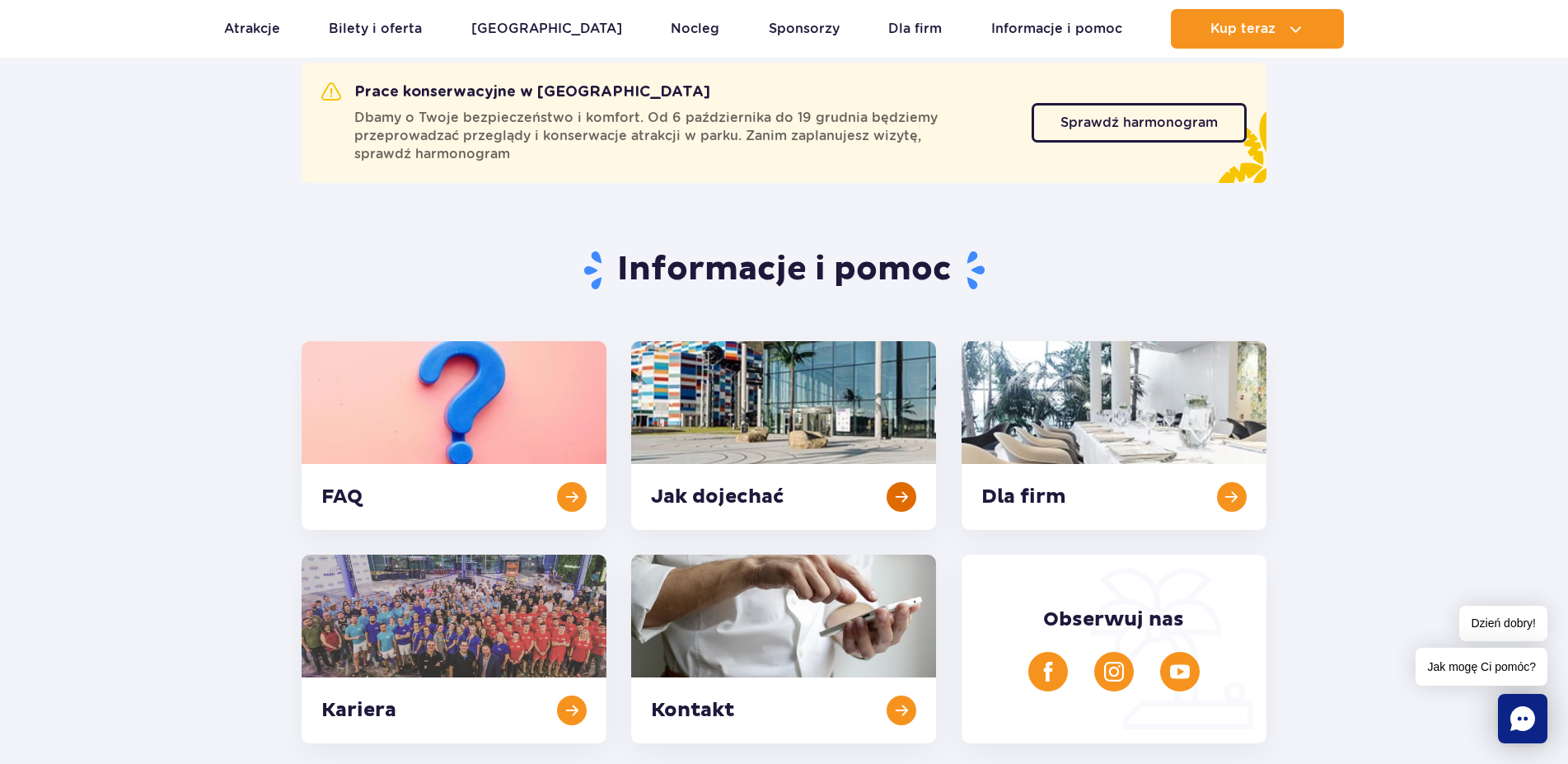
click at [905, 489] on link at bounding box center [784, 435] width 305 height 189
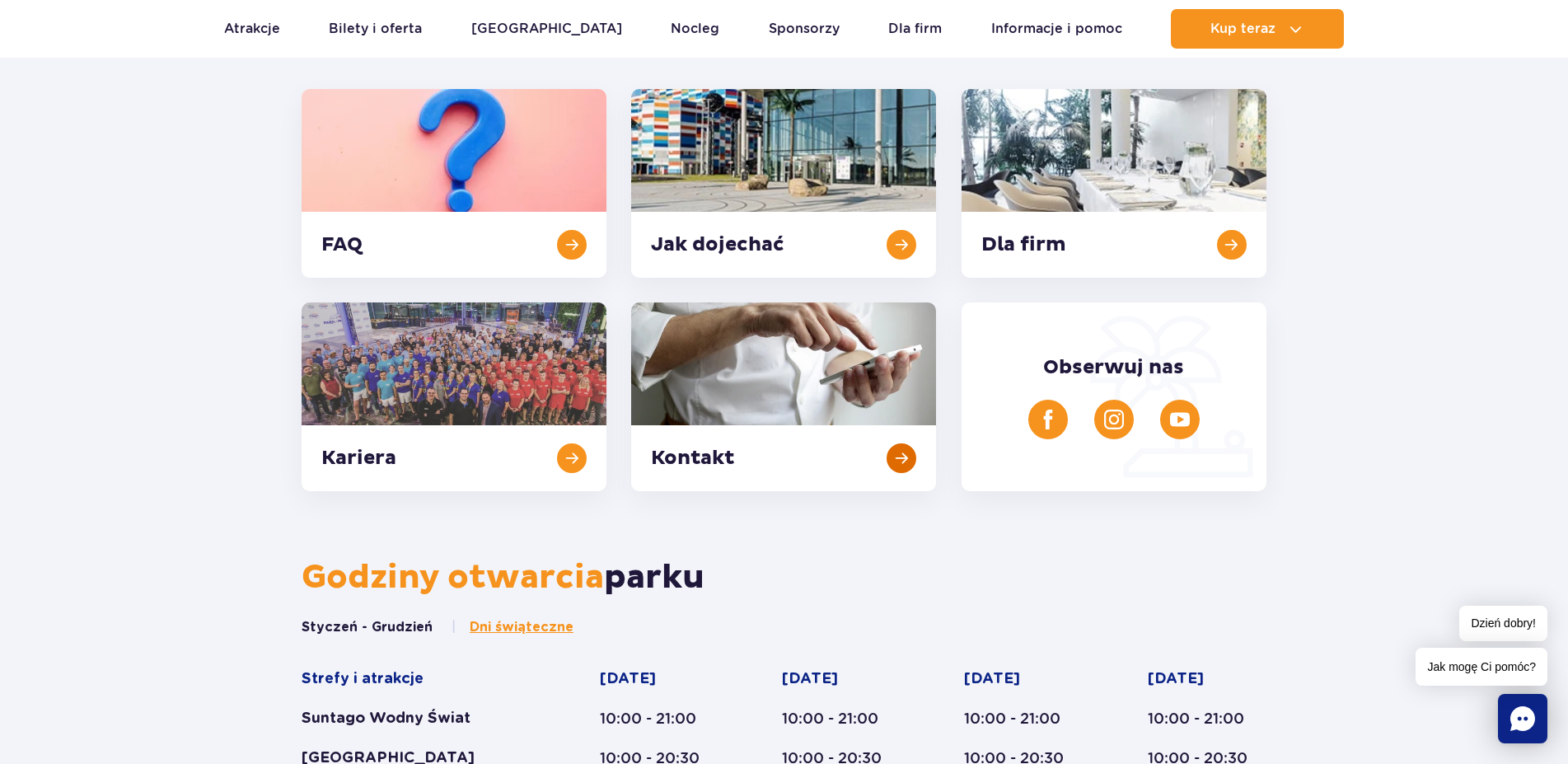
click at [814, 384] on link at bounding box center [784, 396] width 305 height 189
click at [554, 356] on link at bounding box center [455, 396] width 305 height 189
click at [1124, 181] on link at bounding box center [1114, 183] width 305 height 189
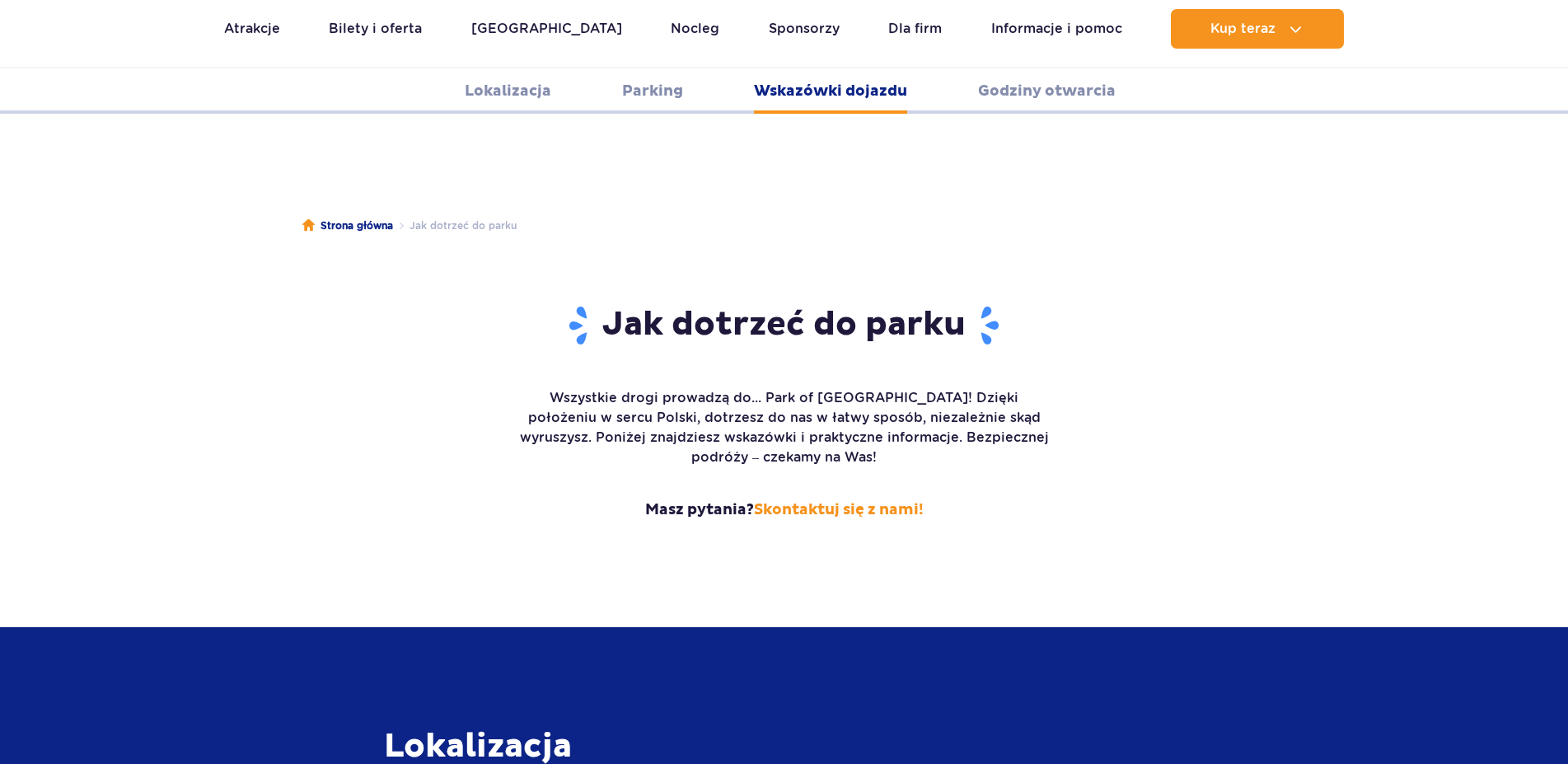
scroll to position [2192, 0]
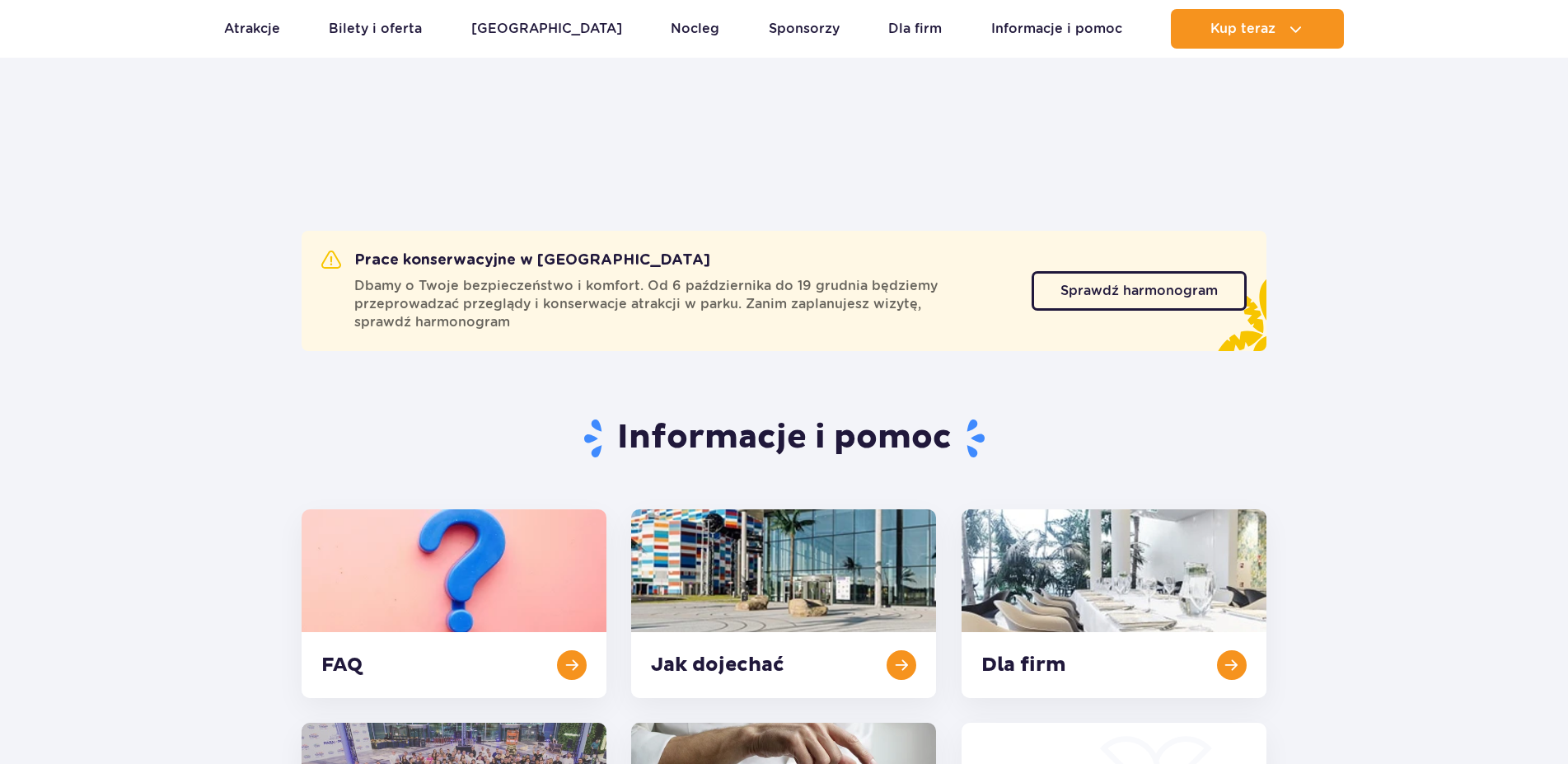
scroll to position [874, 0]
